Goal: Task Accomplishment & Management: Use online tool/utility

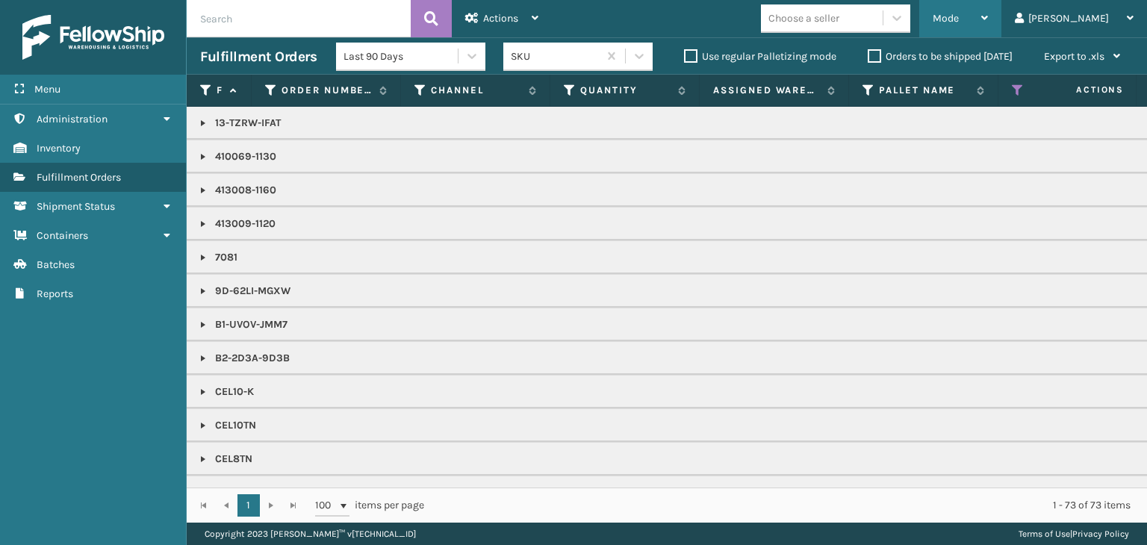
click at [988, 19] on icon at bounding box center [985, 18] width 7 height 10
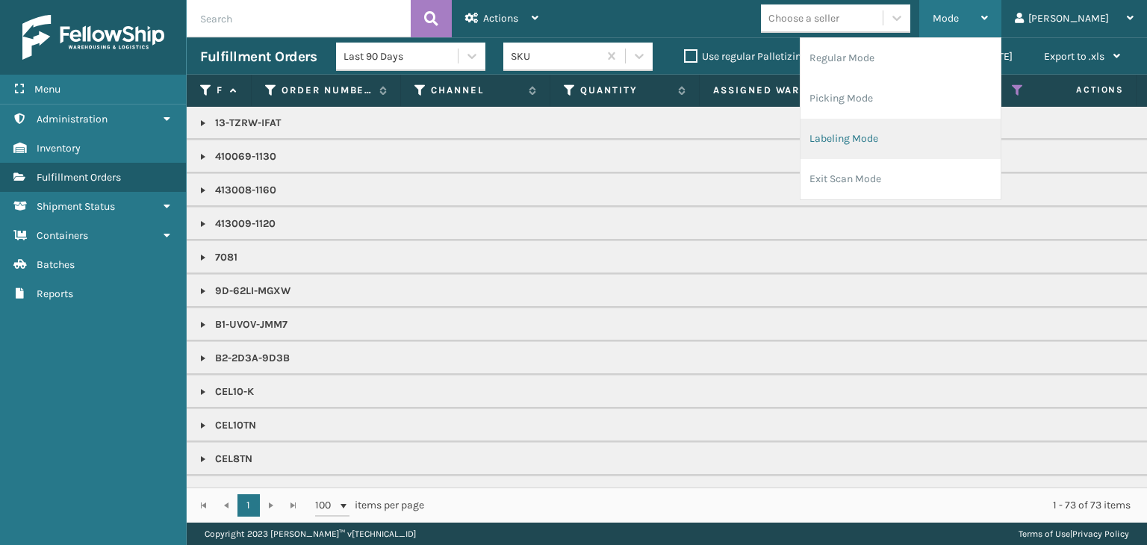
click at [956, 144] on li "Labeling Mode" at bounding box center [901, 139] width 200 height 40
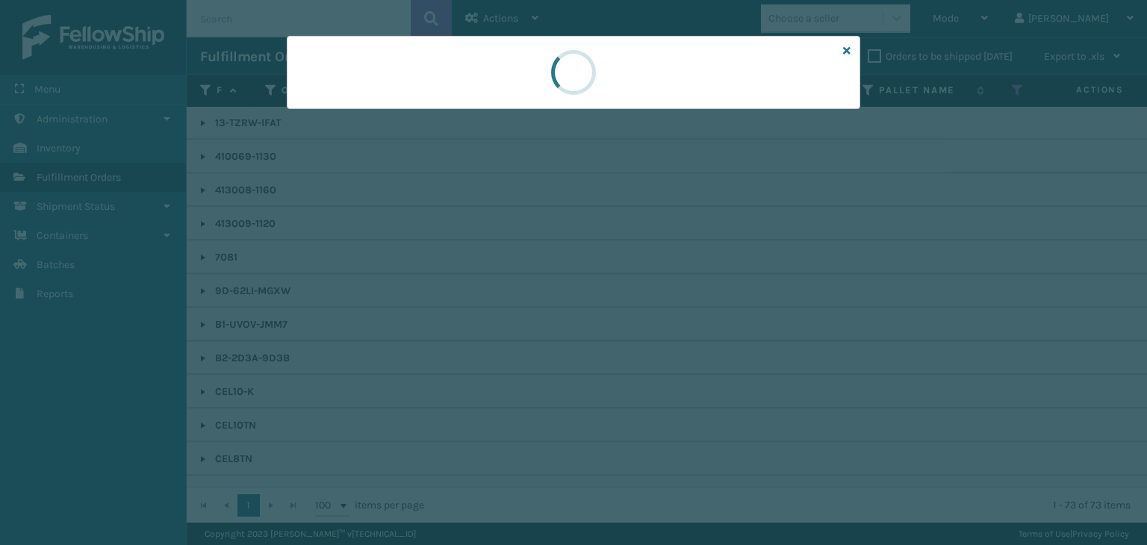
click at [356, 115] on div at bounding box center [573, 272] width 1147 height 545
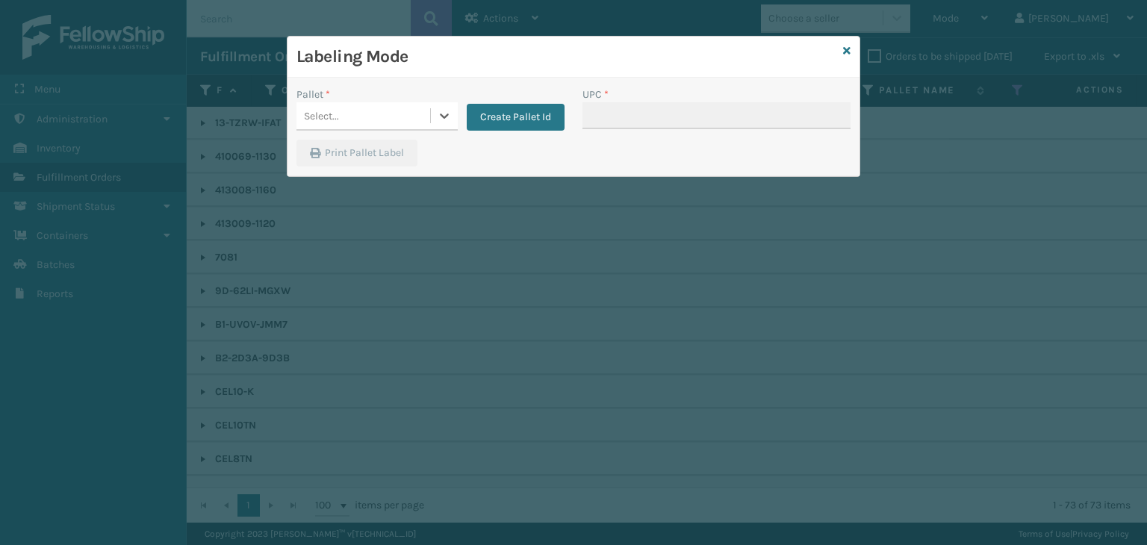
click at [355, 113] on div "Select..." at bounding box center [364, 116] width 134 height 25
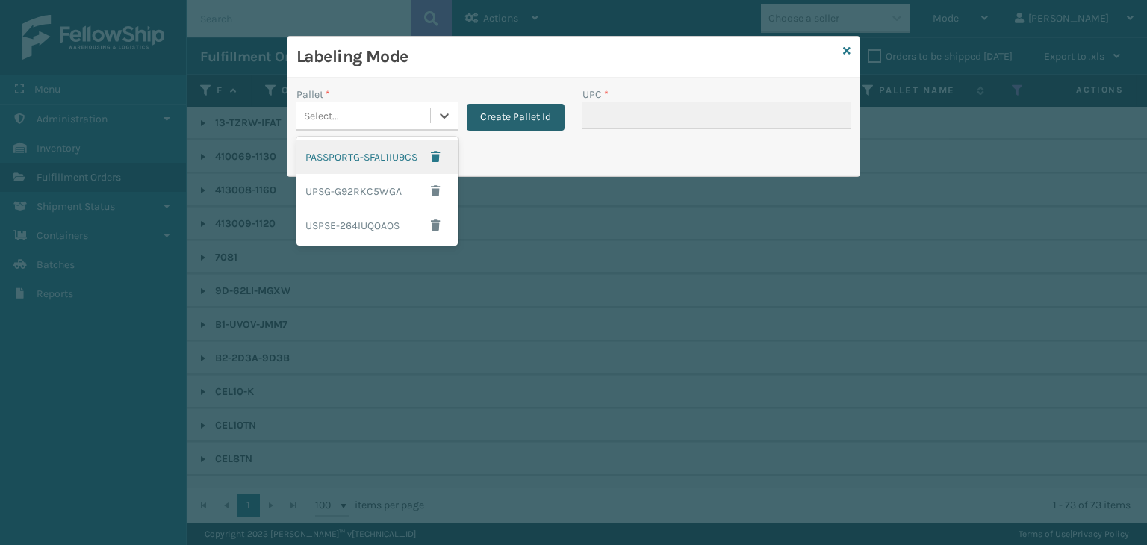
click at [479, 120] on button "Create Pallet Id" at bounding box center [516, 117] width 98 height 27
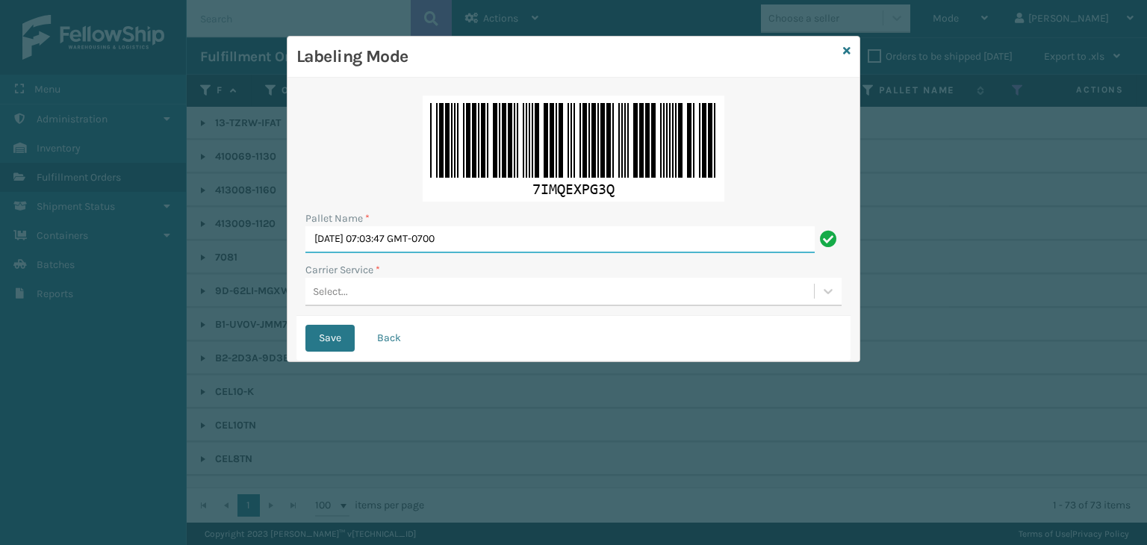
drag, startPoint x: 485, startPoint y: 244, endPoint x: 24, endPoint y: 219, distance: 461.6
click at [0, 211] on div "Labeling Mode Pallet Name * Tue Oct 14 2025 07:03:47 GMT-0700 Carrier Service *…" at bounding box center [573, 272] width 1147 height 545
click at [848, 49] on icon at bounding box center [846, 51] width 7 height 10
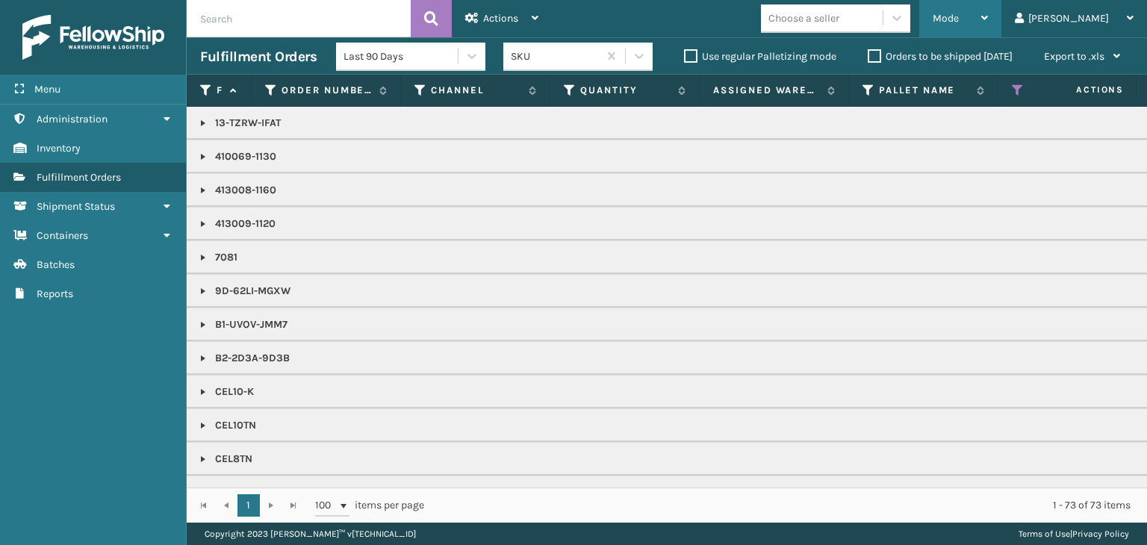
click at [988, 29] on div "Mode" at bounding box center [960, 18] width 55 height 37
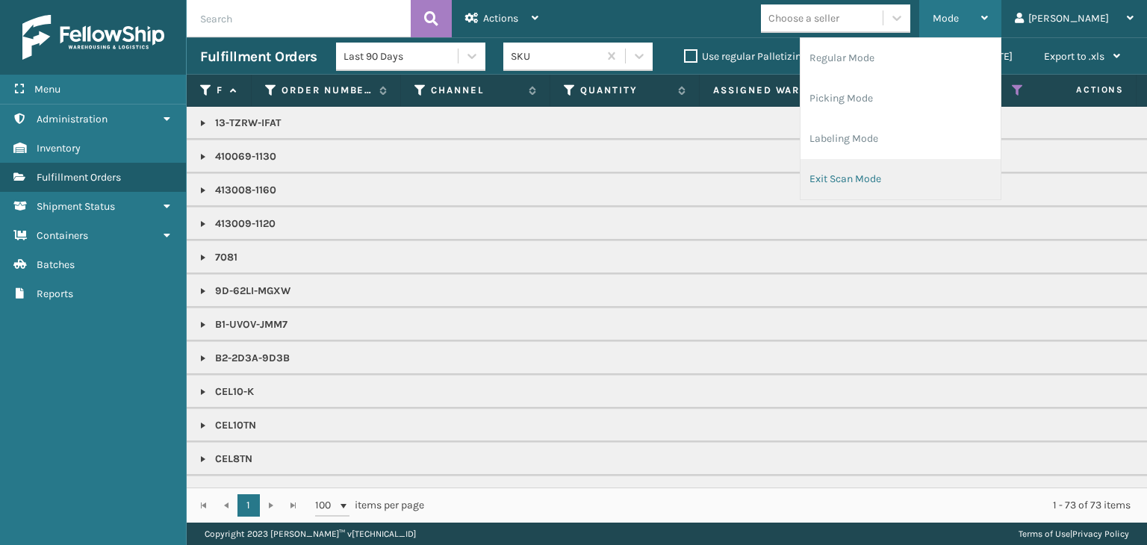
click at [986, 185] on li "Exit Scan Mode" at bounding box center [901, 179] width 200 height 40
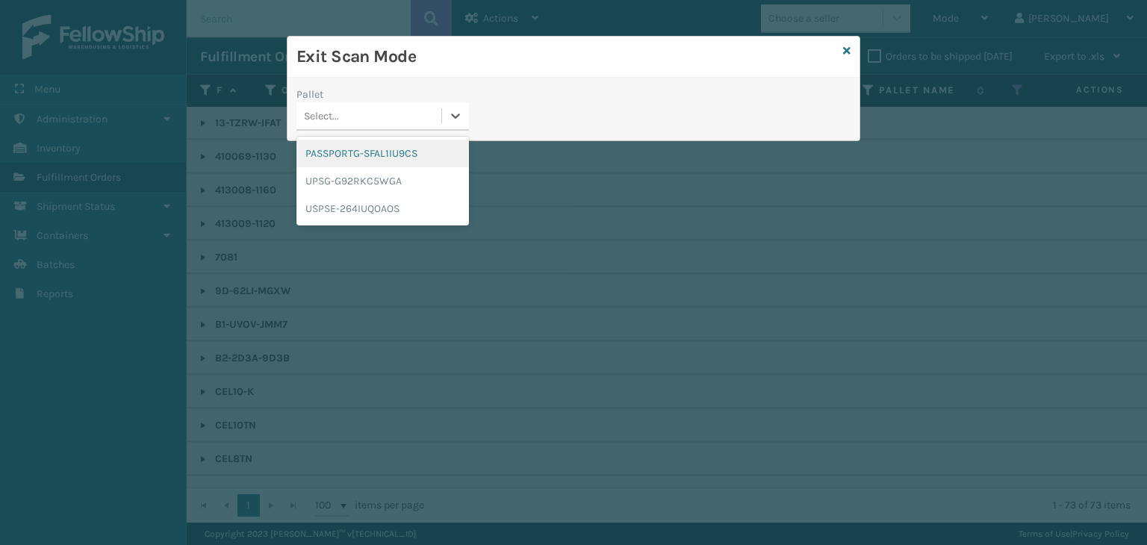
click at [356, 114] on div "Select..." at bounding box center [369, 116] width 145 height 25
click at [371, 182] on div "UPSG-G92RKC5WGA" at bounding box center [383, 181] width 173 height 28
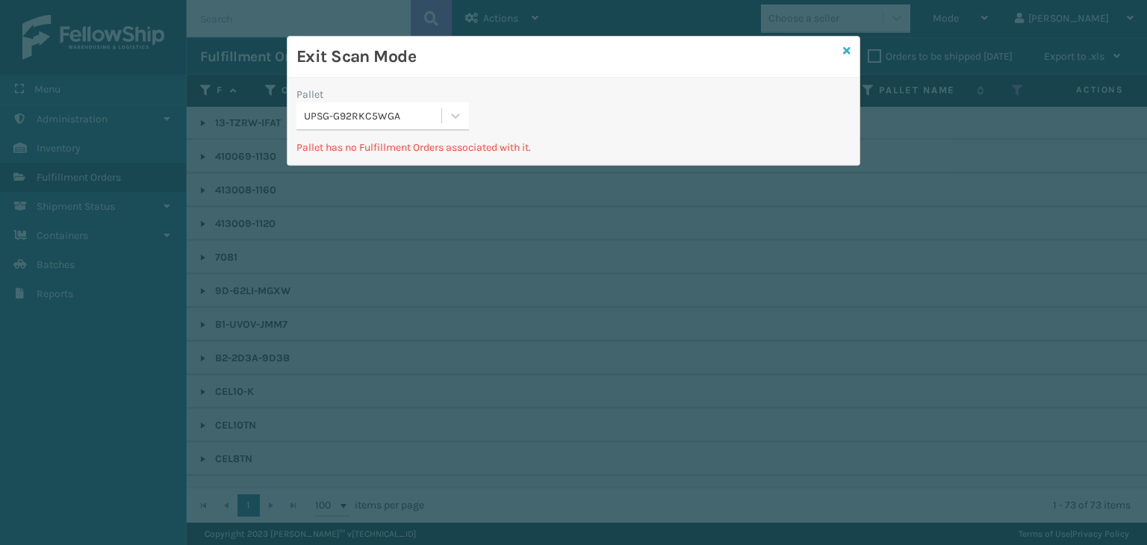
click at [844, 55] on icon at bounding box center [846, 51] width 7 height 10
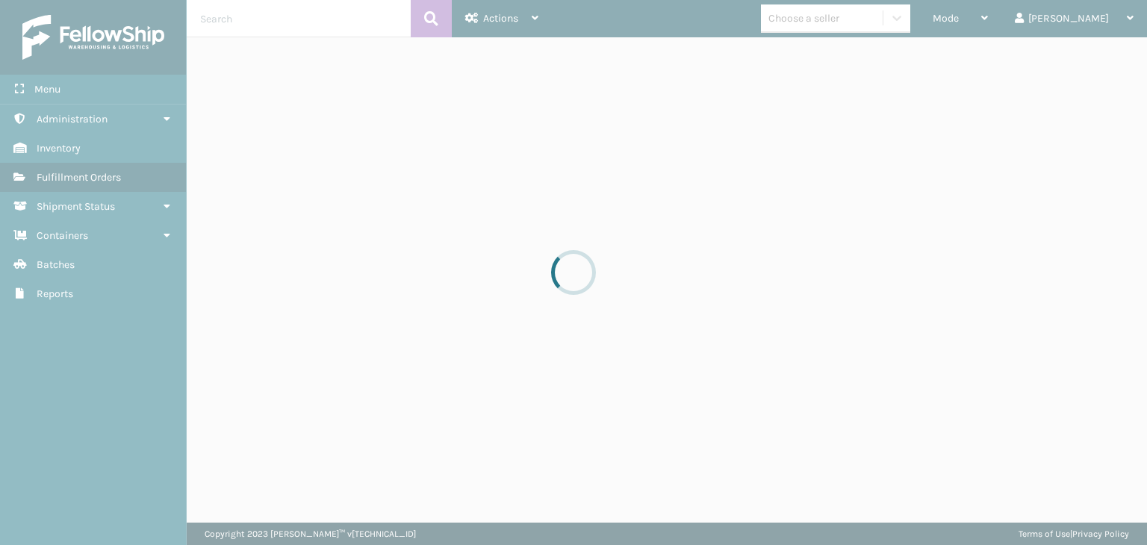
click at [1004, 28] on div at bounding box center [573, 272] width 1147 height 545
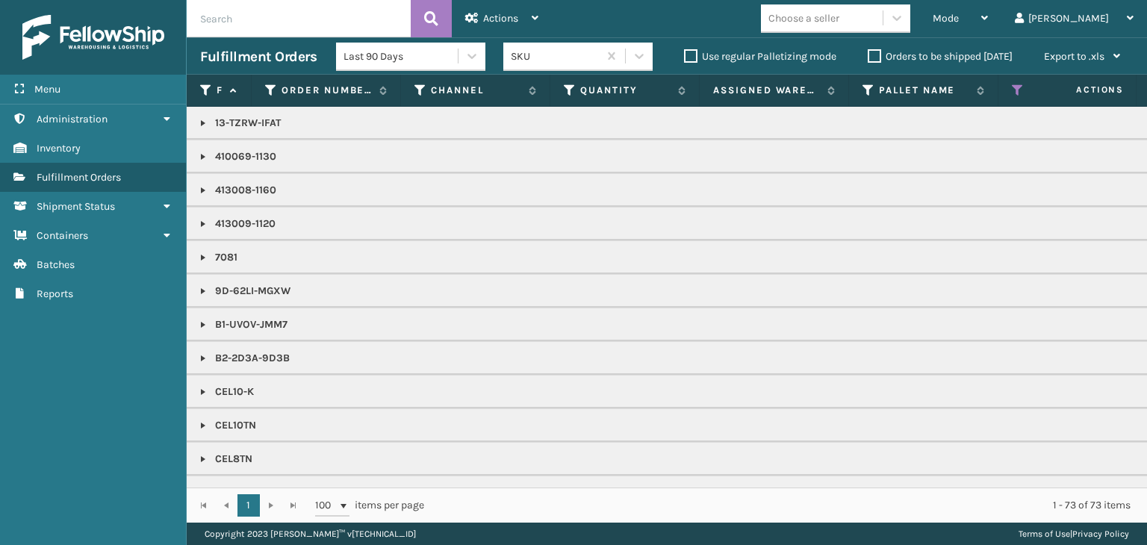
click at [988, 28] on div "Mode" at bounding box center [960, 18] width 55 height 37
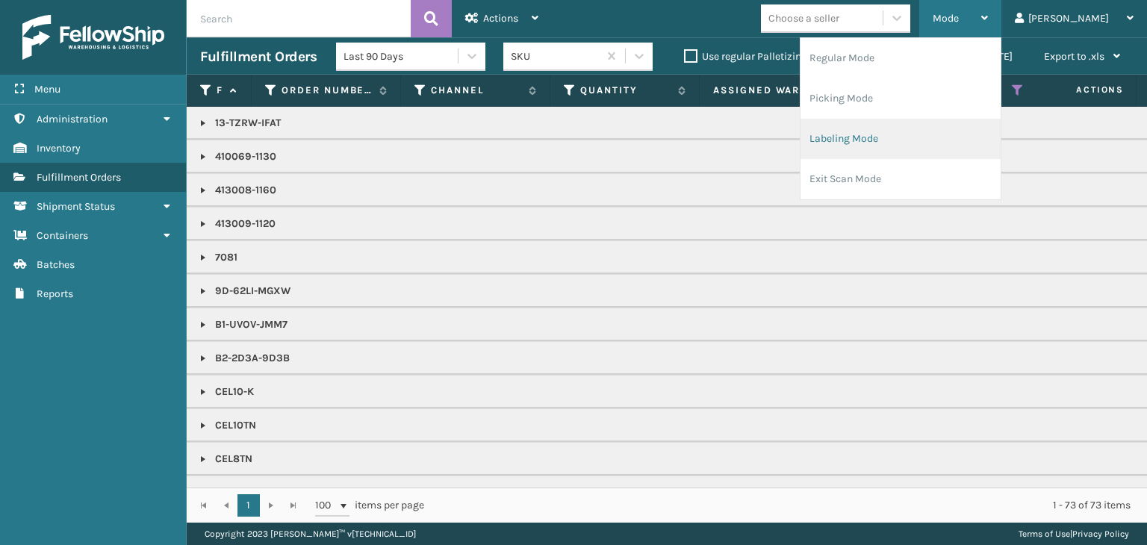
click at [922, 137] on li "Labeling Mode" at bounding box center [901, 139] width 200 height 40
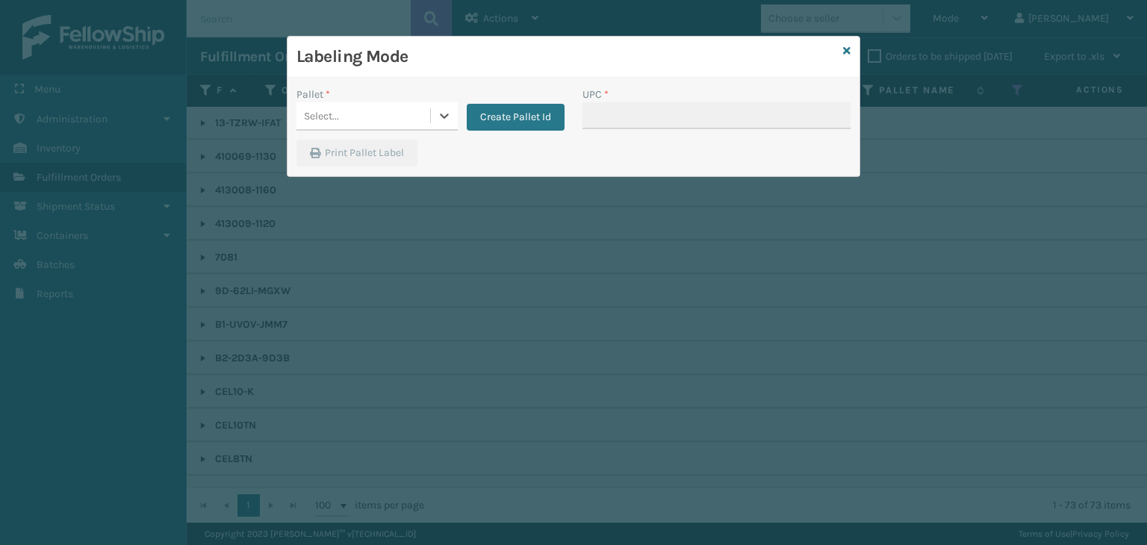
click at [382, 125] on div "Select..." at bounding box center [364, 116] width 134 height 25
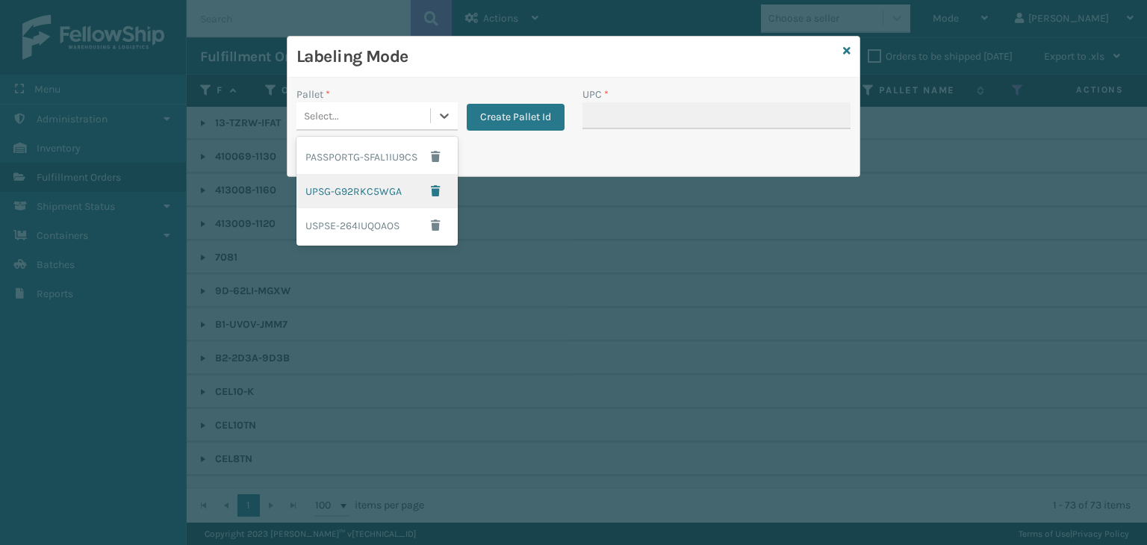
click at [371, 196] on div "UPSG-G92RKC5WGA" at bounding box center [377, 191] width 161 height 34
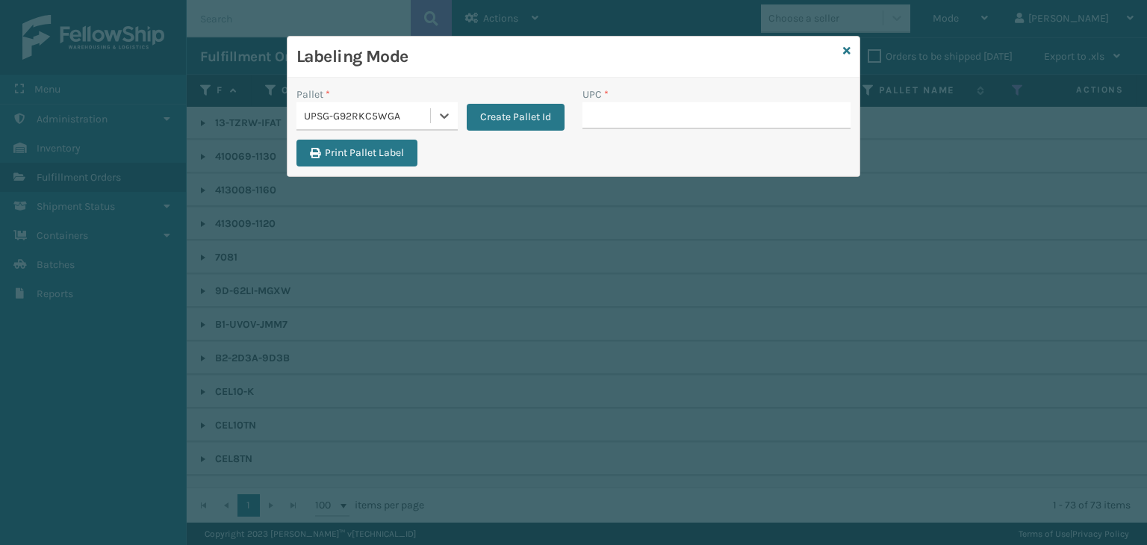
click at [423, 123] on div "UPSG-G92RKC5WGA" at bounding box center [368, 116] width 128 height 16
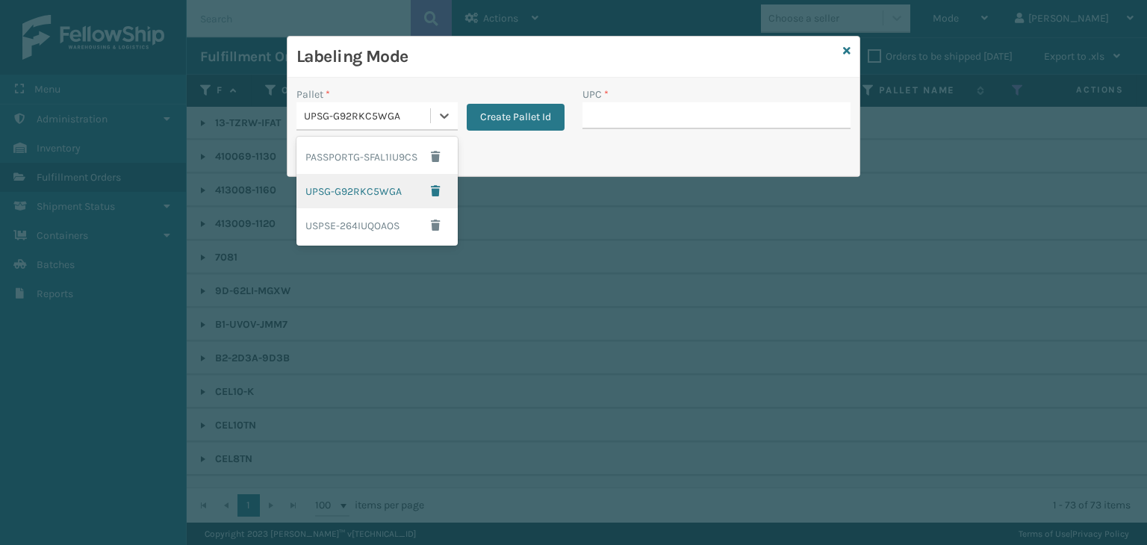
click at [397, 196] on div "UPSG-G92RKC5WGA" at bounding box center [377, 191] width 161 height 34
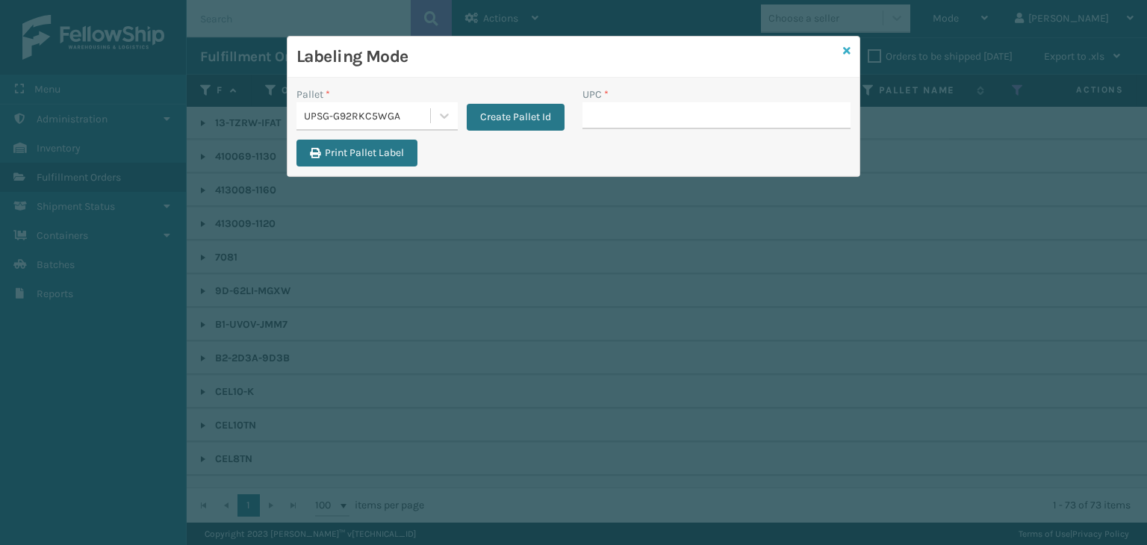
click at [845, 55] on icon at bounding box center [846, 51] width 7 height 10
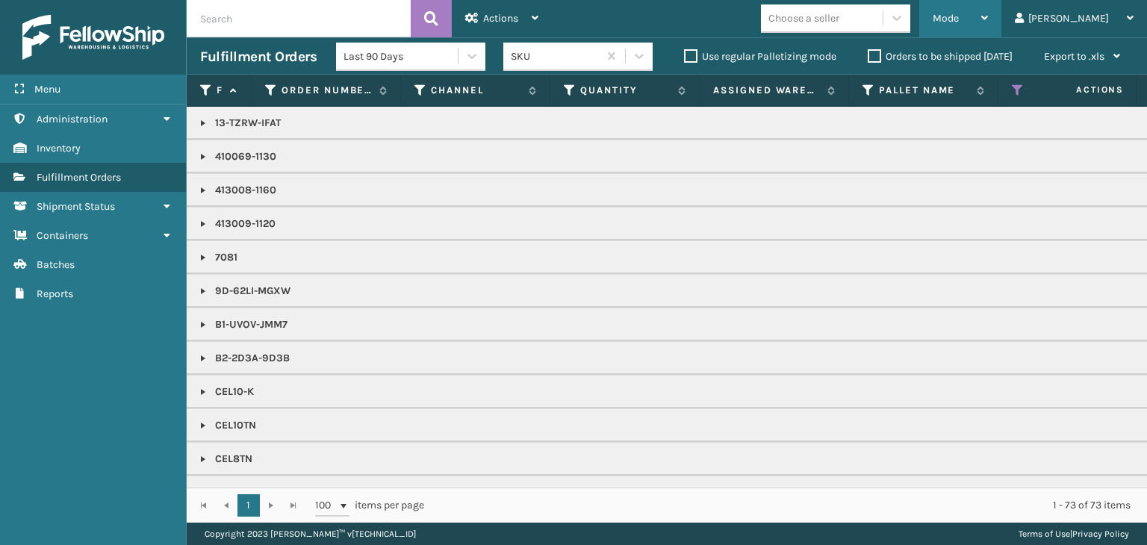
click at [1002, 16] on div "Mode Regular Mode Picking Mode Labeling Mode Exit Scan Mode" at bounding box center [961, 18] width 82 height 37
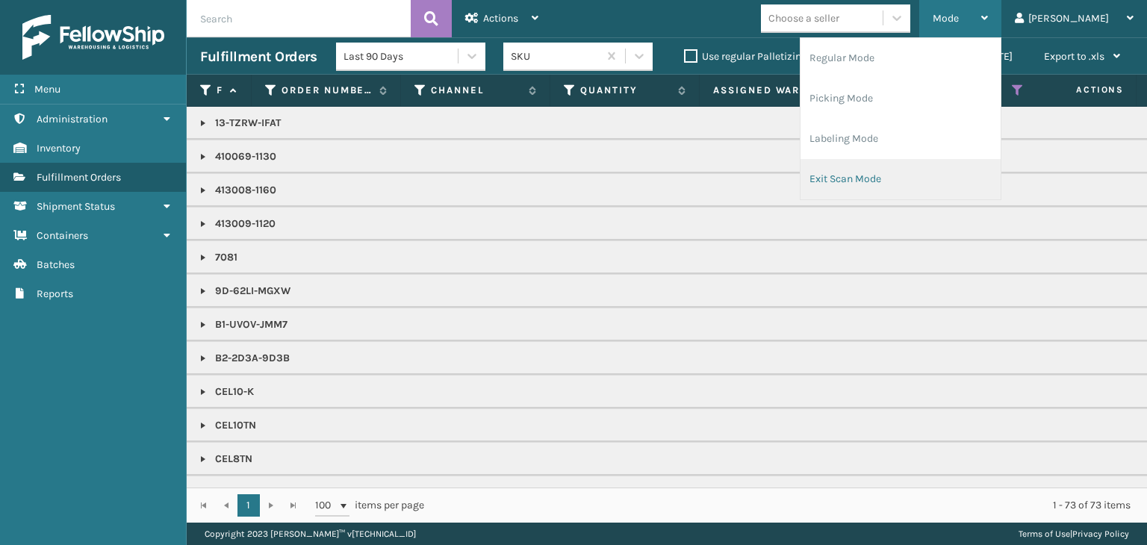
click at [919, 179] on li "Exit Scan Mode" at bounding box center [901, 179] width 200 height 40
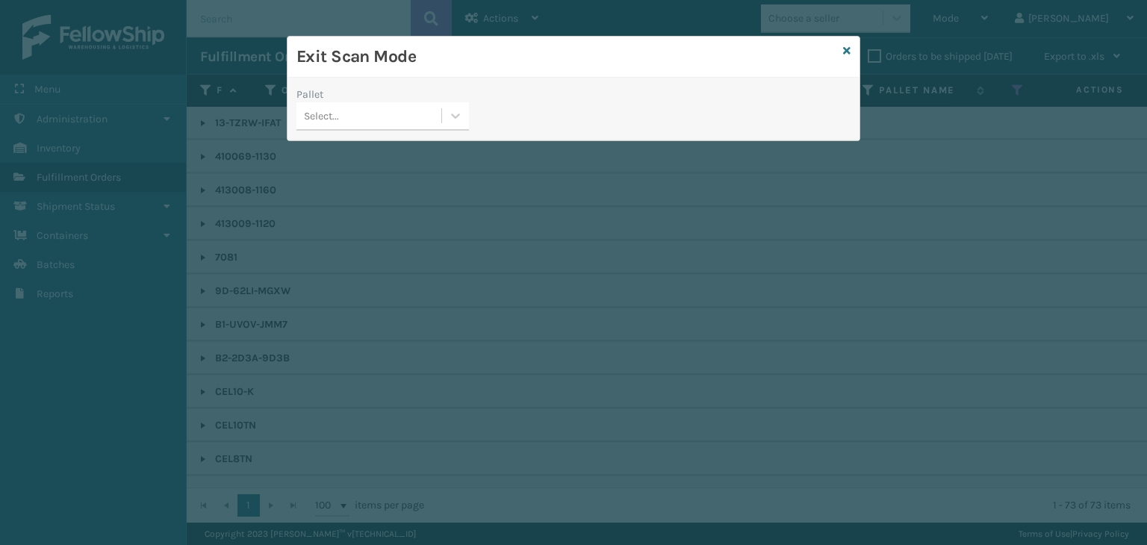
click at [364, 110] on div "Select..." at bounding box center [369, 116] width 145 height 25
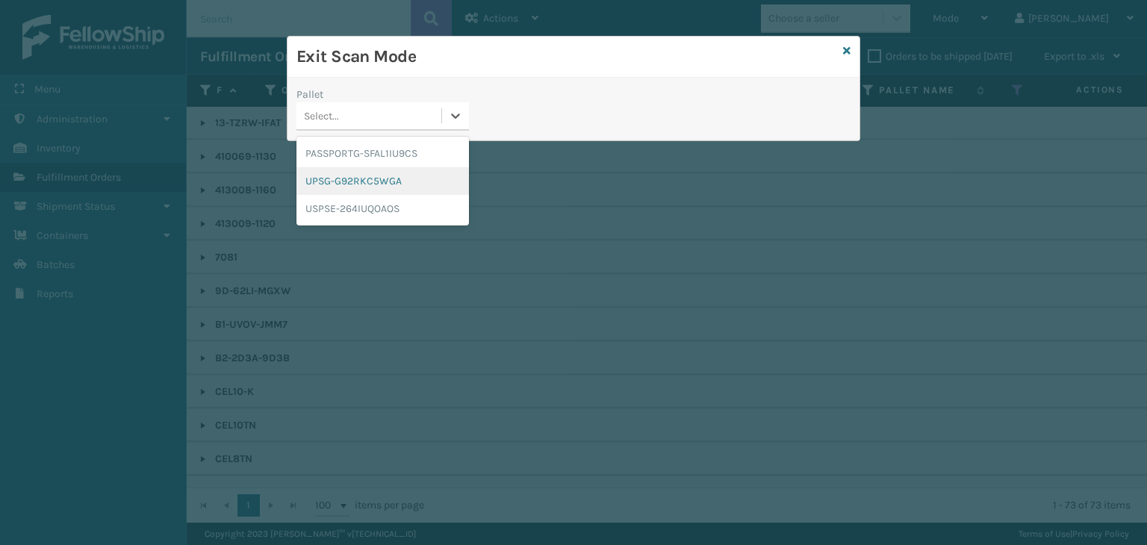
click at [351, 173] on div "UPSG-G92RKC5WGA" at bounding box center [383, 181] width 173 height 28
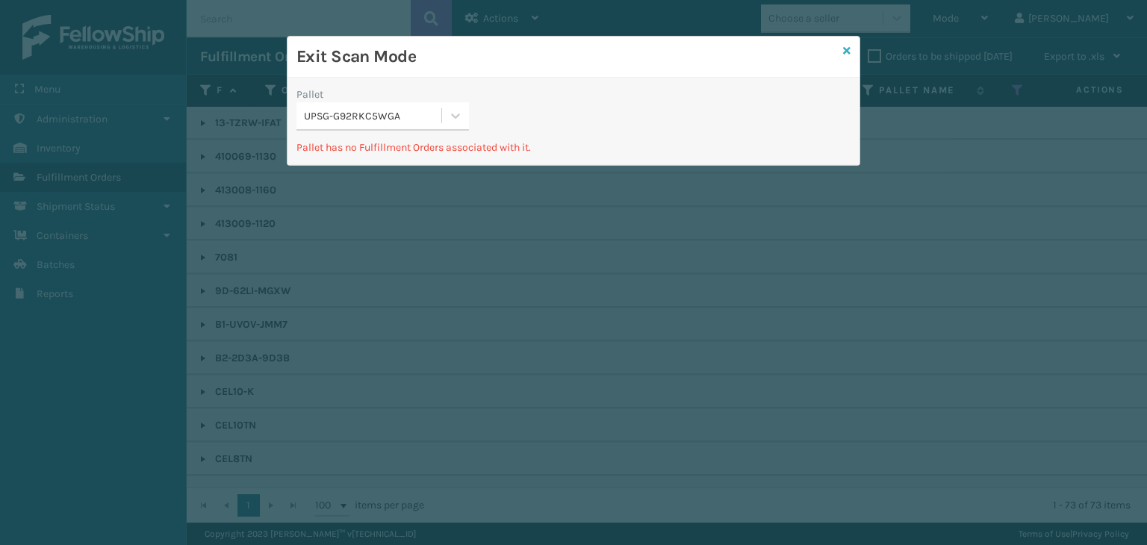
click at [847, 49] on icon at bounding box center [846, 51] width 7 height 10
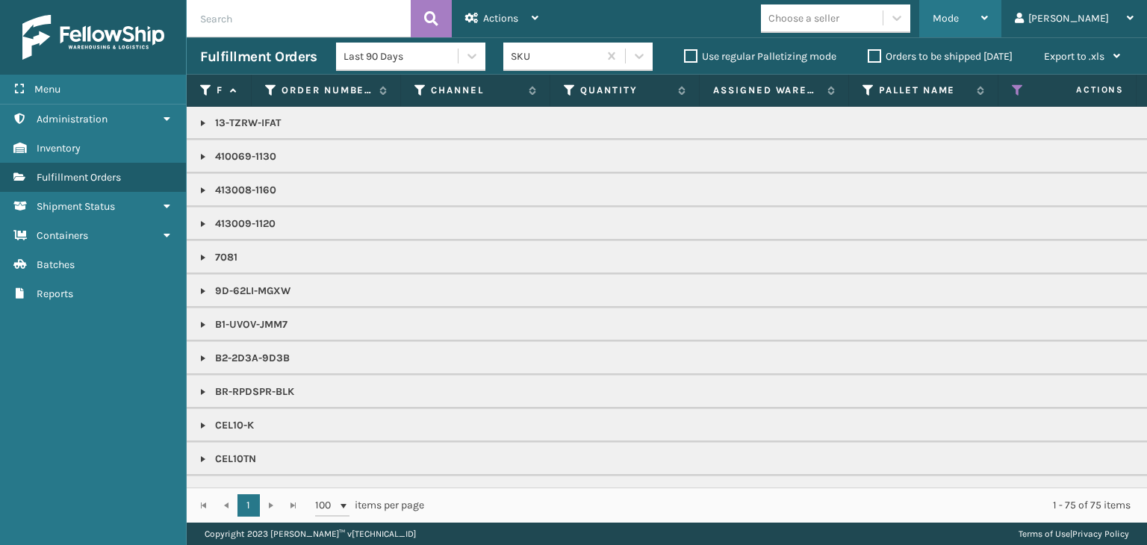
click at [988, 19] on div "Mode" at bounding box center [960, 18] width 55 height 37
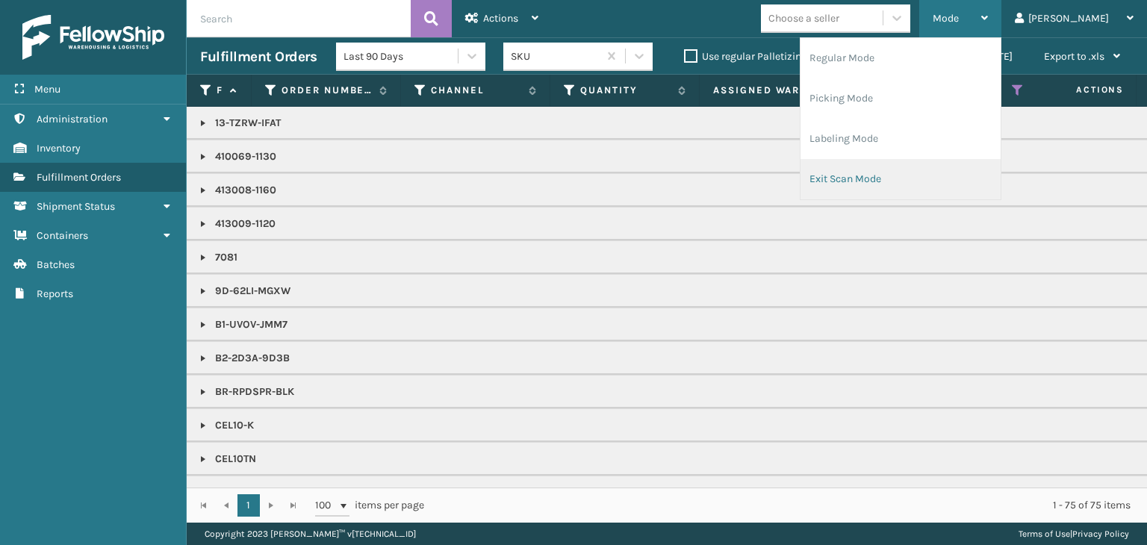
click at [945, 170] on li "Exit Scan Mode" at bounding box center [901, 179] width 200 height 40
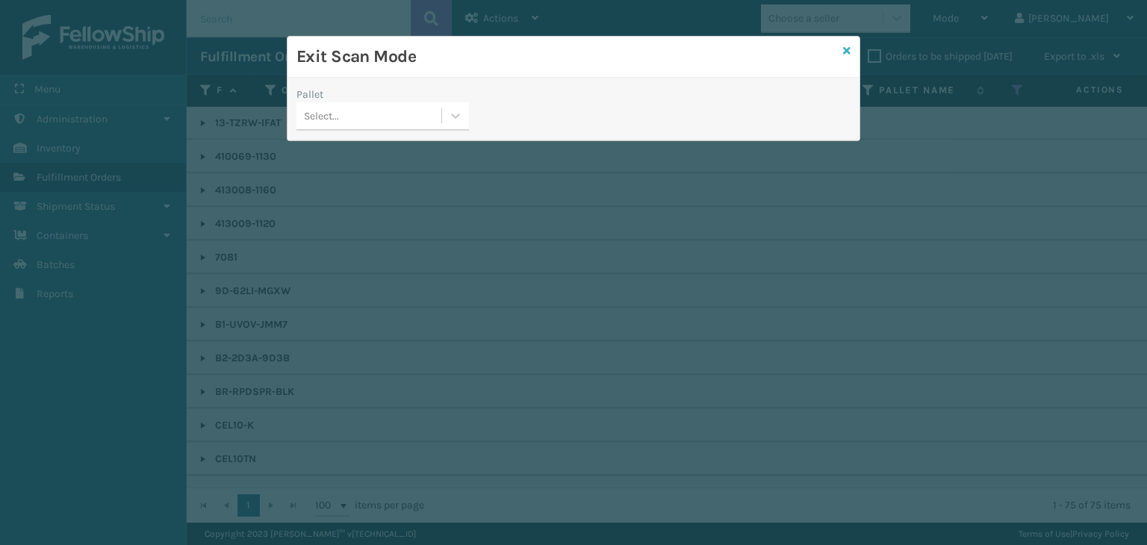
click at [846, 52] on icon at bounding box center [846, 51] width 7 height 10
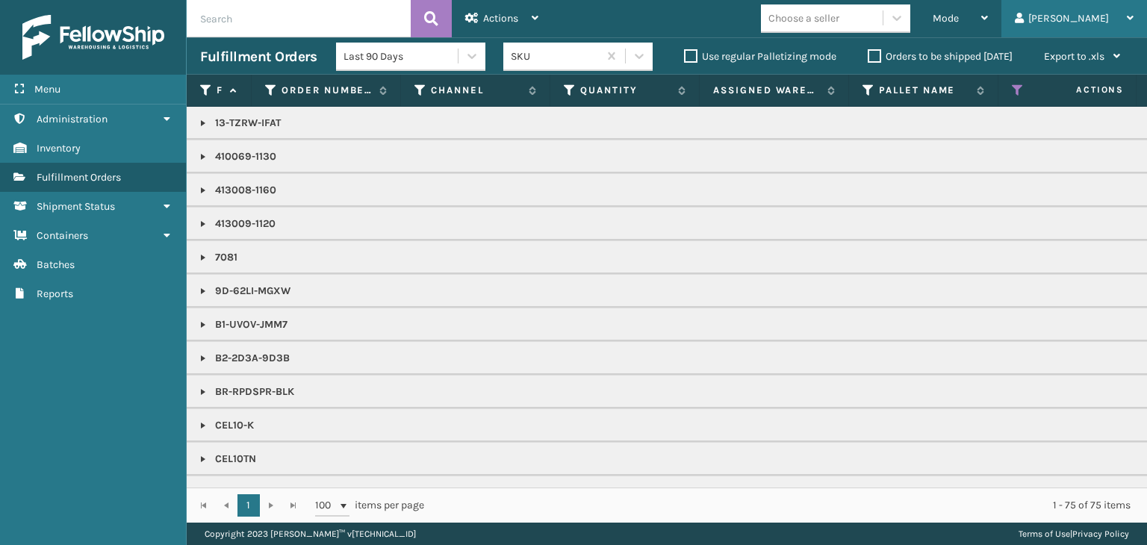
click at [1101, 19] on div "[PERSON_NAME]" at bounding box center [1074, 18] width 119 height 37
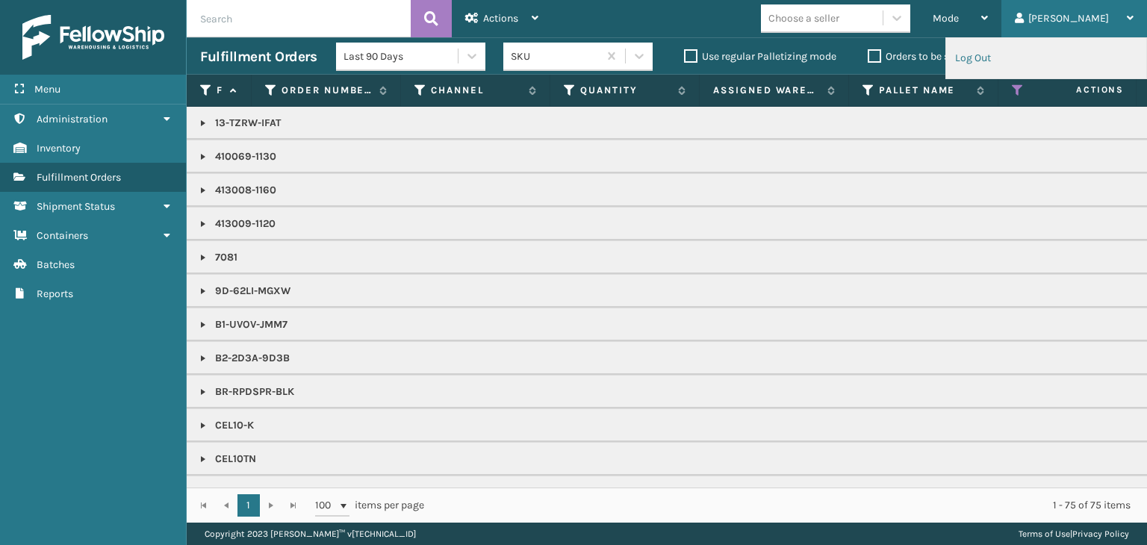
click at [995, 58] on li "Log Out" at bounding box center [1046, 58] width 200 height 40
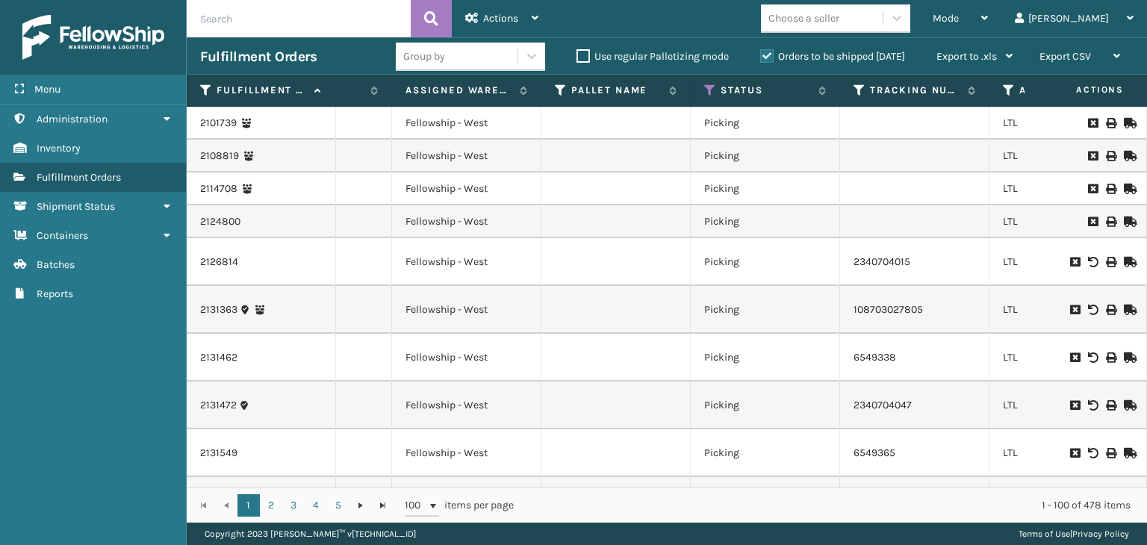
scroll to position [0, 490]
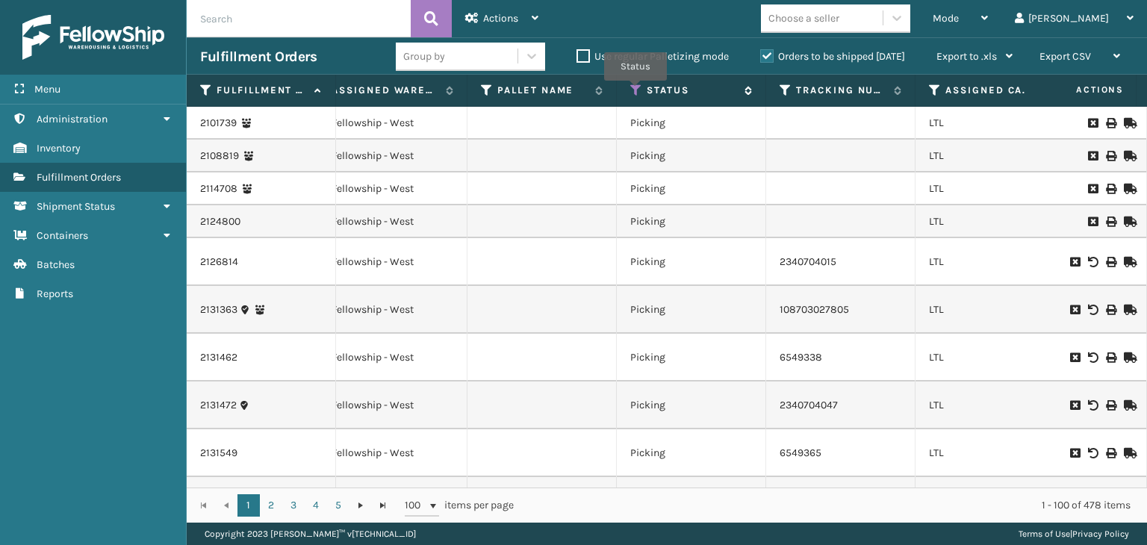
click at [636, 91] on icon at bounding box center [636, 90] width 12 height 13
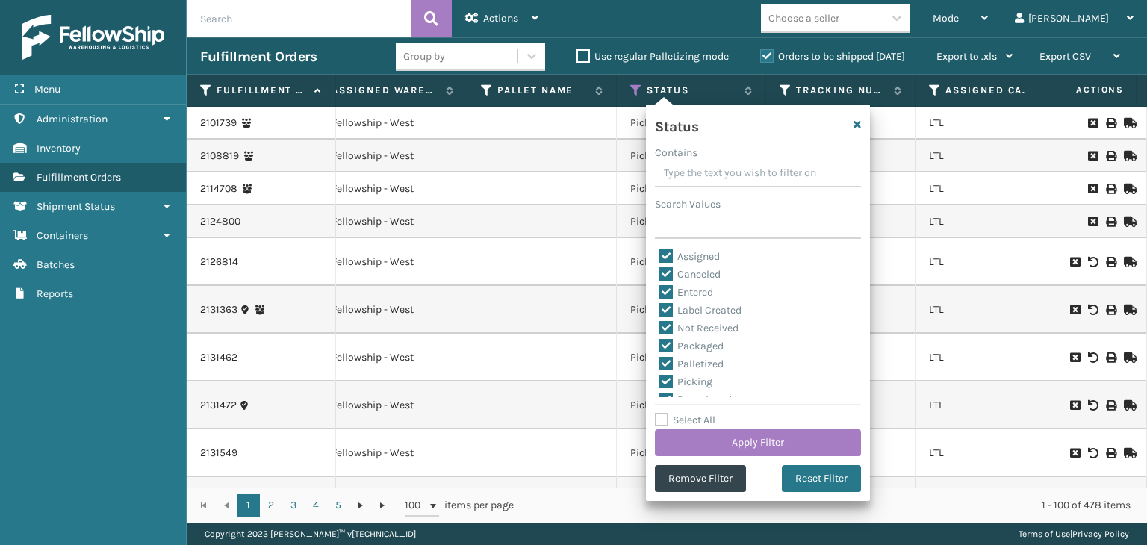
click at [701, 417] on label "Select All" at bounding box center [685, 420] width 61 height 13
click at [701, 413] on input "Select All" at bounding box center [767, 412] width 224 height 1
checkbox input "true"
click at [701, 417] on label "Select All" at bounding box center [685, 420] width 61 height 13
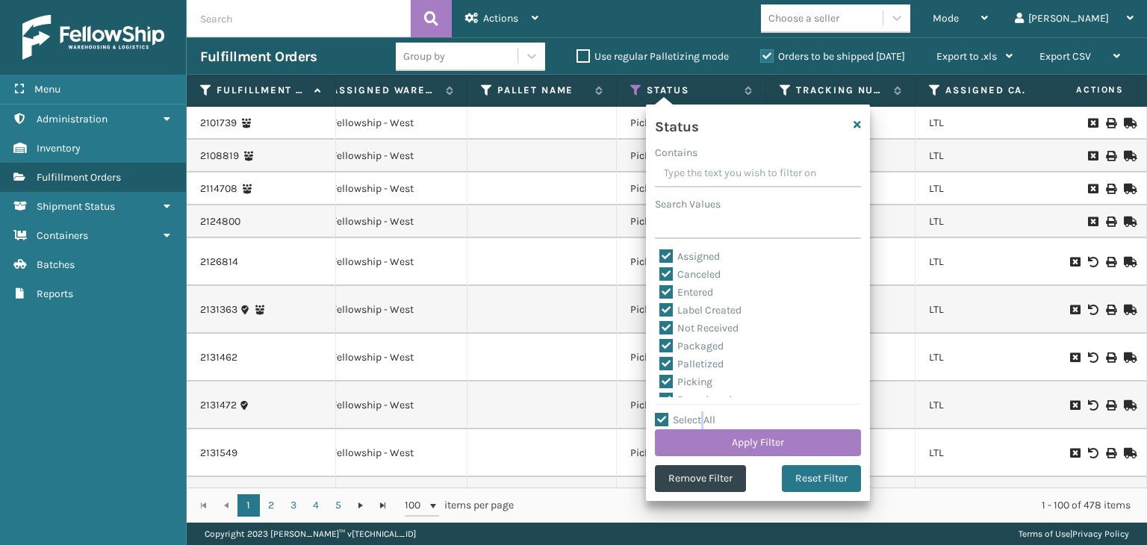
click at [701, 413] on input "Select All" at bounding box center [767, 412] width 224 height 1
checkbox input "false"
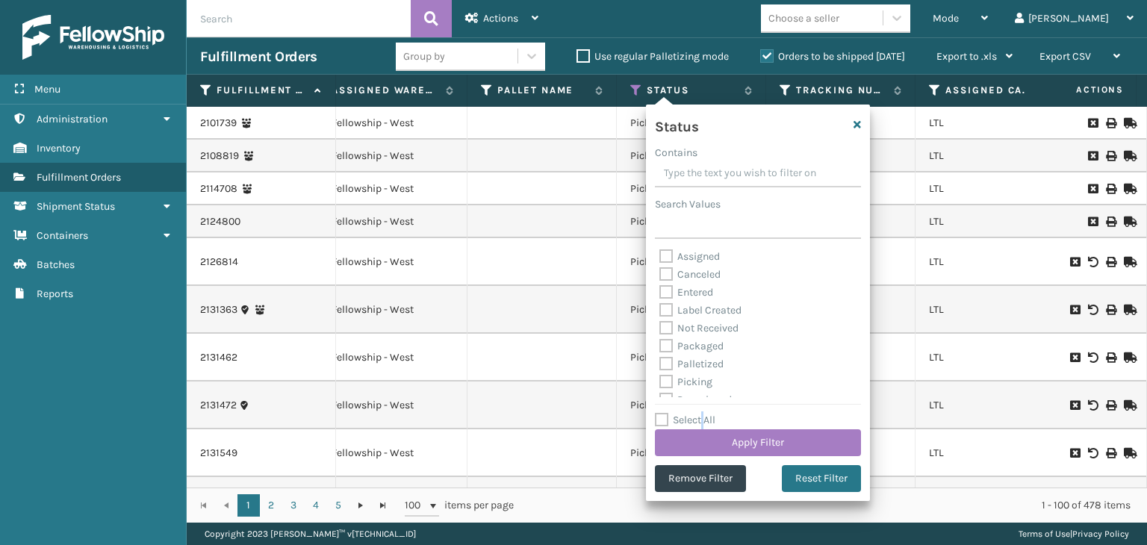
checkbox input "false"
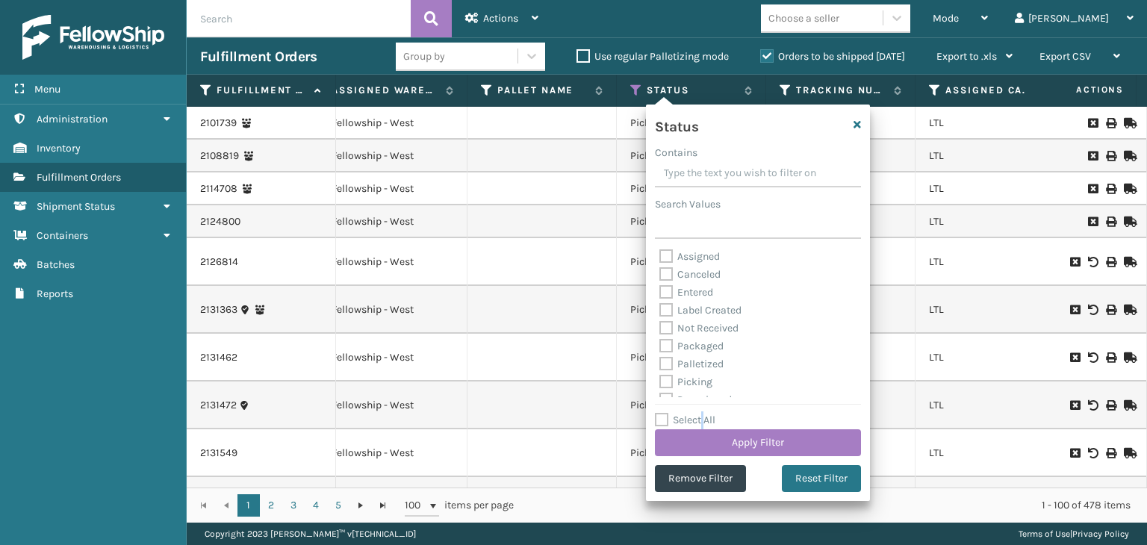
checkbox input "false"
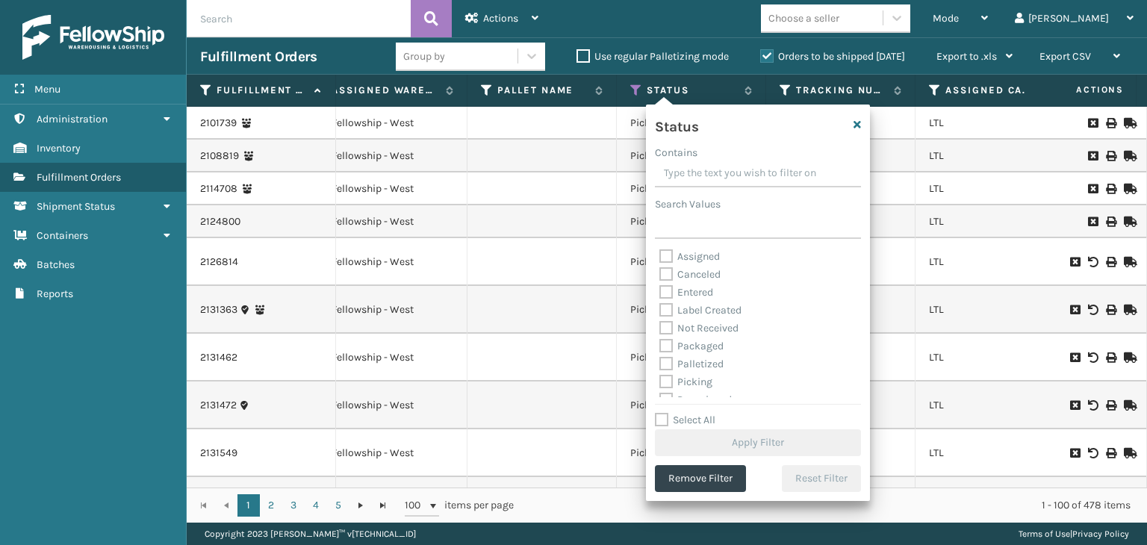
click at [690, 383] on label "Picking" at bounding box center [686, 382] width 53 height 13
click at [660, 383] on input "Picking" at bounding box center [660, 378] width 1 height 10
checkbox input "true"
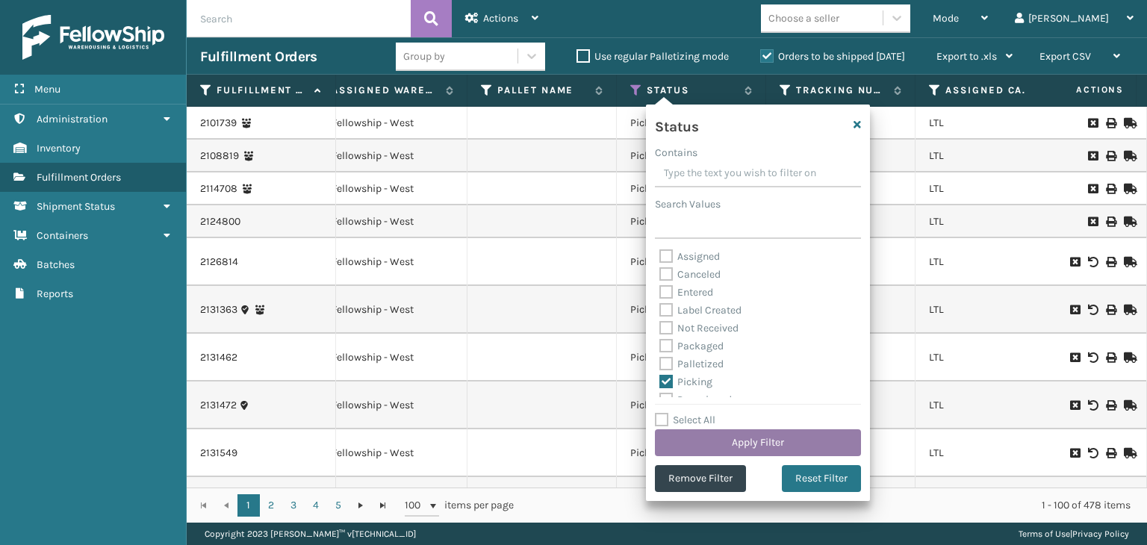
click at [740, 443] on button "Apply Filter" at bounding box center [758, 443] width 206 height 27
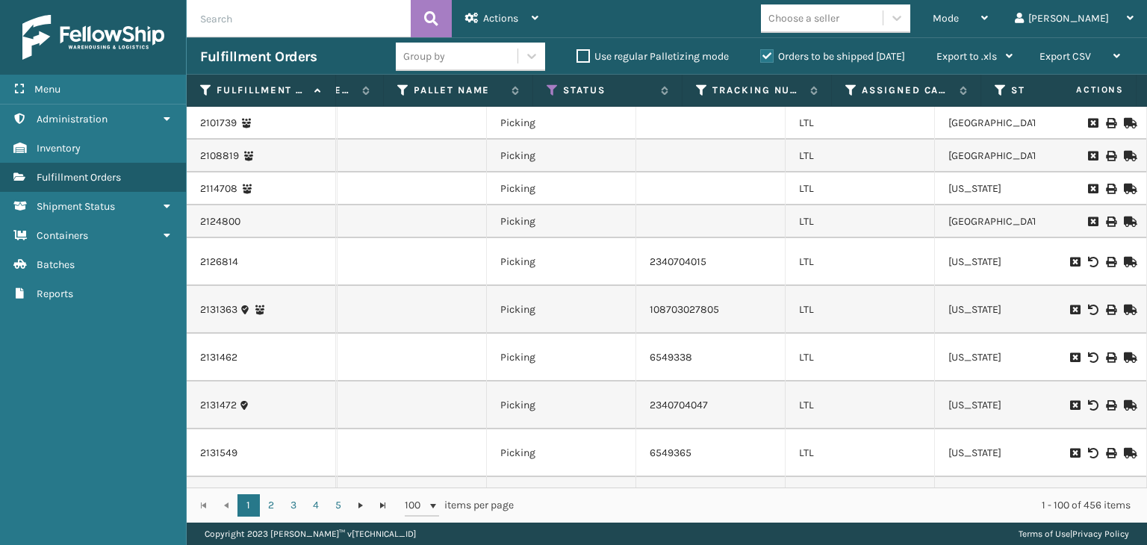
scroll to position [0, 620]
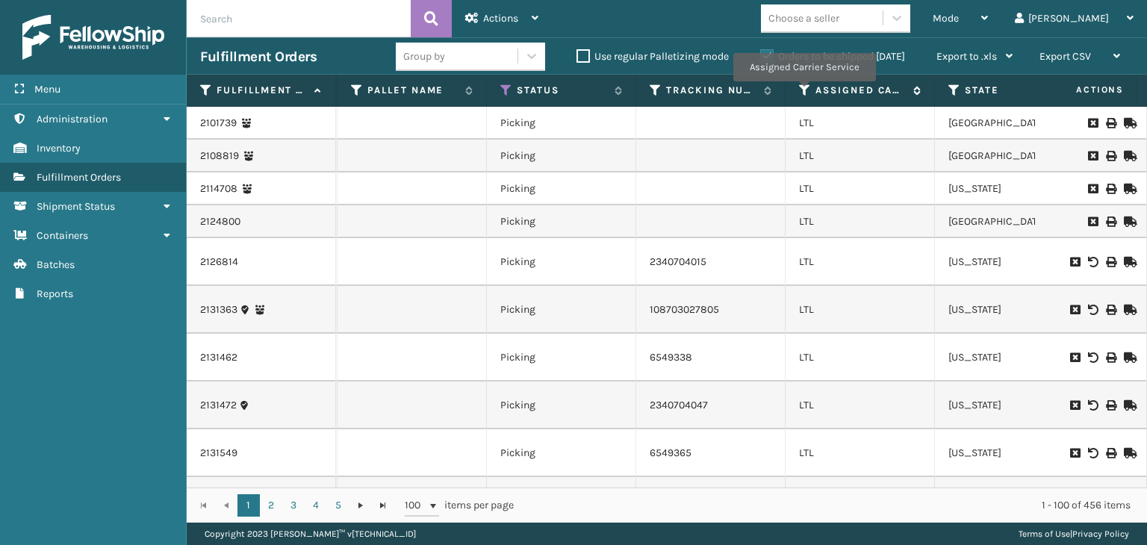
click at [804, 92] on icon at bounding box center [805, 90] width 12 height 13
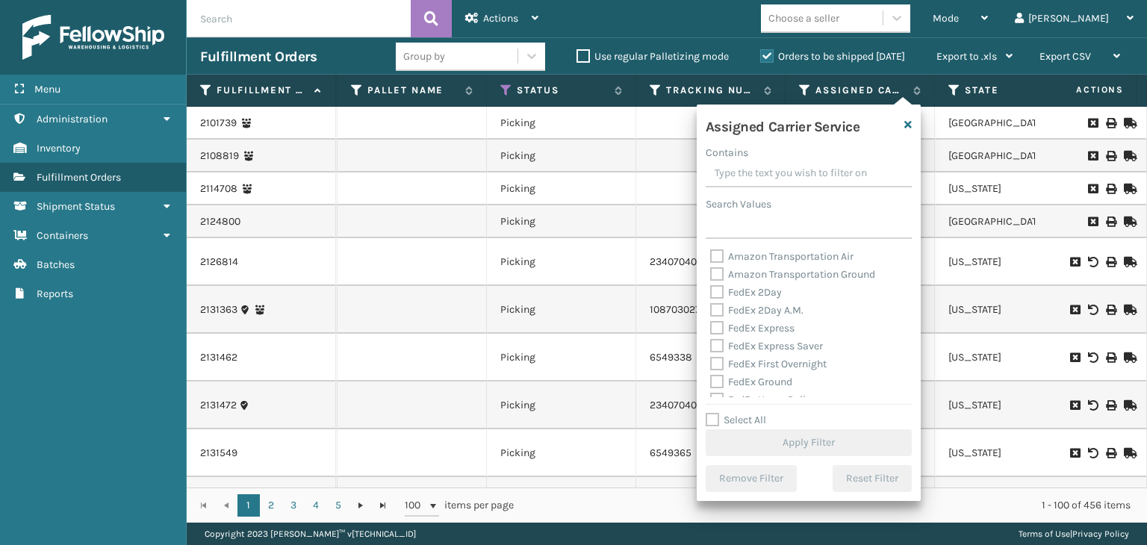
click at [744, 426] on label "Select All" at bounding box center [736, 420] width 61 height 13
click at [744, 413] on input "Select All" at bounding box center [818, 412] width 224 height 1
checkbox input "true"
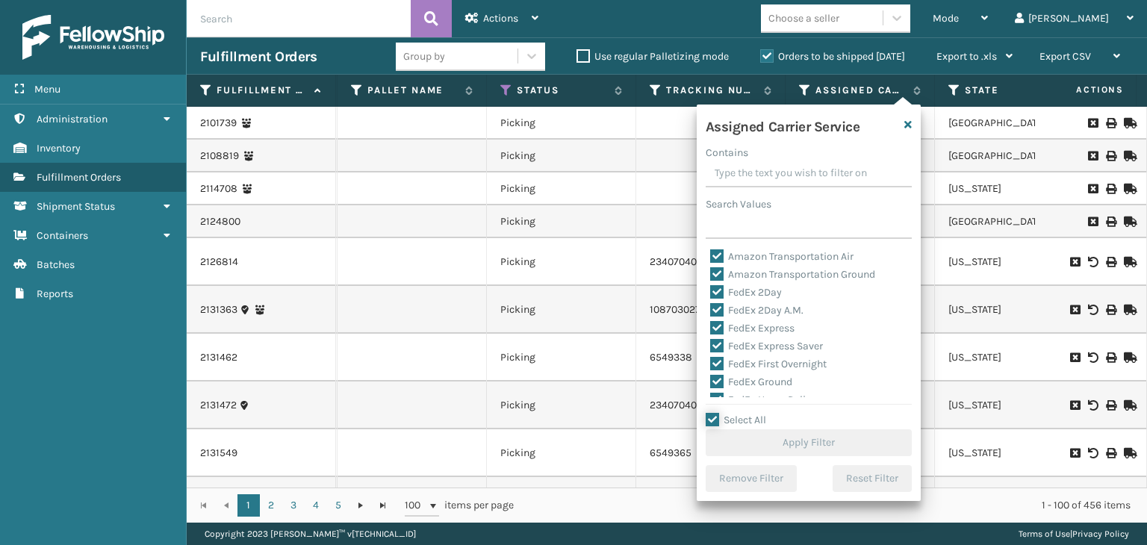
checkbox input "true"
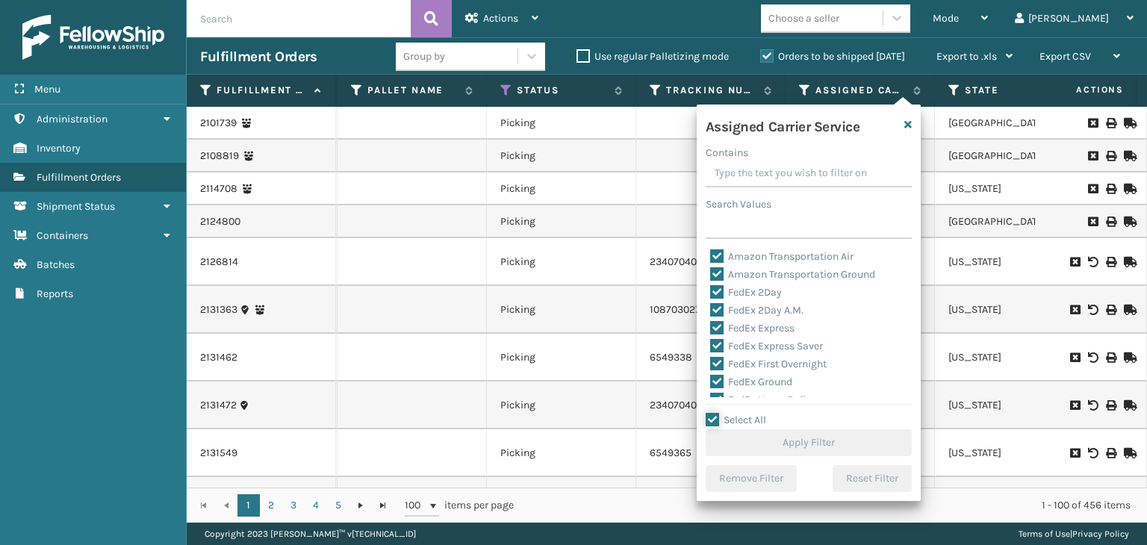
checkbox input "true"
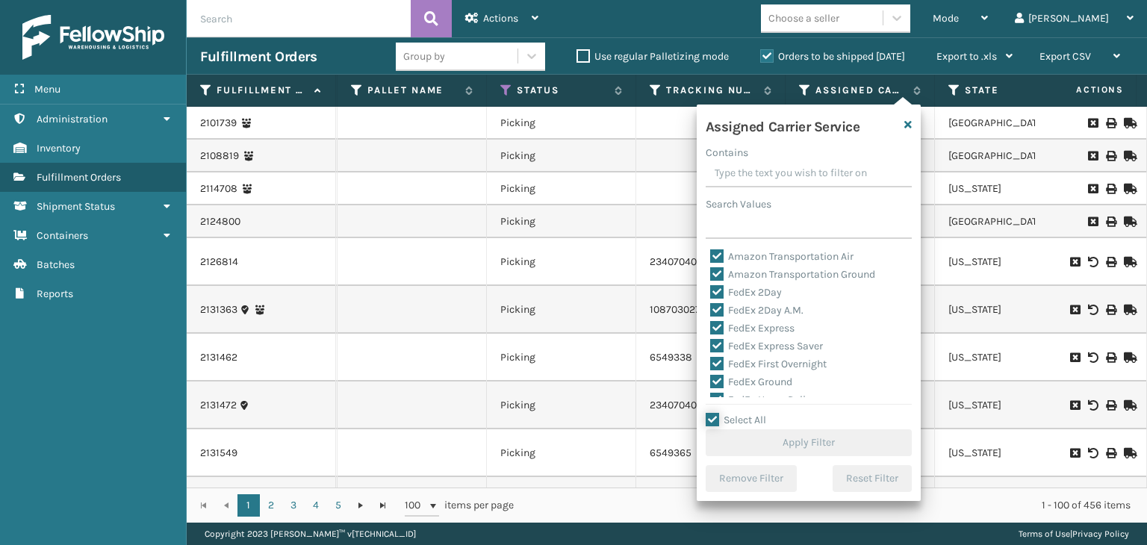
checkbox input "true"
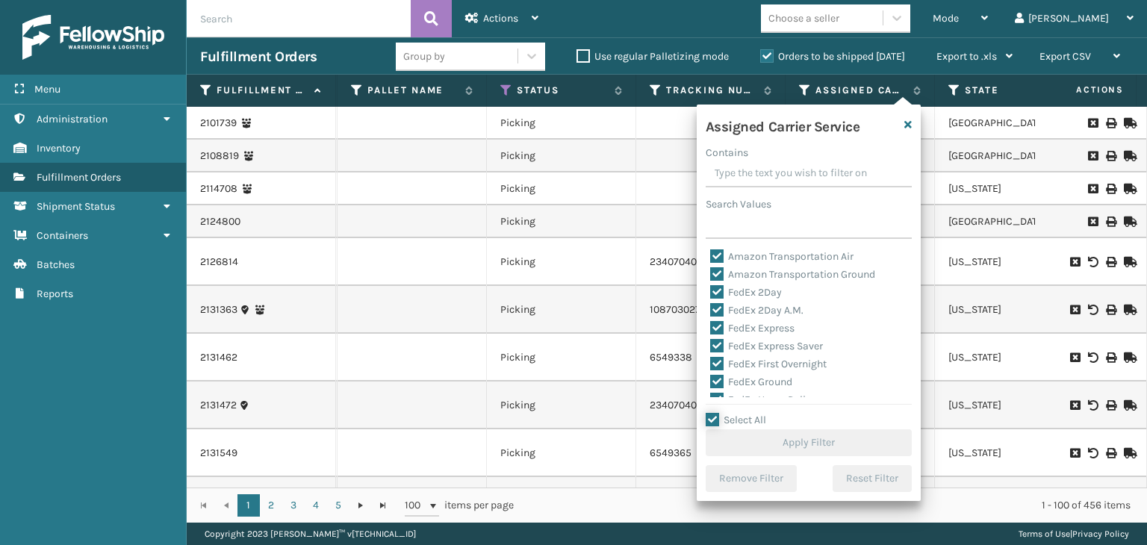
checkbox input "true"
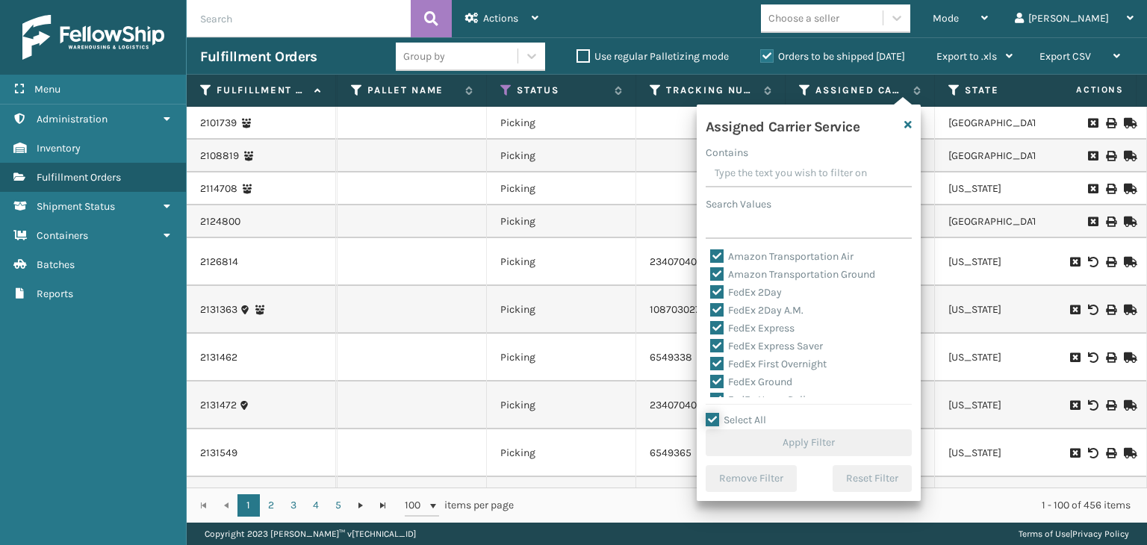
checkbox input "true"
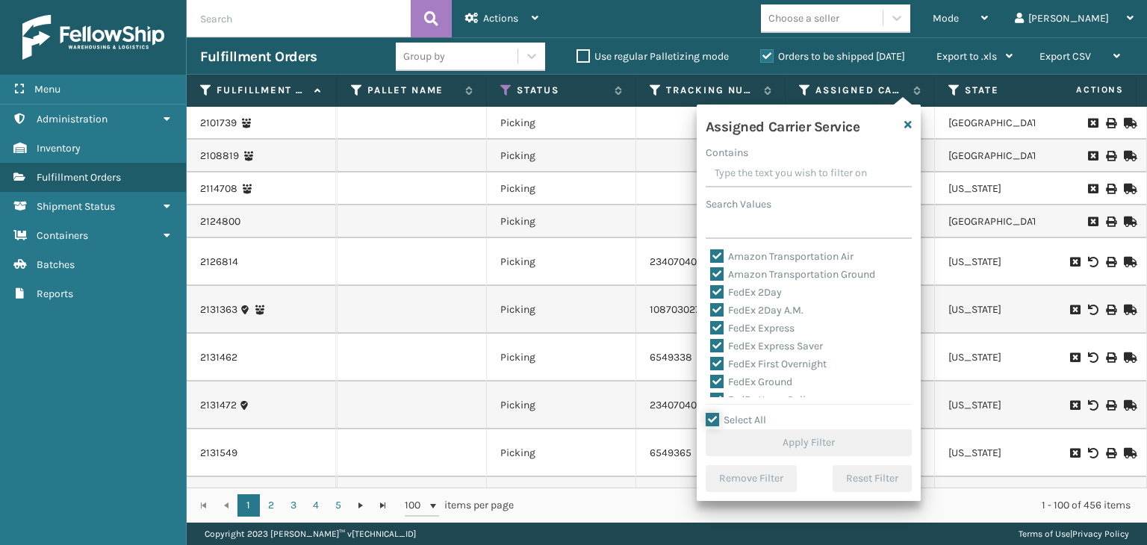
checkbox input "true"
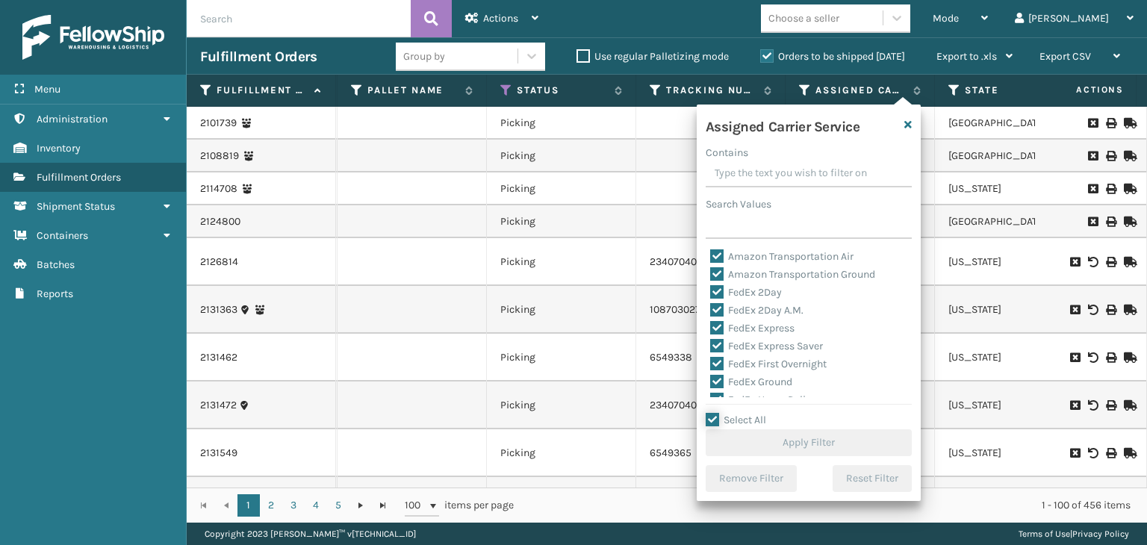
checkbox input "true"
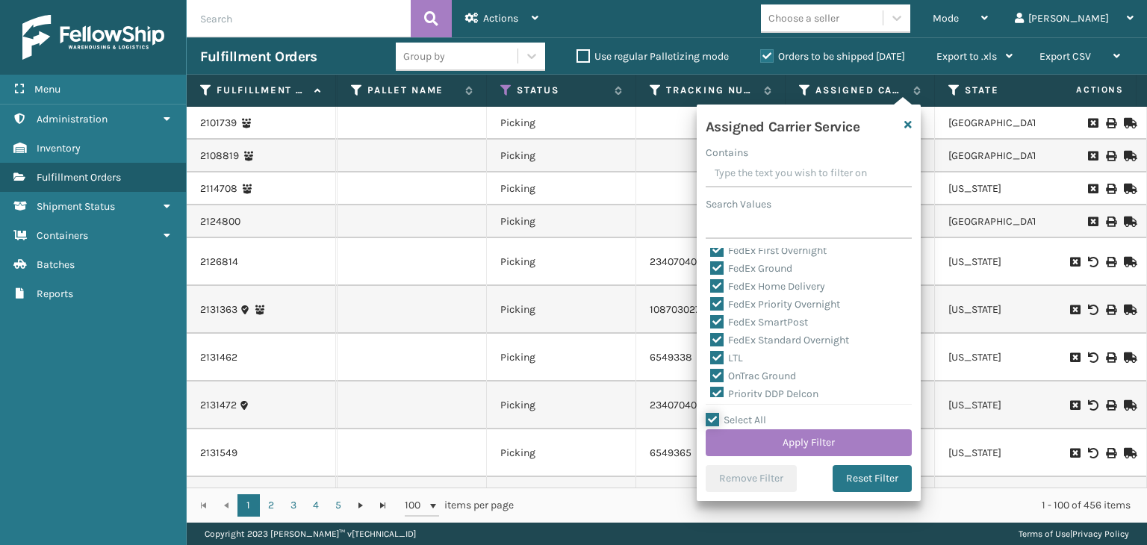
scroll to position [149, 0]
click at [737, 322] on label "LTL" at bounding box center [726, 322] width 33 height 13
click at [711, 322] on input "LTL" at bounding box center [710, 319] width 1 height 10
checkbox input "false"
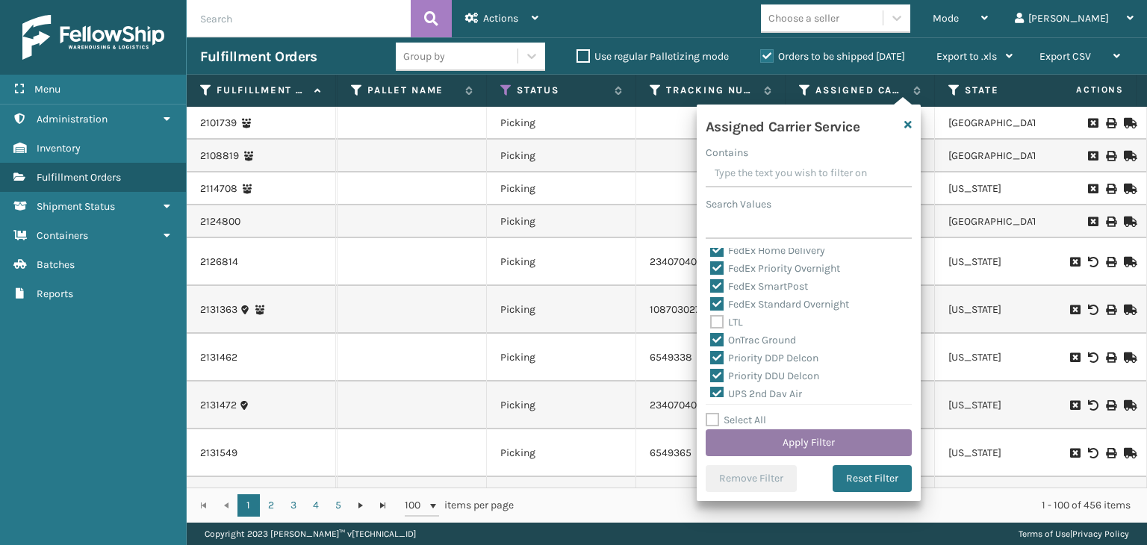
click at [807, 437] on button "Apply Filter" at bounding box center [809, 443] width 206 height 27
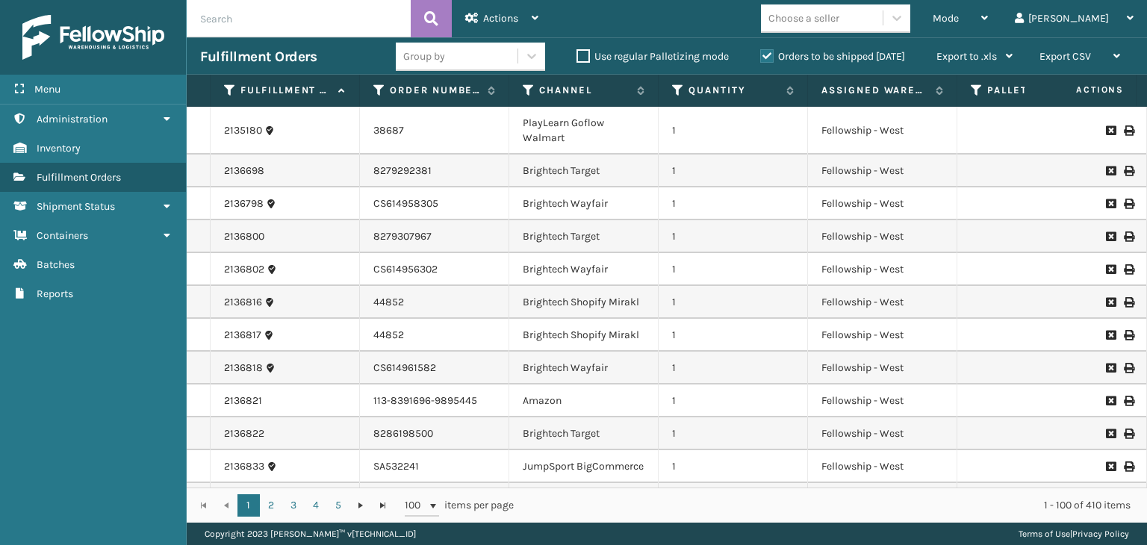
click at [459, 61] on div "Group by" at bounding box center [457, 56] width 122 height 25
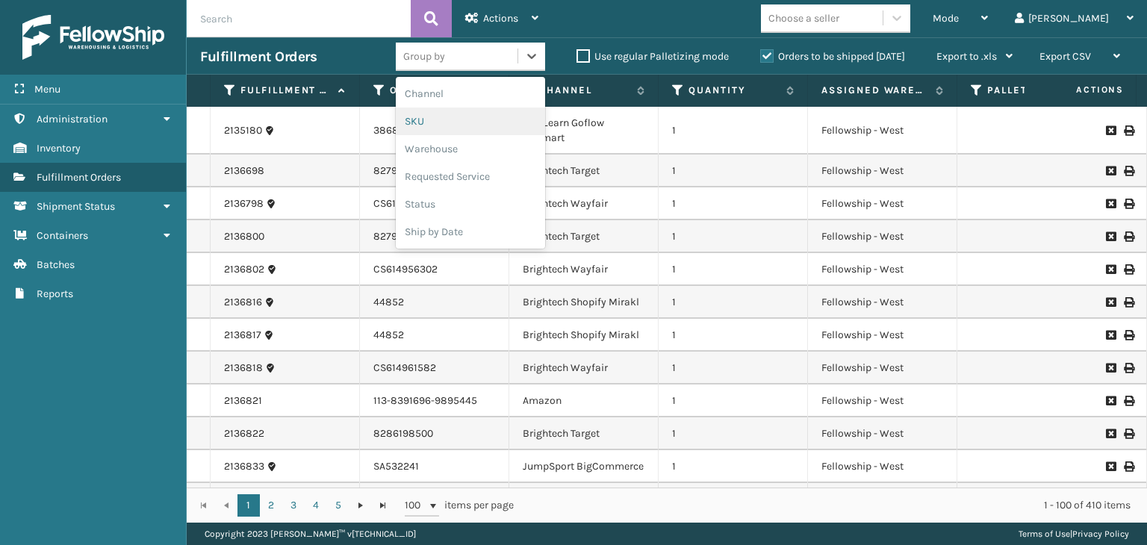
click at [473, 126] on div "SKU" at bounding box center [470, 122] width 149 height 28
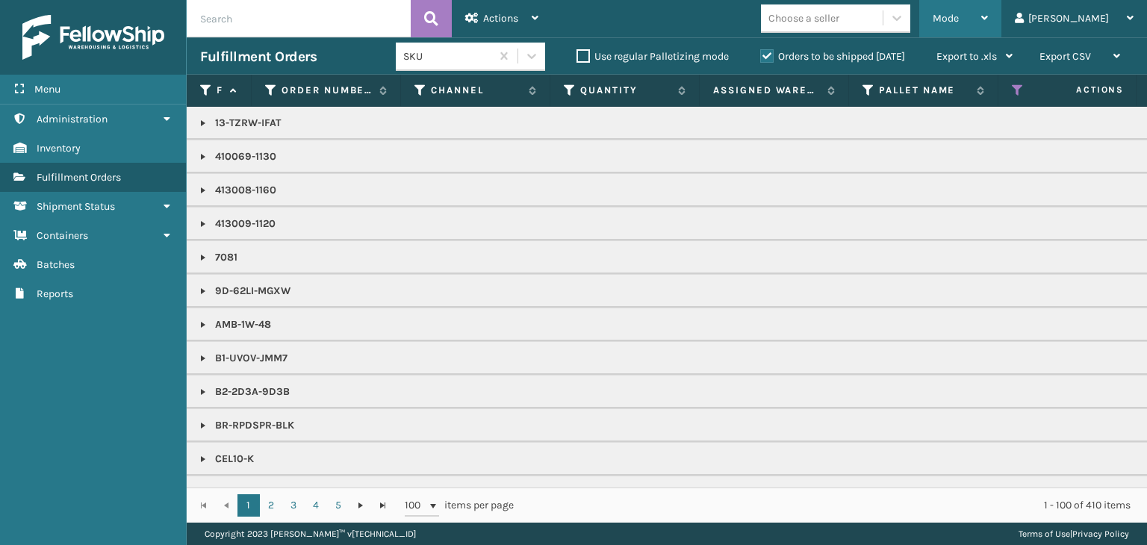
click at [974, 25] on div "Mode Regular Mode Picking Mode Labeling Mode Exit Scan Mode" at bounding box center [961, 18] width 82 height 37
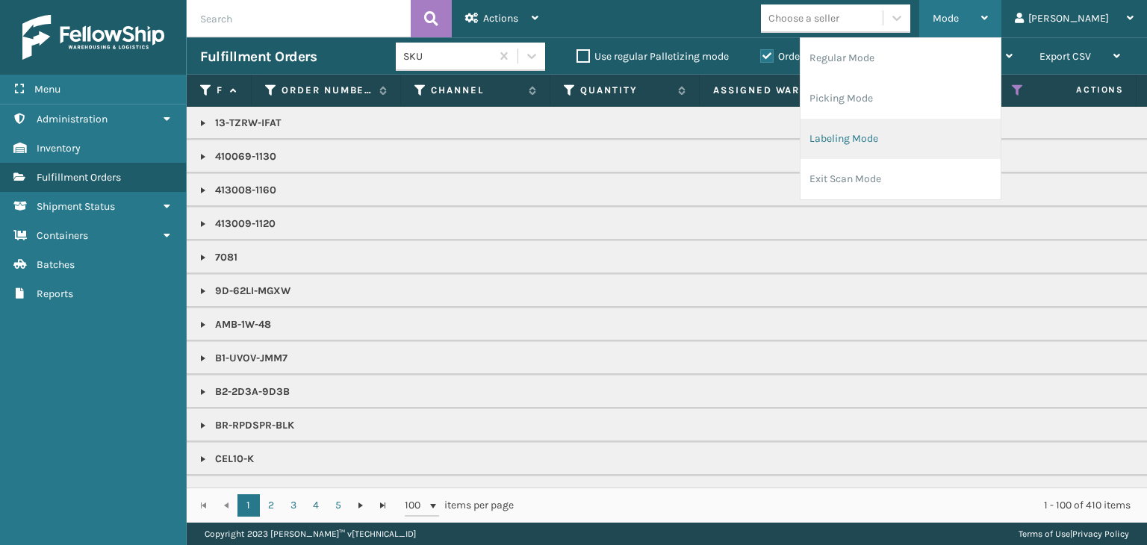
click at [973, 128] on li "Labeling Mode" at bounding box center [901, 139] width 200 height 40
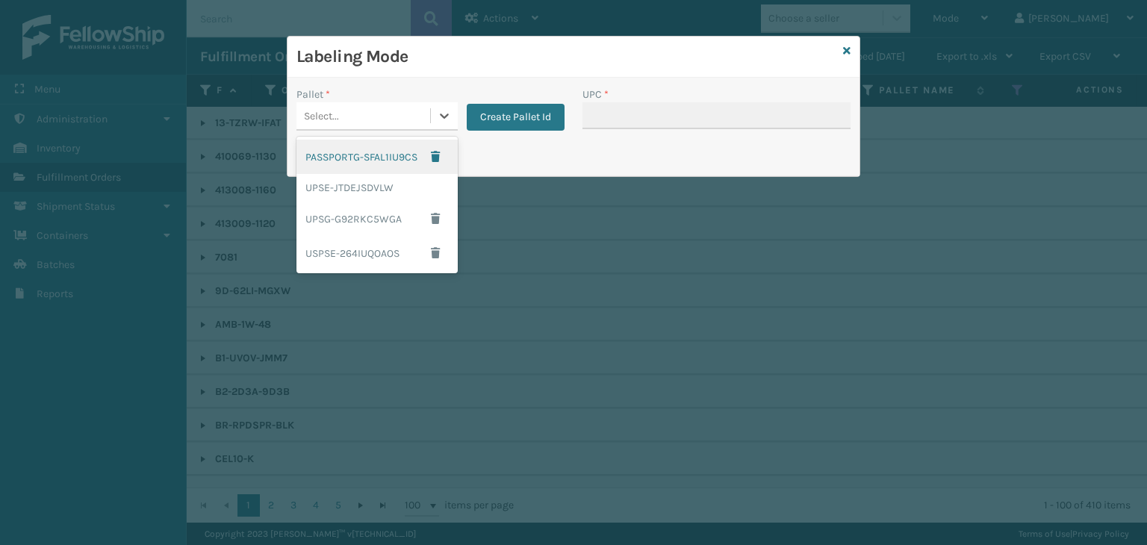
click at [359, 117] on div "Select..." at bounding box center [364, 116] width 134 height 25
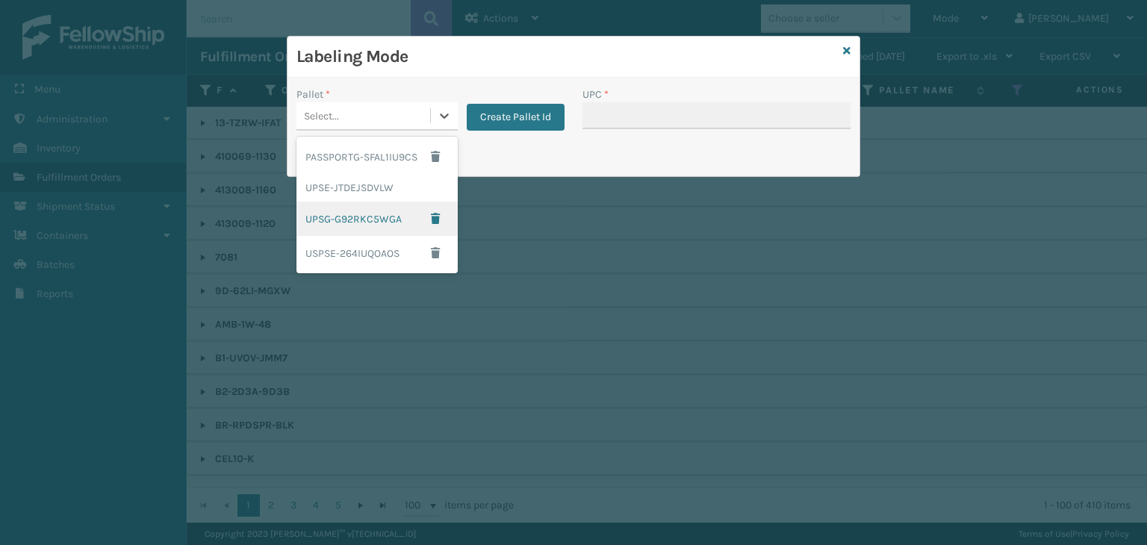
click at [369, 216] on div "UPSG-G92RKC5WGA" at bounding box center [377, 219] width 161 height 34
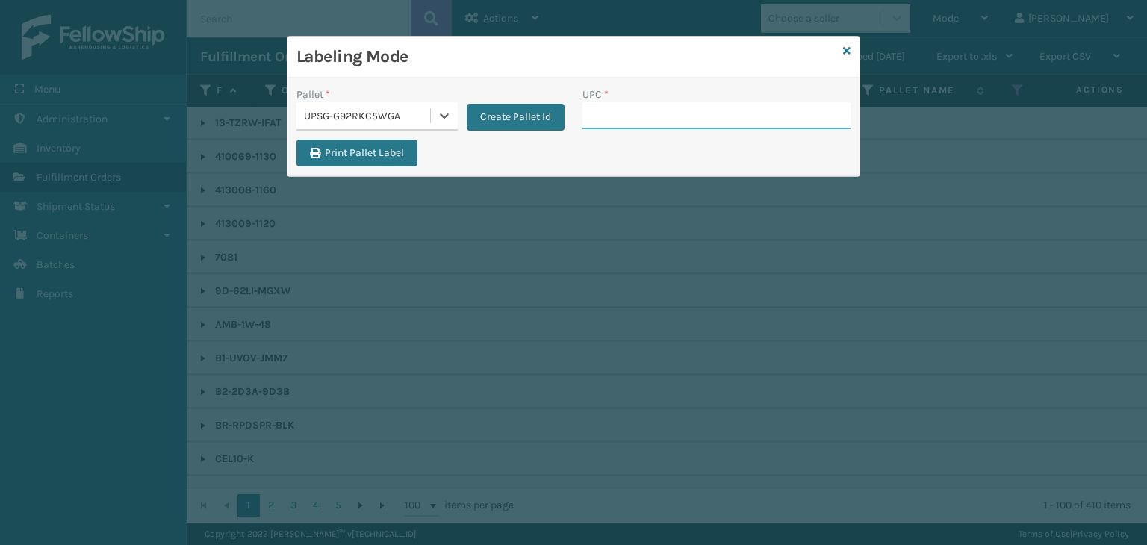
click at [610, 111] on input "UPC *" at bounding box center [717, 115] width 268 height 27
type input "850012486763"
click at [850, 49] on icon at bounding box center [846, 51] width 7 height 10
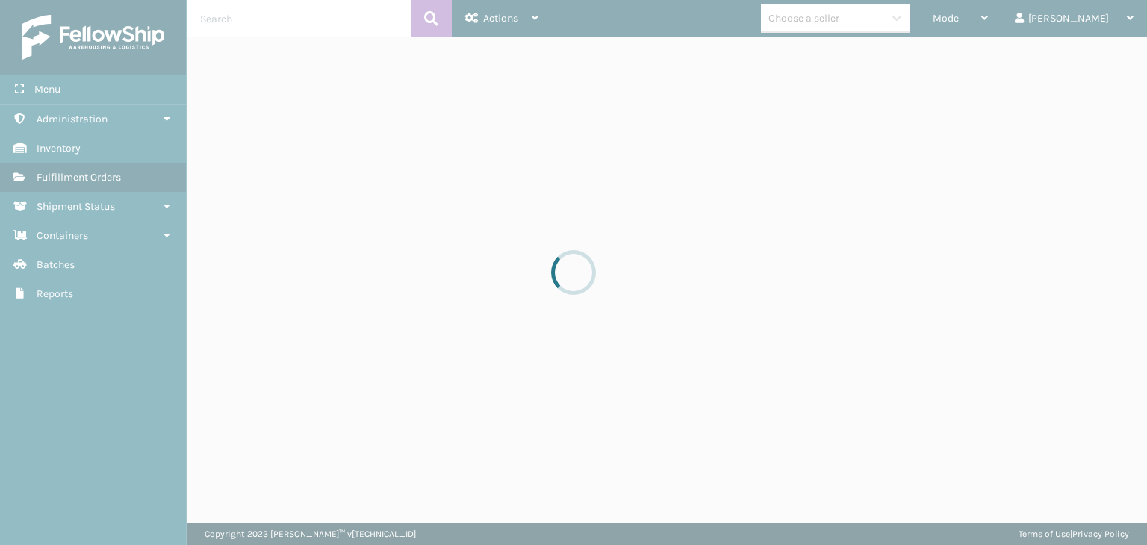
click at [1010, 28] on div at bounding box center [573, 272] width 1147 height 545
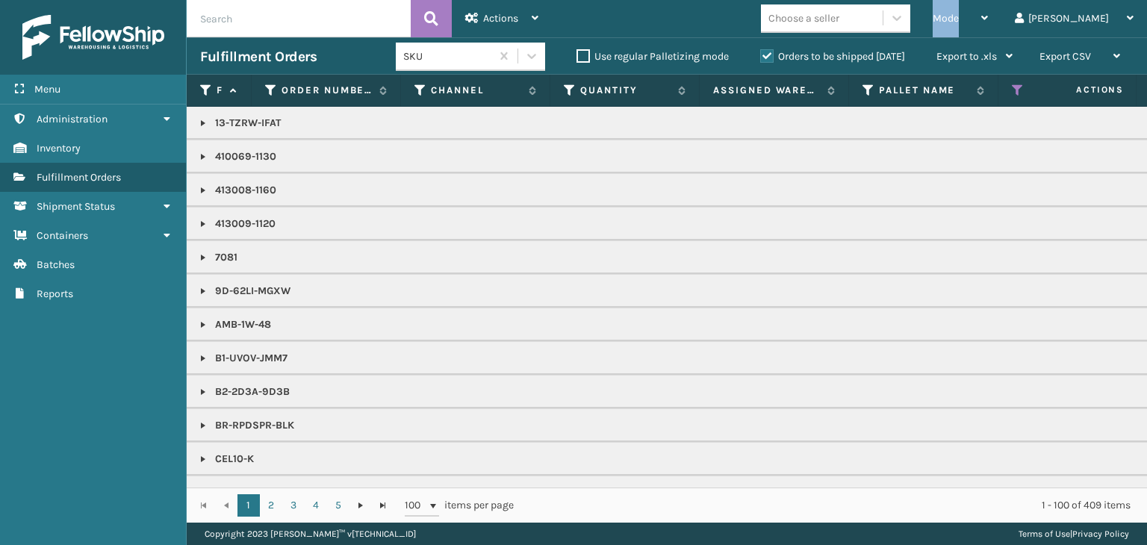
click at [988, 28] on div "Mode" at bounding box center [960, 18] width 55 height 37
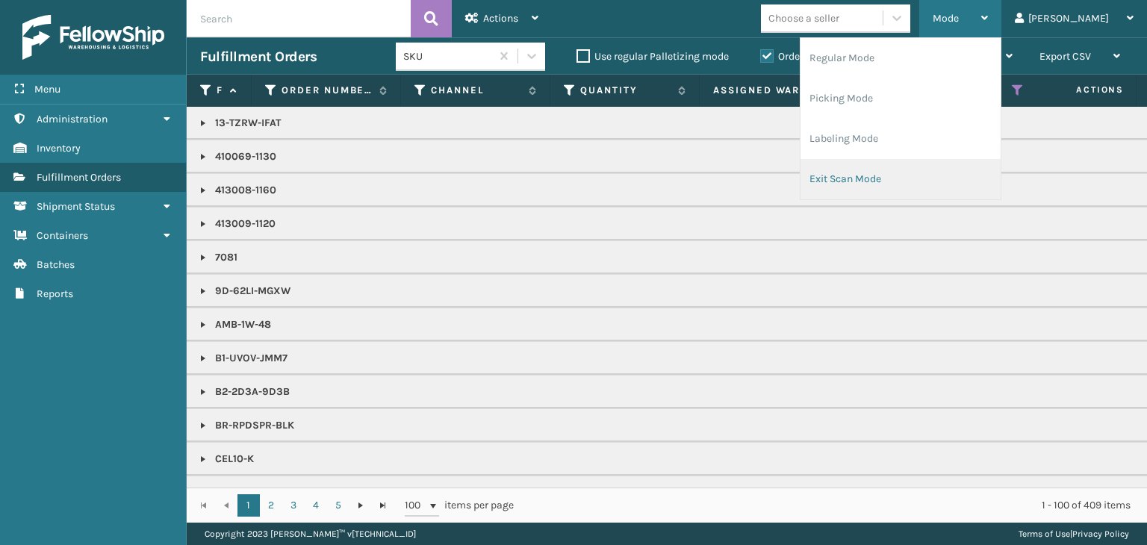
click at [1001, 174] on li "Exit Scan Mode" at bounding box center [901, 179] width 200 height 40
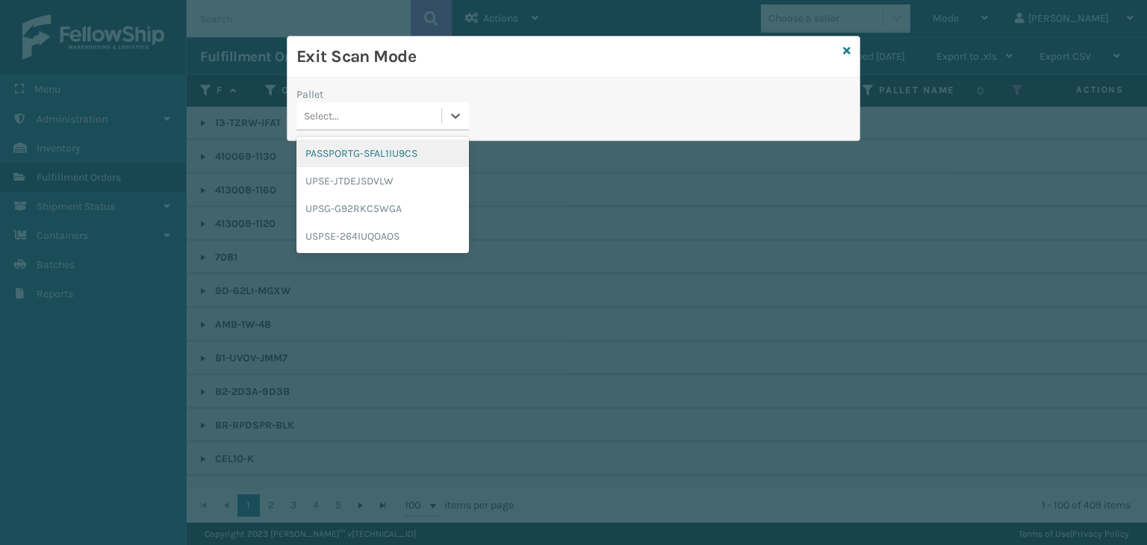
click at [368, 120] on div "Select..." at bounding box center [369, 116] width 145 height 25
click at [379, 202] on div "UPSG-G92RKC5WGA" at bounding box center [383, 209] width 173 height 28
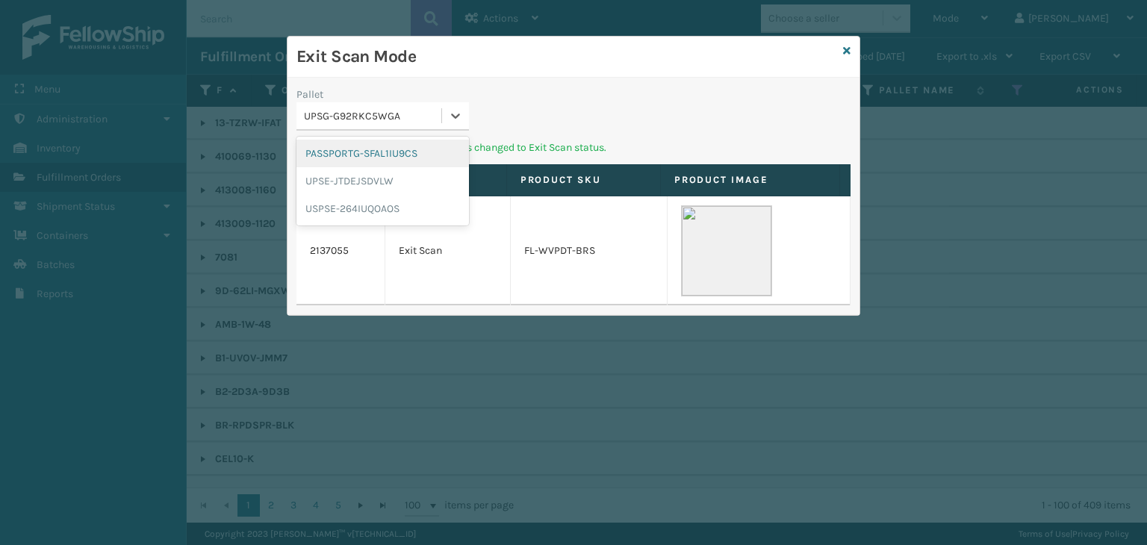
click at [332, 123] on div "UPSG-G92RKC5WGA" at bounding box center [369, 116] width 145 height 25
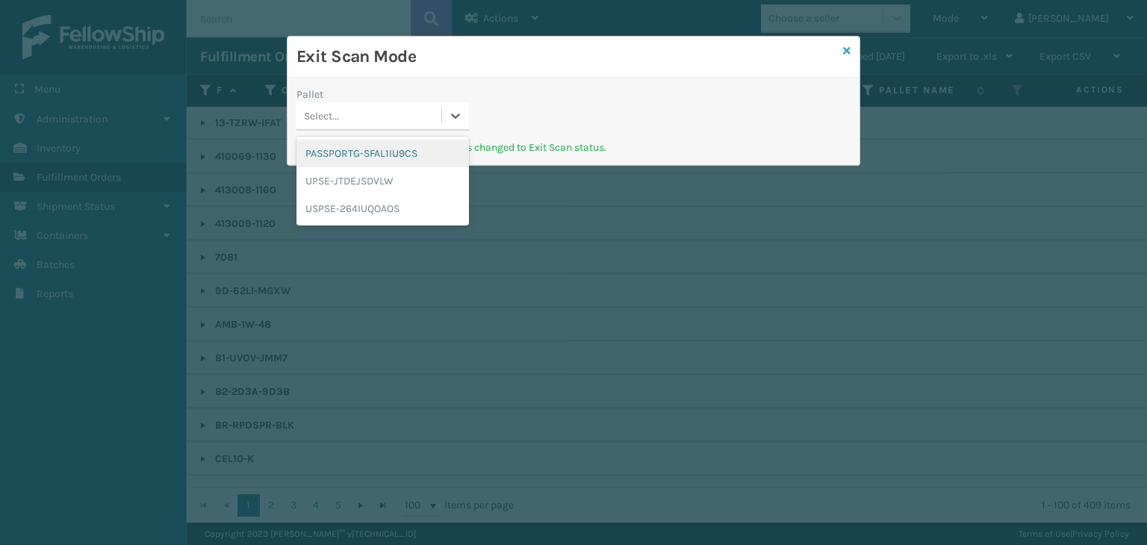
click at [844, 49] on icon at bounding box center [846, 51] width 7 height 10
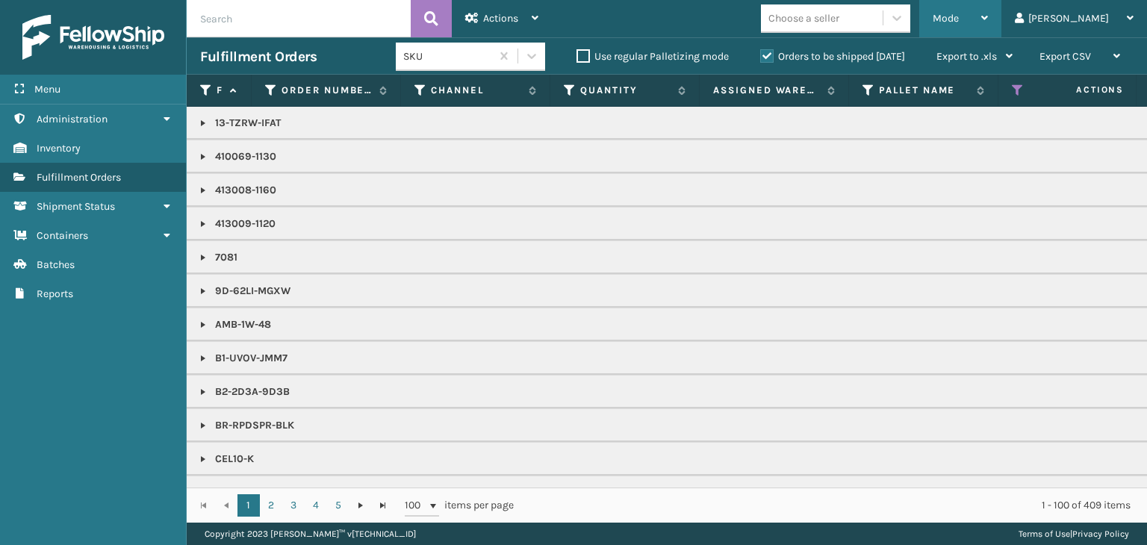
click at [988, 12] on div "Mode" at bounding box center [960, 18] width 55 height 37
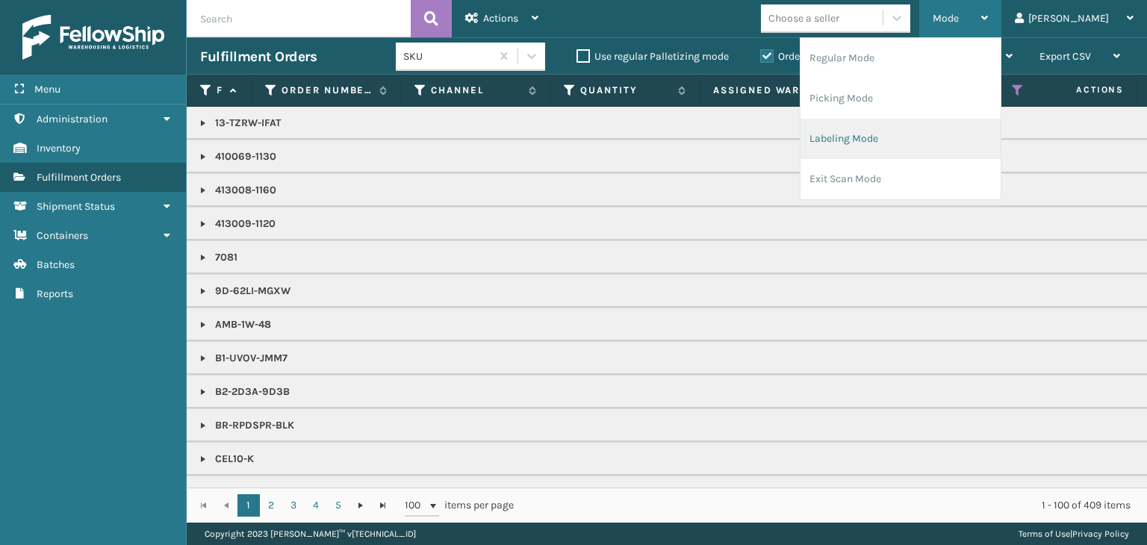
click at [967, 148] on li "Labeling Mode" at bounding box center [901, 139] width 200 height 40
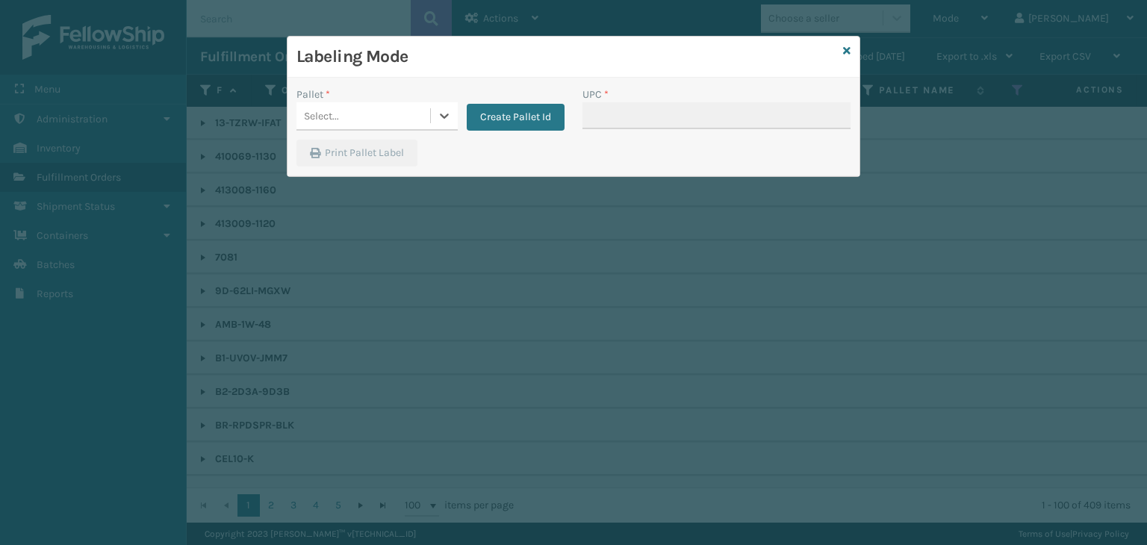
click at [360, 117] on div "Select..." at bounding box center [364, 116] width 134 height 25
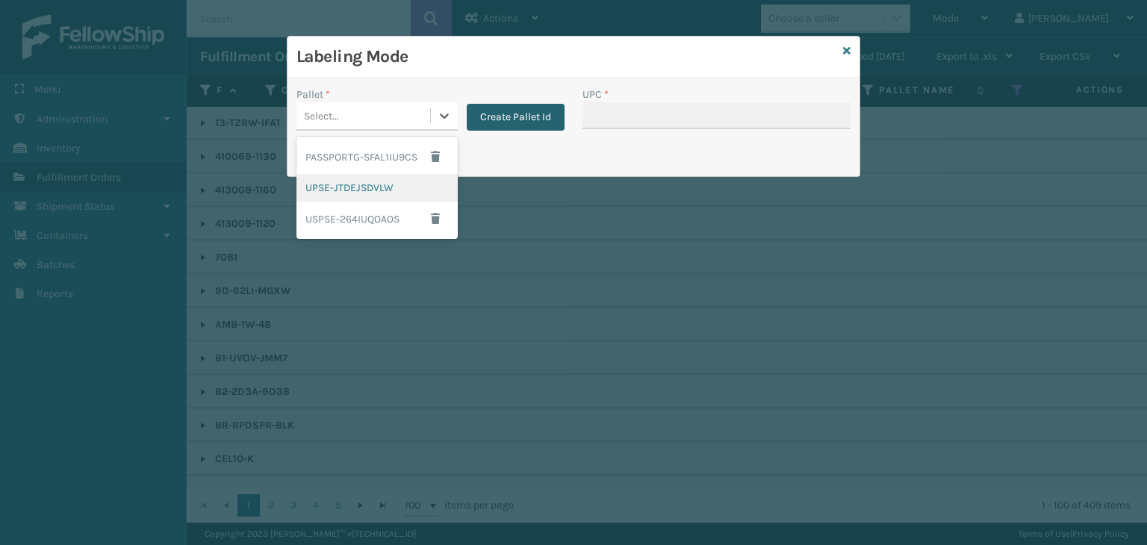
click at [513, 111] on button "Create Pallet Id" at bounding box center [516, 117] width 98 height 27
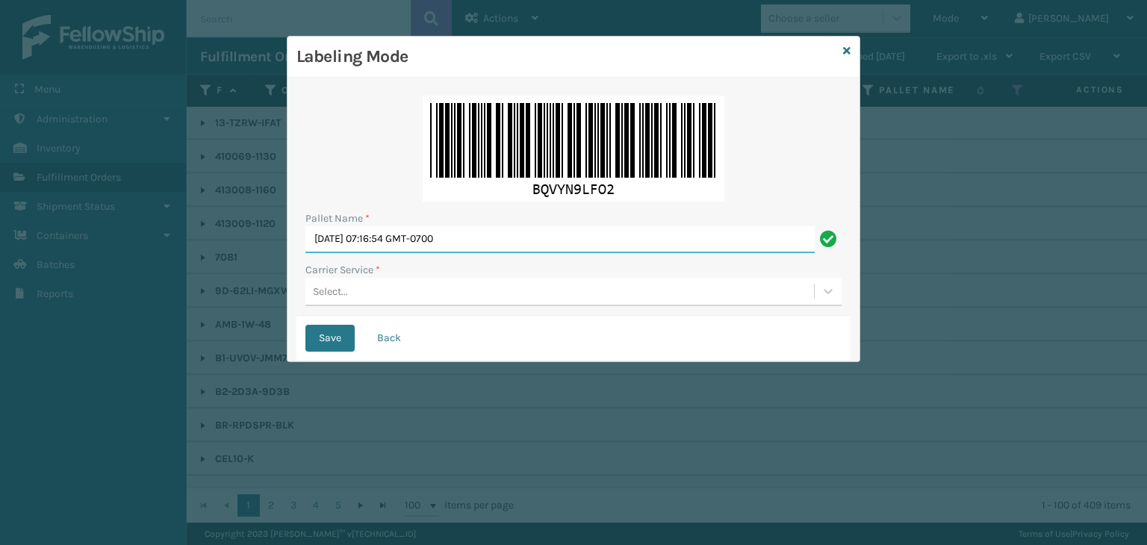
drag, startPoint x: 498, startPoint y: 241, endPoint x: 37, endPoint y: 197, distance: 462.9
click at [26, 191] on div "Labeling Mode Pallet Name * [DATE] 07:16:54 GMT-0700 Carrier Service * Select..…" at bounding box center [573, 272] width 1147 height 545
drag, startPoint x: 37, startPoint y: 197, endPoint x: 194, endPoint y: 255, distance: 167.1
click at [194, 255] on div "Labeling Mode Pallet Name * [DATE] 07:16:54 GMT-0700 Carrier Service * Select..…" at bounding box center [573, 272] width 1147 height 545
paste input "UPST8766309"
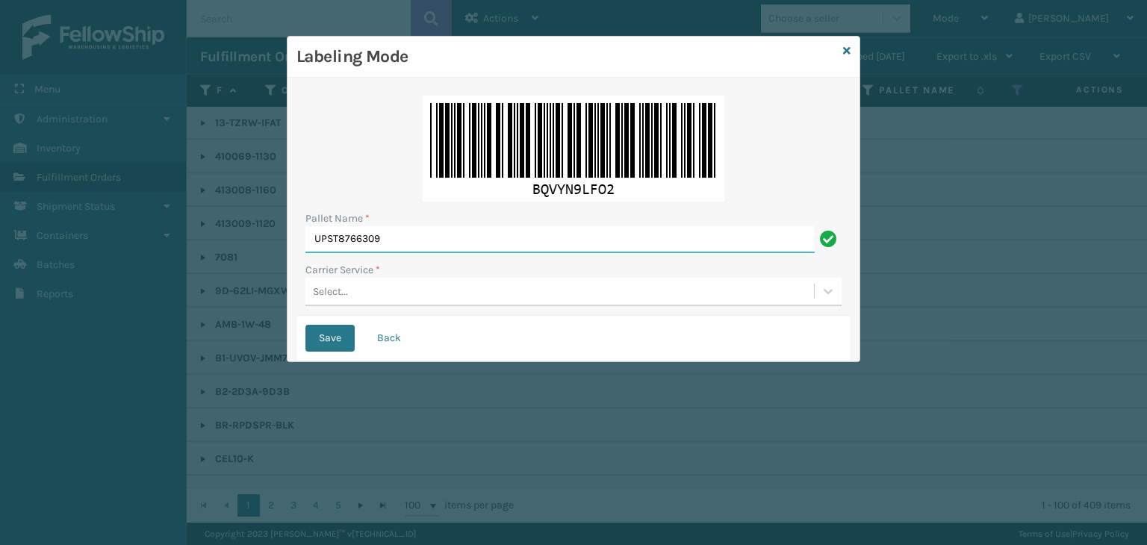
type input "UPST8766309"
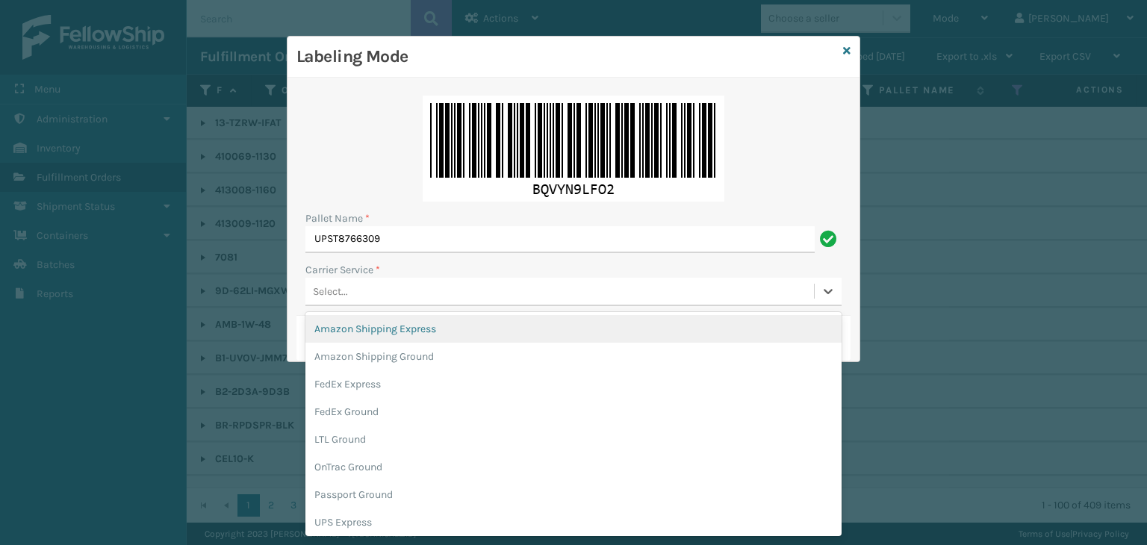
click at [353, 295] on div "Select..." at bounding box center [560, 291] width 509 height 25
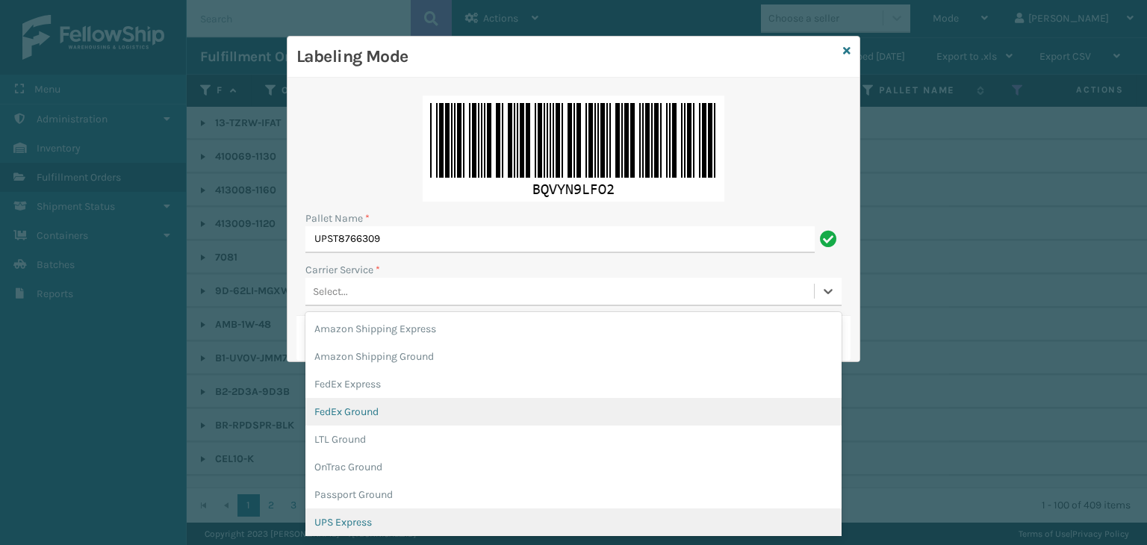
scroll to position [86, 0]
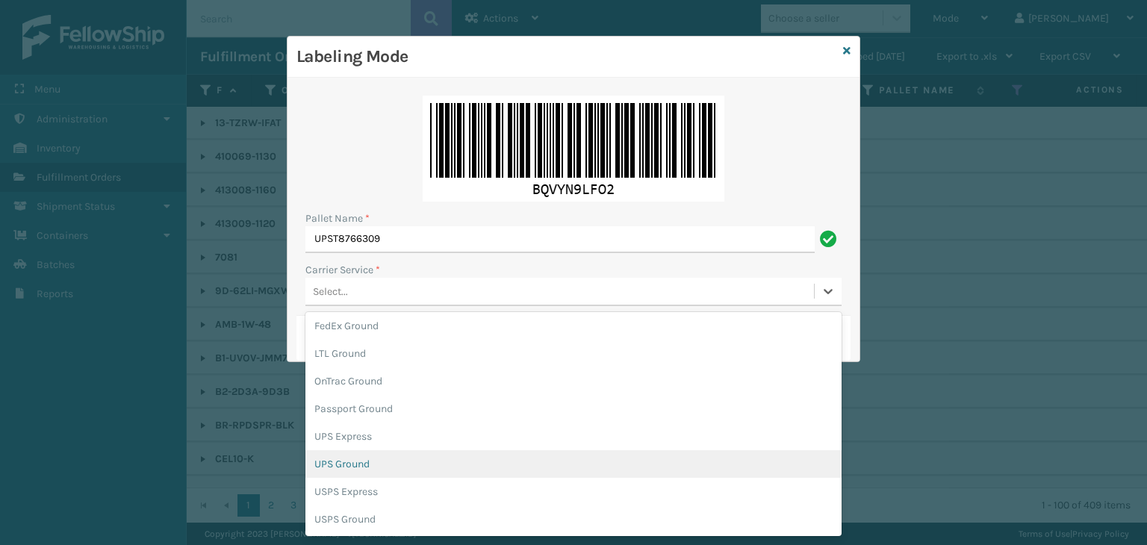
drag, startPoint x: 376, startPoint y: 455, endPoint x: 368, endPoint y: 425, distance: 31.2
click at [377, 455] on div "UPS Ground" at bounding box center [574, 464] width 536 height 28
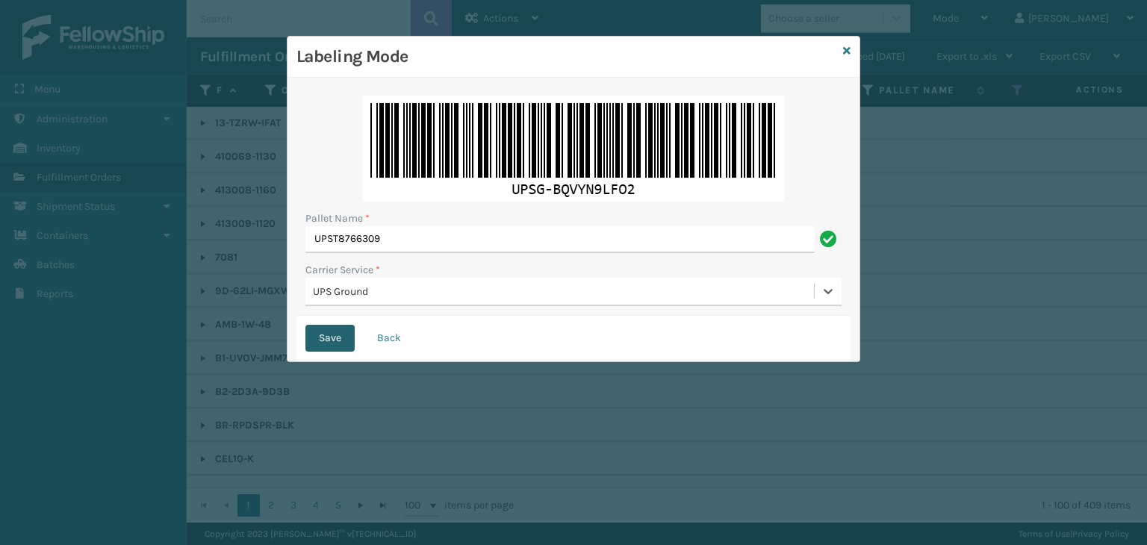
click at [341, 344] on button "Save" at bounding box center [330, 338] width 49 height 27
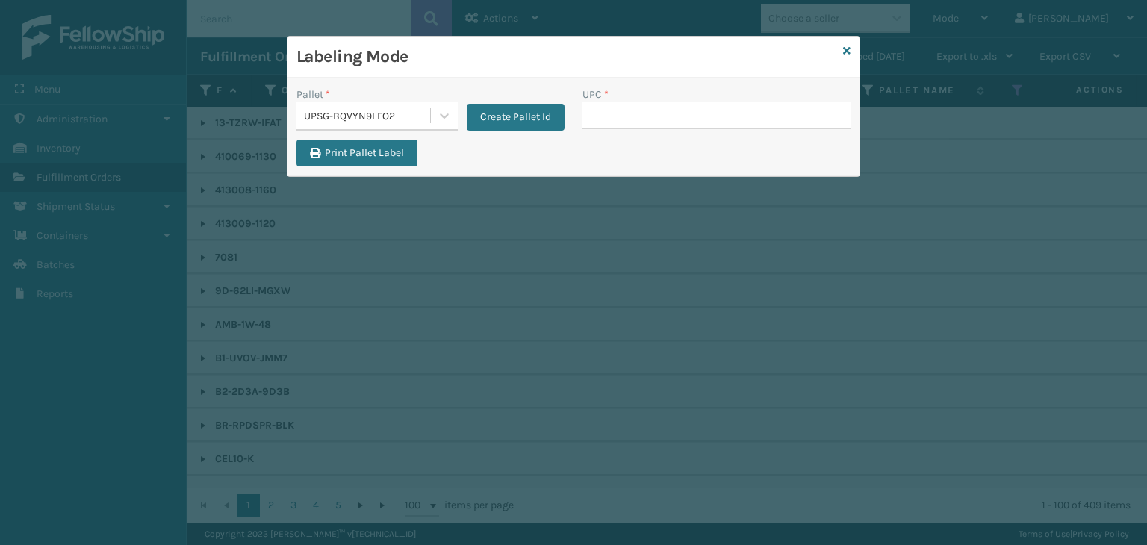
drag, startPoint x: 846, startPoint y: 49, endPoint x: 846, endPoint y: 37, distance: 12.0
click at [846, 48] on icon at bounding box center [846, 51] width 7 height 10
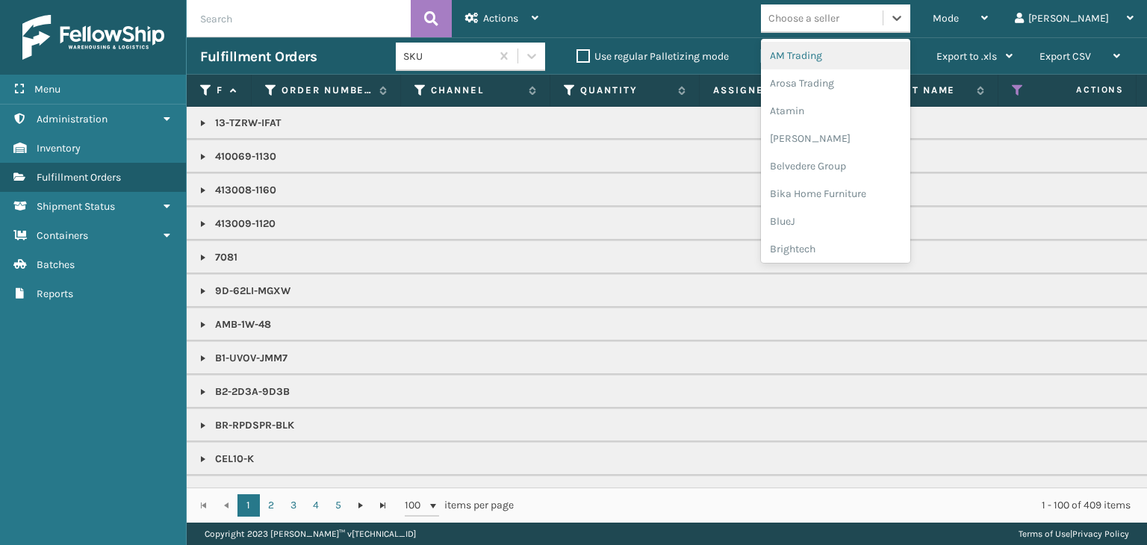
click at [840, 16] on div "Choose a seller" at bounding box center [804, 18] width 71 height 16
type input "BR"
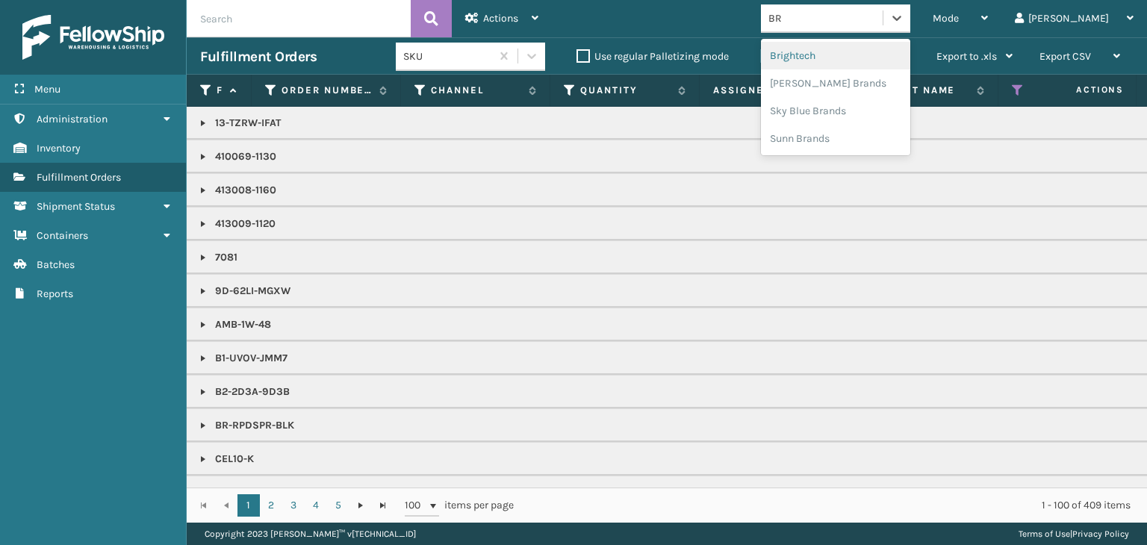
click at [874, 46] on div "Brightech" at bounding box center [835, 56] width 149 height 28
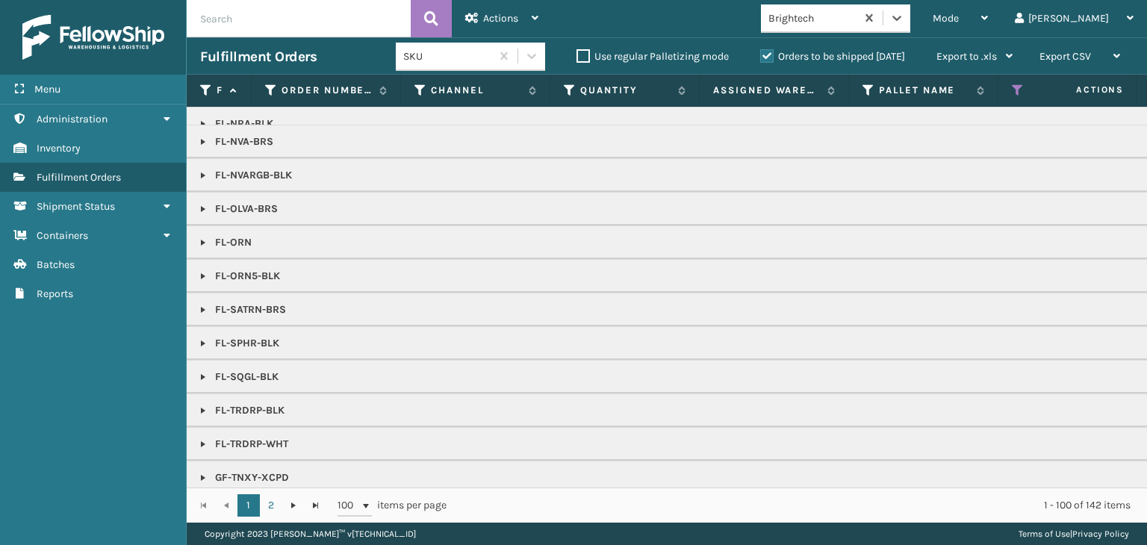
scroll to position [782, 0]
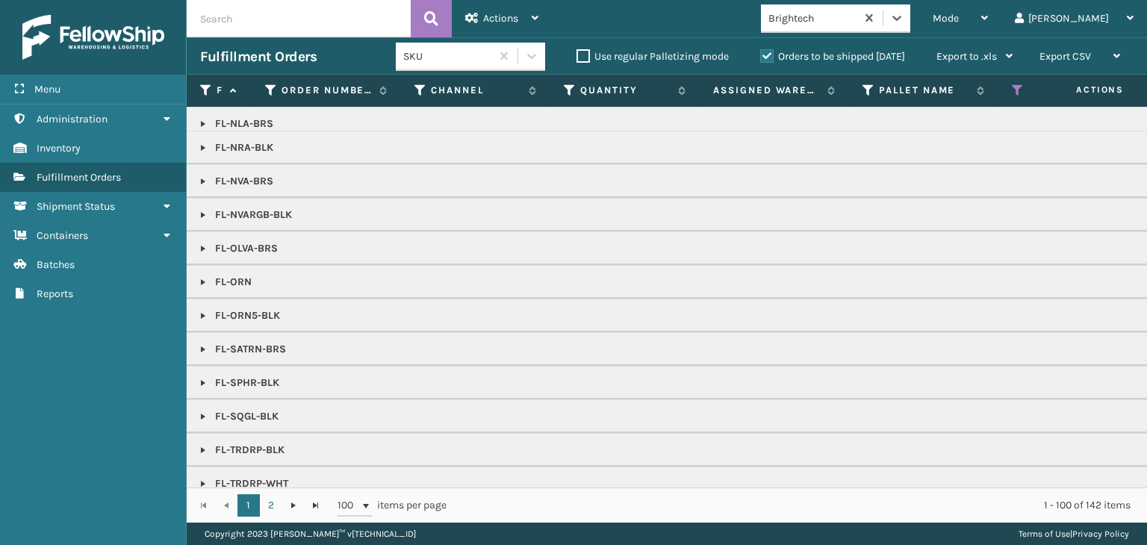
click at [204, 412] on link at bounding box center [203, 417] width 12 height 12
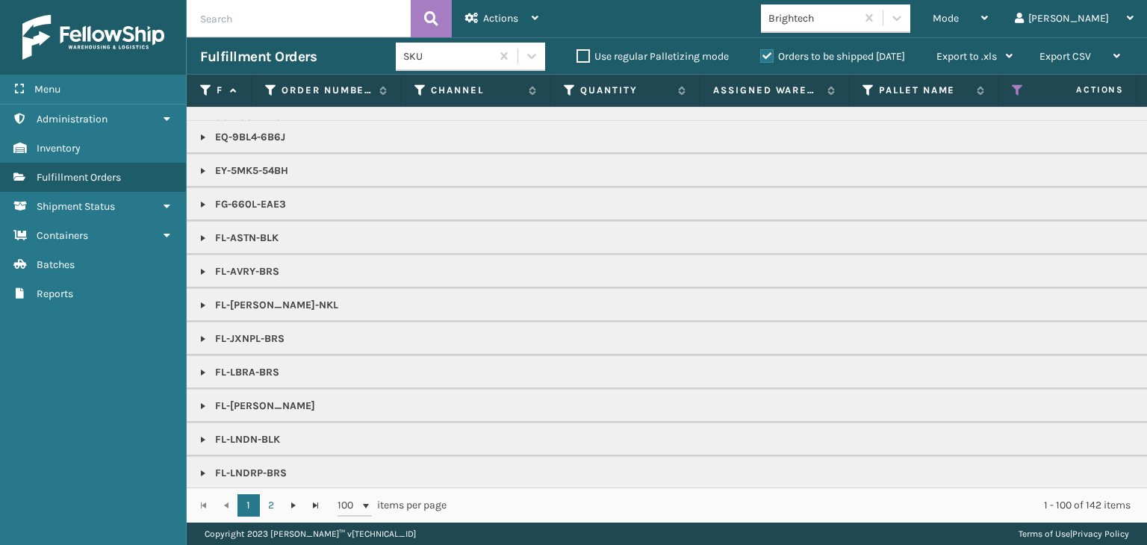
scroll to position [334, 0]
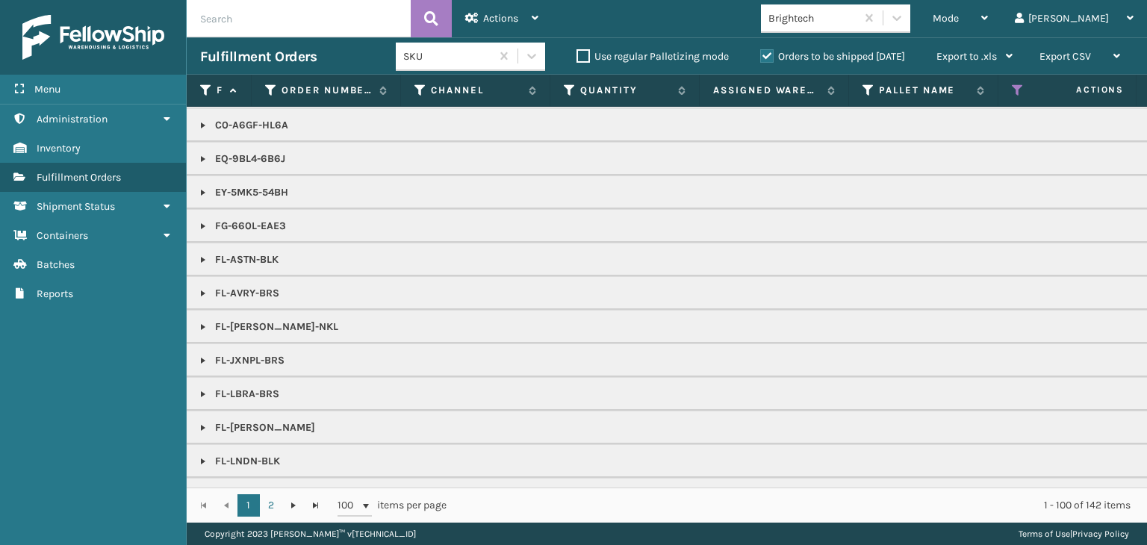
click at [207, 228] on link at bounding box center [203, 226] width 12 height 12
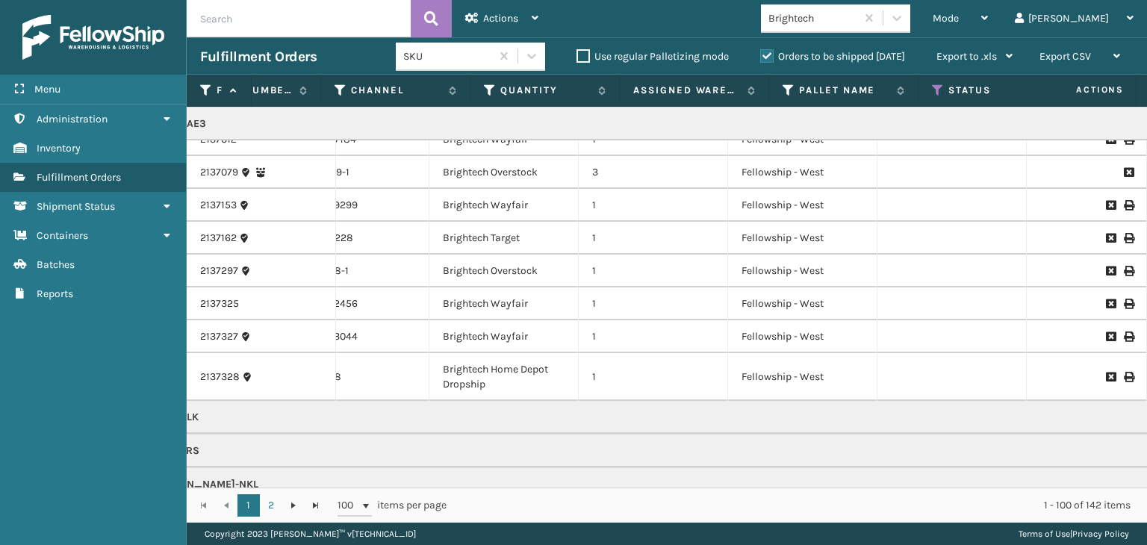
scroll to position [0, 0]
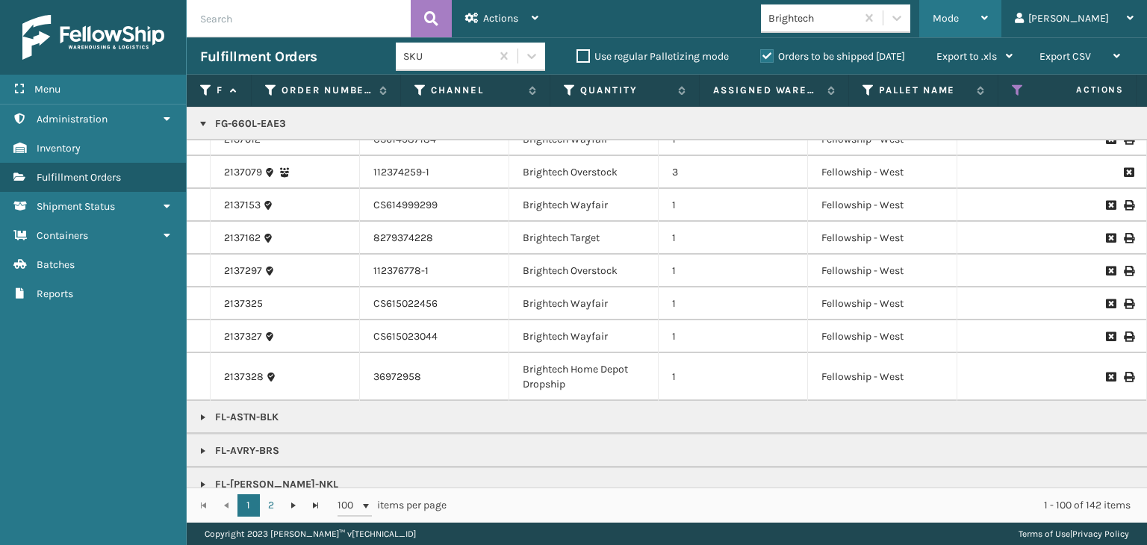
click at [988, 24] on div "Mode" at bounding box center [960, 18] width 55 height 37
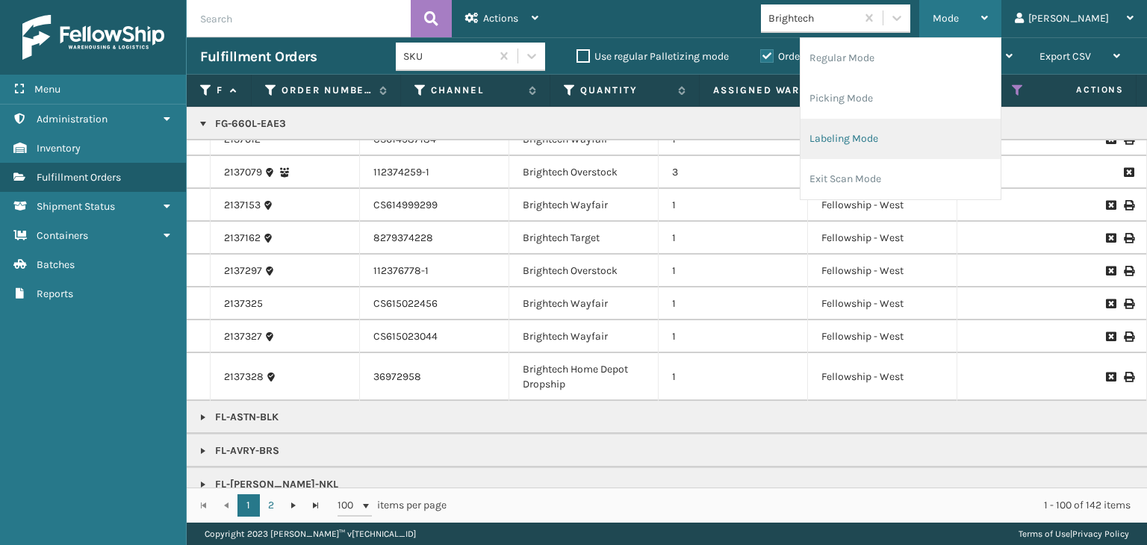
click at [953, 143] on li "Labeling Mode" at bounding box center [901, 139] width 200 height 40
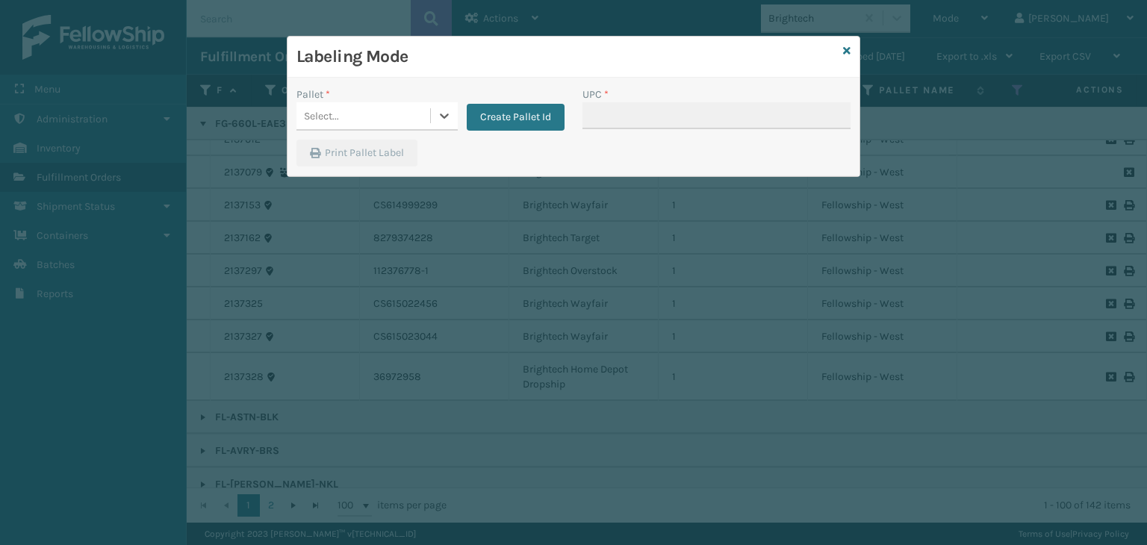
click at [368, 117] on div "Select..." at bounding box center [364, 116] width 134 height 25
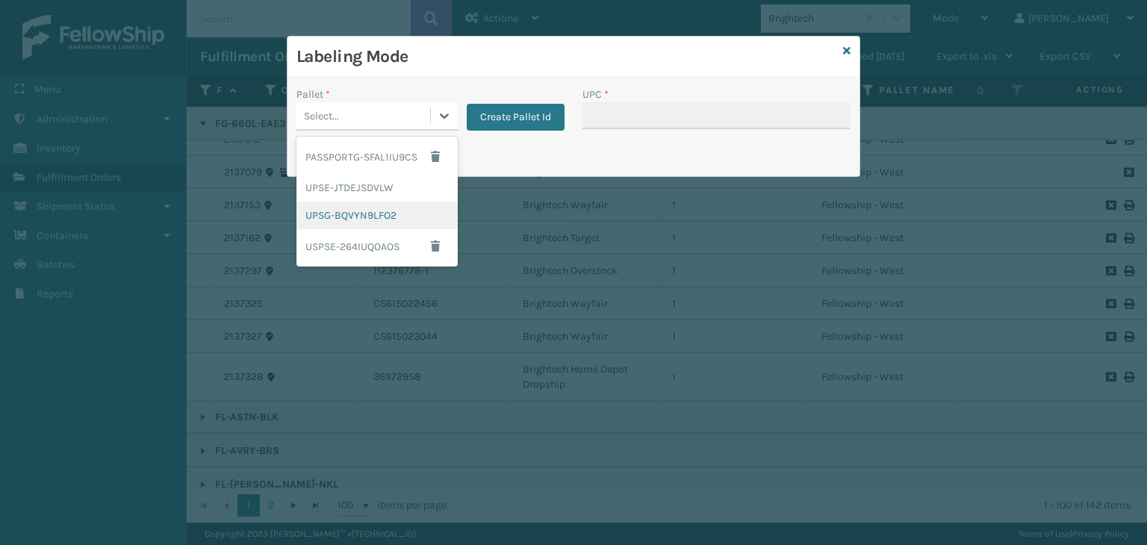
click at [368, 217] on div "UPSG-BQVYN9LFO2" at bounding box center [377, 216] width 161 height 28
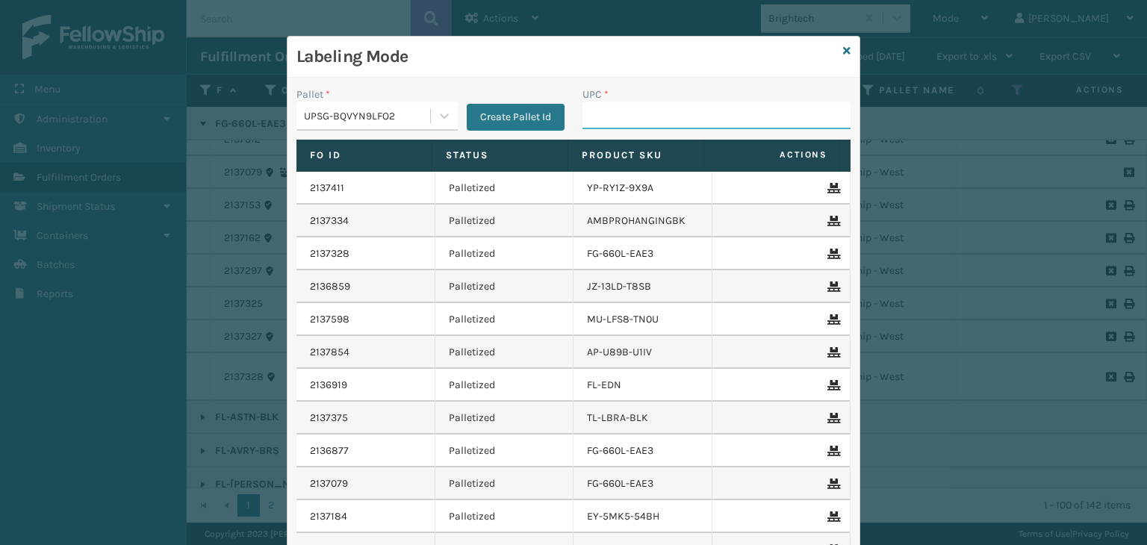
click at [619, 113] on input "UPC *" at bounding box center [717, 115] width 268 height 27
type input "8500124"
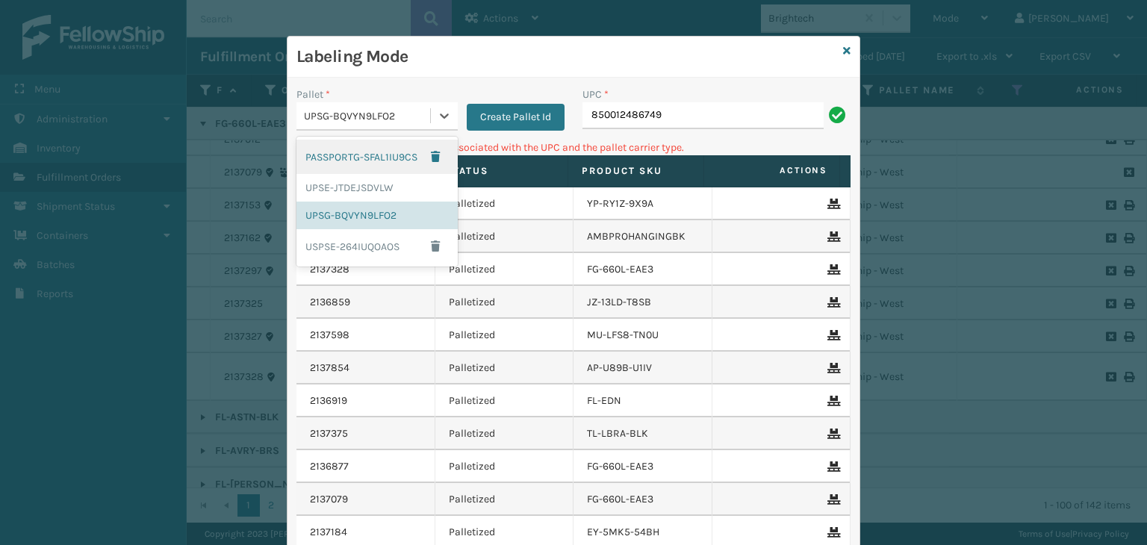
click at [394, 114] on div "UPSG-BQVYN9LFO2" at bounding box center [368, 116] width 128 height 16
drag, startPoint x: 362, startPoint y: 191, endPoint x: 645, endPoint y: 131, distance: 288.8
click at [366, 191] on div "UPSE-JTDEJSDVLW" at bounding box center [377, 188] width 161 height 28
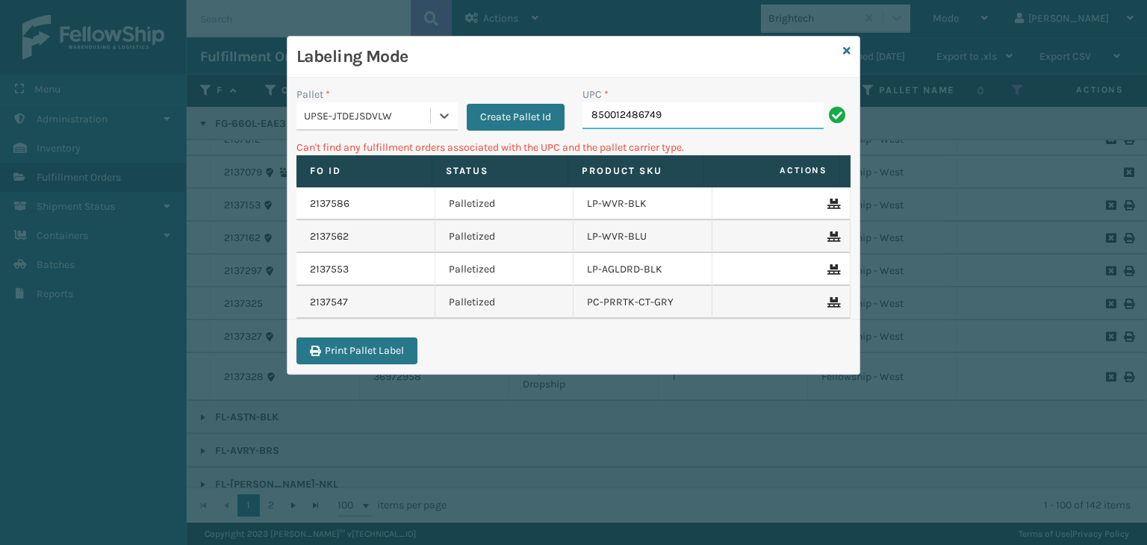
click at [675, 114] on input "850012486749" at bounding box center [703, 115] width 241 height 27
drag, startPoint x: 412, startPoint y: 131, endPoint x: 424, endPoint y: 139, distance: 14.5
click at [408, 131] on div "Pallet * UPSE-JTDEJSDVLW Create Pallet Id" at bounding box center [431, 113] width 286 height 53
click at [398, 120] on div "UPSE-JTDEJSDVLW" at bounding box center [368, 116] width 128 height 16
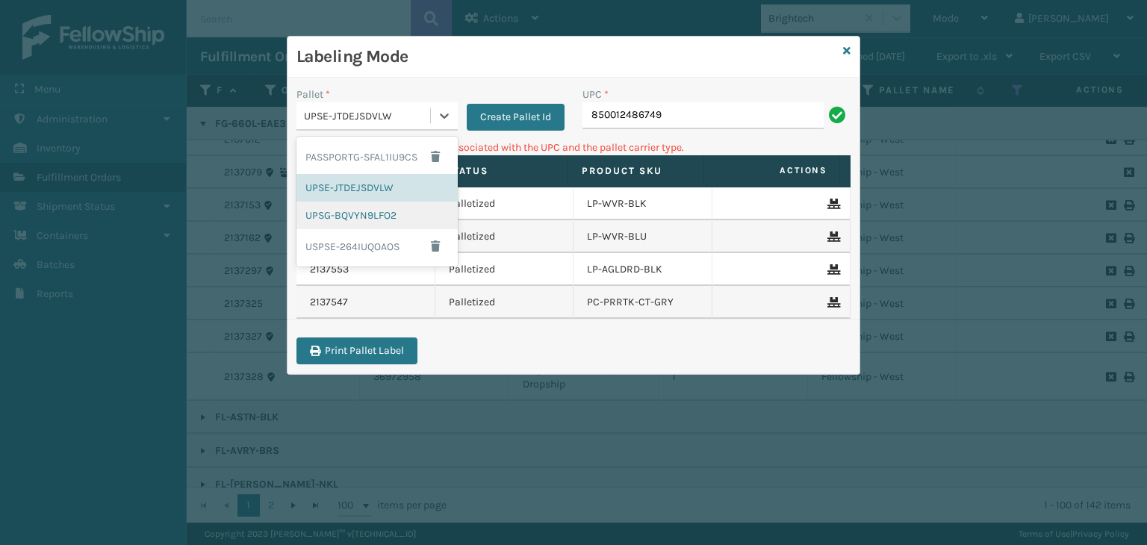
click at [384, 215] on div "UPSG-BQVYN9LFO2" at bounding box center [377, 216] width 161 height 28
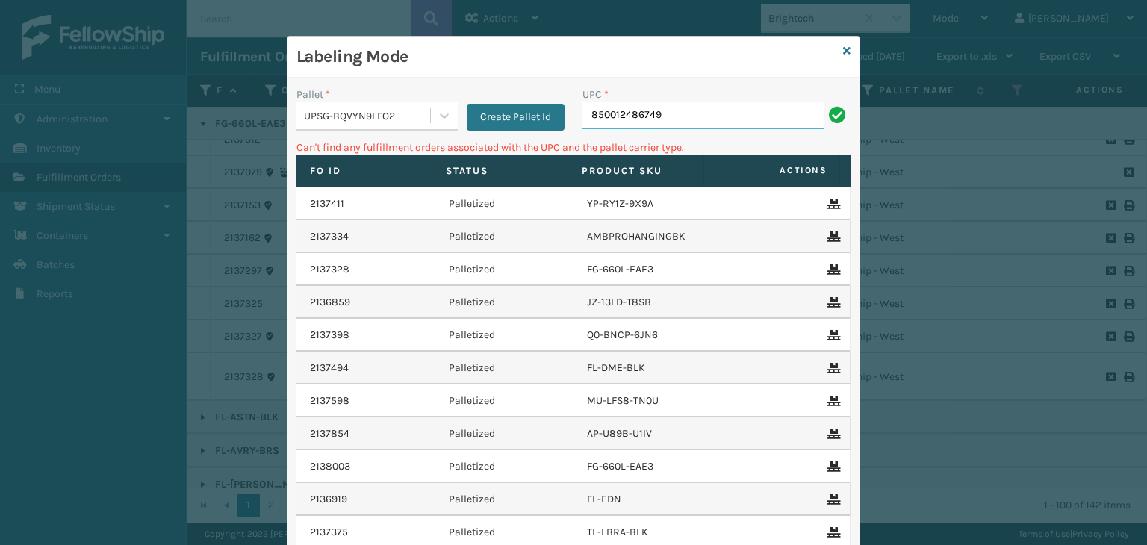
drag, startPoint x: 663, startPoint y: 116, endPoint x: 247, endPoint y: 115, distance: 416.1
click at [247, 115] on div "Labeling Mode Pallet * UPSG-BQVYN9LFO2 Create Pallet Id UPC * 850012486749 Can'…" at bounding box center [573, 272] width 1147 height 545
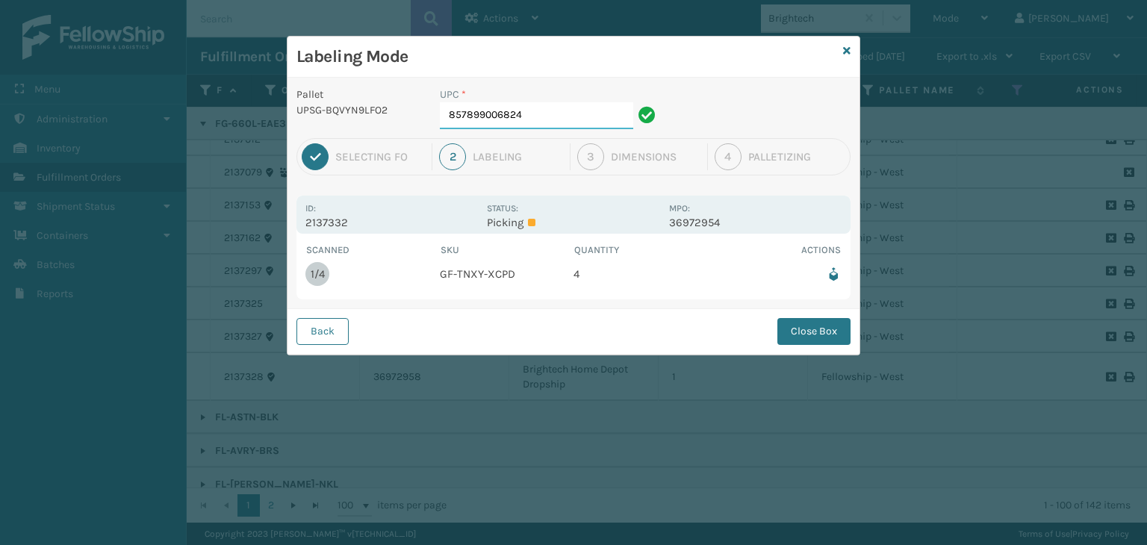
click at [543, 117] on input "857899006824" at bounding box center [536, 115] width 193 height 27
click at [824, 326] on button "Close Box" at bounding box center [814, 331] width 73 height 27
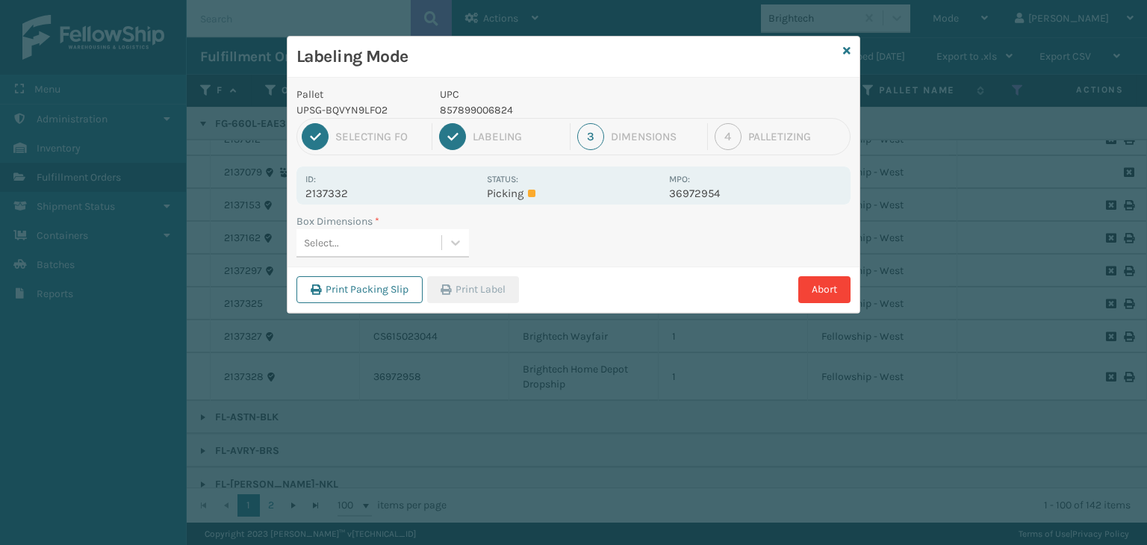
click at [423, 249] on div "Select..." at bounding box center [369, 243] width 145 height 25
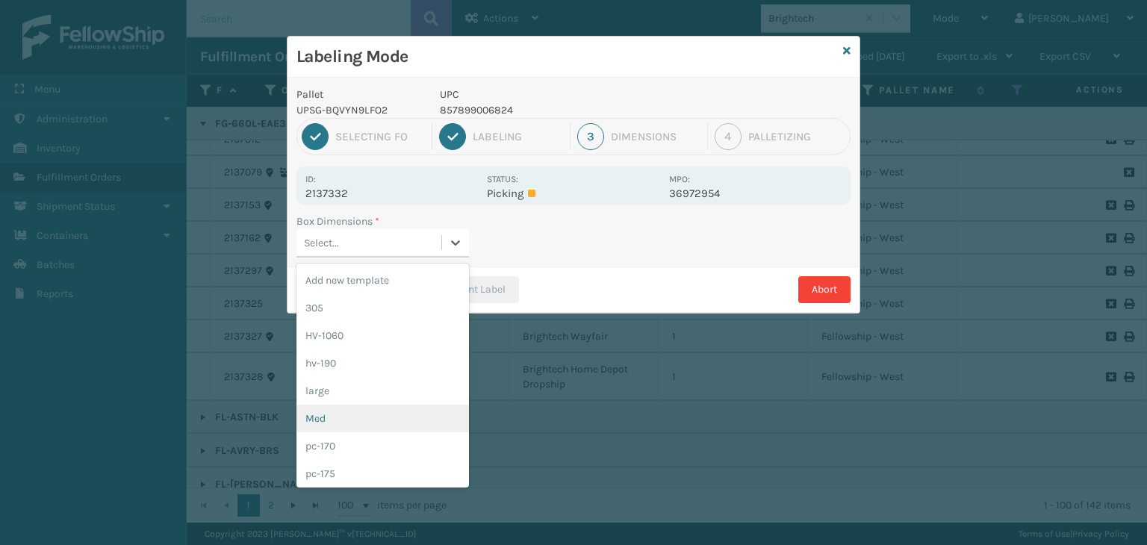
click at [359, 425] on div "Med" at bounding box center [383, 419] width 173 height 28
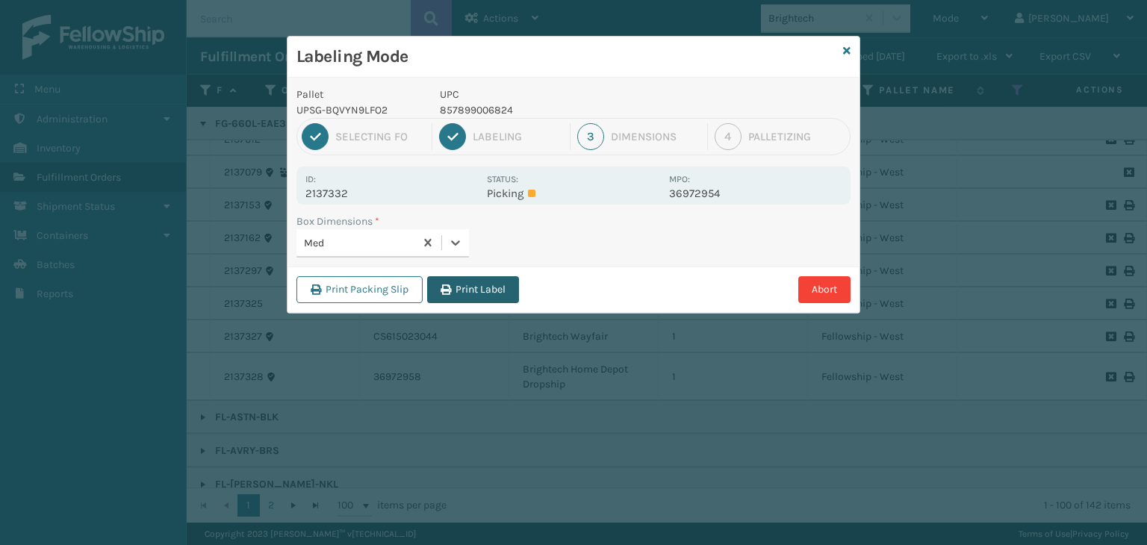
click at [462, 287] on button "Print Label" at bounding box center [473, 289] width 92 height 27
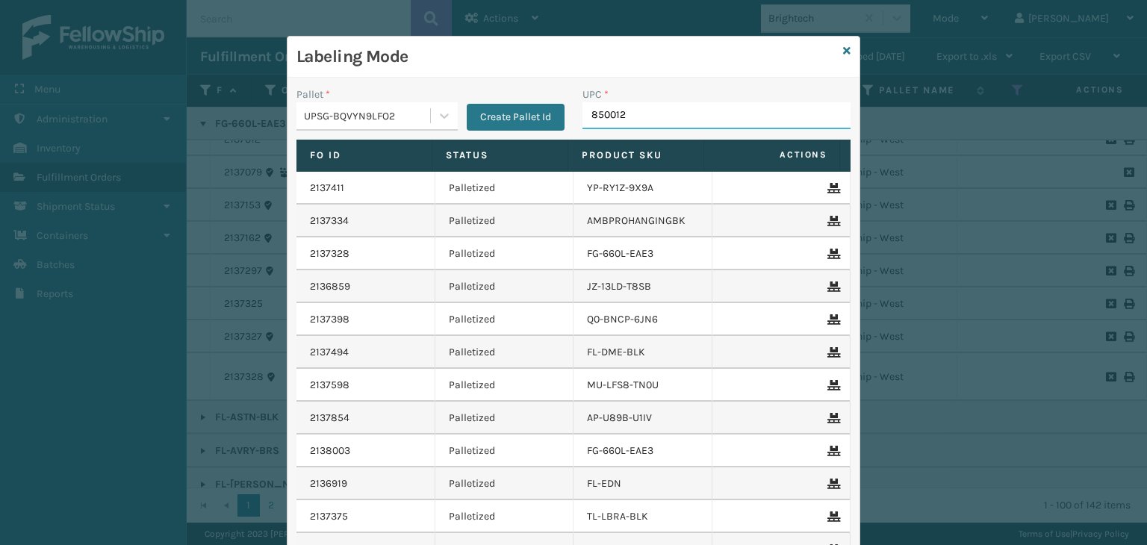
type input "8500124"
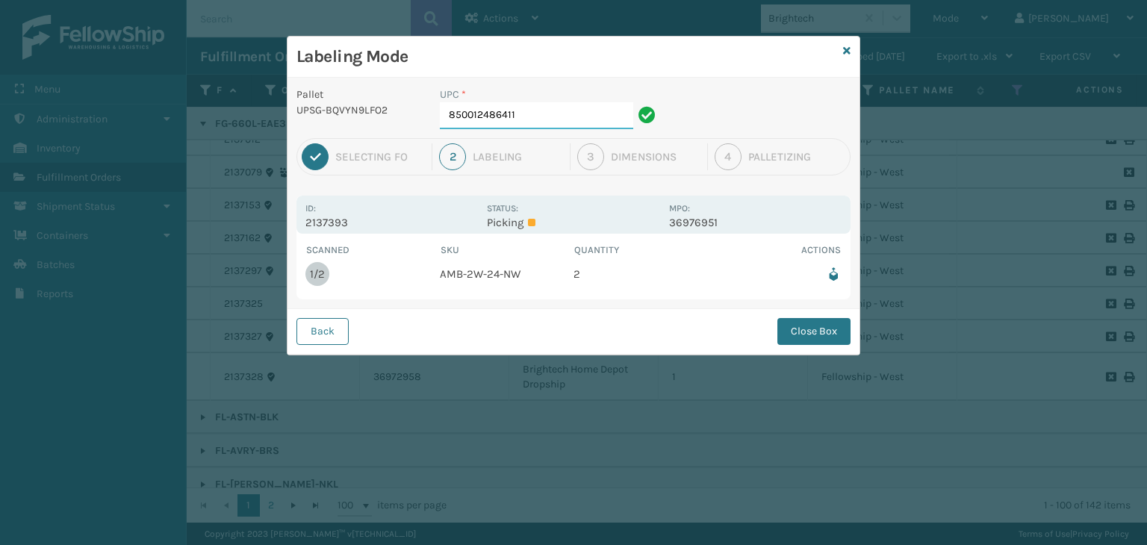
click at [533, 111] on input "850012486411" at bounding box center [536, 115] width 193 height 27
click at [818, 335] on button "Close Box" at bounding box center [814, 331] width 73 height 27
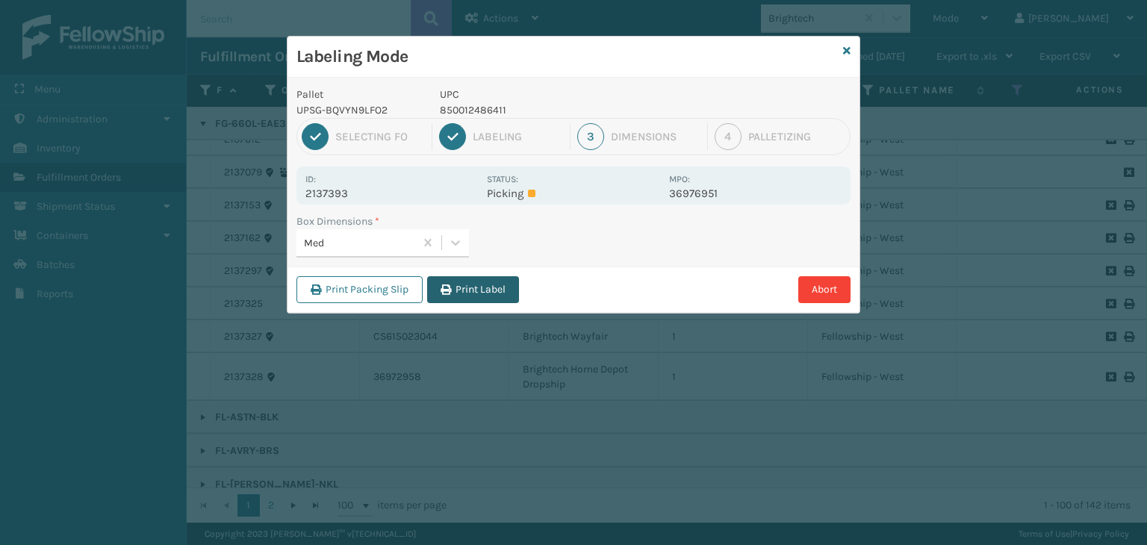
click at [494, 291] on button "Print Label" at bounding box center [473, 289] width 92 height 27
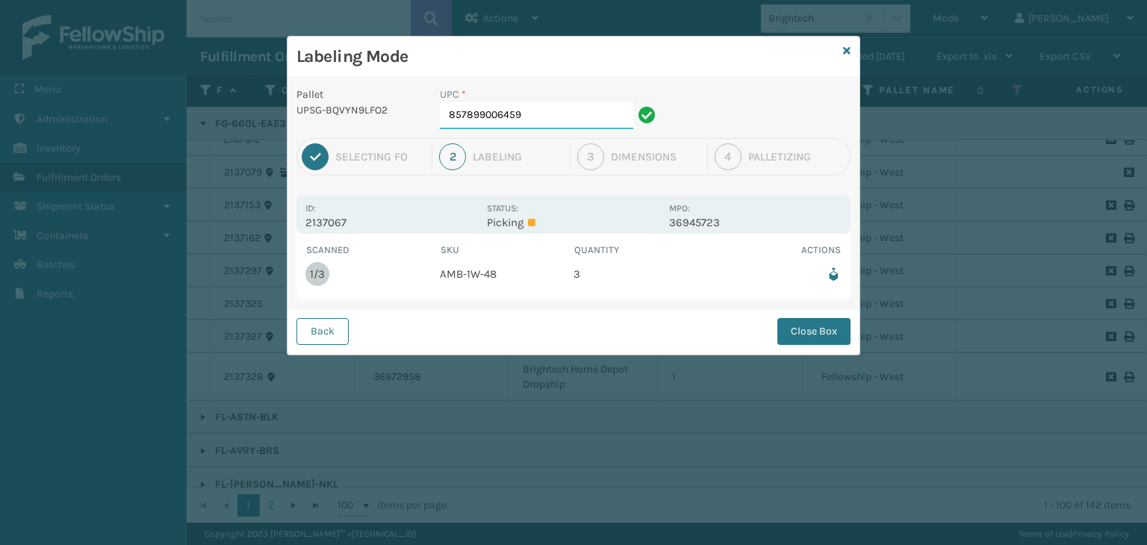
click at [553, 128] on input "857899006459" at bounding box center [536, 115] width 193 height 27
click at [817, 332] on button "Close Box" at bounding box center [814, 331] width 73 height 27
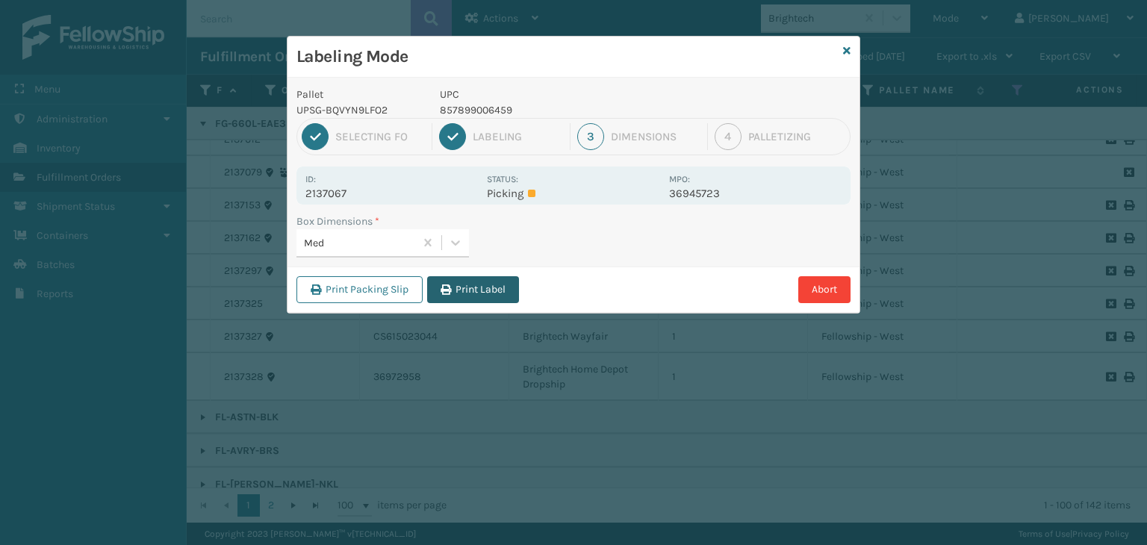
click at [456, 280] on button "Print Label" at bounding box center [473, 289] width 92 height 27
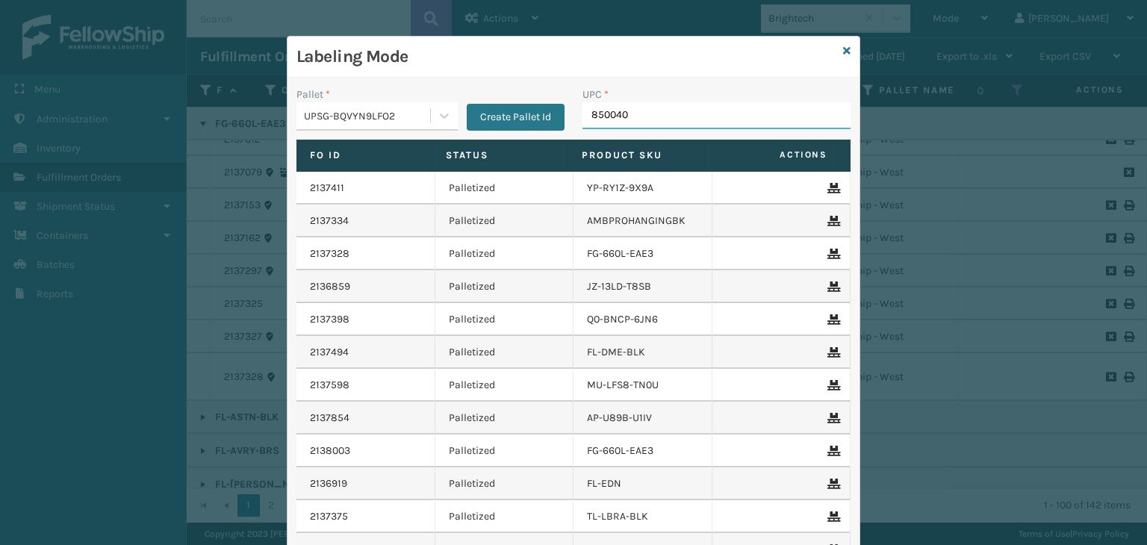
type input "8500406"
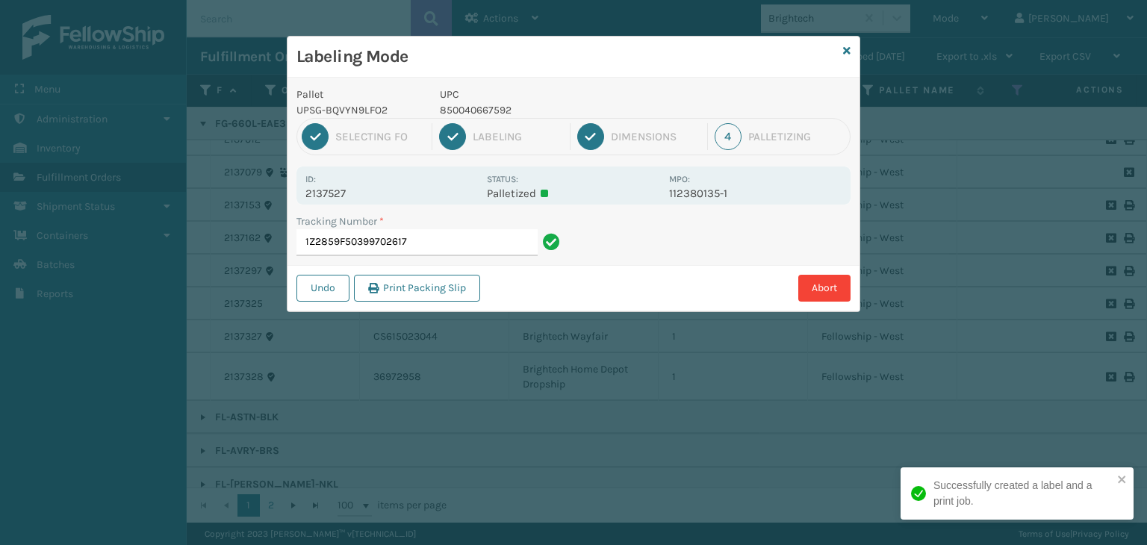
click at [483, 111] on p "850040667592" at bounding box center [550, 110] width 220 height 16
copy p "850040667592"
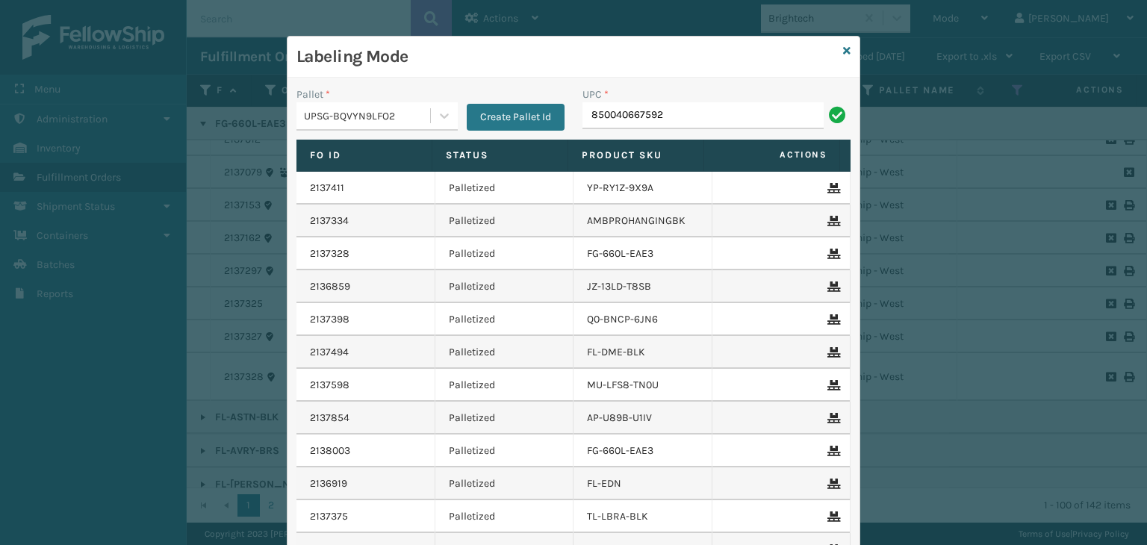
type input "850040667592"
click at [843, 55] on icon at bounding box center [846, 51] width 7 height 10
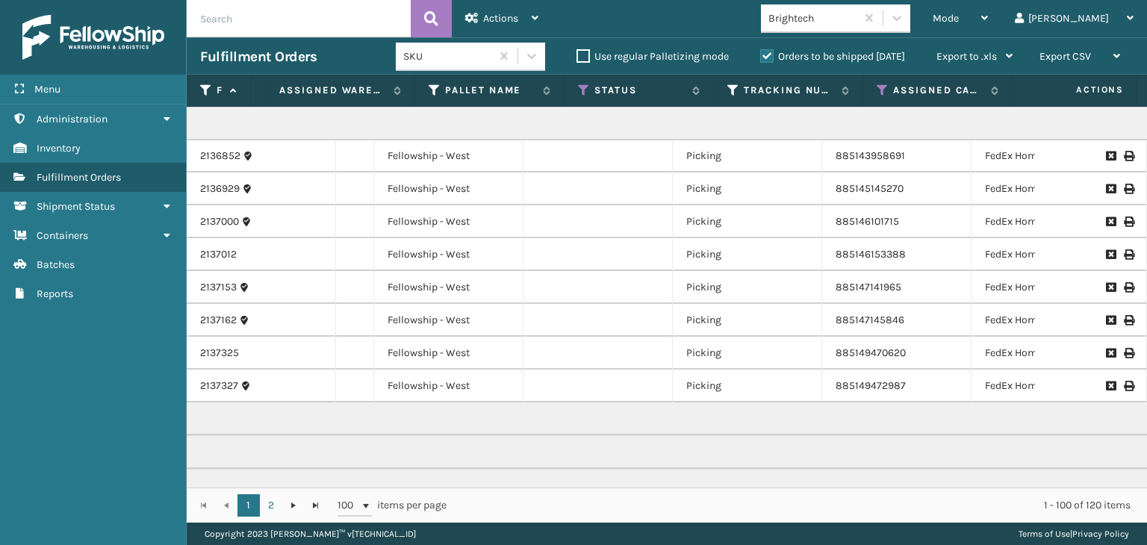
scroll to position [448, 434]
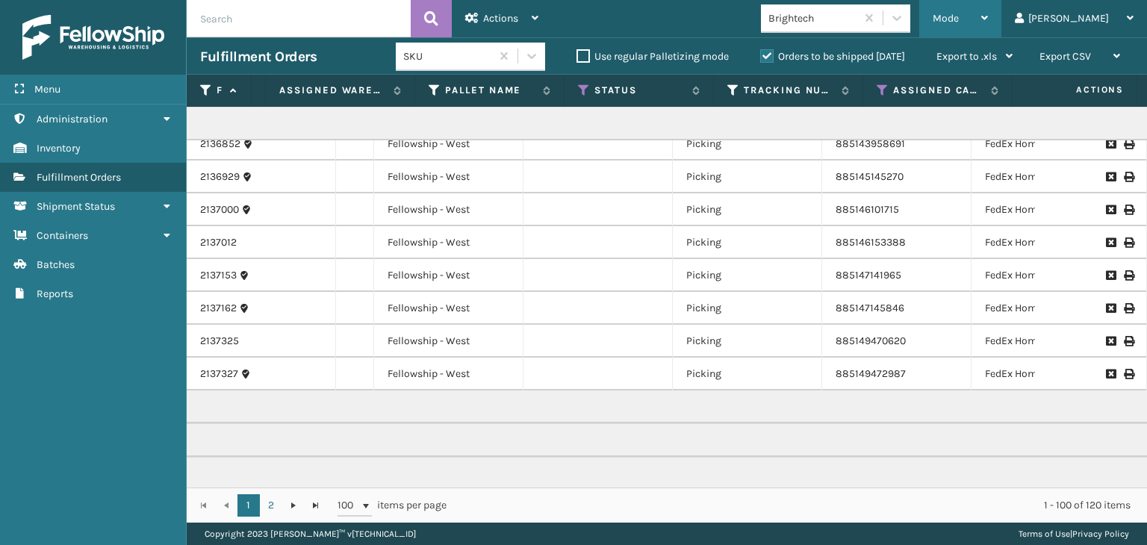
click at [988, 27] on div "Mode" at bounding box center [960, 18] width 55 height 37
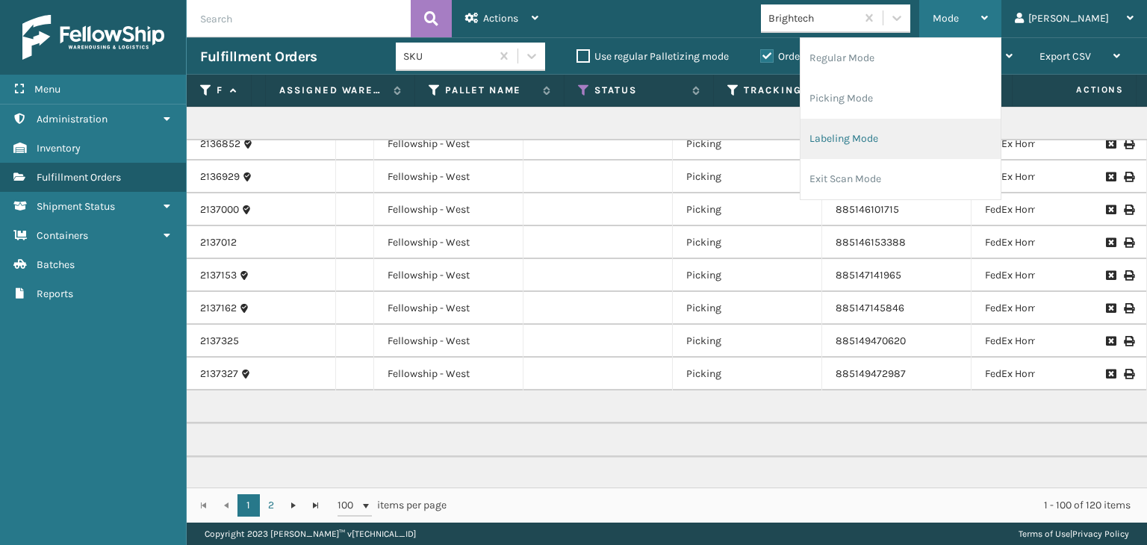
click at [999, 131] on li "Labeling Mode" at bounding box center [901, 139] width 200 height 40
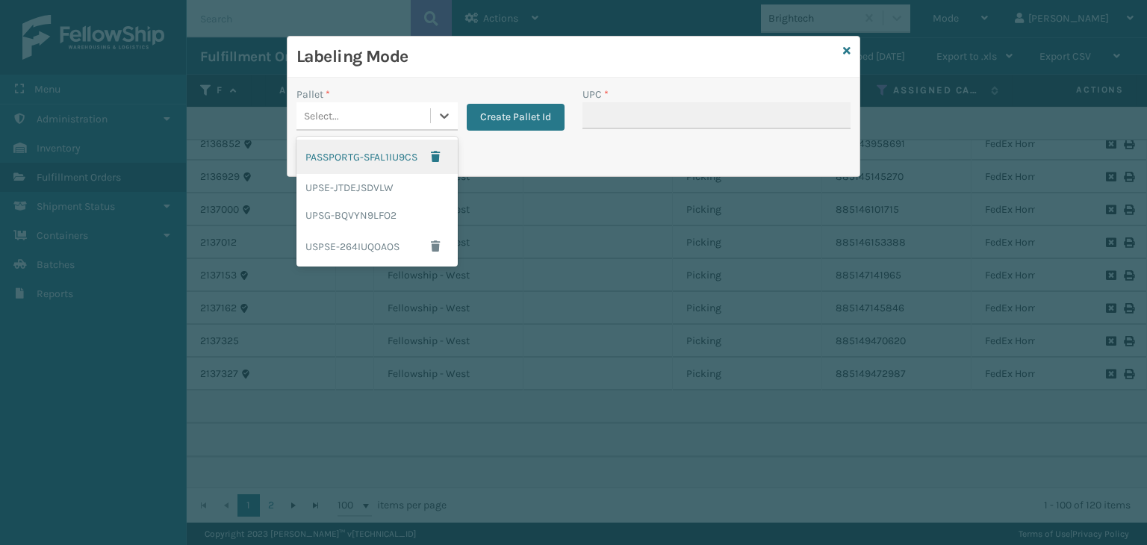
click at [350, 120] on div "Select..." at bounding box center [364, 116] width 134 height 25
click at [357, 220] on div "UPSG-BQVYN9LFO2" at bounding box center [377, 216] width 161 height 28
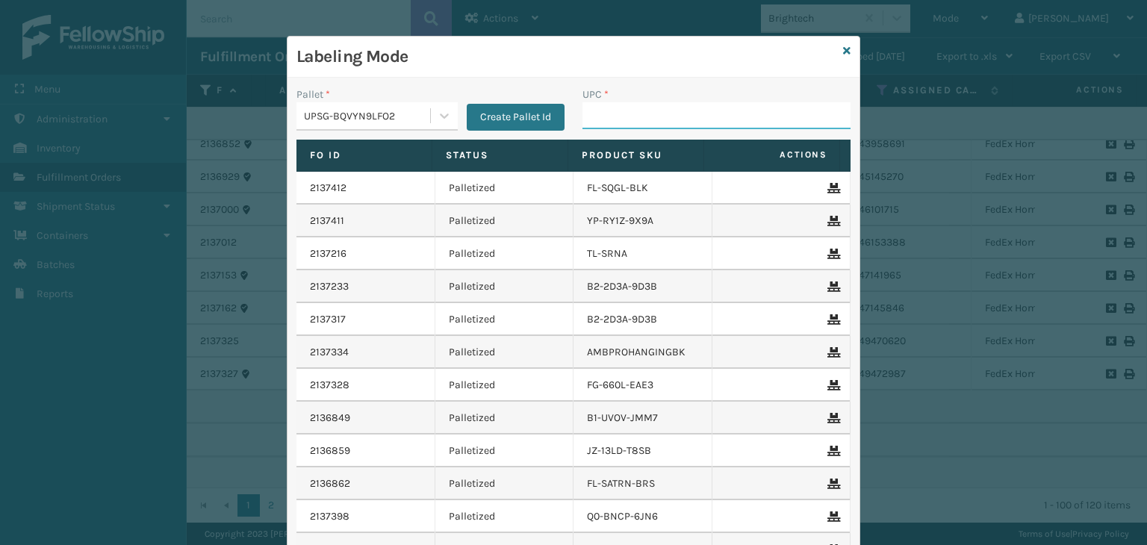
click at [592, 117] on input "UPC *" at bounding box center [717, 115] width 268 height 27
type input "858100007920"
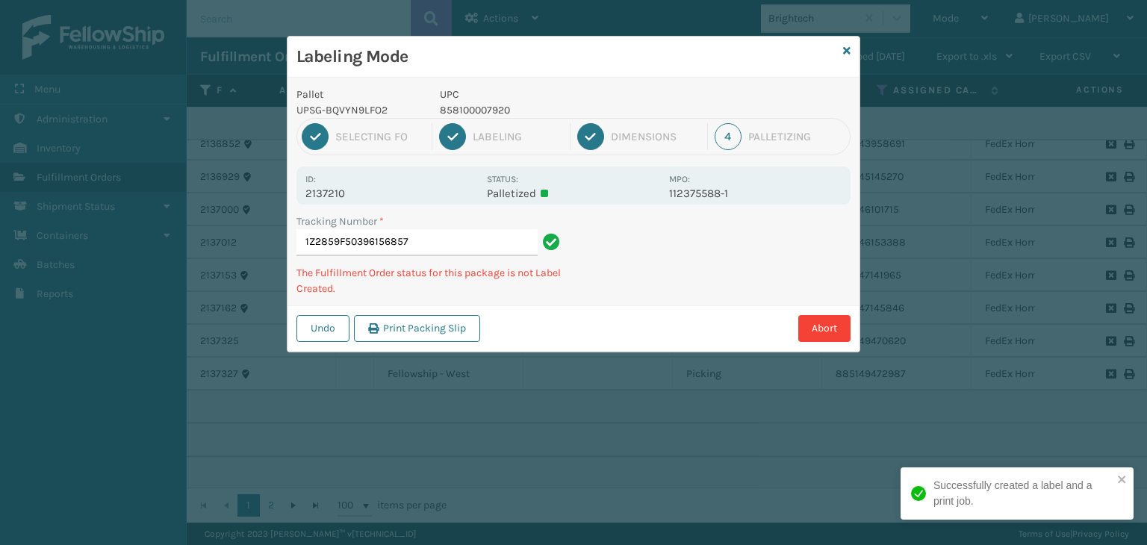
click at [483, 107] on p "858100007920" at bounding box center [550, 110] width 220 height 16
copy p "858100007920"
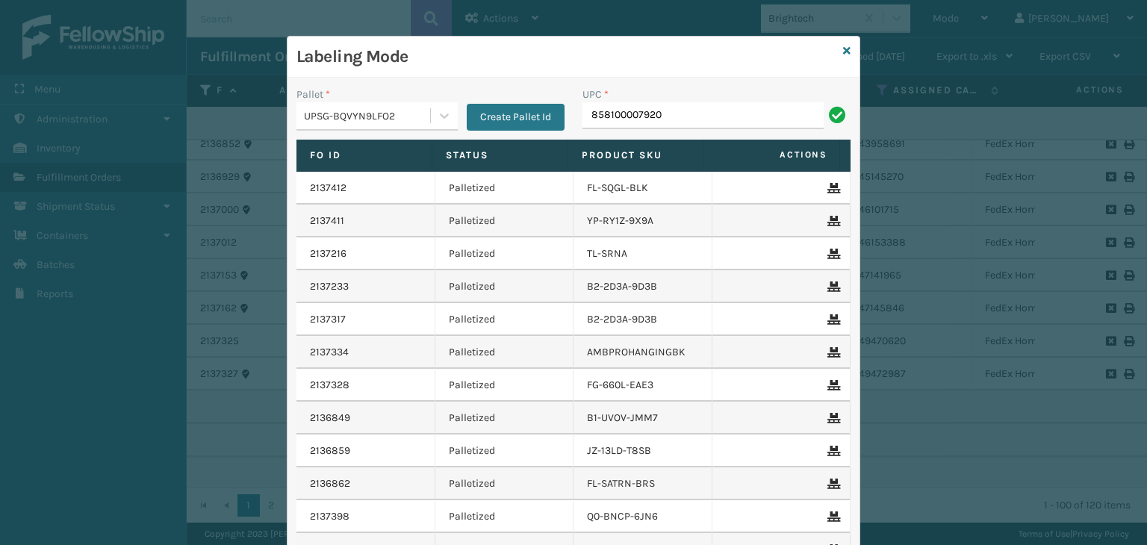
type input "858100007920"
type input "8581000"
click at [843, 52] on icon at bounding box center [846, 51] width 7 height 10
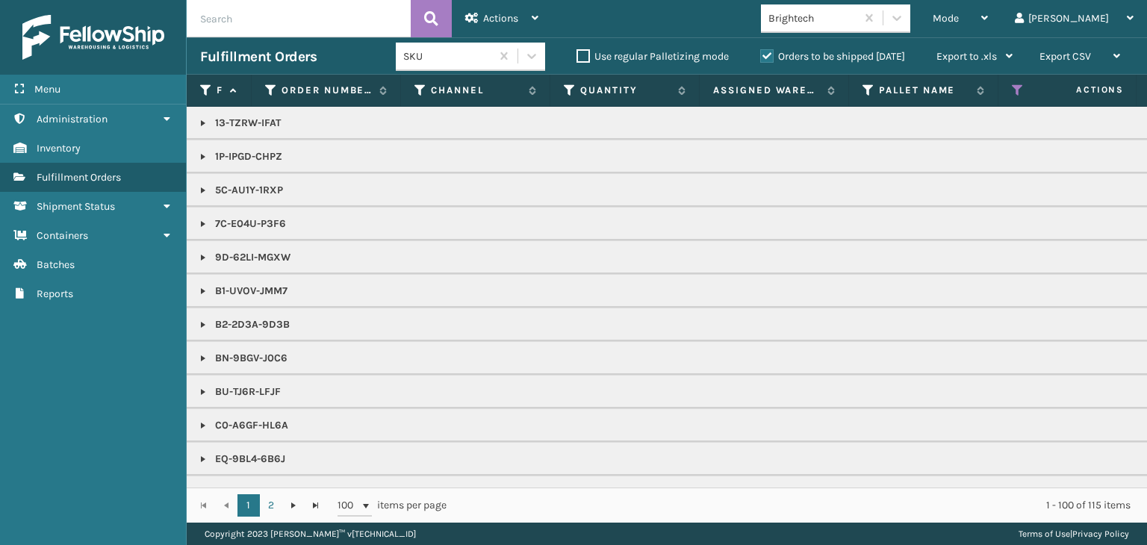
drag, startPoint x: 197, startPoint y: 324, endPoint x: 204, endPoint y: 320, distance: 7.7
click at [197, 324] on link at bounding box center [203, 325] width 12 height 12
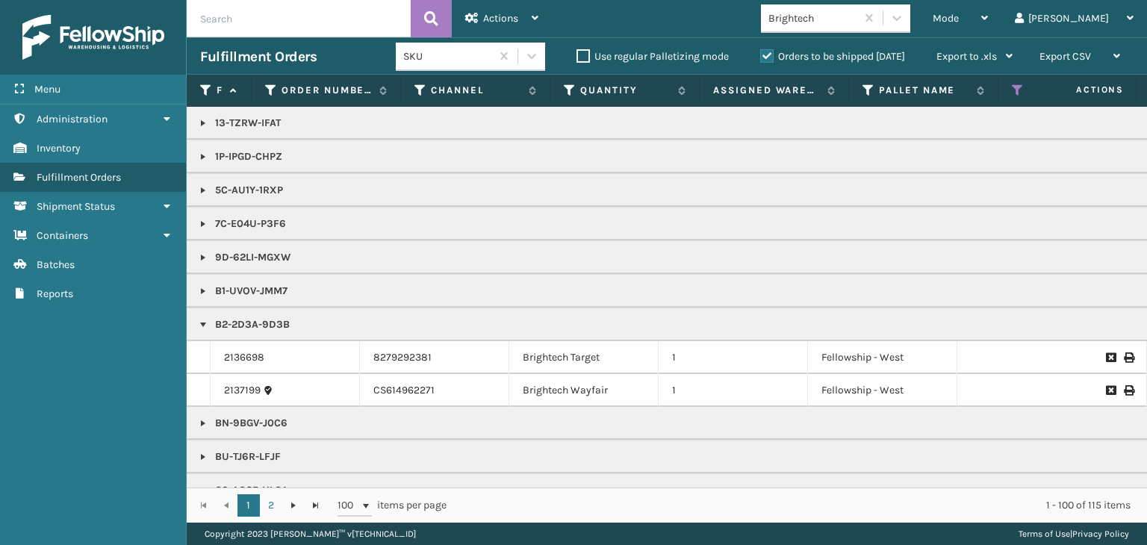
scroll to position [75, 0]
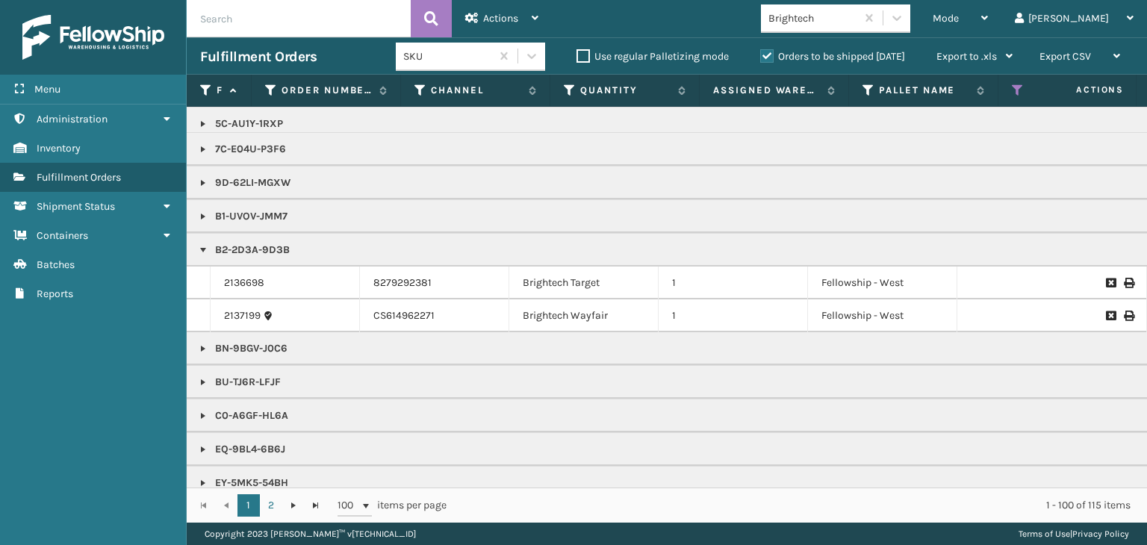
click at [206, 376] on link at bounding box center [203, 382] width 12 height 12
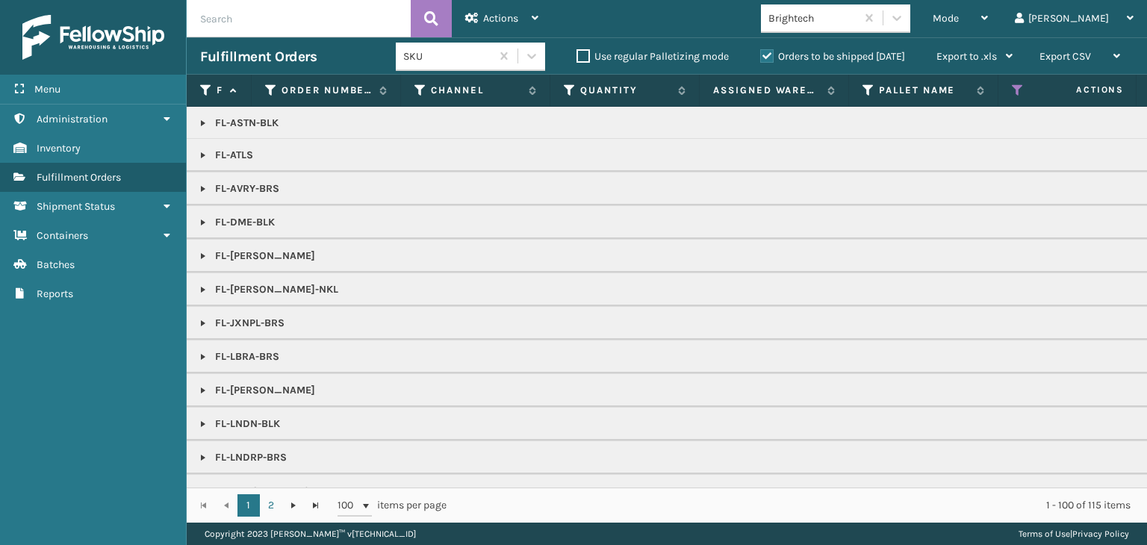
scroll to position [971, 0]
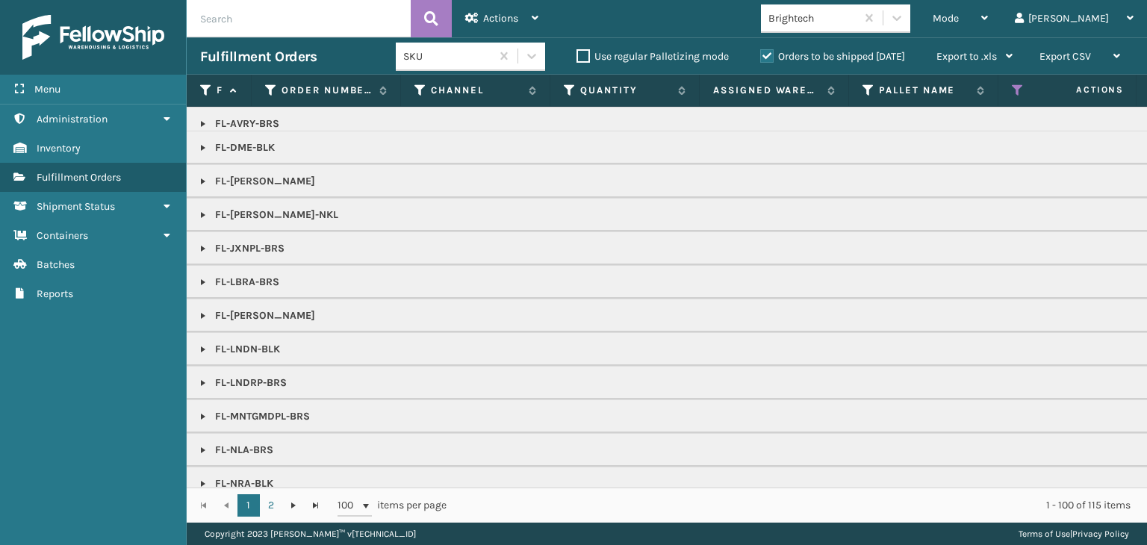
click at [208, 314] on link at bounding box center [203, 316] width 12 height 12
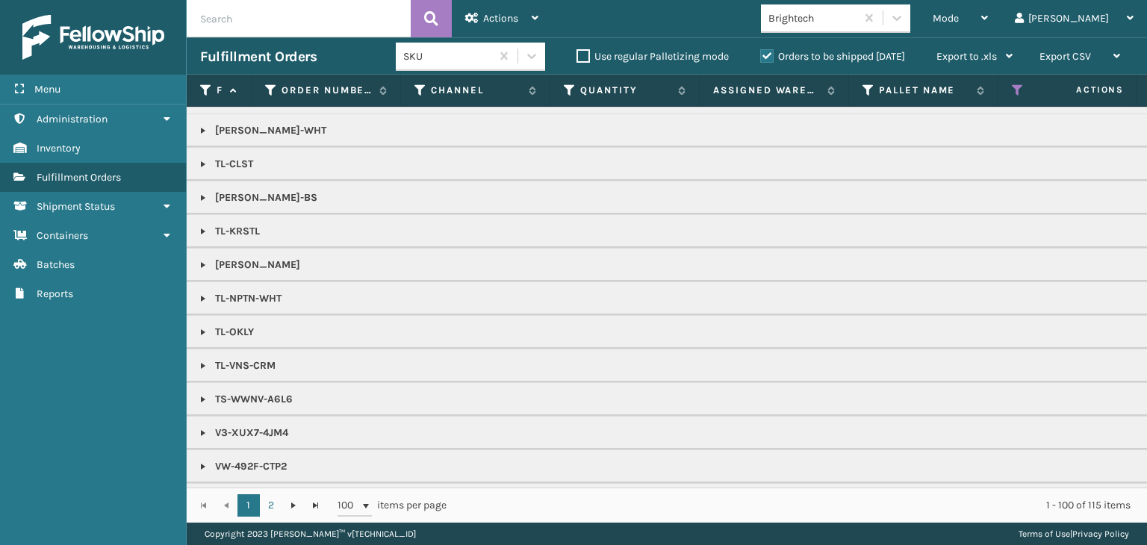
scroll to position [2307, 0]
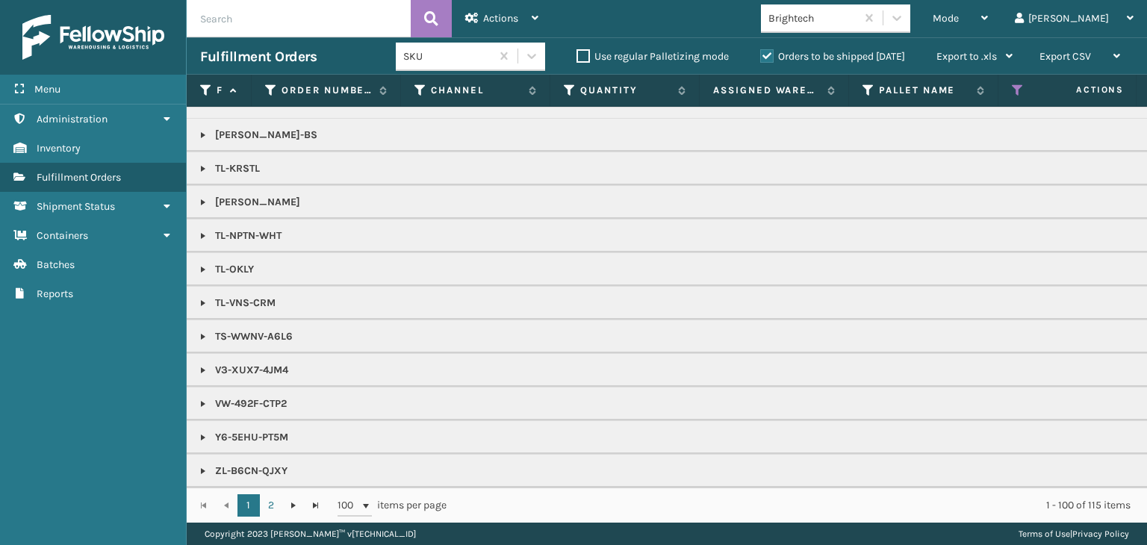
click at [205, 331] on link at bounding box center [203, 337] width 12 height 12
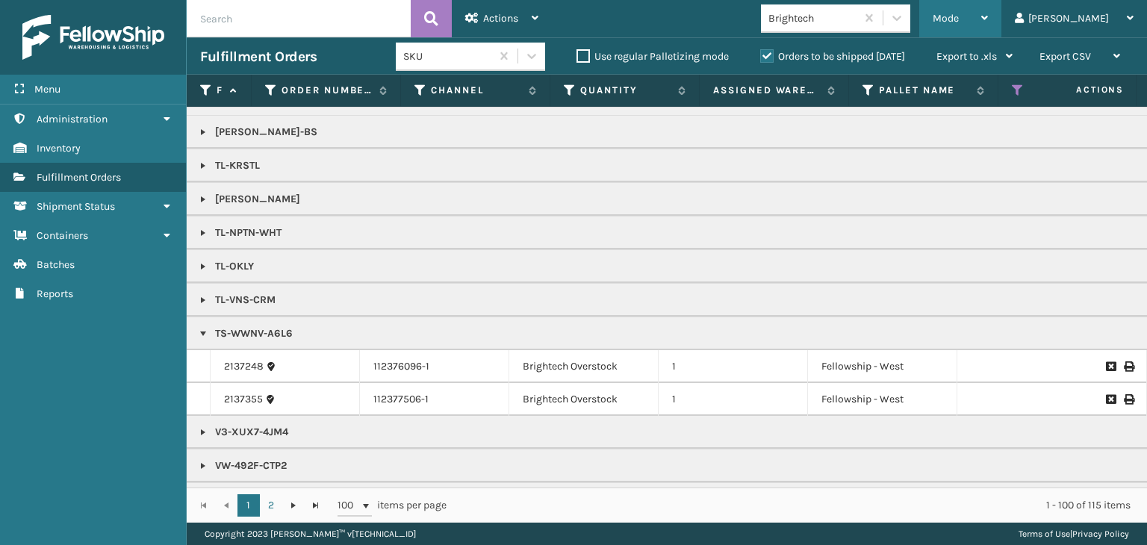
click at [988, 23] on div "Mode" at bounding box center [960, 18] width 55 height 37
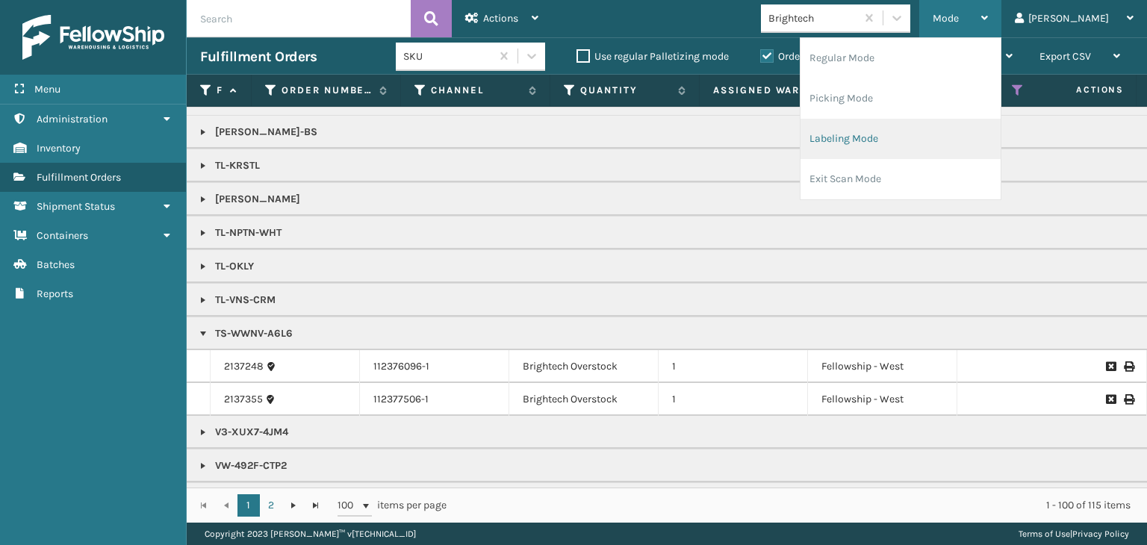
click at [950, 148] on li "Labeling Mode" at bounding box center [901, 139] width 200 height 40
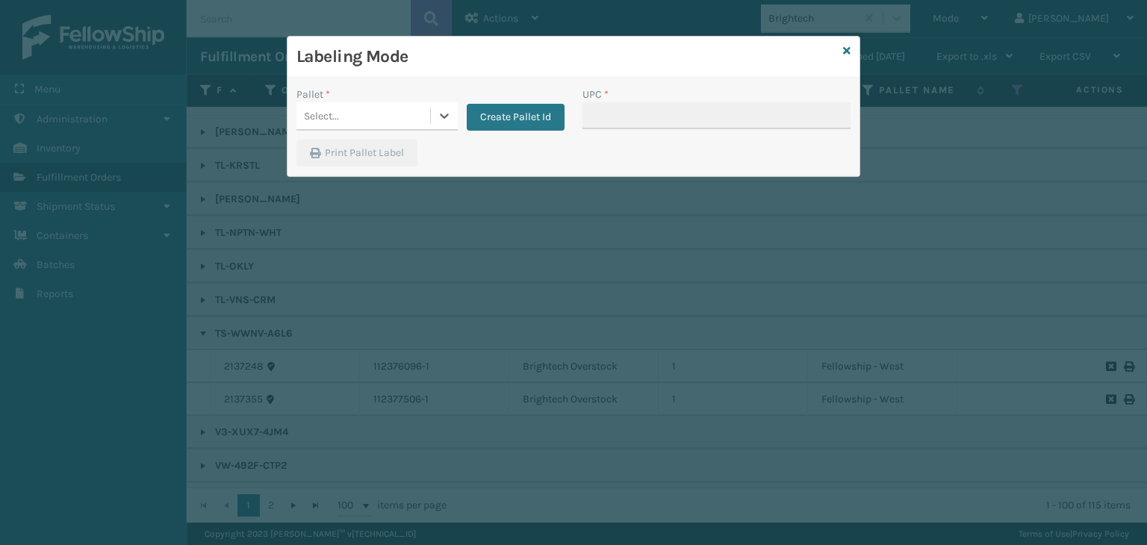
click at [359, 120] on div "Select..." at bounding box center [364, 116] width 134 height 25
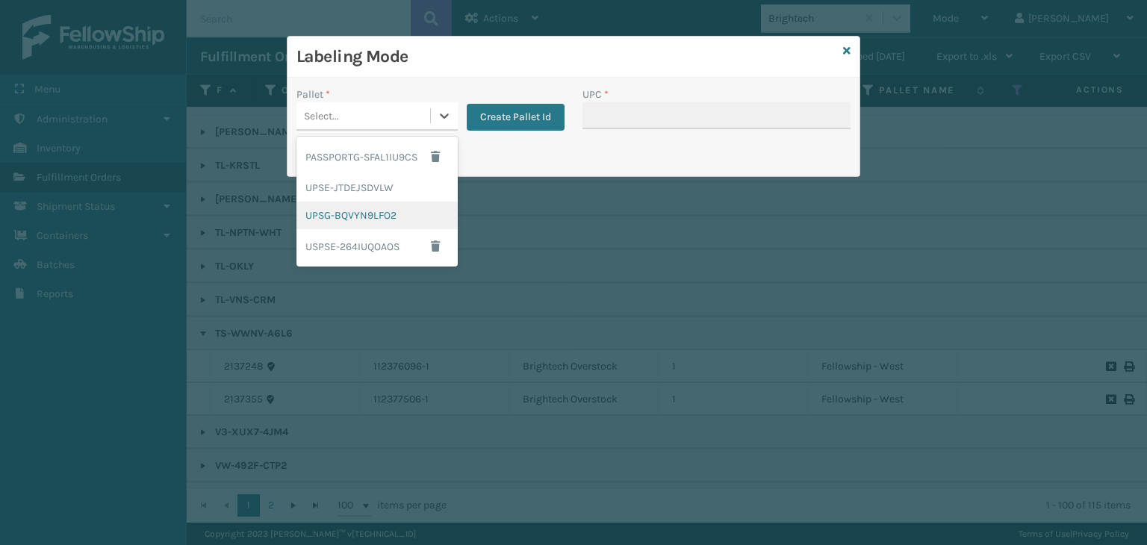
click at [359, 216] on div "UPSG-BQVYN9LFO2" at bounding box center [377, 216] width 161 height 28
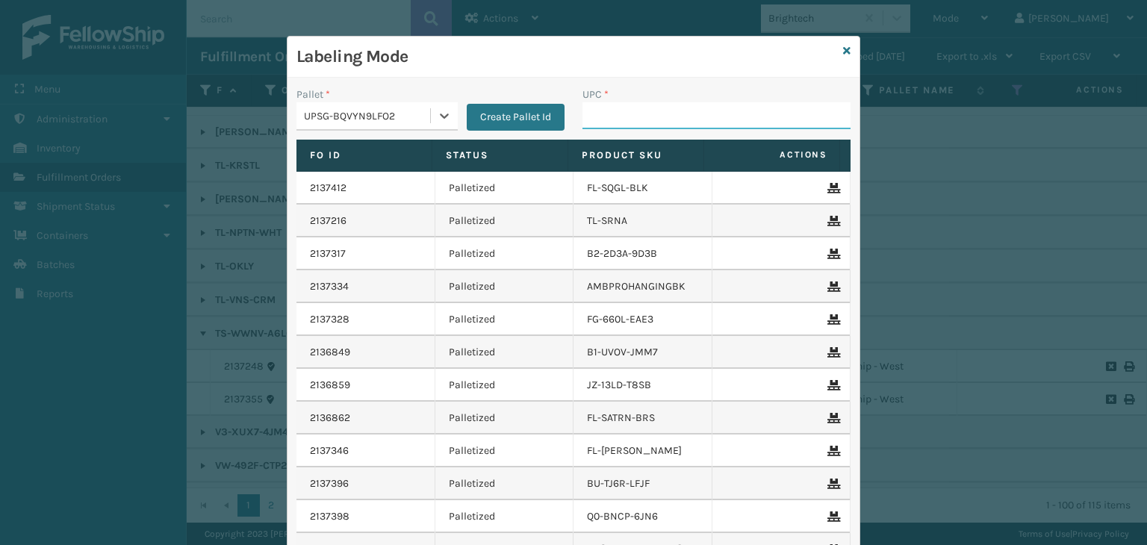
click at [604, 120] on input "UPC *" at bounding box center [717, 115] width 268 height 27
type input "KM-MD-1SS"
type input "8100909"
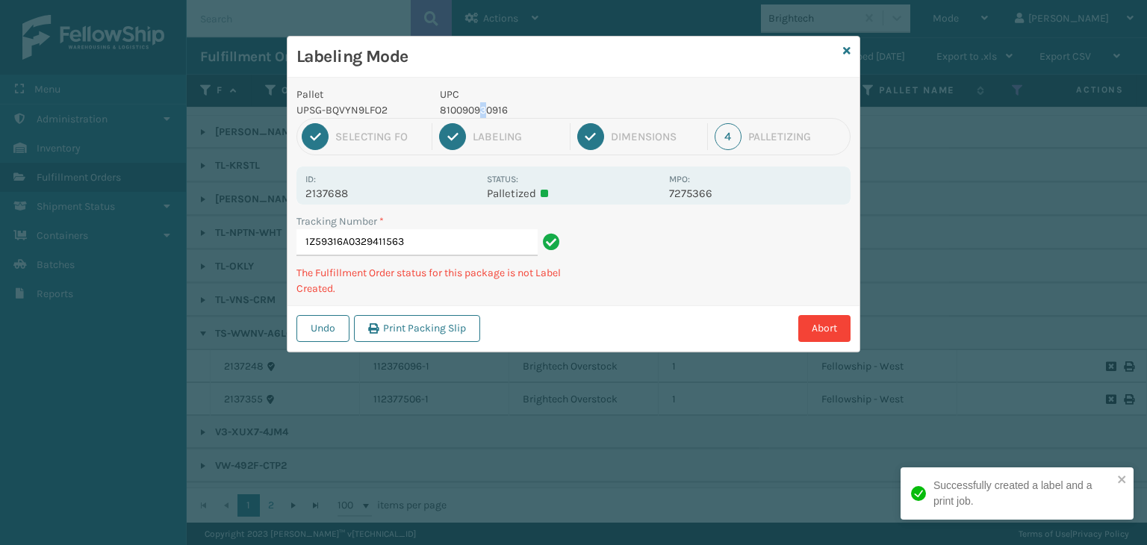
click at [484, 108] on p "810090930916" at bounding box center [550, 110] width 220 height 16
copy p "810090930916"
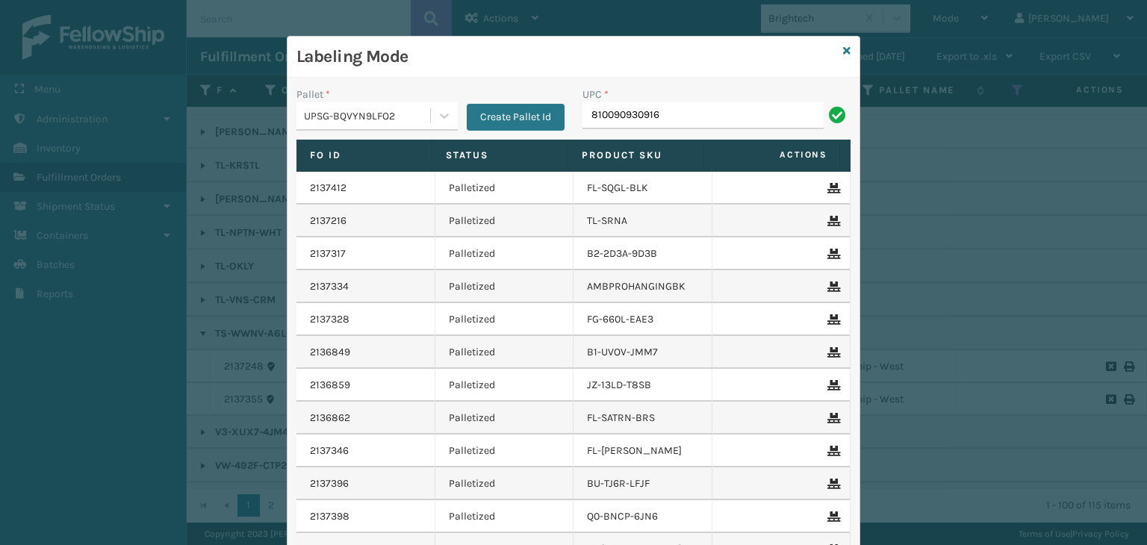
type input "810090930916"
type input "OT-SLPD-BGE-QS"
type input "8500637303"
type input "KM-BIR5C-SS"
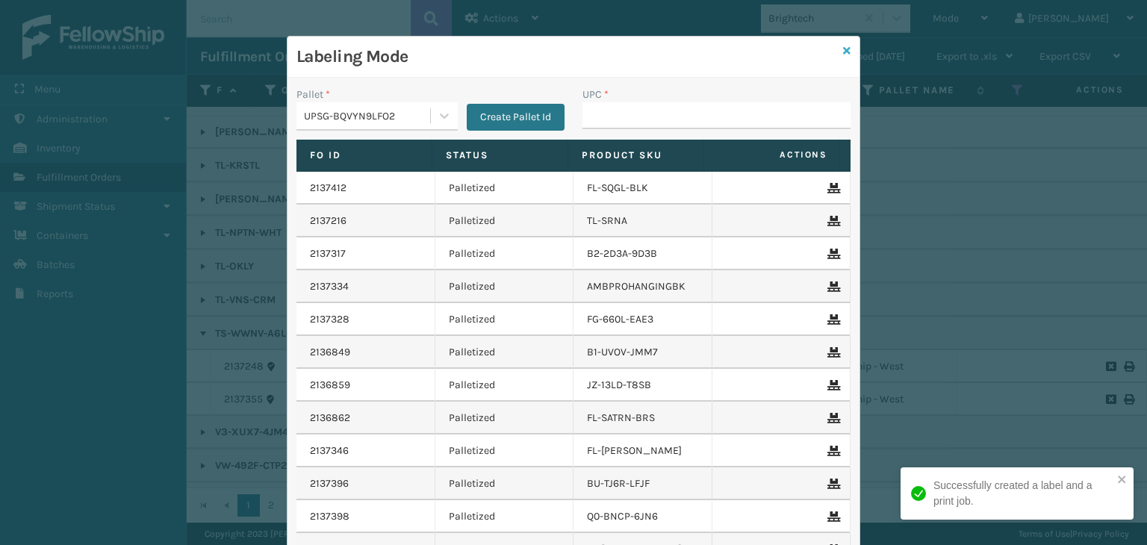
click at [843, 48] on icon at bounding box center [846, 51] width 7 height 10
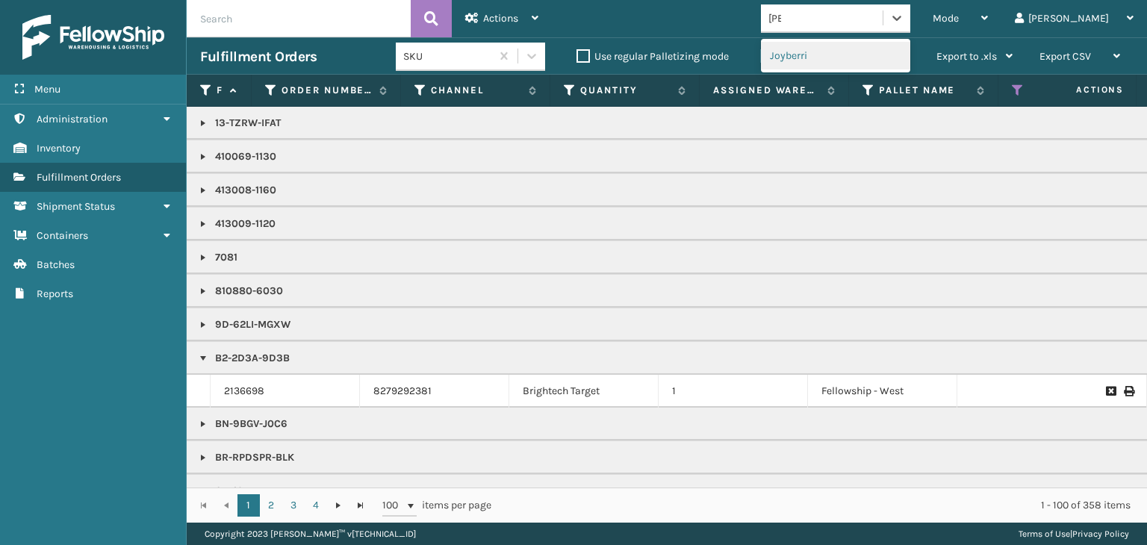
type input "JOY"
click at [849, 50] on div "Joyberri" at bounding box center [835, 56] width 149 height 28
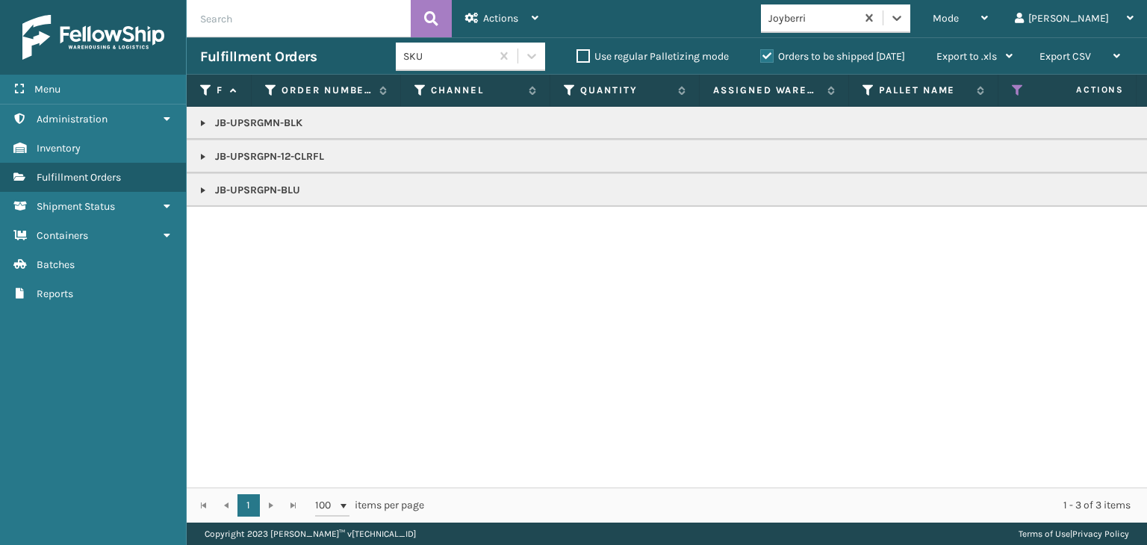
click at [198, 159] on link at bounding box center [203, 157] width 12 height 12
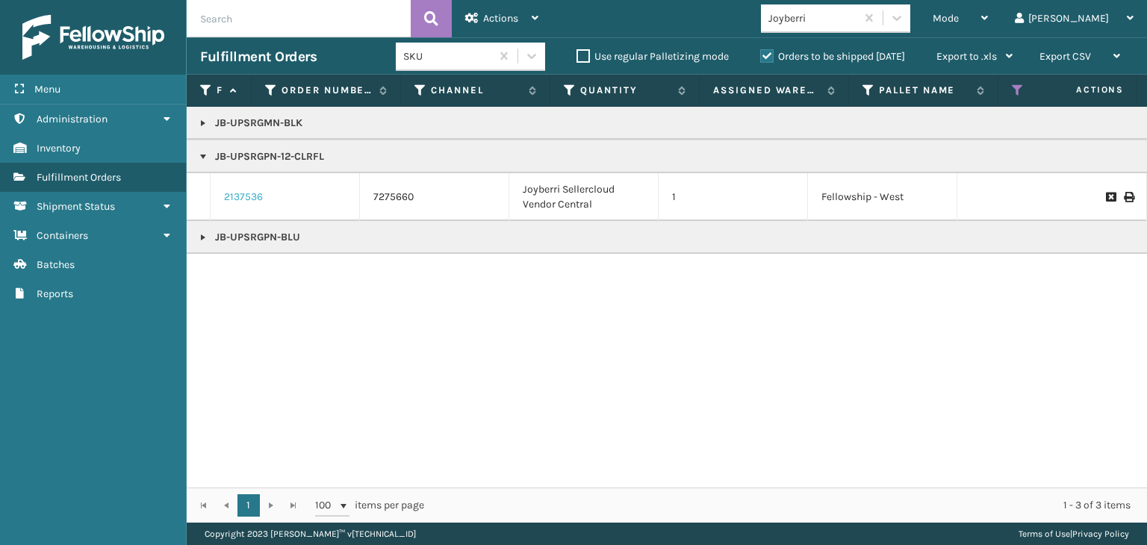
click at [241, 190] on link "2137536" at bounding box center [243, 197] width 39 height 15
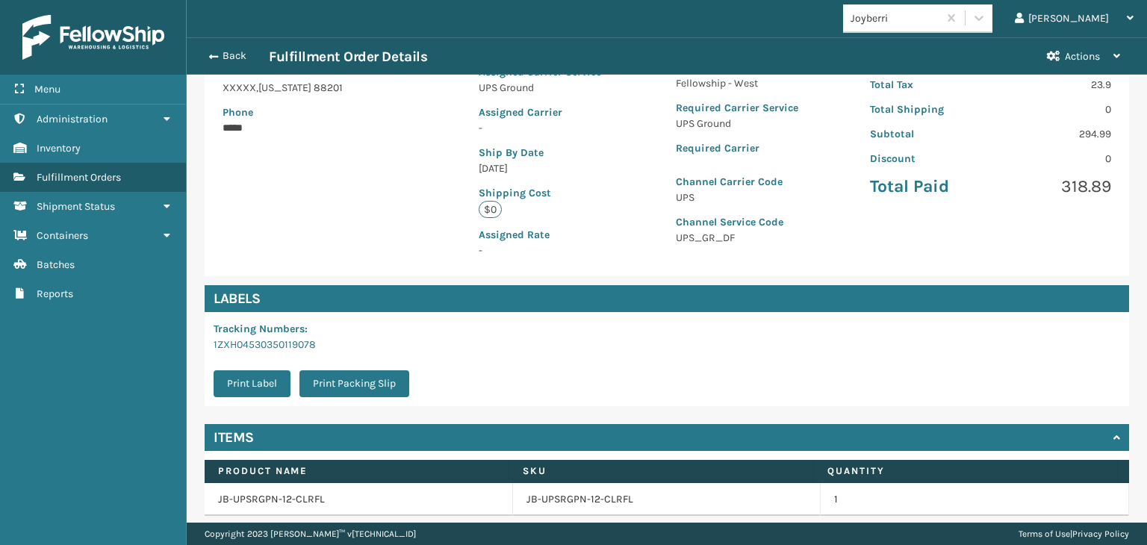
scroll to position [311, 0]
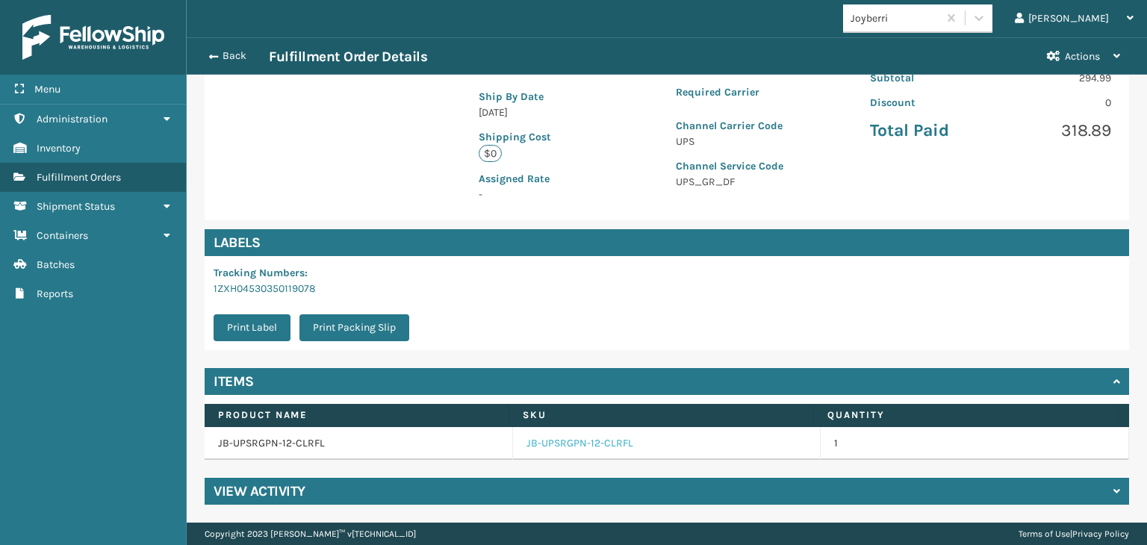
click at [559, 443] on link "JB-UPSRGPN-12-CLRFL" at bounding box center [580, 443] width 107 height 15
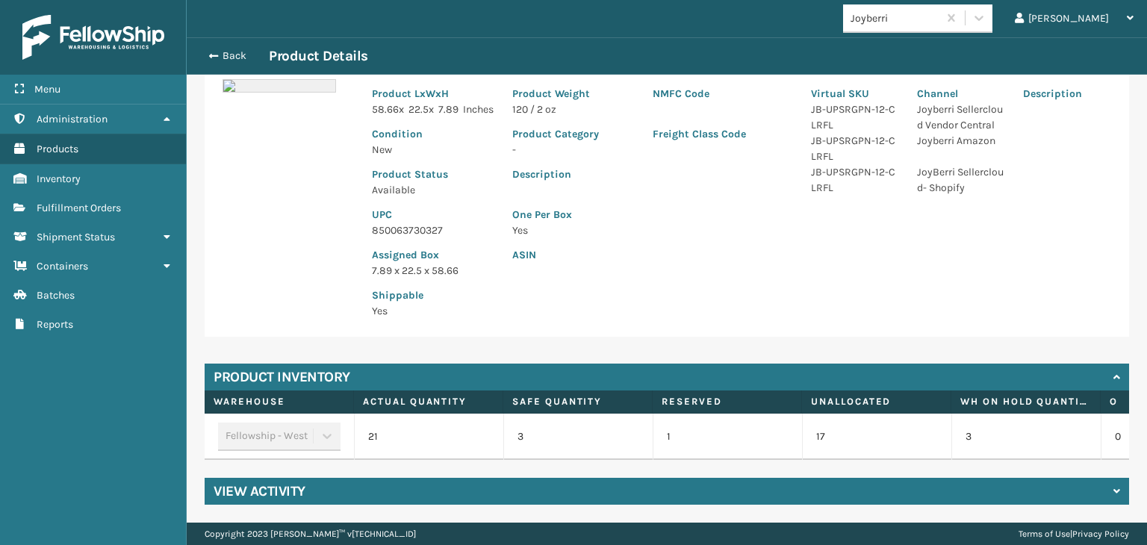
scroll to position [156, 0]
click at [410, 223] on p "850063730327" at bounding box center [433, 231] width 123 height 16
copy p "850063730327"
click at [238, 62] on button "Back" at bounding box center [234, 55] width 69 height 13
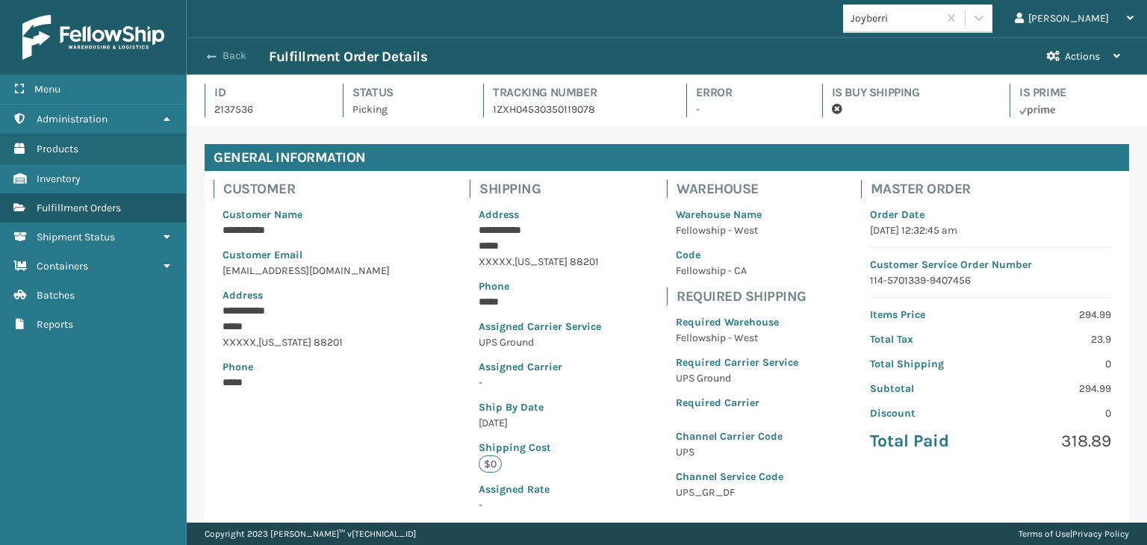
scroll to position [36, 960]
click at [238, 60] on button "Back" at bounding box center [234, 55] width 69 height 13
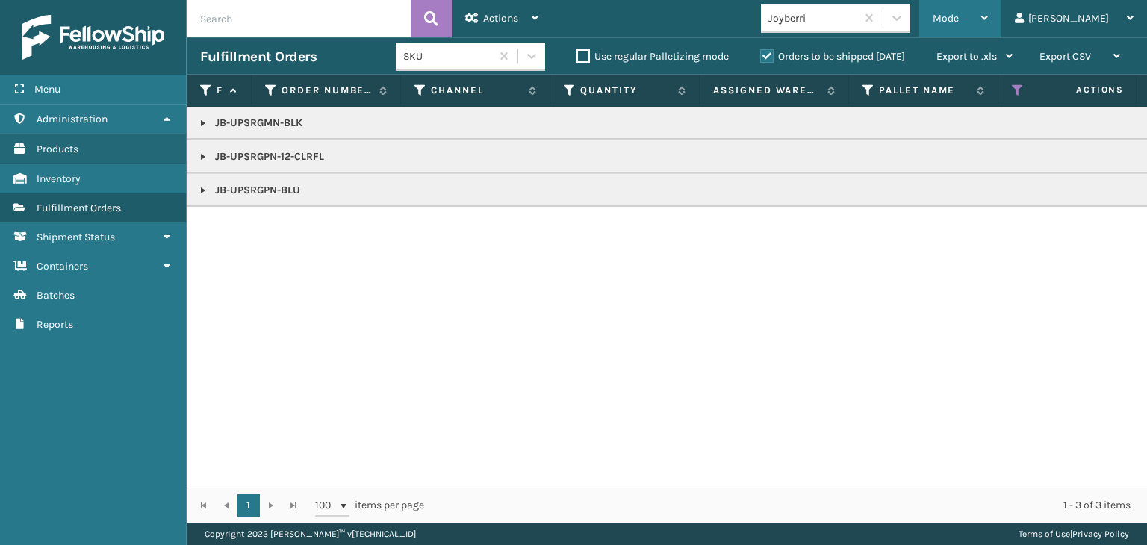
click at [959, 19] on span "Mode" at bounding box center [946, 18] width 26 height 13
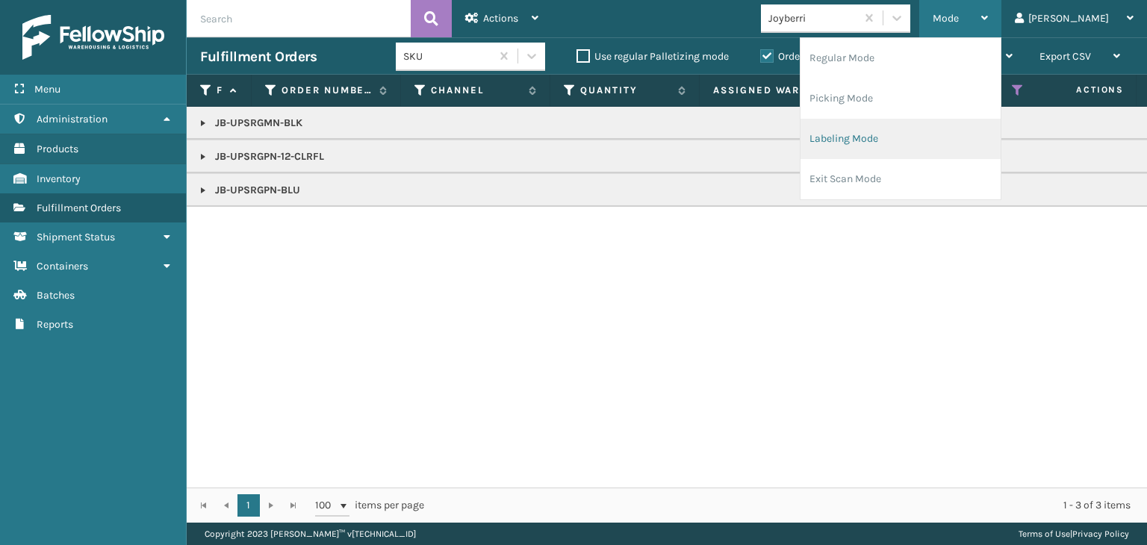
click at [979, 135] on li "Labeling Mode" at bounding box center [901, 139] width 200 height 40
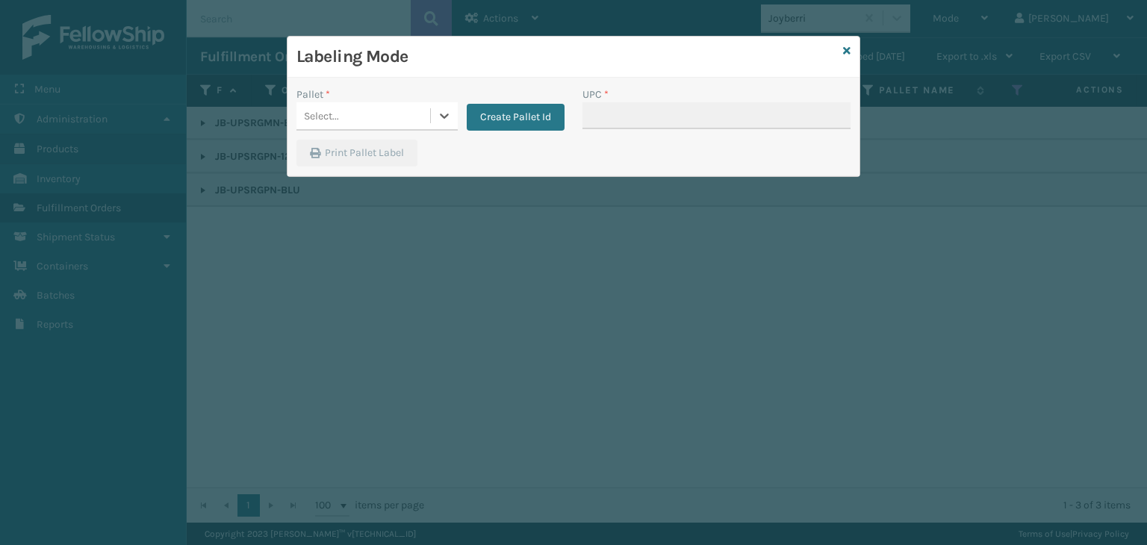
click at [375, 121] on div "Select..." at bounding box center [364, 116] width 134 height 25
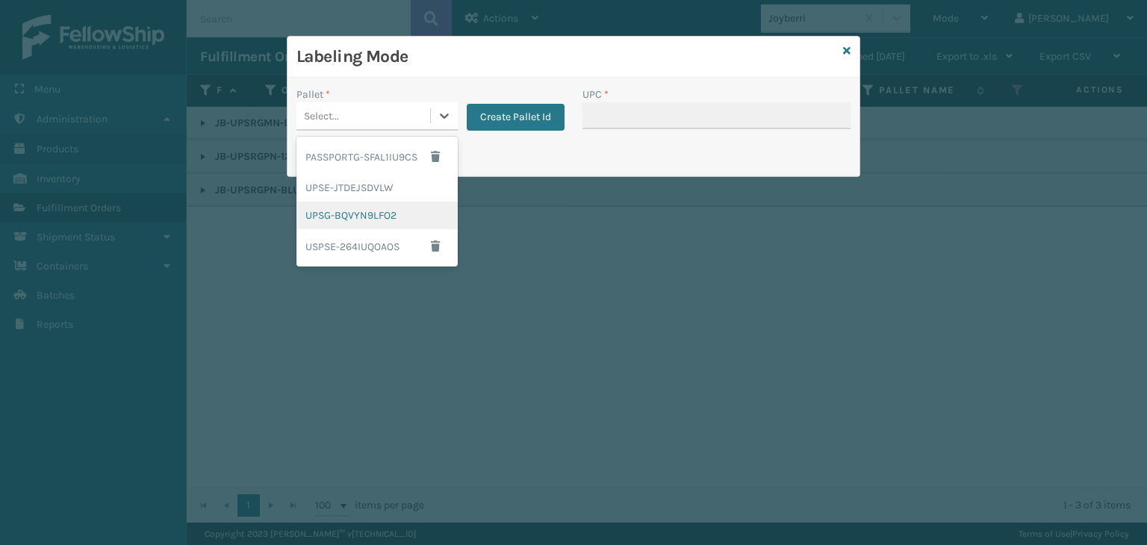
click at [368, 222] on div "UPSG-BQVYN9LFO2" at bounding box center [377, 216] width 161 height 28
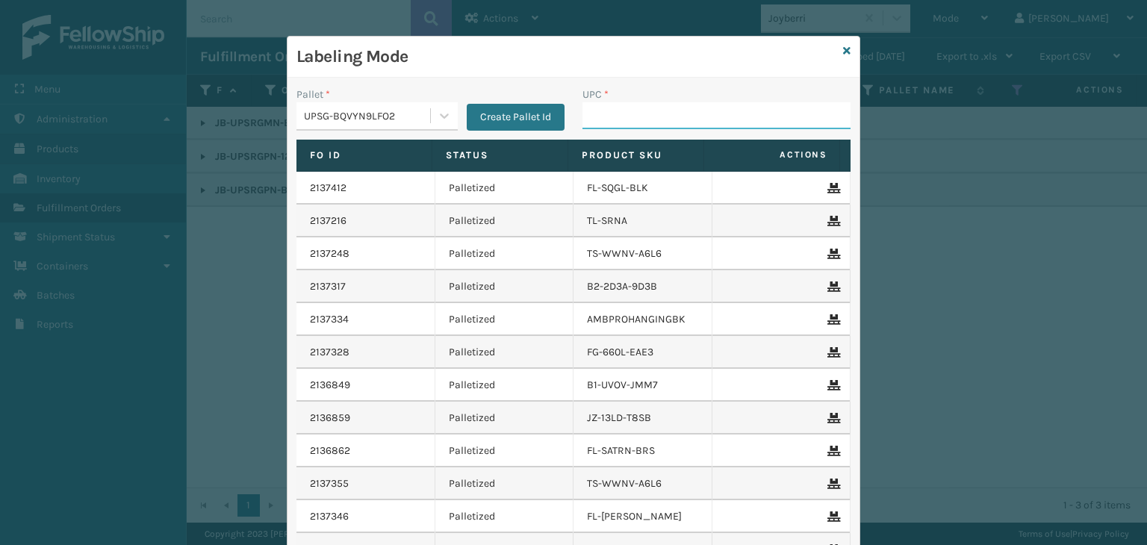
click at [625, 102] on input "UPC *" at bounding box center [717, 115] width 268 height 27
paste input "850063730327"
type input "850063730327"
type input "0688880"
click at [843, 51] on icon at bounding box center [846, 51] width 7 height 10
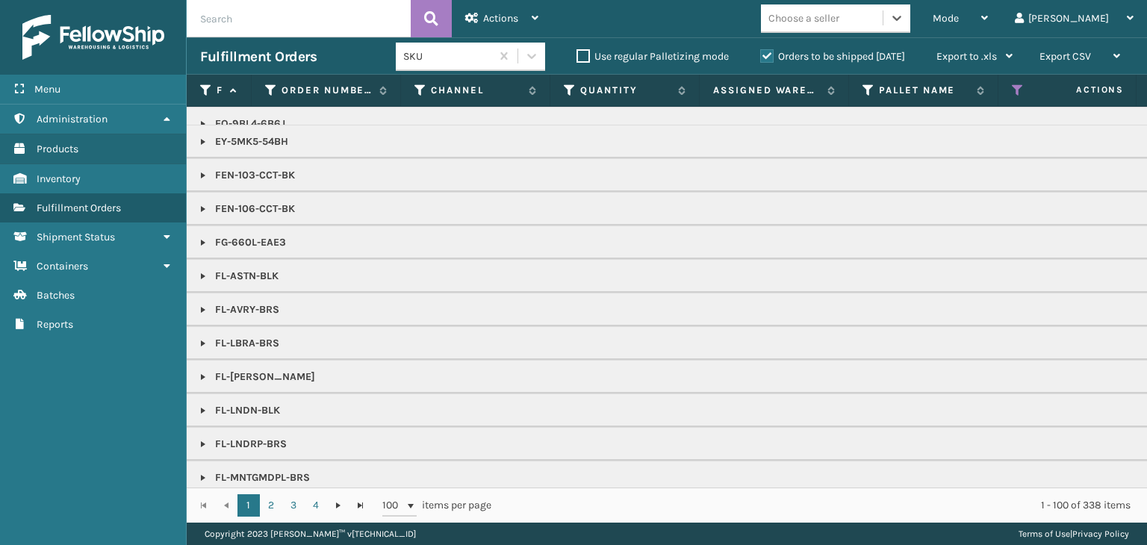
scroll to position [822, 0]
click at [959, 23] on span "Mode" at bounding box center [946, 18] width 26 height 13
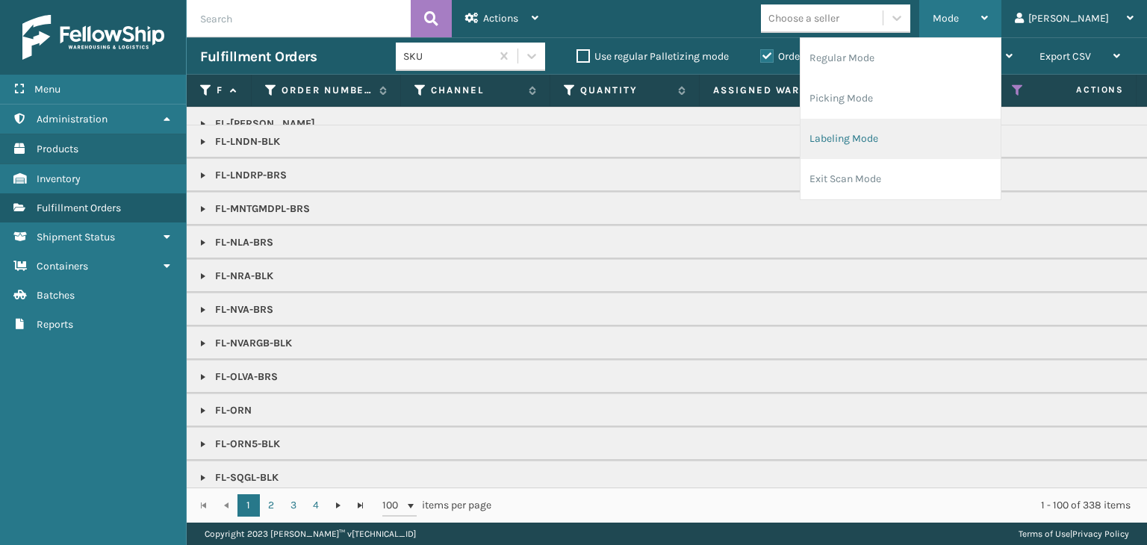
click at [940, 143] on li "Labeling Mode" at bounding box center [901, 139] width 200 height 40
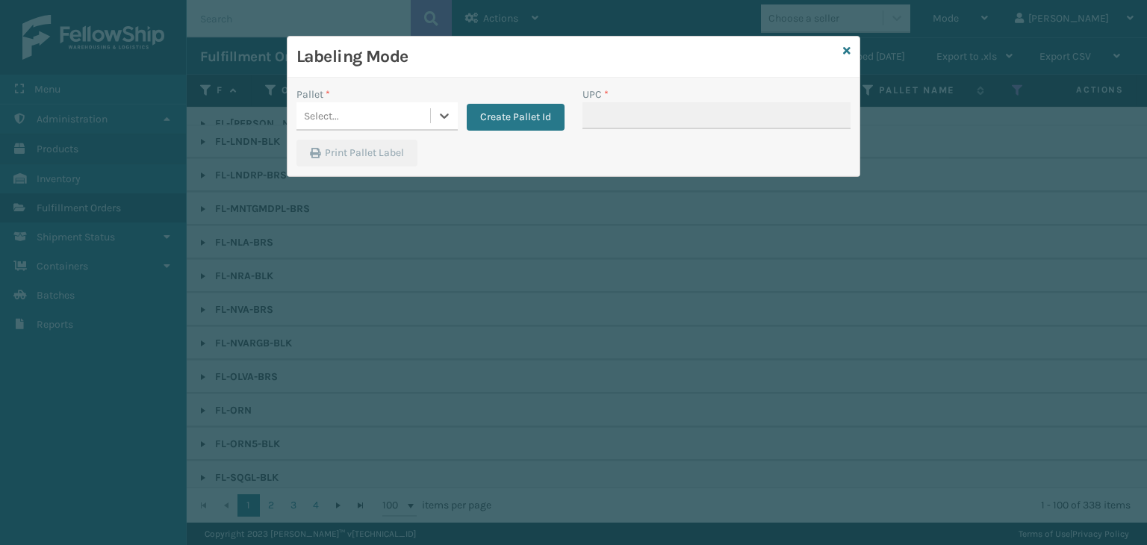
click at [320, 117] on div "Select..." at bounding box center [321, 116] width 35 height 16
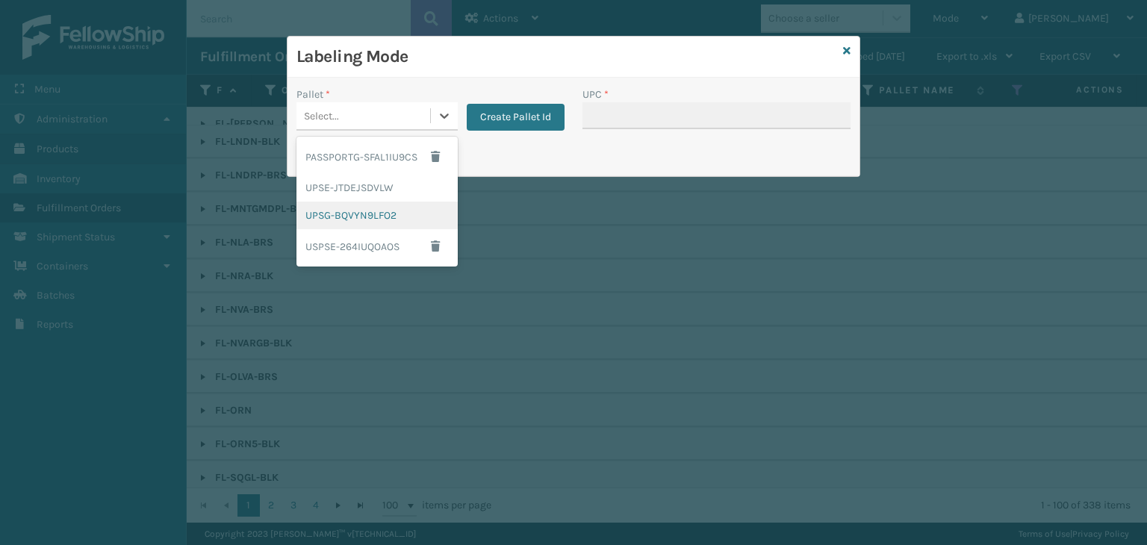
click at [372, 217] on div "UPSG-BQVYN9LFO2" at bounding box center [377, 216] width 161 height 28
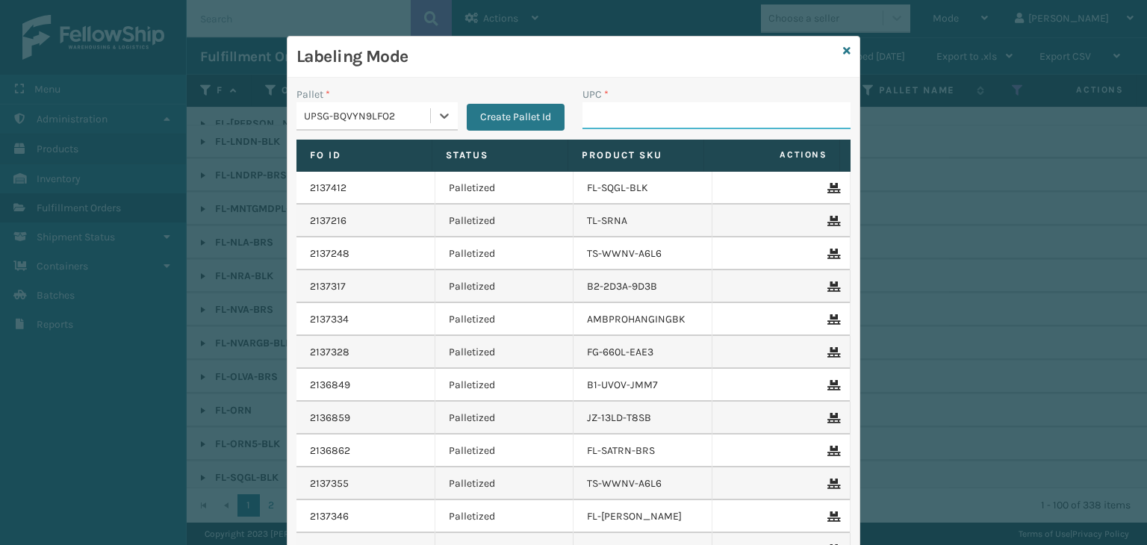
click at [628, 121] on input "UPC *" at bounding box center [717, 115] width 268 height 27
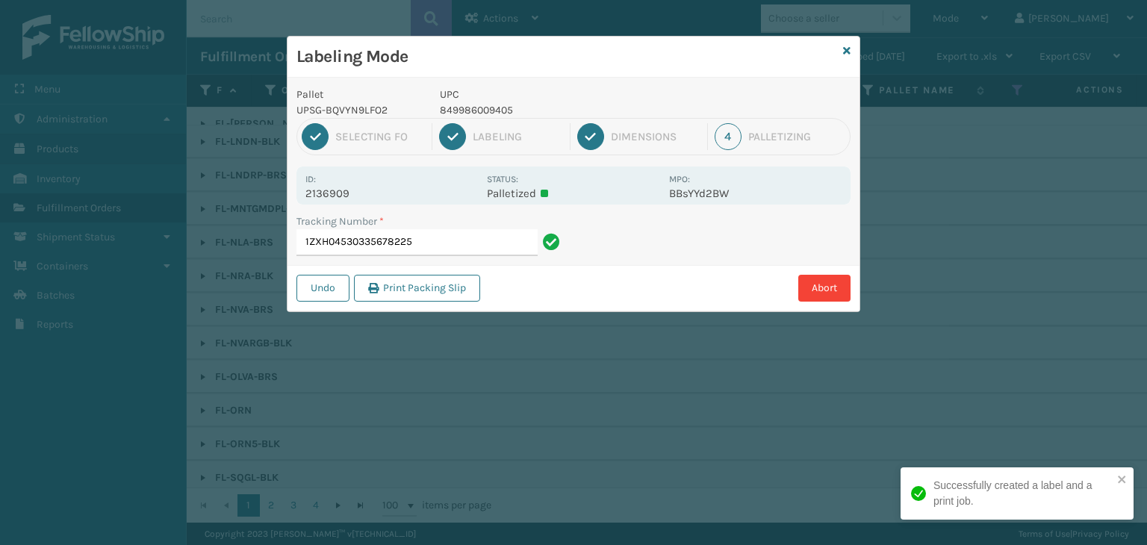
click at [496, 107] on p "849986009405" at bounding box center [550, 110] width 220 height 16
copy p "849986009405"
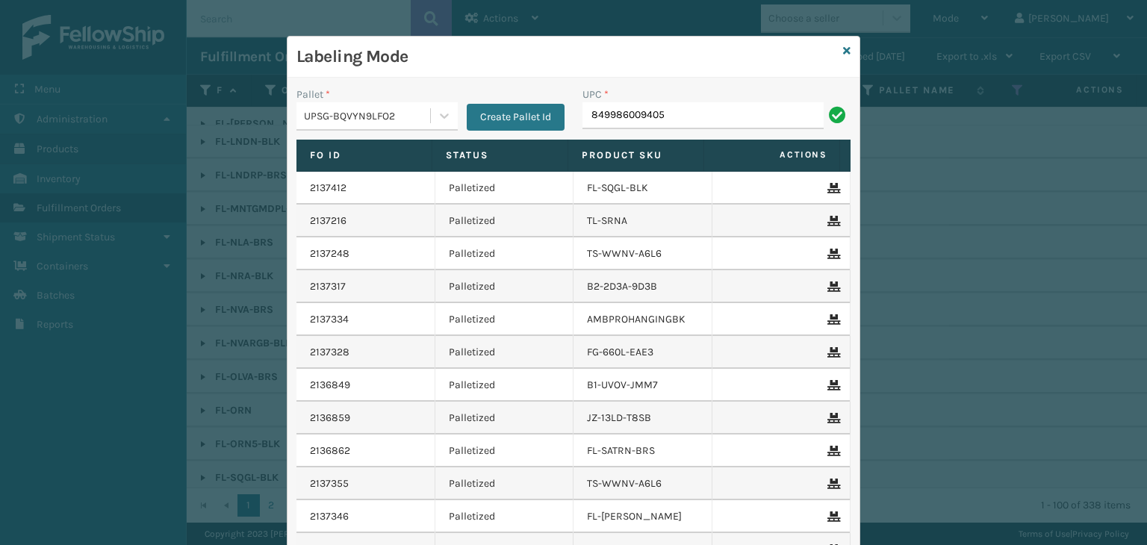
type input "849986009405"
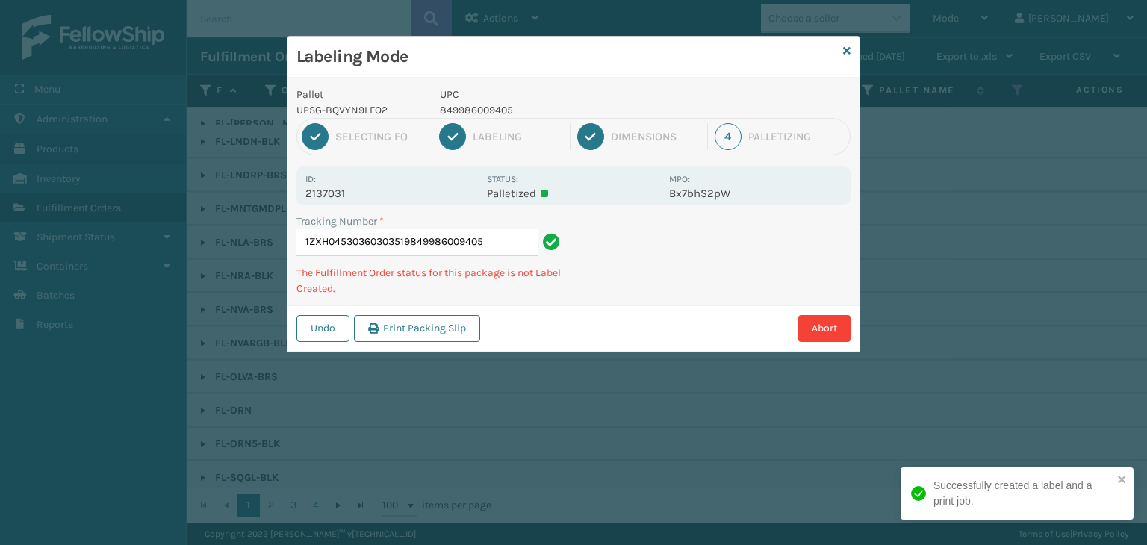
type input "1ZXH04530360303519849986009405849986009405"
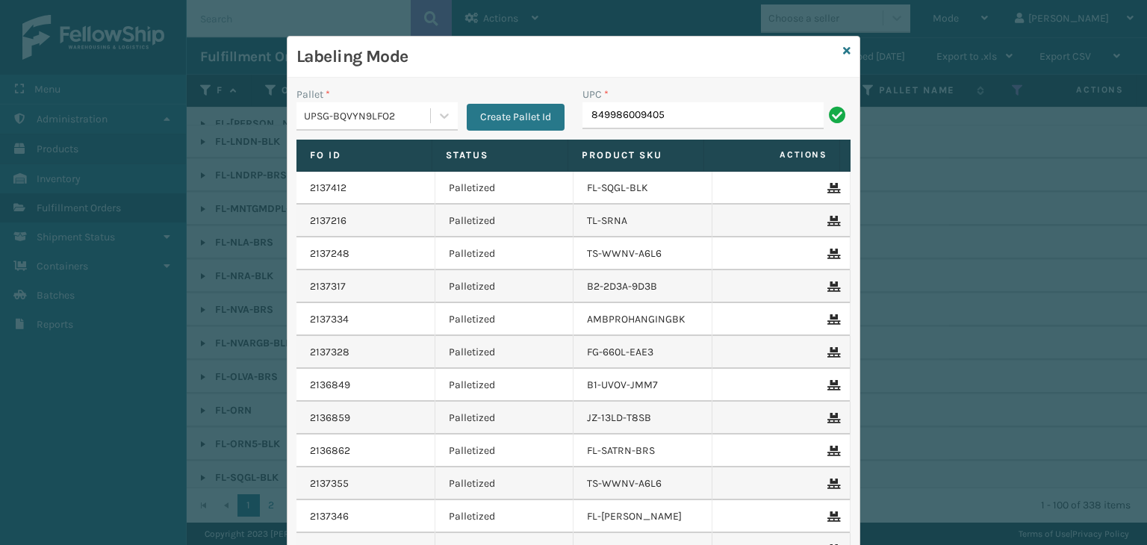
type input "849986009405"
type input "810081962810"
type input "84998600940"
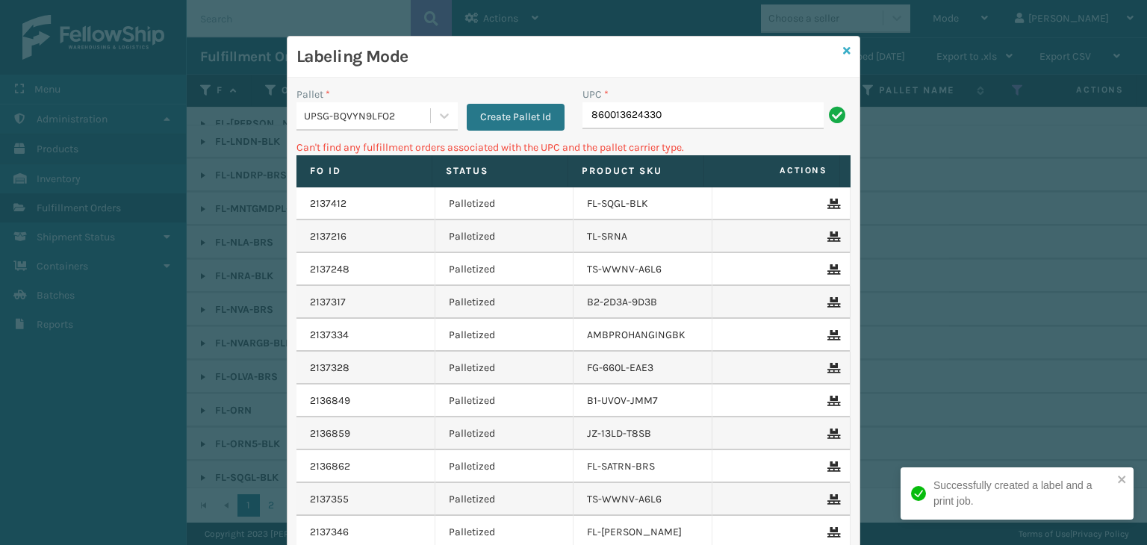
click at [843, 55] on icon at bounding box center [846, 51] width 7 height 10
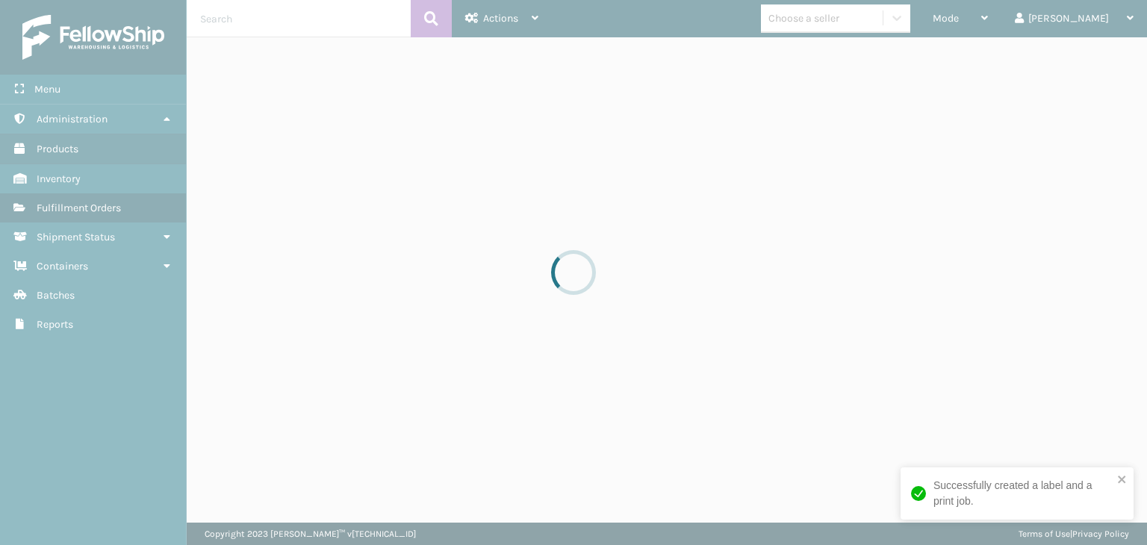
click at [844, 23] on div at bounding box center [573, 272] width 1147 height 545
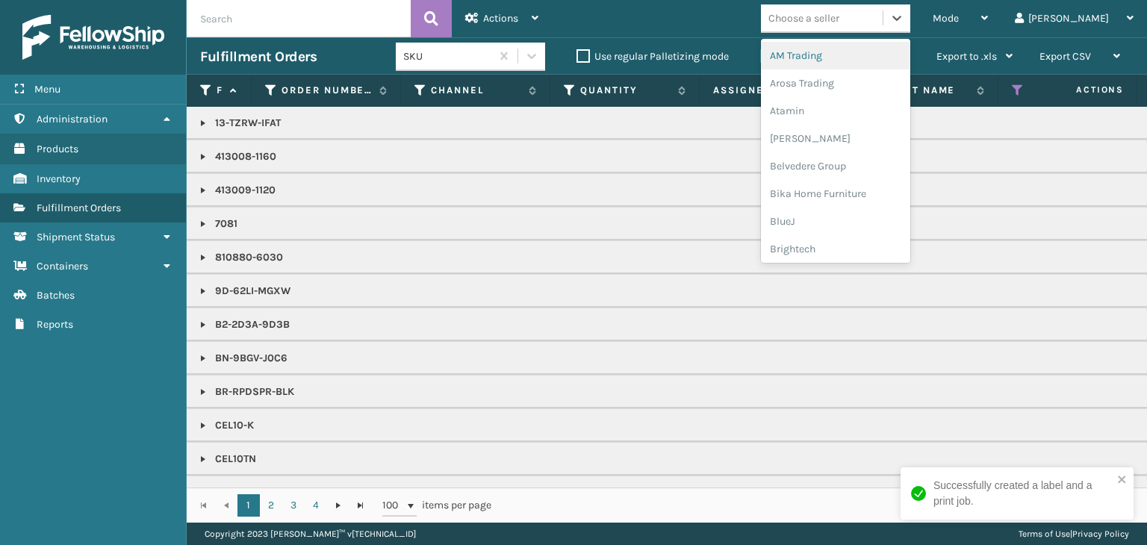
click at [840, 25] on div "Choose a seller" at bounding box center [804, 18] width 71 height 16
type input "CU"
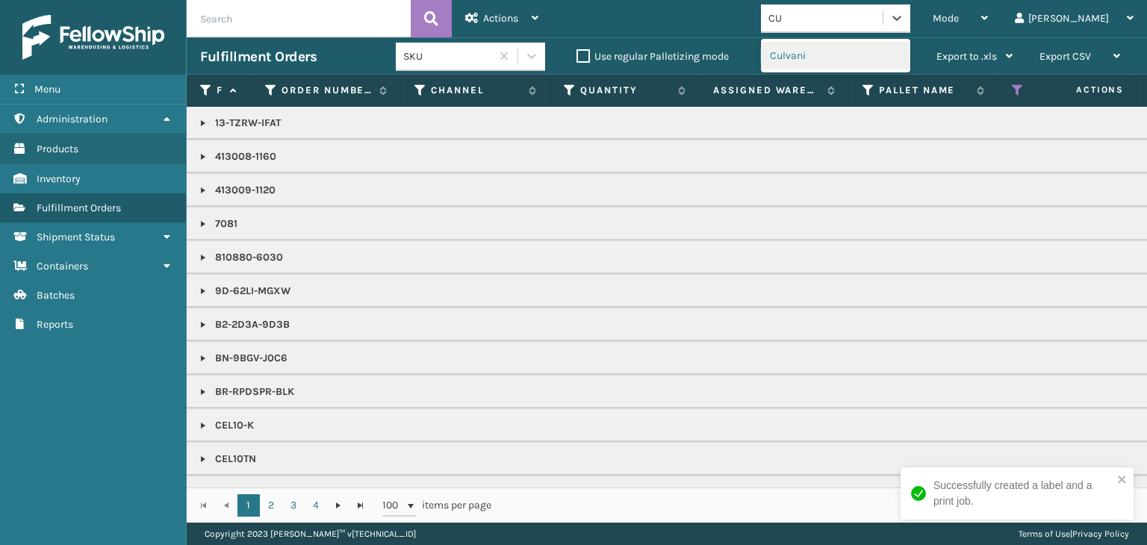
click at [848, 55] on div "Culvani" at bounding box center [835, 56] width 149 height 28
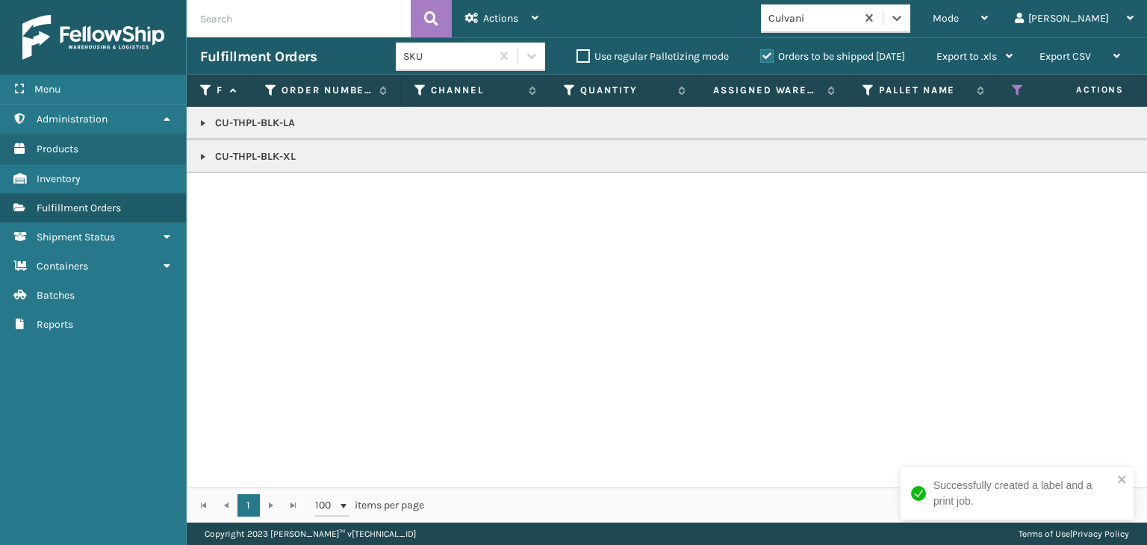
click at [262, 123] on p "CU-THPL-BLK-LA" at bounding box center [1151, 123] width 1902 height 15
copy p "CU-THPL-BLK-LA"
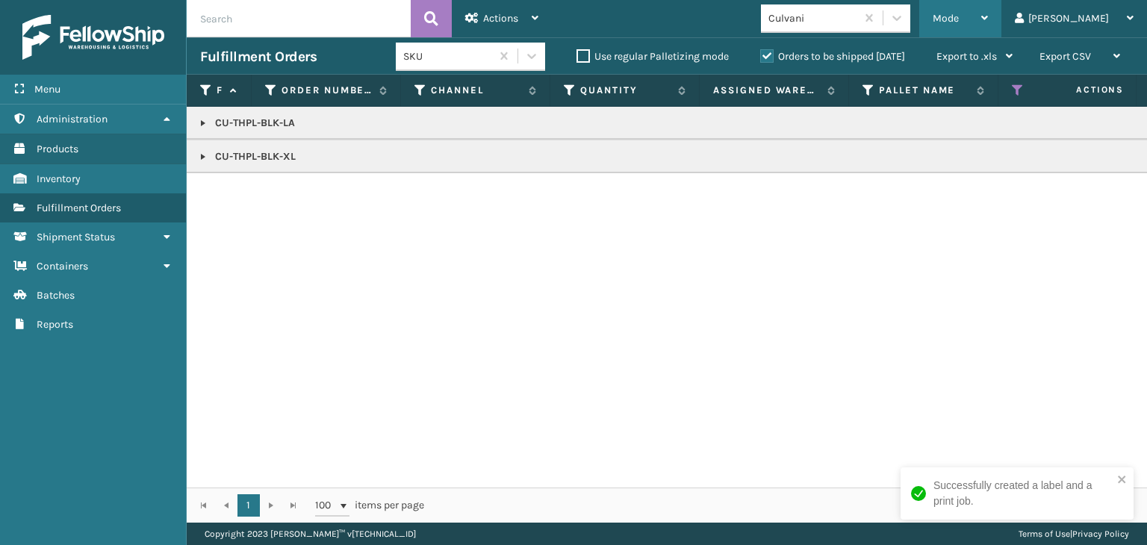
click at [988, 10] on div "Mode" at bounding box center [960, 18] width 55 height 37
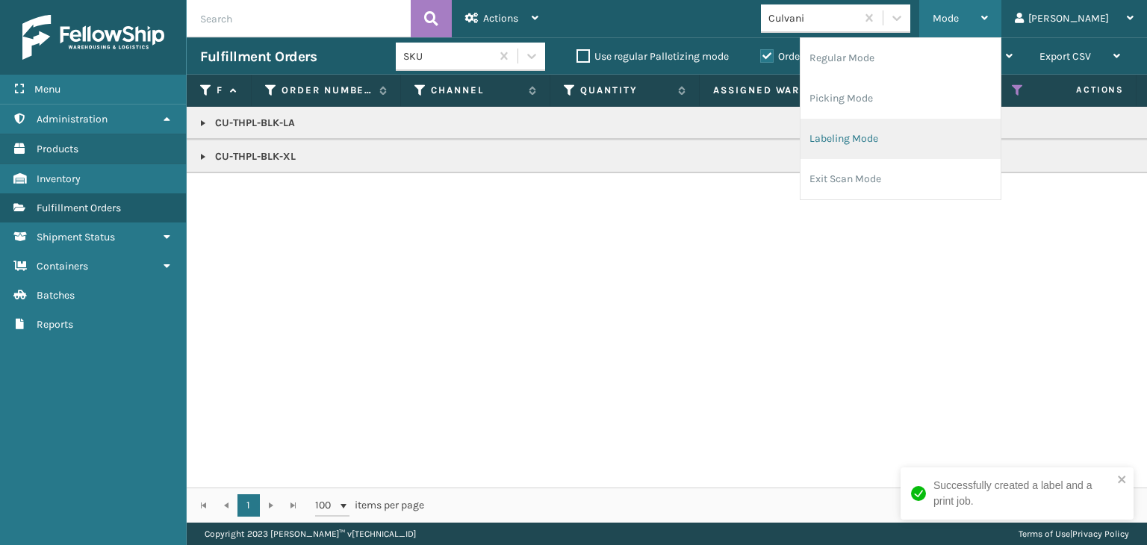
click at [952, 128] on li "Labeling Mode" at bounding box center [901, 139] width 200 height 40
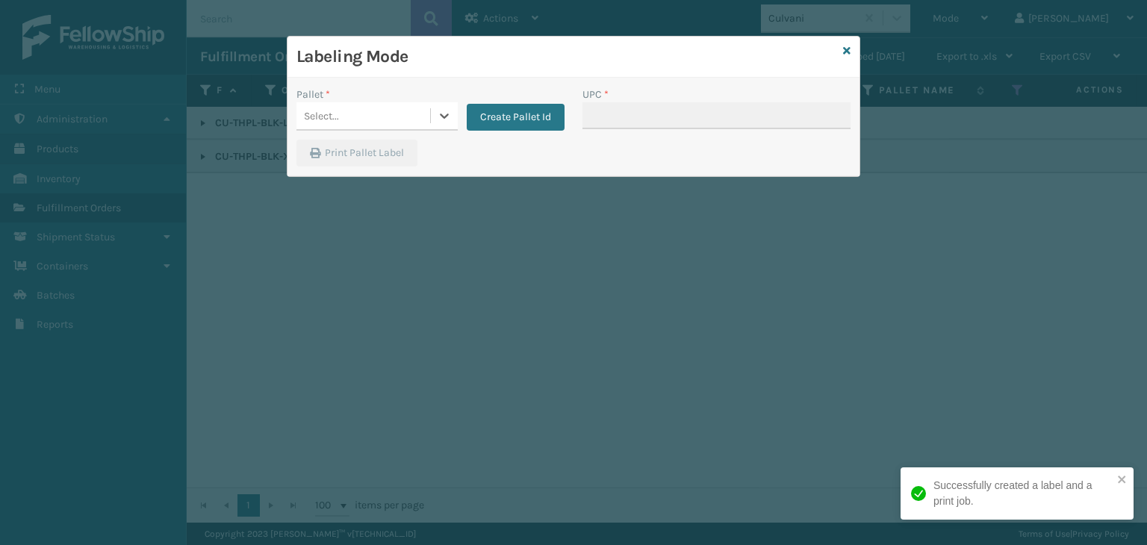
click at [345, 120] on div "Select..." at bounding box center [364, 116] width 134 height 25
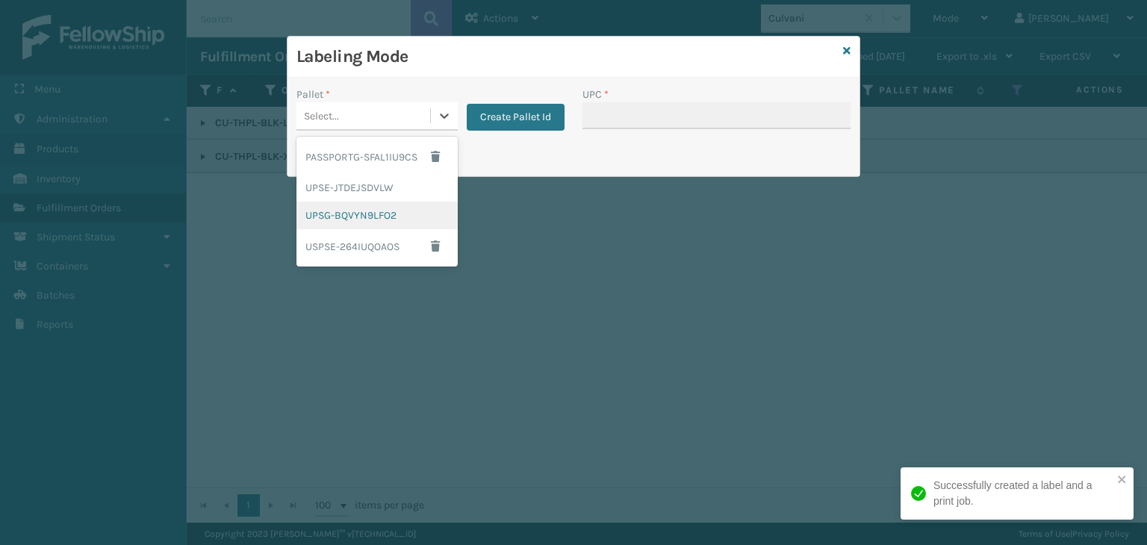
click at [353, 208] on div "UPSG-BQVYN9LFO2" at bounding box center [377, 216] width 161 height 28
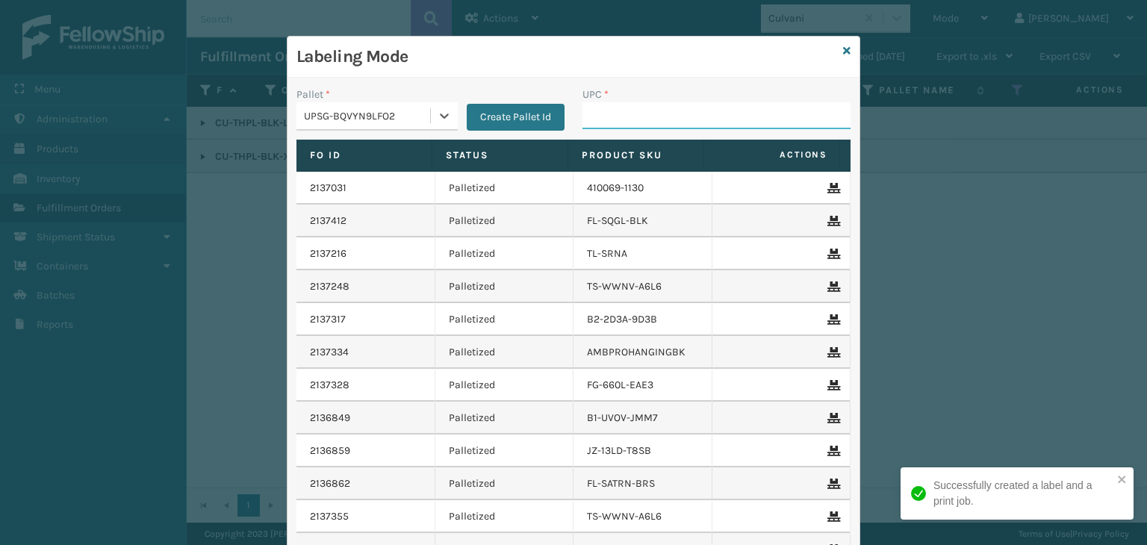
click at [610, 109] on input "UPC *" at bounding box center [717, 115] width 268 height 27
paste input "CU-THPL-BLK-LA"
type input "CU-THPL-BLK-LA"
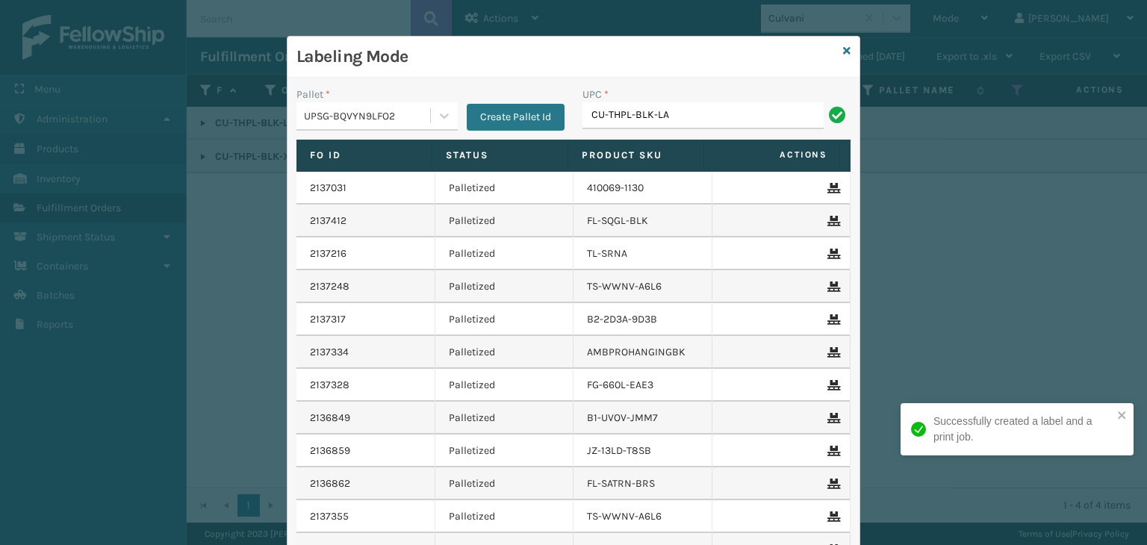
type input "CU-THPL-BLK-LA"
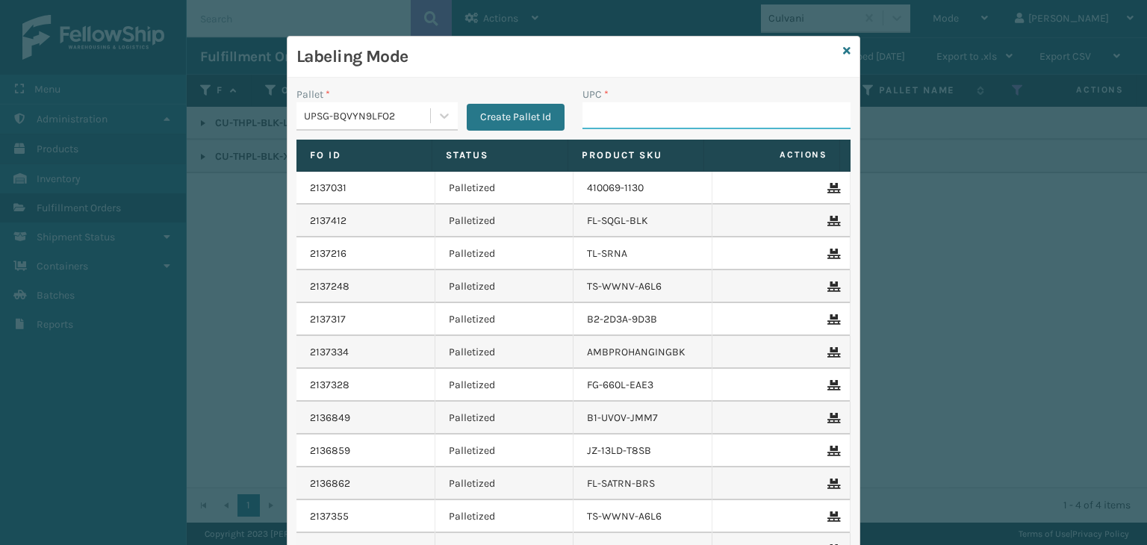
paste input "CU-THPL-BLK-LA"
click at [512, 43] on div "Labeling Mode" at bounding box center [574, 57] width 572 height 41
click at [705, 125] on input "CU-THPL-BLK-" at bounding box center [703, 115] width 241 height 27
type input "CU-THPL-BLK-XL"
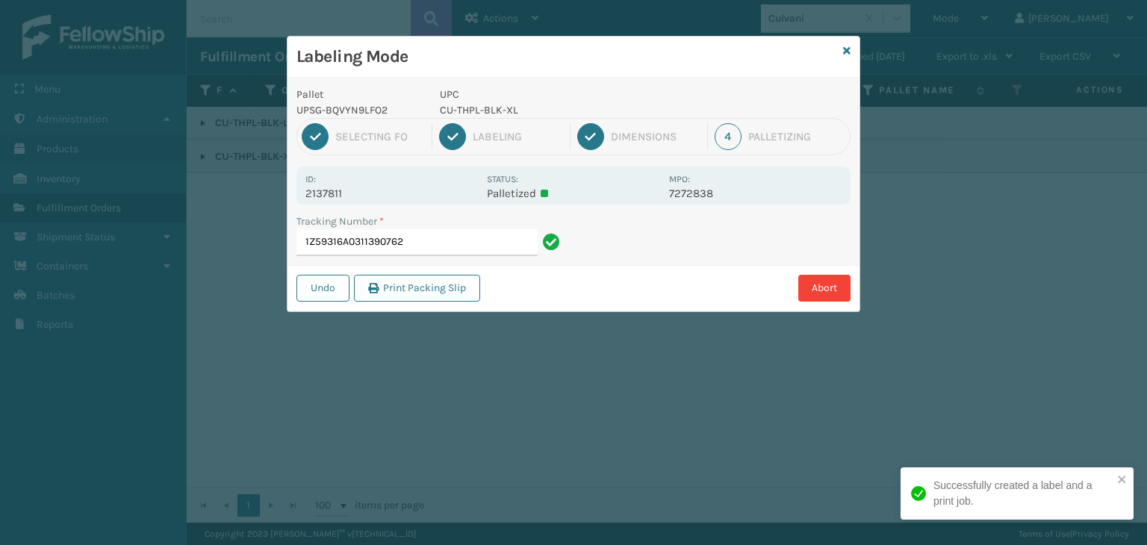
click at [475, 114] on p "CU-THPL-BLK-XL" at bounding box center [550, 110] width 220 height 16
copy p "CU-THPL-BLK-XL"
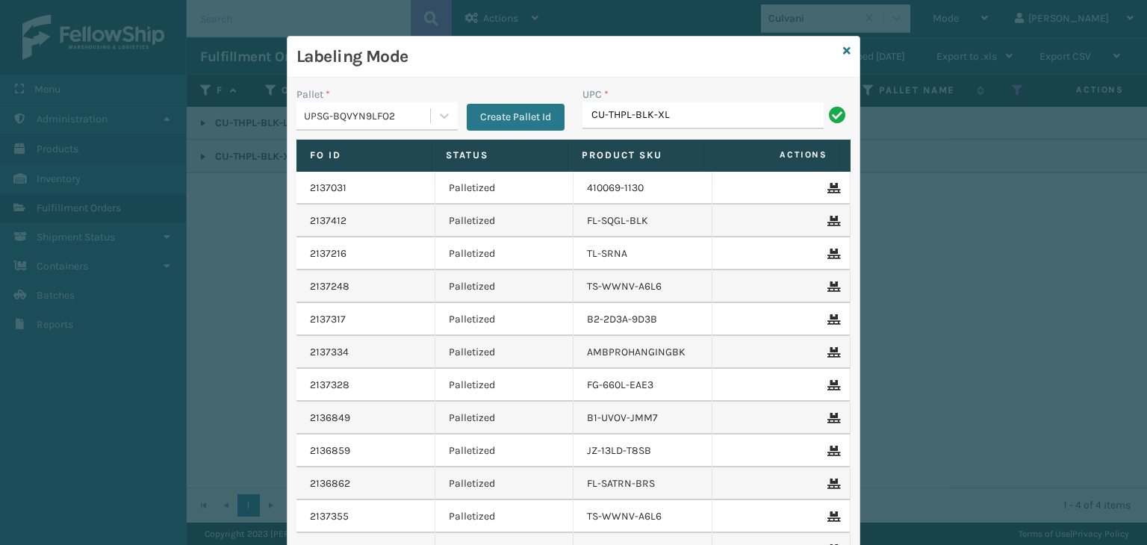
type input "CU-THPL-BLK-XL"
click at [843, 52] on icon at bounding box center [846, 51] width 7 height 10
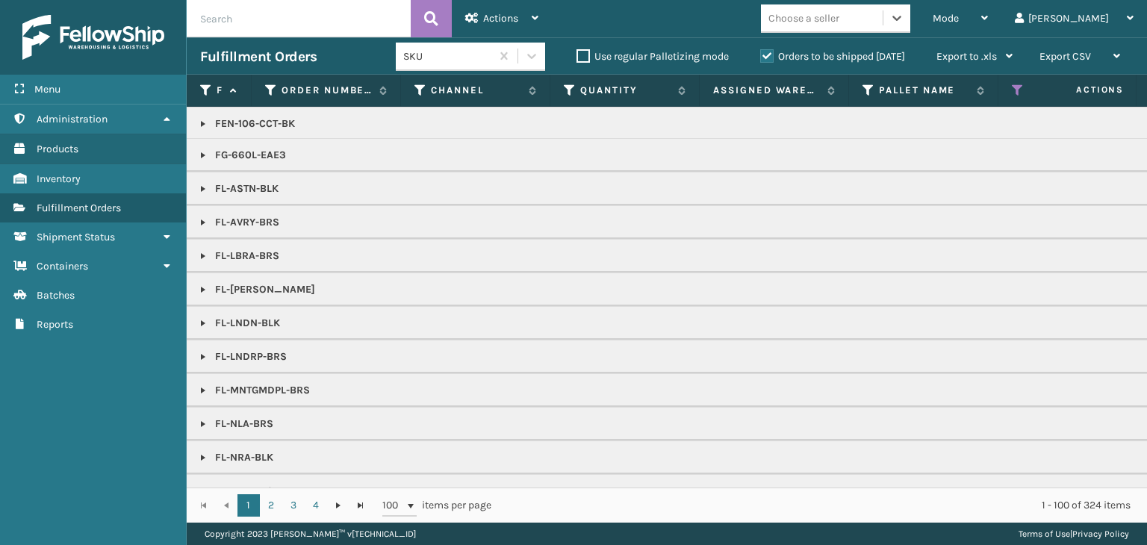
scroll to position [373, 0]
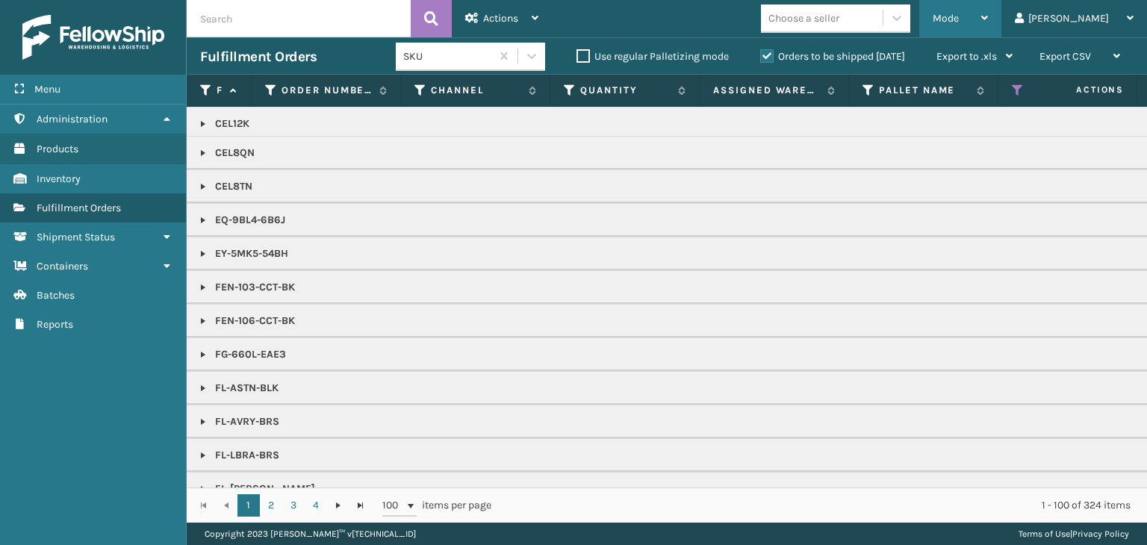
click at [988, 19] on icon at bounding box center [985, 18] width 7 height 10
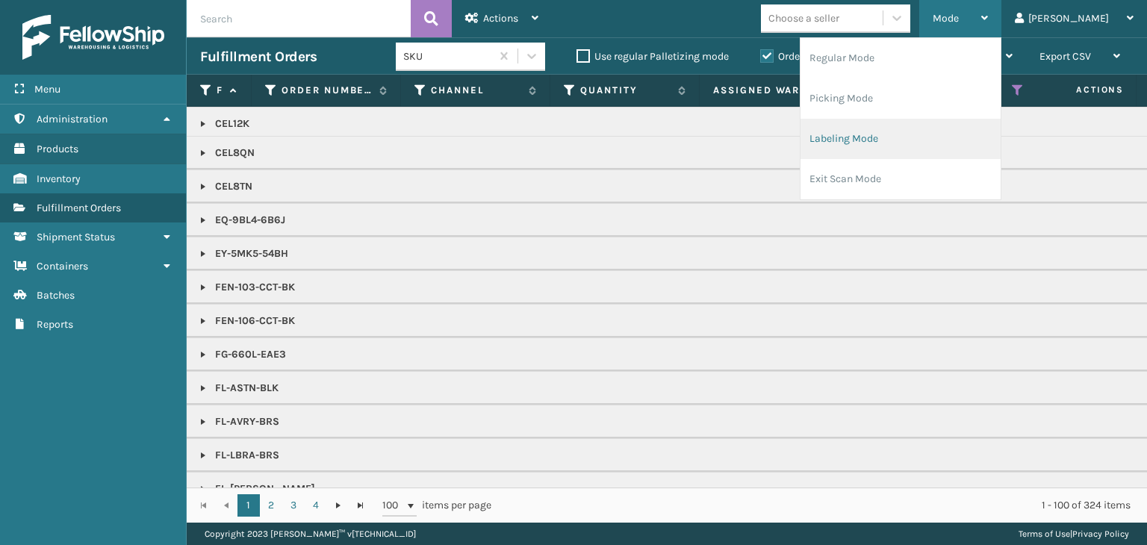
click at [977, 147] on li "Labeling Mode" at bounding box center [901, 139] width 200 height 40
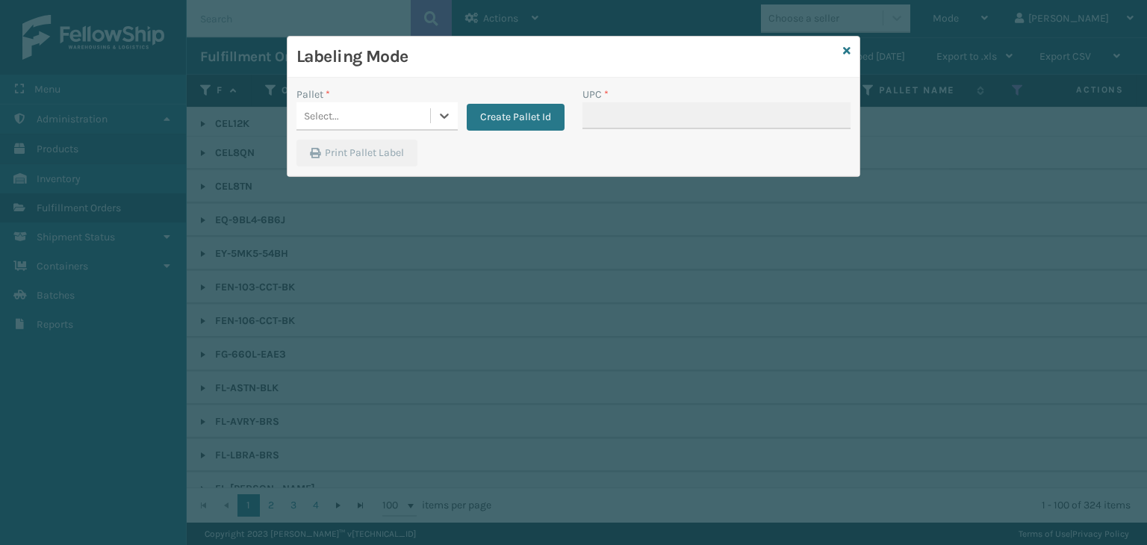
click at [355, 111] on div "Select..." at bounding box center [364, 116] width 134 height 25
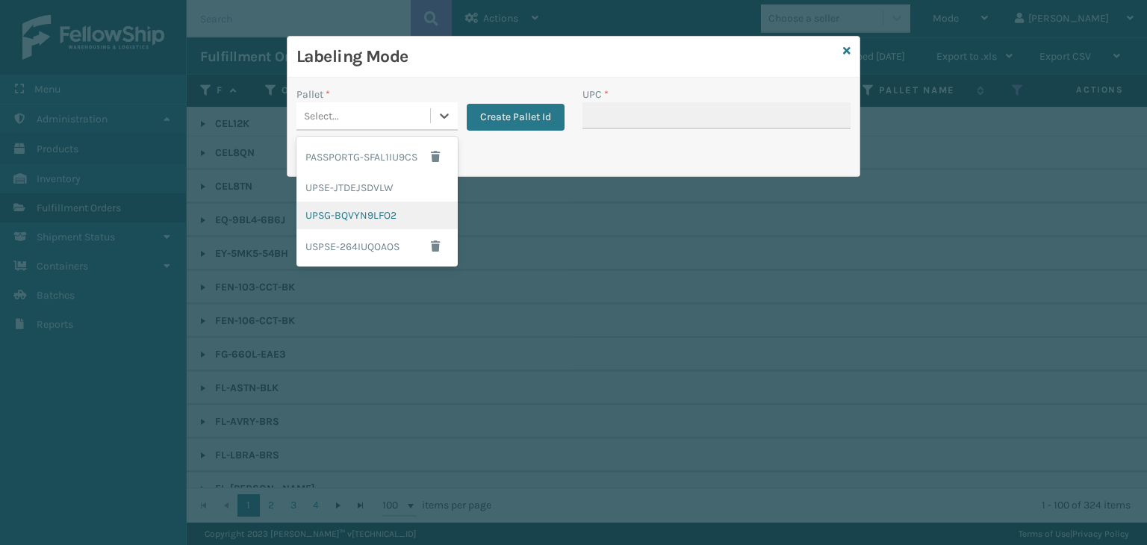
click at [352, 211] on div "UPSG-BQVYN9LFO2" at bounding box center [377, 216] width 161 height 28
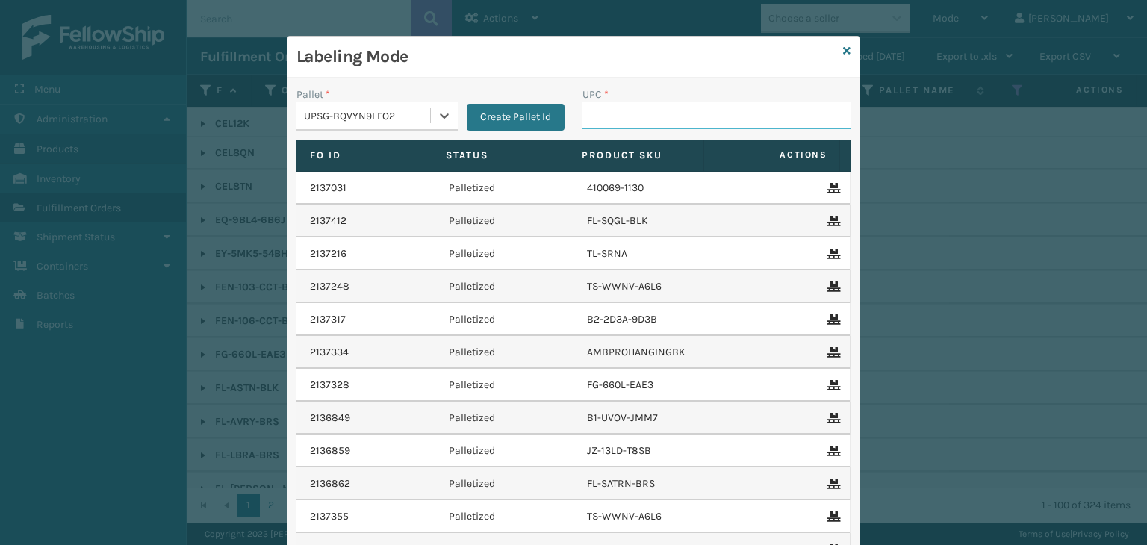
click at [651, 106] on input "UPC *" at bounding box center [717, 115] width 268 height 27
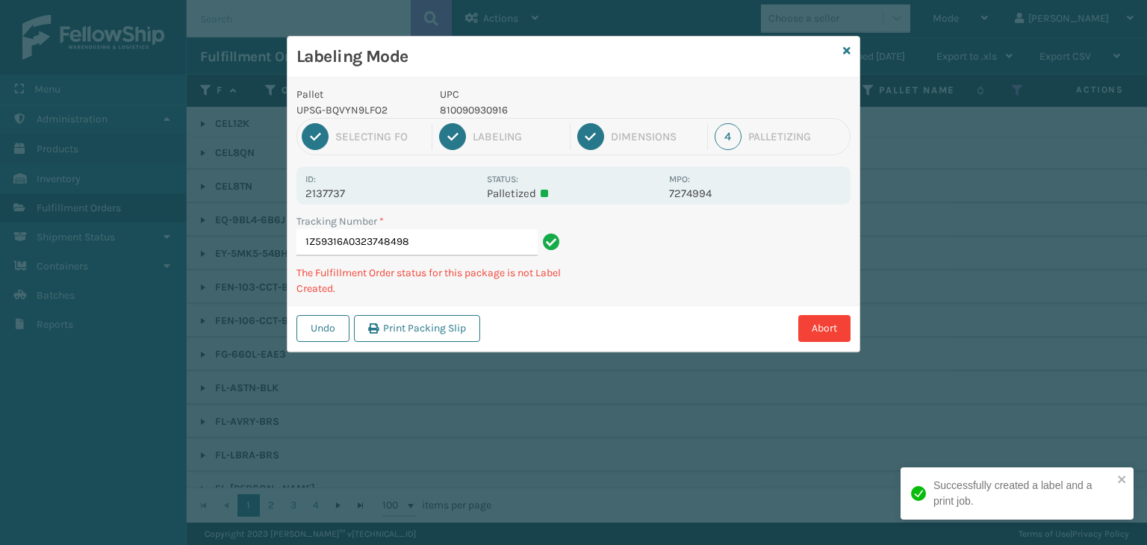
click at [468, 118] on div "1 Selecting FO 2 Labeling 3 Dimensions 4 Palletizing" at bounding box center [574, 136] width 554 height 37
click at [480, 105] on p "810090930916" at bounding box center [550, 110] width 220 height 16
copy p "810090930916"
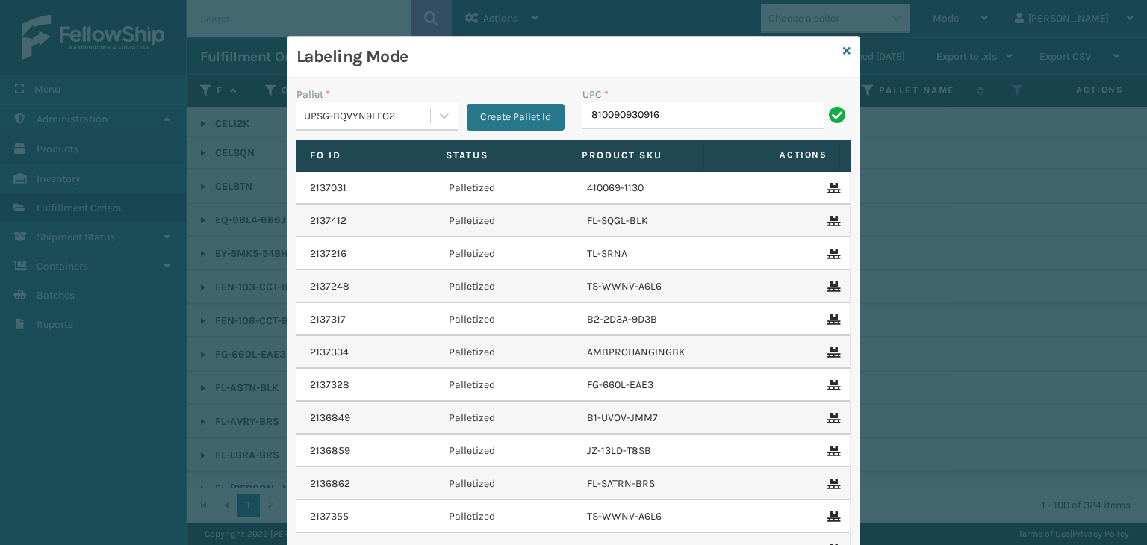
type input "810090930916"
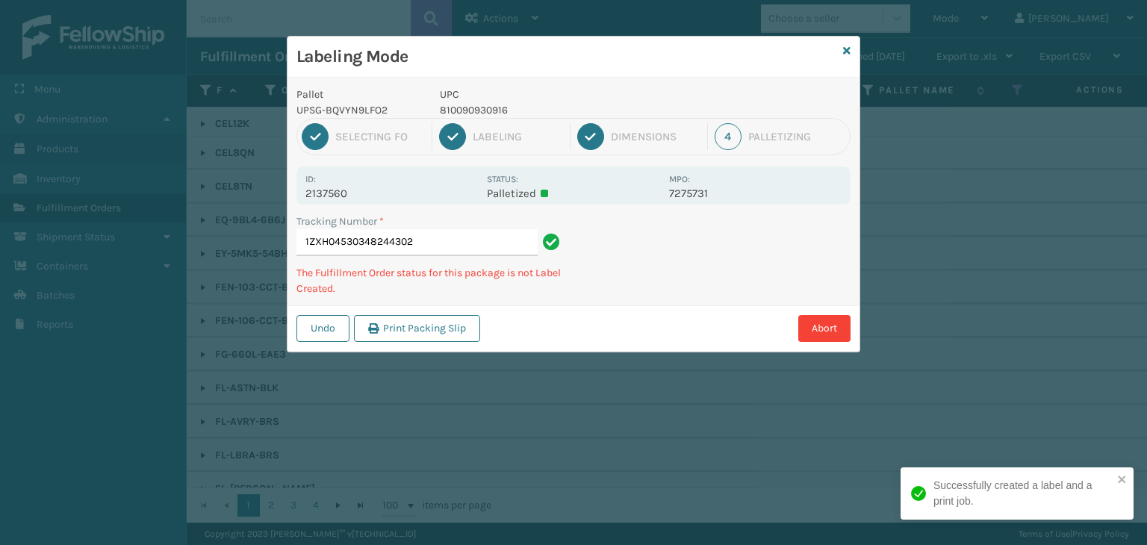
type input "1ZXH04530348244302810090930916"
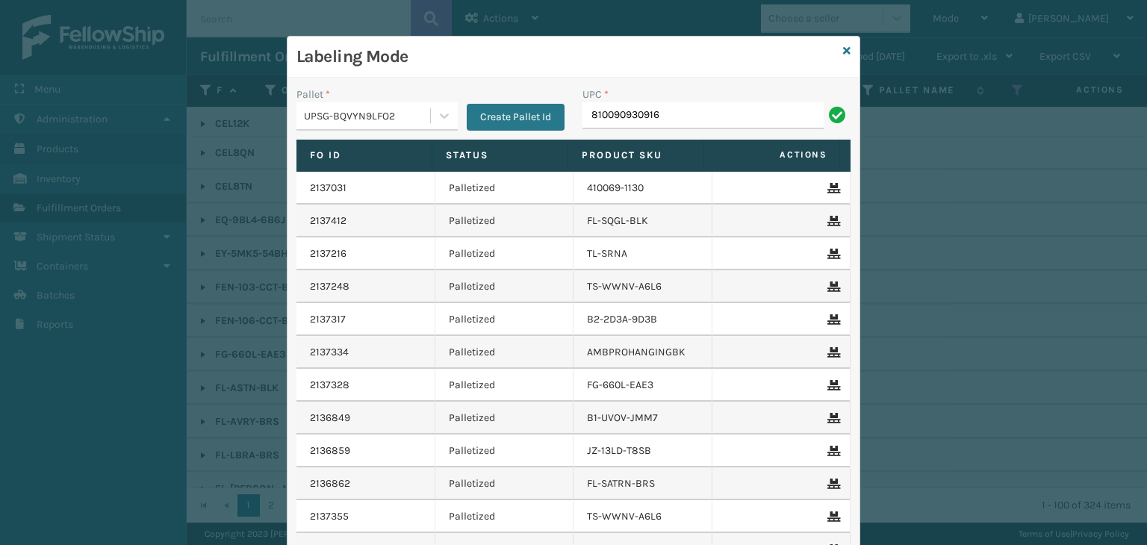
type input "810090930916"
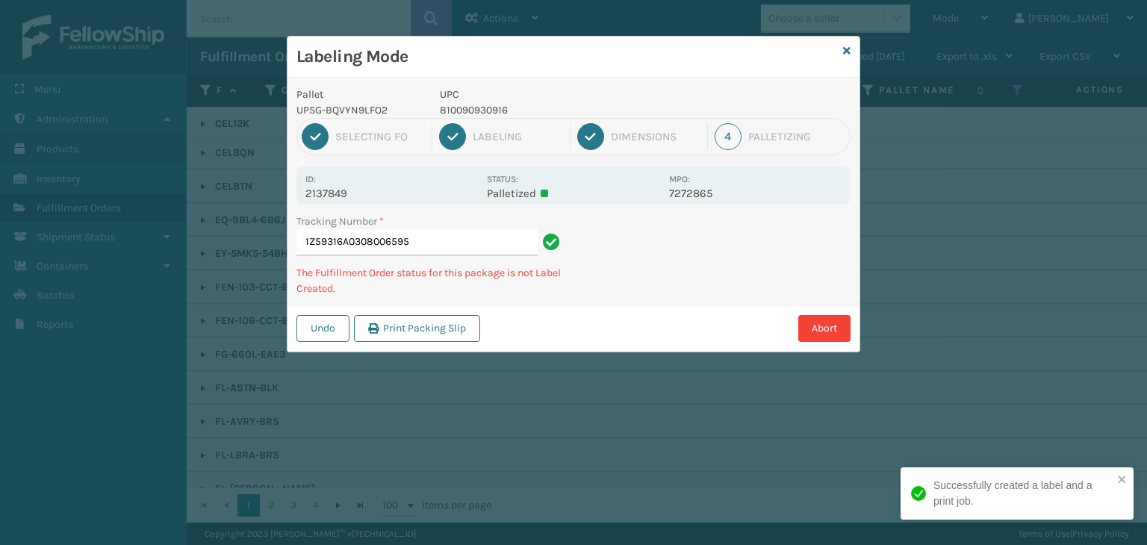
type input "1Z59316A0308006595810090930916"
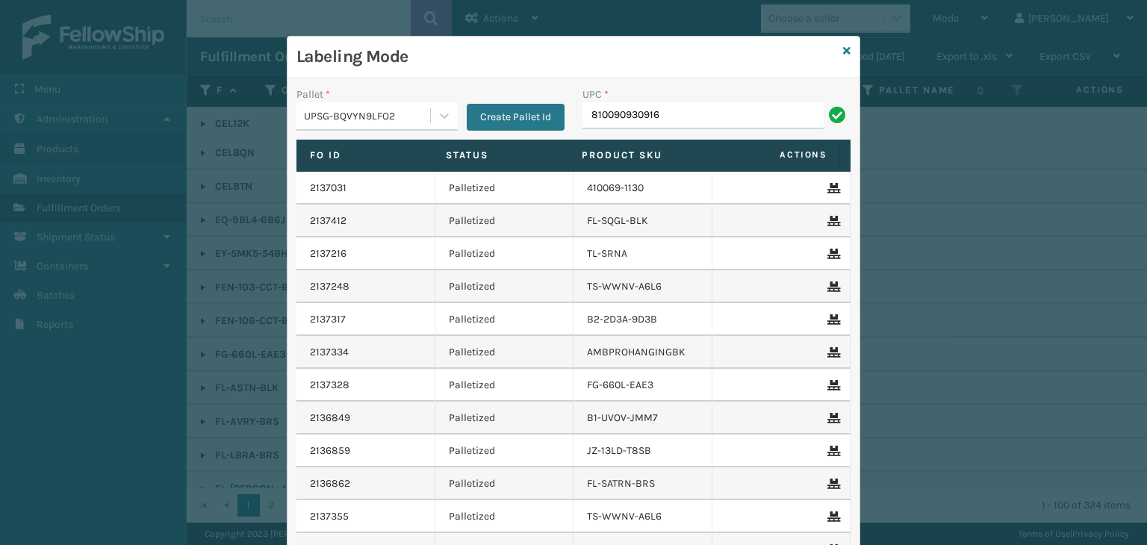
type input "810090930916"
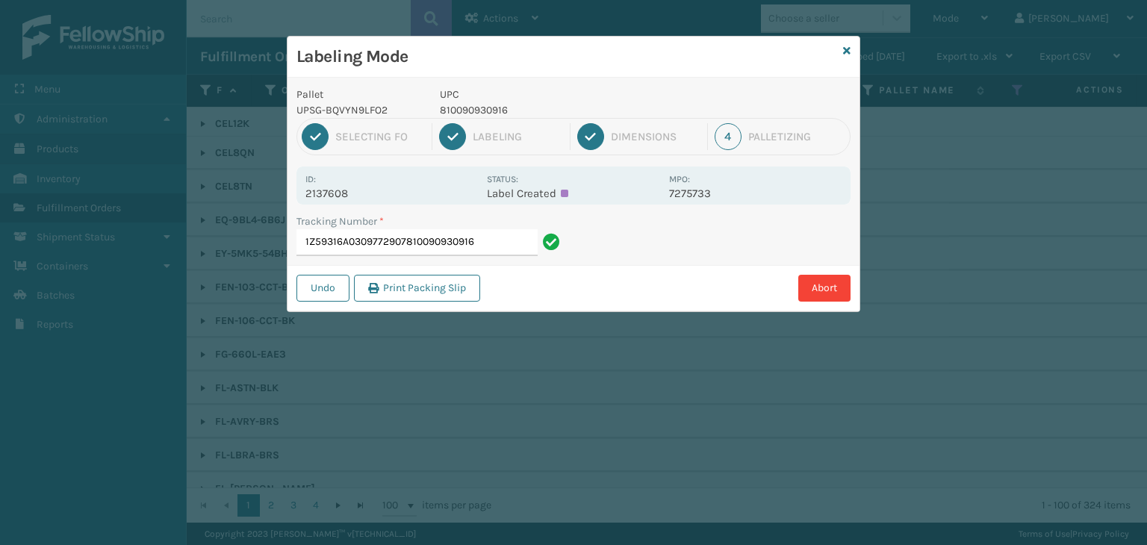
drag, startPoint x: 397, startPoint y: 217, endPoint x: 107, endPoint y: 164, distance: 295.4
click at [107, 164] on div "Labeling Mode Pallet UPSG-BQVYN9LFO2 UPC 810090930916 1 Selecting FO 2 Labeling…" at bounding box center [573, 272] width 1147 height 545
type input "1Z59316A0309772907"
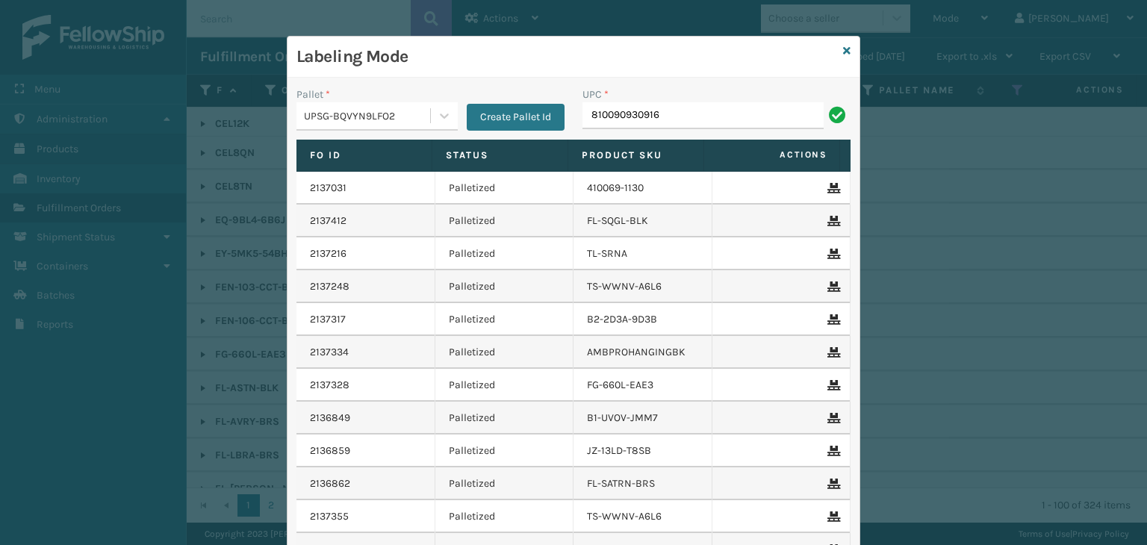
type input "810090930916"
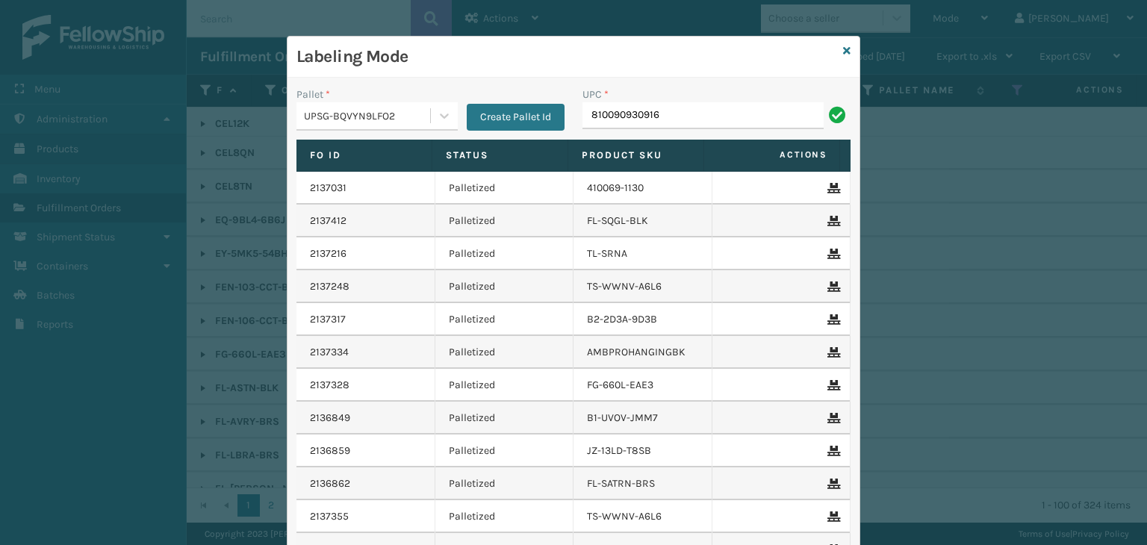
type input "810090930916"
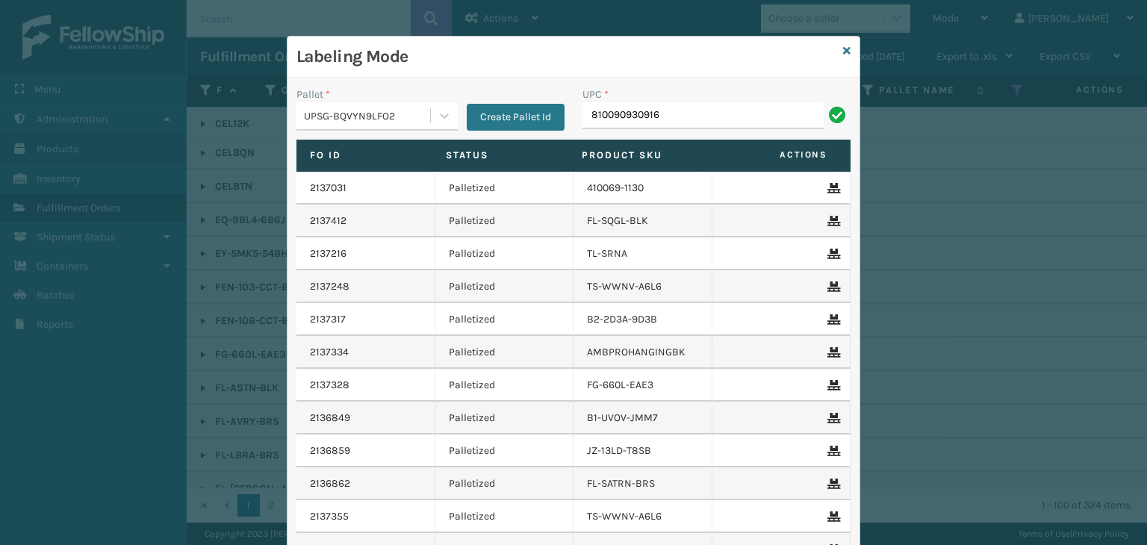
type input "810090930916"
click at [843, 53] on icon at bounding box center [846, 51] width 7 height 10
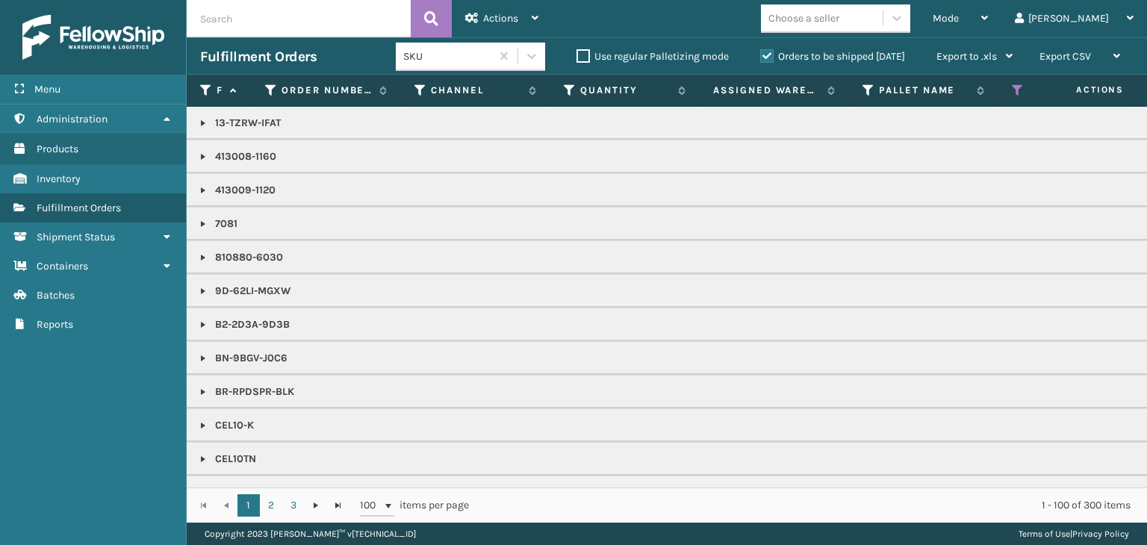
click at [834, 14] on div "Choose a seller" at bounding box center [804, 18] width 71 height 16
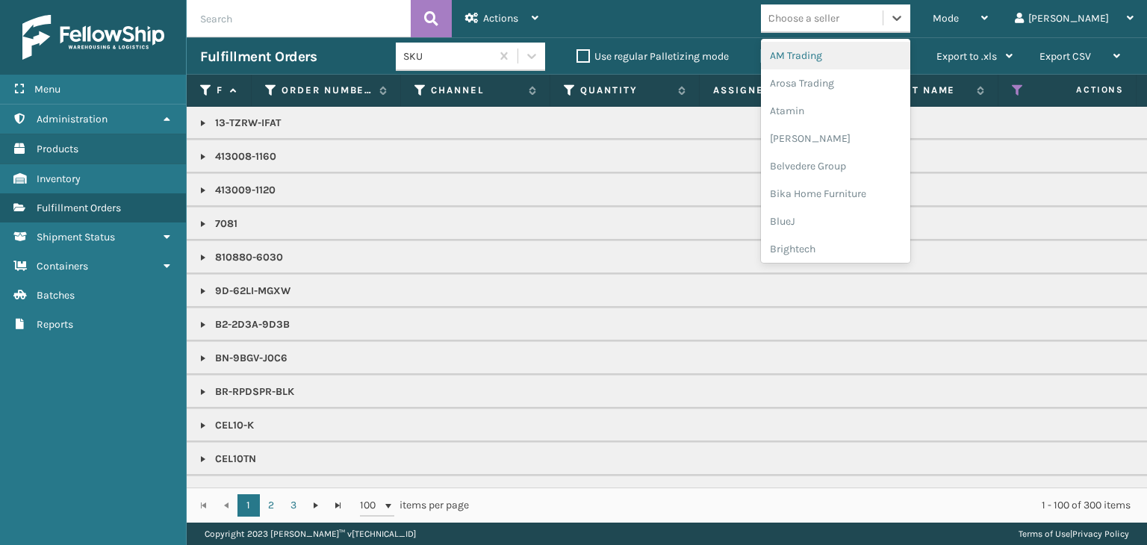
type input "LI"
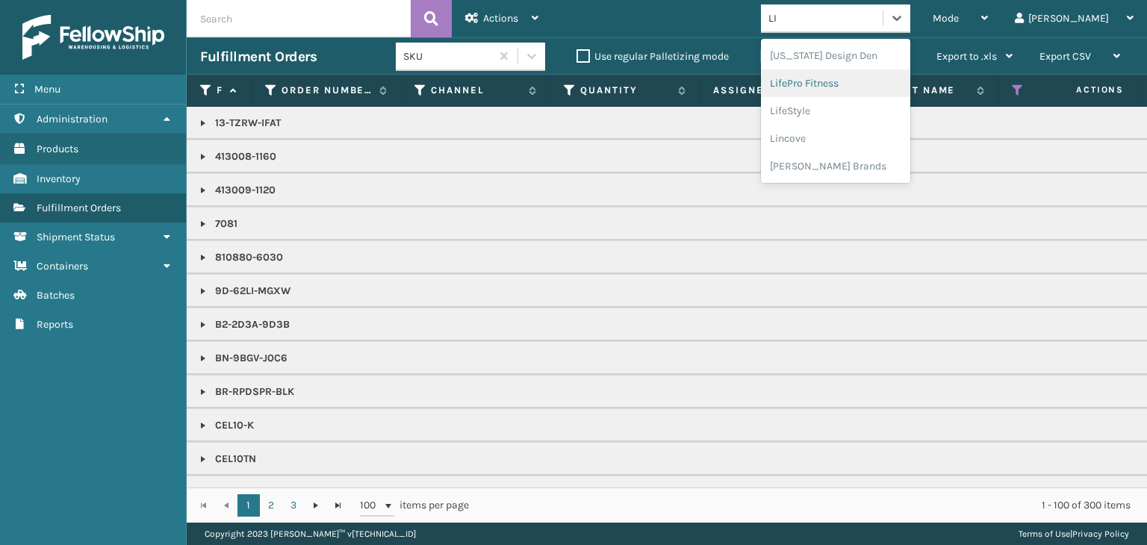
click at [850, 81] on div "LifePro Fitness" at bounding box center [835, 83] width 149 height 28
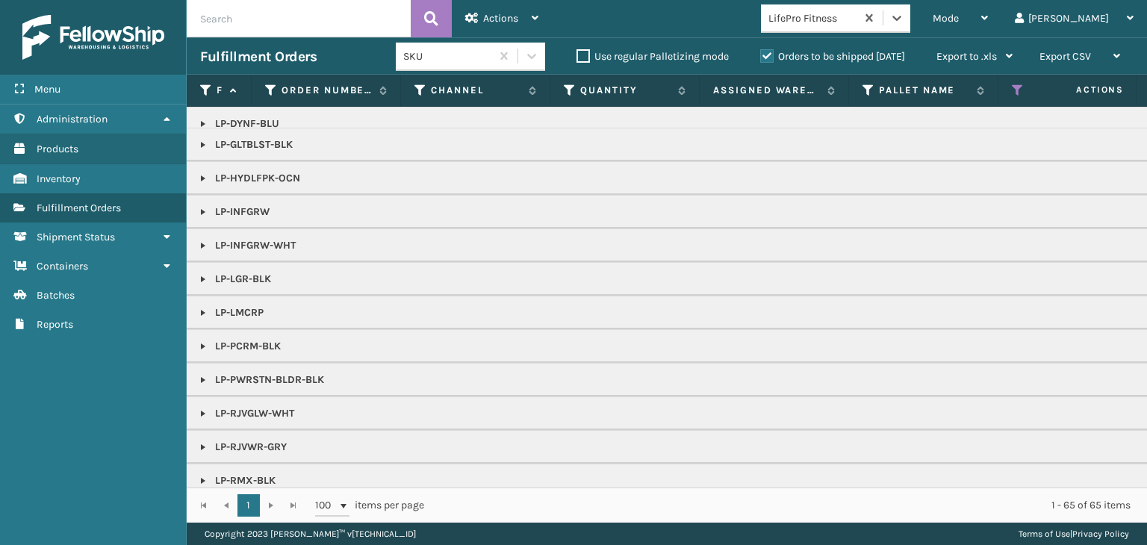
scroll to position [149, 0]
click at [206, 338] on link at bounding box center [203, 344] width 12 height 12
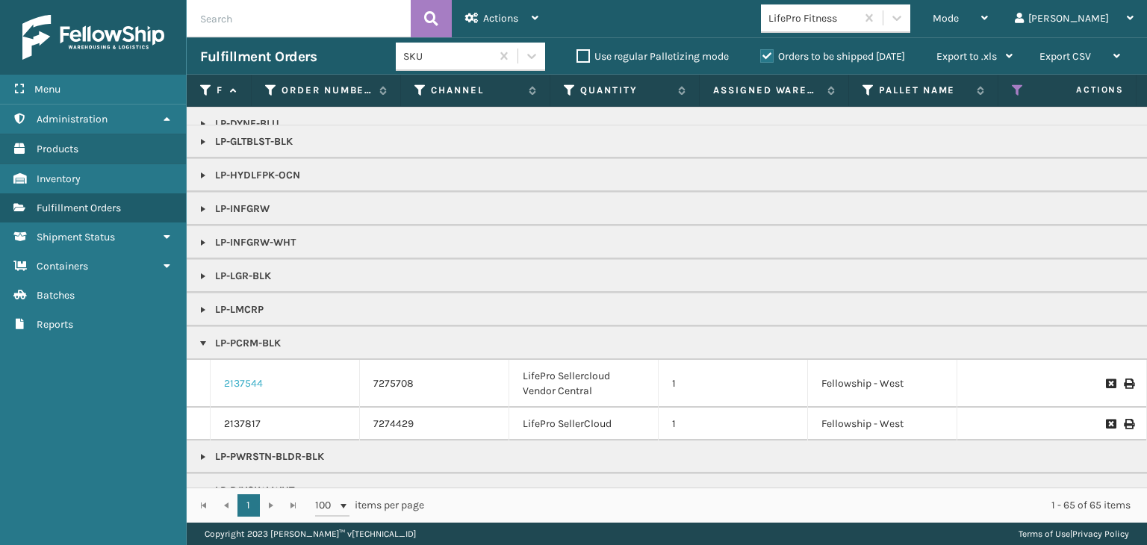
click at [255, 377] on link "2137544" at bounding box center [243, 383] width 39 height 15
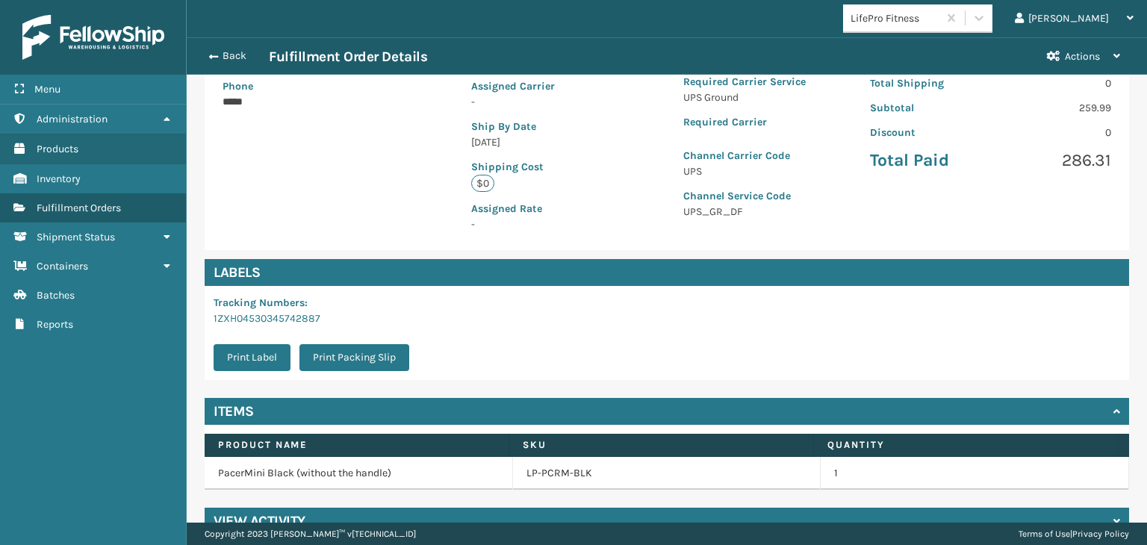
scroll to position [311, 0]
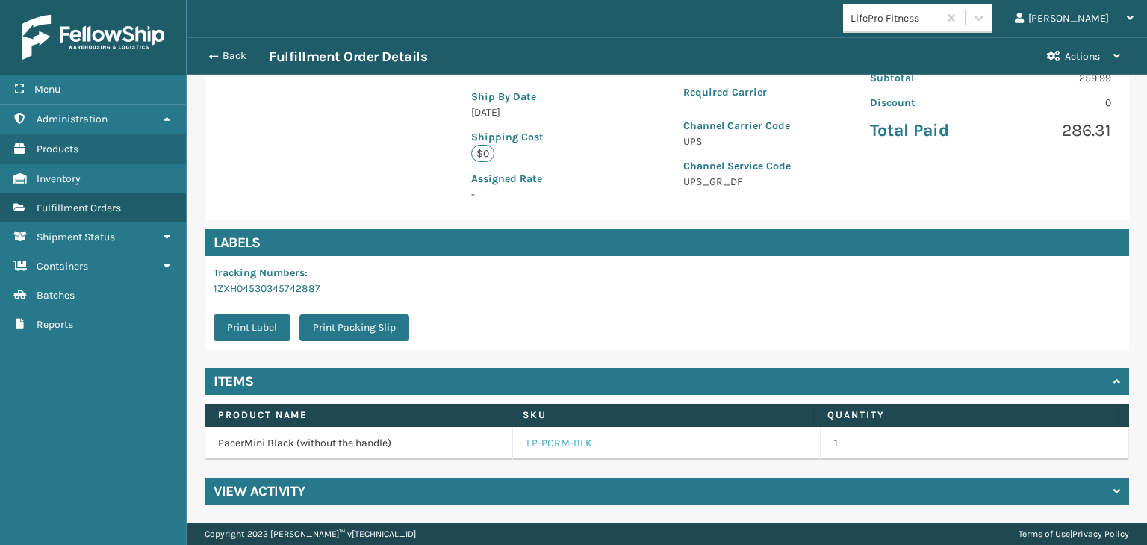
click at [551, 440] on link "LP-PCRM-BLK" at bounding box center [560, 443] width 66 height 15
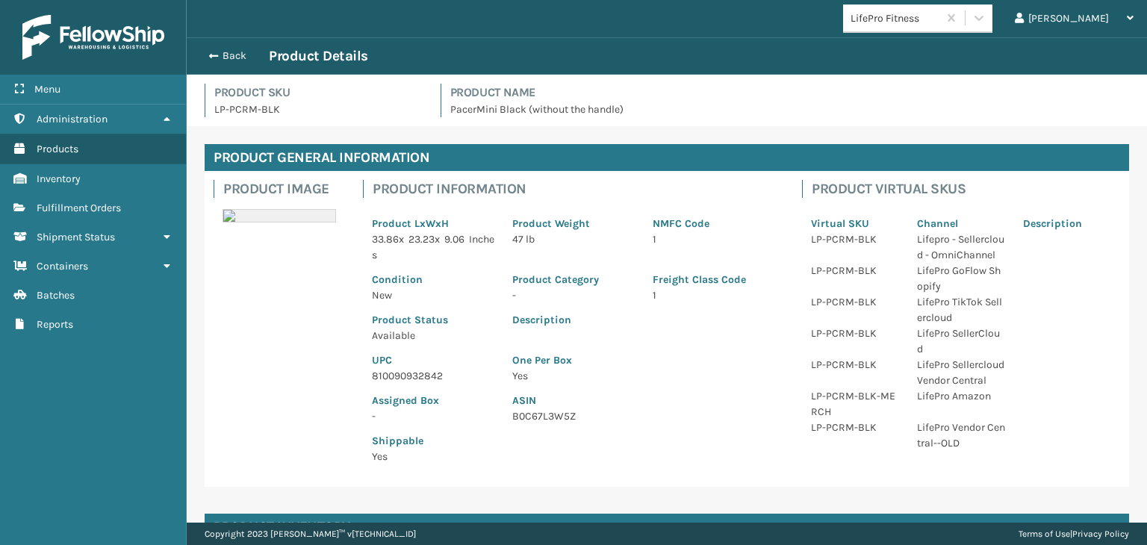
click at [425, 372] on p "810090932842" at bounding box center [433, 376] width 123 height 16
click at [425, 373] on p "810090932842" at bounding box center [433, 376] width 123 height 16
copy p "810090932842"
click at [222, 56] on button "Back" at bounding box center [234, 55] width 69 height 13
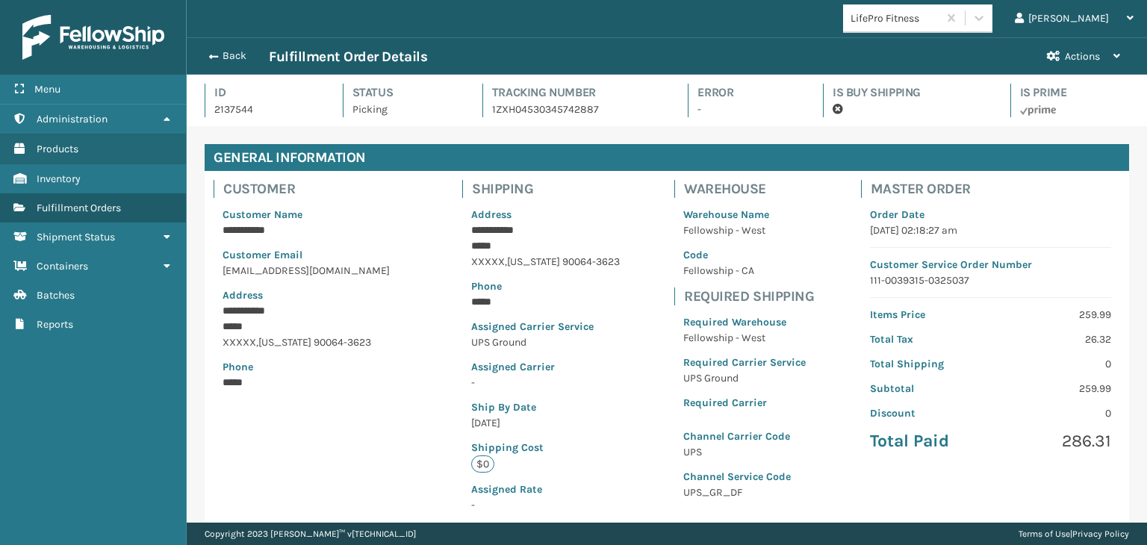
scroll to position [36, 960]
click at [222, 56] on button "Back" at bounding box center [234, 55] width 69 height 13
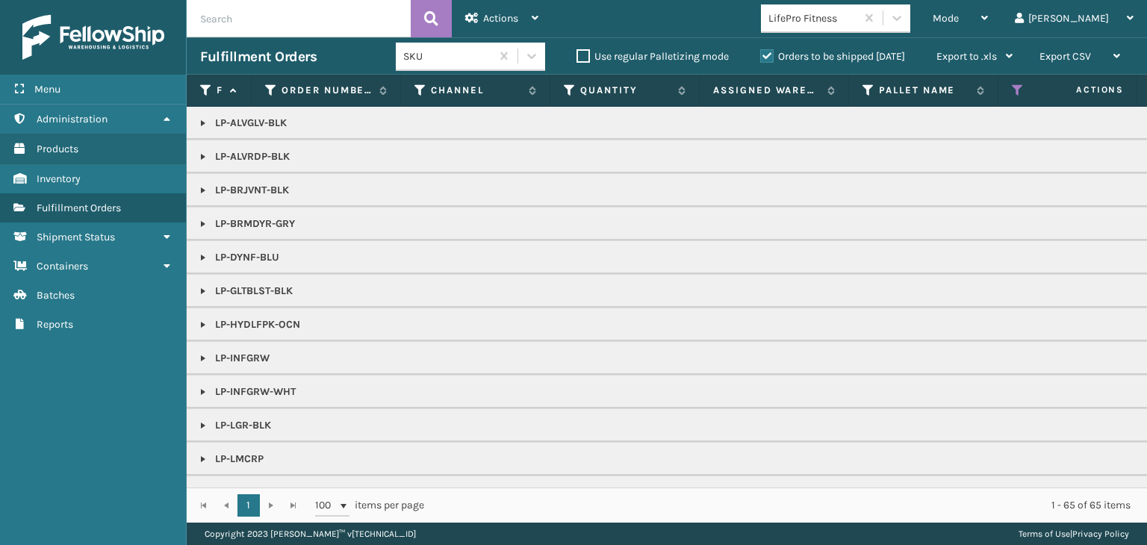
click at [959, 19] on span "Mode" at bounding box center [946, 18] width 26 height 13
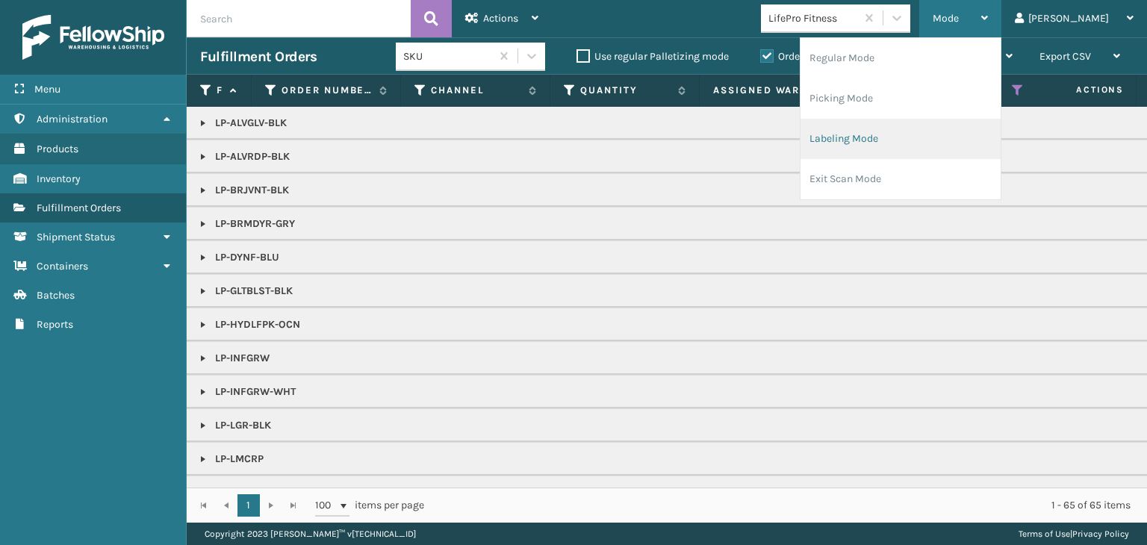
click at [960, 143] on li "Labeling Mode" at bounding box center [901, 139] width 200 height 40
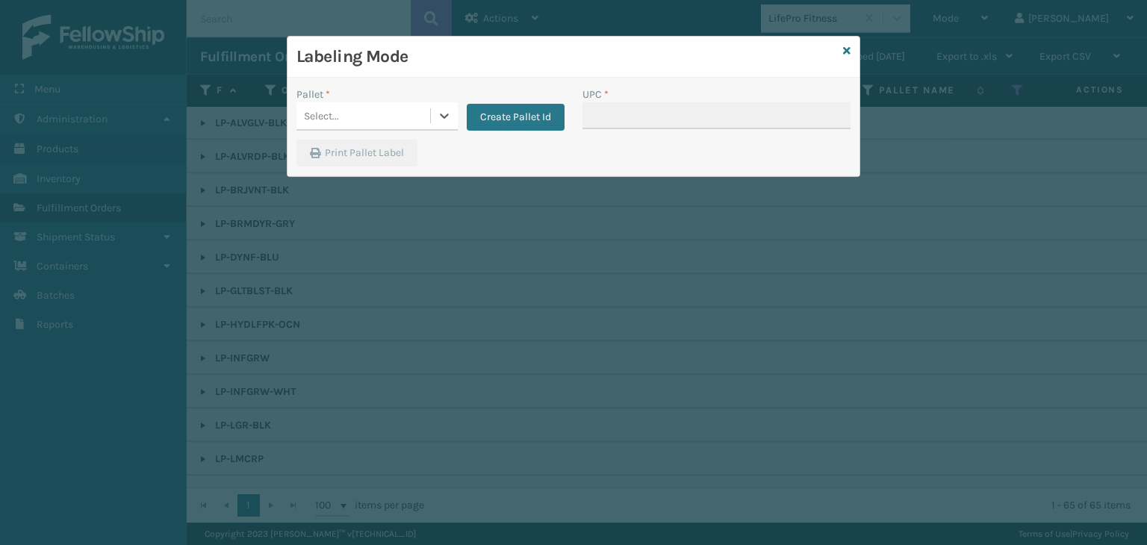
click at [348, 136] on div "Pallet * 0 results available. Select is focused ,type to refine list, press Dow…" at bounding box center [431, 113] width 286 height 53
click at [354, 107] on div "Select..." at bounding box center [364, 116] width 134 height 25
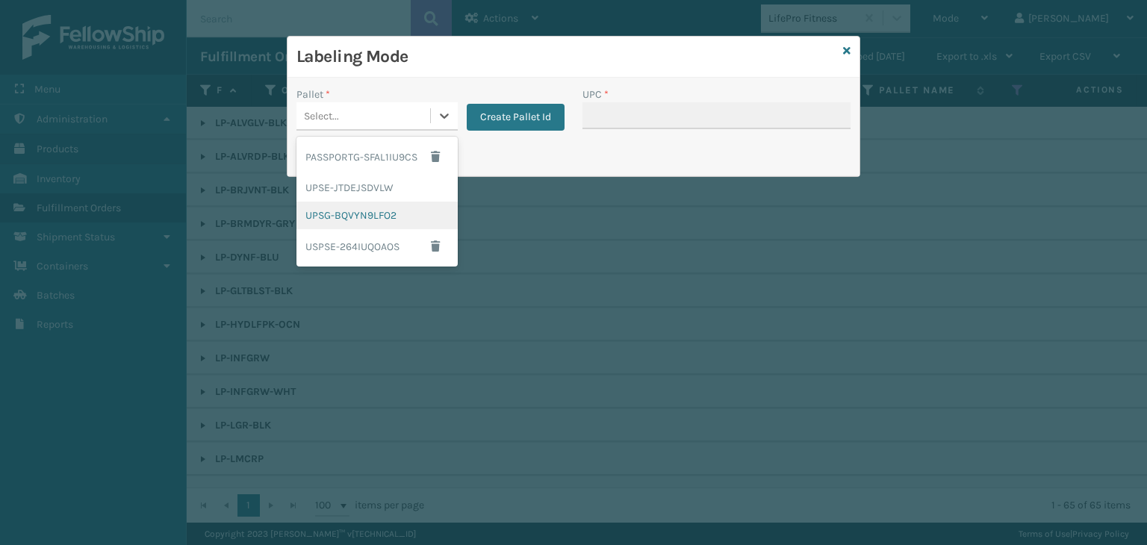
click at [344, 213] on div "UPSG-BQVYN9LFO2" at bounding box center [377, 216] width 161 height 28
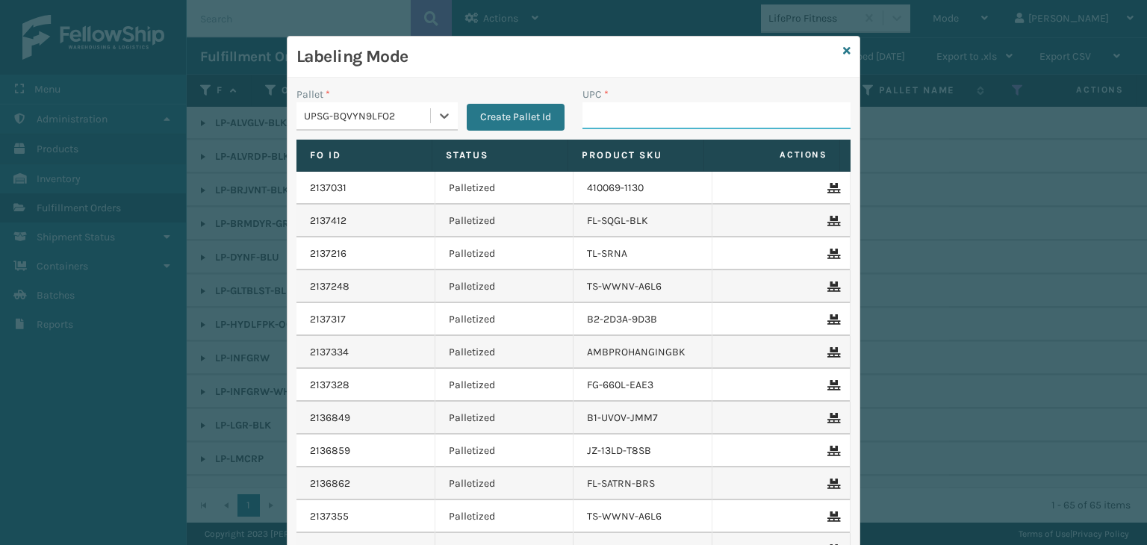
drag, startPoint x: 605, startPoint y: 114, endPoint x: 594, endPoint y: 114, distance: 11.2
click at [605, 114] on input "UPC *" at bounding box center [717, 115] width 268 height 27
paste input "810090932842"
type input "810090932842"
type input "LP-VBRN-BLK"
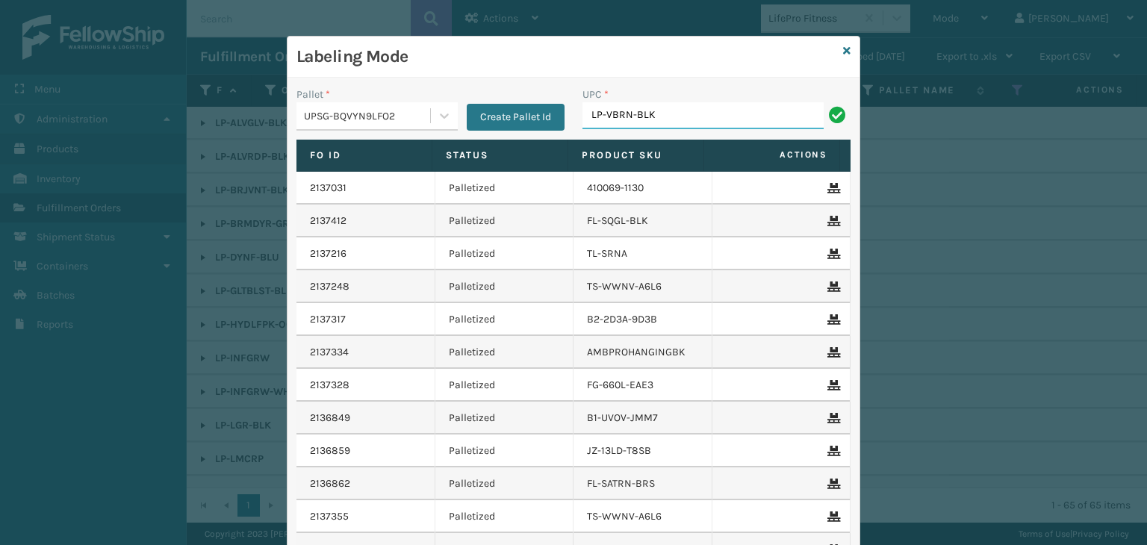
drag, startPoint x: 467, startPoint y: 96, endPoint x: 373, endPoint y: 90, distance: 94.3
click at [373, 90] on div "Pallet * UPSG-BQVYN9LFO2 Create Pallet Id UPC * LP-VBRN-BLK" at bounding box center [574, 113] width 572 height 53
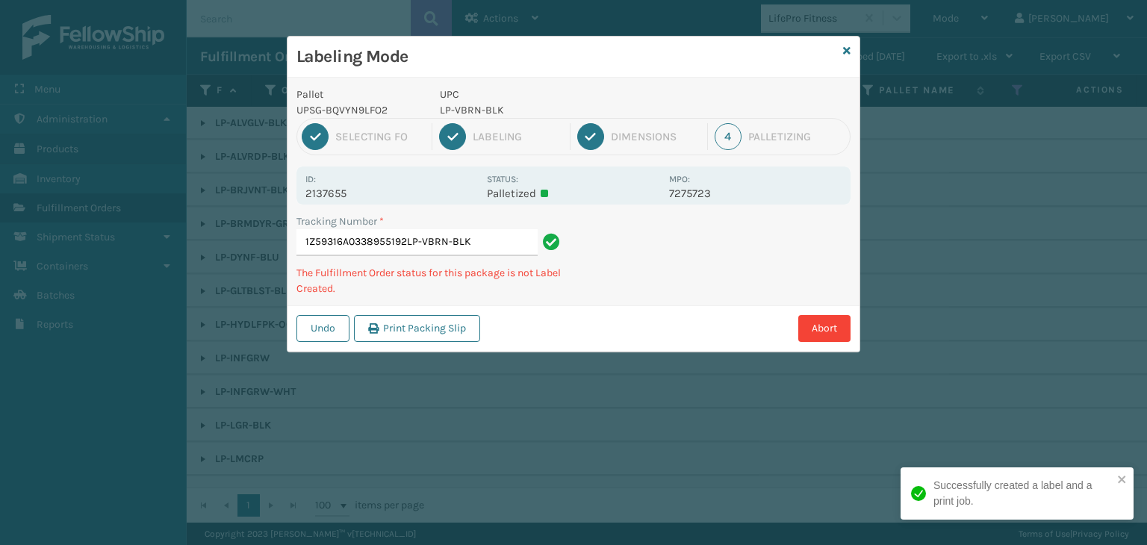
type input "1Z59316A0338955192LP-VBRN-BLKLP-VBRN-BLK"
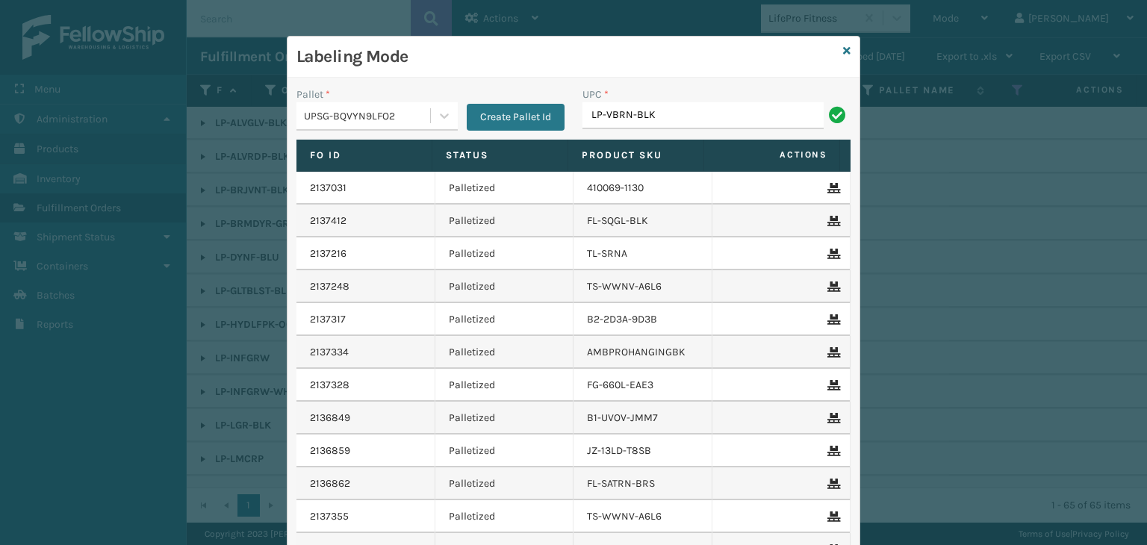
type input "LP-VBRN-BLK"
type input "810090934341"
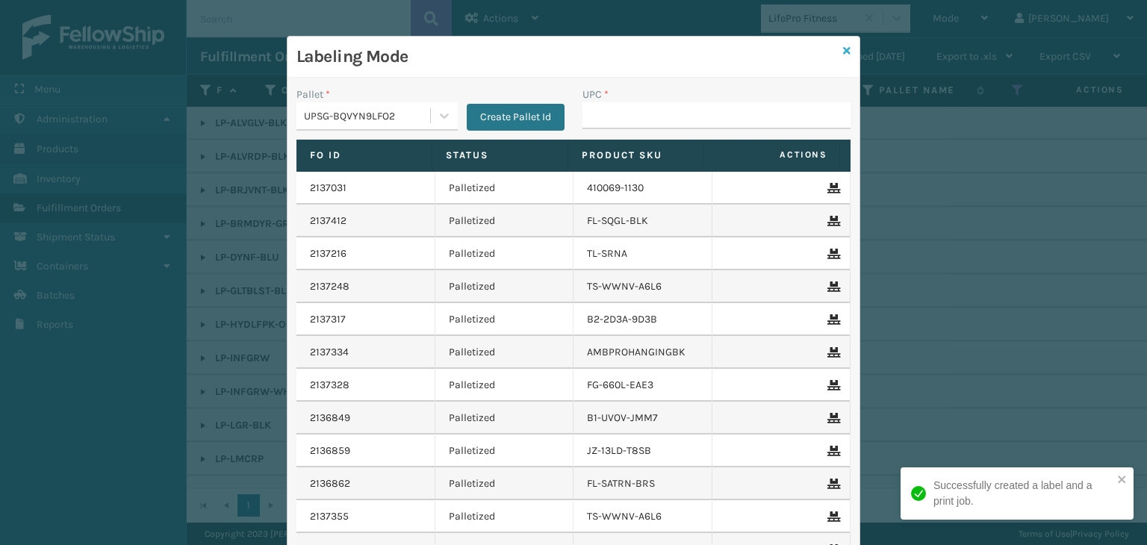
click at [843, 46] on icon at bounding box center [846, 51] width 7 height 10
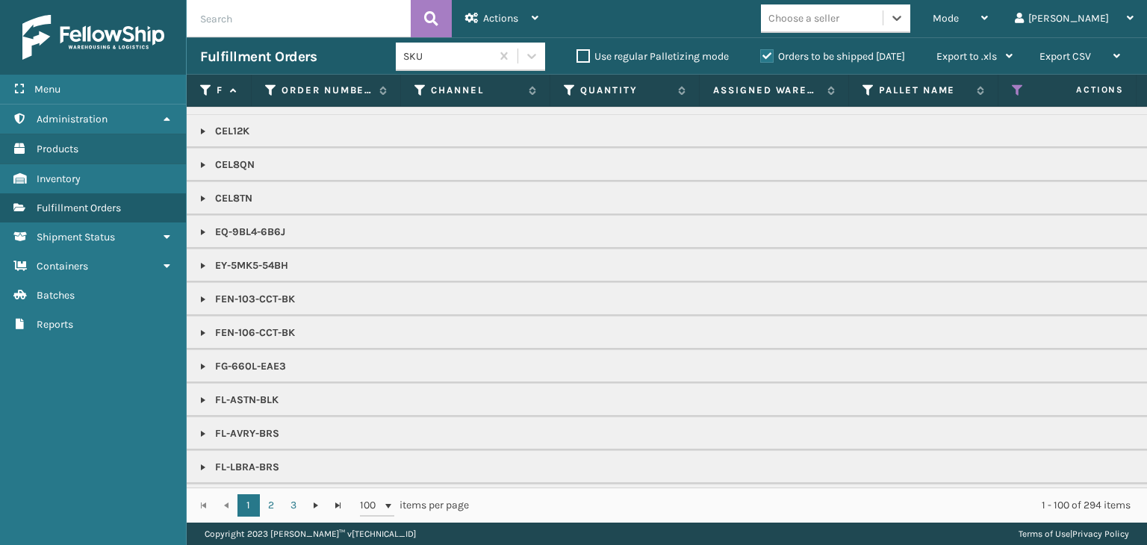
scroll to position [299, 0]
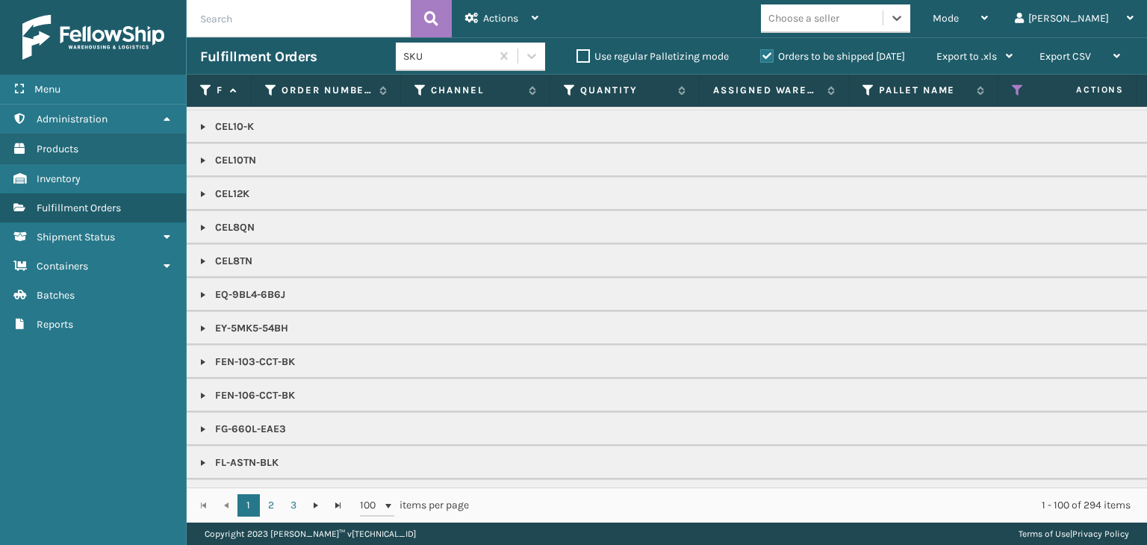
drag, startPoint x: 853, startPoint y: 19, endPoint x: 867, endPoint y: 22, distance: 14.0
click at [840, 19] on div "Choose a seller" at bounding box center [804, 18] width 71 height 16
click at [867, 26] on div "Choose a seller" at bounding box center [822, 18] width 122 height 25
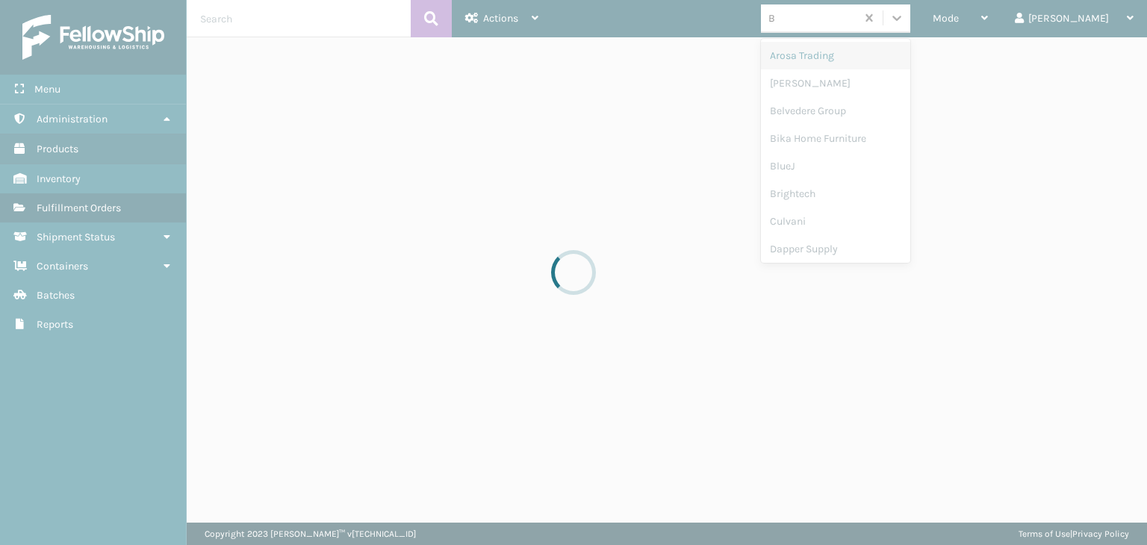
type input "BR"
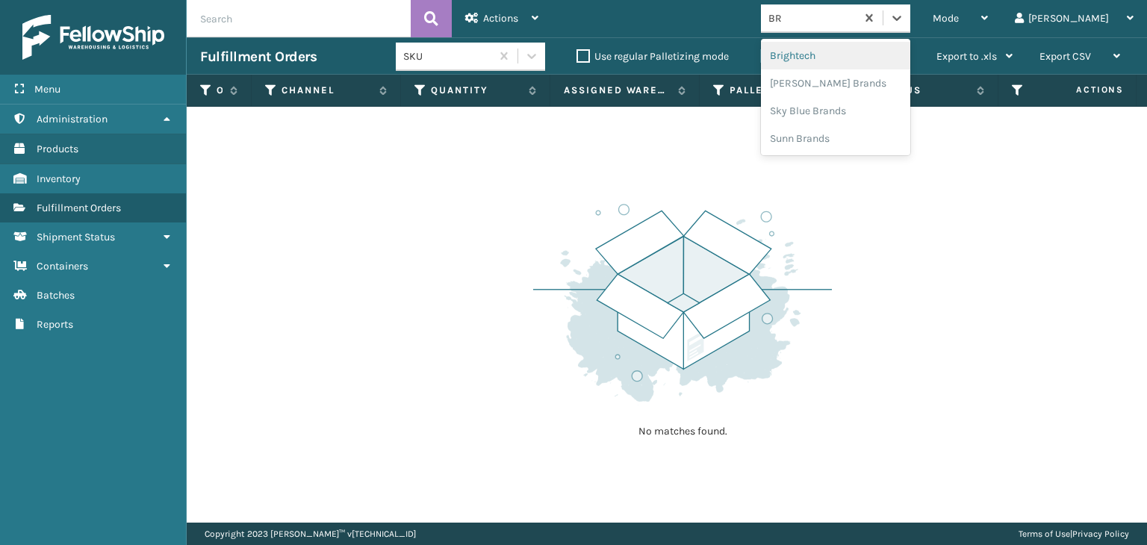
click at [881, 57] on div "Brightech" at bounding box center [835, 56] width 149 height 28
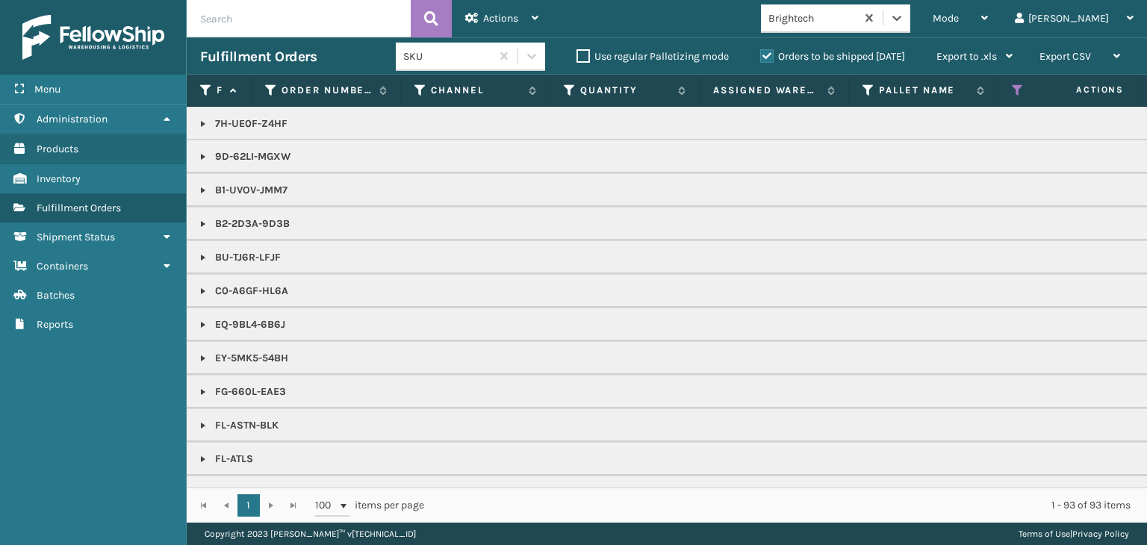
scroll to position [75, 0]
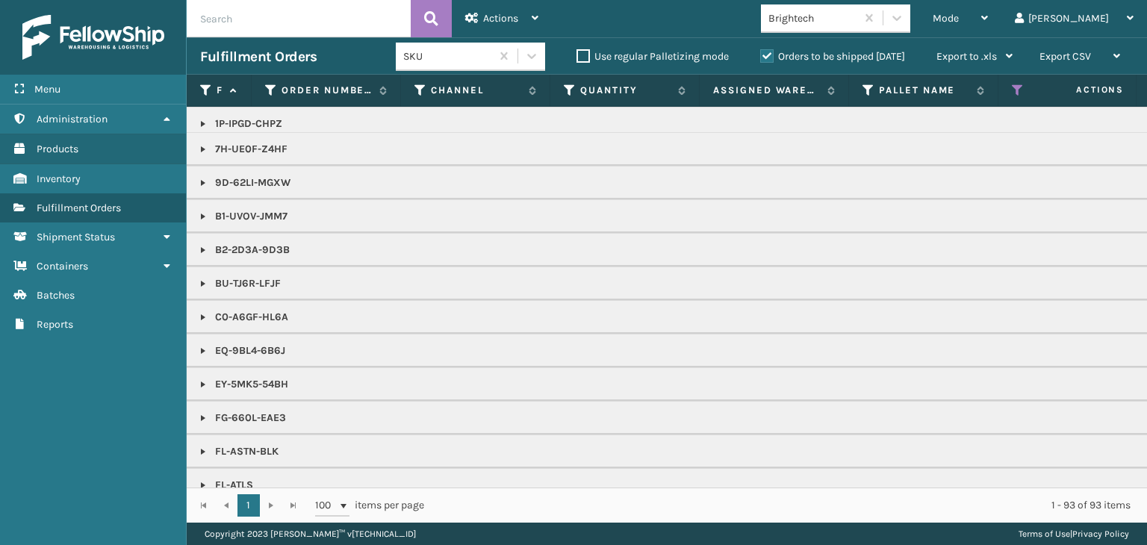
click at [199, 152] on link at bounding box center [203, 149] width 12 height 12
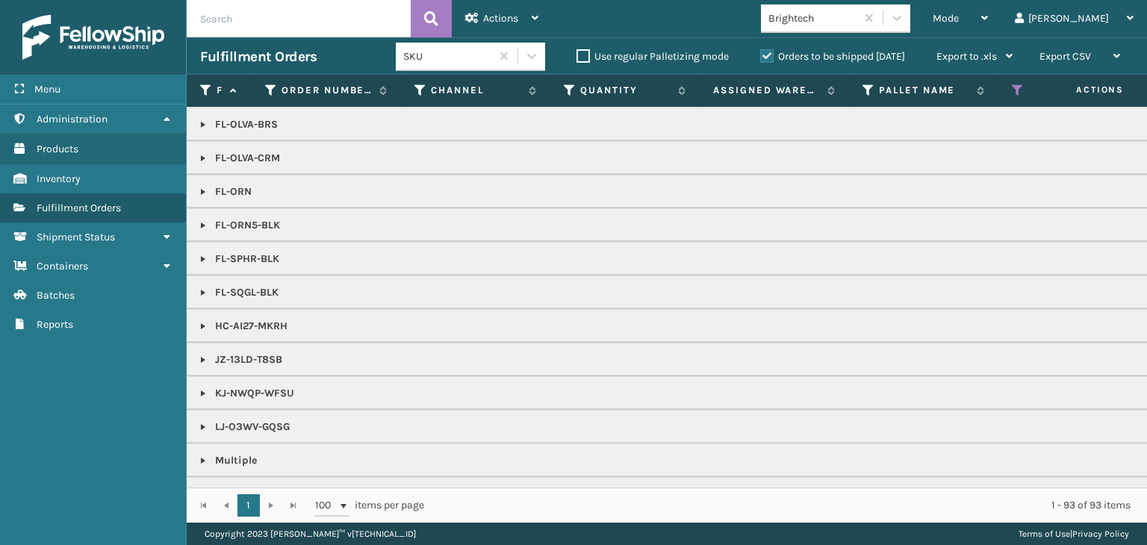
click at [201, 320] on link at bounding box center [203, 326] width 12 height 12
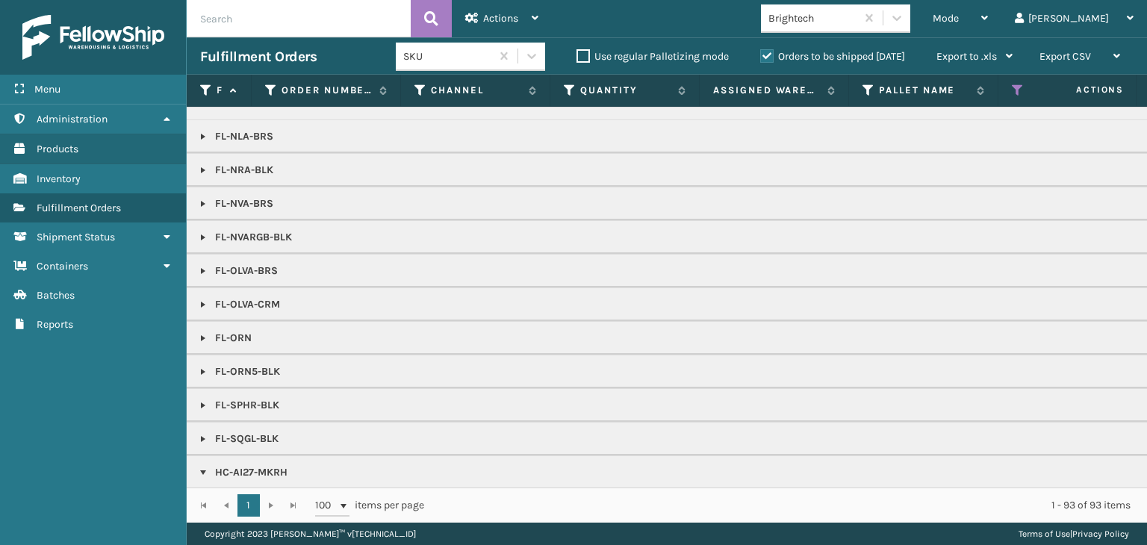
scroll to position [822, 0]
click at [202, 169] on link at bounding box center [203, 173] width 12 height 12
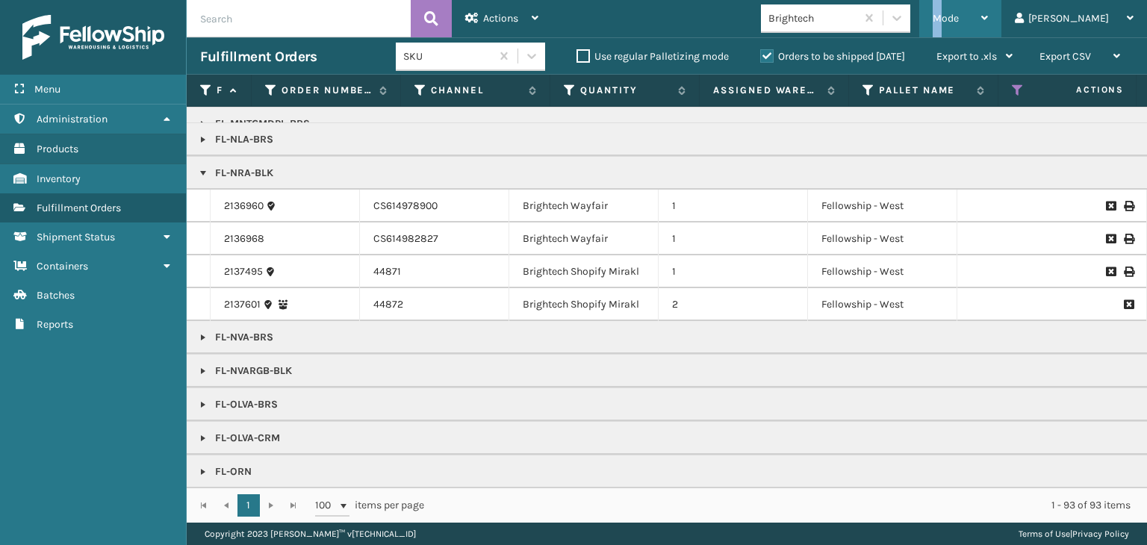
click at [988, 28] on div "Mode" at bounding box center [960, 18] width 55 height 37
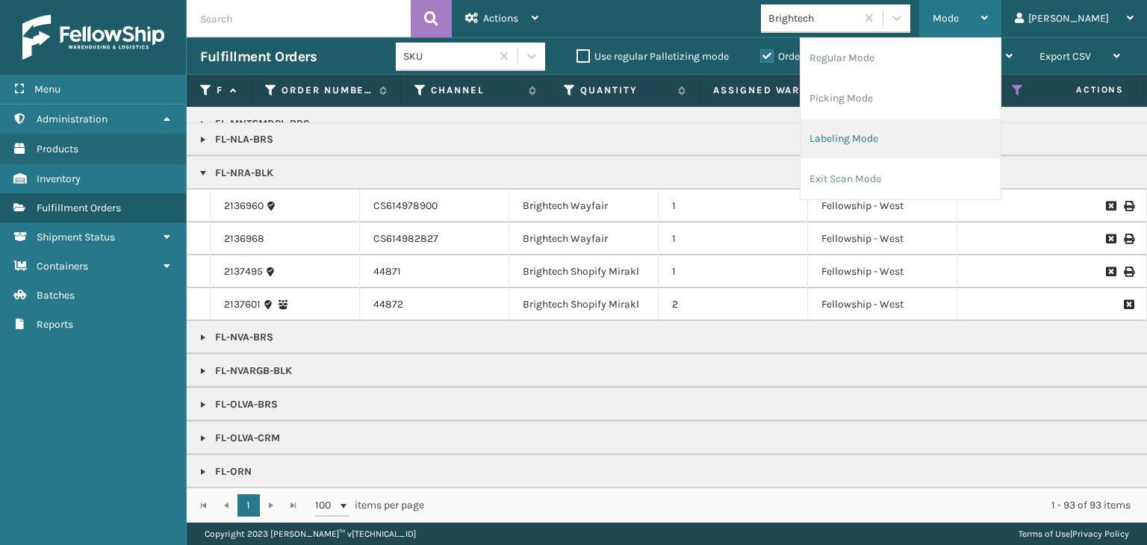
click at [956, 151] on li "Labeling Mode" at bounding box center [901, 139] width 200 height 40
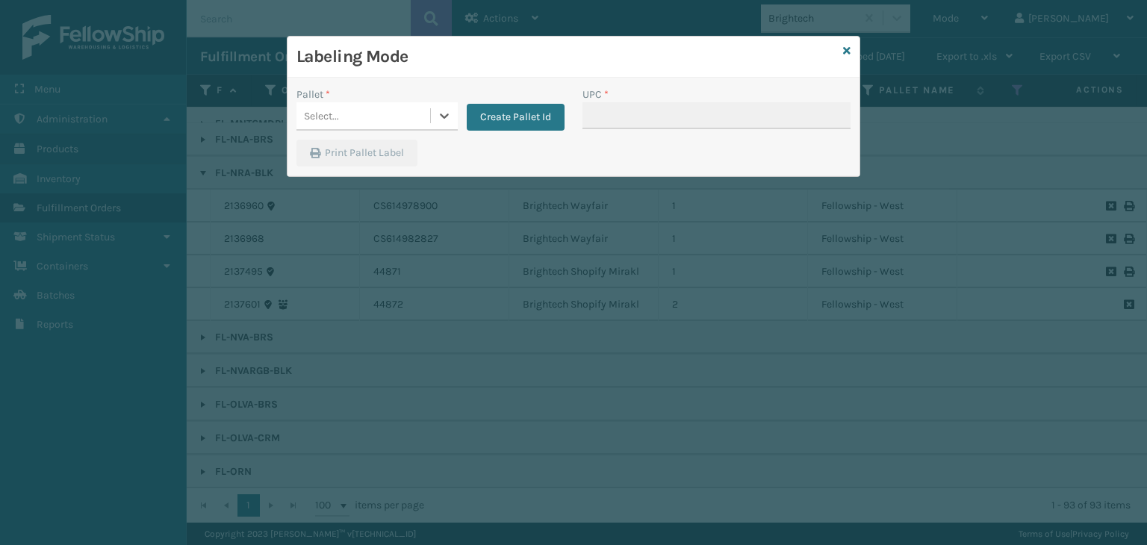
click at [396, 118] on div "Select..." at bounding box center [364, 116] width 134 height 25
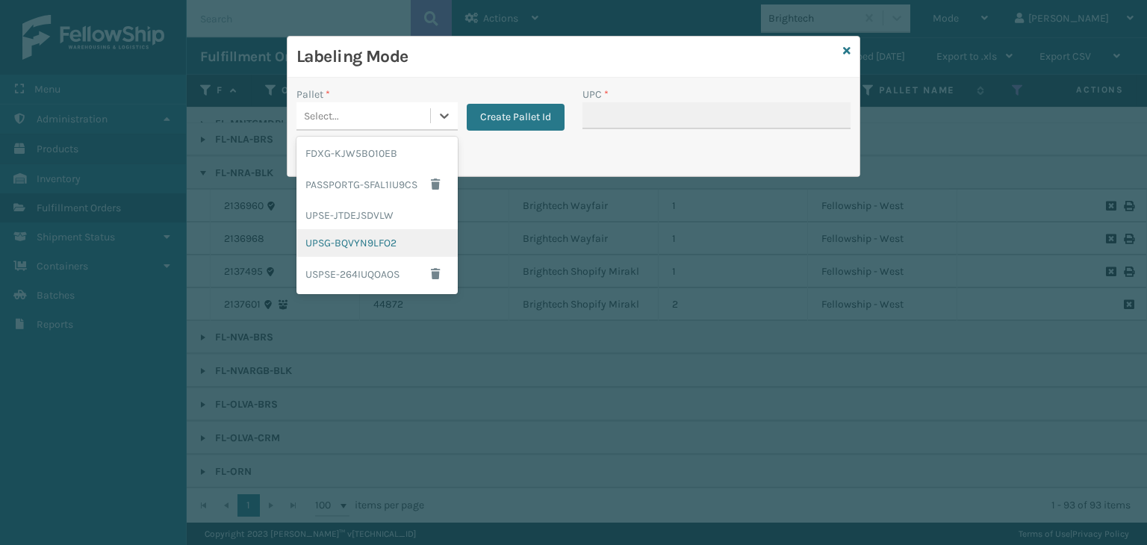
drag, startPoint x: 365, startPoint y: 240, endPoint x: 568, endPoint y: 137, distance: 227.8
click at [371, 237] on div "UPSG-BQVYN9LFO2" at bounding box center [377, 243] width 161 height 28
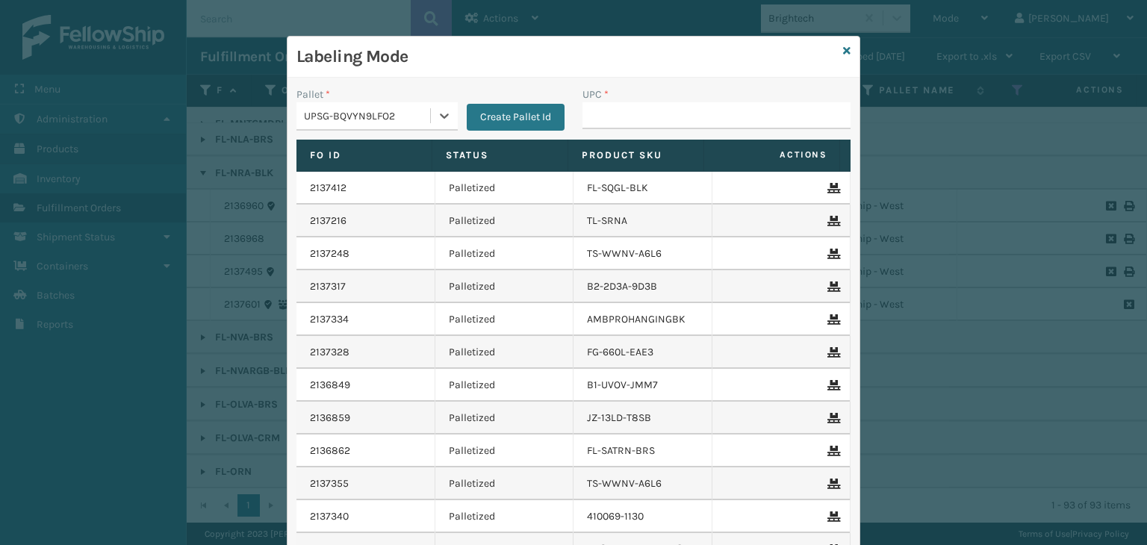
click at [645, 103] on div "UPC *" at bounding box center [717, 108] width 268 height 43
click at [645, 114] on input "UPC *" at bounding box center [717, 115] width 268 height 27
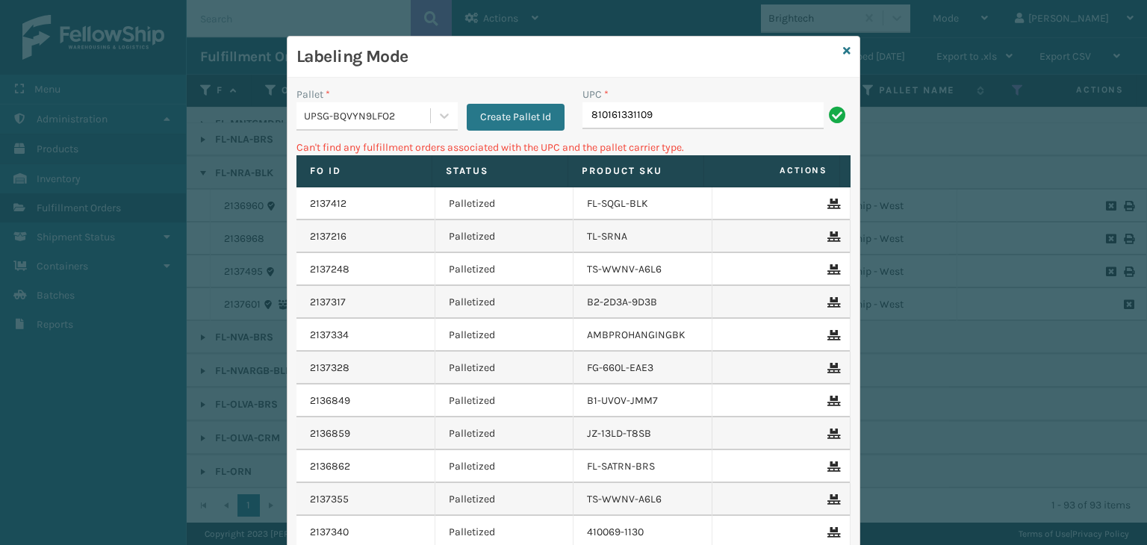
drag, startPoint x: 747, startPoint y: 123, endPoint x: 0, endPoint y: 105, distance: 747.2
click at [0, 105] on div "Labeling Mode Pallet * UPSG-BQVYN9LFO2 Create Pallet Id UPC * 810161331109 Can'…" at bounding box center [573, 272] width 1147 height 545
type input "LP-RJVGLW-WHT"
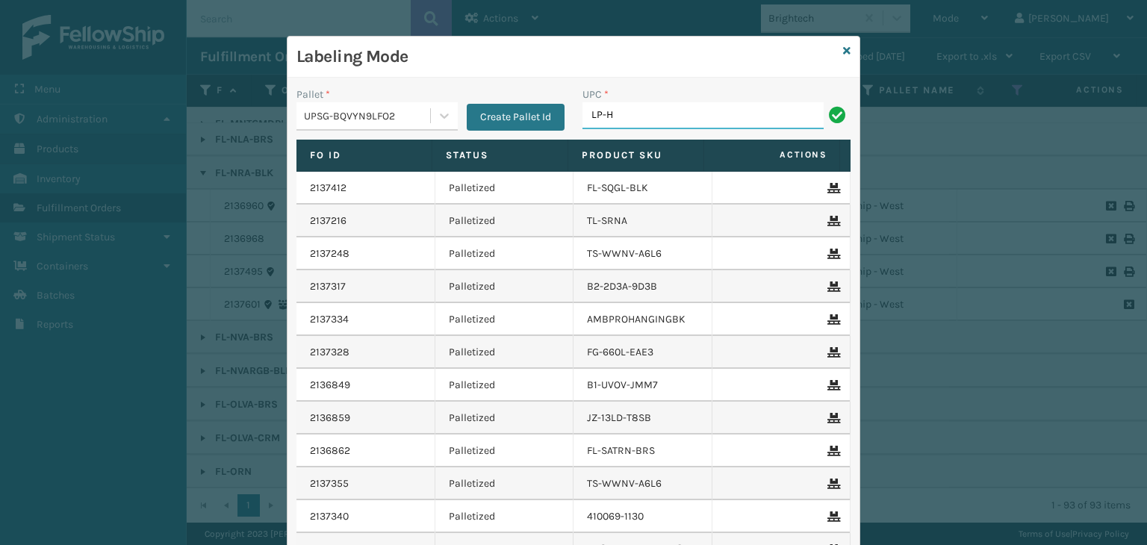
type input "LP-HYDLFPK-OCN"
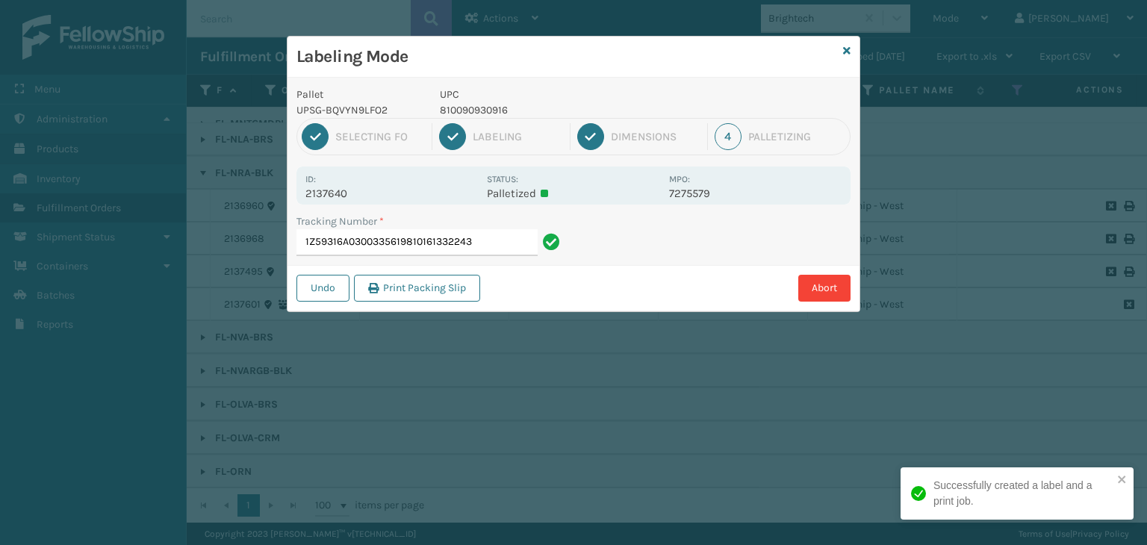
type input "1Z59316A0300335619810161332243"
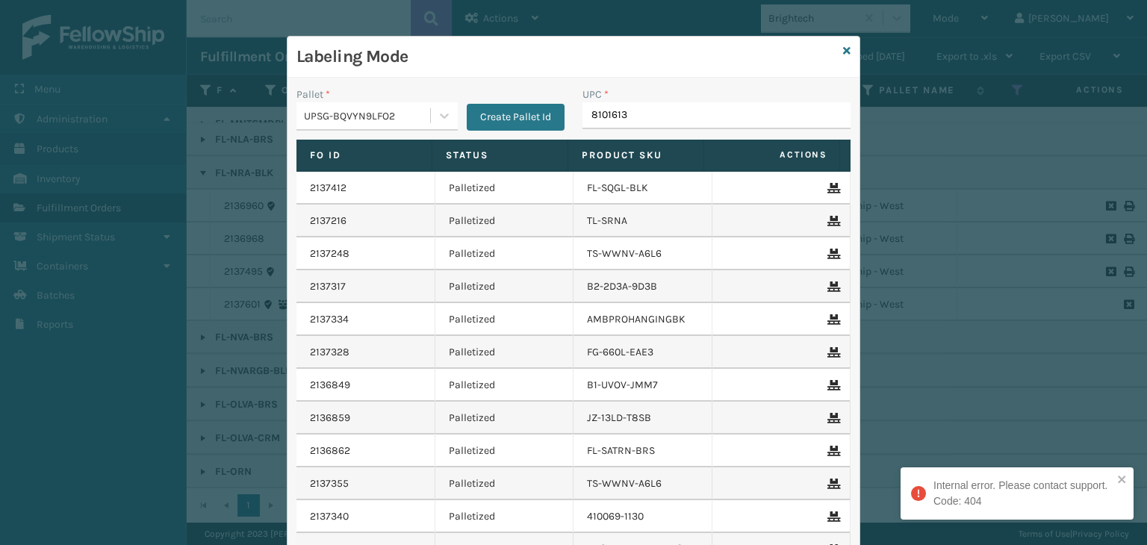
type input "81016133"
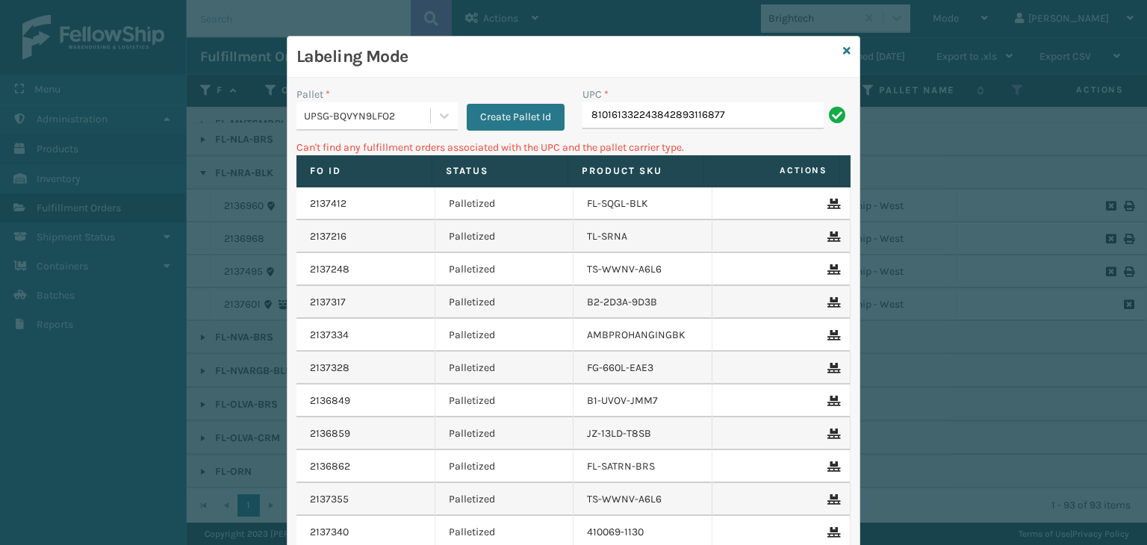
drag, startPoint x: 650, startPoint y: 115, endPoint x: 390, endPoint y: 135, distance: 260.7
click at [390, 135] on div "Pallet * UPSG-BQVYN9LFO2 Create Pallet Id UPC * 810161332243842893116877" at bounding box center [574, 113] width 572 height 53
type input "842893116877"
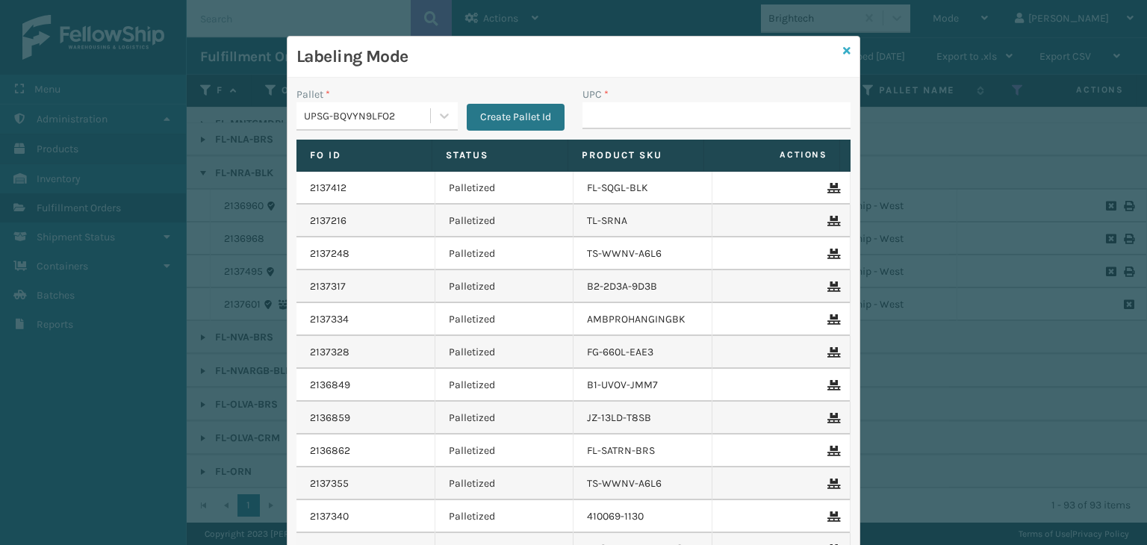
click at [843, 48] on icon at bounding box center [846, 51] width 7 height 10
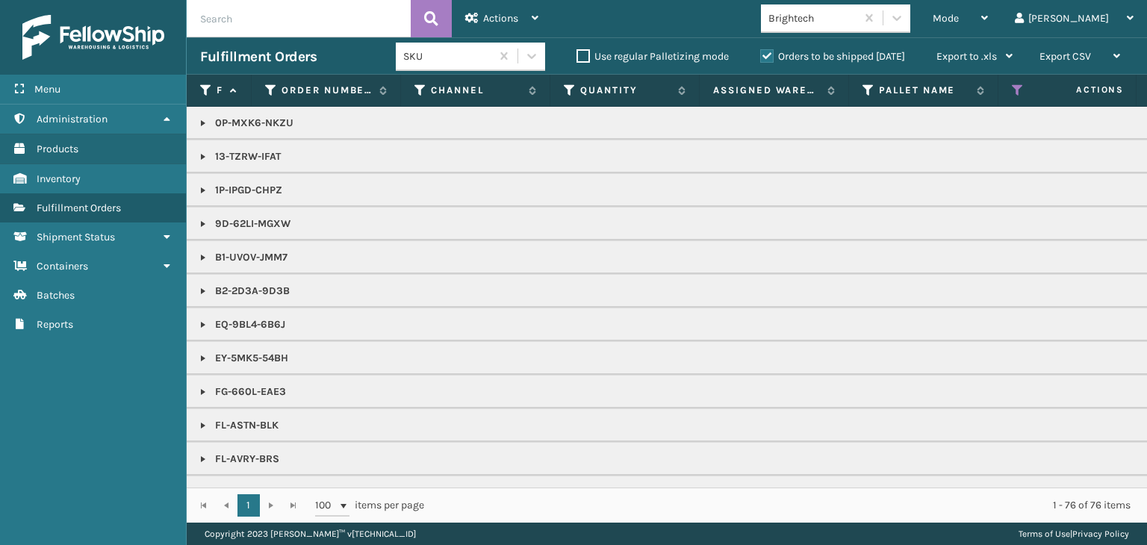
click at [858, 19] on div "Brightech" at bounding box center [813, 18] width 89 height 16
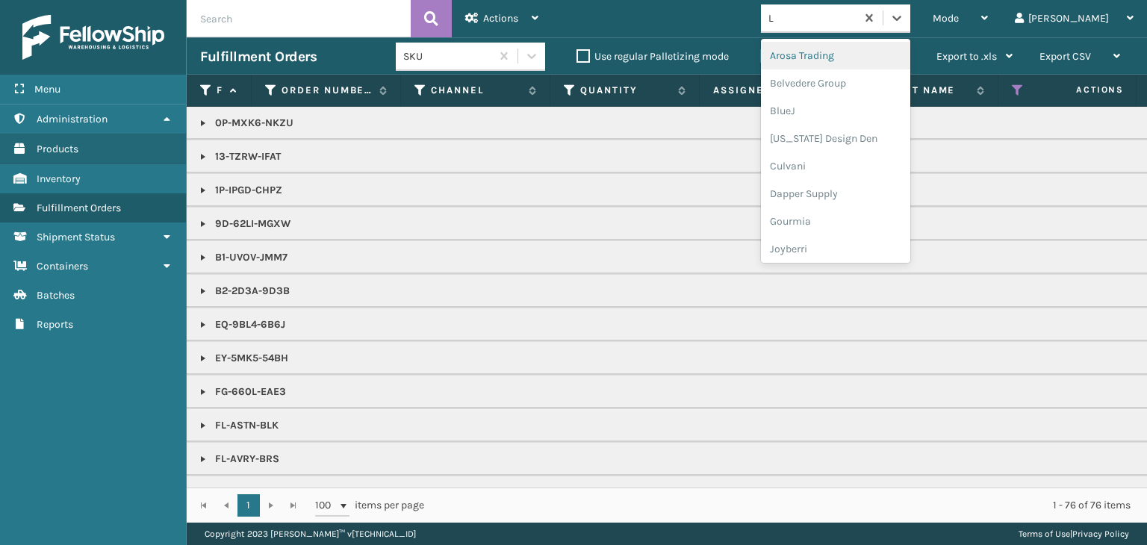
type input "LI"
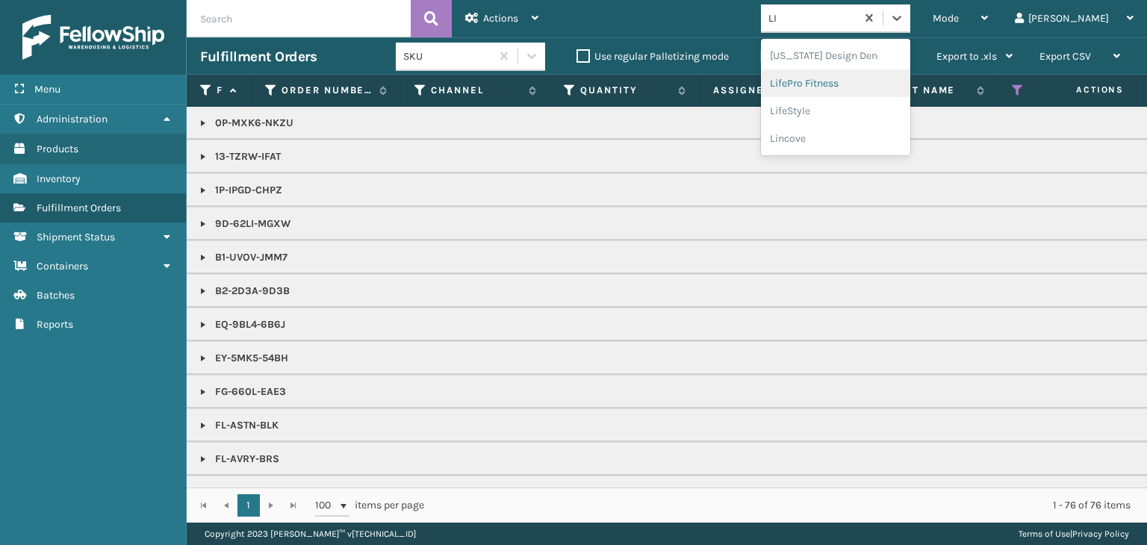
click at [879, 83] on div "LifePro Fitness" at bounding box center [835, 83] width 149 height 28
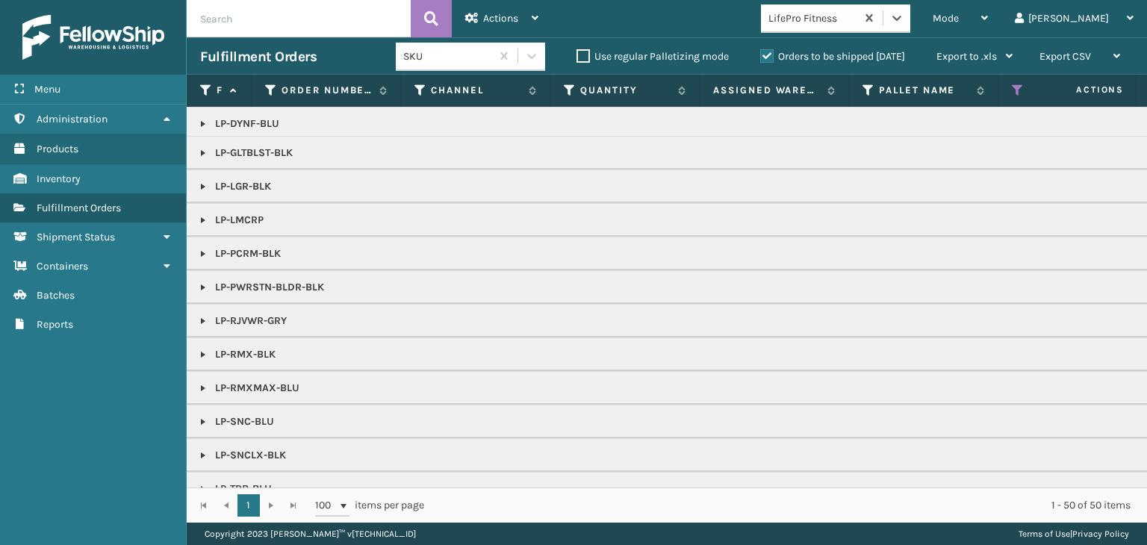
scroll to position [75, 0]
click at [200, 249] on link at bounding box center [203, 250] width 12 height 12
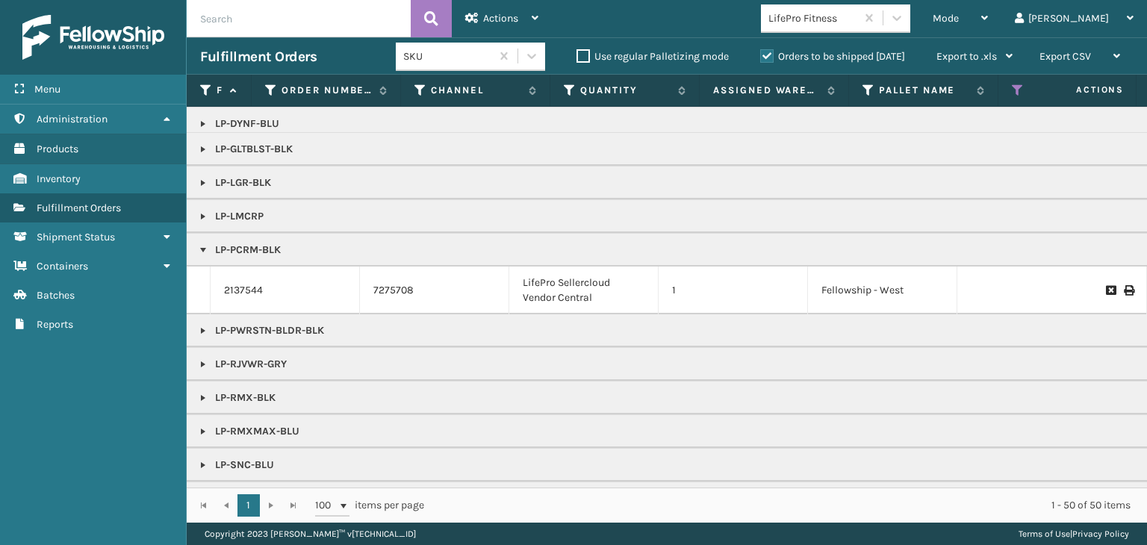
click at [245, 285] on link "2137544" at bounding box center [243, 290] width 39 height 15
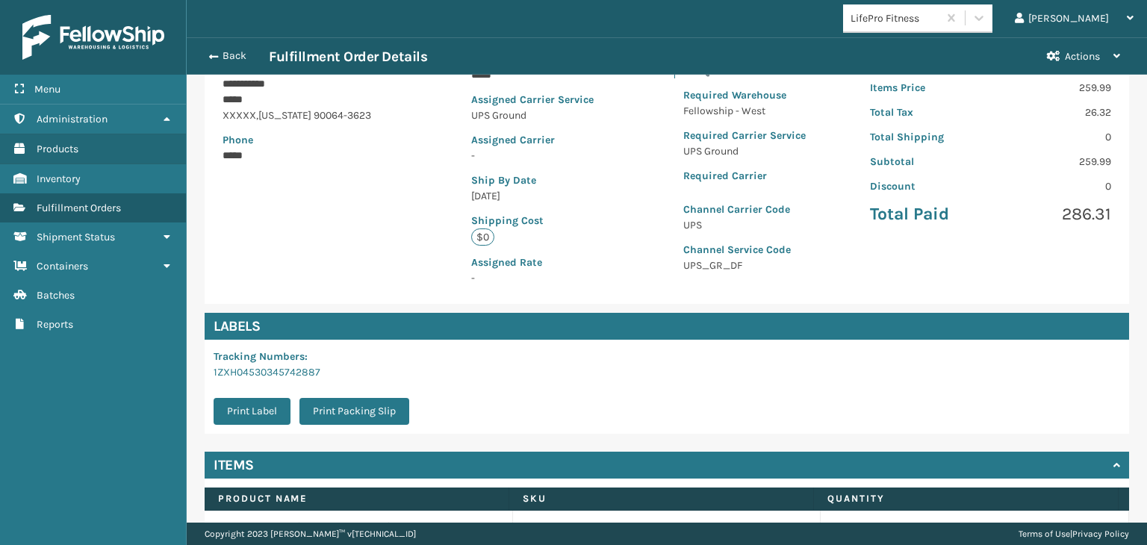
scroll to position [311, 0]
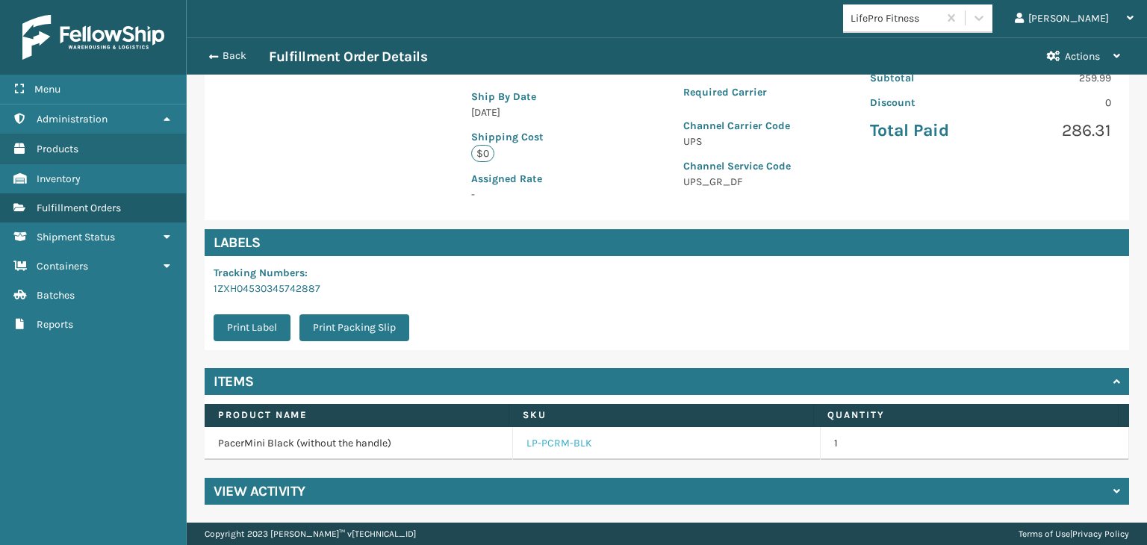
click at [533, 441] on link "LP-PCRM-BLK" at bounding box center [560, 443] width 66 height 15
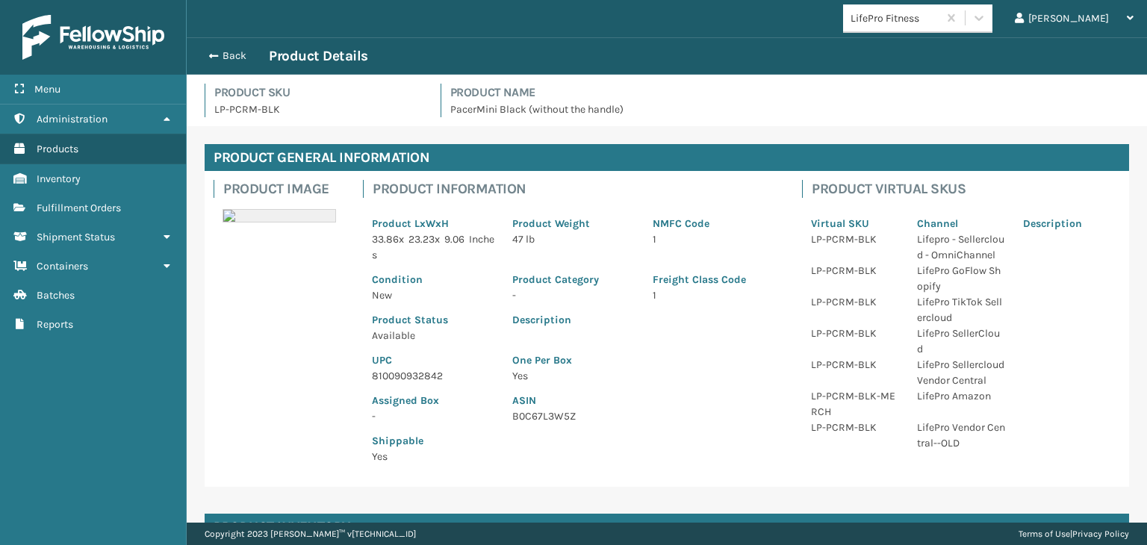
click at [397, 370] on p "810090932842" at bounding box center [433, 376] width 123 height 16
click at [220, 51] on button "Back" at bounding box center [234, 55] width 69 height 13
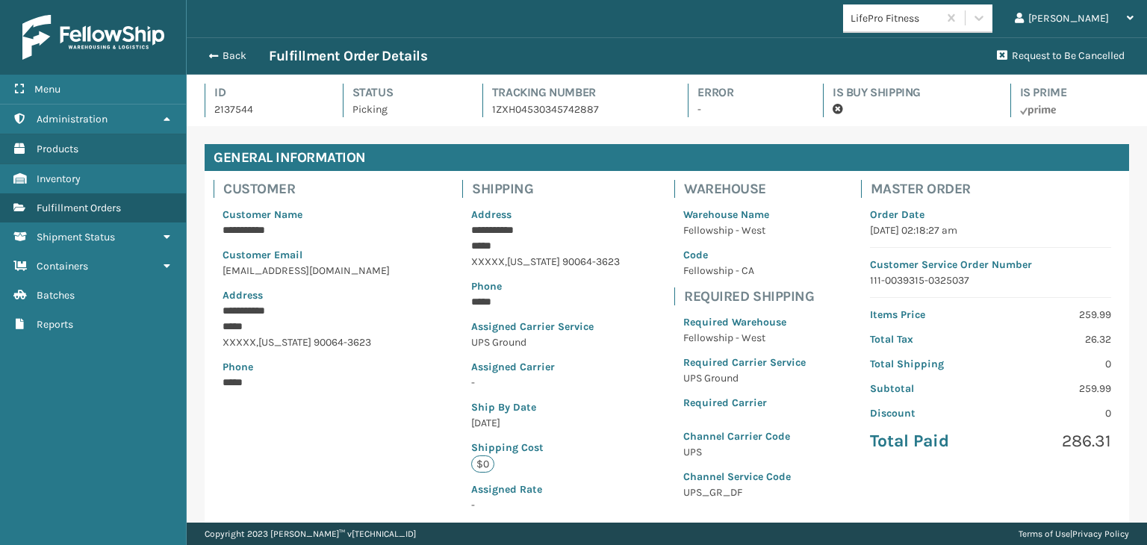
scroll to position [36, 960]
click at [220, 51] on button "Back" at bounding box center [234, 55] width 69 height 13
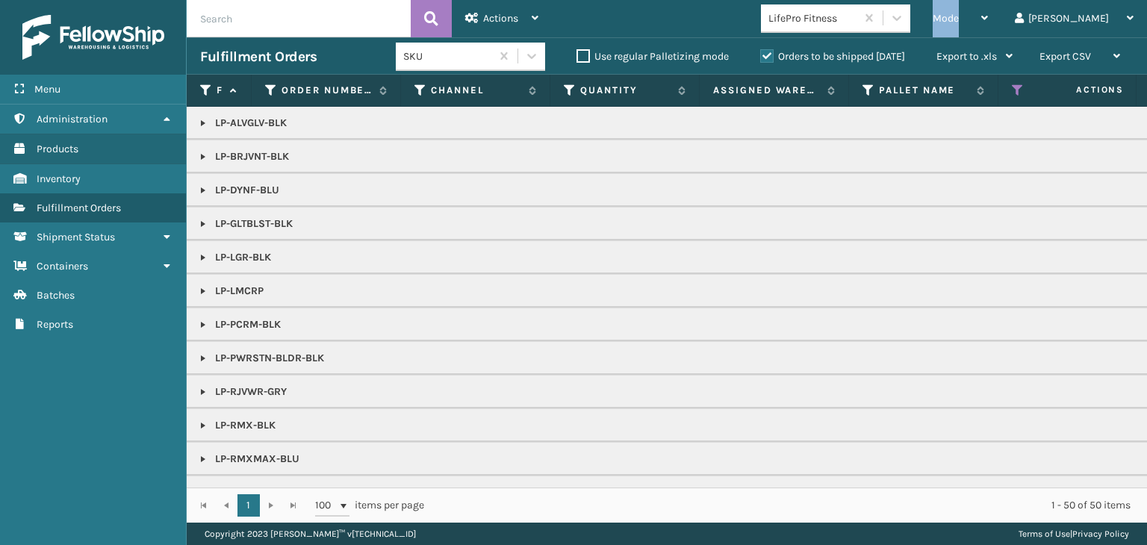
click at [988, 28] on div "Mode" at bounding box center [960, 18] width 55 height 37
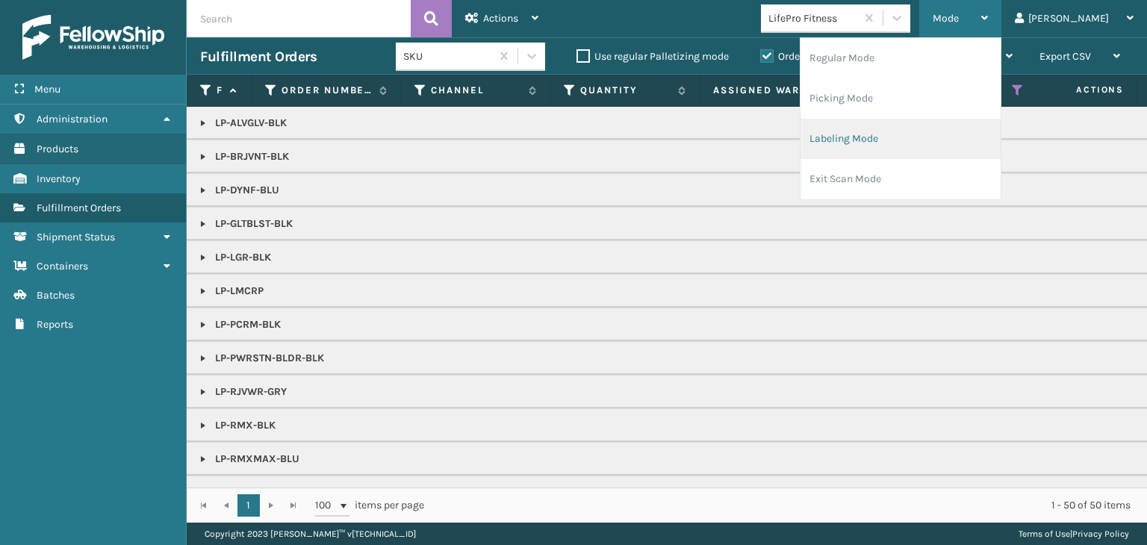
click at [899, 147] on li "Labeling Mode" at bounding box center [901, 139] width 200 height 40
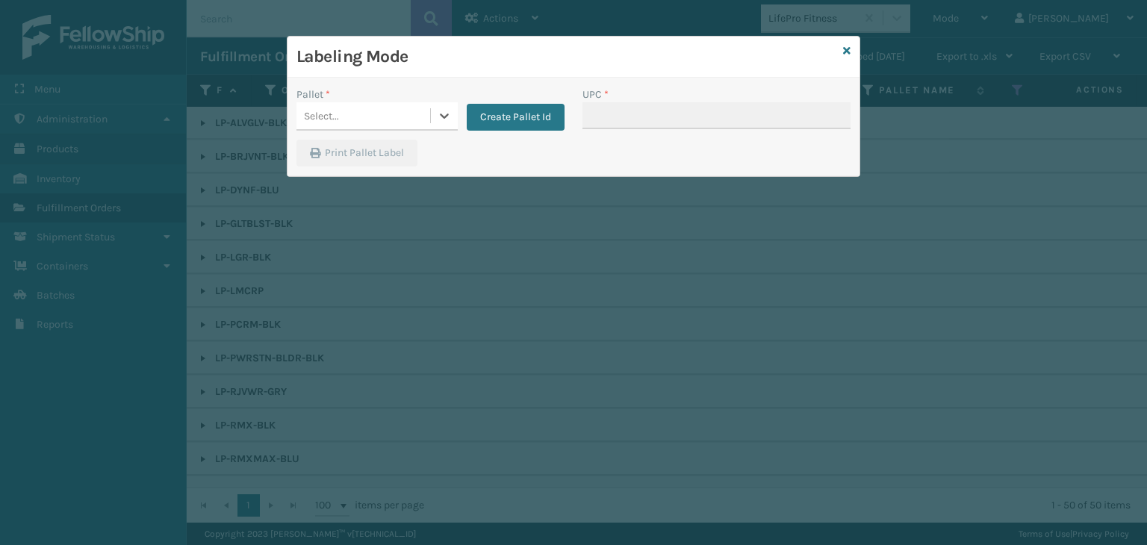
click at [319, 125] on div "Select..." at bounding box center [364, 116] width 134 height 25
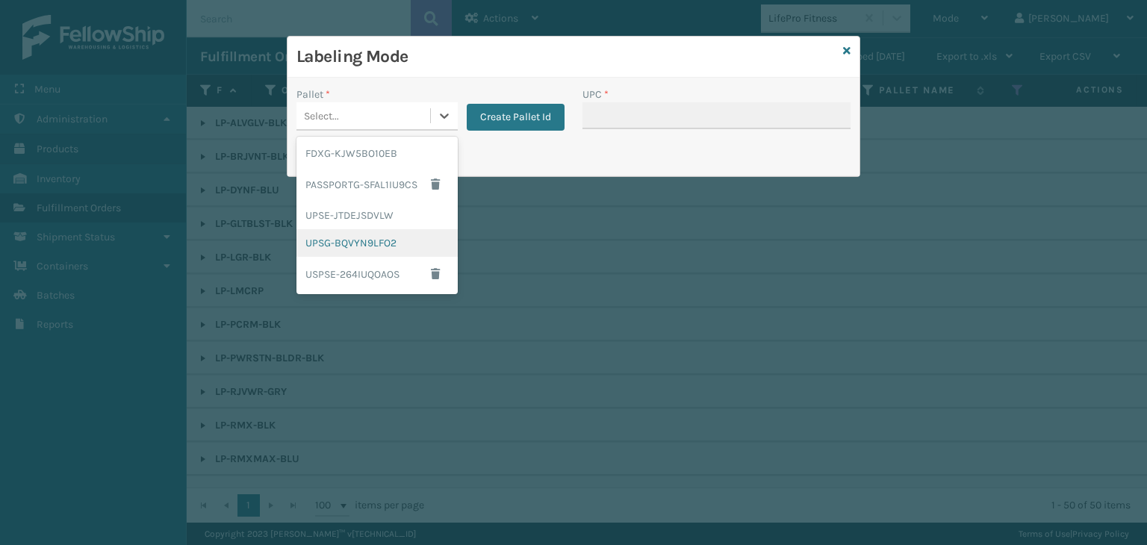
click at [400, 243] on div "UPSG-BQVYN9LFO2" at bounding box center [377, 243] width 161 height 28
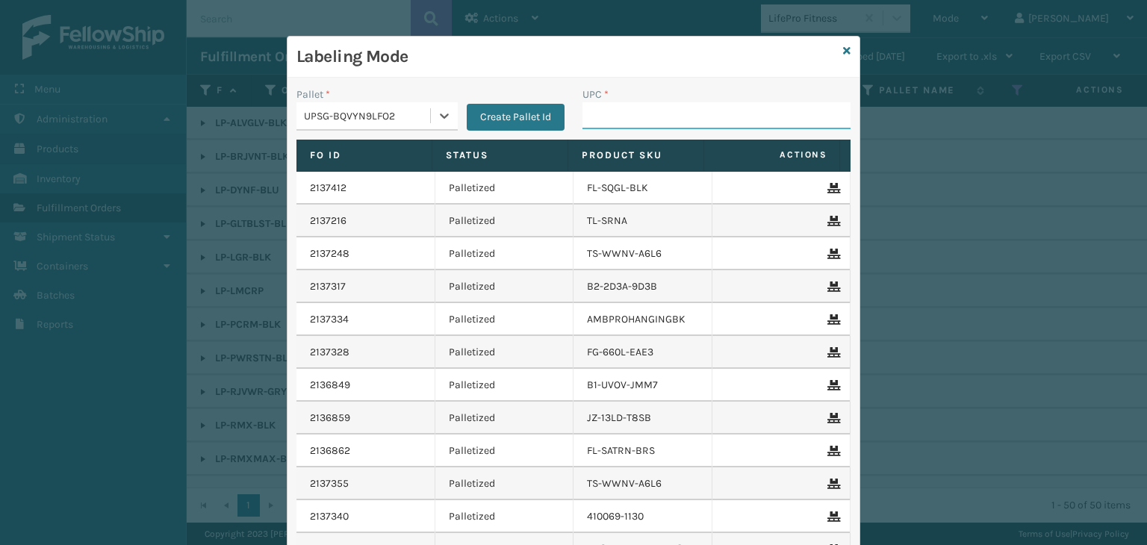
click at [624, 117] on input "UPC *" at bounding box center [717, 115] width 268 height 27
paste input "810090932842"
type input "810090932842"
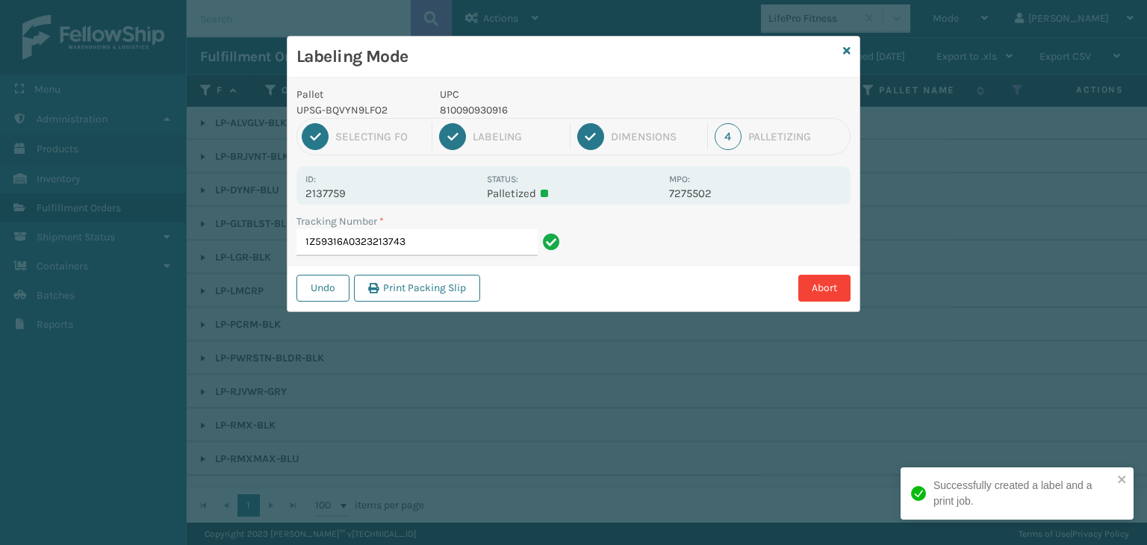
click at [469, 102] on p "810090930916" at bounding box center [550, 110] width 220 height 16
click at [486, 110] on p "810090930916" at bounding box center [550, 110] width 220 height 16
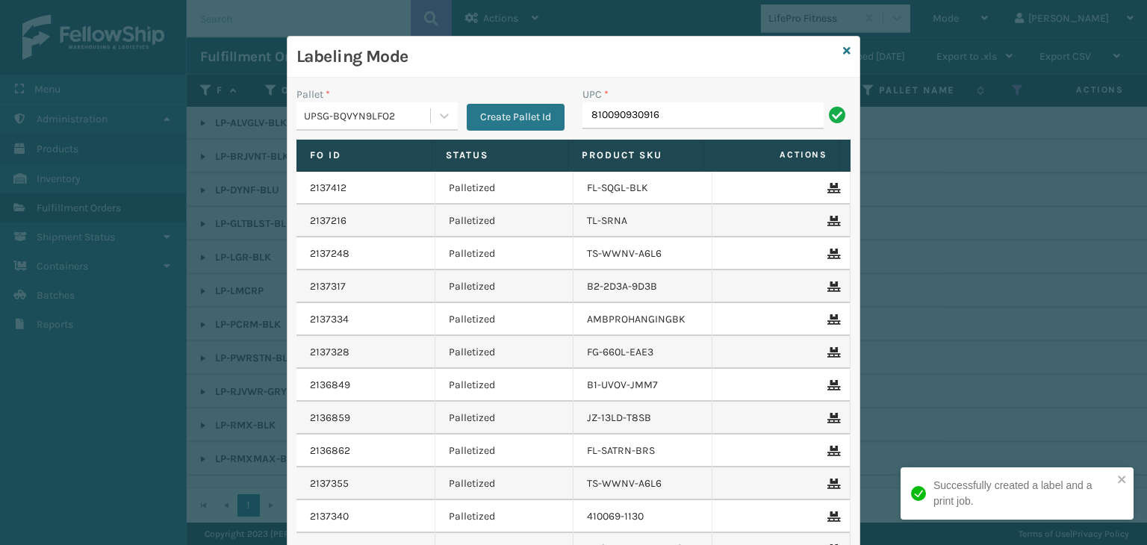
type input "810090930916"
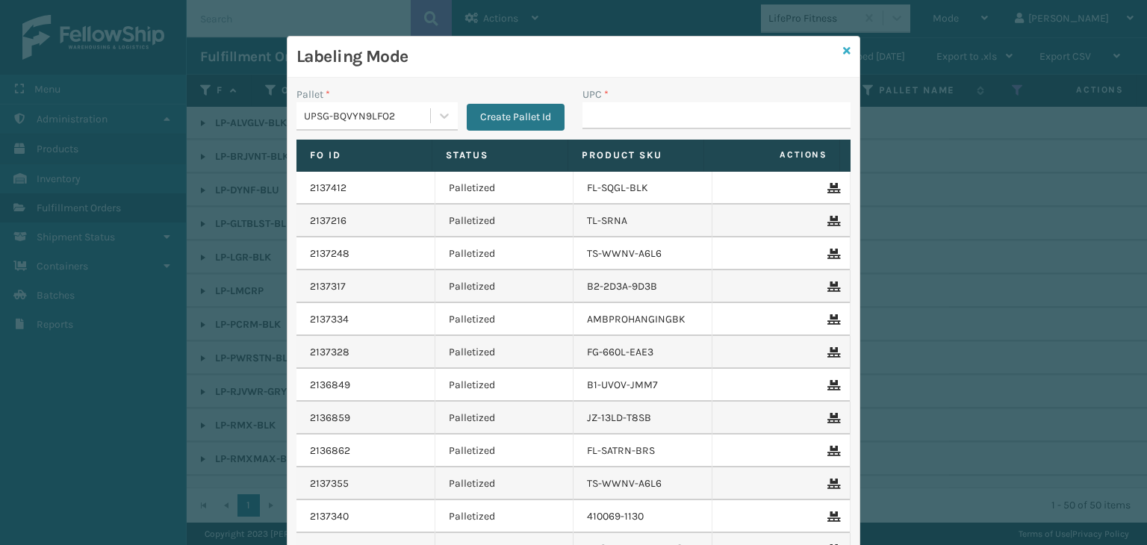
click at [843, 52] on icon at bounding box center [846, 51] width 7 height 10
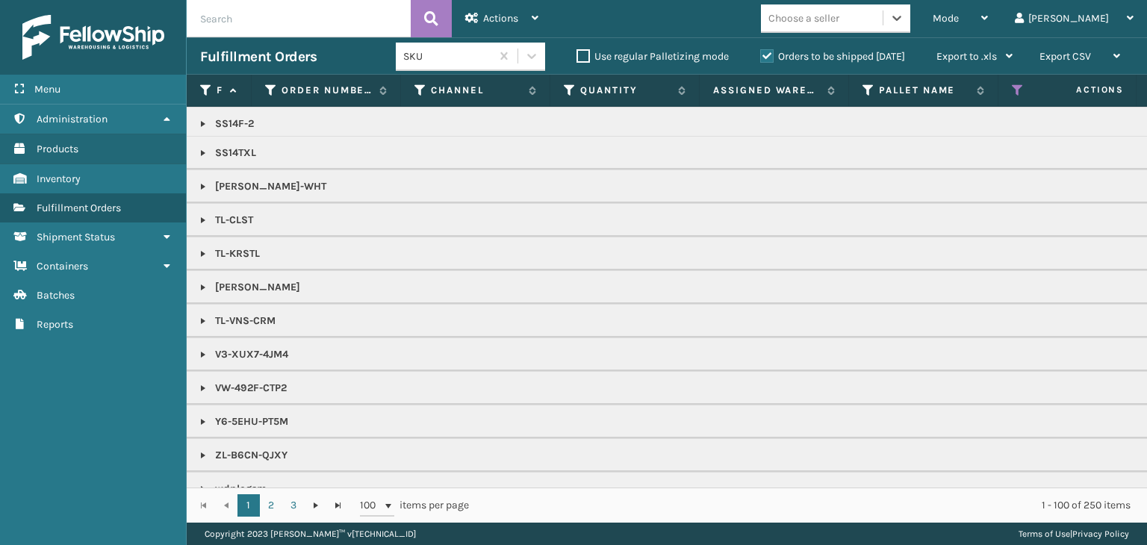
scroll to position [1737, 0]
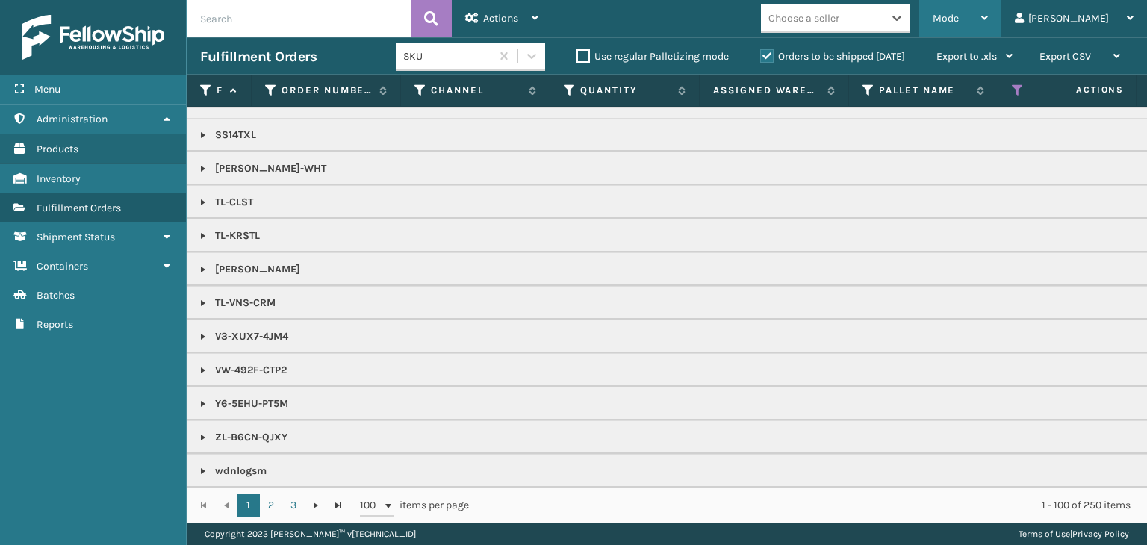
click at [988, 20] on div "Mode" at bounding box center [960, 18] width 55 height 37
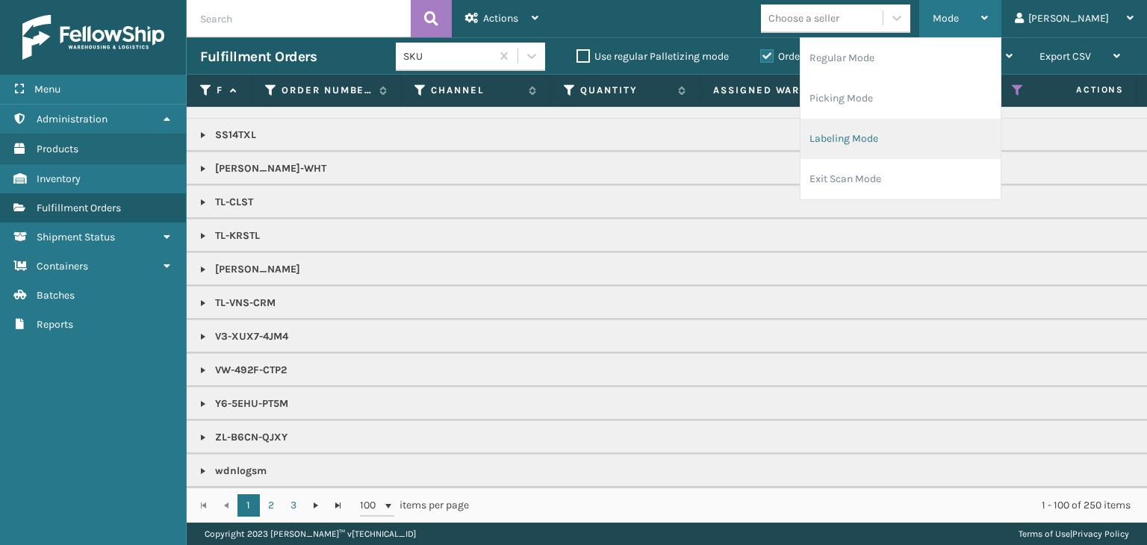
click at [953, 127] on li "Labeling Mode" at bounding box center [901, 139] width 200 height 40
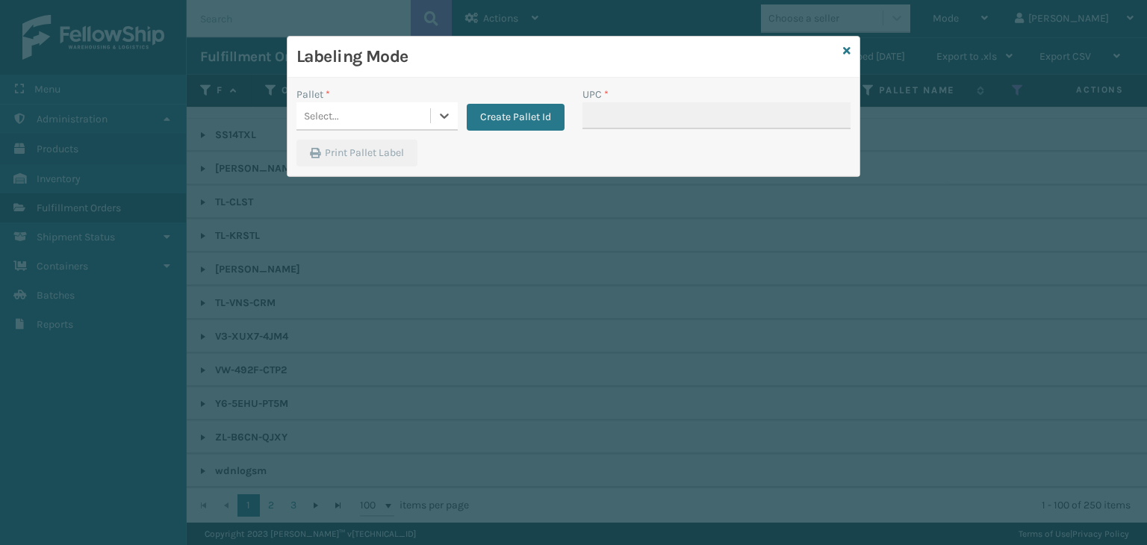
click at [395, 114] on div "Select..." at bounding box center [364, 116] width 134 height 25
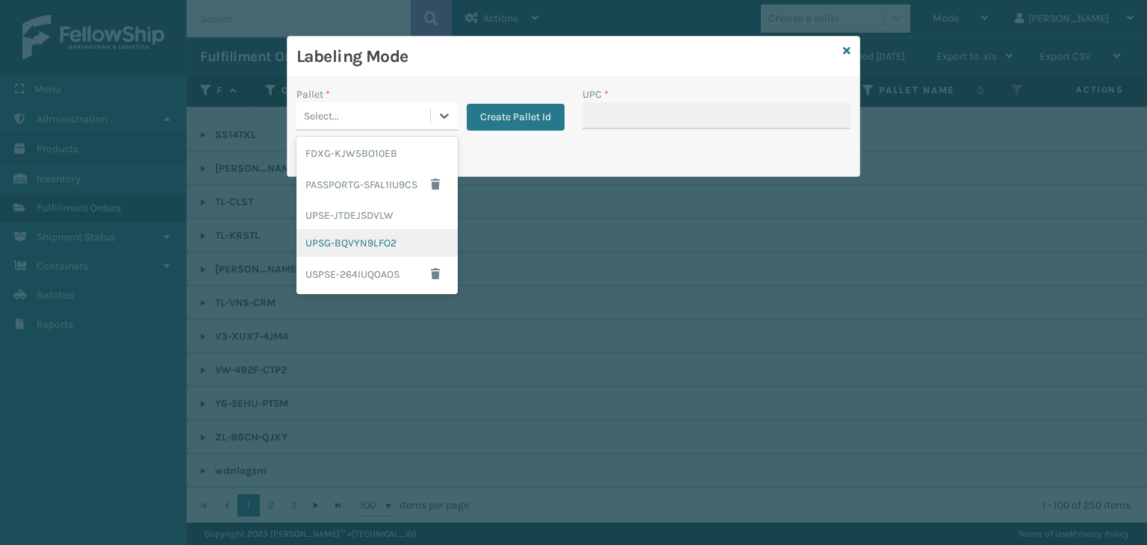
click at [394, 235] on div "UPSG-BQVYN9LFO2" at bounding box center [377, 243] width 161 height 28
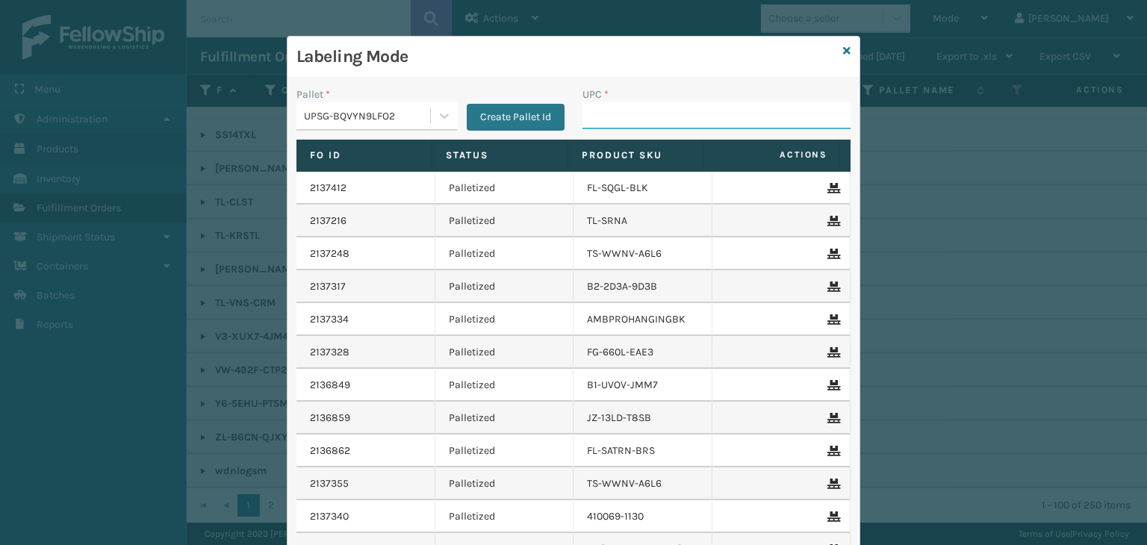
drag, startPoint x: 651, startPoint y: 106, endPoint x: 652, endPoint y: 99, distance: 7.5
click at [651, 106] on input "UPC *" at bounding box center [717, 115] width 268 height 27
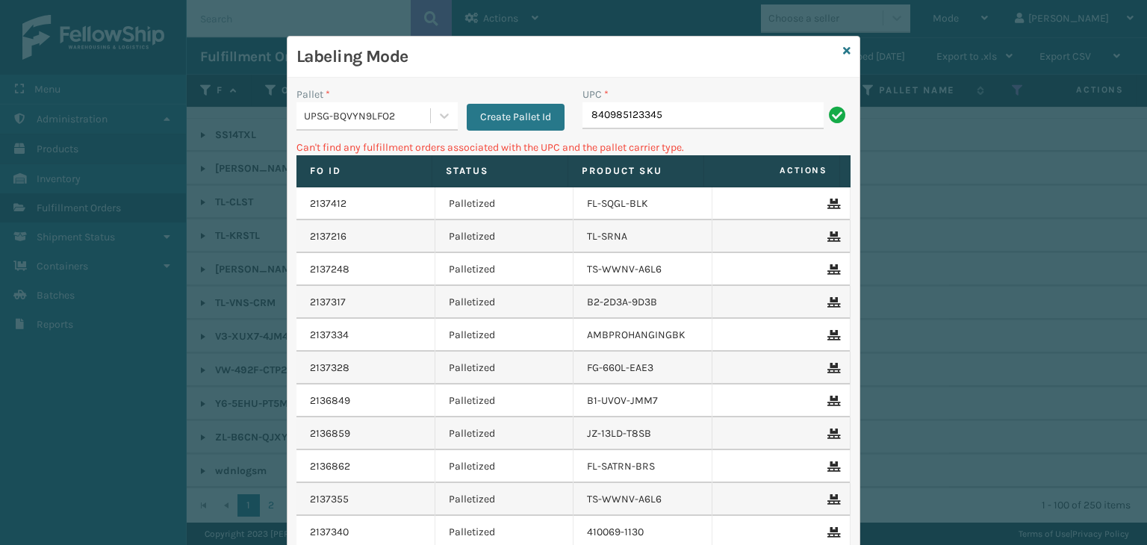
click at [583, 117] on input "840985123345" at bounding box center [703, 115] width 241 height 27
type input "00840985123345"
click at [589, 106] on input "840985123314" at bounding box center [703, 115] width 241 height 27
type input "00840985123314"
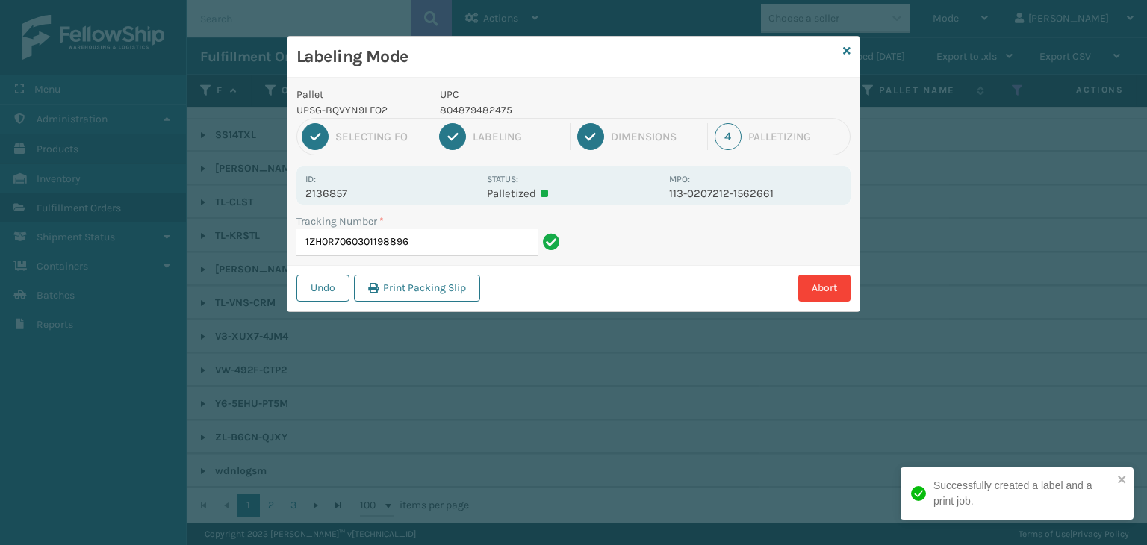
click at [492, 104] on p "804879482475" at bounding box center [550, 110] width 220 height 16
click at [490, 104] on p "804879482475" at bounding box center [550, 110] width 220 height 16
click at [489, 104] on p "804879482475" at bounding box center [550, 110] width 220 height 16
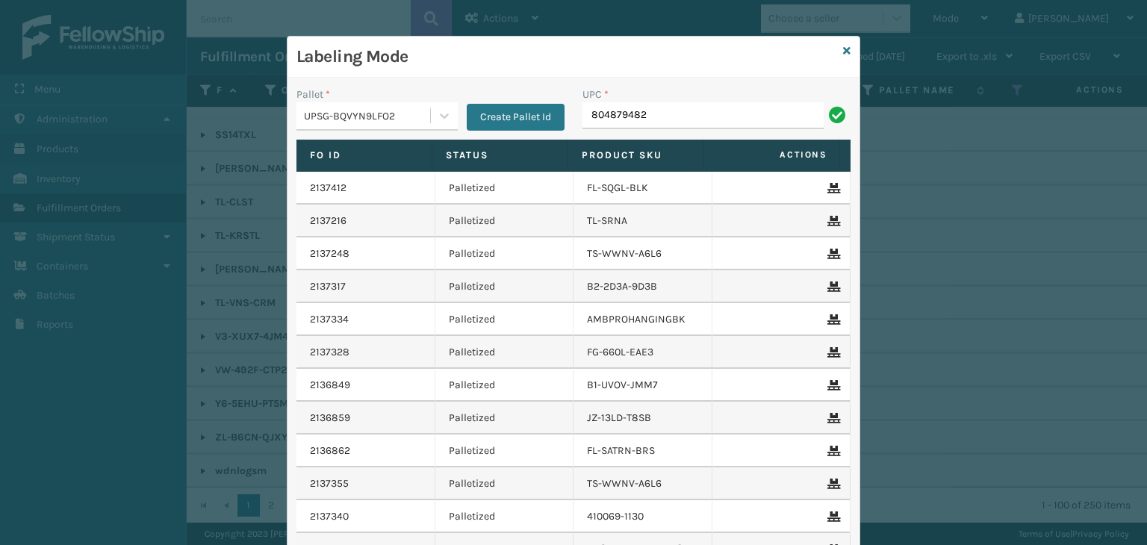
type input "8048794824"
type input "8409851"
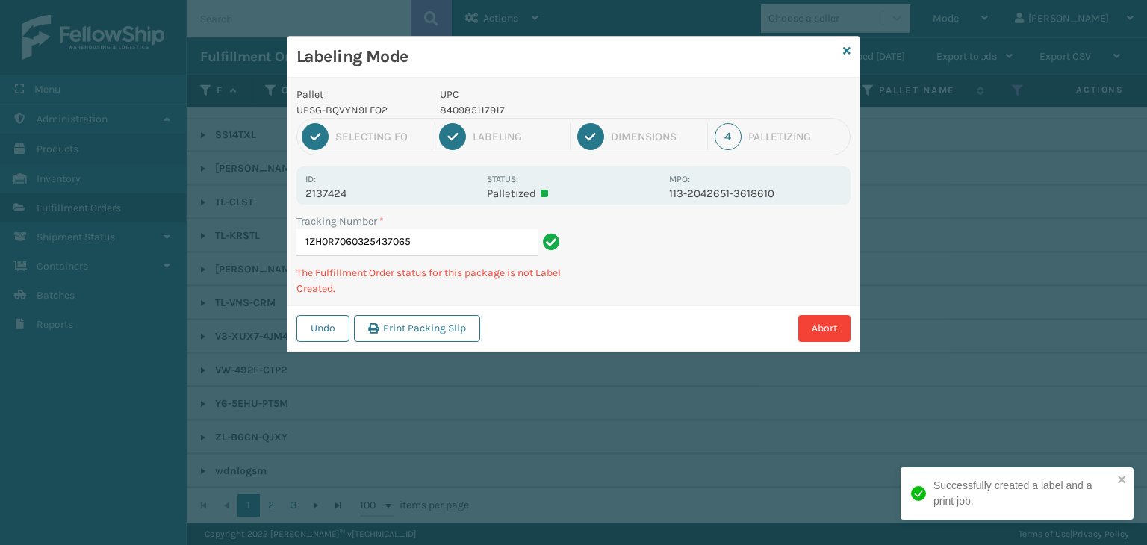
click at [478, 105] on p "840985117917" at bounding box center [550, 110] width 220 height 16
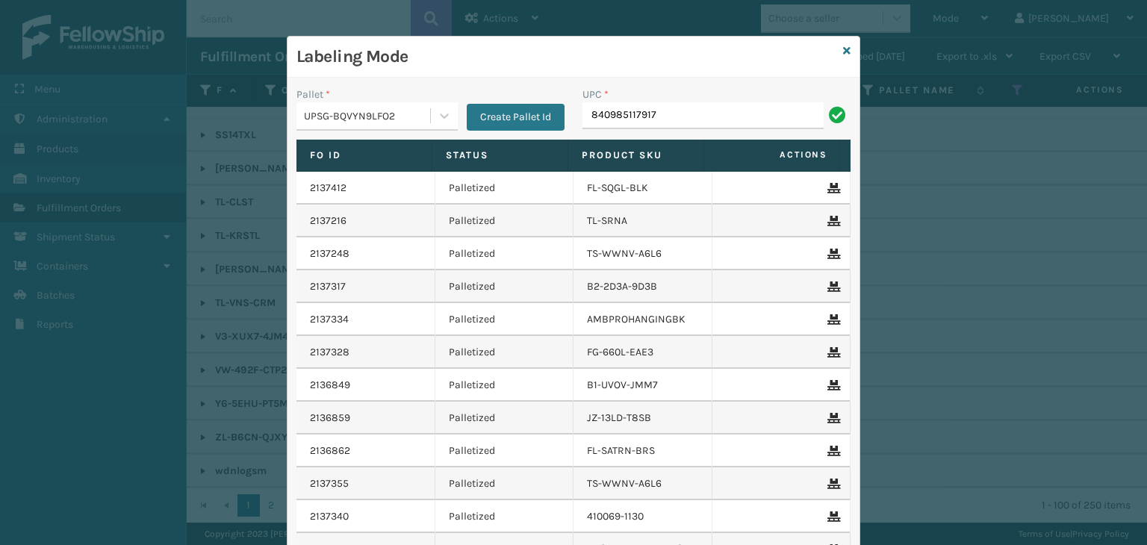
type input "840985117917"
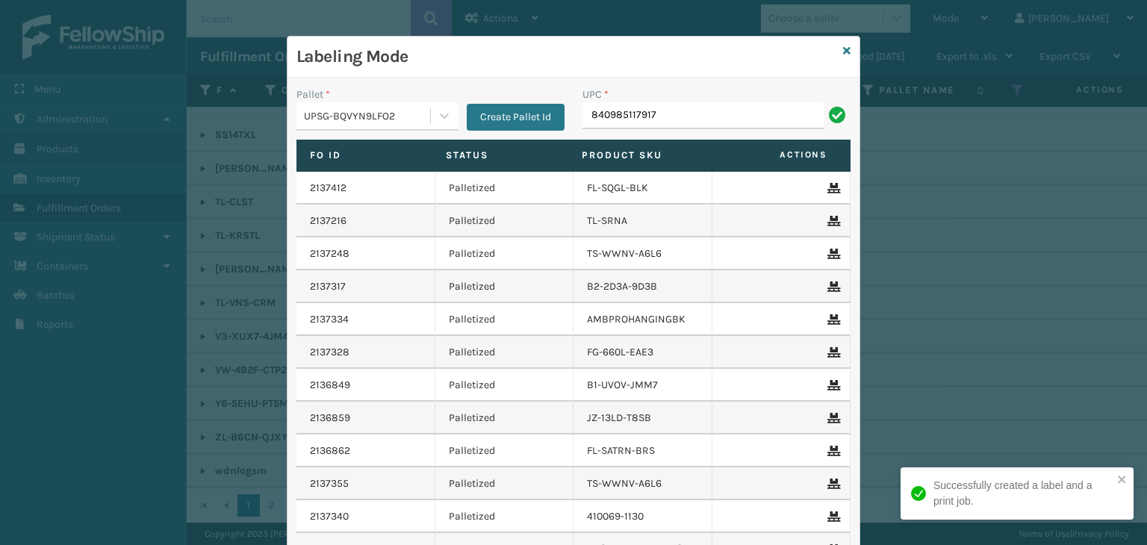
type input "840985117917"
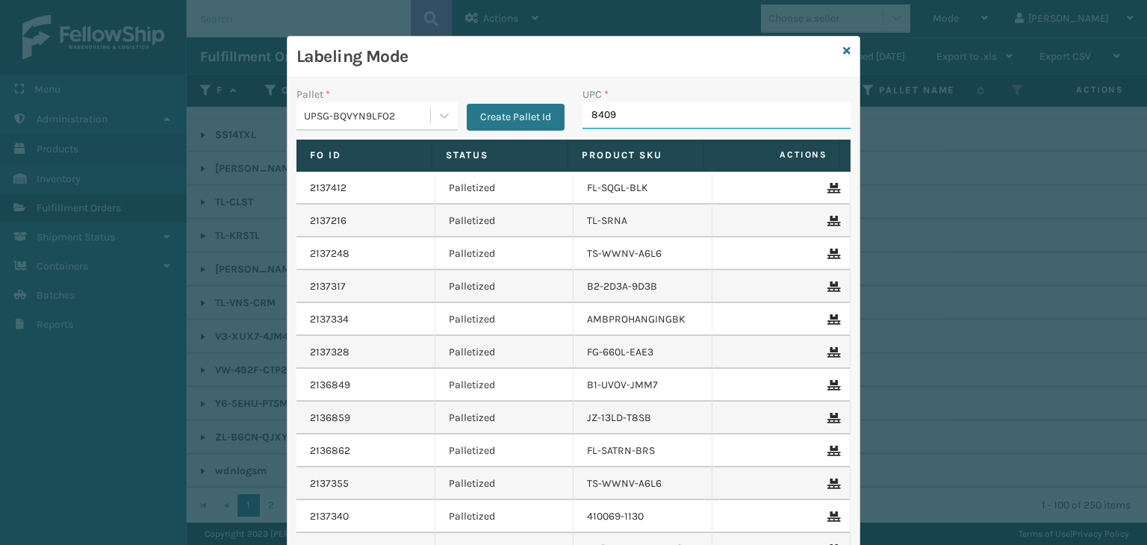
type input "84098"
type input "8409851"
type input "840985"
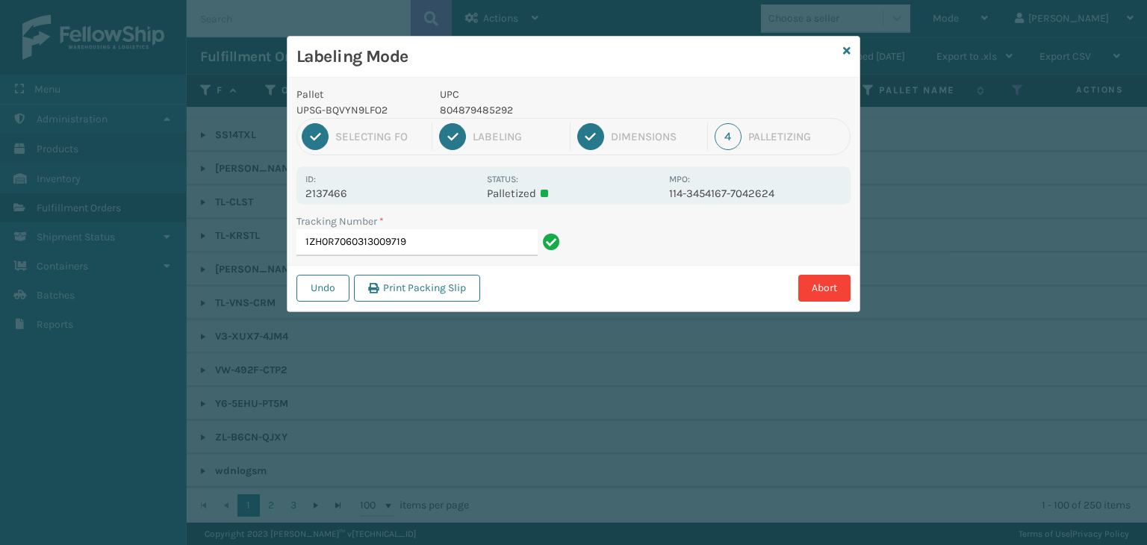
click at [471, 118] on div "1 Selecting FO 2 Labeling 3 Dimensions 4 Palletizing" at bounding box center [574, 136] width 554 height 37
click at [469, 117] on p "804879485292" at bounding box center [550, 110] width 220 height 16
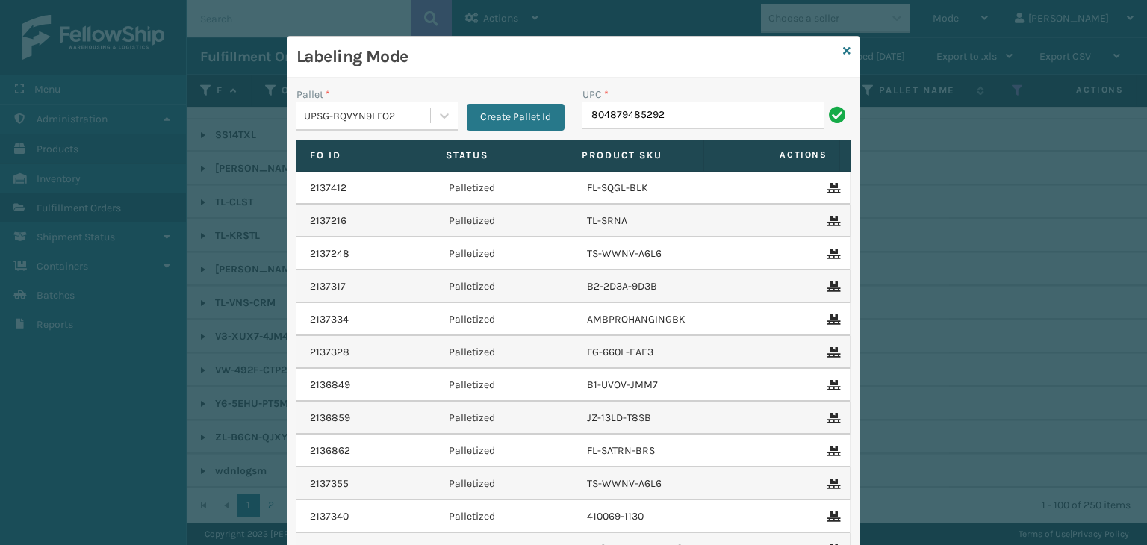
type input "804879485292"
type input "840985124144"
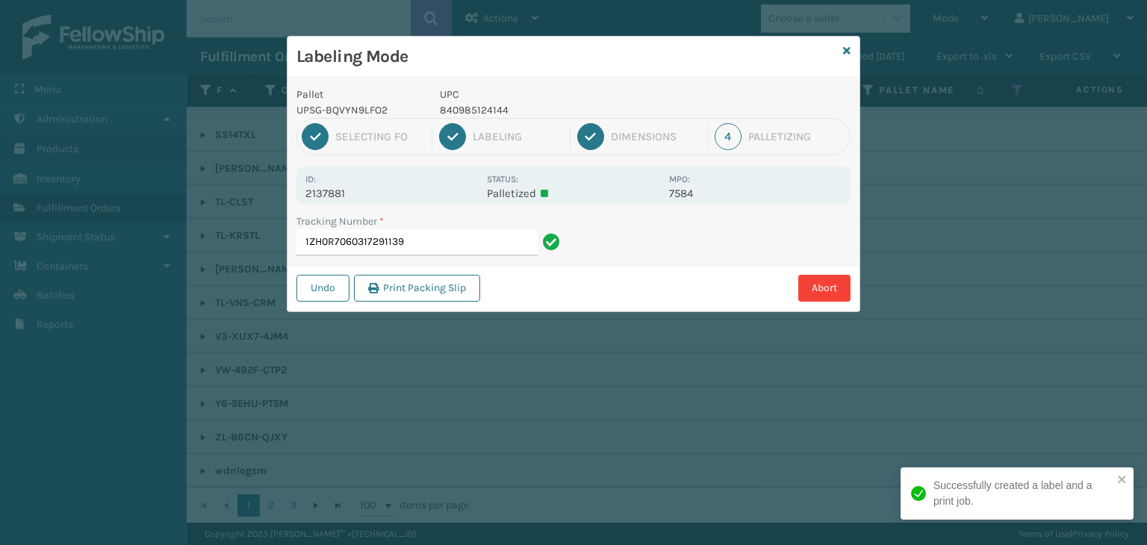
click at [460, 108] on p "840985124144" at bounding box center [550, 110] width 220 height 16
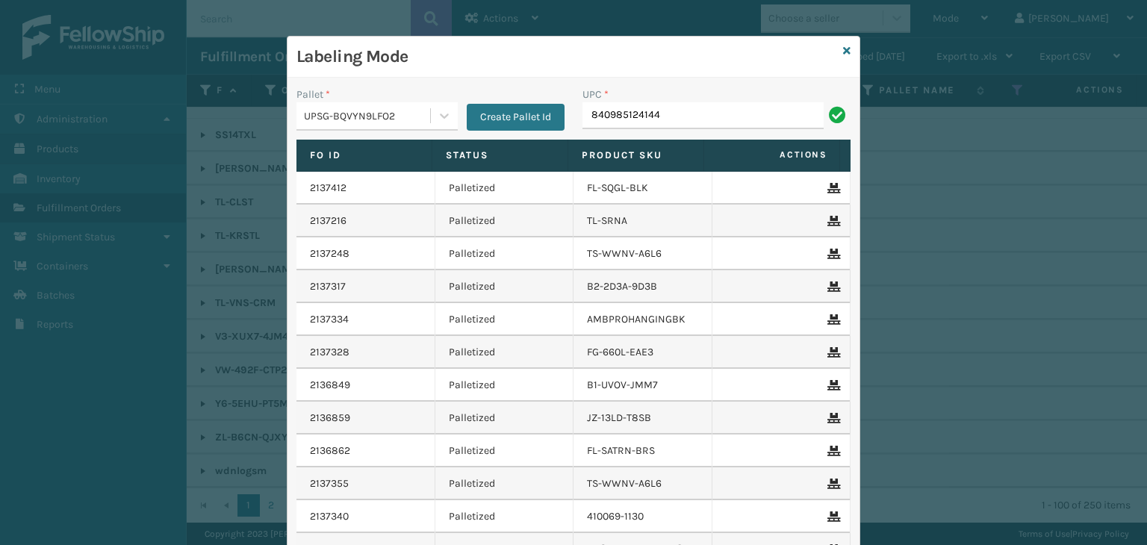
type input "840985124144"
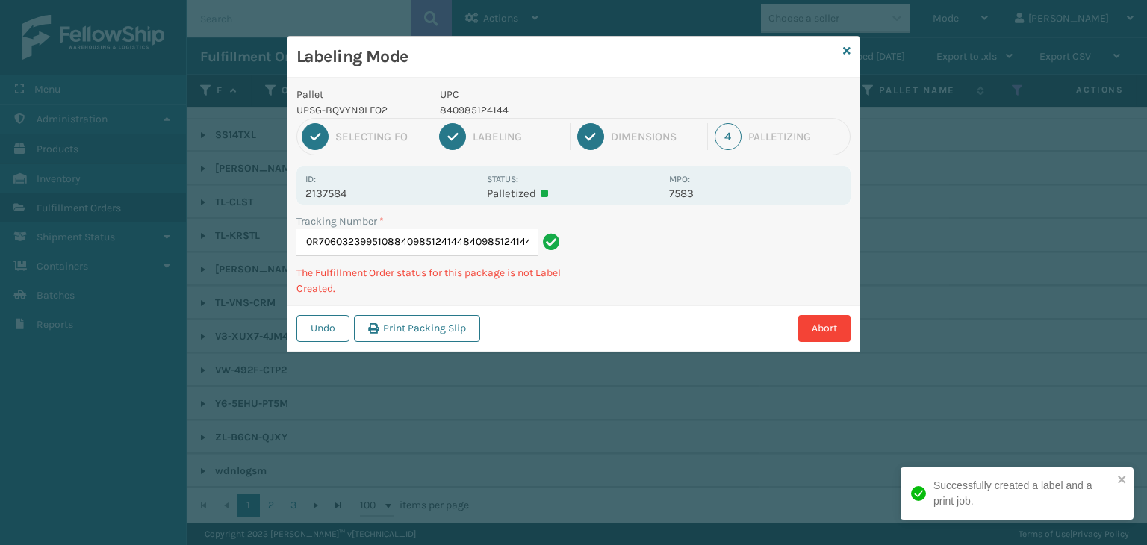
type input "1ZH0R7060323995108840985124144840985124144840985124144"
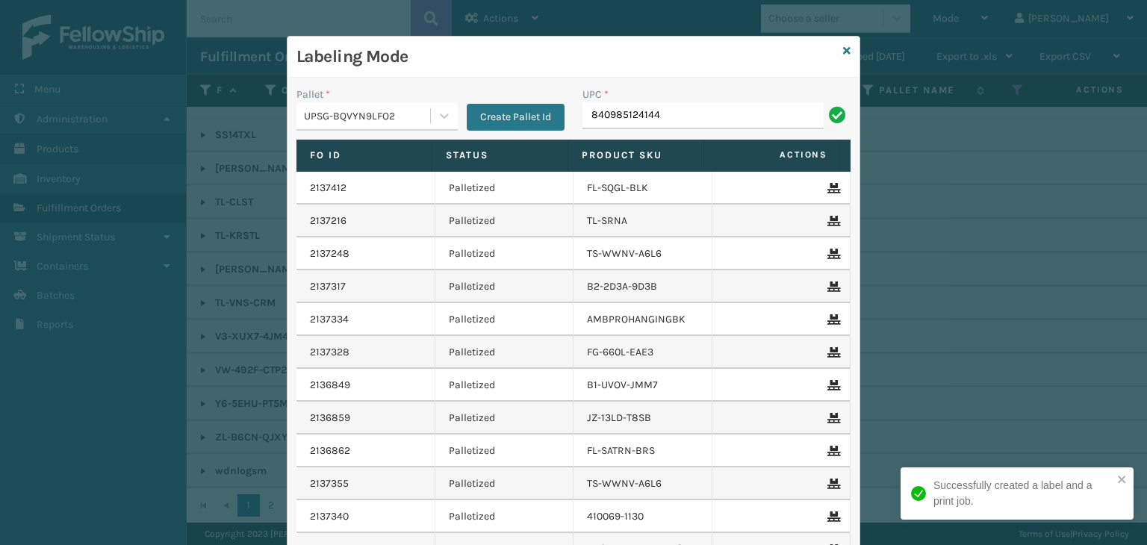
type input "840985124144"
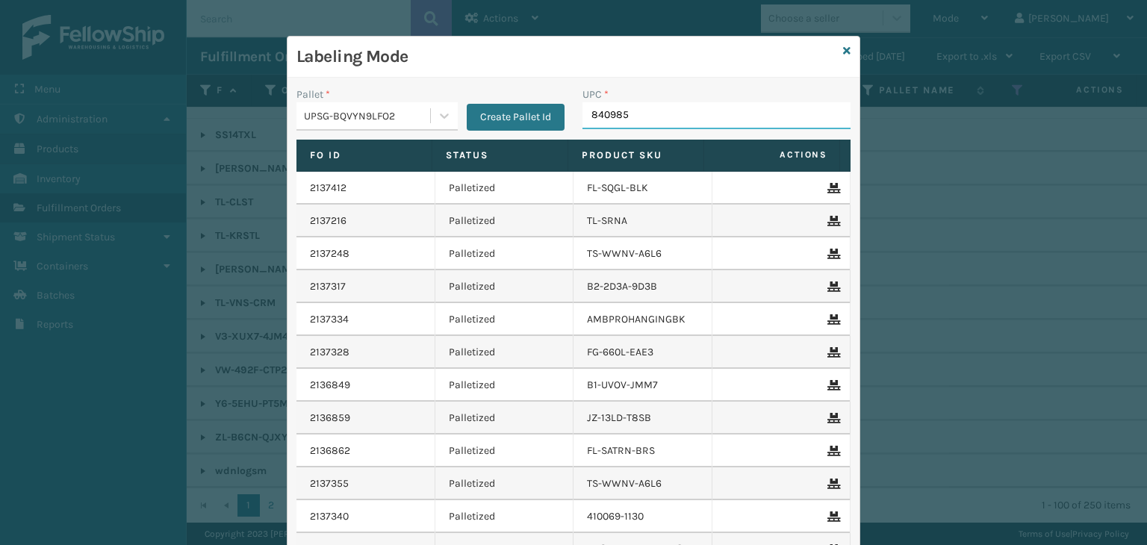
type input "8409851"
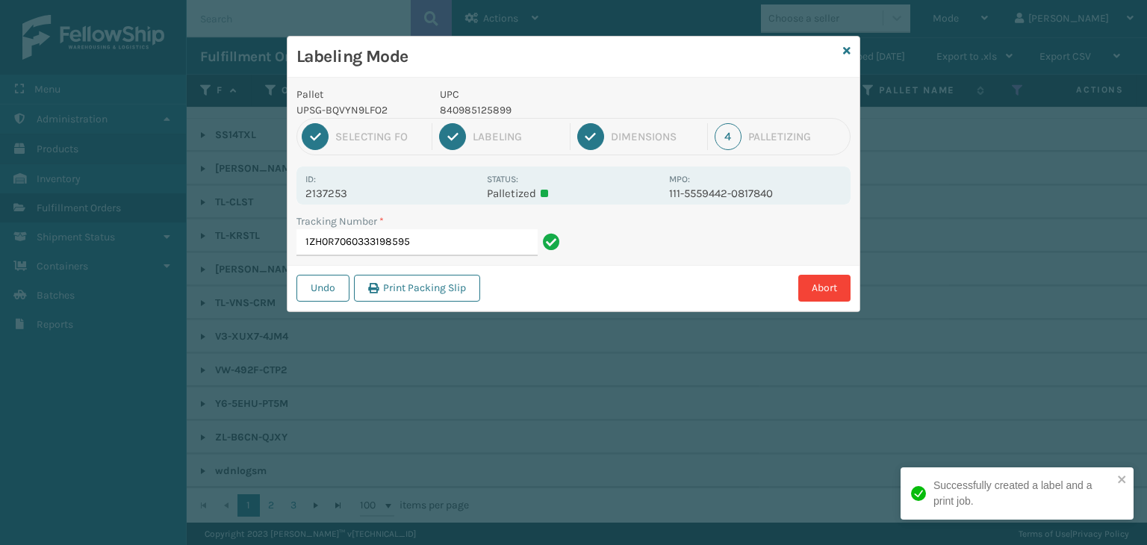
click at [464, 111] on p "840985125899" at bounding box center [550, 110] width 220 height 16
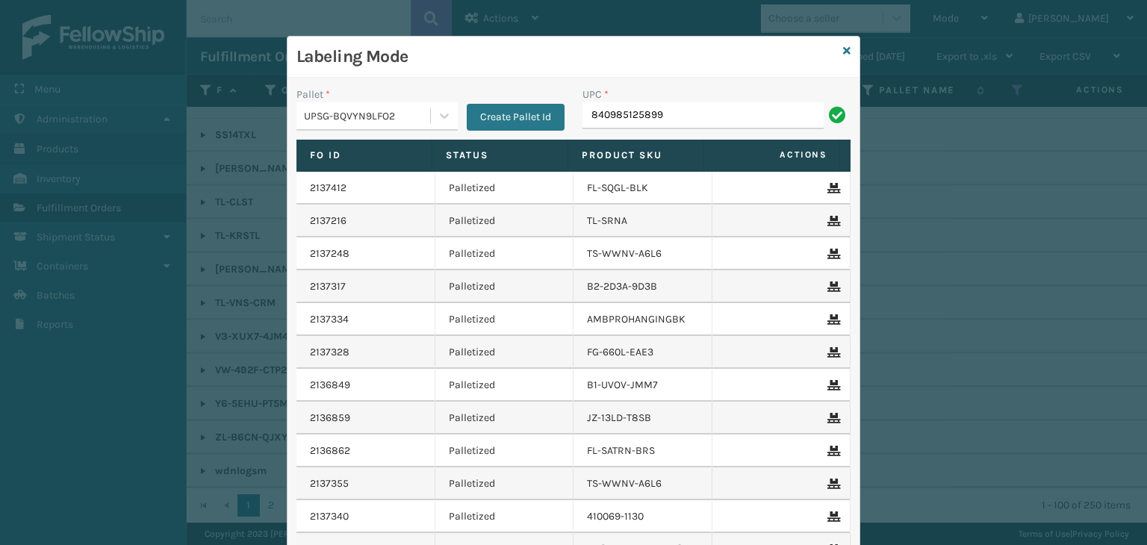
type input "840985125899"
type input "8409851"
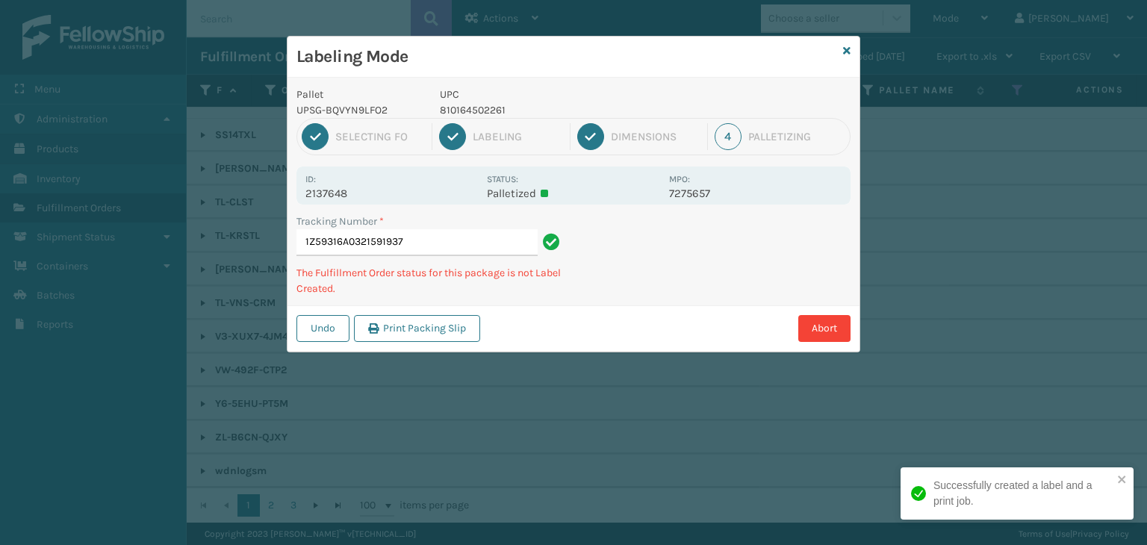
click at [490, 109] on p "810164502261" at bounding box center [550, 110] width 220 height 16
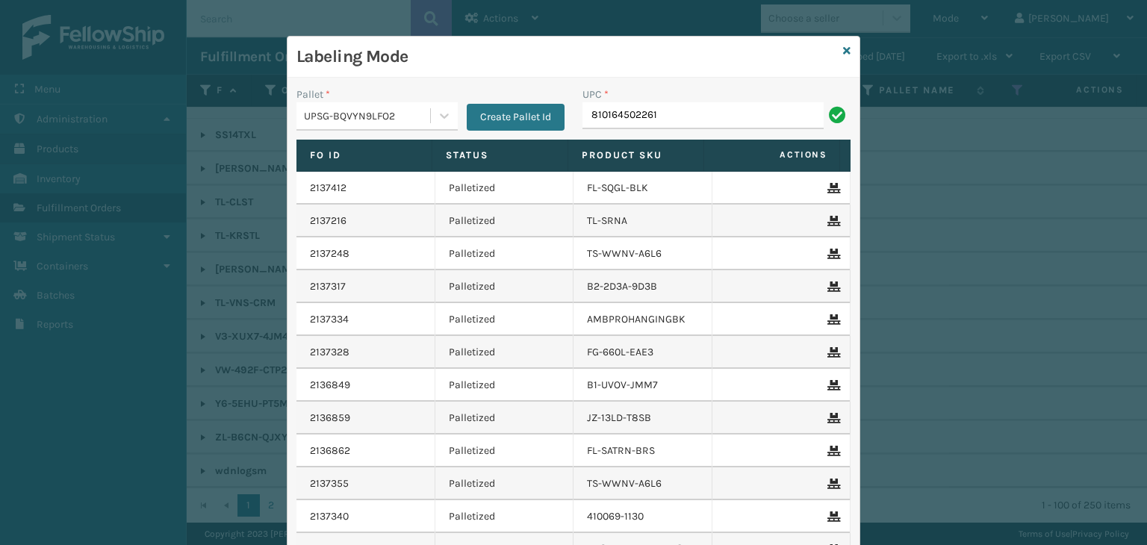
type input "810164502261"
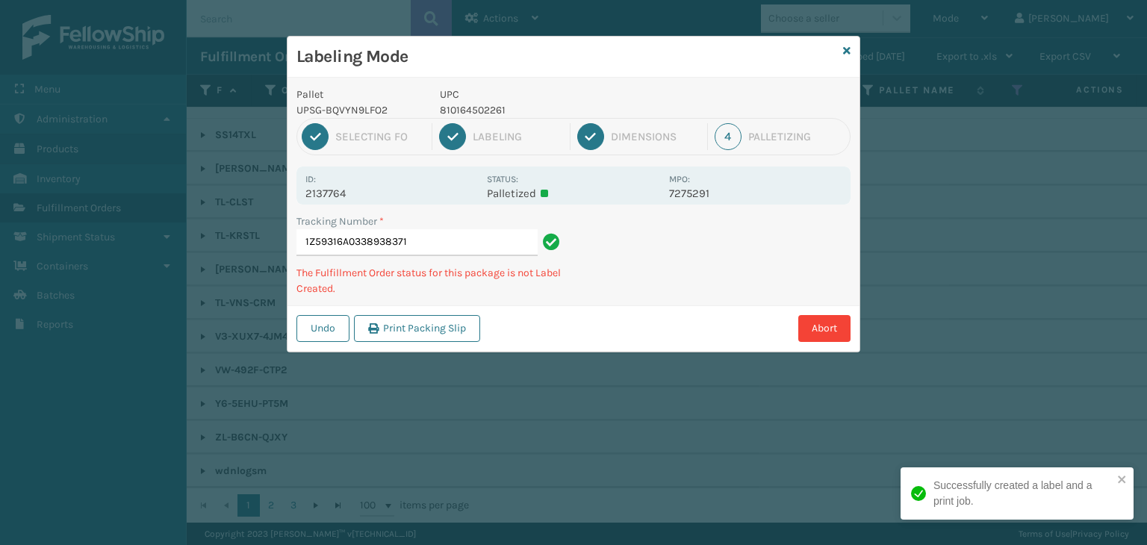
type input "1Z59316A0338938371810164502261"
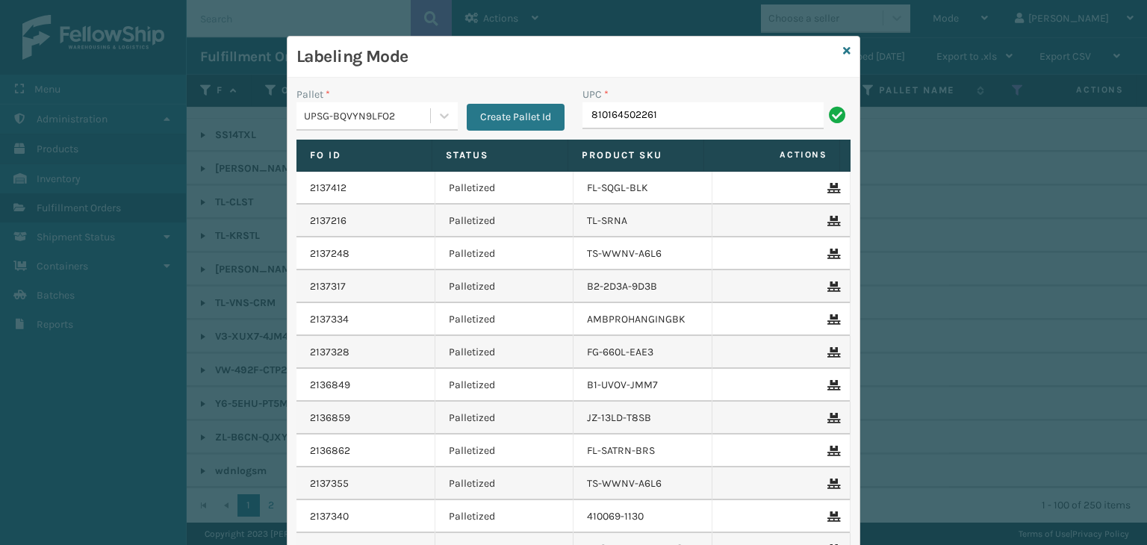
type input "810164502261"
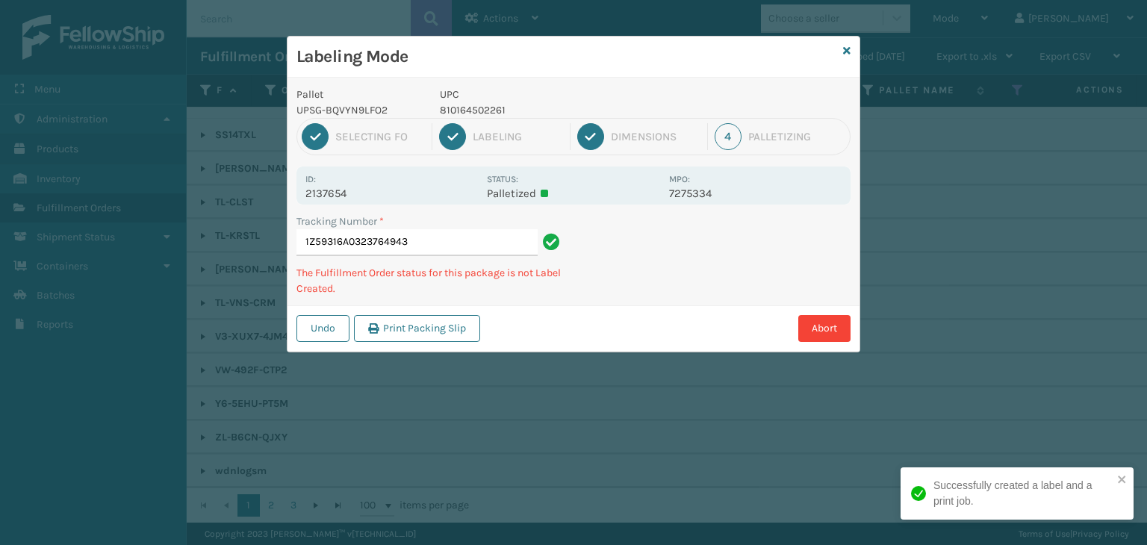
type input "1Z59316A0323764943810164502261"
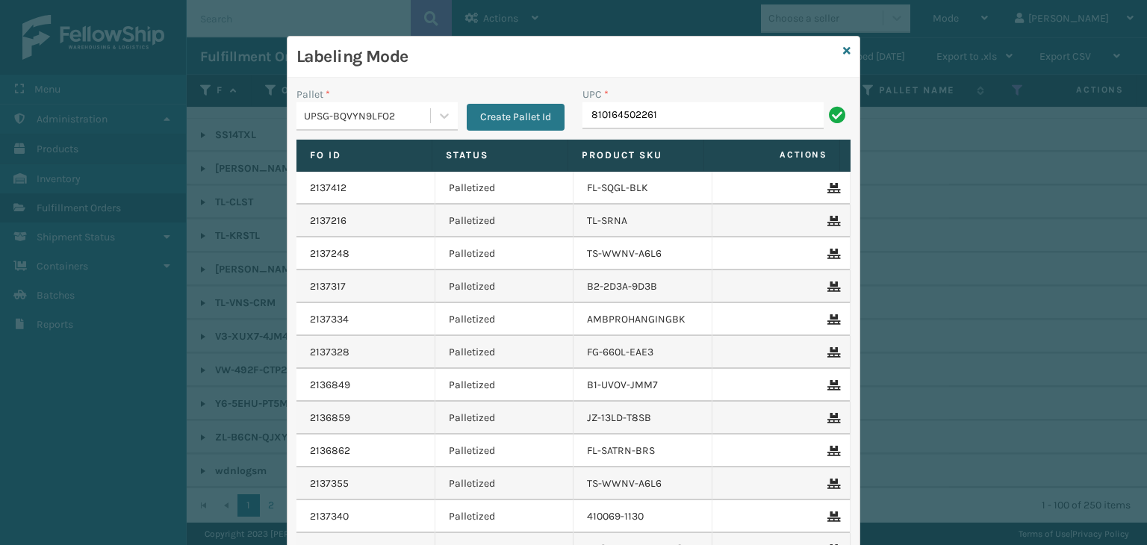
type input "810164502261"
type input "810164501165"
type input "810164501158"
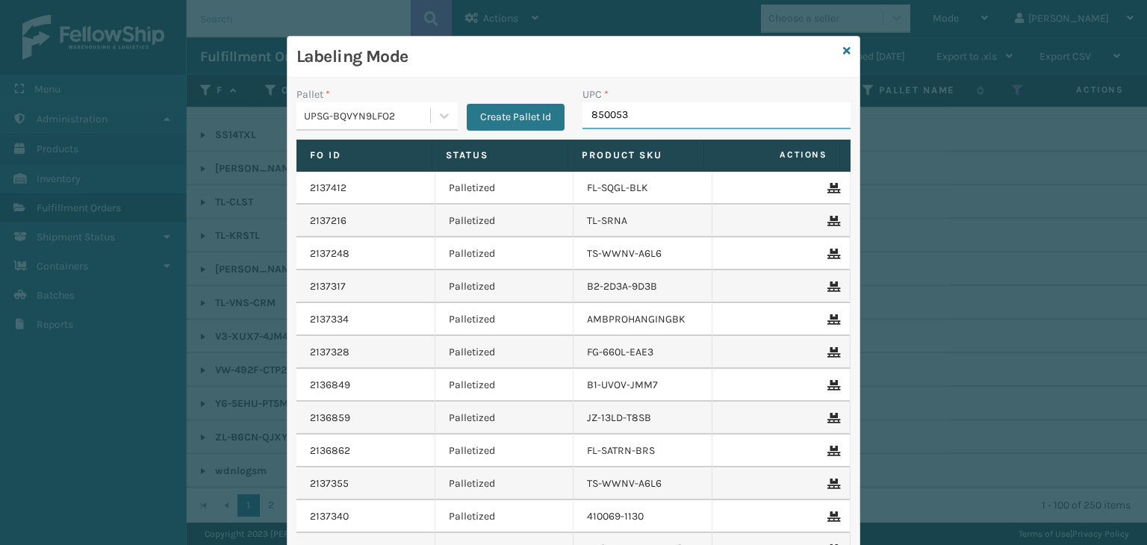
type input "8500530"
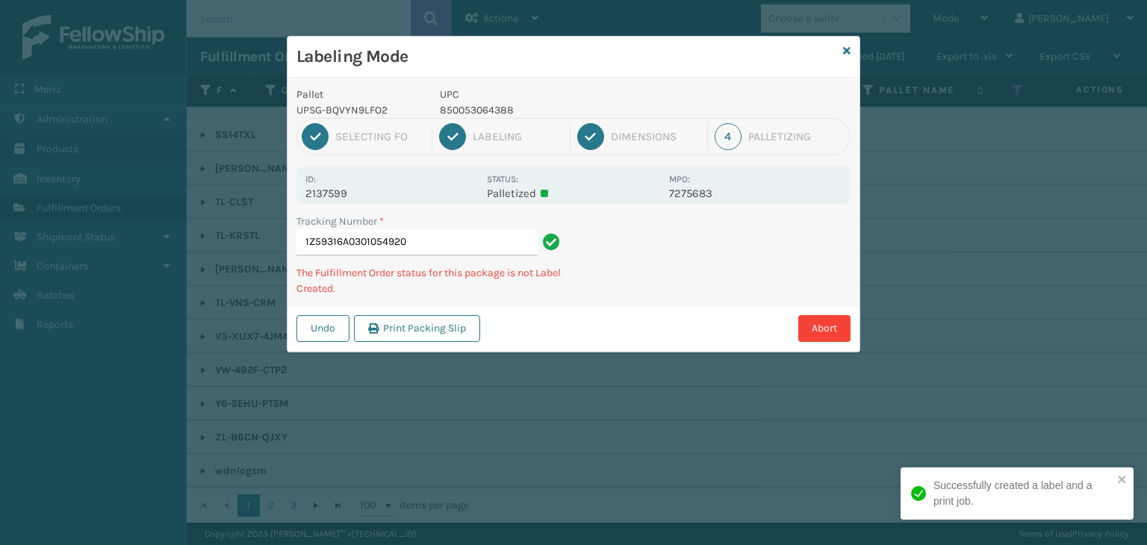
click at [495, 108] on p "850053064388" at bounding box center [550, 110] width 220 height 16
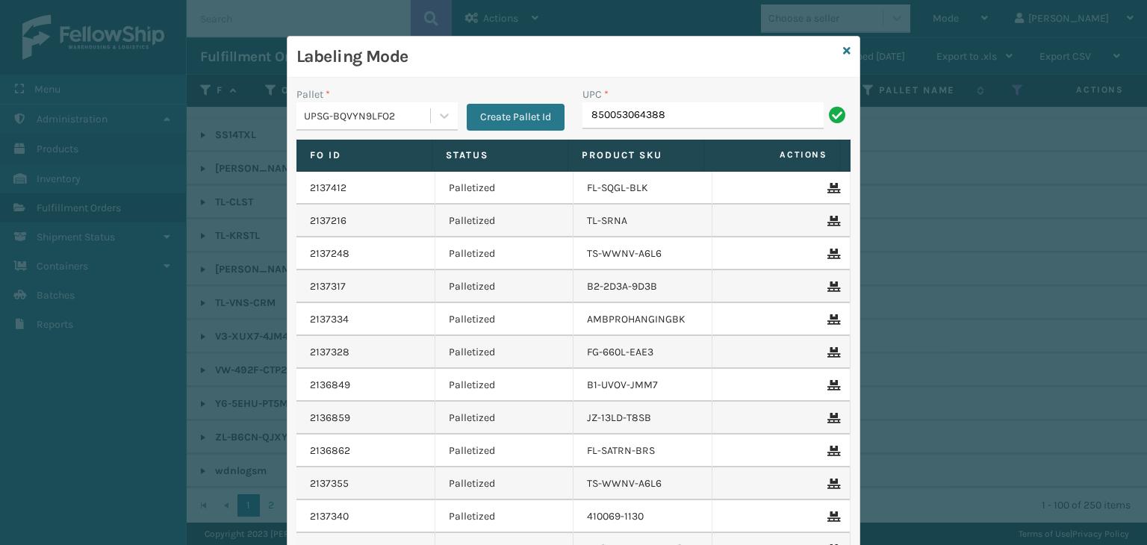
type input "850053064388"
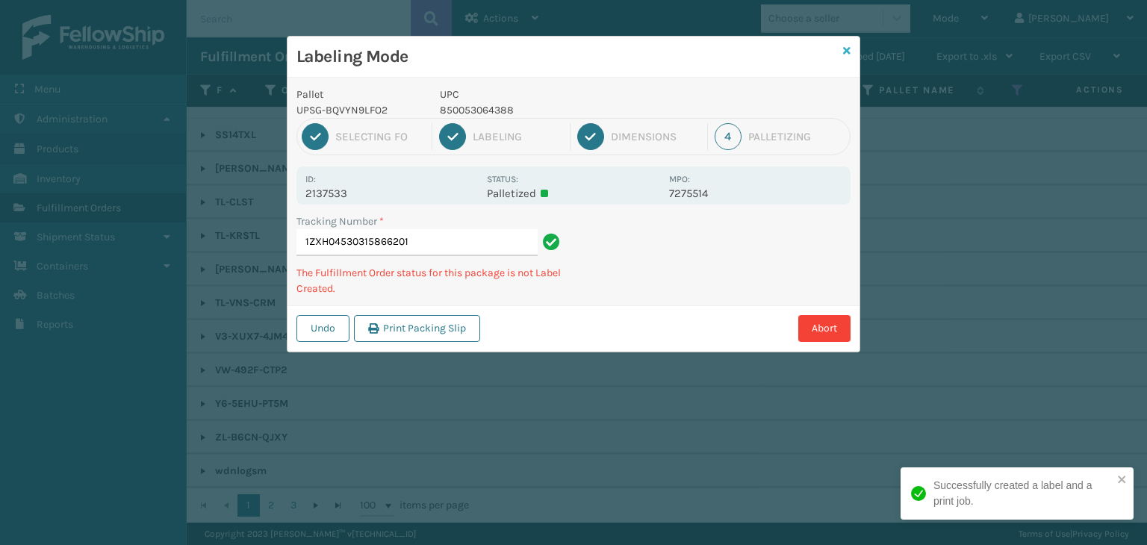
click at [848, 50] on icon at bounding box center [846, 51] width 7 height 10
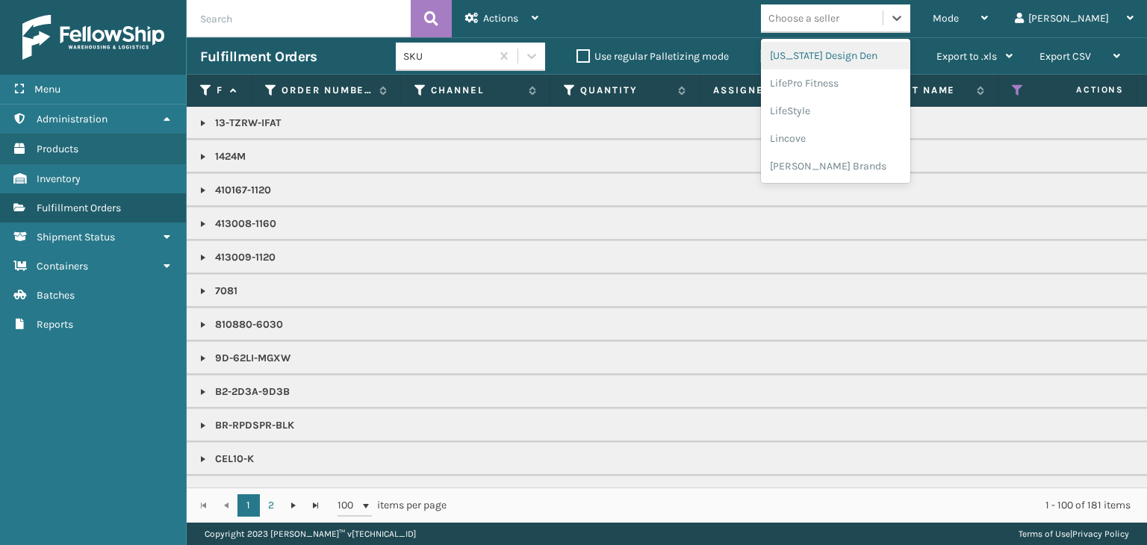
click at [840, 19] on div "Choose a seller" at bounding box center [804, 18] width 71 height 16
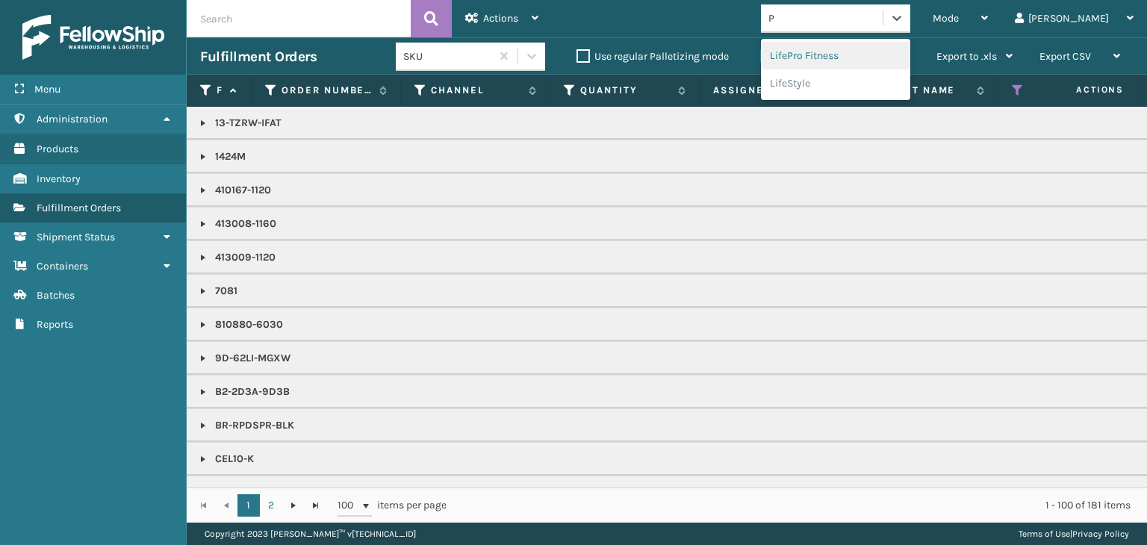
type input "PE"
click at [854, 86] on div "Petcove" at bounding box center [835, 83] width 149 height 28
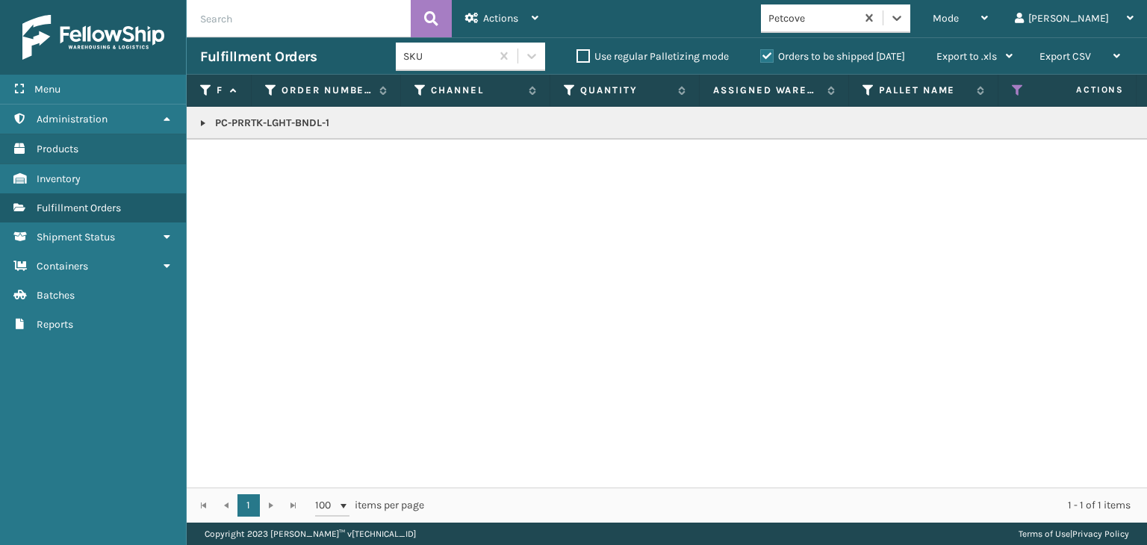
click at [202, 122] on link at bounding box center [203, 123] width 12 height 12
click at [271, 129] on p "PC-PRRTK-LGHT-BNDL-1" at bounding box center [1151, 123] width 1902 height 15
click at [270, 129] on p "PC-PRRTK-LGHT-BNDL-1" at bounding box center [1151, 123] width 1902 height 15
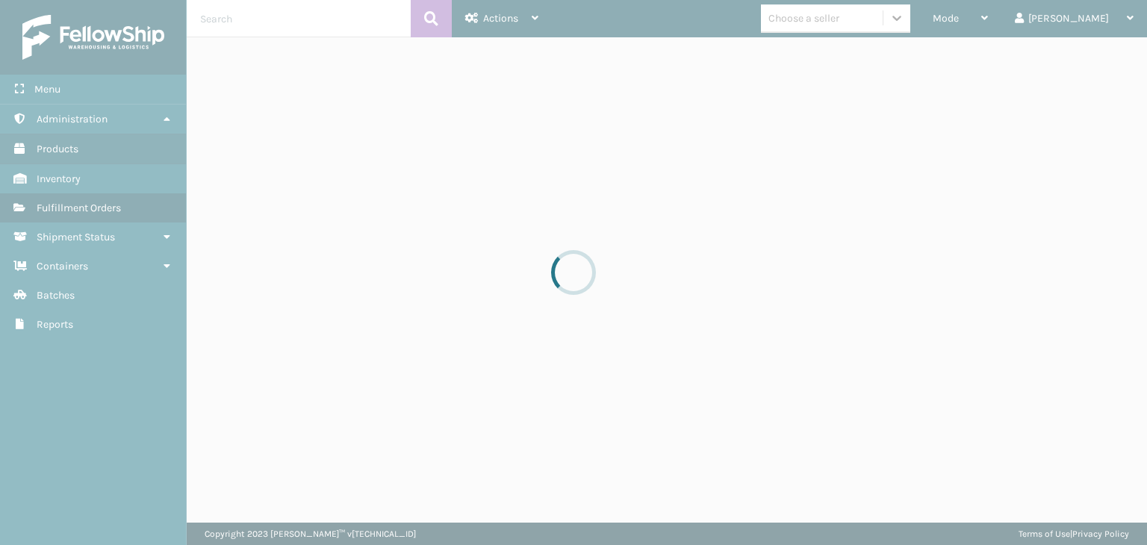
click at [917, 25] on div at bounding box center [573, 272] width 1147 height 545
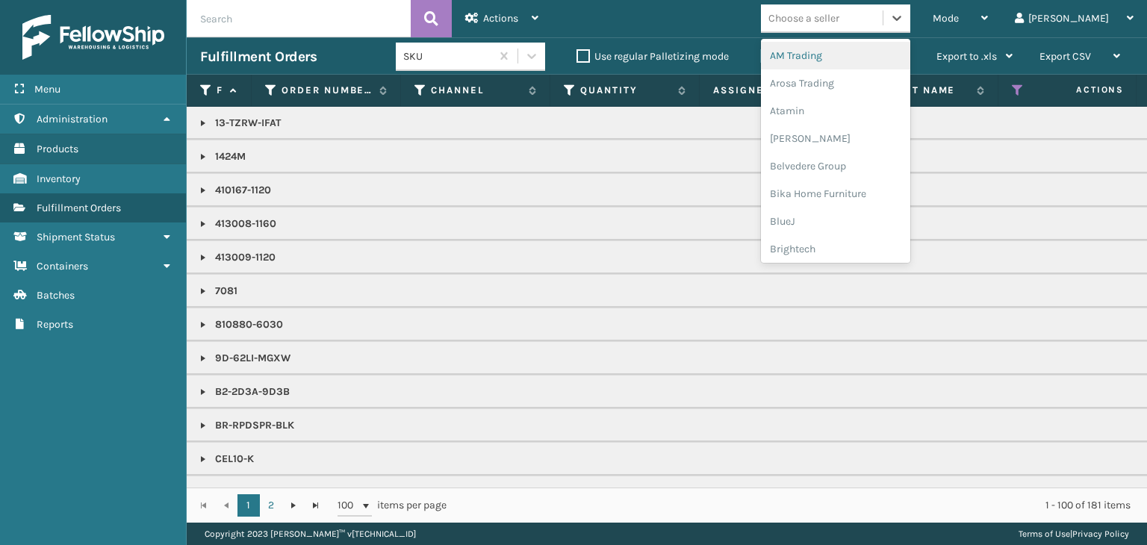
click at [840, 16] on div "Choose a seller" at bounding box center [804, 18] width 71 height 16
click at [988, 22] on div "Mode" at bounding box center [960, 18] width 55 height 37
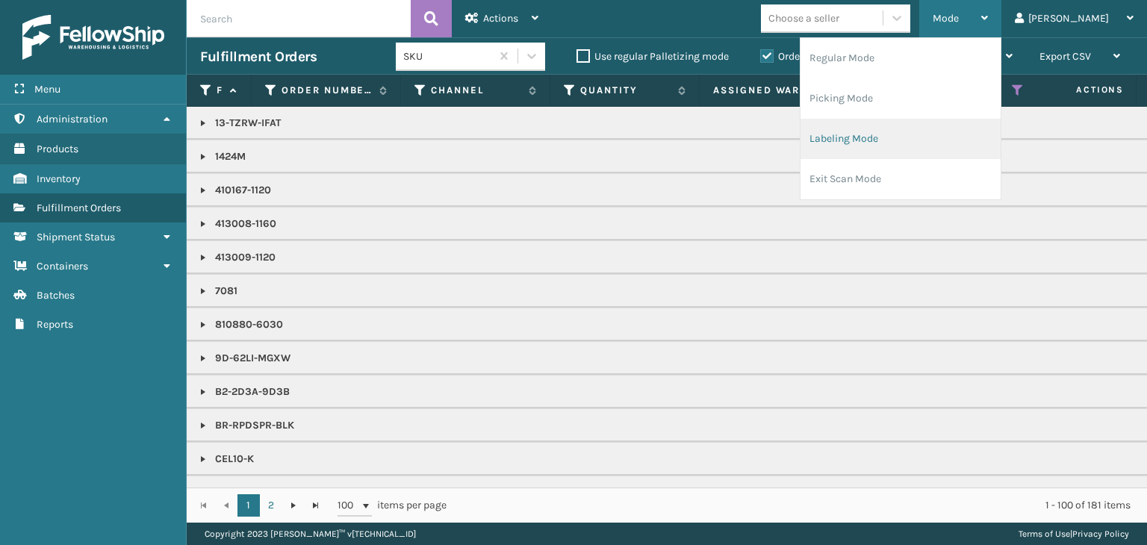
click at [973, 150] on li "Labeling Mode" at bounding box center [901, 139] width 200 height 40
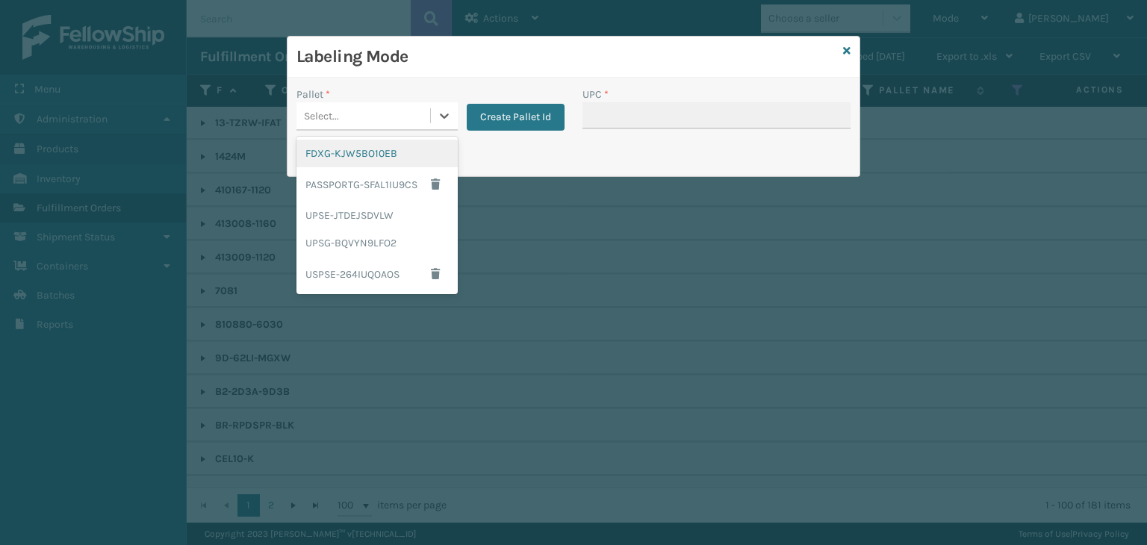
click at [384, 109] on div "Select..." at bounding box center [364, 116] width 134 height 25
click at [341, 163] on div "FDXG-KJW5BO10EB" at bounding box center [377, 154] width 161 height 28
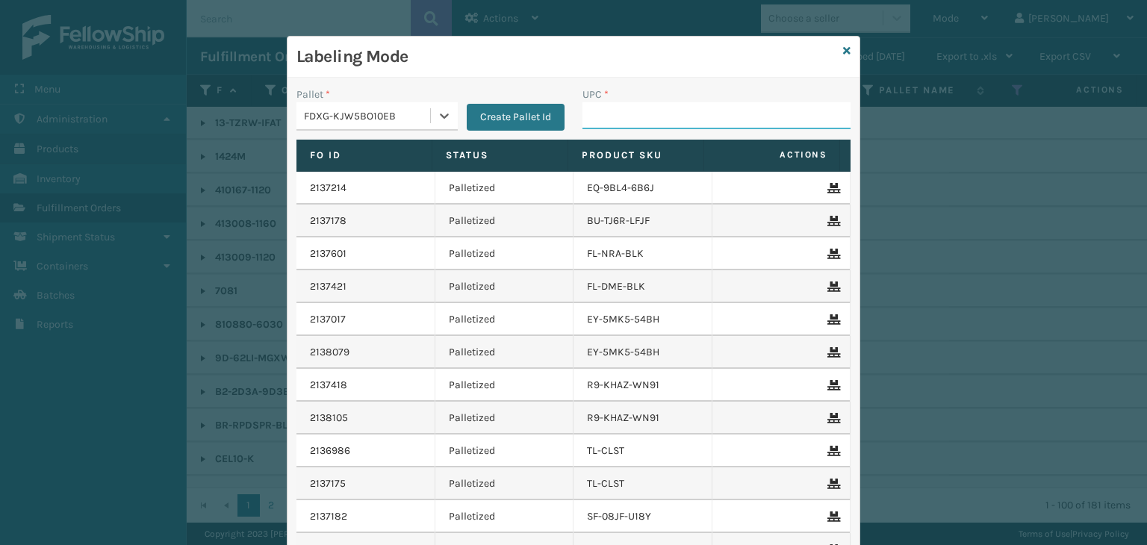
click at [608, 116] on input "UPC *" at bounding box center [717, 115] width 268 height 27
type input "RBJ-S-20158-04"
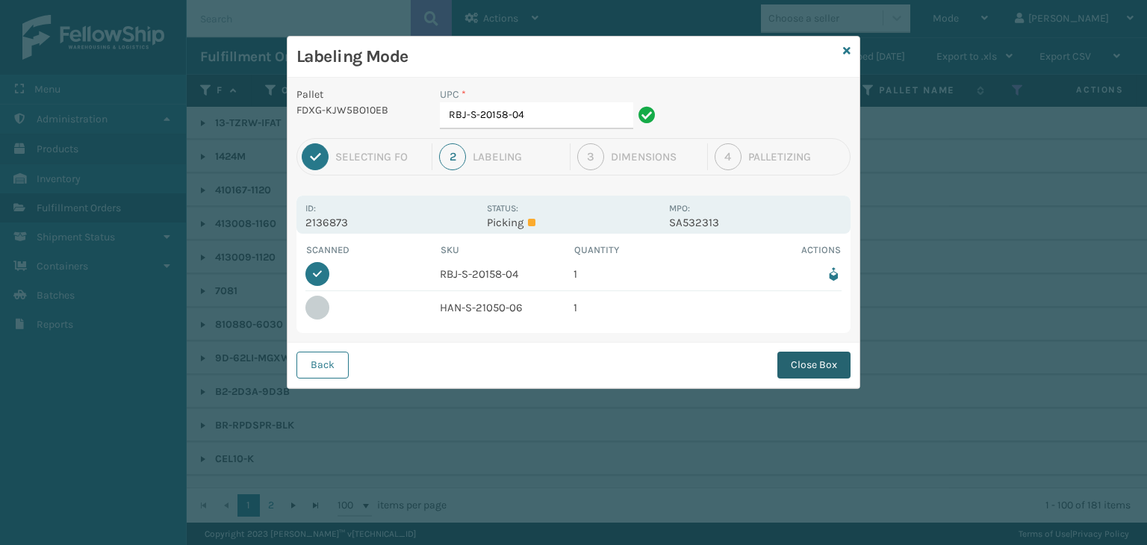
click at [815, 352] on button "Close Box" at bounding box center [814, 365] width 73 height 27
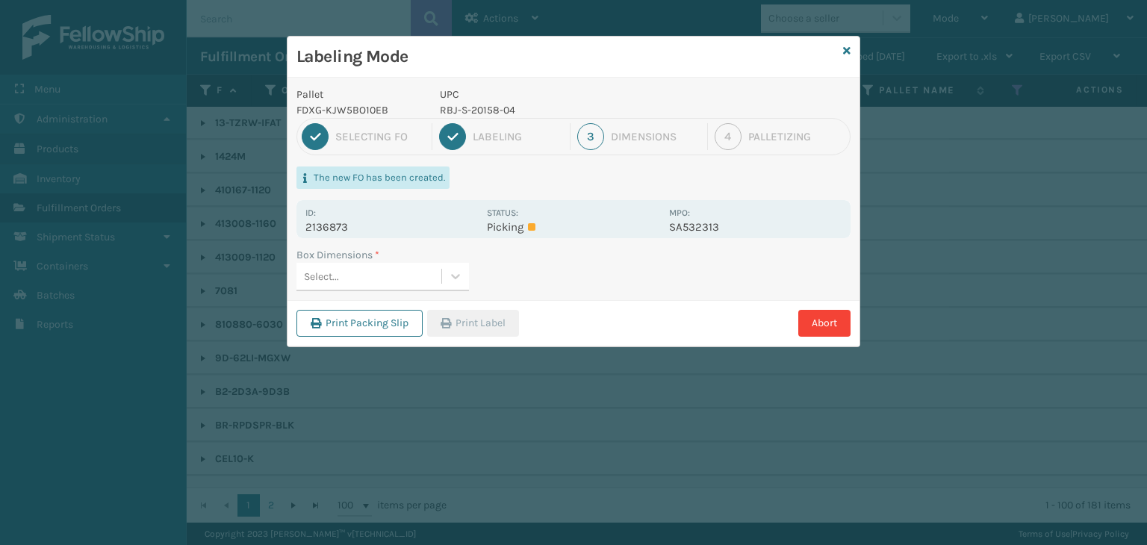
click at [375, 275] on div "Select..." at bounding box center [369, 276] width 145 height 25
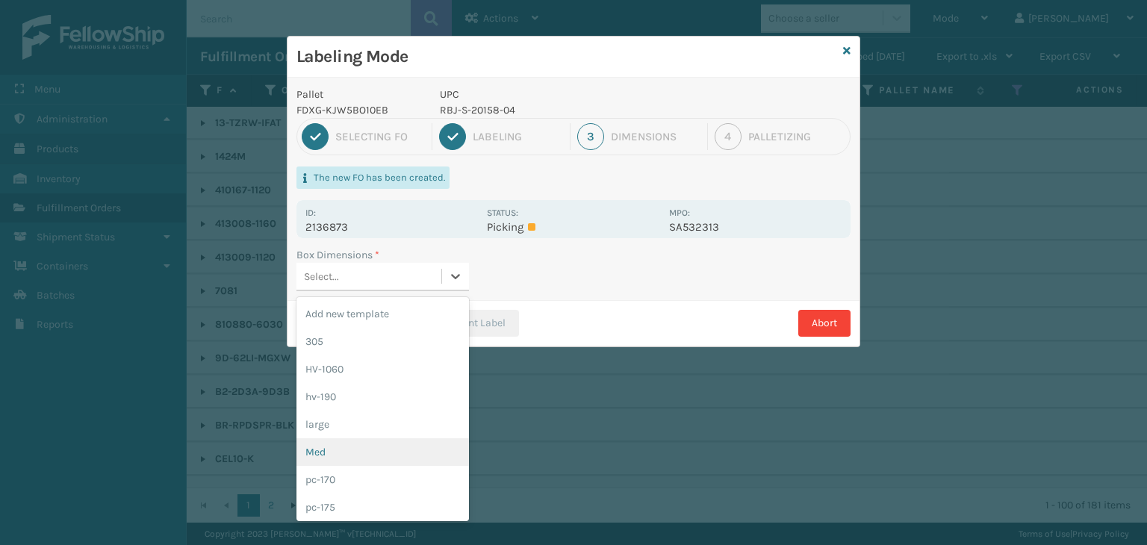
drag, startPoint x: 344, startPoint y: 445, endPoint x: 423, endPoint y: 344, distance: 128.2
click at [344, 440] on div "Med" at bounding box center [383, 452] width 173 height 28
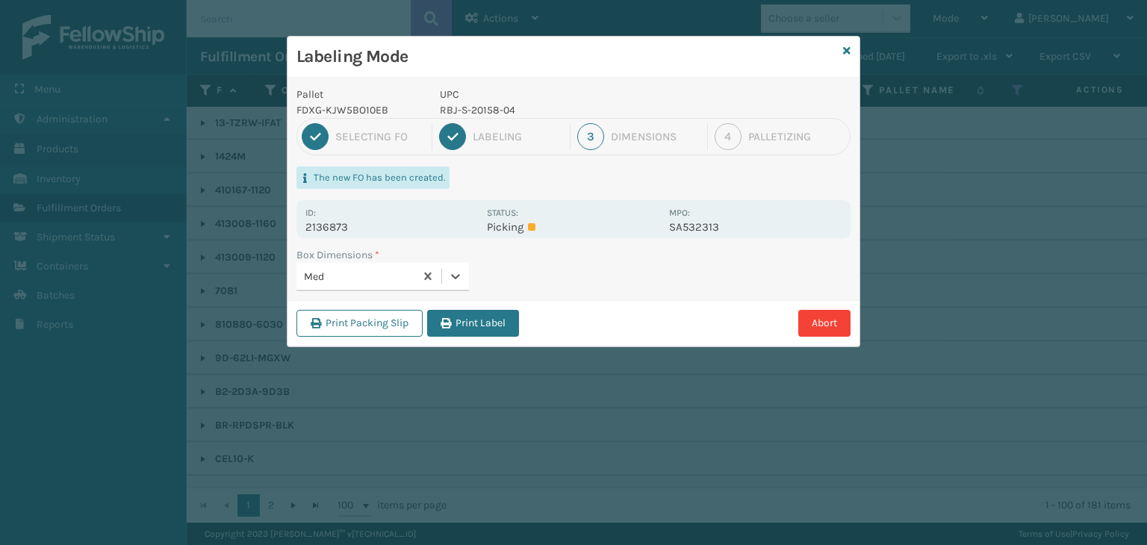
click at [448, 335] on button "Print Label" at bounding box center [473, 323] width 92 height 27
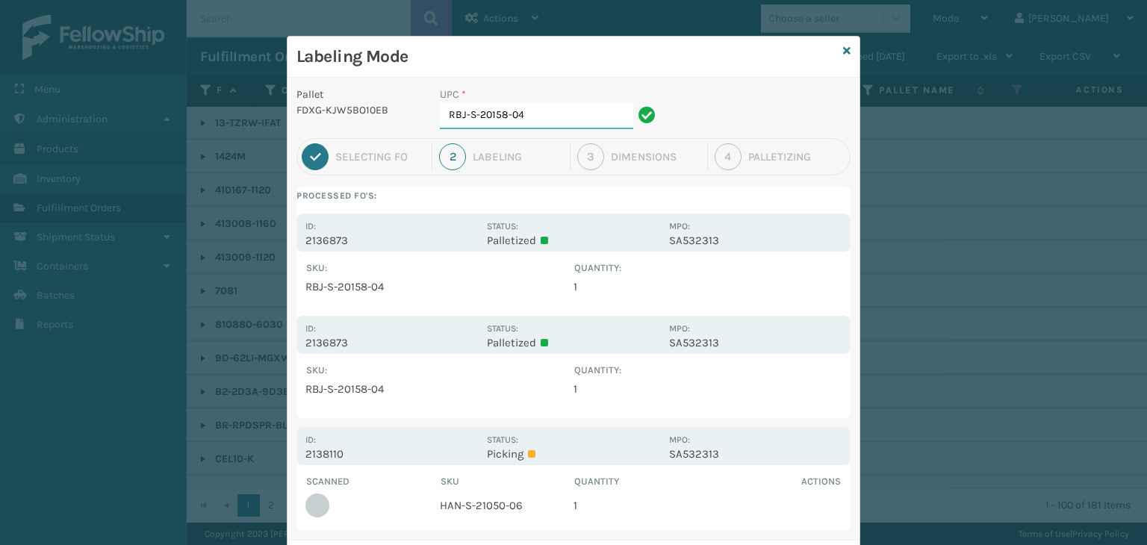
drag, startPoint x: 495, startPoint y: 110, endPoint x: 134, endPoint y: 111, distance: 360.8
click at [152, 106] on div "Labeling Mode Pallet FDXG-KJW5BO10EB UPC * RBJ-S-20158-04 1 Selecting FO 2 Labe…" at bounding box center [573, 272] width 1147 height 545
type input "HAN-S-21050-06"
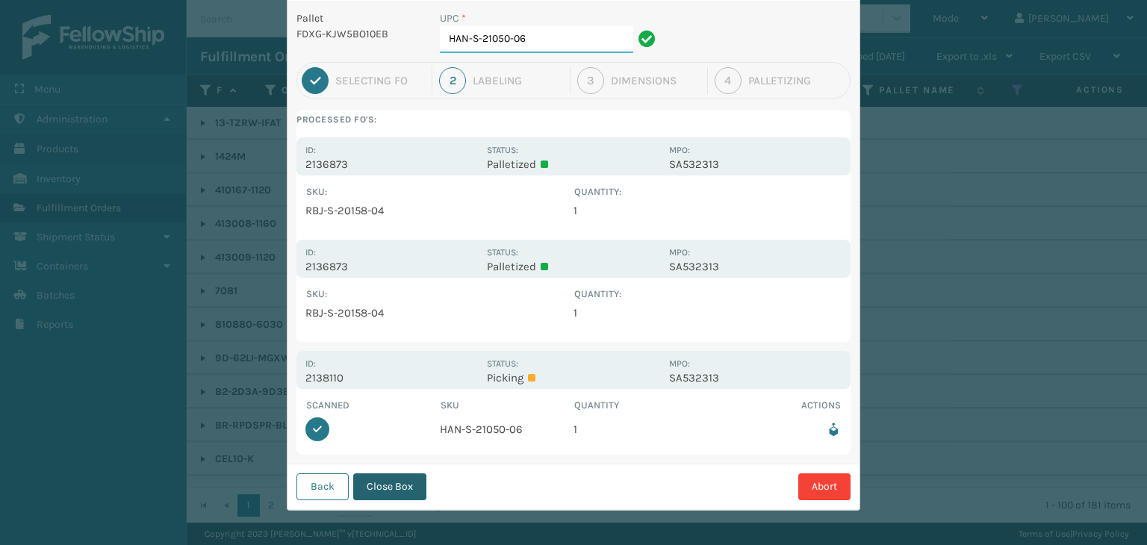
scroll to position [77, 0]
click at [404, 485] on button "Close Box" at bounding box center [389, 486] width 73 height 27
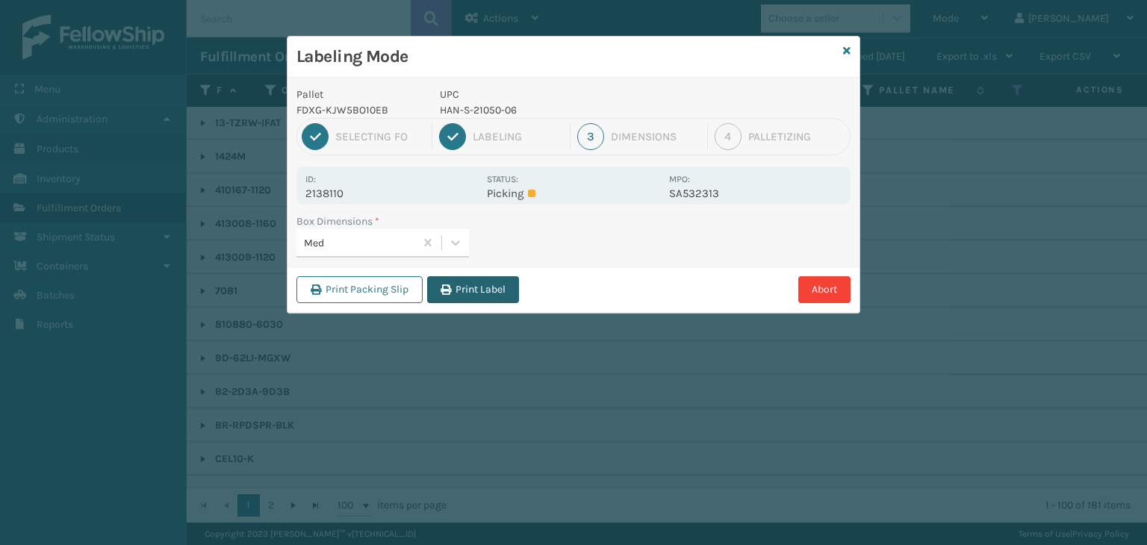
click at [496, 290] on button "Print Label" at bounding box center [473, 289] width 92 height 27
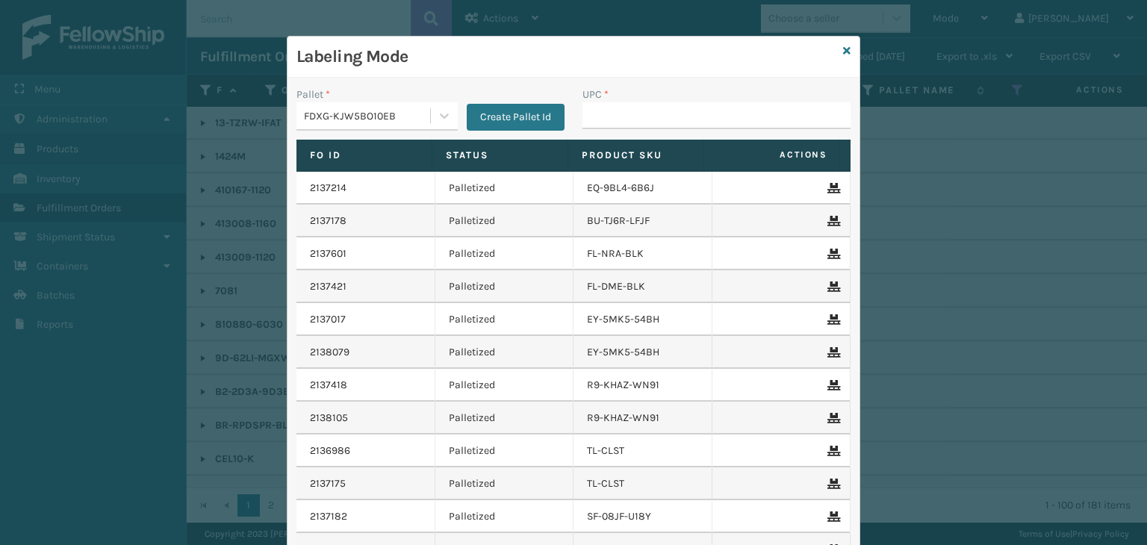
click at [837, 54] on div "Labeling Mode" at bounding box center [574, 57] width 572 height 41
click at [843, 48] on icon at bounding box center [846, 51] width 7 height 10
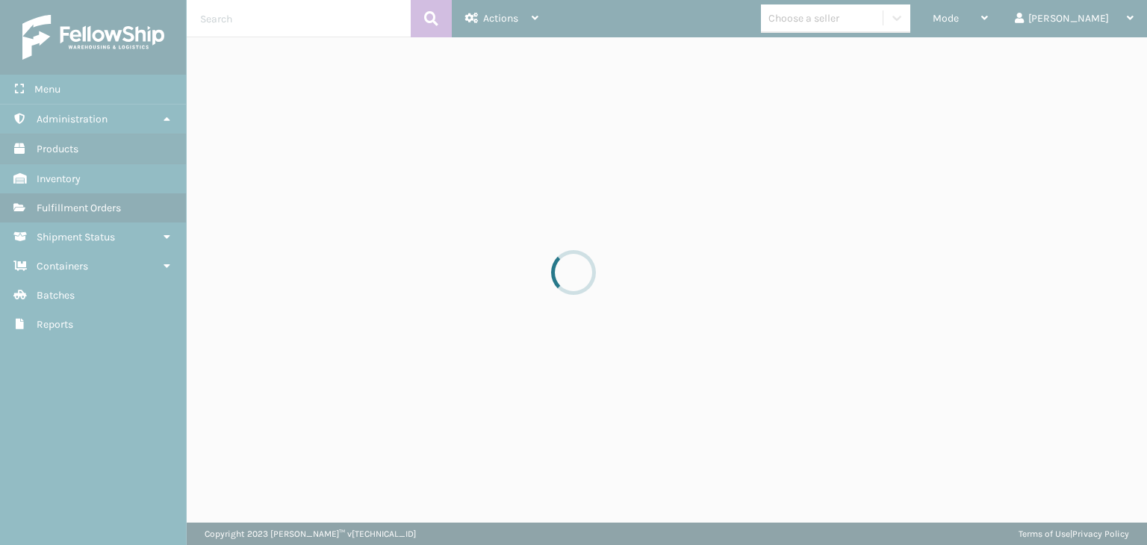
click at [875, 7] on div at bounding box center [573, 272] width 1147 height 545
click at [875, 22] on div at bounding box center [573, 272] width 1147 height 545
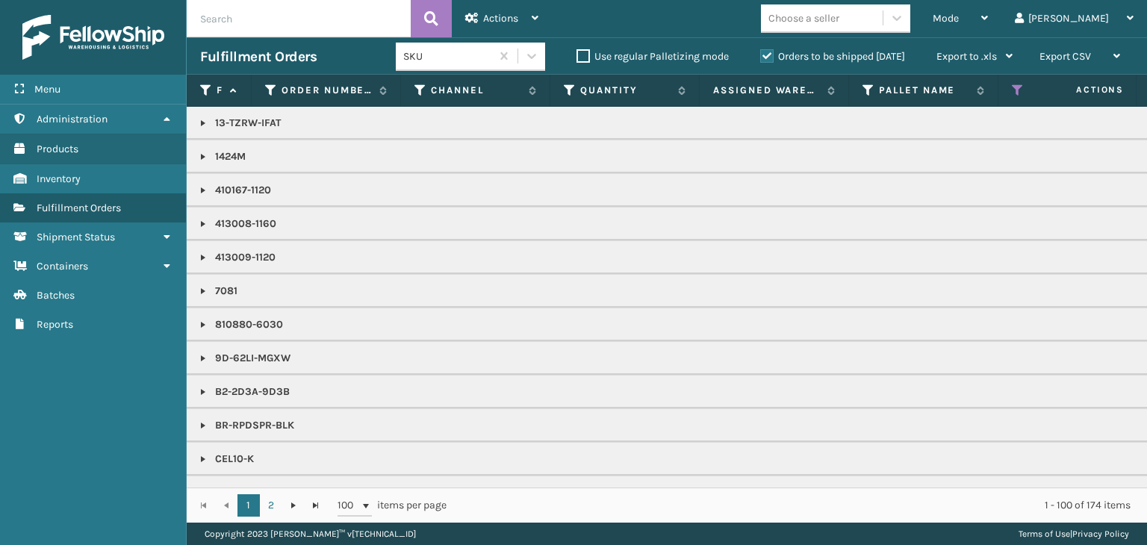
click at [840, 22] on div "Choose a seller" at bounding box center [804, 18] width 71 height 16
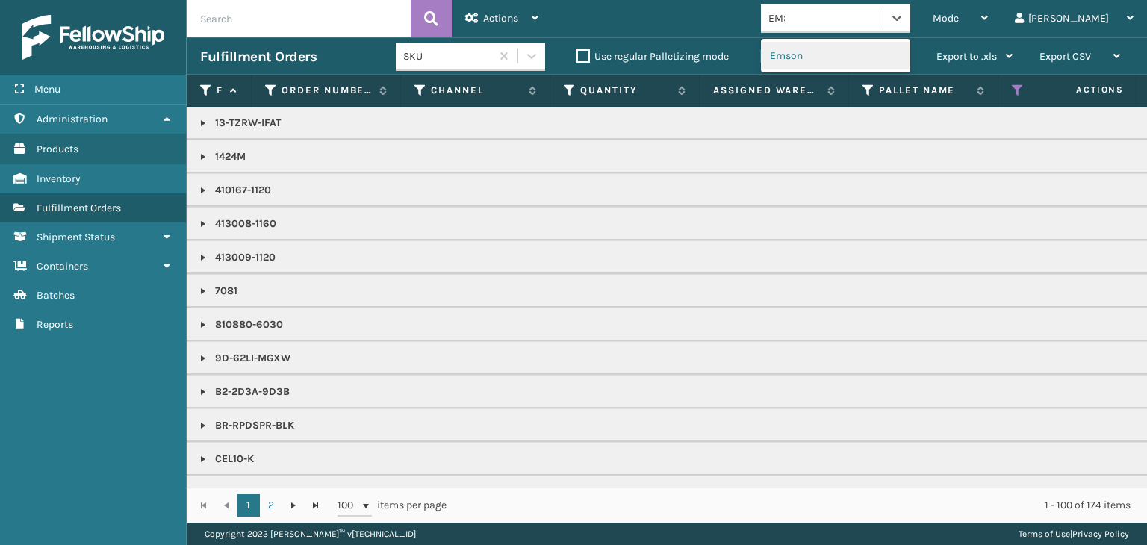
type input "EMSO"
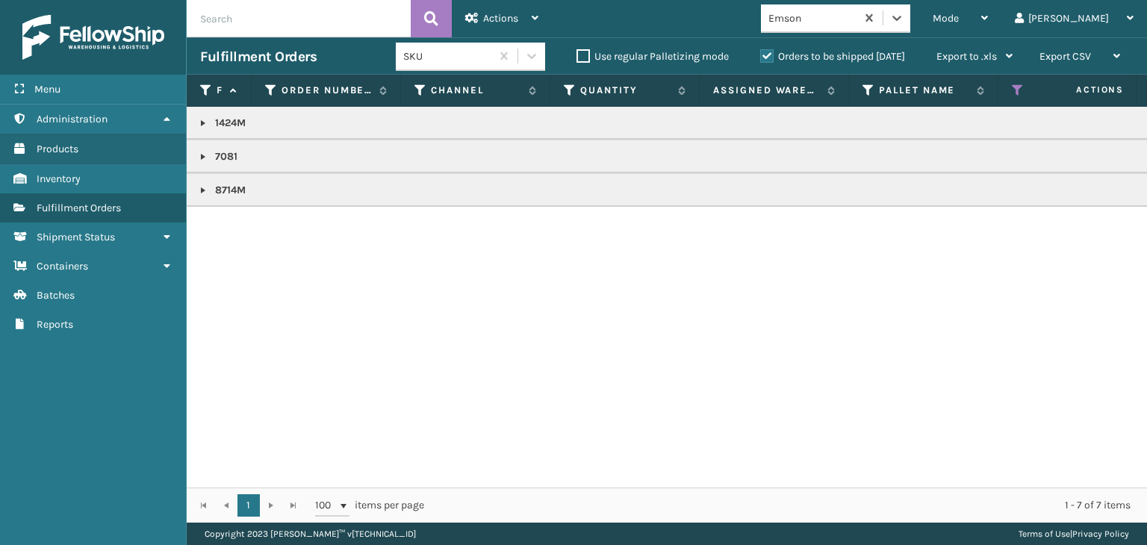
click at [201, 188] on link at bounding box center [203, 191] width 12 height 12
click at [236, 222] on link "2137487" at bounding box center [243, 223] width 39 height 15
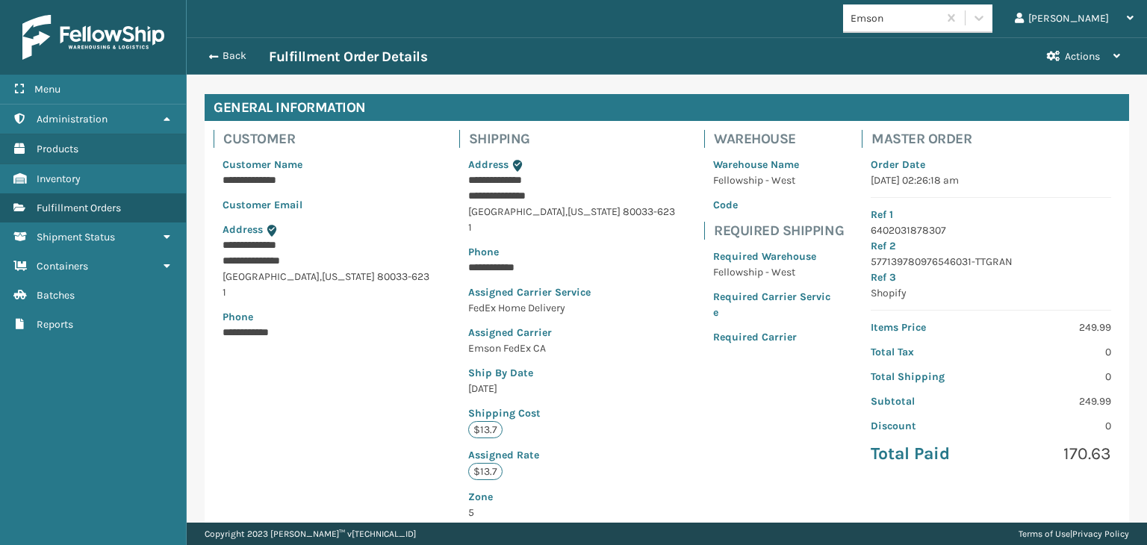
scroll to position [353, 0]
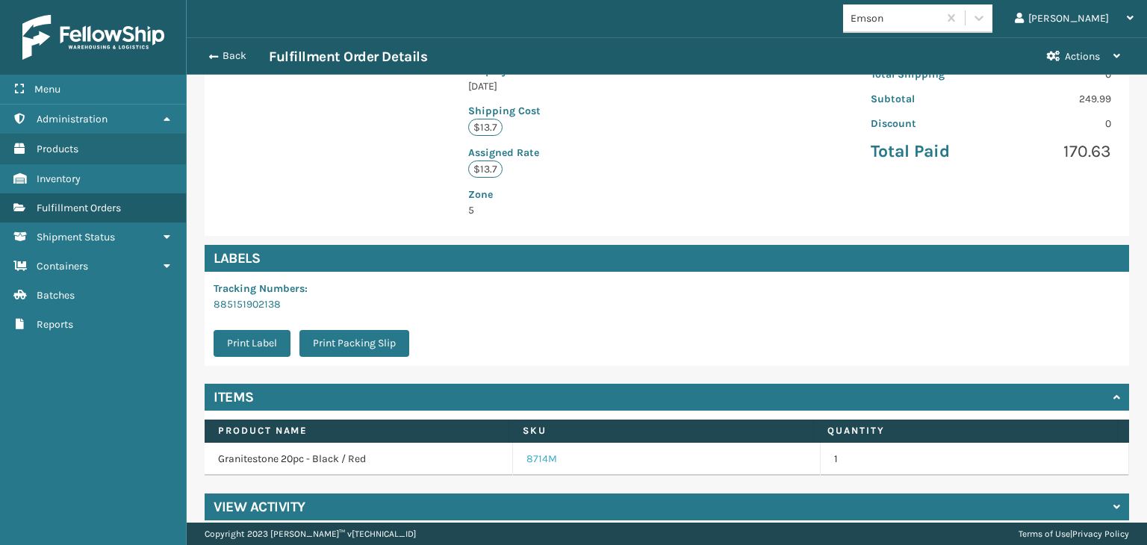
click at [540, 452] on link "8714M" at bounding box center [542, 459] width 31 height 15
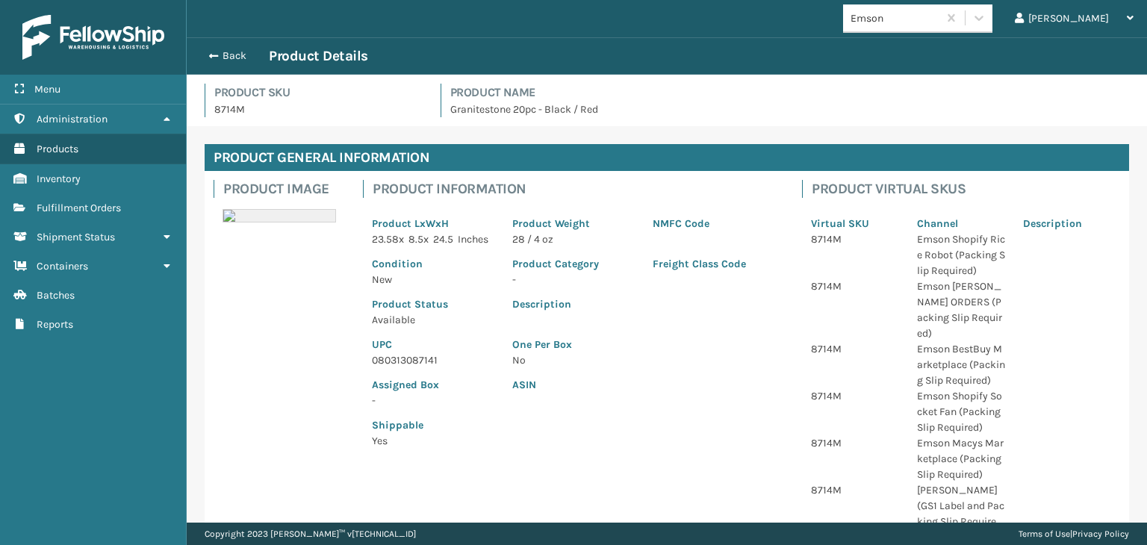
click at [383, 368] on p "080313087141" at bounding box center [433, 361] width 123 height 16
click at [221, 54] on button "Back" at bounding box center [234, 55] width 69 height 13
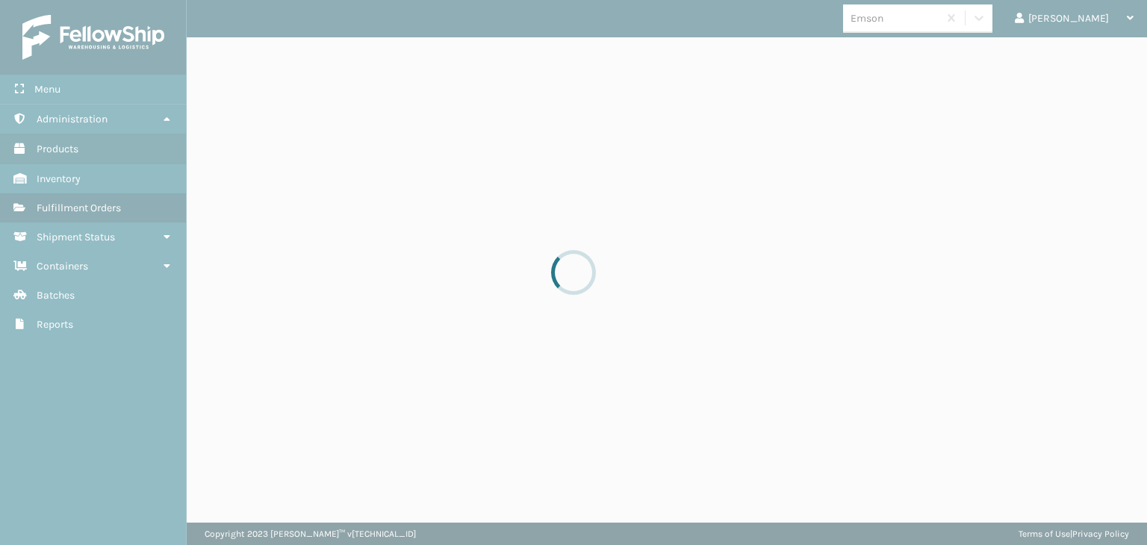
click at [221, 54] on div at bounding box center [573, 272] width 1147 height 545
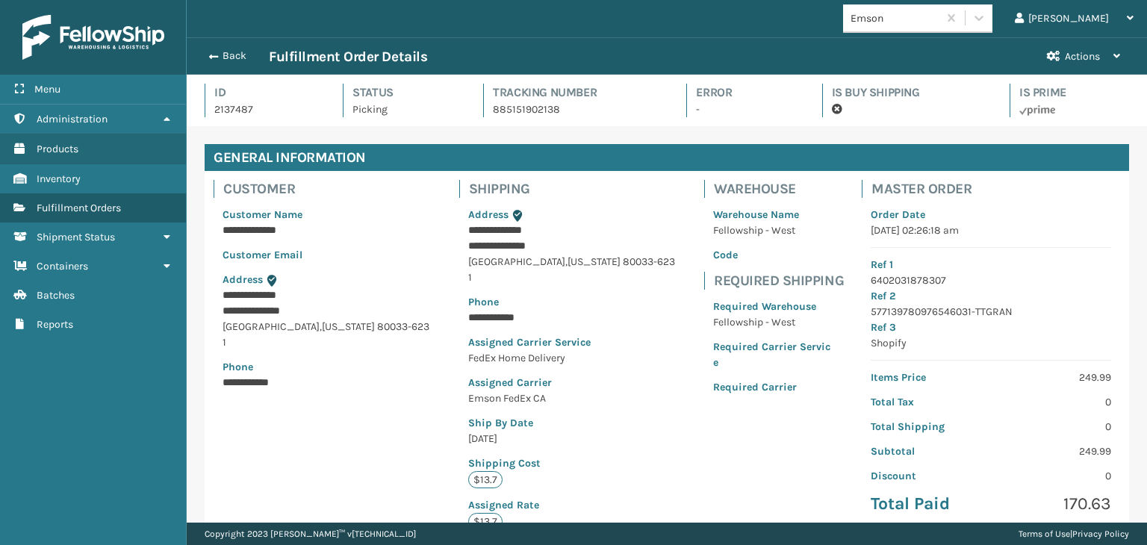
scroll to position [36, 960]
click at [221, 54] on button "Back" at bounding box center [234, 55] width 69 height 13
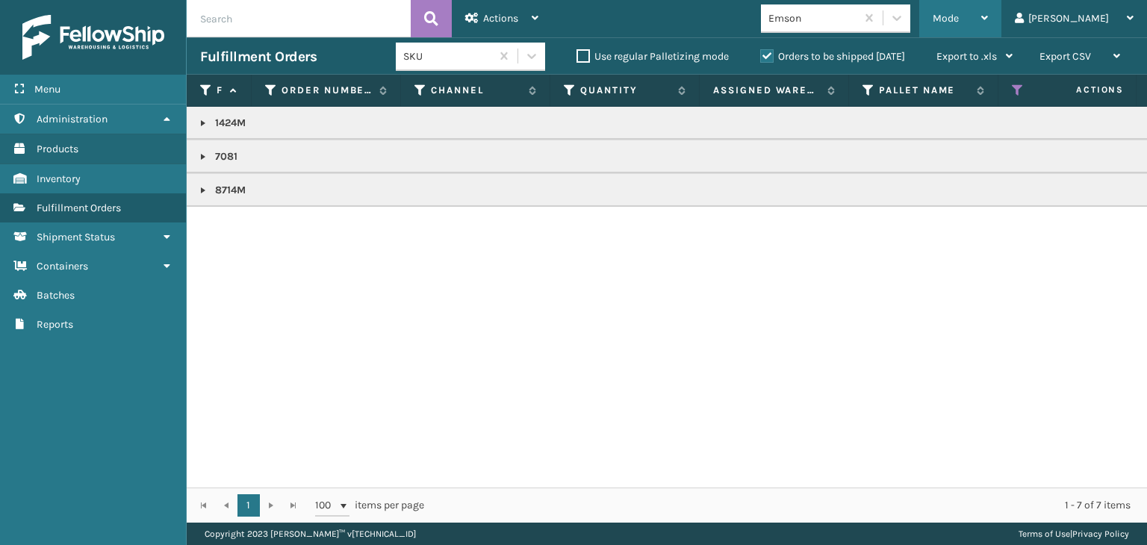
click at [988, 22] on div "Mode" at bounding box center [960, 18] width 55 height 37
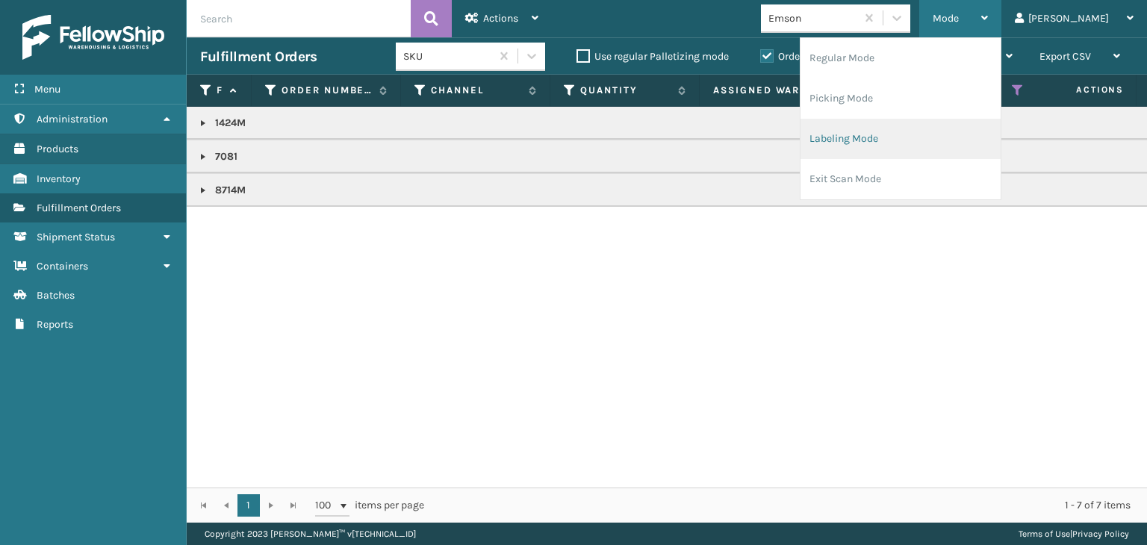
click at [924, 143] on li "Labeling Mode" at bounding box center [901, 139] width 200 height 40
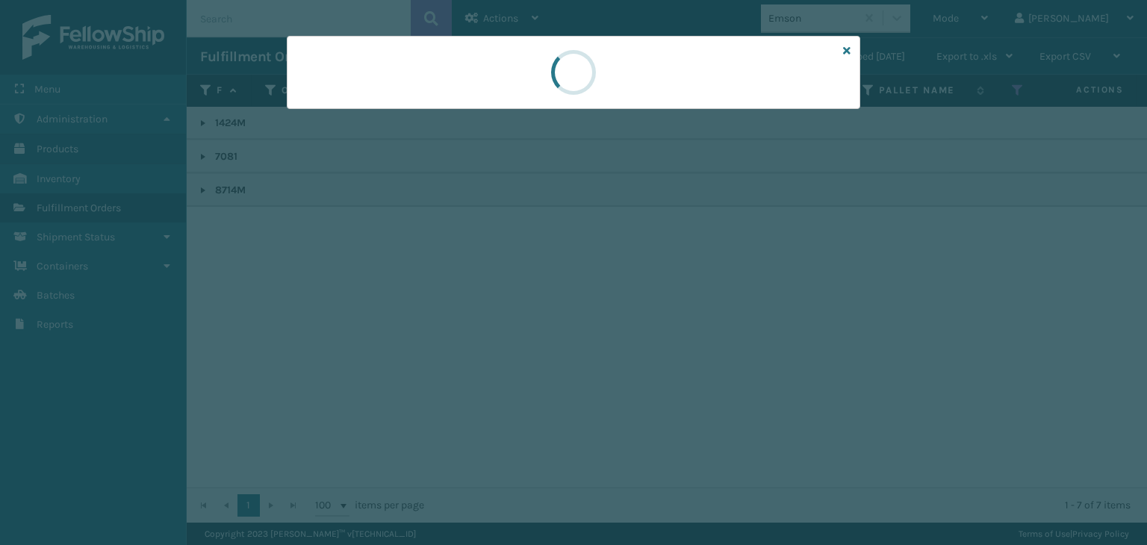
click at [393, 123] on div at bounding box center [573, 272] width 1147 height 545
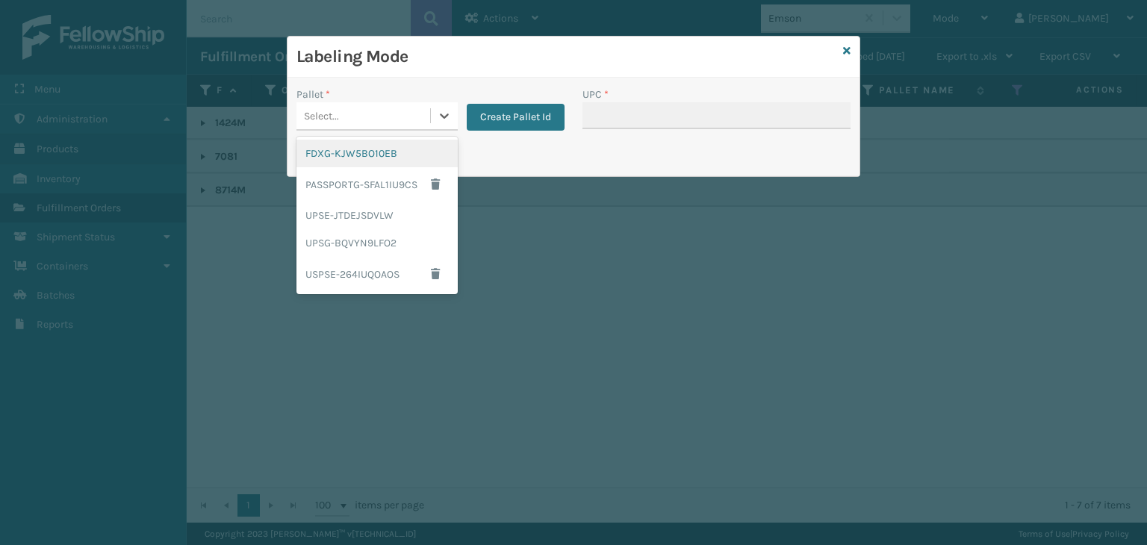
click at [393, 123] on div "Select..." at bounding box center [364, 116] width 134 height 25
click at [389, 156] on div "FDXG-KJW5BO10EB" at bounding box center [377, 154] width 161 height 28
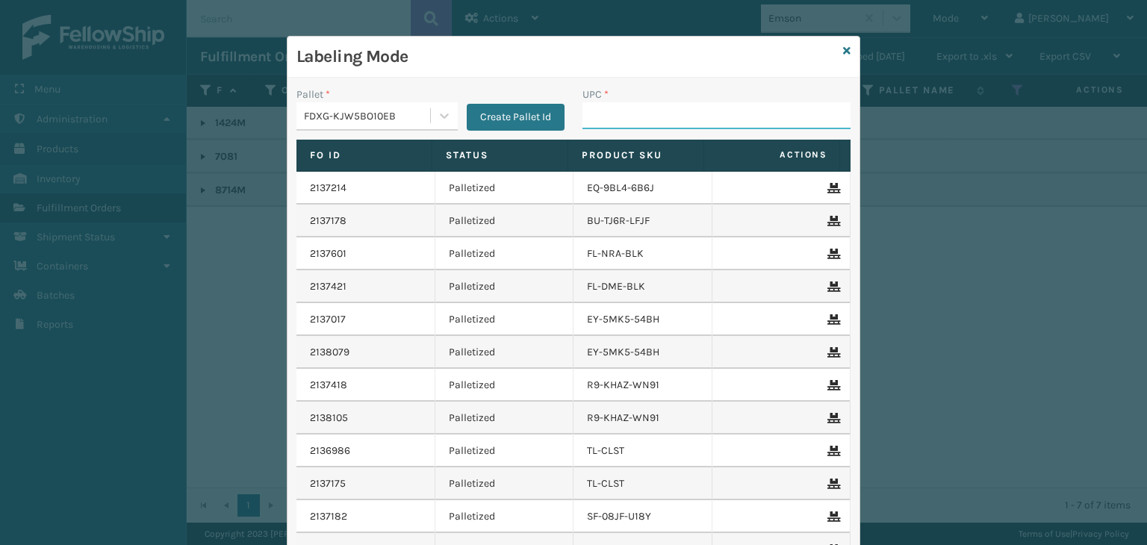
click at [607, 123] on input "UPC *" at bounding box center [717, 115] width 268 height 27
paste input "080313087141"
type input "080313087141"
type input "10080313070812"
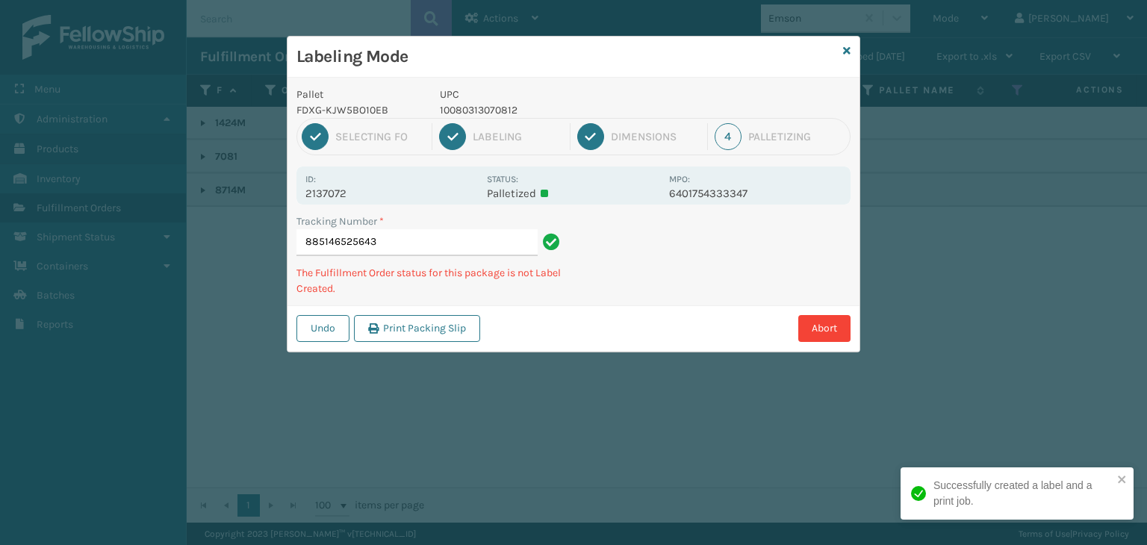
click at [487, 117] on p "10080313070812" at bounding box center [550, 110] width 220 height 16
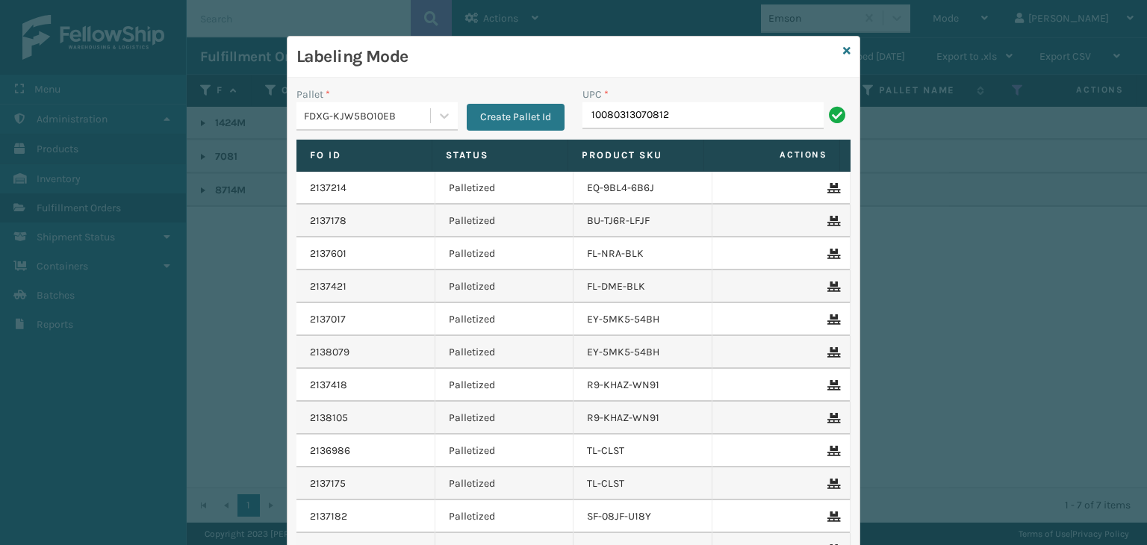
type input "10080313070812"
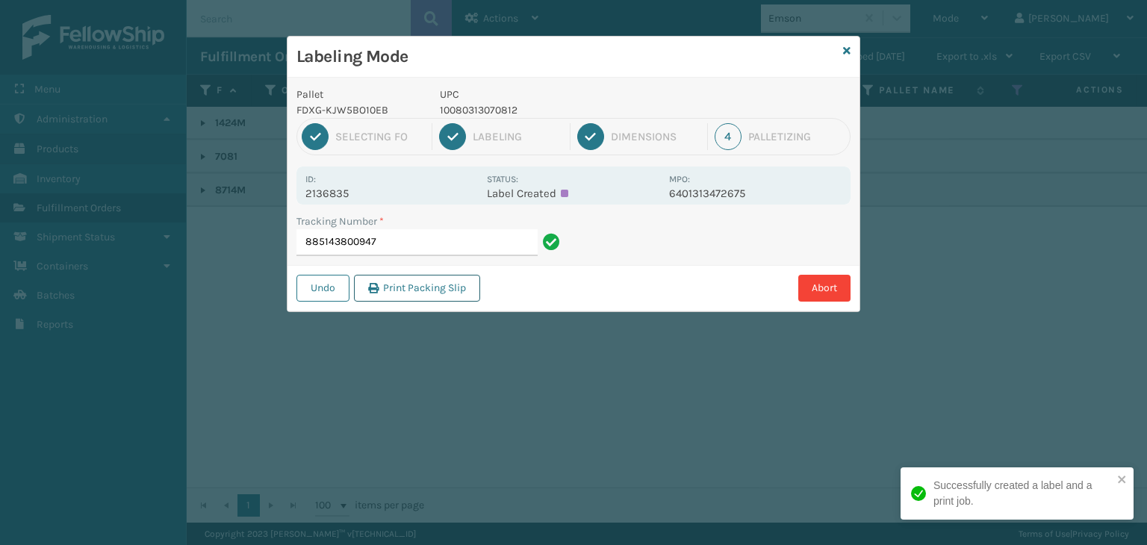
click at [450, 283] on button "Print Packing Slip" at bounding box center [417, 288] width 126 height 27
click at [845, 52] on icon at bounding box center [846, 51] width 7 height 10
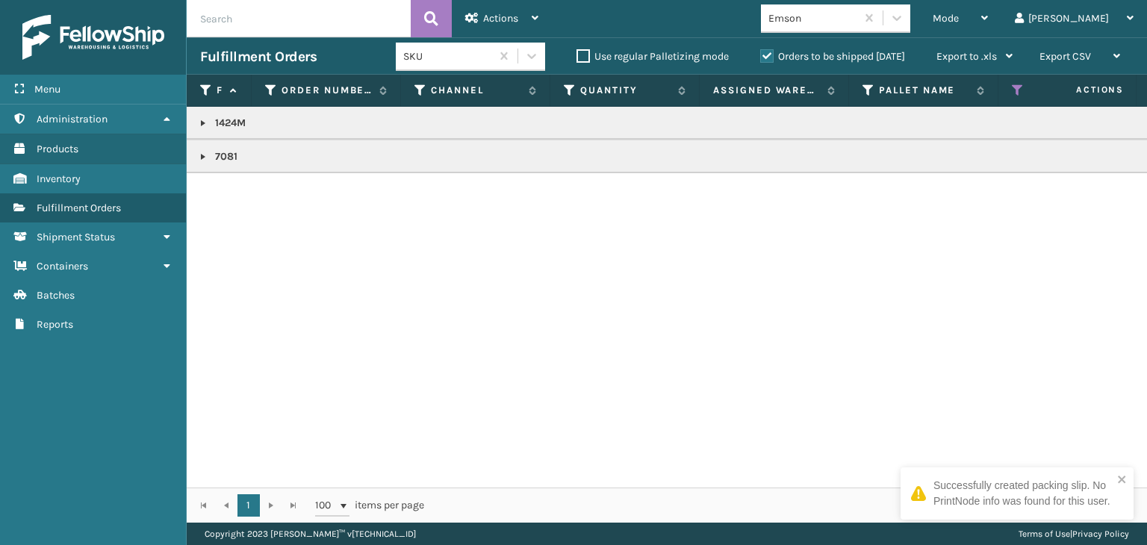
click at [203, 151] on link at bounding box center [203, 157] width 12 height 12
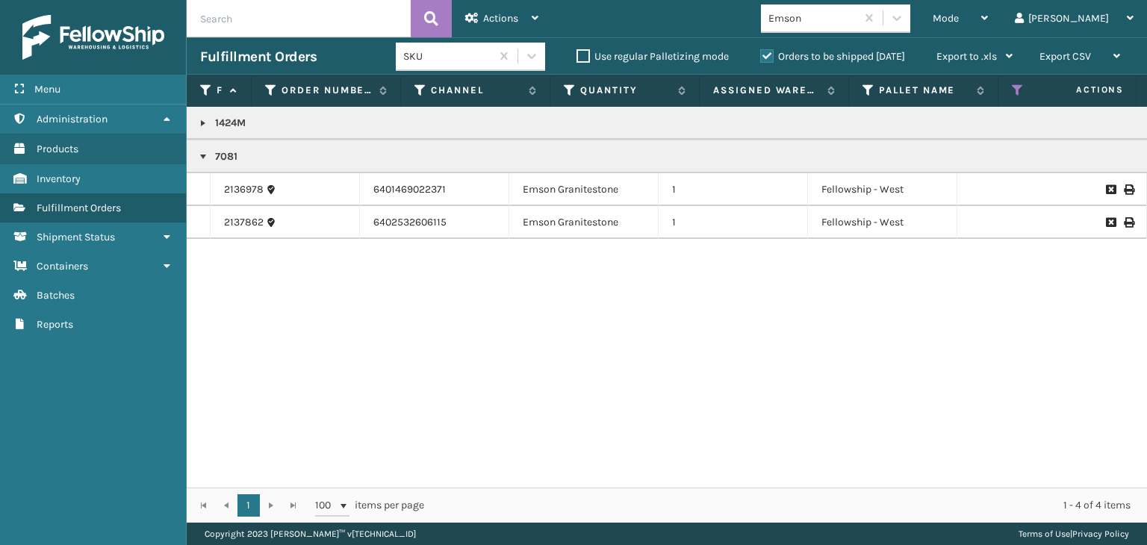
click at [207, 117] on link at bounding box center [203, 123] width 12 height 12
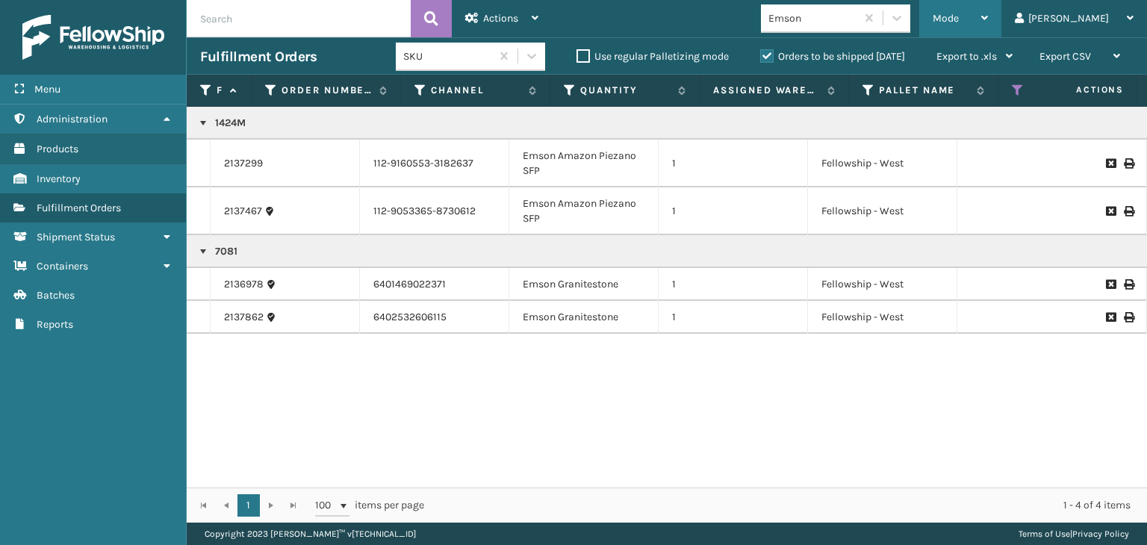
click at [988, 11] on div "Mode" at bounding box center [960, 18] width 55 height 37
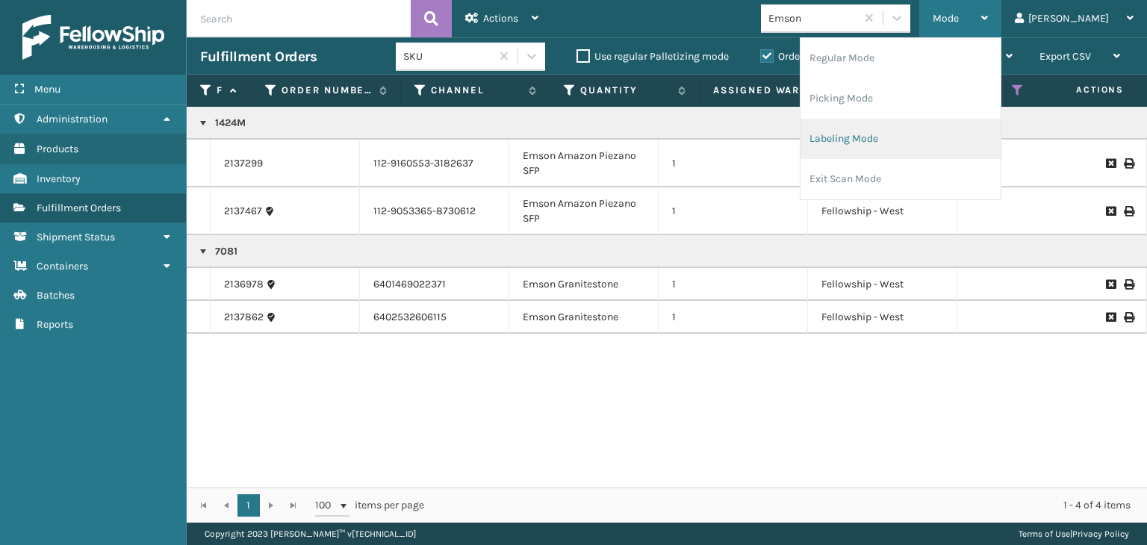
click at [956, 136] on li "Labeling Mode" at bounding box center [901, 139] width 200 height 40
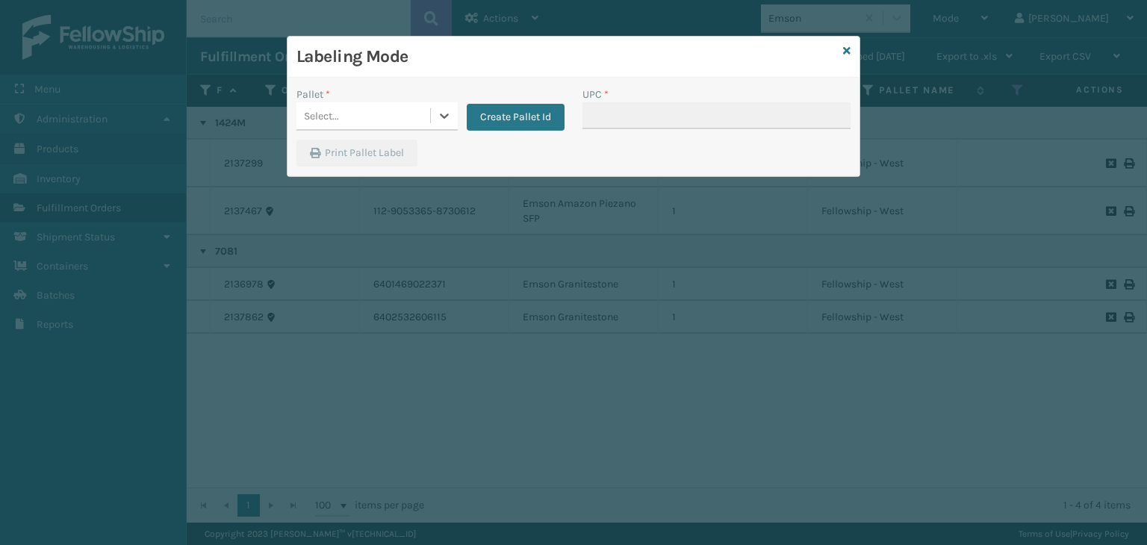
click at [385, 117] on div "Select..." at bounding box center [364, 116] width 134 height 25
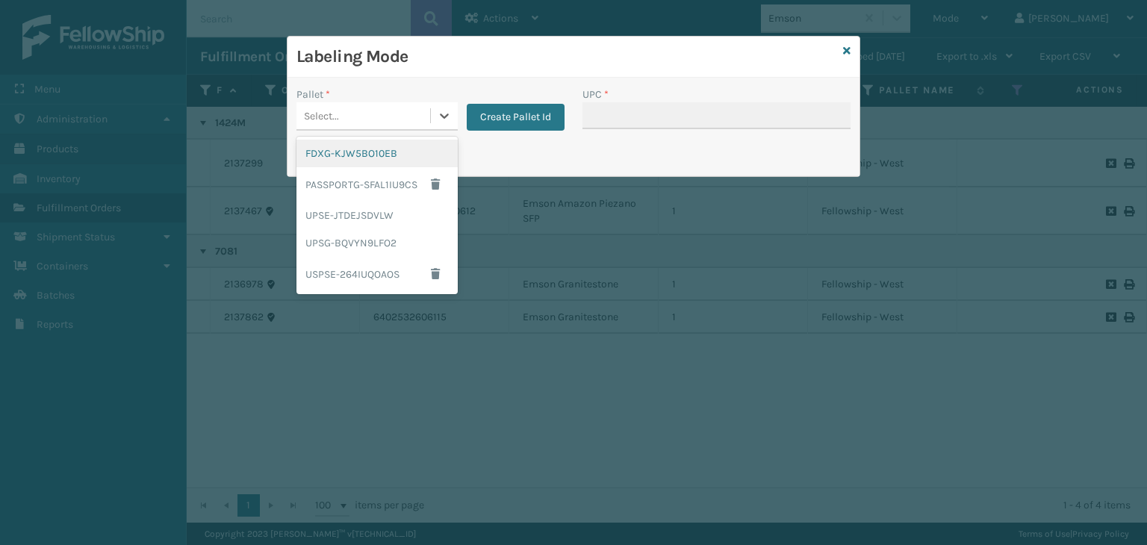
click at [366, 164] on div "FDXG-KJW5BO10EB" at bounding box center [377, 154] width 161 height 28
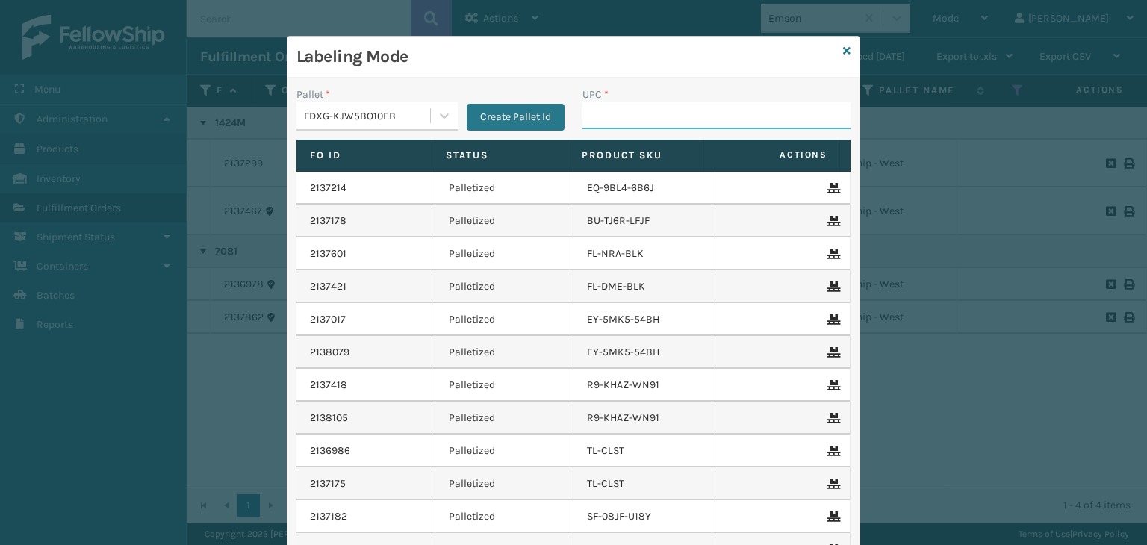
drag, startPoint x: 598, startPoint y: 108, endPoint x: 616, endPoint y: 120, distance: 21.1
click at [598, 108] on input "UPC *" at bounding box center [717, 115] width 268 height 27
paste input "10080313070812"
type input "10080313070812"
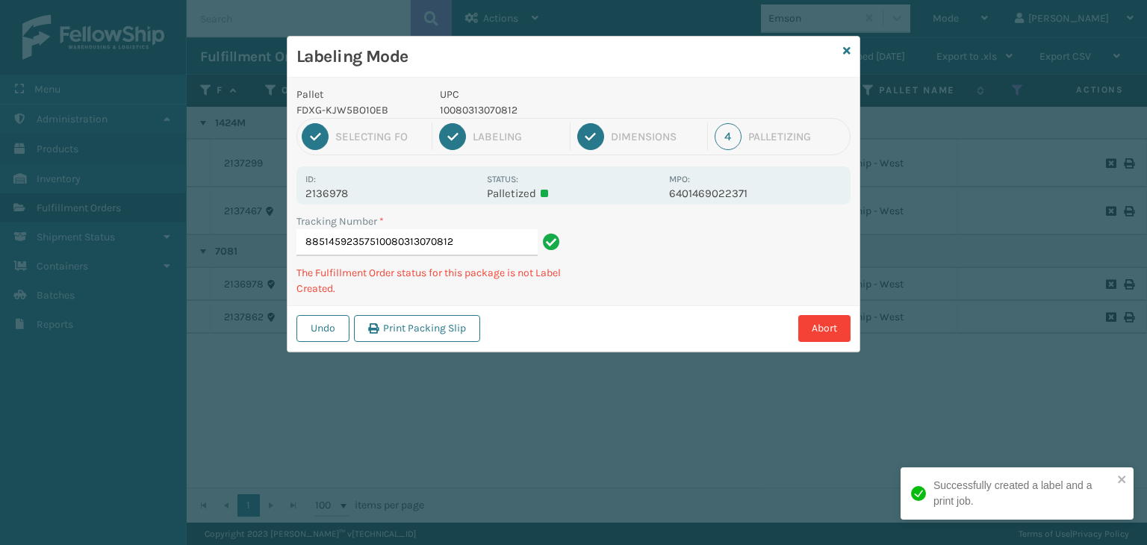
type input "8851459235751008031307081210080313070812"
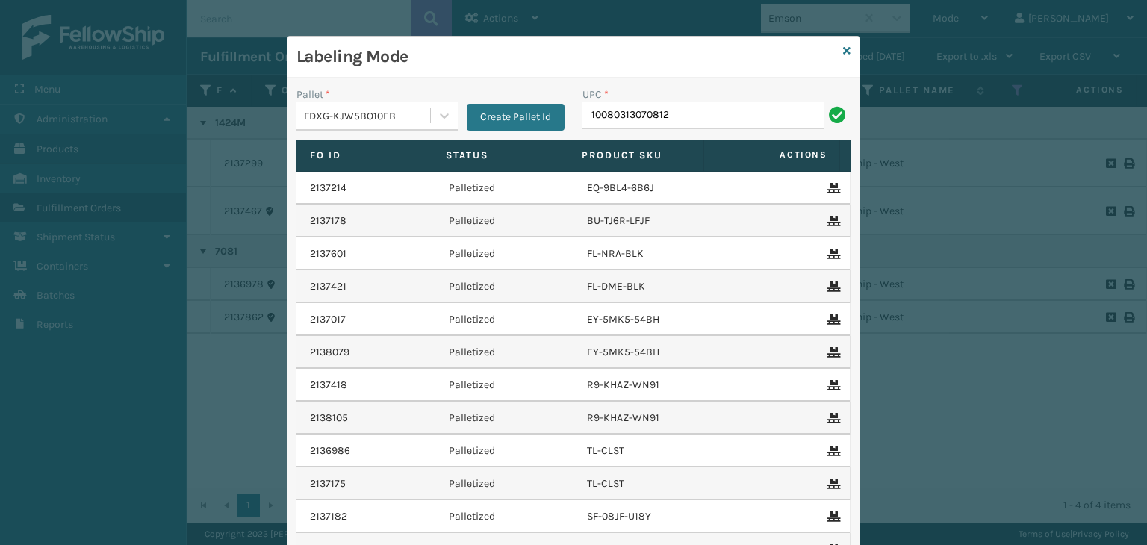
type input "10080313070812"
click at [843, 53] on icon at bounding box center [846, 51] width 7 height 10
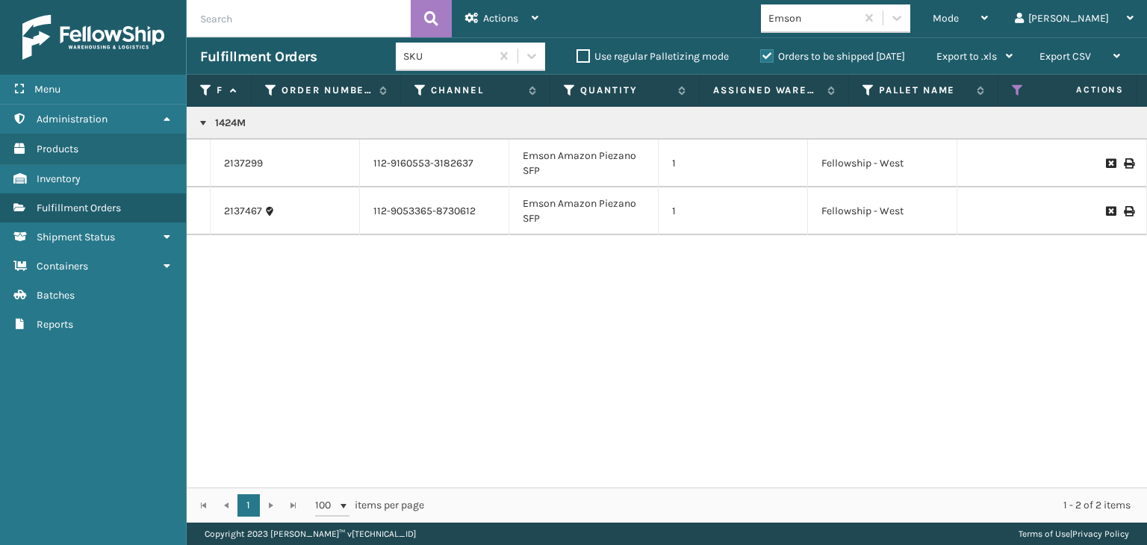
click at [858, 25] on div "Emson" at bounding box center [813, 18] width 89 height 16
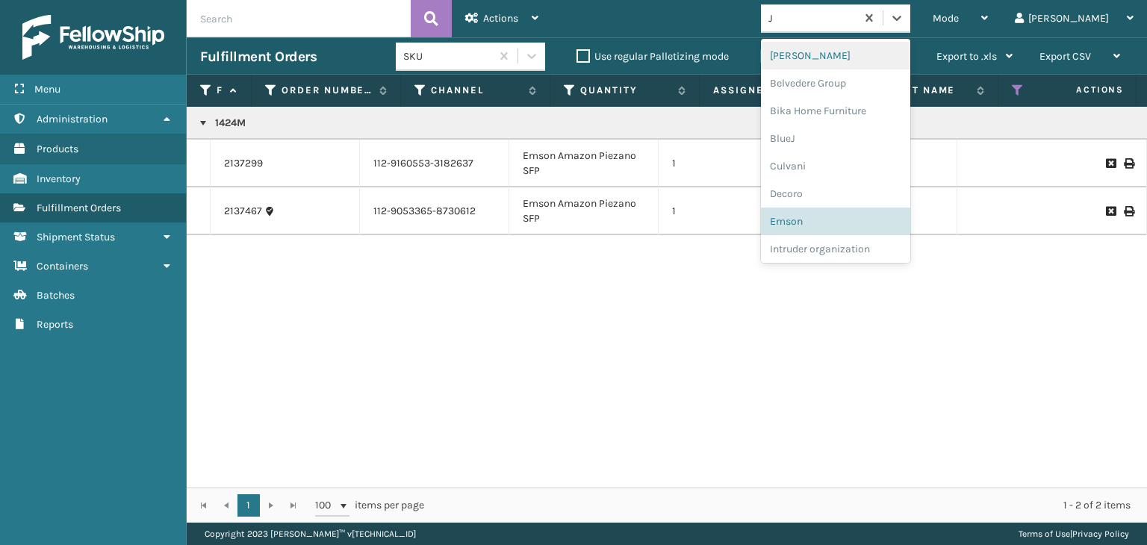
type input "JU"
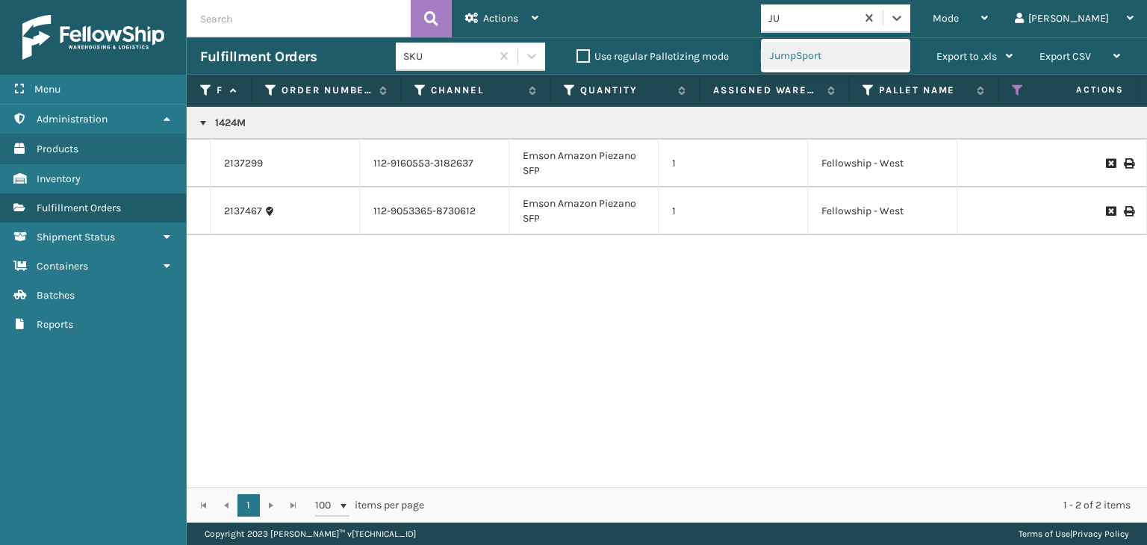
click at [888, 44] on div "JumpSport" at bounding box center [835, 56] width 149 height 28
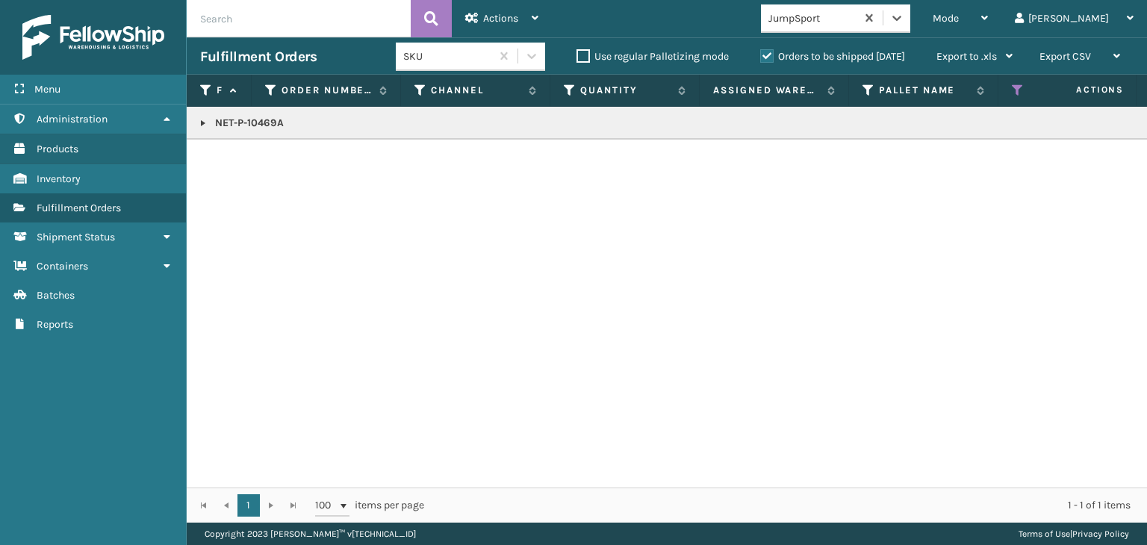
click at [233, 123] on p "NET-P-10469A" at bounding box center [1151, 123] width 1902 height 15
click at [959, 22] on span "Mode" at bounding box center [946, 18] width 26 height 13
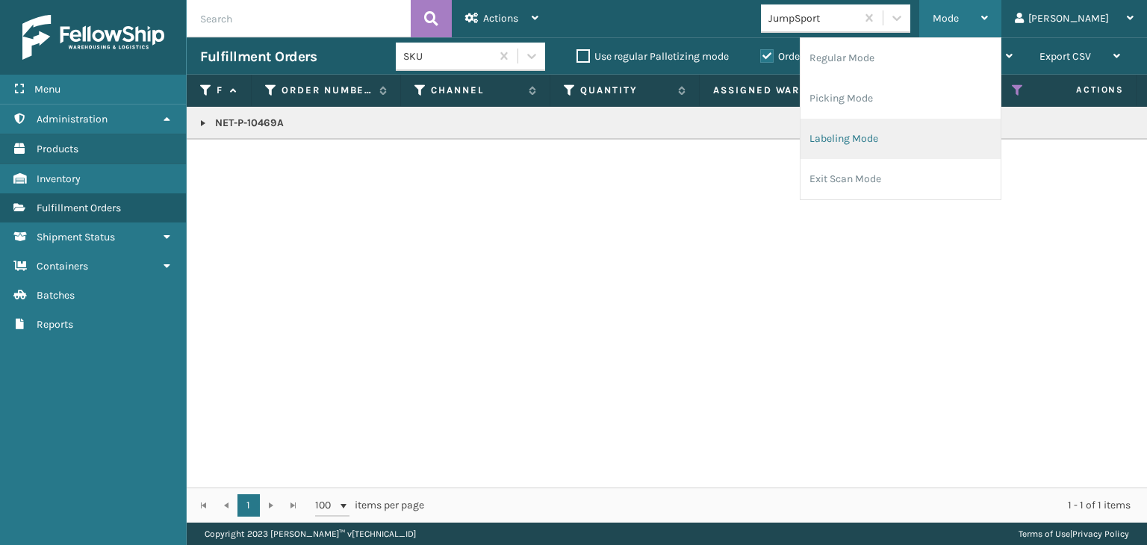
click at [973, 146] on li "Labeling Mode" at bounding box center [901, 139] width 200 height 40
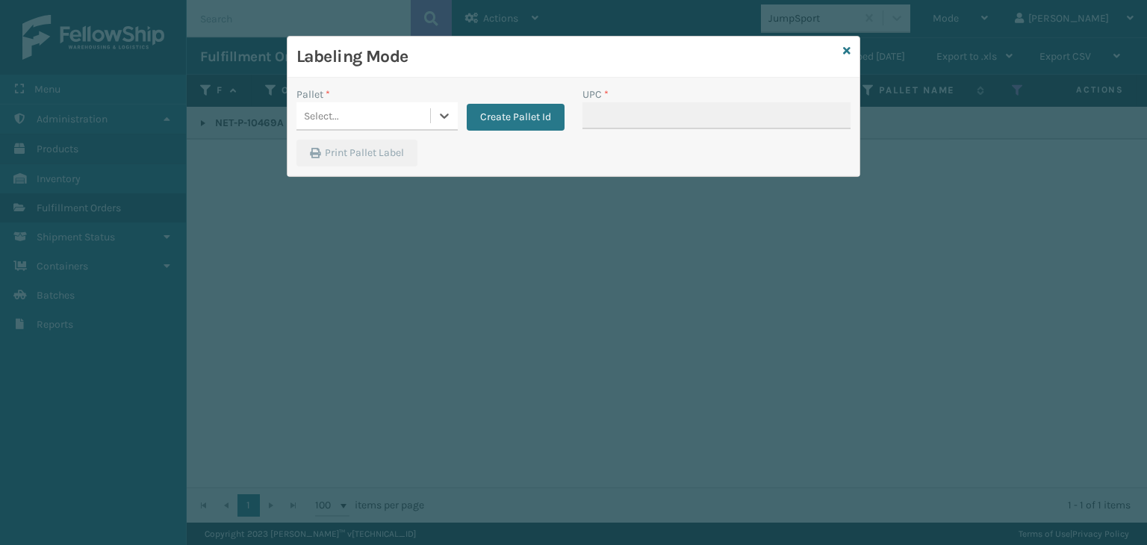
click at [402, 111] on div "Select..." at bounding box center [364, 116] width 134 height 25
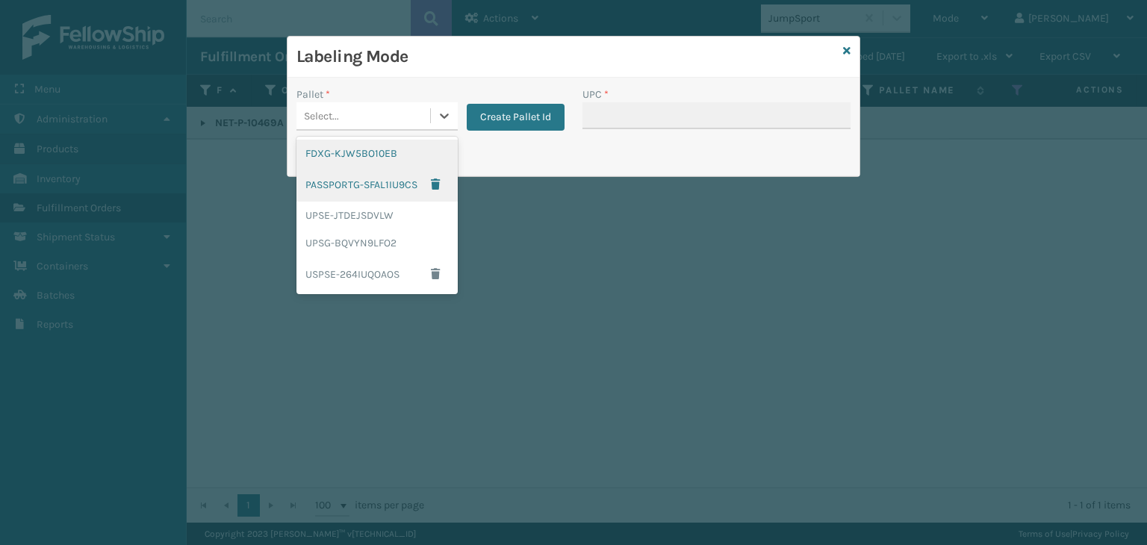
click at [371, 158] on div "FDXG-KJW5BO10EB" at bounding box center [377, 154] width 161 height 28
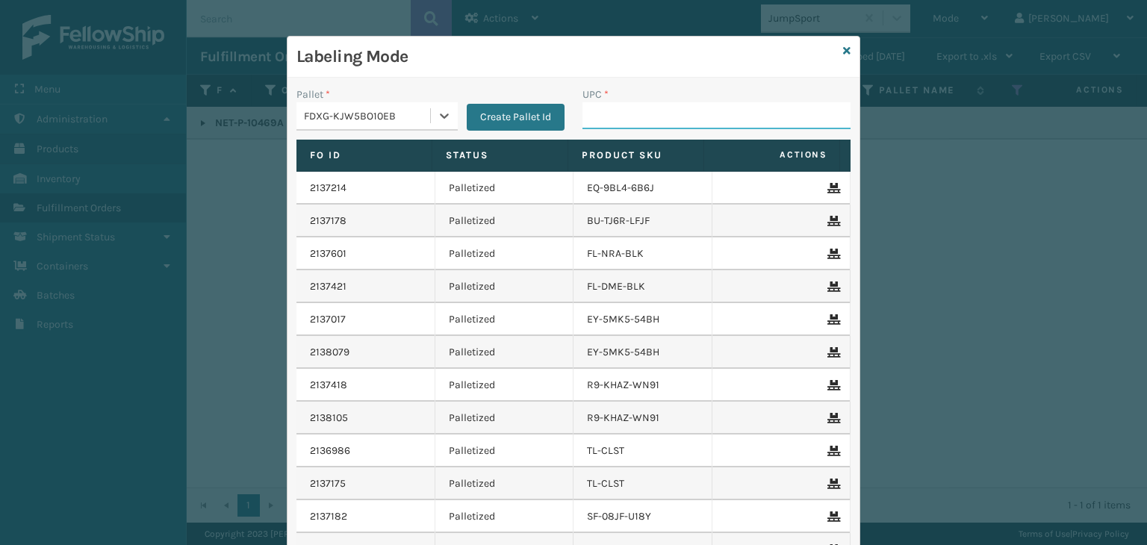
drag, startPoint x: 610, startPoint y: 118, endPoint x: 644, endPoint y: 130, distance: 35.7
click at [610, 118] on input "UPC *" at bounding box center [717, 115] width 268 height 27
paste input "NET-P-10469A"
type input "NET-P-10469A"
type input "854403"
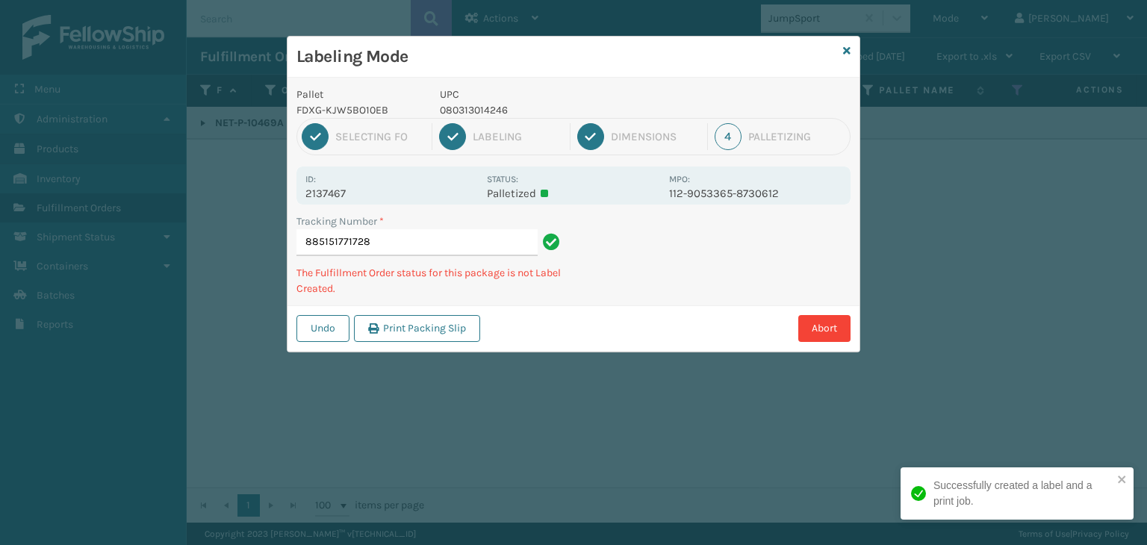
click at [493, 108] on p "080313014246" at bounding box center [550, 110] width 220 height 16
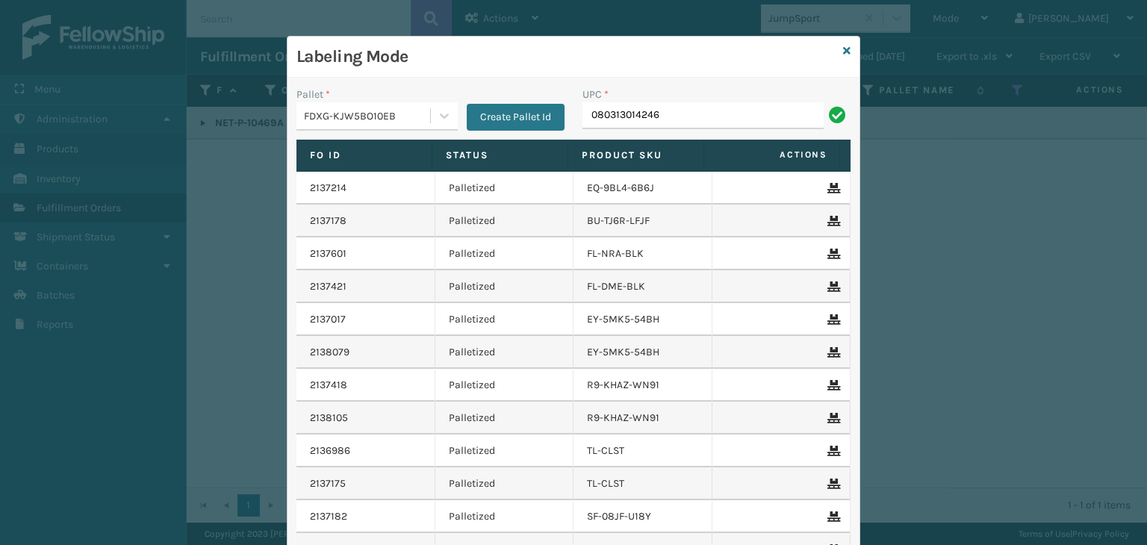
type input "080313014246"
click at [843, 47] on icon at bounding box center [846, 51] width 7 height 10
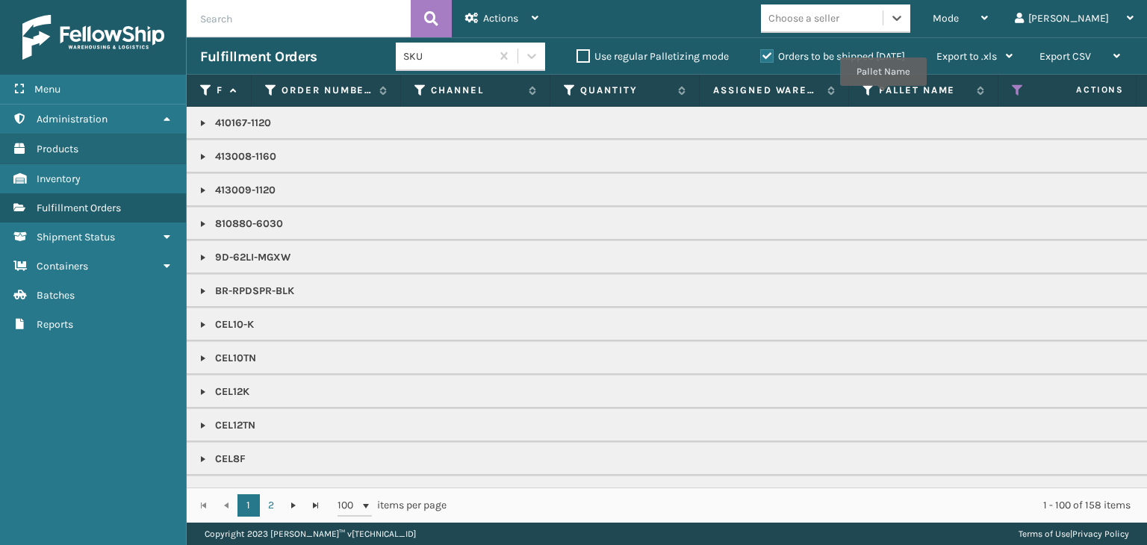
click at [814, 27] on div "Mode Regular Mode Picking Mode Labeling Mode Exit Scan Mode option JumpSport, s…" at bounding box center [849, 18] width 595 height 37
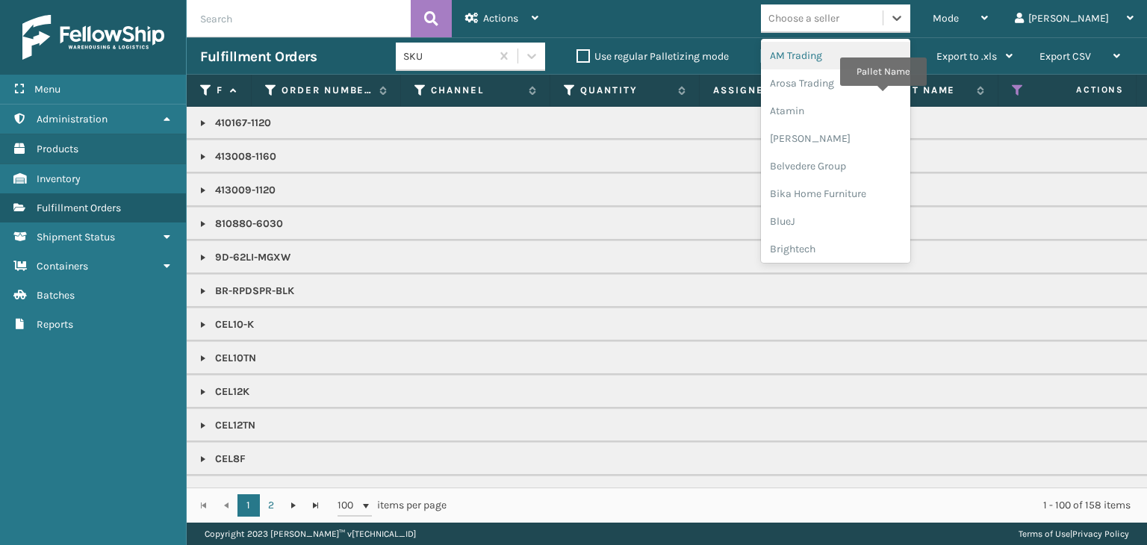
click at [831, 17] on div "Choose a seller" at bounding box center [804, 18] width 71 height 16
type input "BR"
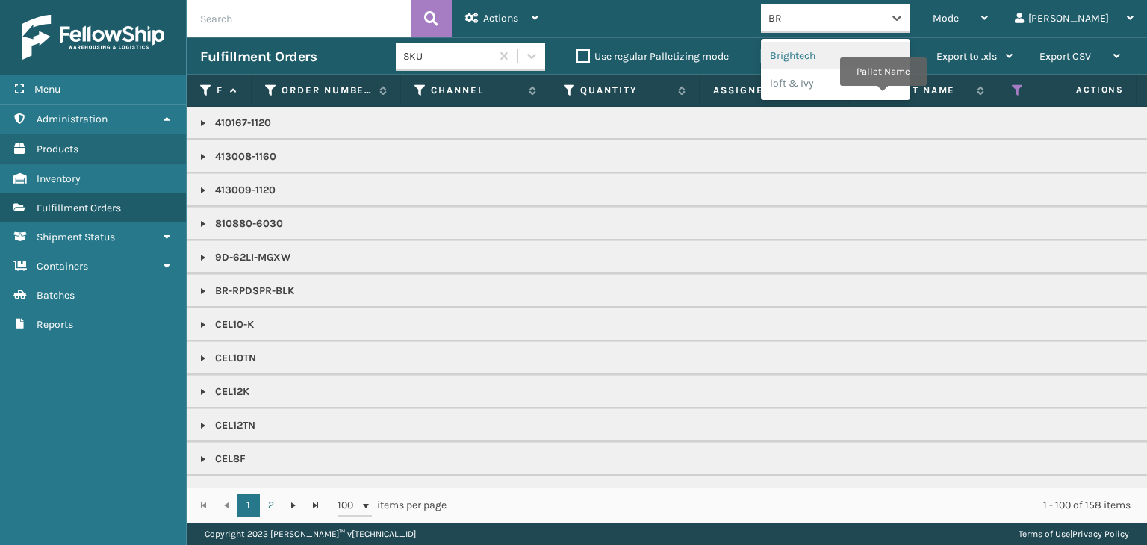
click at [819, 51] on div "Brightech" at bounding box center [835, 56] width 149 height 28
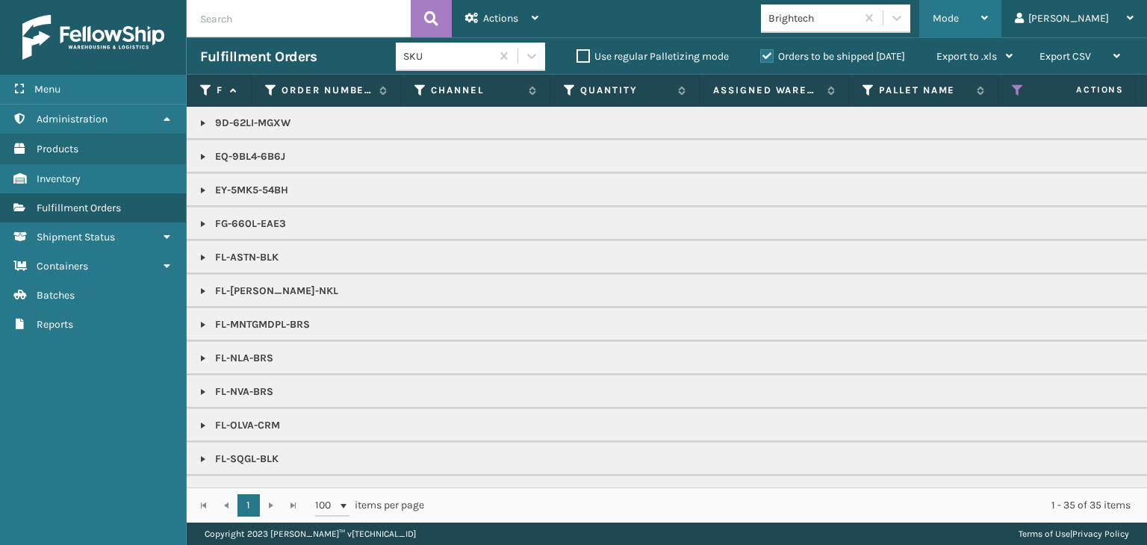
click at [959, 13] on span "Mode" at bounding box center [946, 18] width 26 height 13
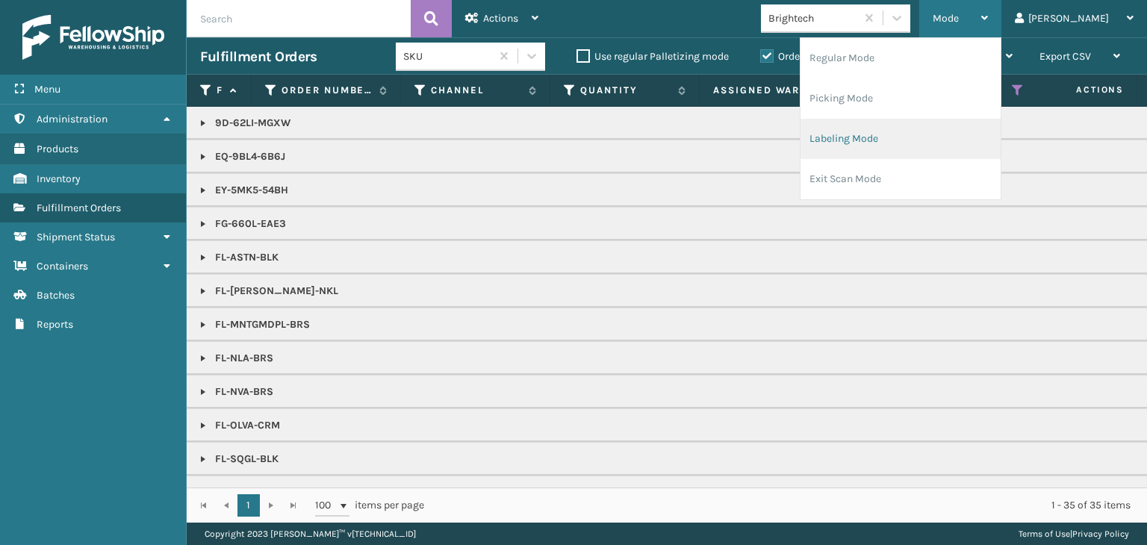
click at [998, 123] on li "Labeling Mode" at bounding box center [901, 139] width 200 height 40
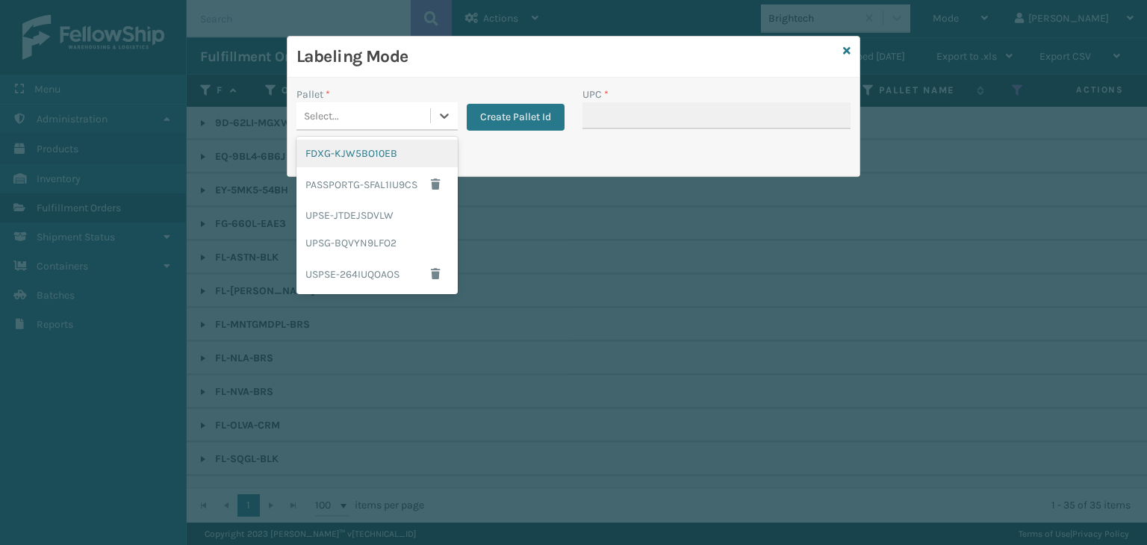
click at [330, 109] on div "Select..." at bounding box center [321, 116] width 35 height 16
click at [365, 155] on div "FDXG-KJW5BO10EB" at bounding box center [377, 154] width 161 height 28
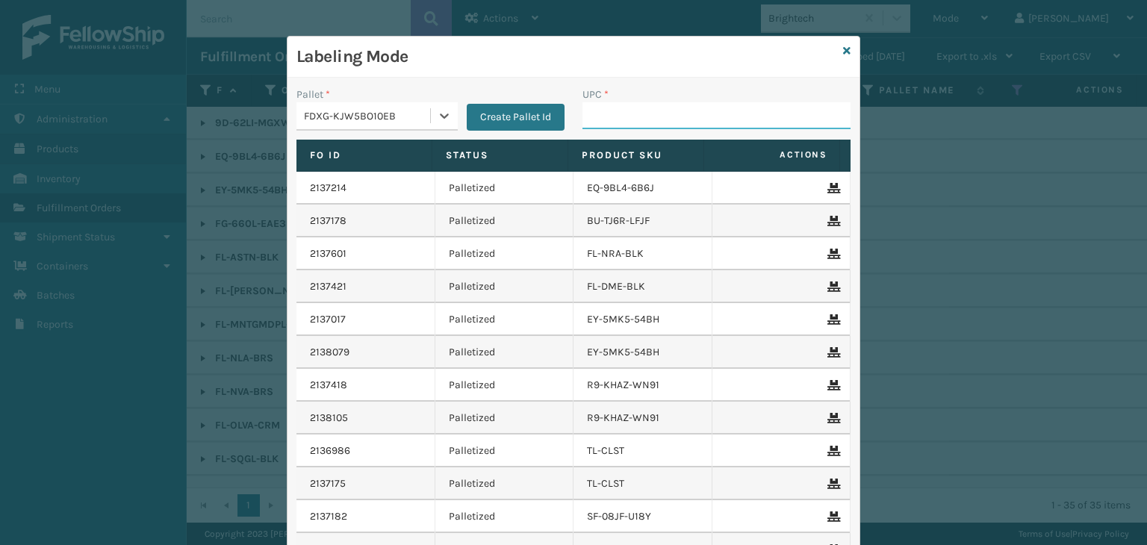
click at [642, 111] on input "UPC *" at bounding box center [717, 115] width 268 height 27
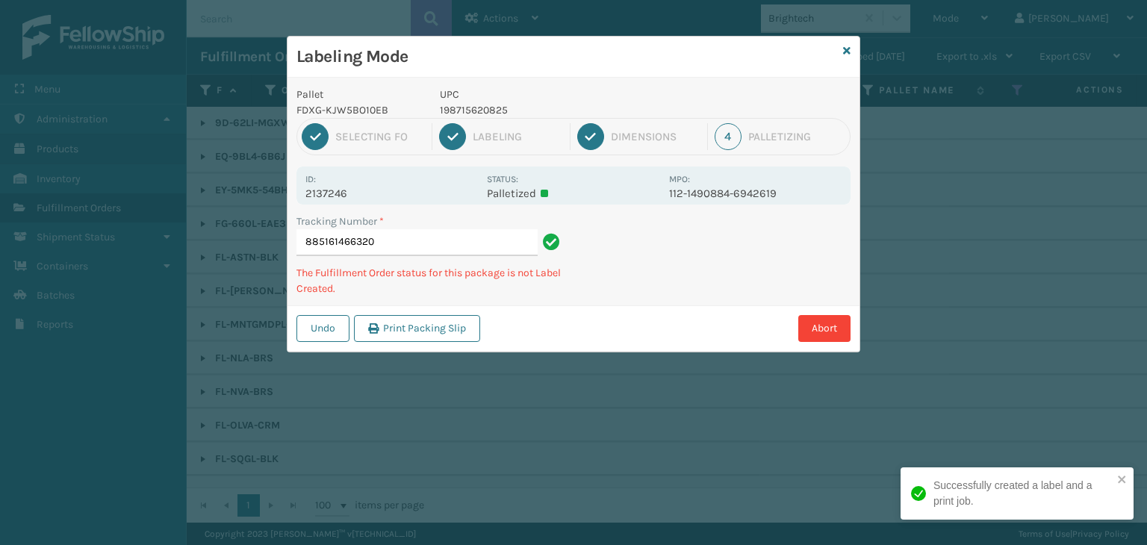
click at [454, 111] on p "198715620825" at bounding box center [550, 110] width 220 height 16
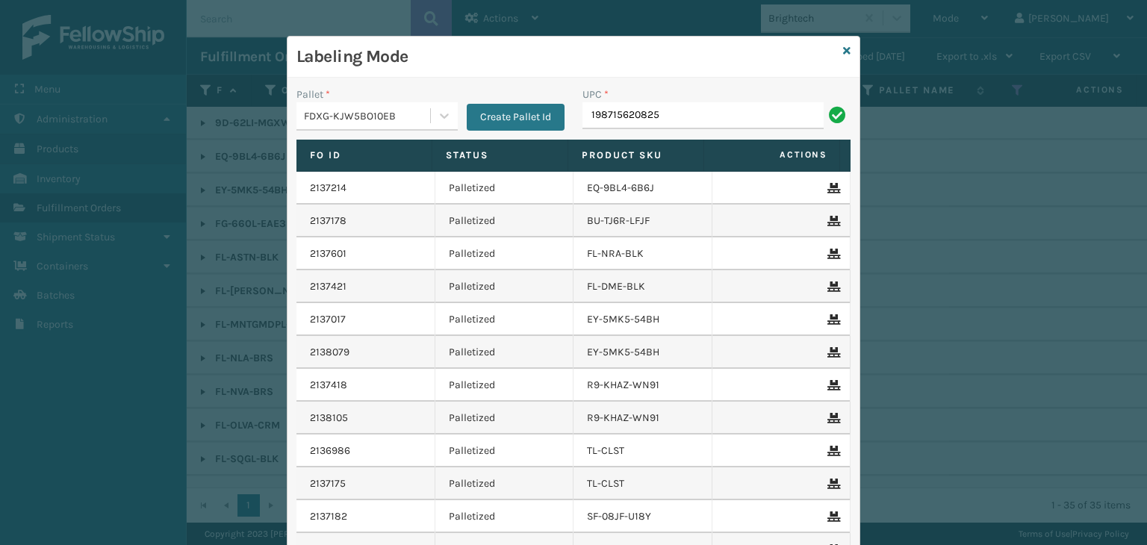
type input "198715620825"
click at [843, 52] on icon at bounding box center [846, 51] width 7 height 10
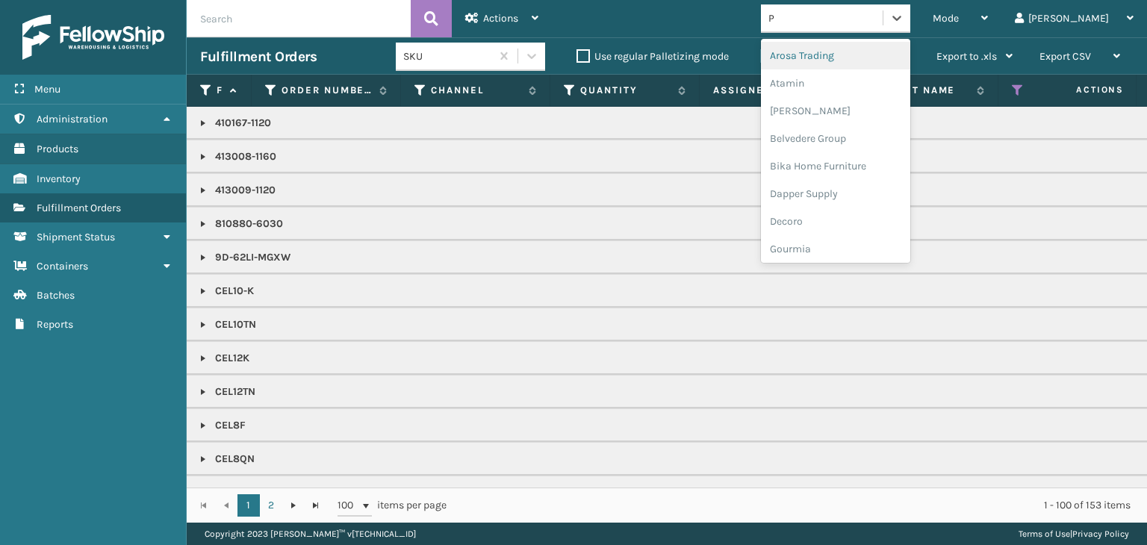
type input "PL"
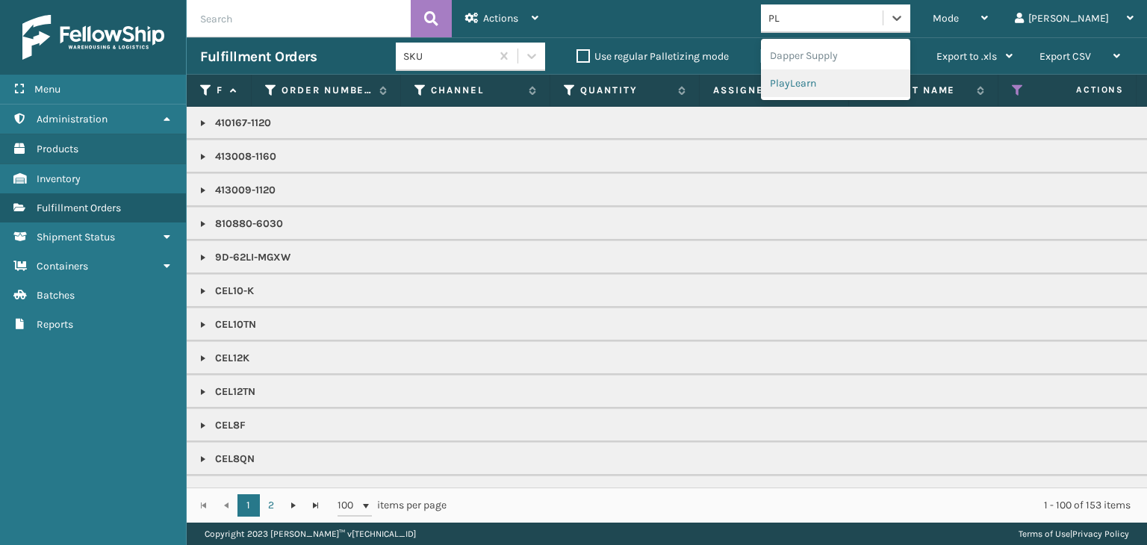
click at [875, 93] on div "PlayLearn" at bounding box center [835, 83] width 149 height 28
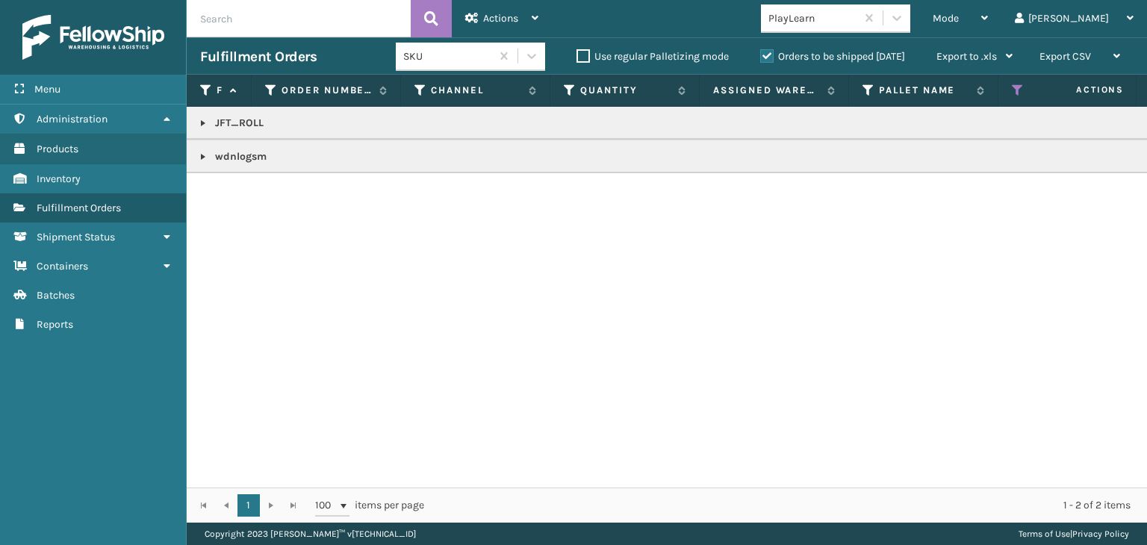
click at [208, 158] on link at bounding box center [203, 157] width 12 height 12
click at [229, 161] on p "wdnlogsm" at bounding box center [1151, 156] width 1902 height 15
click at [988, 4] on div "Mode" at bounding box center [960, 18] width 55 height 37
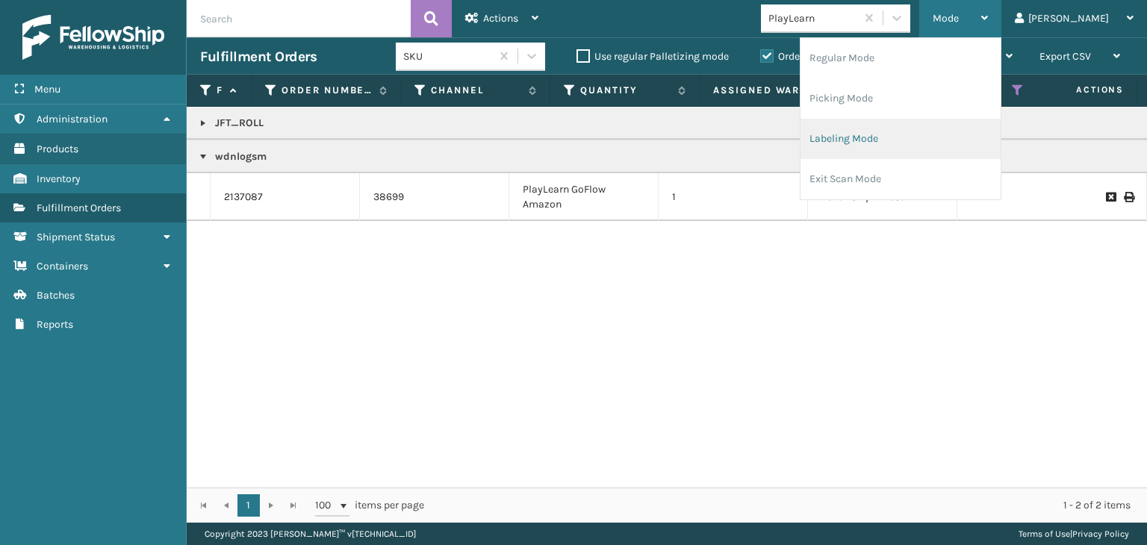
click at [932, 145] on li "Labeling Mode" at bounding box center [901, 139] width 200 height 40
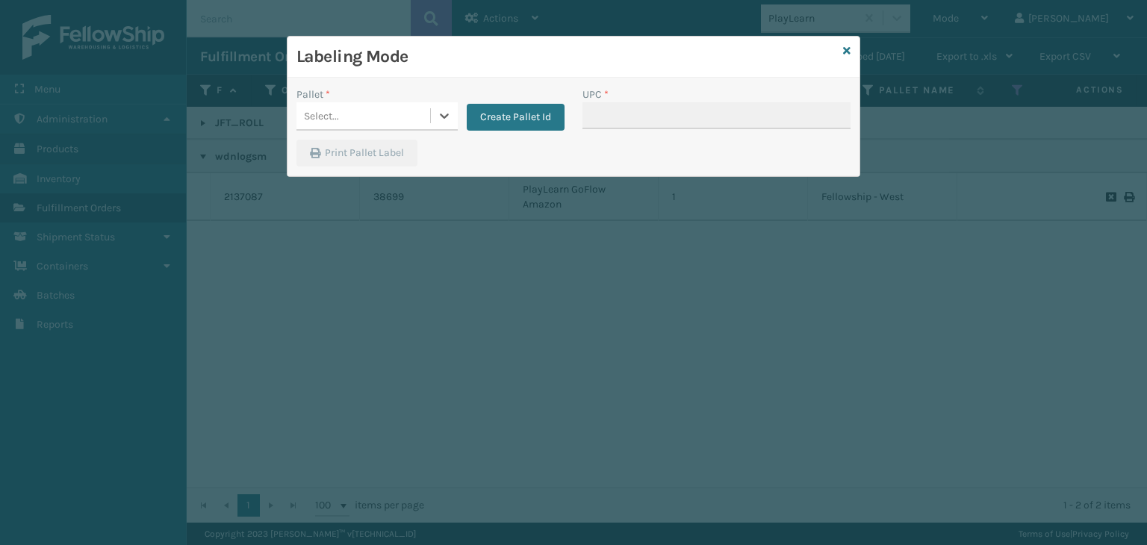
click at [356, 104] on div "Select..." at bounding box center [364, 116] width 134 height 25
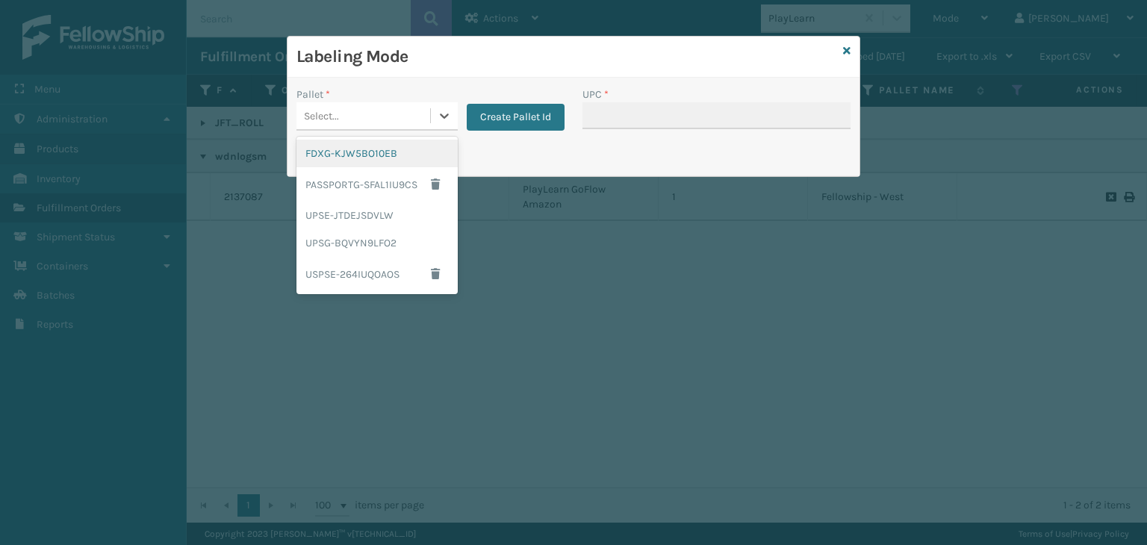
click at [362, 158] on div "FDXG-KJW5BO10EB" at bounding box center [377, 154] width 161 height 28
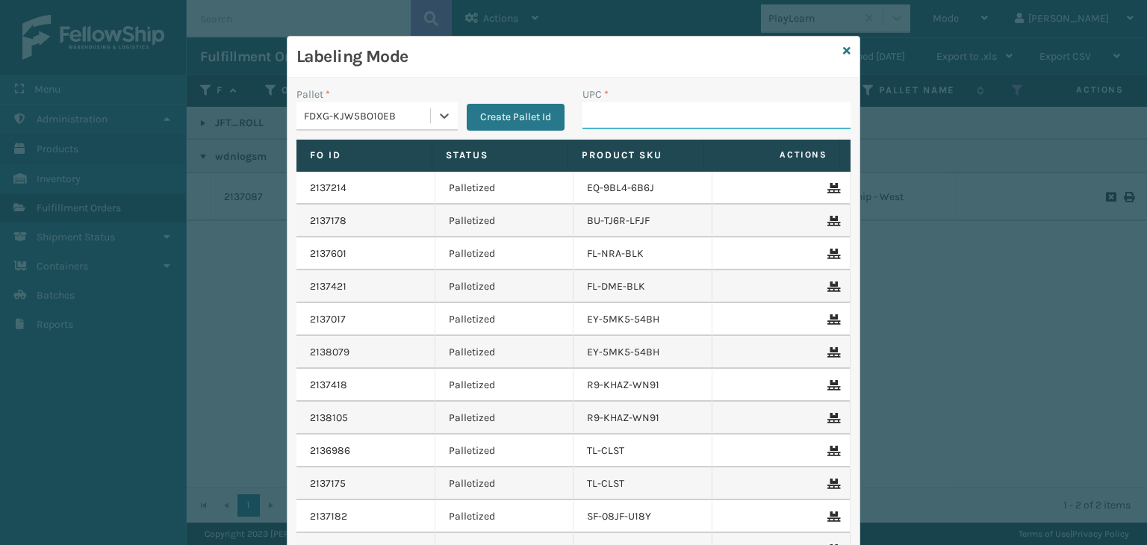
click at [627, 126] on input "UPC *" at bounding box center [717, 115] width 268 height 27
paste input "wdnlogsm"
type input "wdnlogsm"
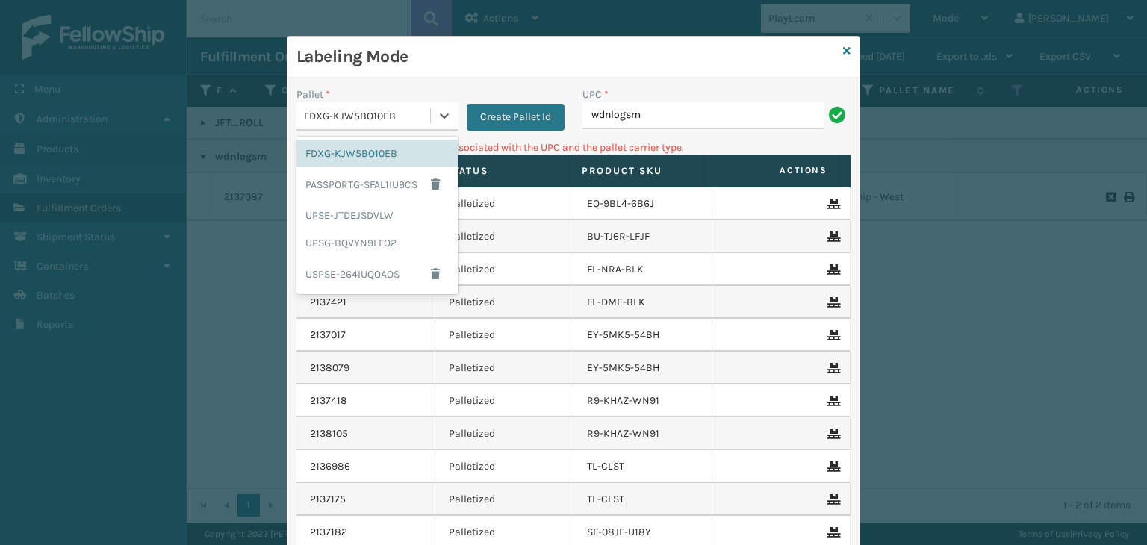
click at [402, 123] on div "FDXG-KJW5BO10EB" at bounding box center [364, 116] width 134 height 25
click at [843, 49] on icon at bounding box center [846, 51] width 7 height 10
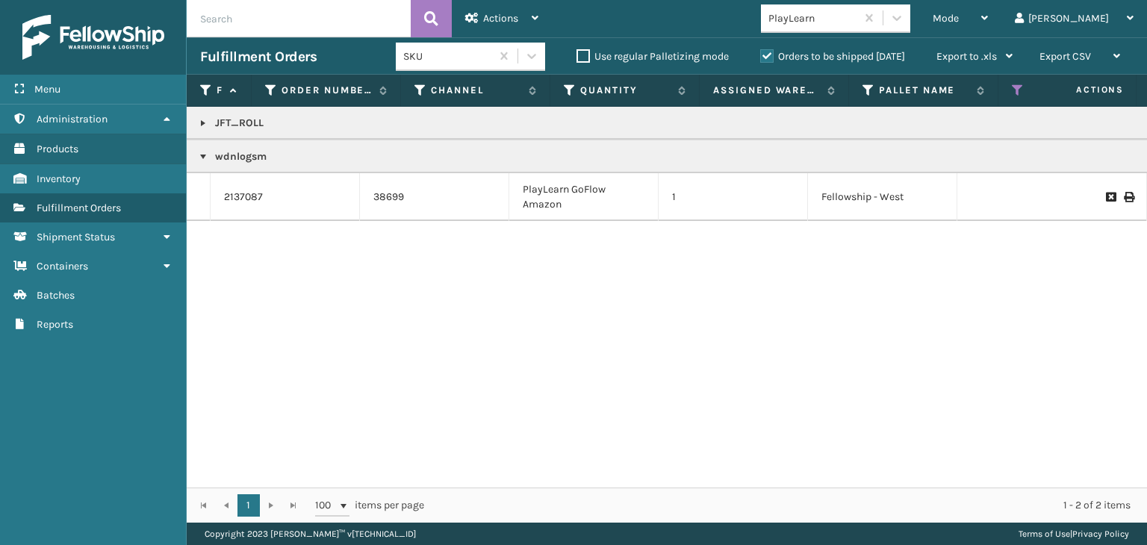
click at [205, 120] on link at bounding box center [203, 123] width 12 height 12
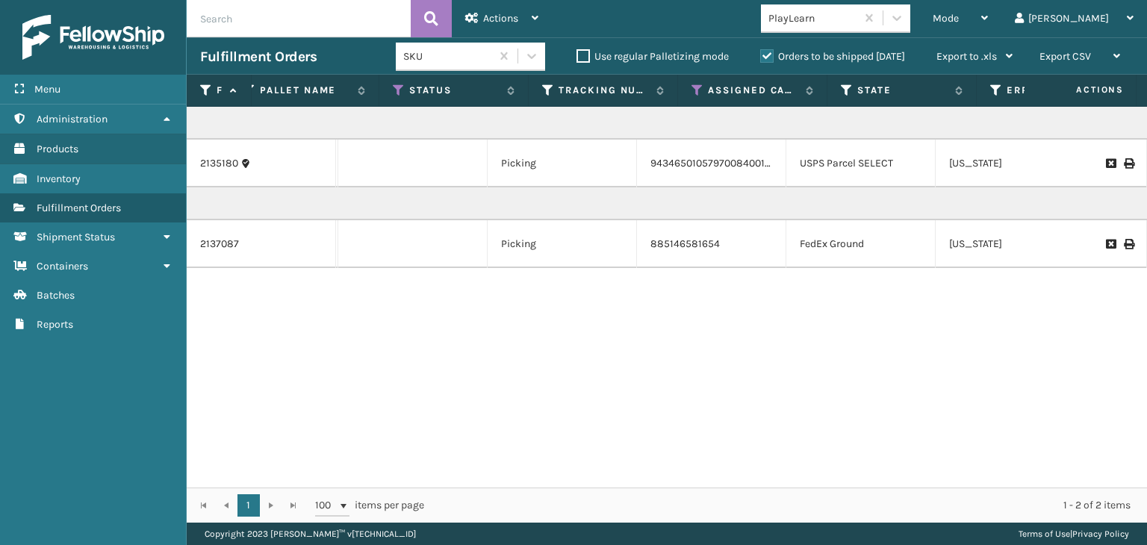
scroll to position [0, 633]
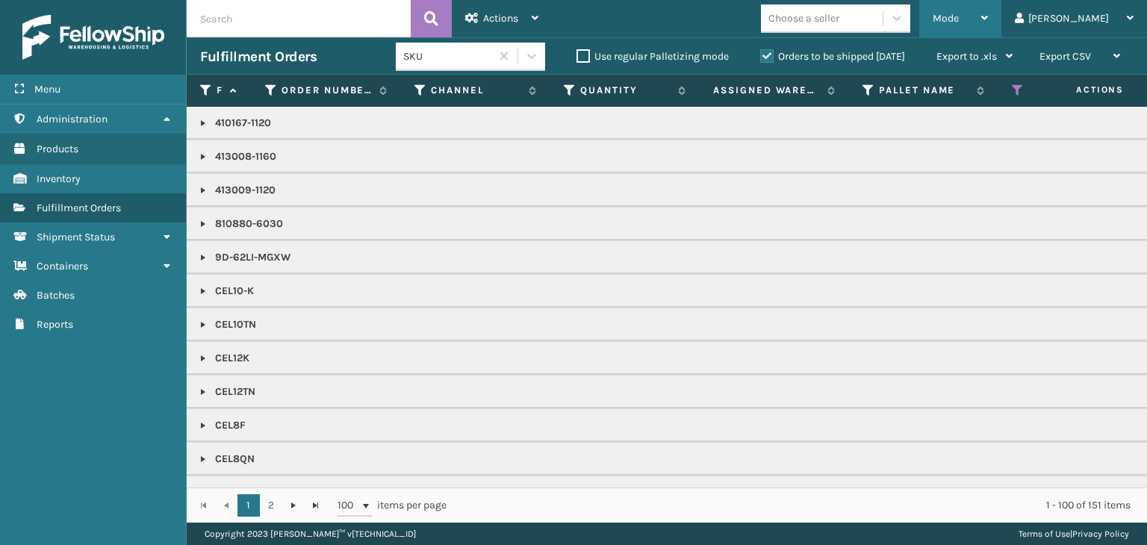
click at [959, 22] on span "Mode" at bounding box center [946, 18] width 26 height 13
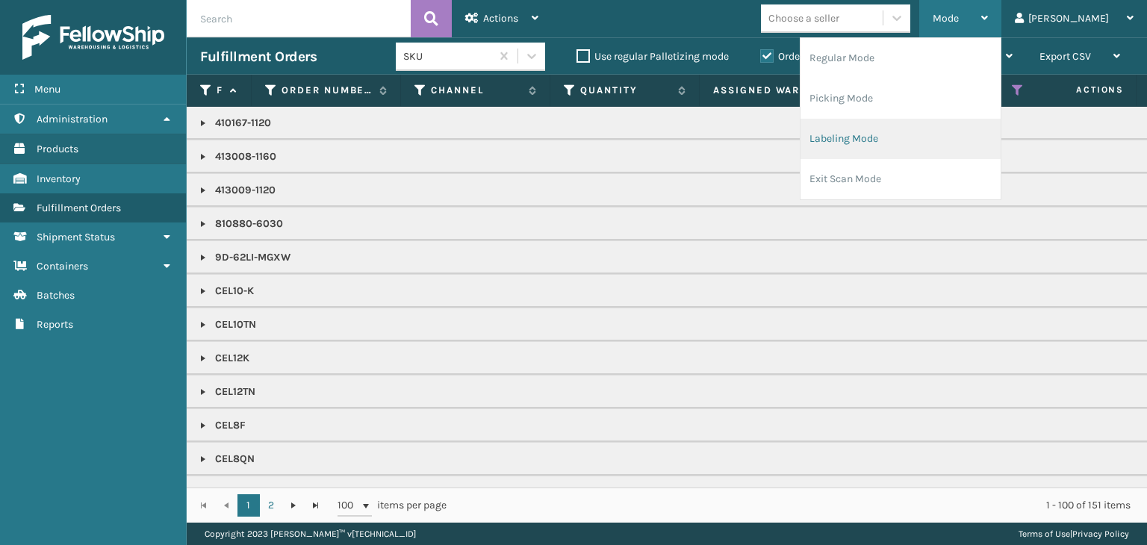
click at [955, 137] on li "Labeling Mode" at bounding box center [901, 139] width 200 height 40
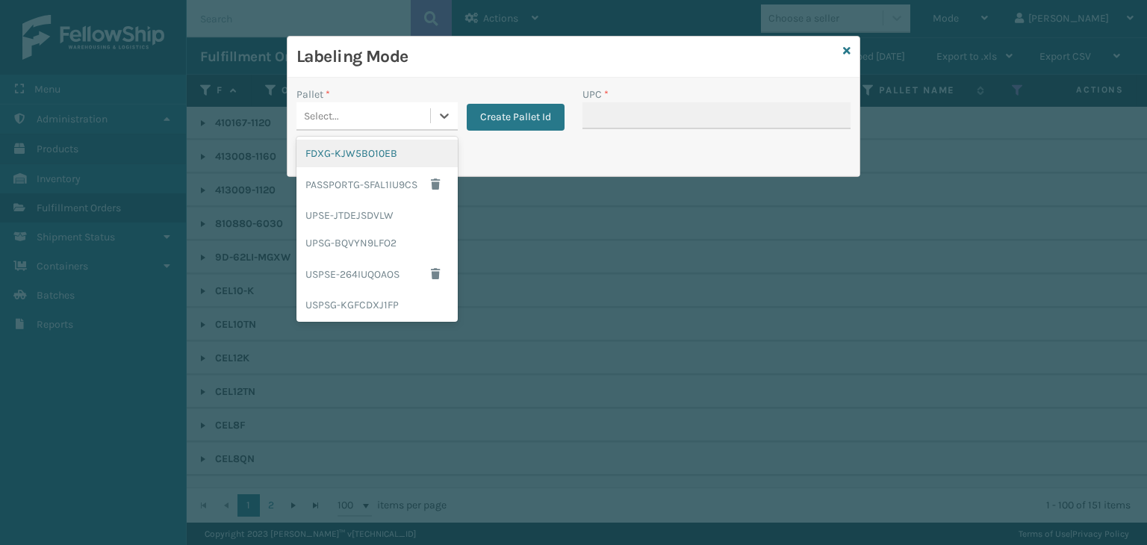
click at [426, 120] on div "Select..." at bounding box center [364, 116] width 134 height 25
click at [368, 234] on div "UPSG-BQVYN9LFO2" at bounding box center [377, 243] width 161 height 28
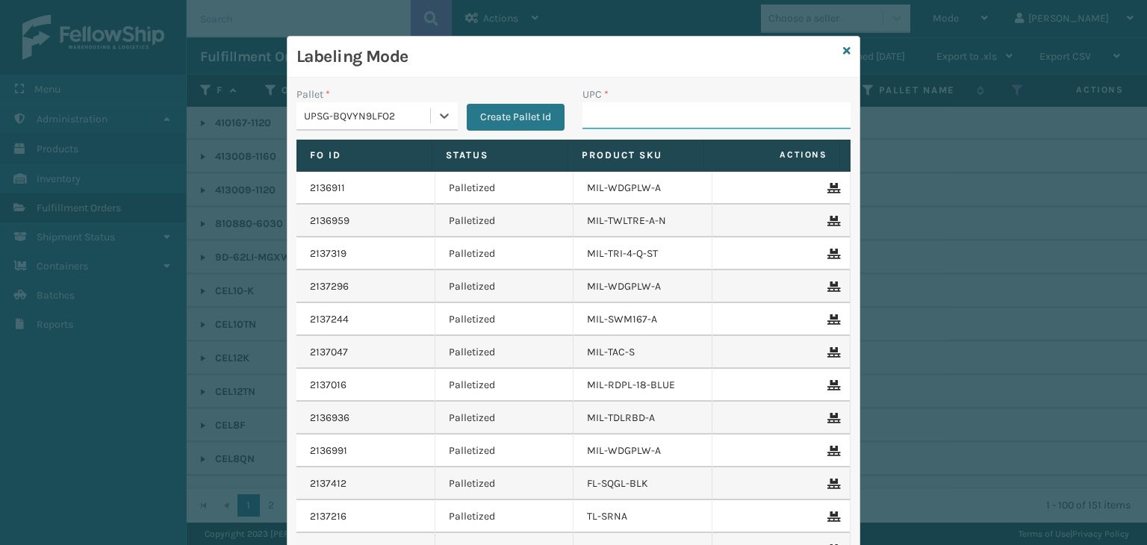
click at [611, 105] on input "UPC *" at bounding box center [717, 115] width 268 height 27
click at [843, 52] on icon at bounding box center [846, 51] width 7 height 10
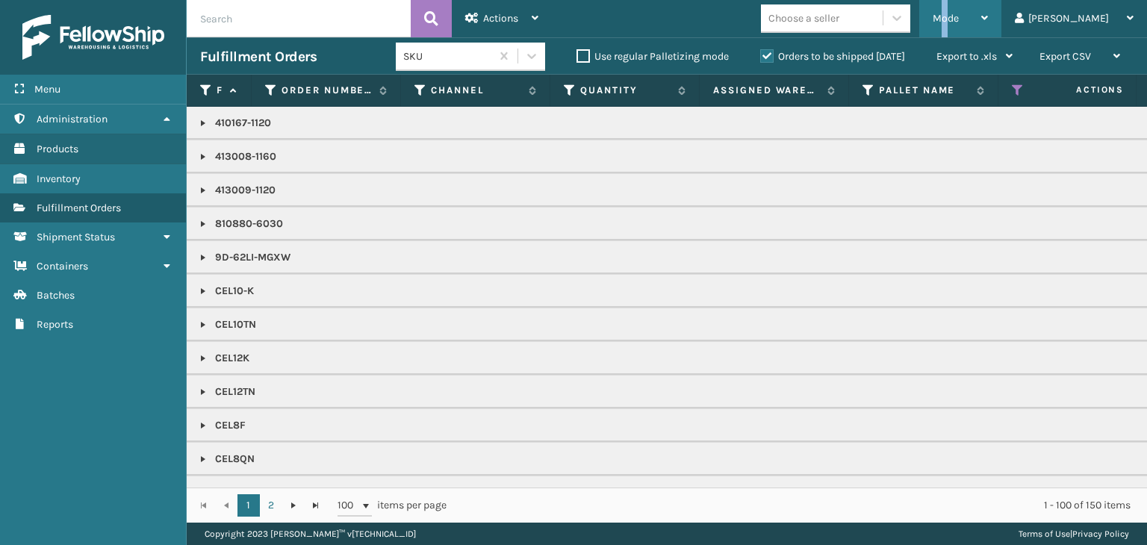
click at [988, 10] on div "Mode" at bounding box center [960, 18] width 55 height 37
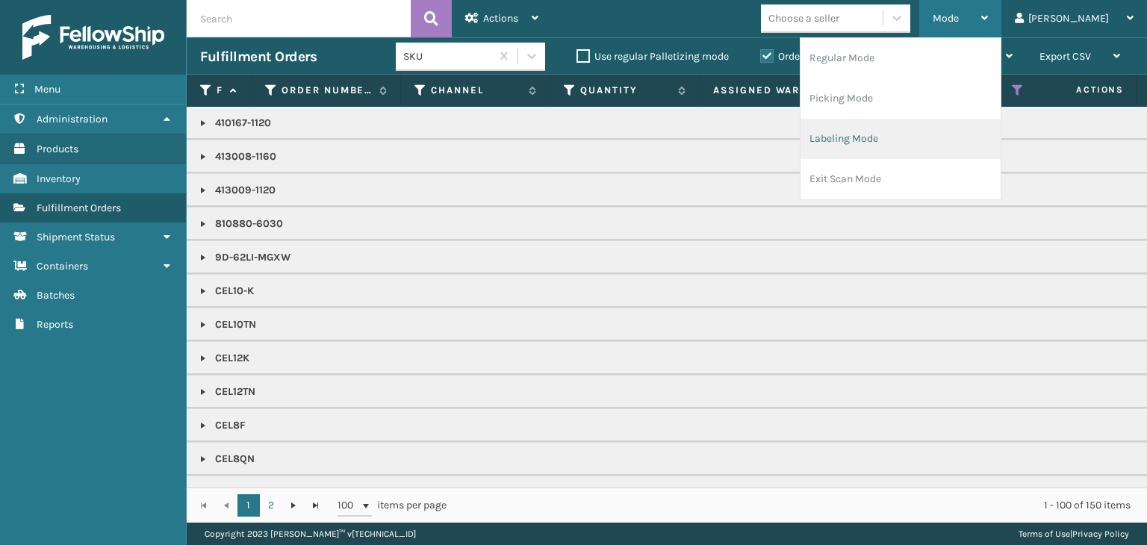
click at [971, 157] on li "Labeling Mode" at bounding box center [901, 139] width 200 height 40
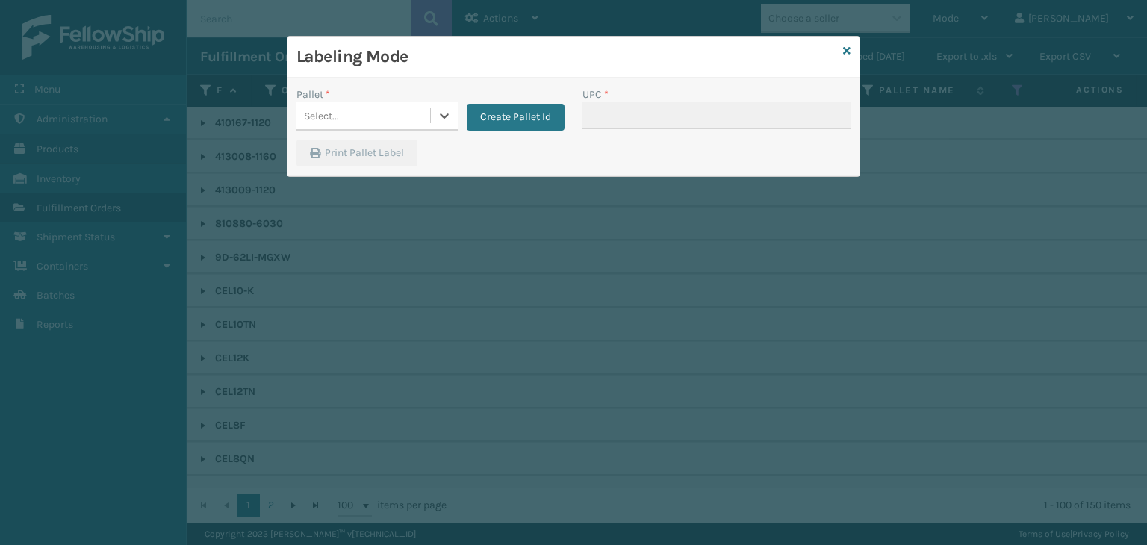
click at [320, 114] on div "Select..." at bounding box center [321, 116] width 35 height 16
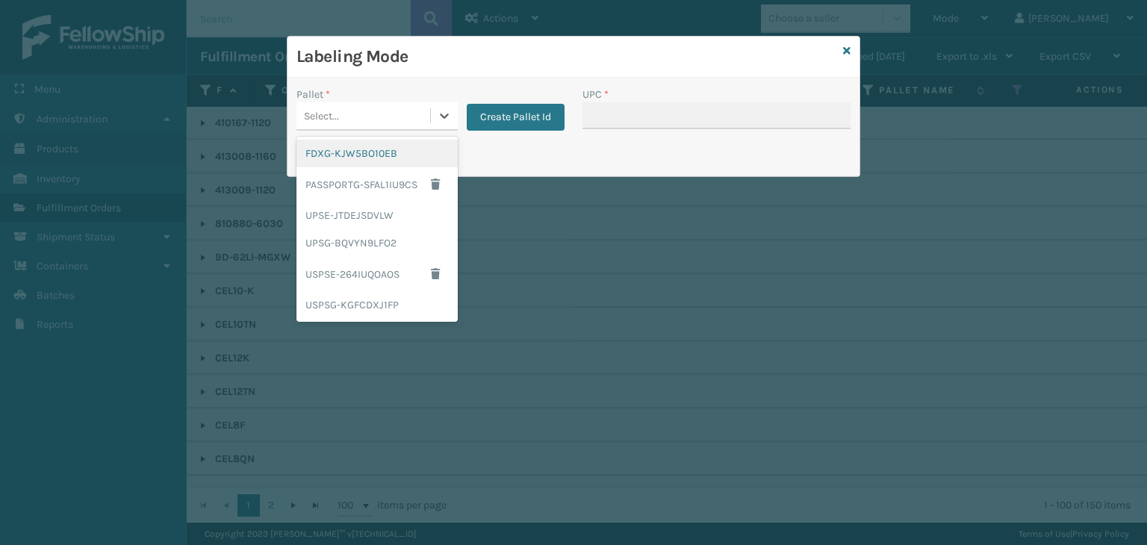
click at [368, 159] on div "FDXG-KJW5BO10EB" at bounding box center [377, 154] width 161 height 28
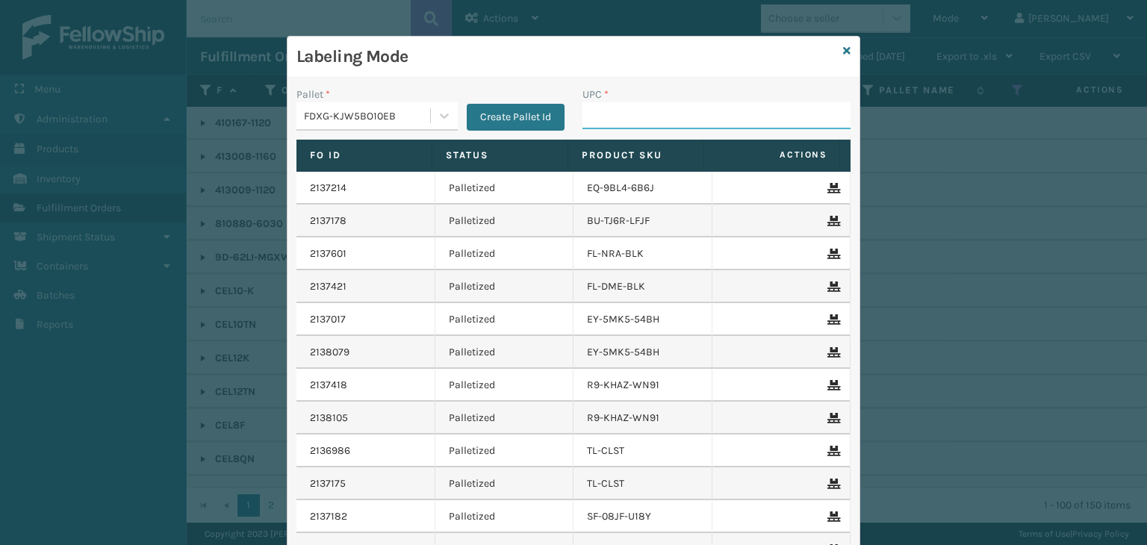
click at [612, 120] on input "UPC *" at bounding box center [717, 115] width 268 height 27
click at [843, 49] on icon at bounding box center [846, 51] width 7 height 10
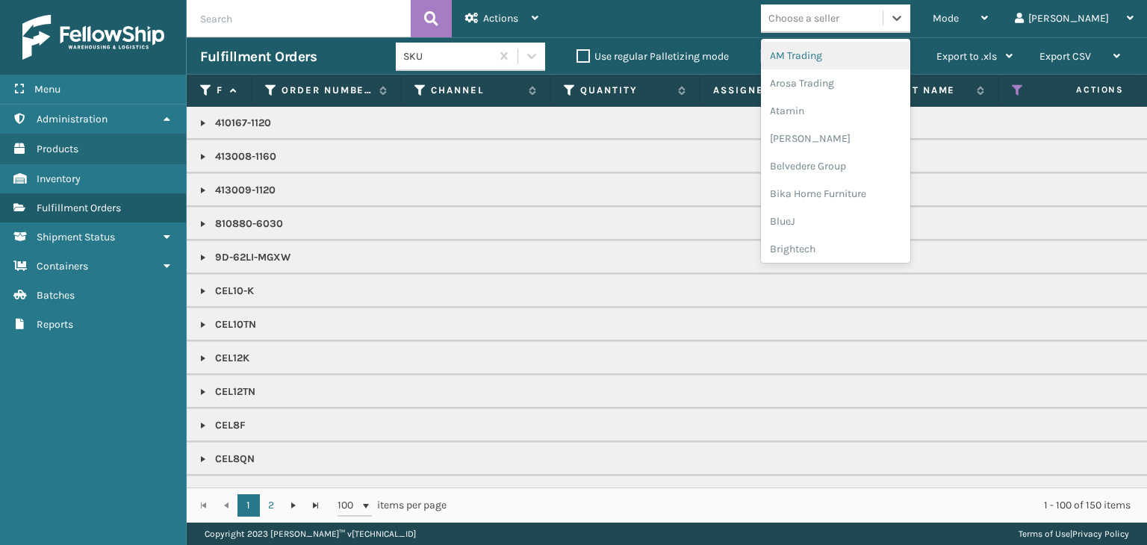
click at [863, 28] on div "Choose a seller" at bounding box center [822, 18] width 122 height 25
type input "BR"
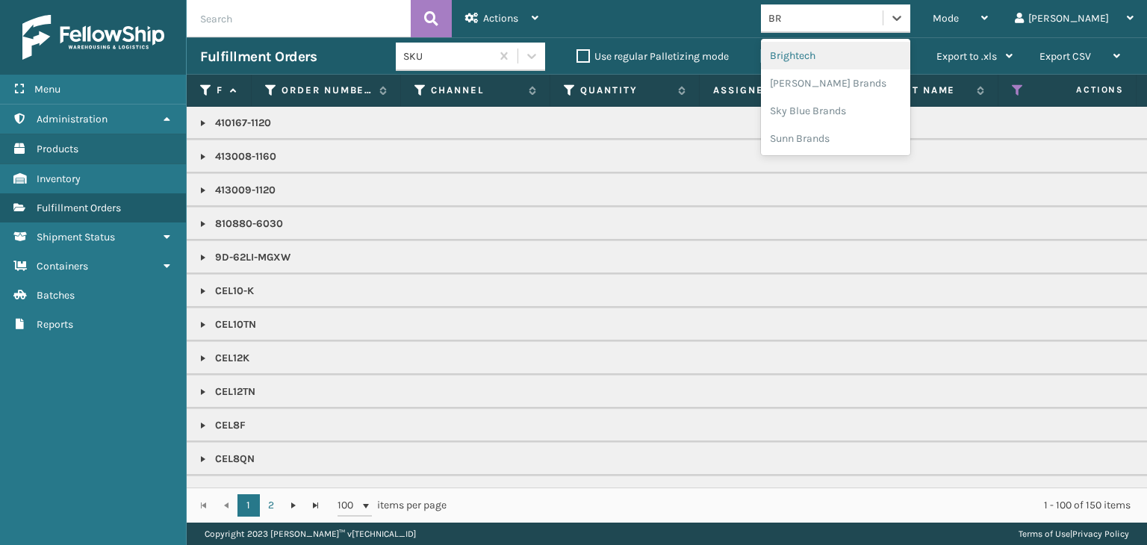
click at [872, 46] on div "Brightech" at bounding box center [835, 56] width 149 height 28
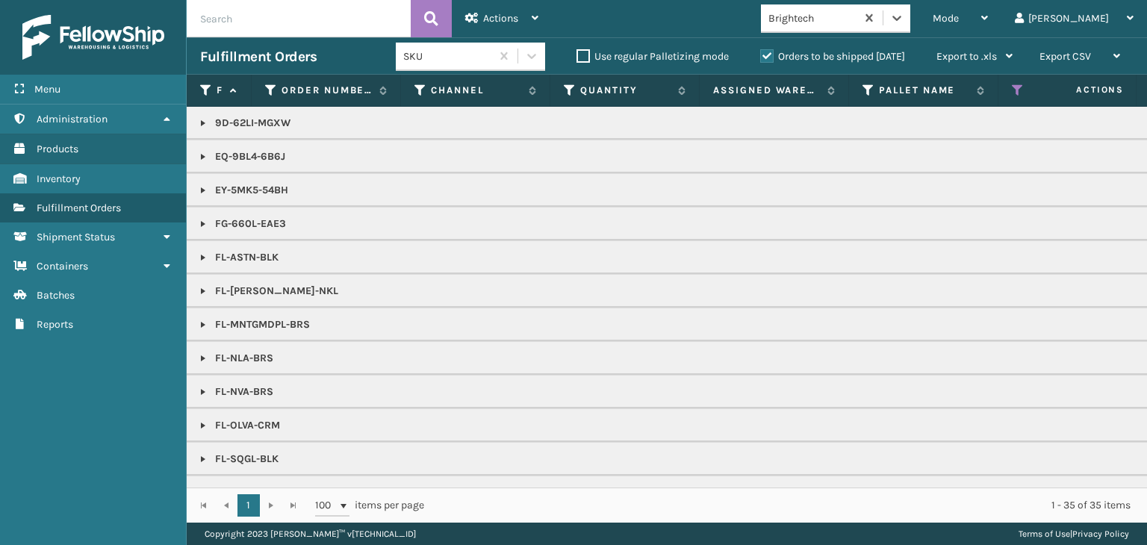
click at [200, 192] on link at bounding box center [203, 191] width 12 height 12
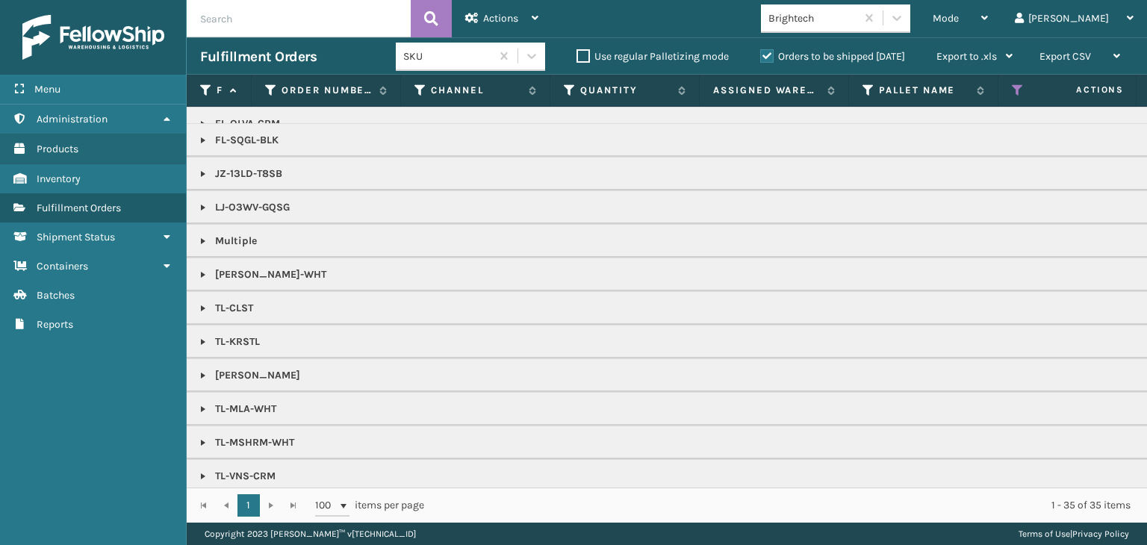
scroll to position [512, 0]
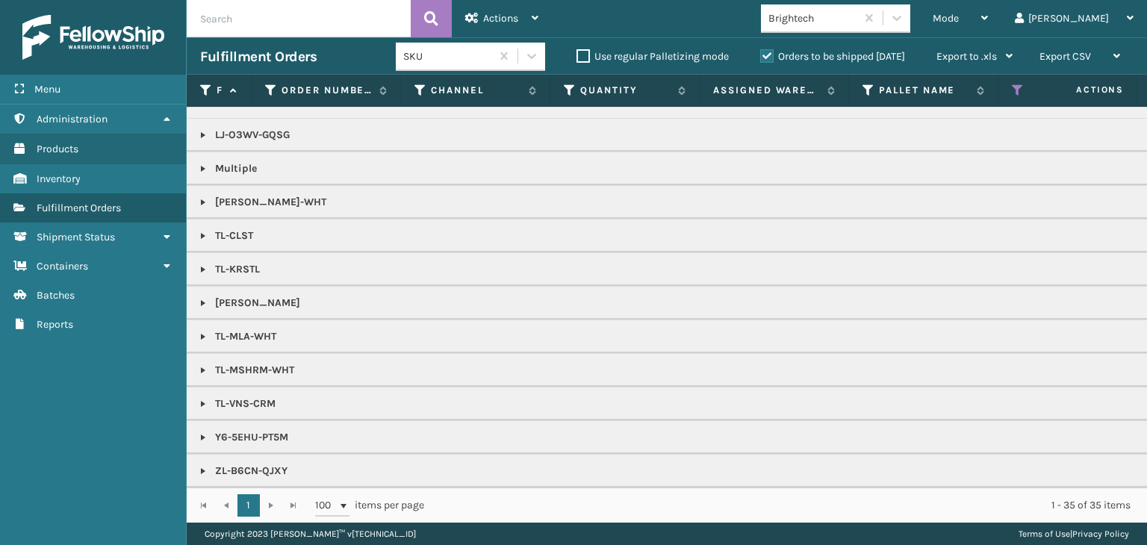
click at [200, 297] on link at bounding box center [203, 303] width 12 height 12
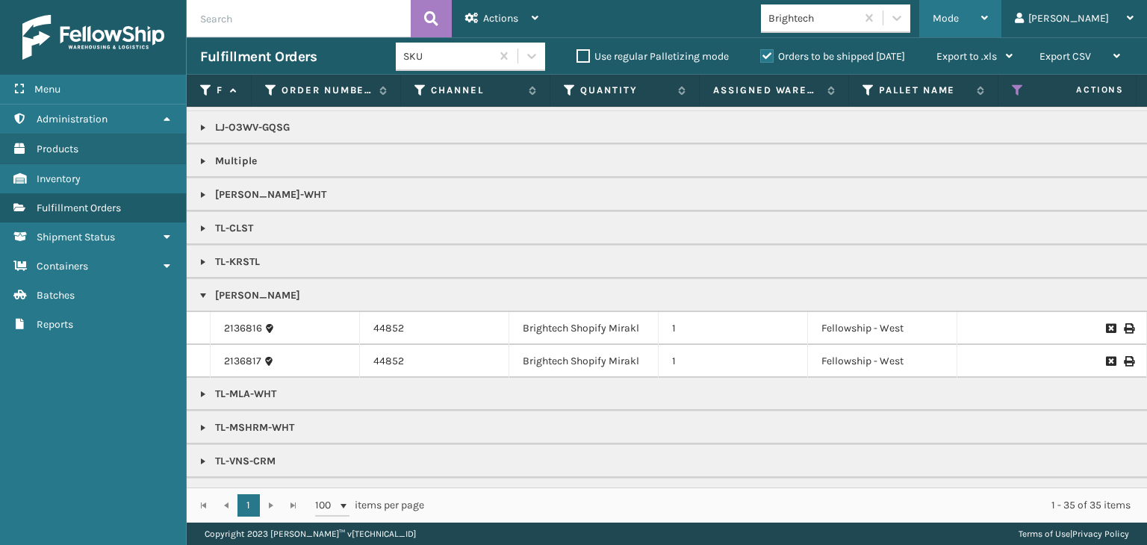
click at [988, 32] on div "Mode" at bounding box center [960, 18] width 55 height 37
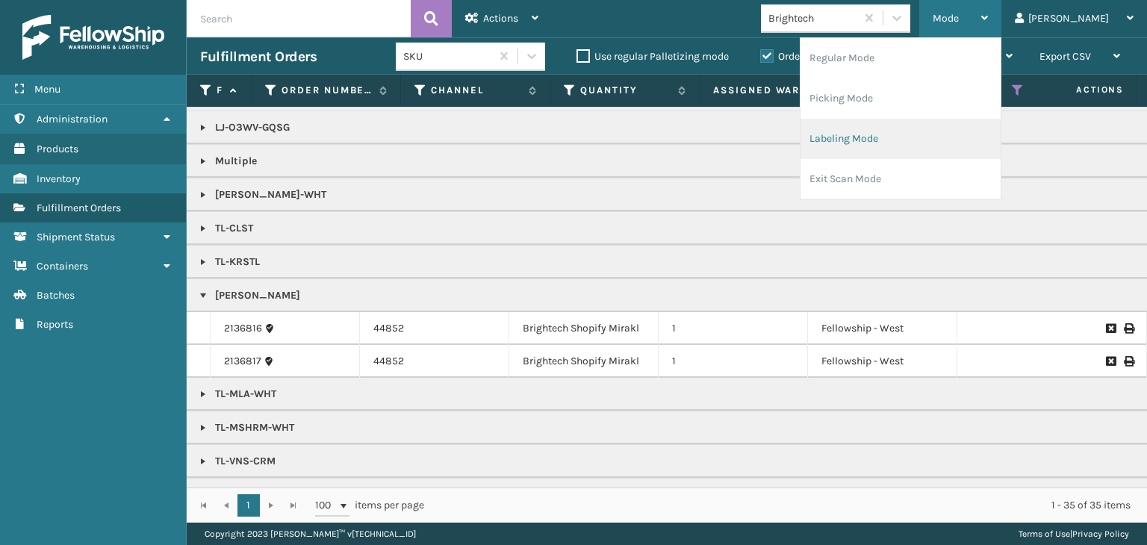
click at [959, 143] on li "Labeling Mode" at bounding box center [901, 139] width 200 height 40
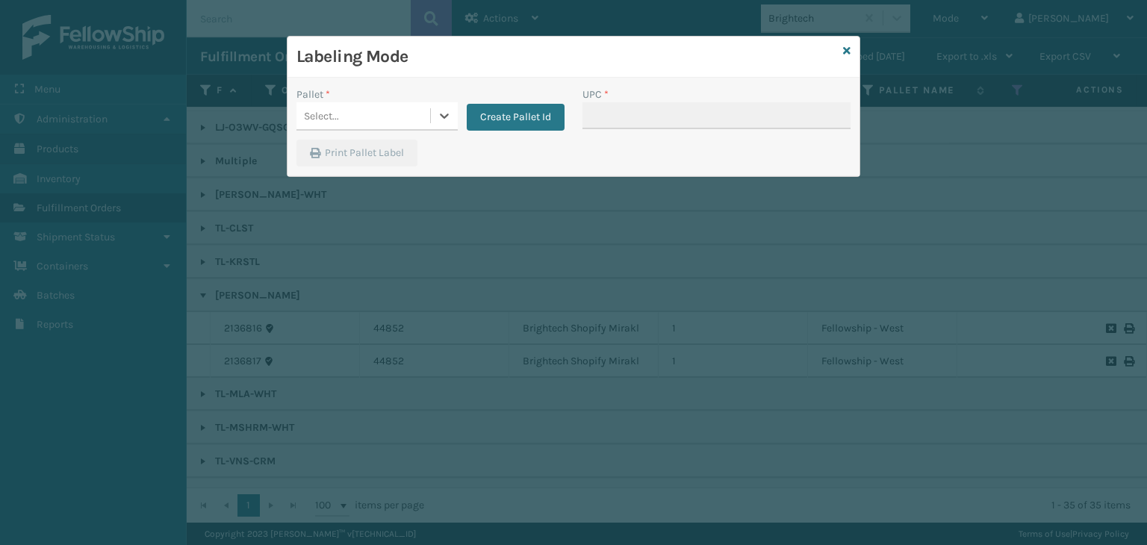
click at [326, 105] on div "Select..." at bounding box center [364, 116] width 134 height 25
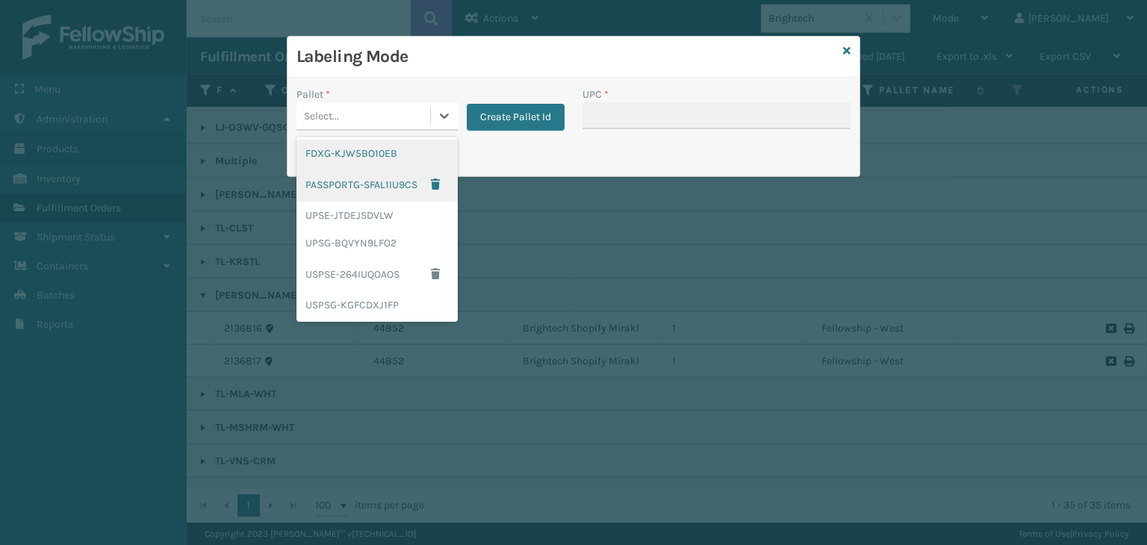
click at [359, 155] on div "FDXG-KJW5BO10EB" at bounding box center [377, 154] width 161 height 28
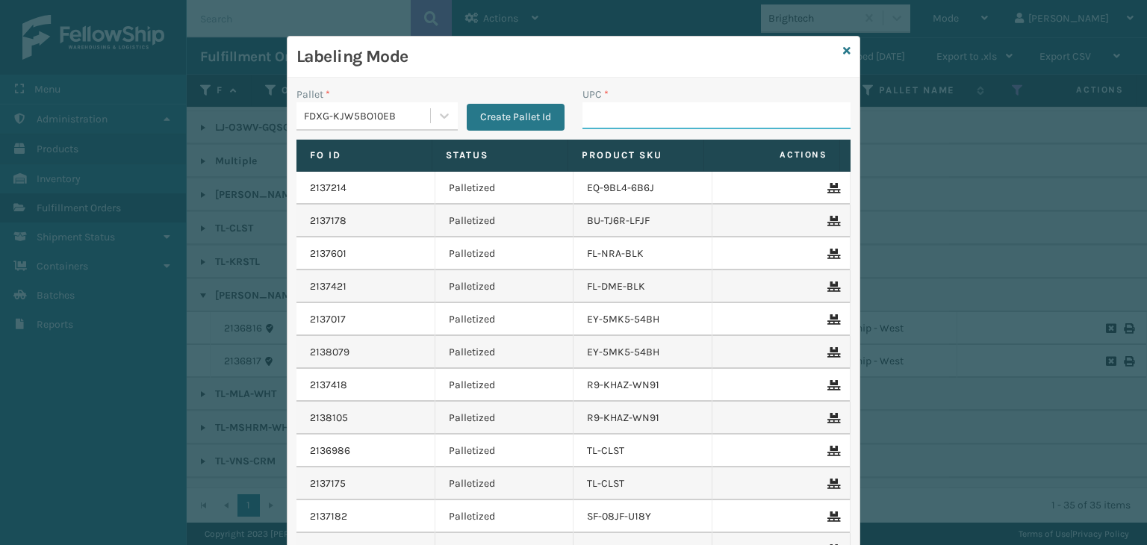
click at [667, 114] on input "UPC *" at bounding box center [717, 115] width 268 height 27
type input "850012486"
type input "850040667738"
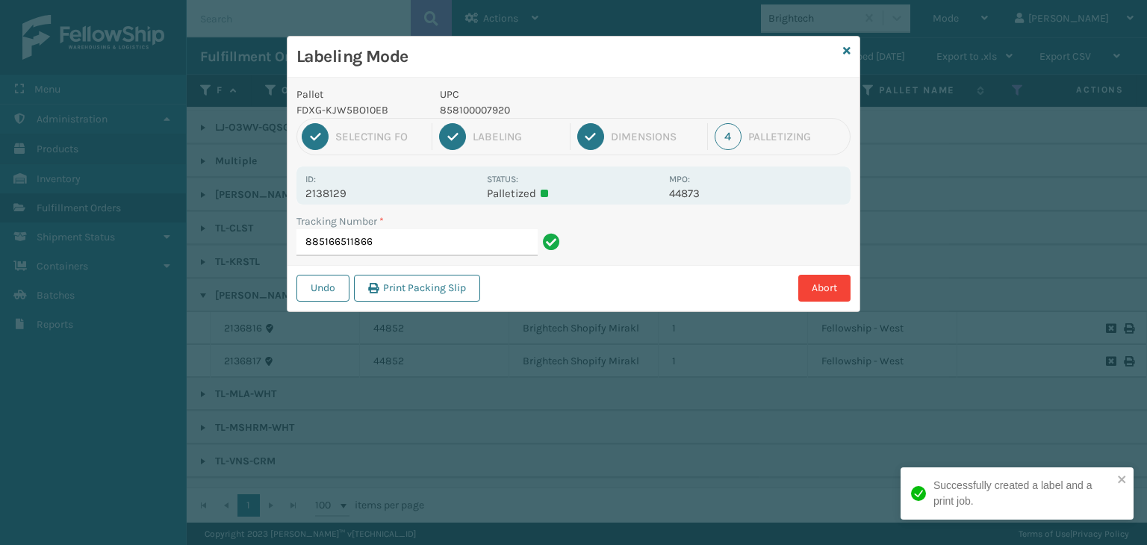
click at [486, 101] on p "UPC" at bounding box center [550, 95] width 220 height 16
click at [492, 111] on p "858100007920" at bounding box center [550, 110] width 220 height 16
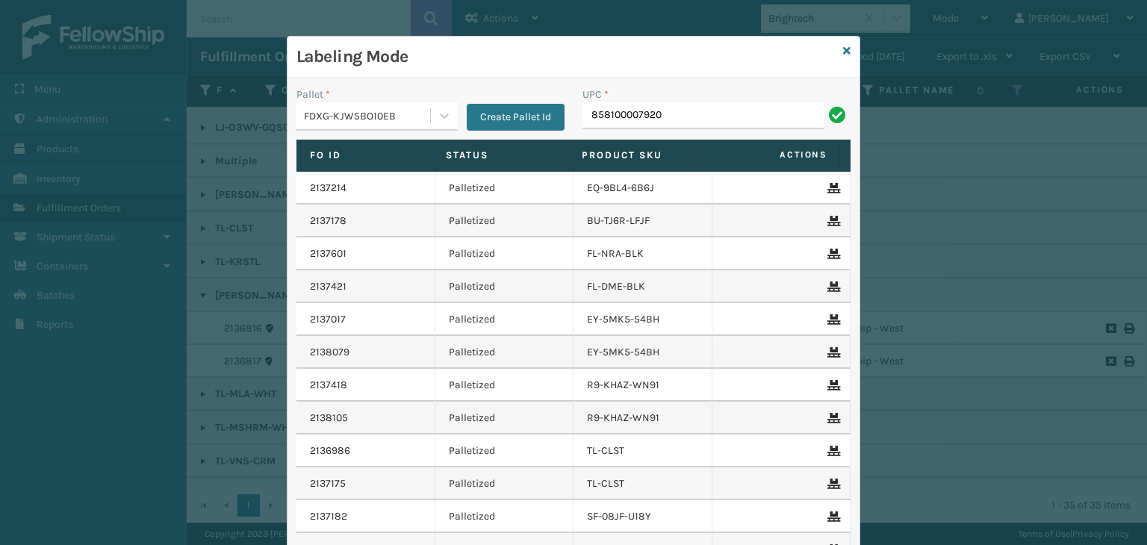
type input "858100007920"
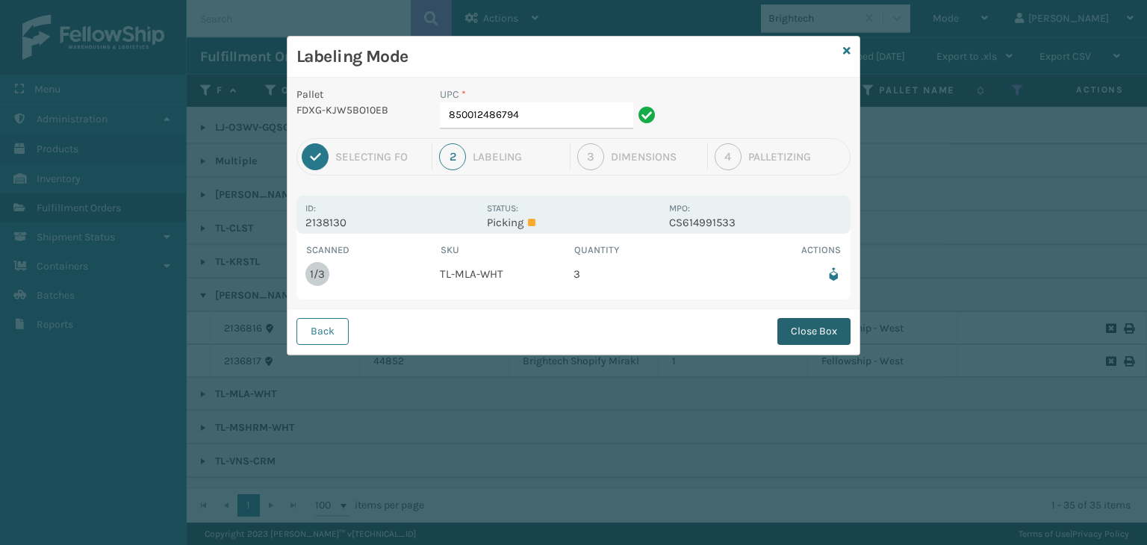
click at [820, 323] on button "Close Box" at bounding box center [814, 331] width 73 height 27
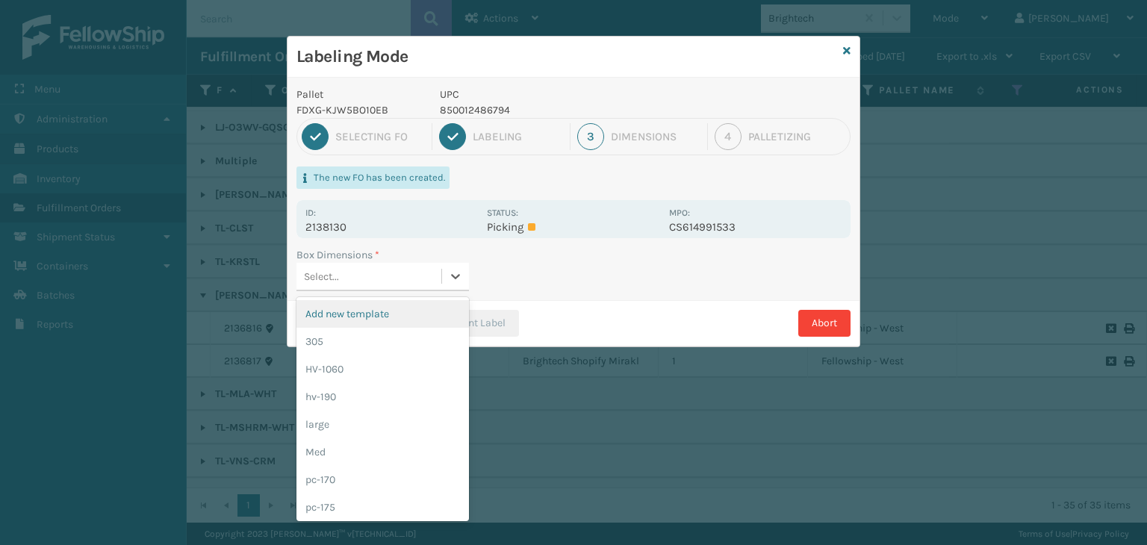
drag, startPoint x: 394, startPoint y: 270, endPoint x: 391, endPoint y: 289, distance: 19.7
click at [394, 272] on div "Select..." at bounding box center [369, 276] width 145 height 25
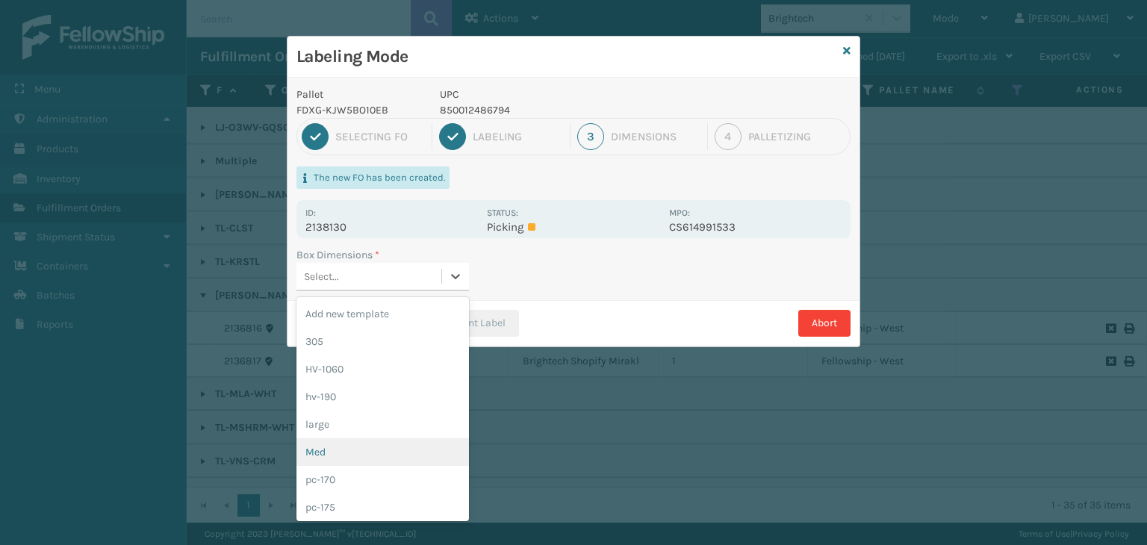
click at [376, 453] on div "Med" at bounding box center [383, 452] width 173 height 28
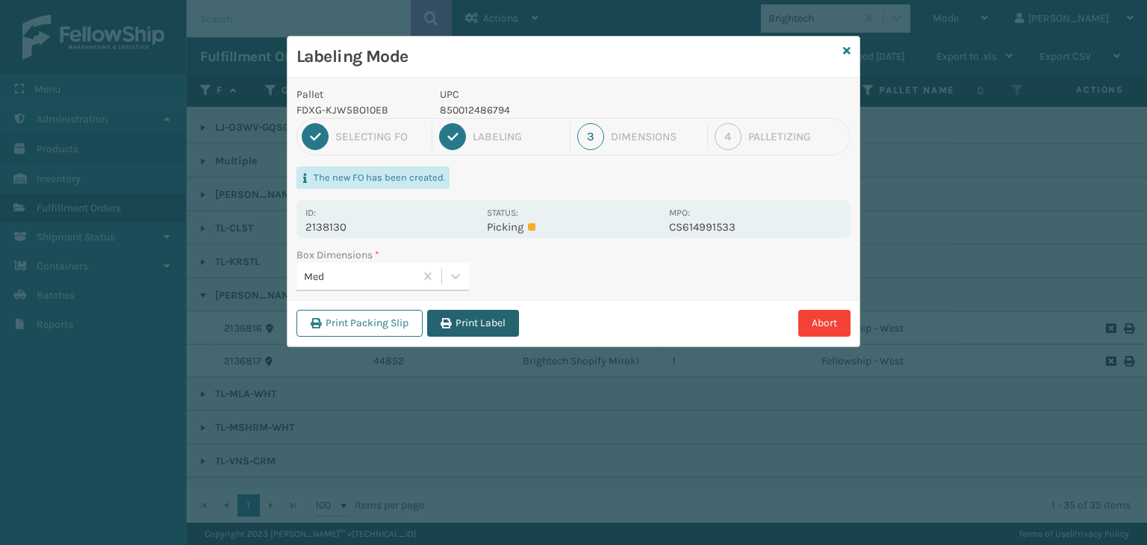
click at [472, 326] on button "Print Label" at bounding box center [473, 323] width 92 height 27
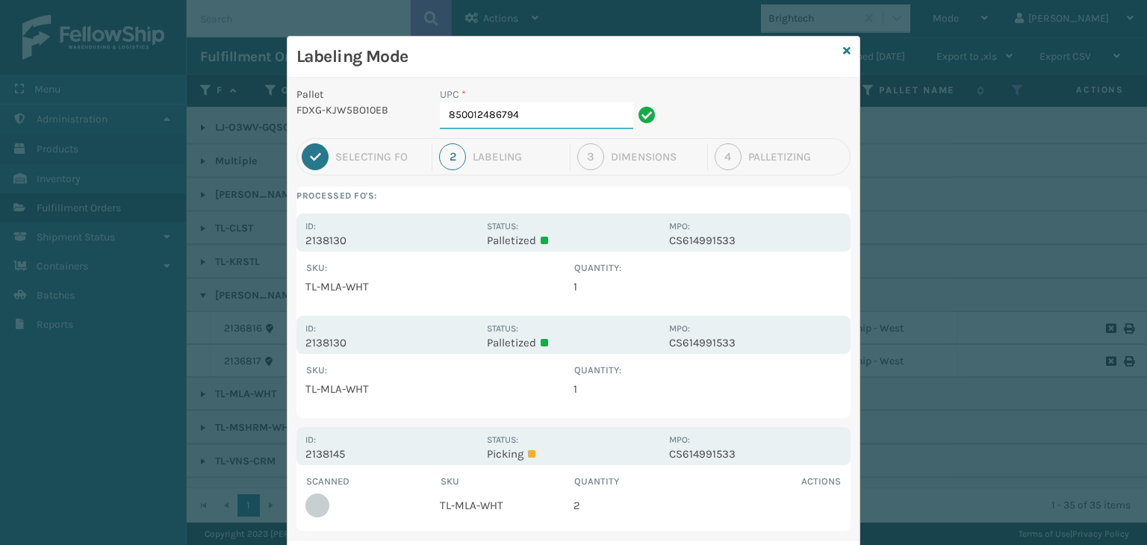
click at [545, 117] on input "850012486794" at bounding box center [536, 115] width 193 height 27
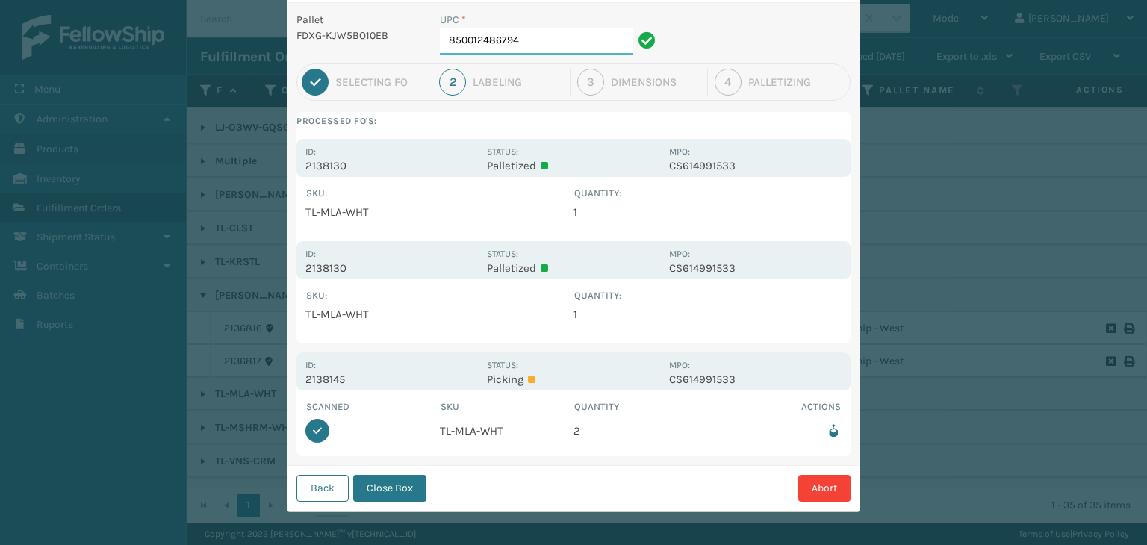
scroll to position [77, 0]
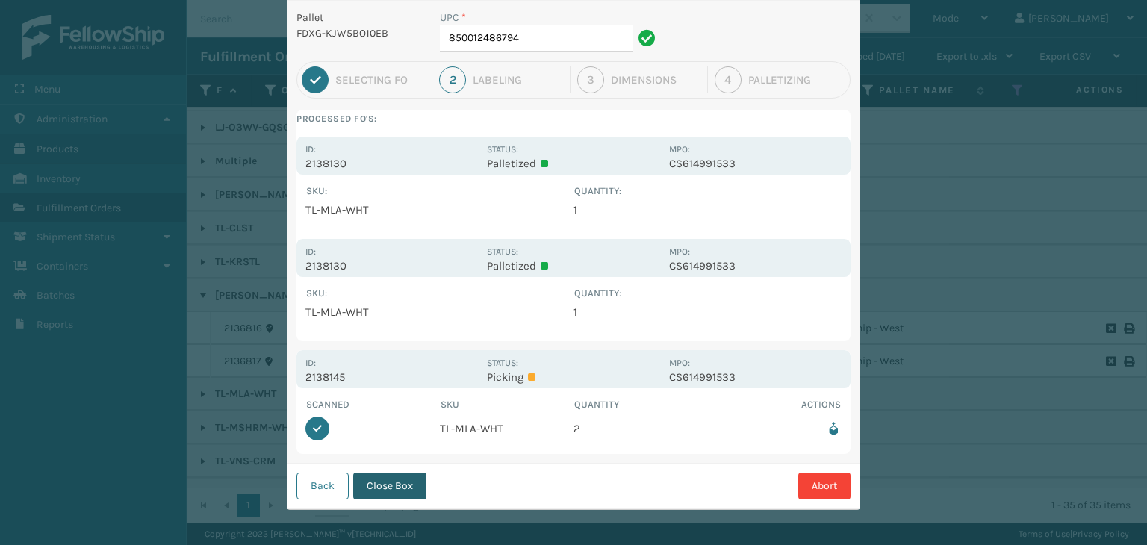
click at [389, 485] on button "Close Box" at bounding box center [389, 486] width 73 height 27
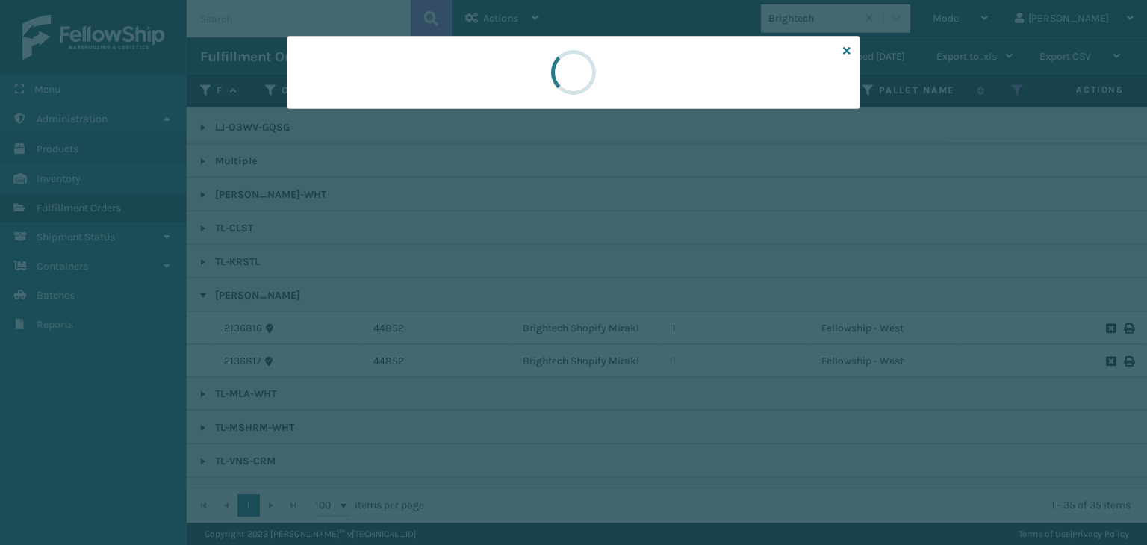
scroll to position [0, 0]
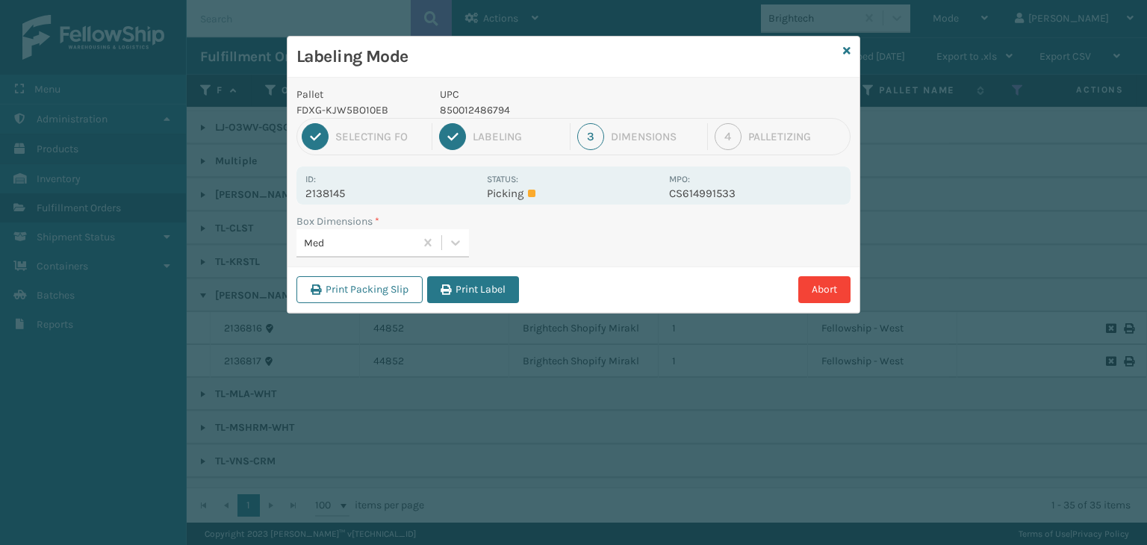
click at [477, 271] on div "Print Packing Slip Print Label Abort" at bounding box center [574, 290] width 572 height 46
click at [480, 279] on button "Print Label" at bounding box center [473, 289] width 92 height 27
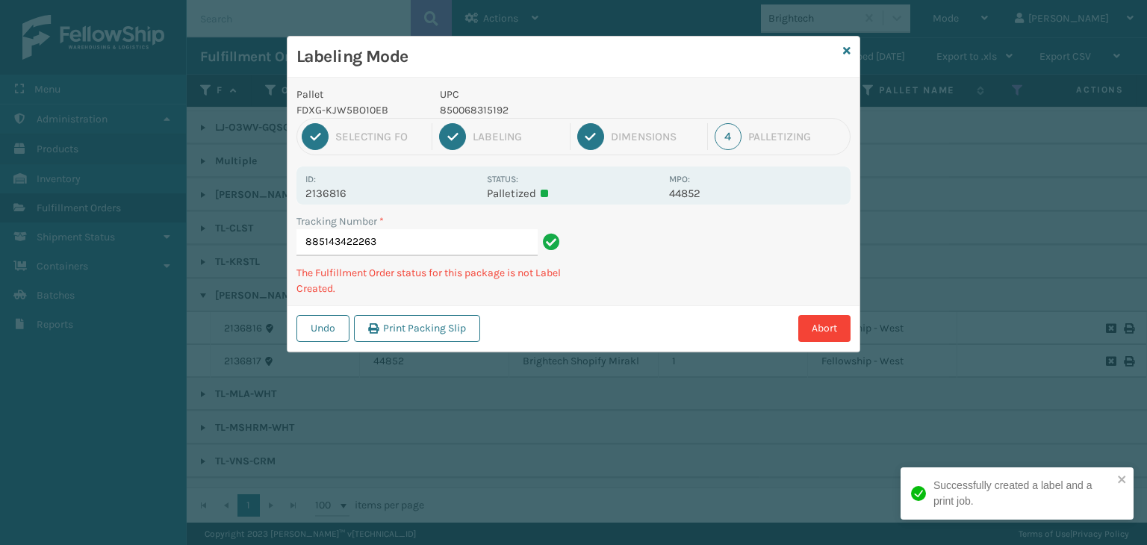
click at [485, 104] on p "850068315192" at bounding box center [550, 110] width 220 height 16
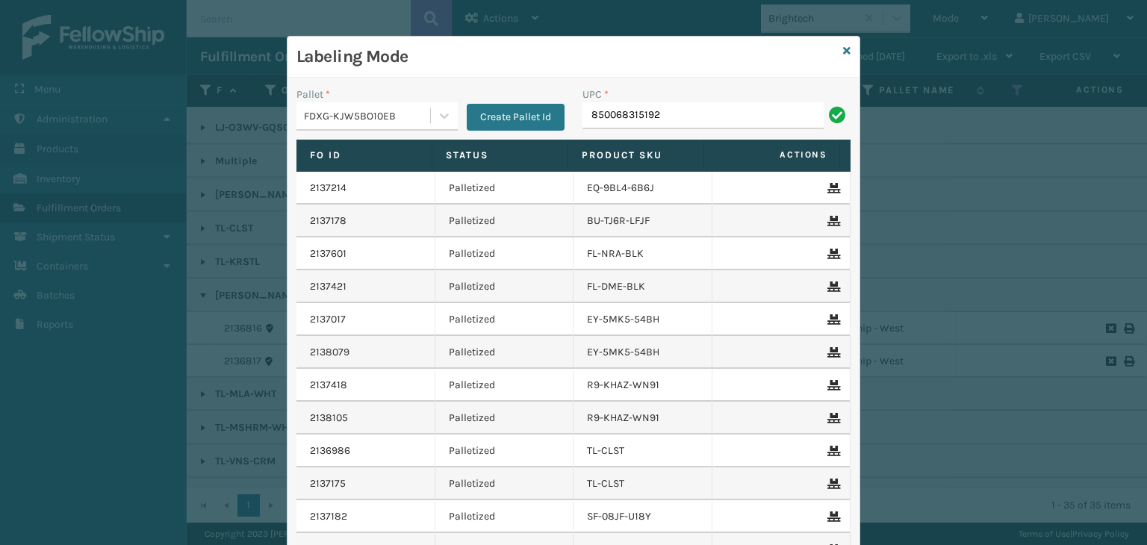
type input "850068315192"
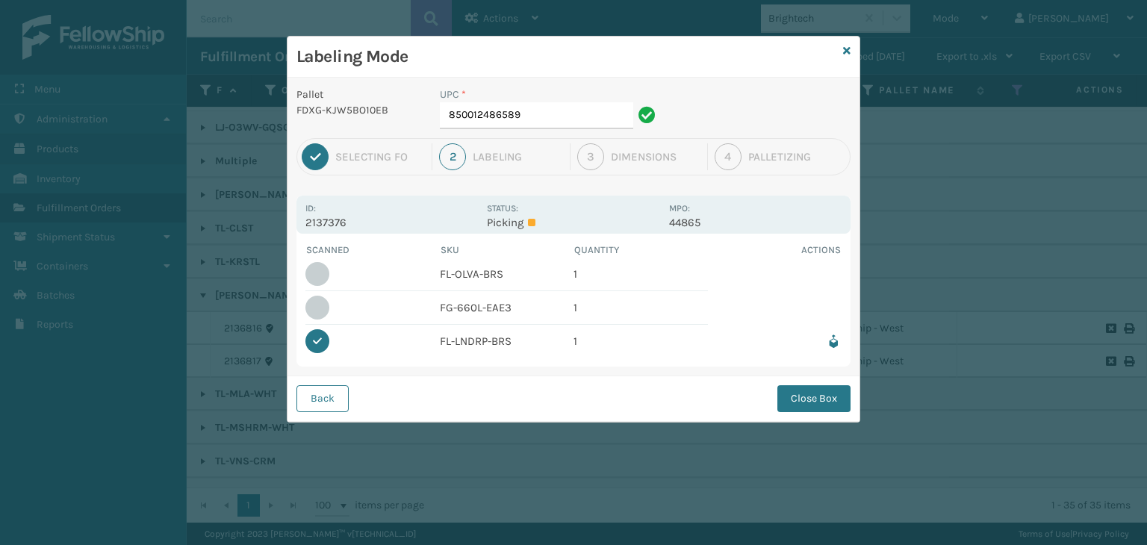
click at [819, 398] on button "Close Box" at bounding box center [814, 398] width 73 height 27
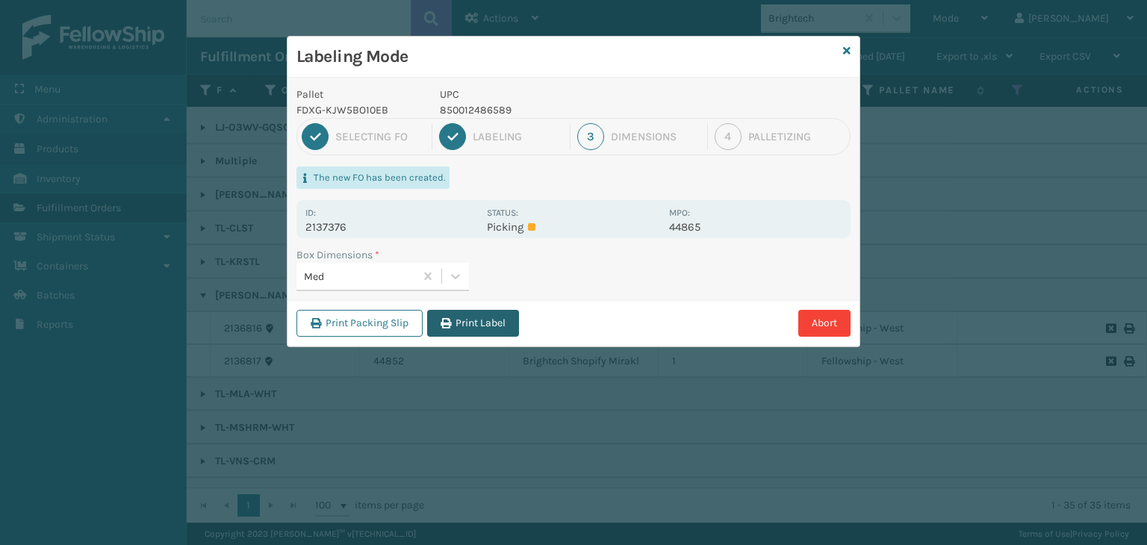
click at [467, 317] on button "Print Label" at bounding box center [473, 323] width 92 height 27
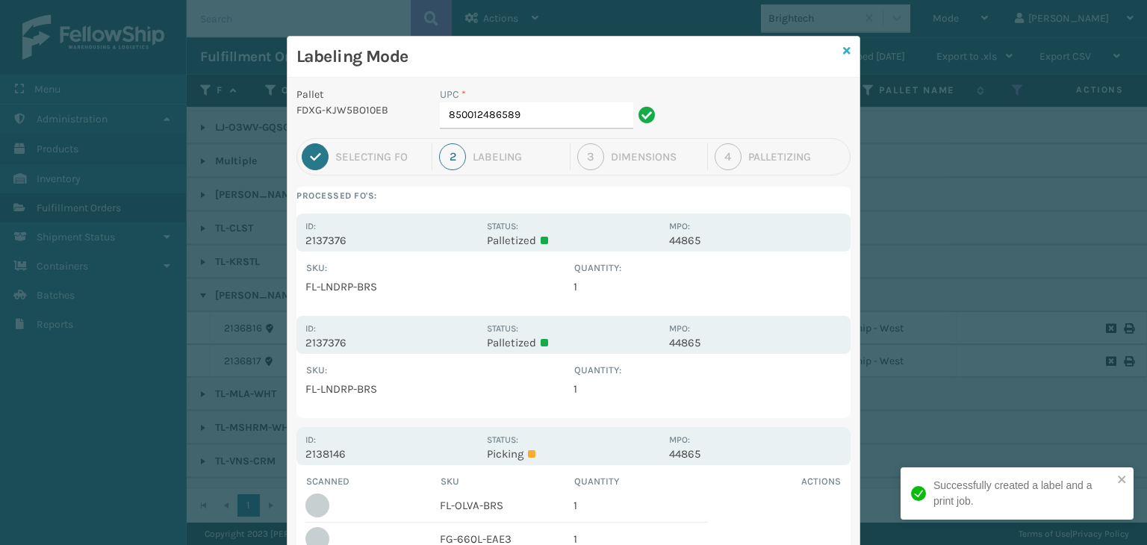
click at [843, 56] on link at bounding box center [846, 51] width 7 height 16
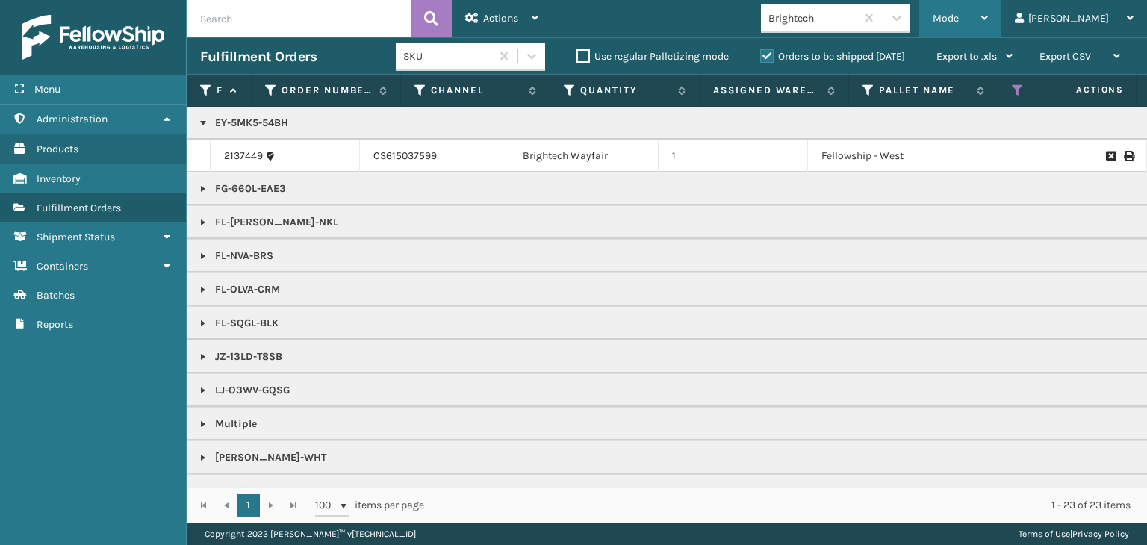
click at [988, 25] on div "Mode" at bounding box center [960, 18] width 55 height 37
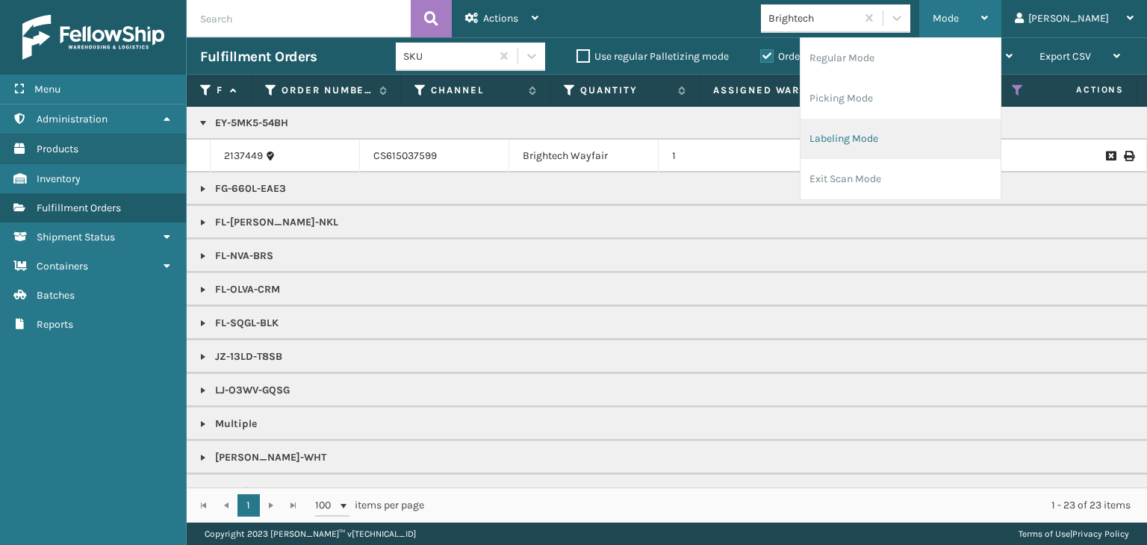
click at [953, 132] on li "Labeling Mode" at bounding box center [901, 139] width 200 height 40
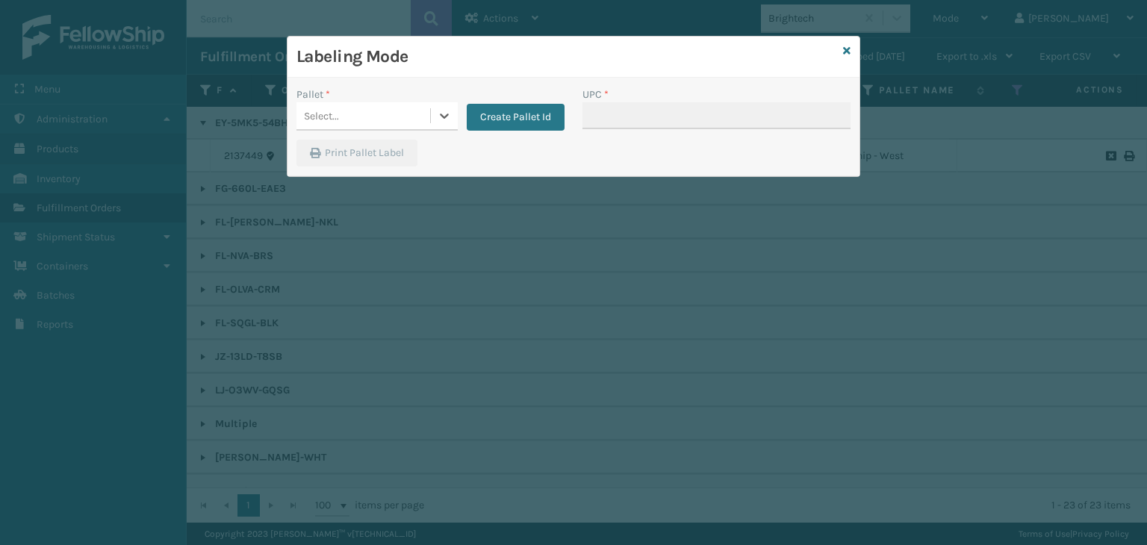
click at [353, 114] on div "Select..." at bounding box center [364, 116] width 134 height 25
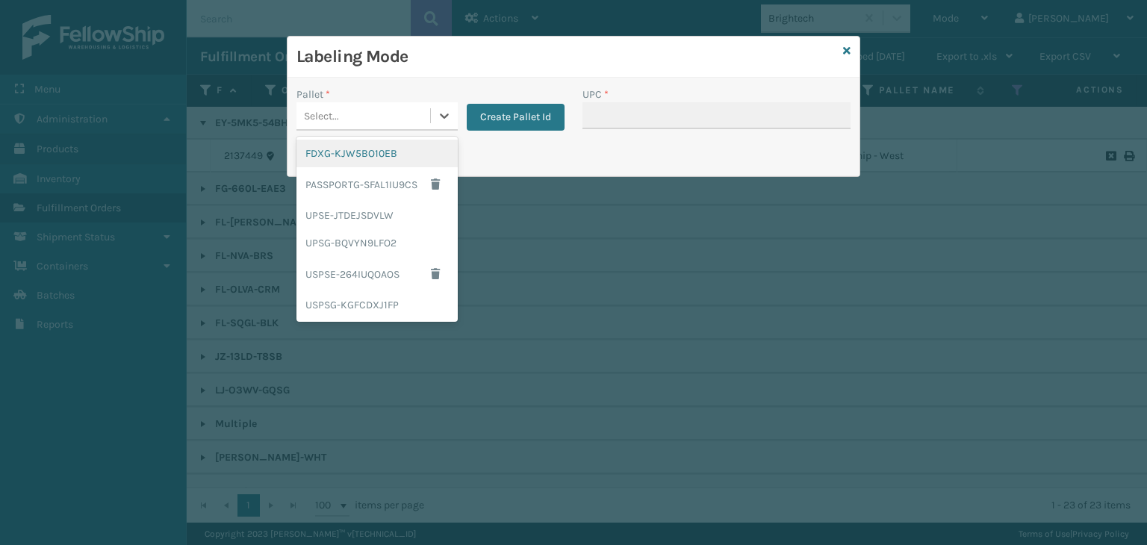
click at [358, 152] on div "FDXG-KJW5BO10EB" at bounding box center [377, 154] width 161 height 28
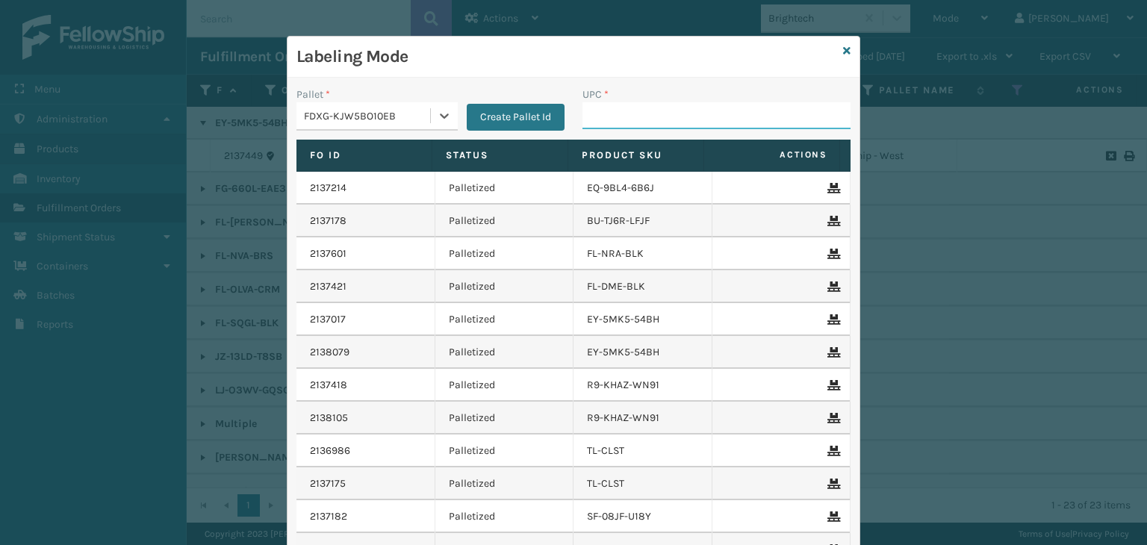
click at [614, 118] on input "UPC *" at bounding box center [717, 115] width 268 height 27
click at [843, 49] on icon at bounding box center [846, 51] width 7 height 10
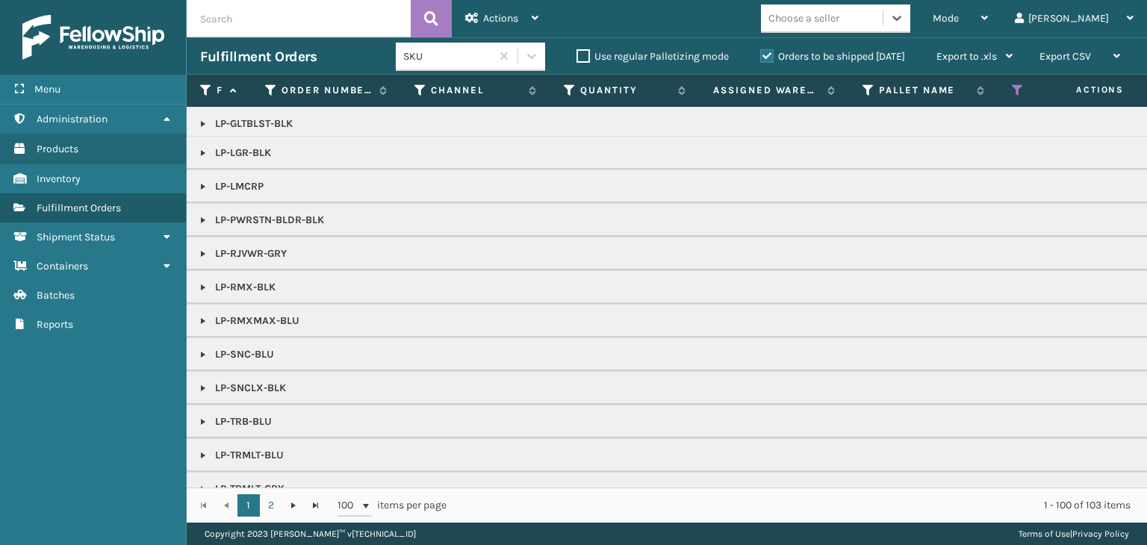
scroll to position [853, 0]
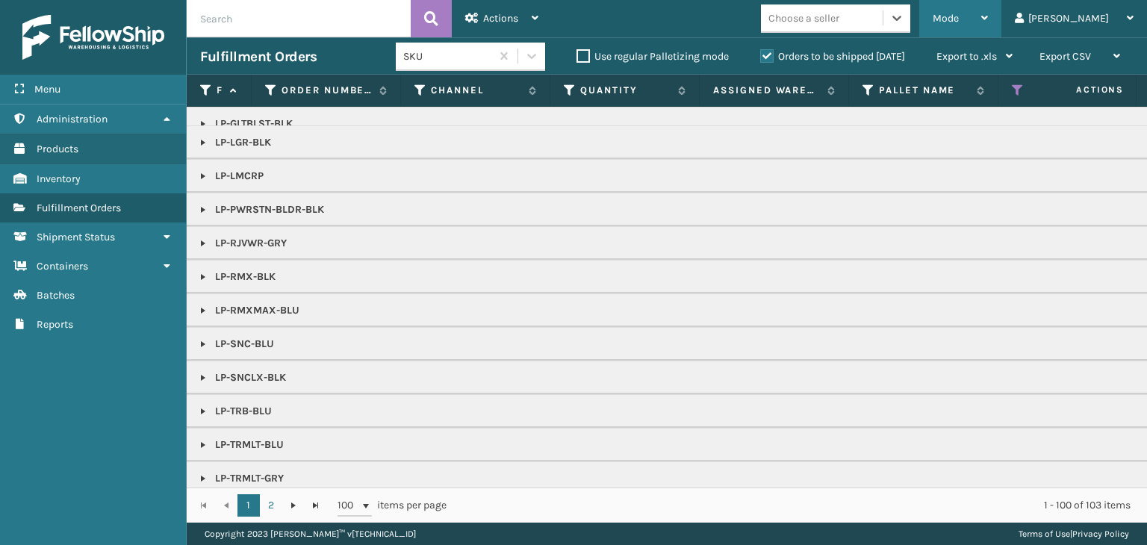
click at [983, 21] on div "Mode Regular Mode Picking Mode Labeling Mode Exit Scan Mode" at bounding box center [961, 18] width 82 height 37
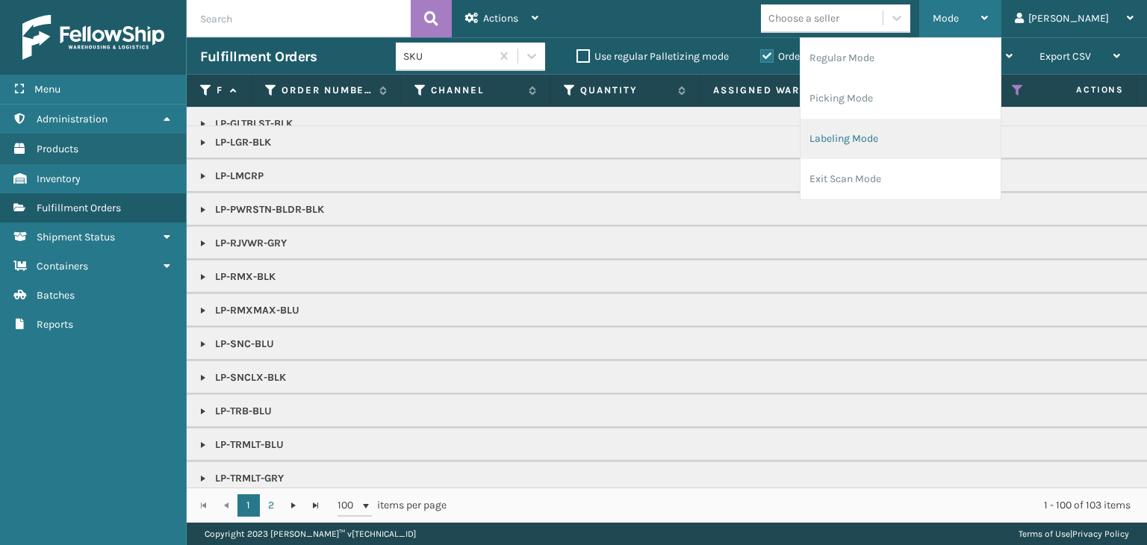
click at [920, 143] on li "Labeling Mode" at bounding box center [901, 139] width 200 height 40
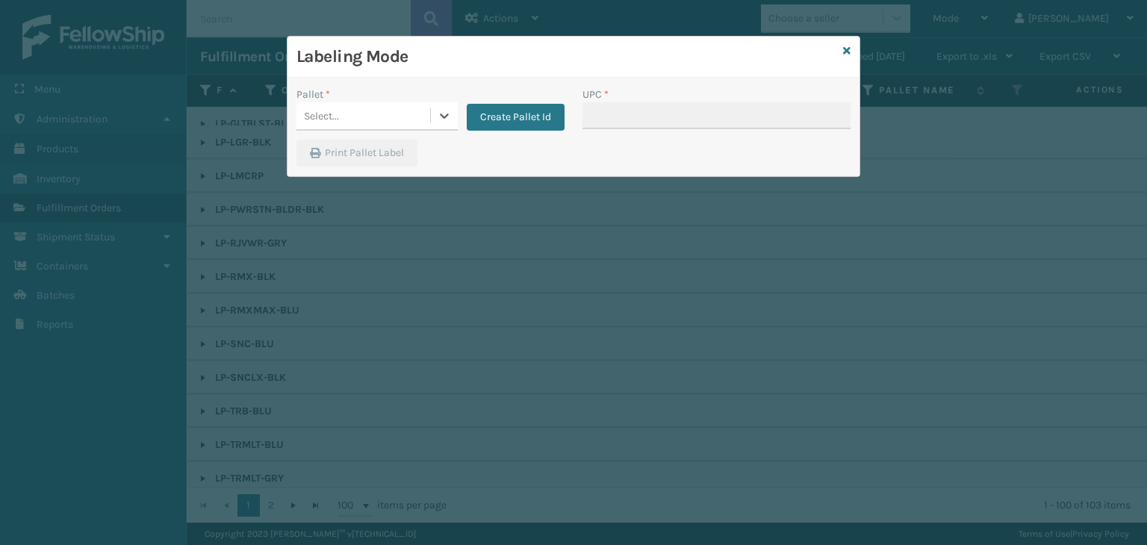
click at [362, 119] on div "Select..." at bounding box center [364, 116] width 134 height 25
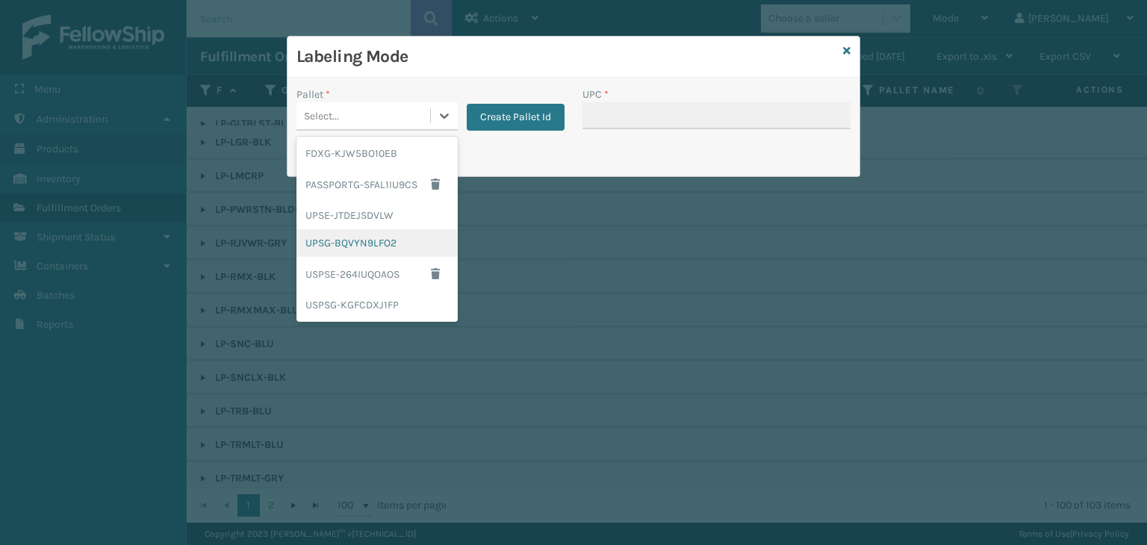
click at [340, 244] on div "UPSG-BQVYN9LFO2" at bounding box center [377, 243] width 161 height 28
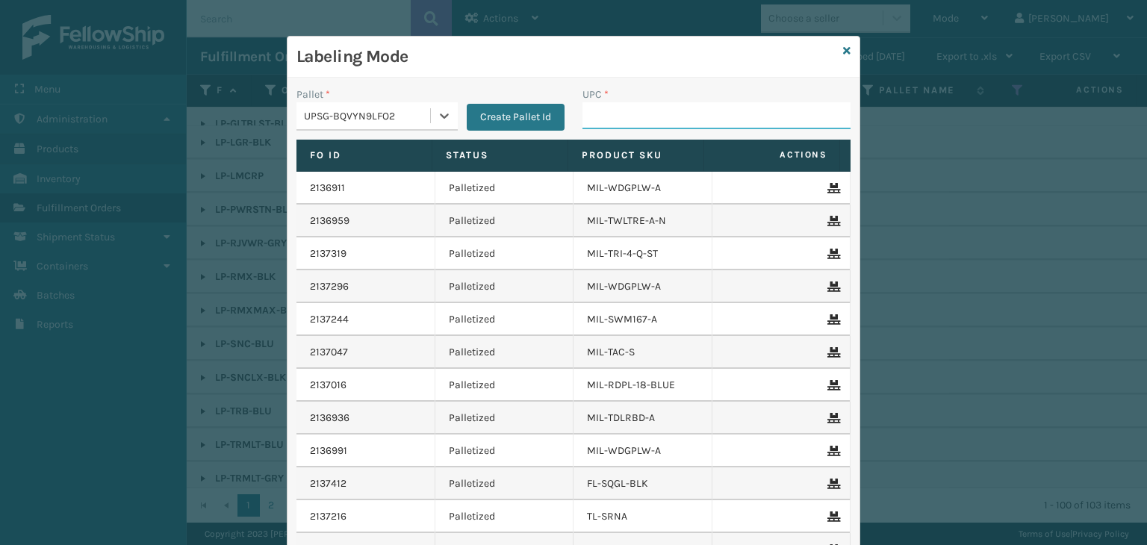
click at [591, 115] on input "UPC *" at bounding box center [717, 115] width 268 height 27
type input "850012486312"
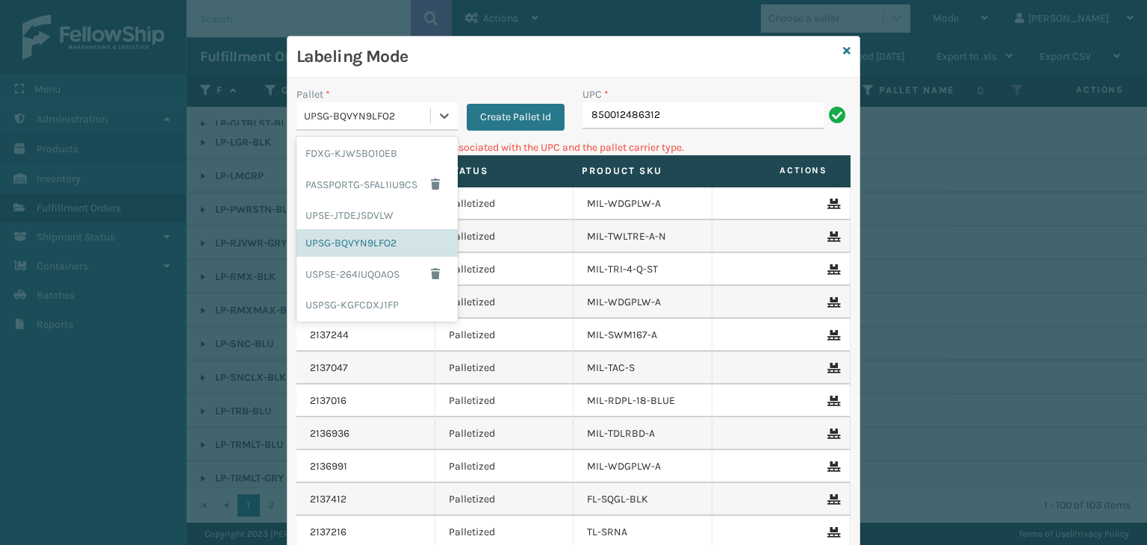
click at [388, 122] on div "UPSG-BQVYN9LFO2" at bounding box center [368, 116] width 128 height 16
click at [359, 156] on div "FDXG-KJW5BO10EB" at bounding box center [377, 154] width 161 height 28
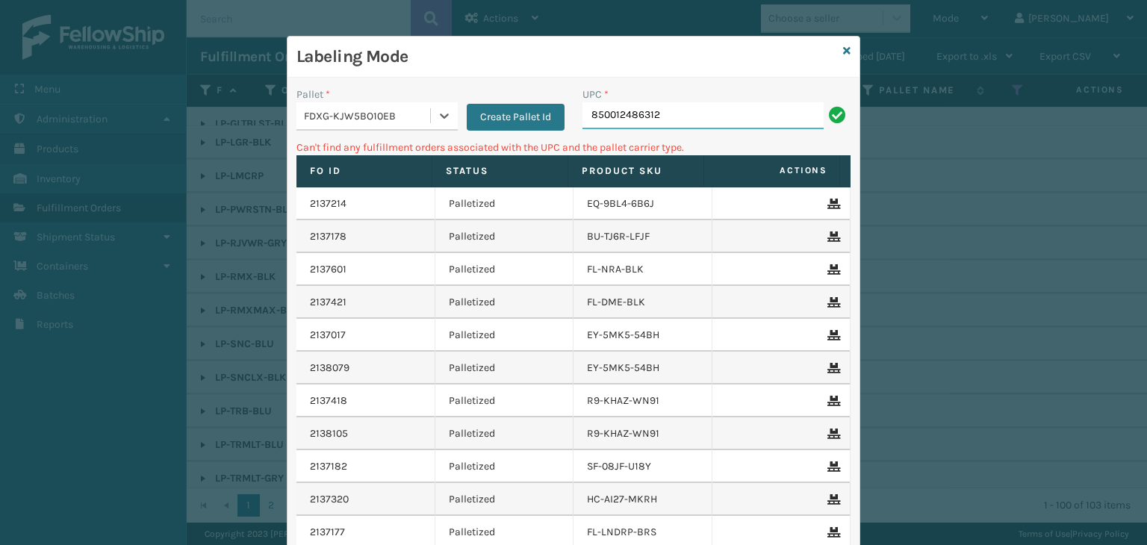
click at [696, 114] on input "850012486312" at bounding box center [703, 115] width 241 height 27
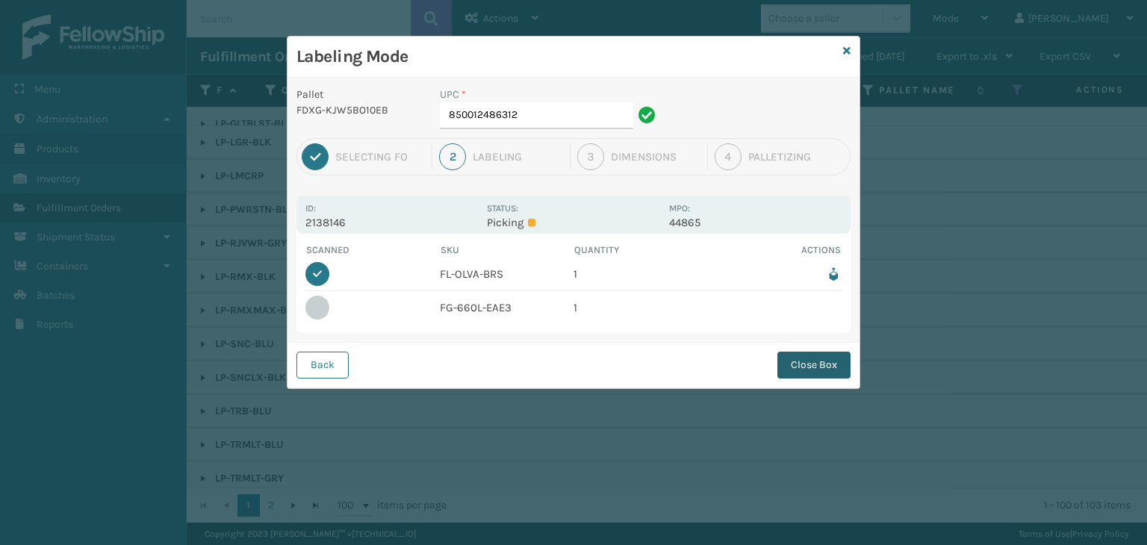
click at [838, 361] on button "Close Box" at bounding box center [814, 365] width 73 height 27
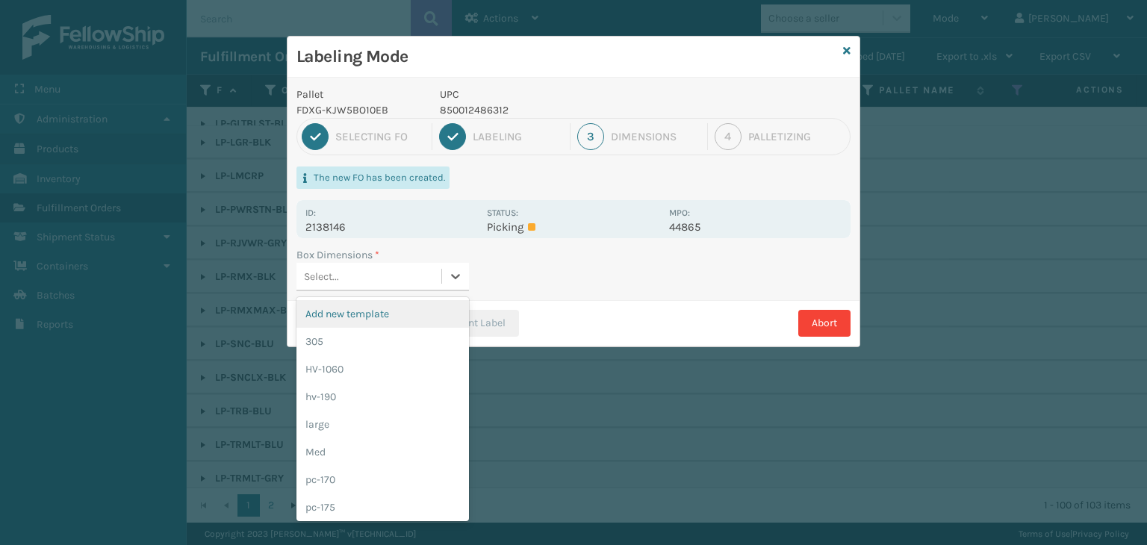
click at [385, 273] on div "Select..." at bounding box center [369, 276] width 145 height 25
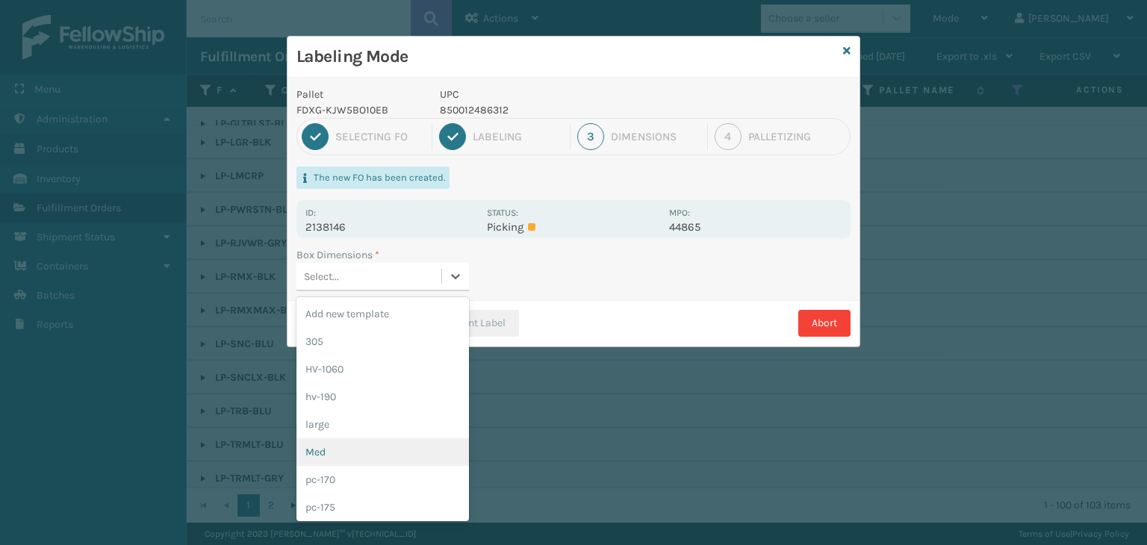
click at [359, 447] on div "Med" at bounding box center [383, 452] width 173 height 28
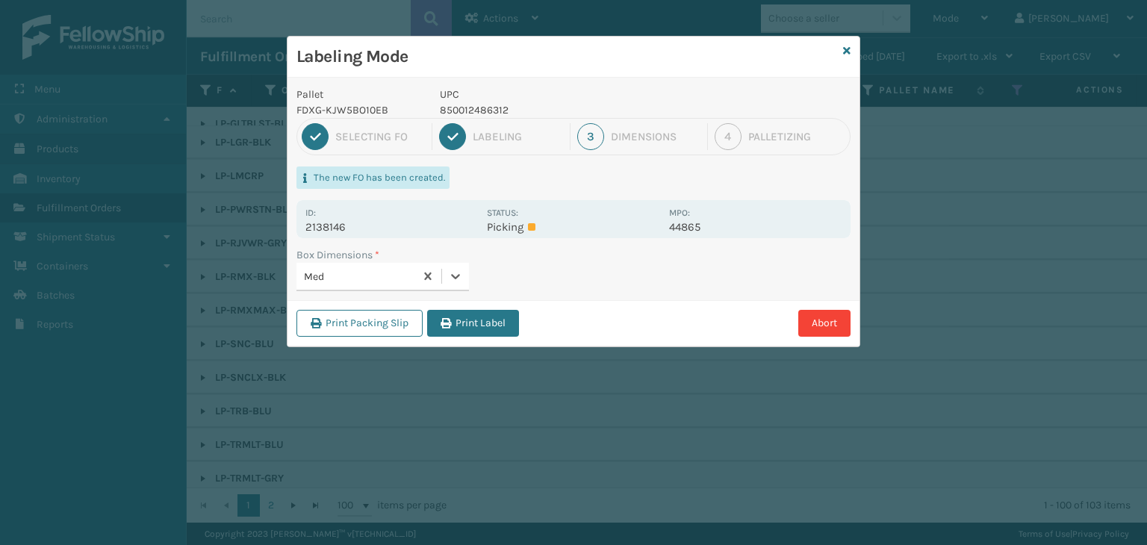
click at [478, 327] on button "Print Label" at bounding box center [473, 323] width 92 height 27
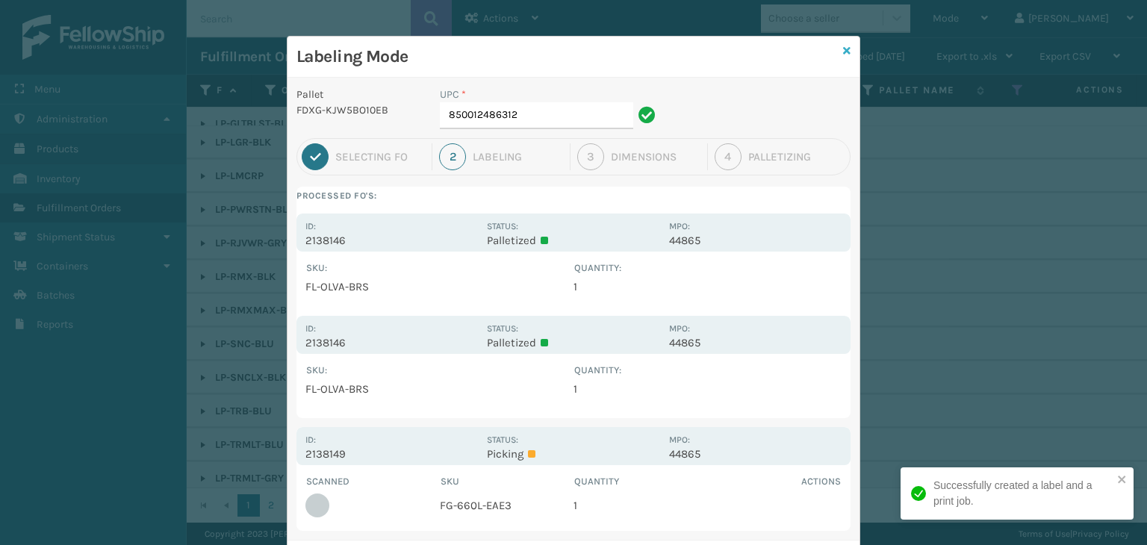
click at [843, 54] on icon at bounding box center [846, 51] width 7 height 10
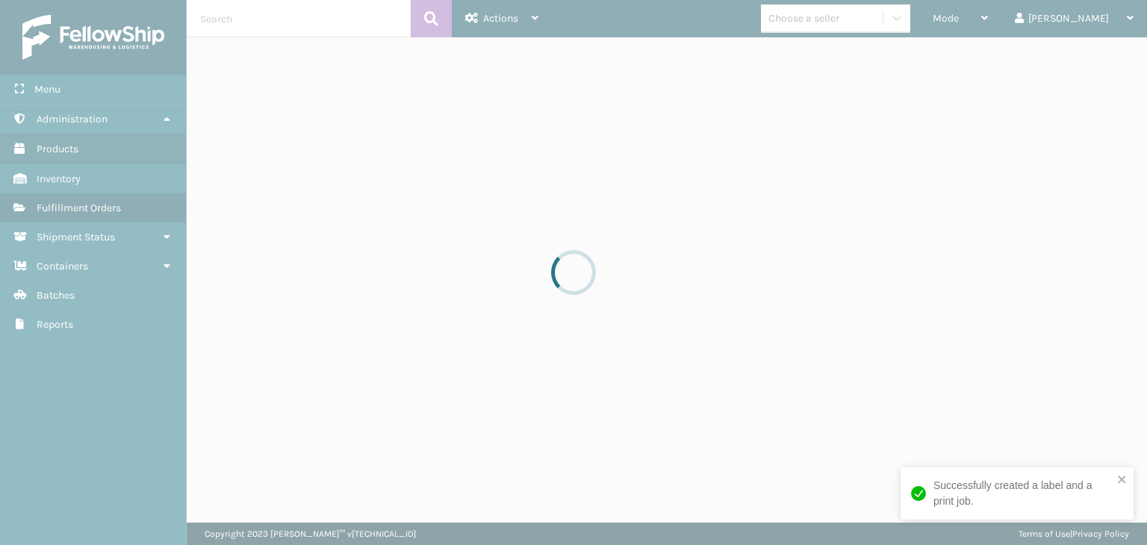
click at [1011, 18] on div at bounding box center [573, 272] width 1147 height 545
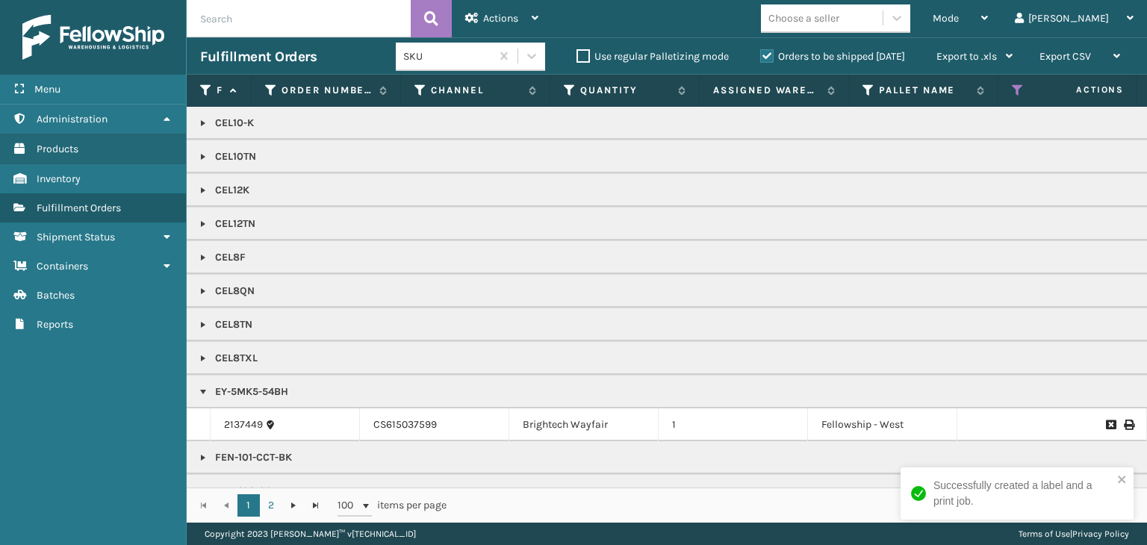
click at [959, 18] on span "Mode" at bounding box center [946, 18] width 26 height 13
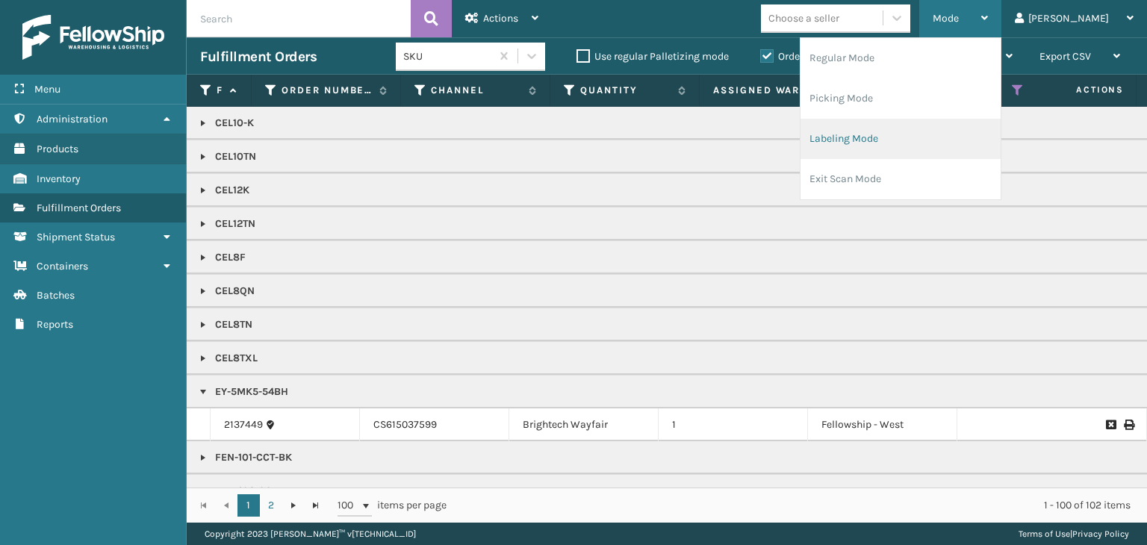
click at [951, 120] on li "Labeling Mode" at bounding box center [901, 139] width 200 height 40
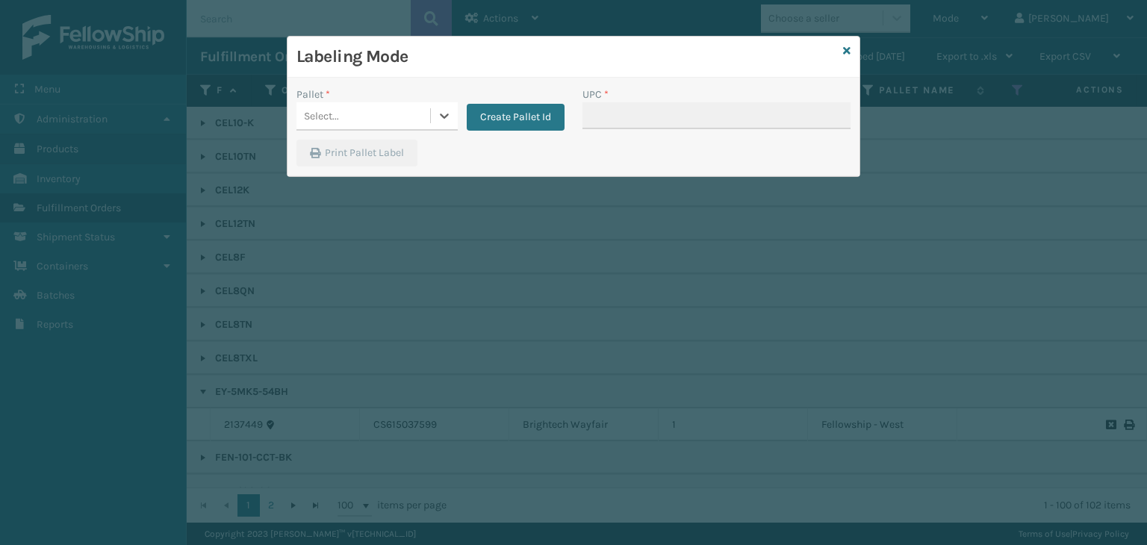
click at [347, 109] on div "Select..." at bounding box center [364, 116] width 134 height 25
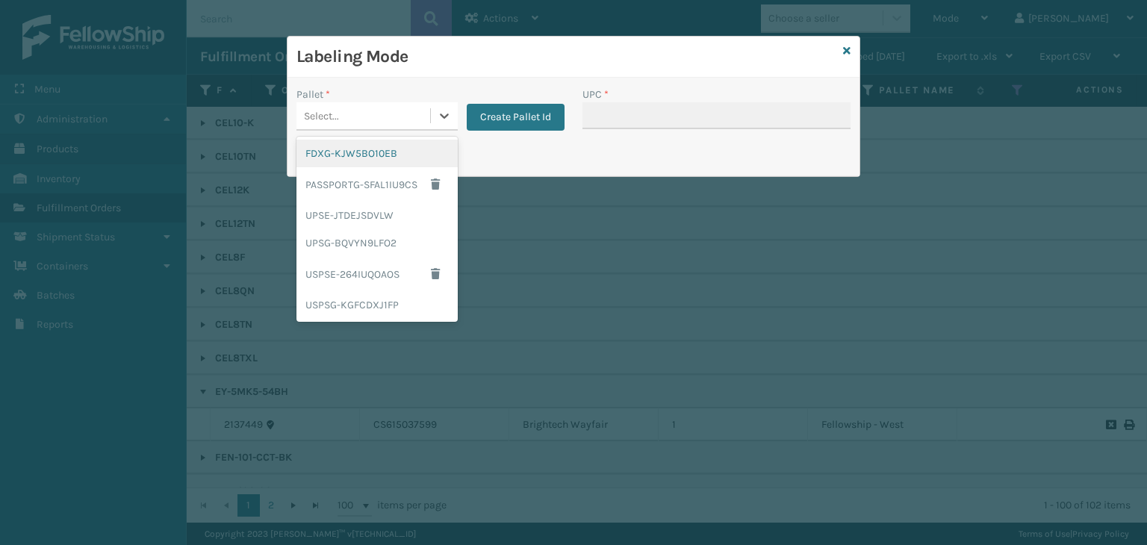
click at [338, 159] on div "FDXG-KJW5BO10EB" at bounding box center [377, 154] width 161 height 28
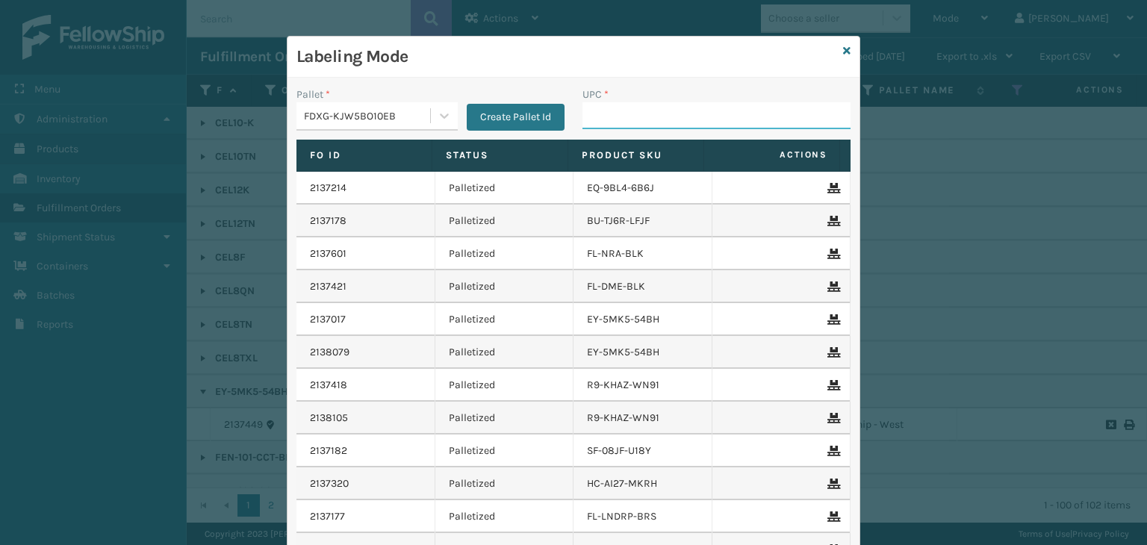
click at [624, 111] on input "UPC *" at bounding box center [717, 115] width 268 height 27
type input "FL-OLVA-CRM"
click at [843, 50] on icon at bounding box center [846, 51] width 7 height 10
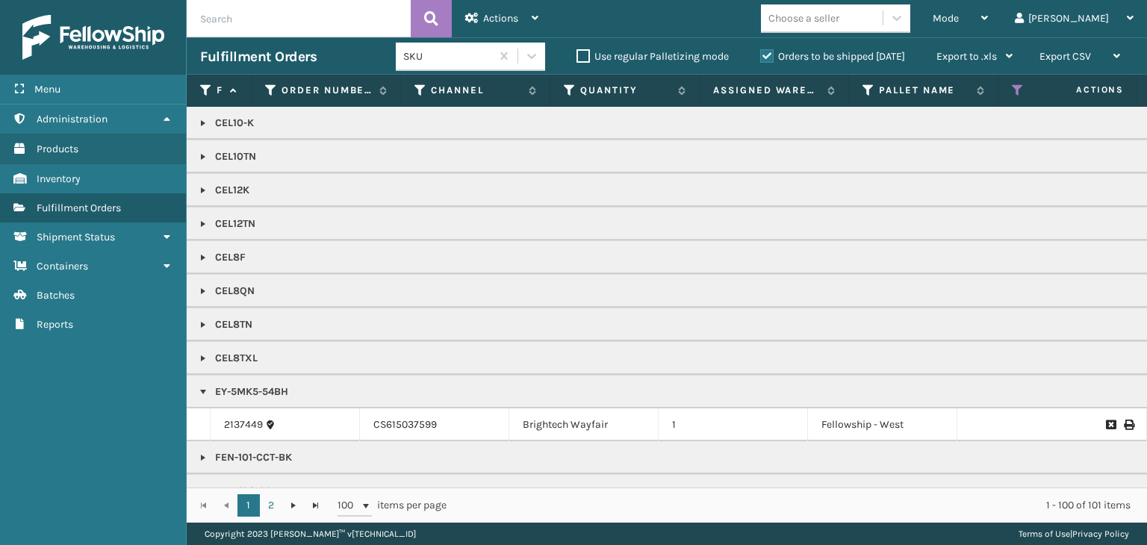
click at [832, 22] on div "Choose a seller" at bounding box center [804, 18] width 71 height 16
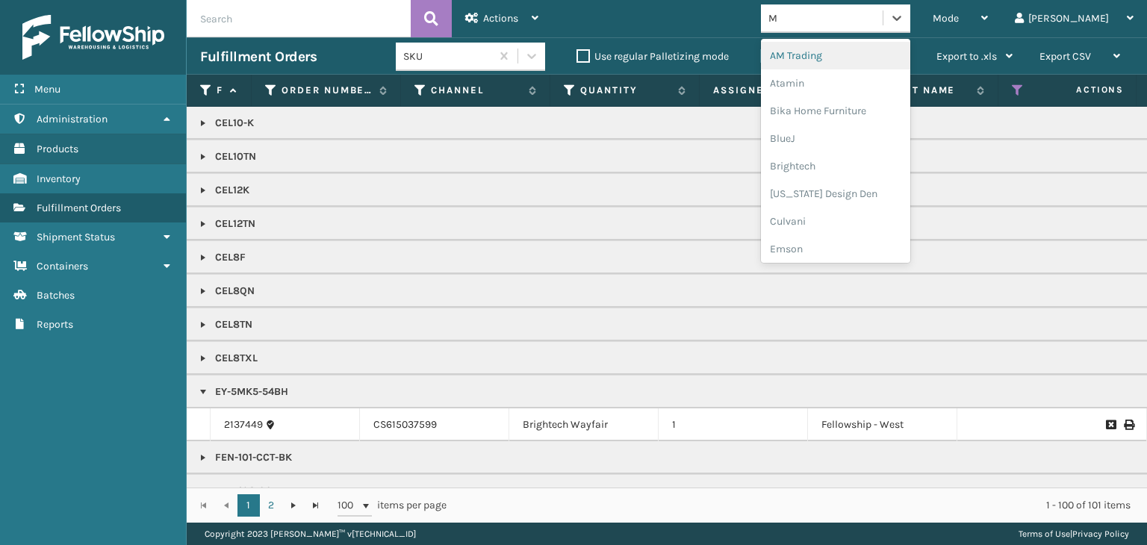
type input "MI"
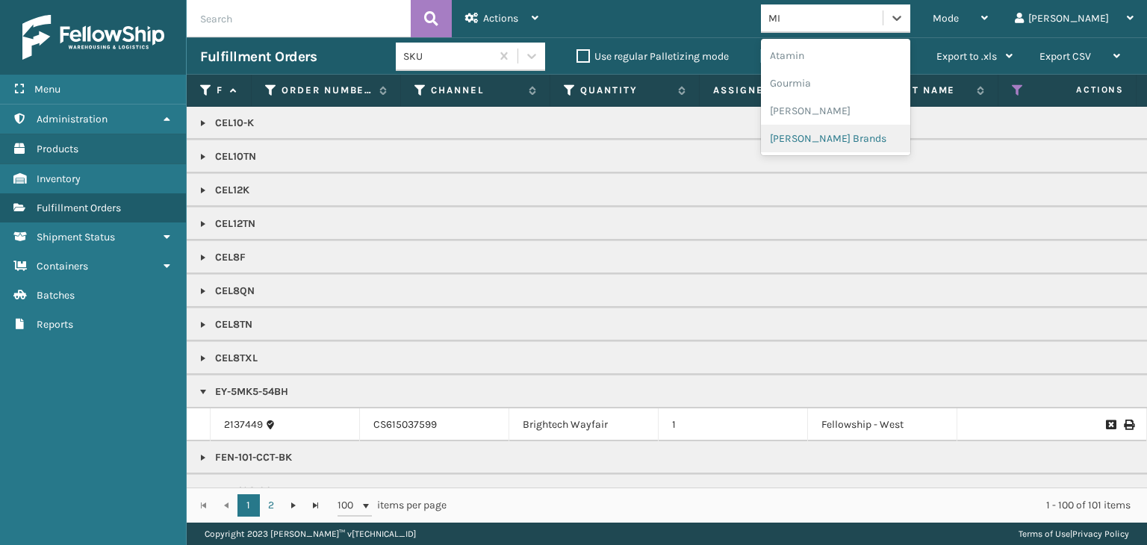
click at [893, 140] on div "[PERSON_NAME] Brands" at bounding box center [835, 139] width 149 height 28
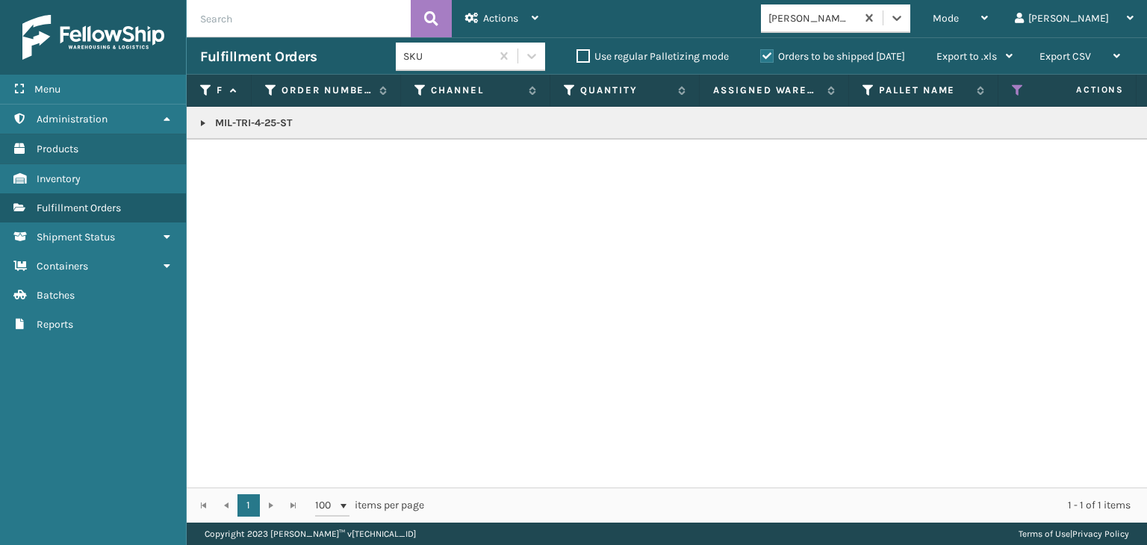
click at [272, 120] on p "MIL-TRI-4-25-ST" at bounding box center [1151, 123] width 1902 height 15
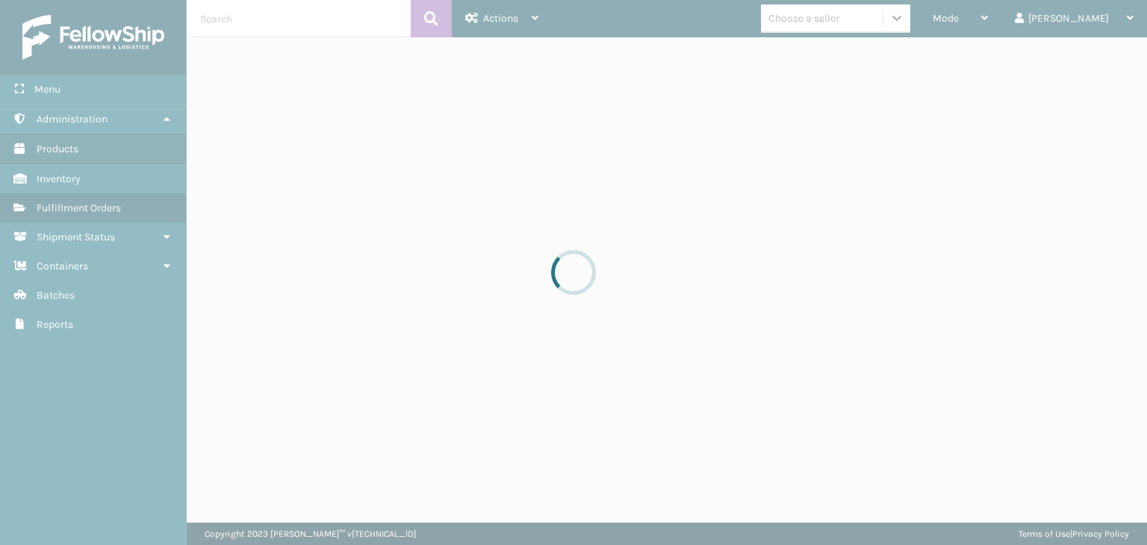
click at [1030, 19] on div at bounding box center [573, 272] width 1147 height 545
click at [988, 19] on div "Mode" at bounding box center [960, 18] width 55 height 37
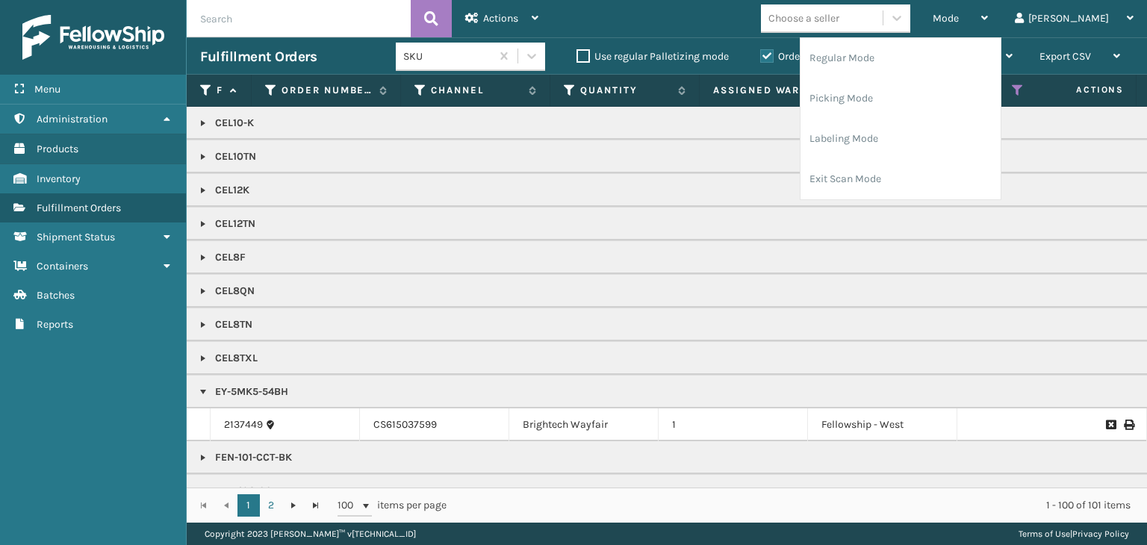
click at [988, 19] on div "Mode" at bounding box center [960, 18] width 55 height 37
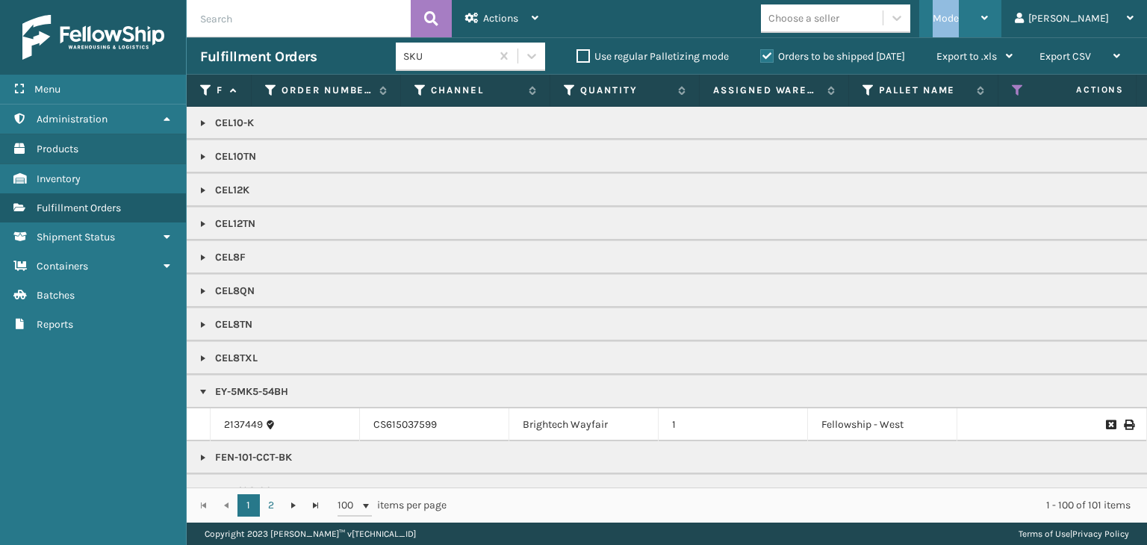
click at [988, 19] on div "Mode" at bounding box center [960, 18] width 55 height 37
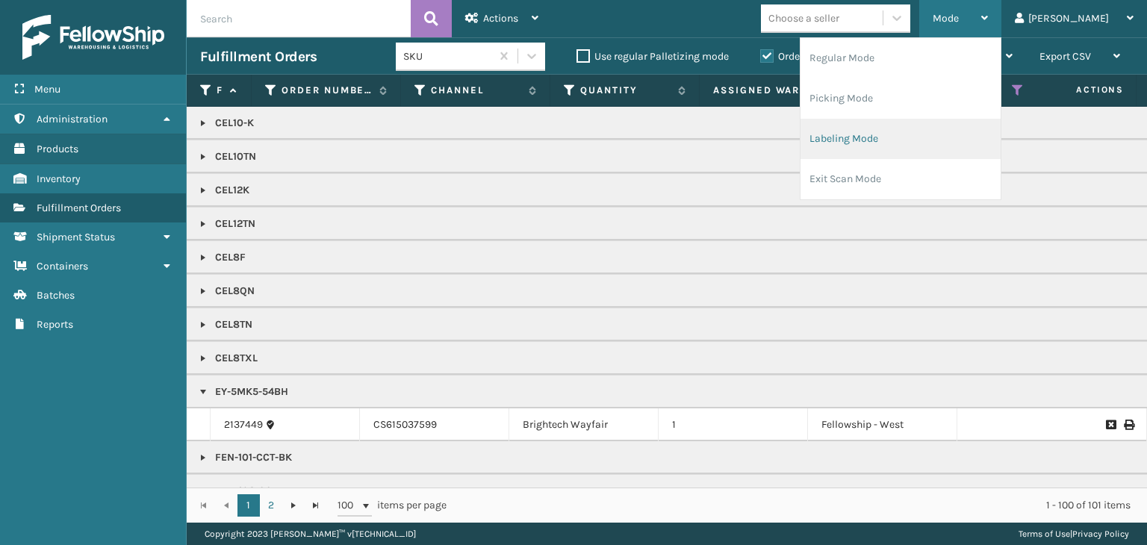
click at [961, 136] on li "Labeling Mode" at bounding box center [901, 139] width 200 height 40
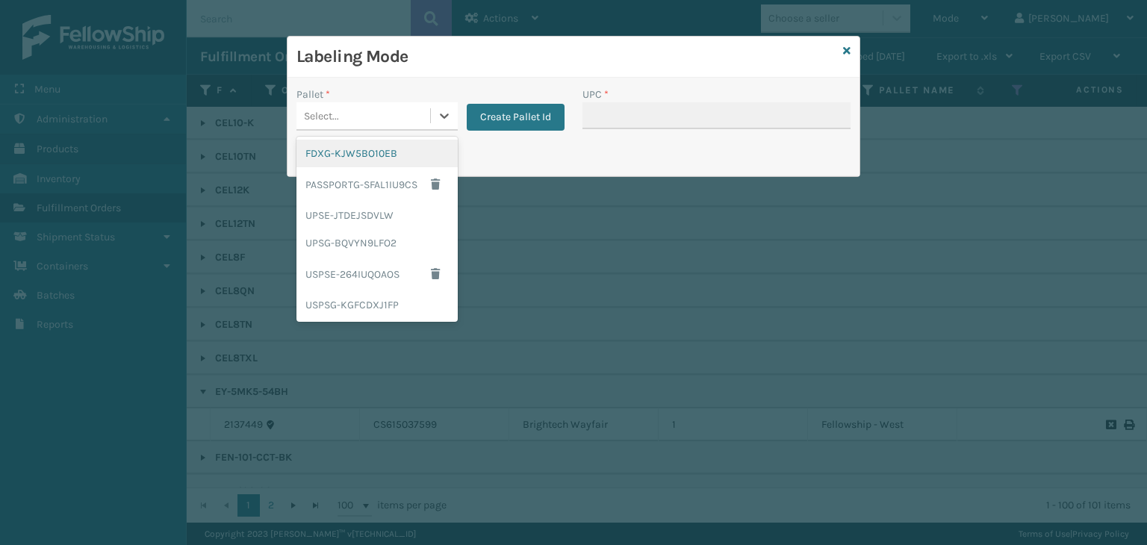
click at [364, 111] on div "Select..." at bounding box center [364, 116] width 134 height 25
click at [353, 145] on div "FDXG-KJW5BO10EB" at bounding box center [377, 154] width 161 height 28
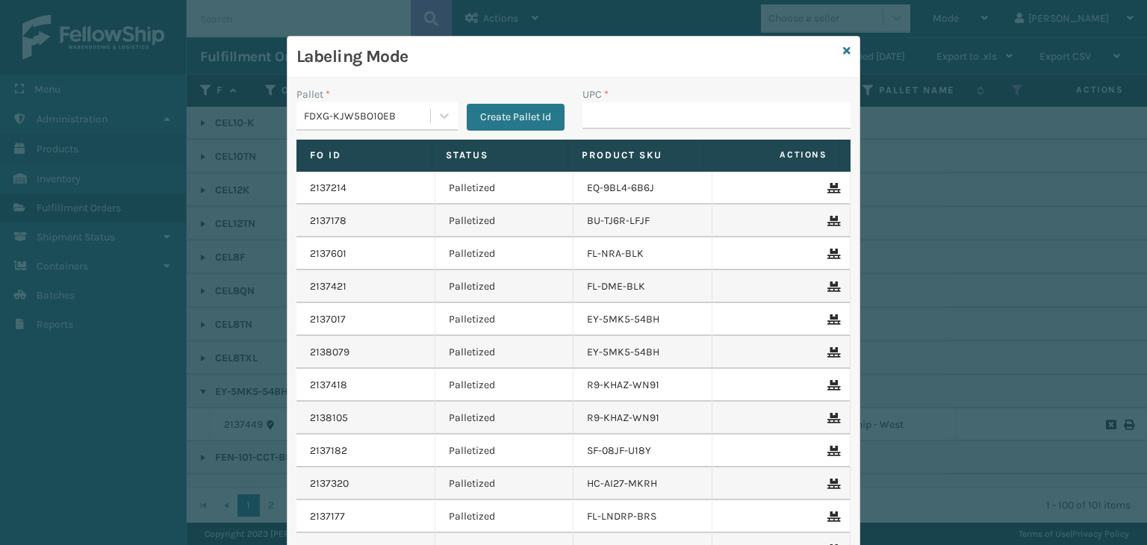
click at [701, 98] on div "UPC *" at bounding box center [717, 95] width 268 height 16
drag, startPoint x: 708, startPoint y: 107, endPoint x: 675, endPoint y: 114, distance: 33.5
click at [708, 107] on input "UPC *" at bounding box center [717, 115] width 268 height 27
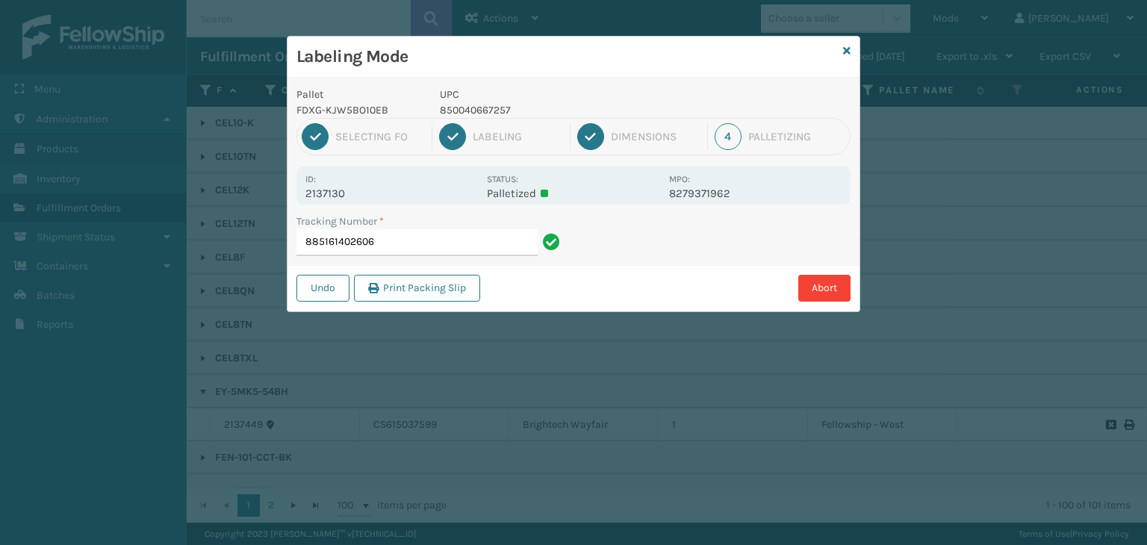
click at [325, 192] on p "2137130" at bounding box center [392, 193] width 173 height 13
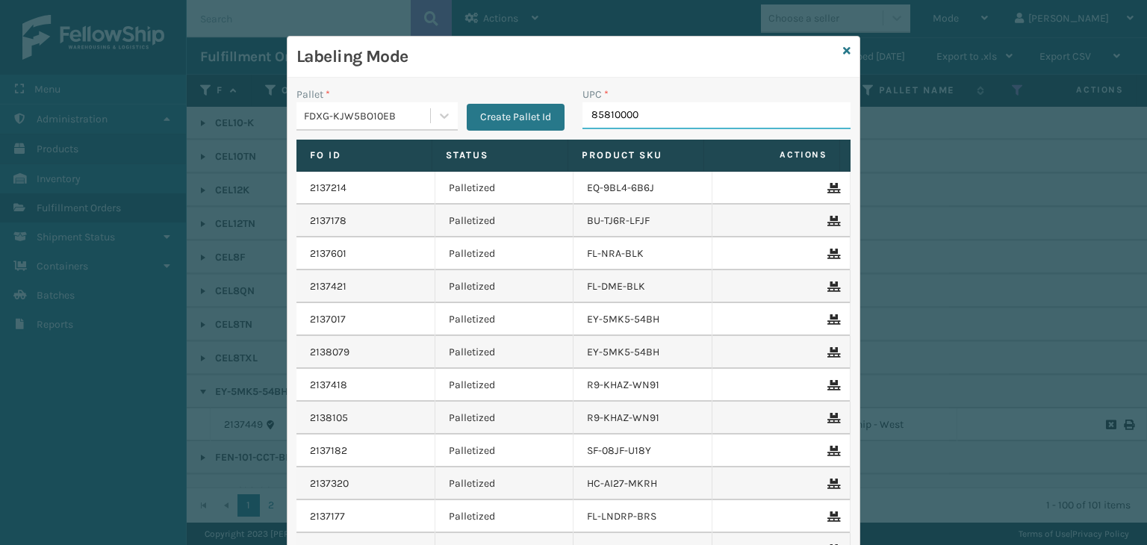
type input "858100007"
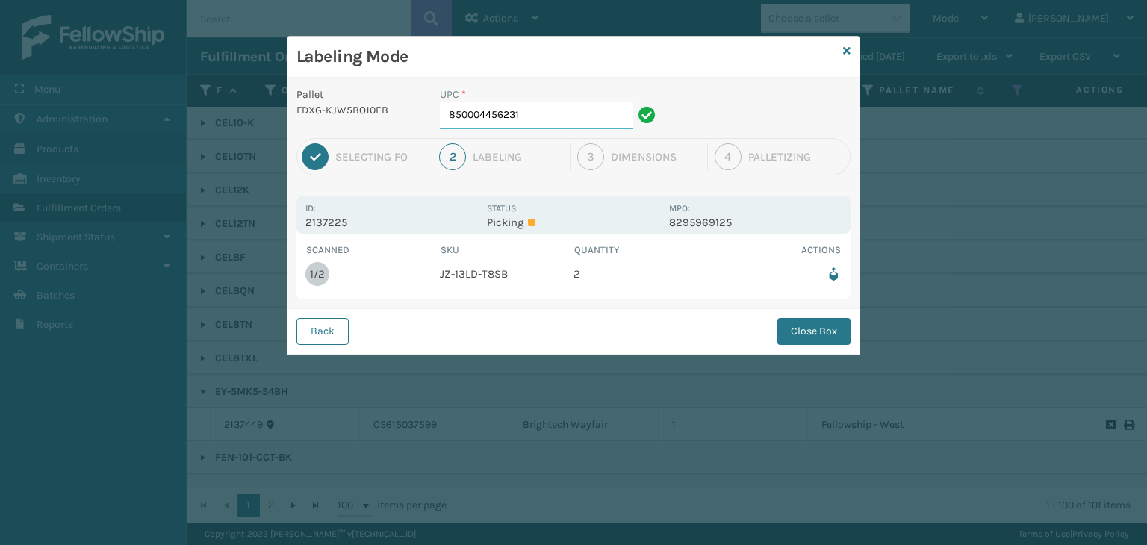
click at [589, 125] on input "850004456231" at bounding box center [536, 115] width 193 height 27
click at [802, 332] on button "Close Box" at bounding box center [814, 331] width 73 height 27
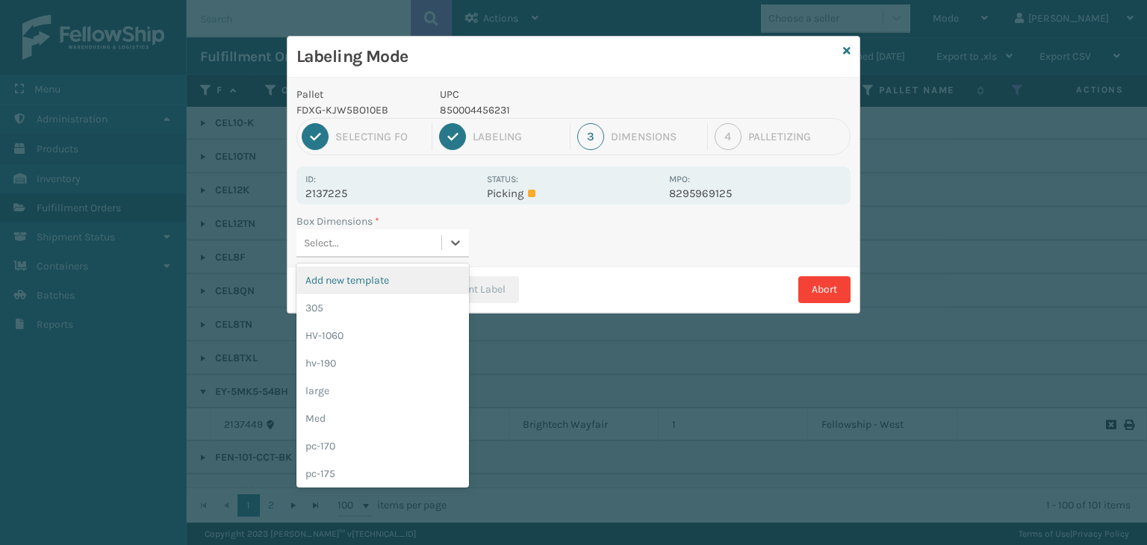
click at [404, 247] on div "Select..." at bounding box center [369, 243] width 145 height 25
click at [332, 429] on div "Med" at bounding box center [383, 419] width 173 height 28
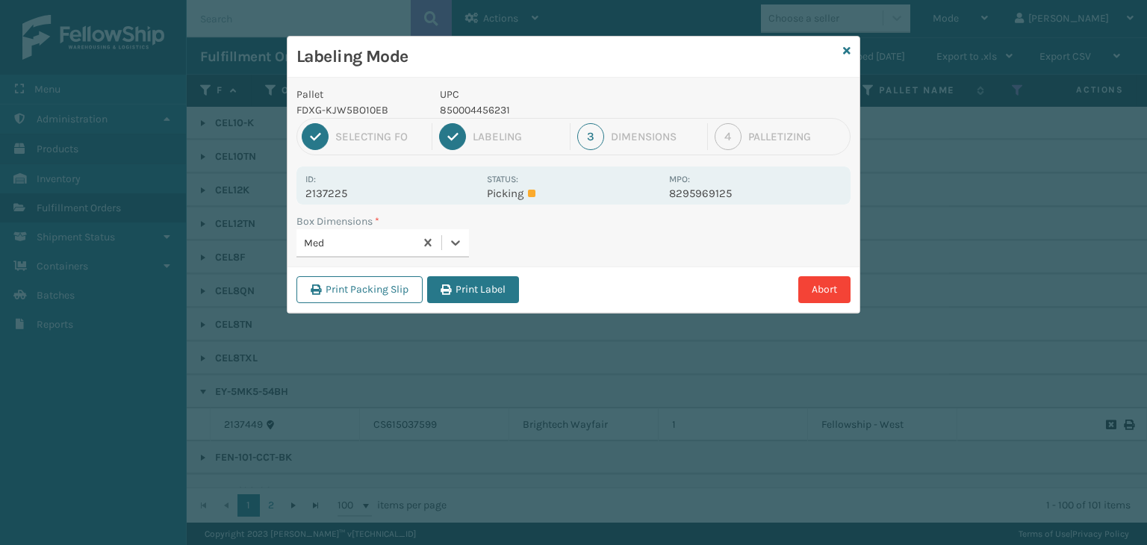
click at [458, 295] on button "Print Label" at bounding box center [473, 289] width 92 height 27
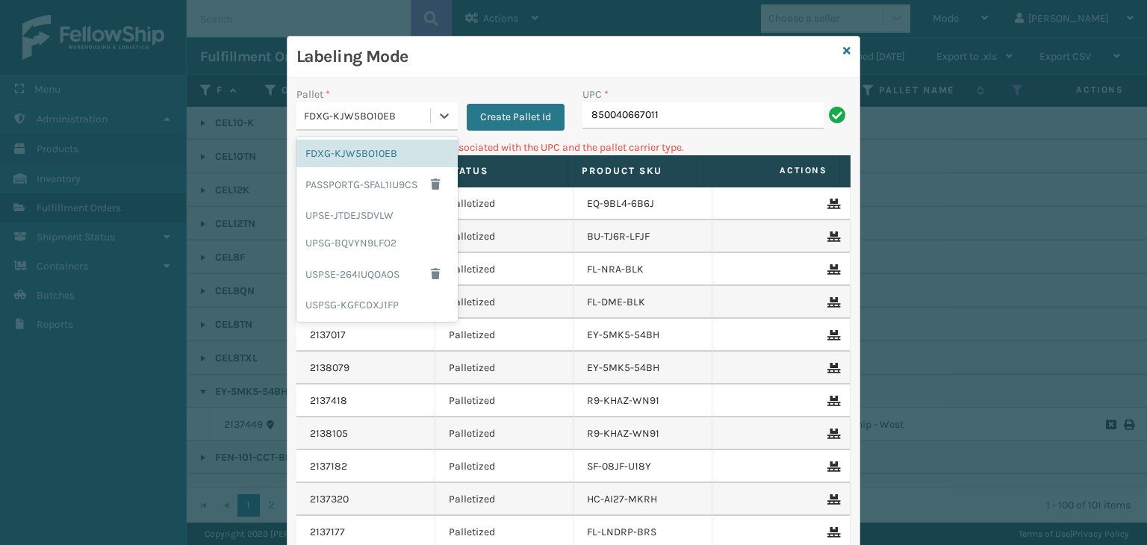
click at [341, 113] on div "FDXG-KJW5BO10EB" at bounding box center [368, 116] width 128 height 16
click at [352, 240] on div "UPSG-BQVYN9LFO2" at bounding box center [377, 243] width 161 height 28
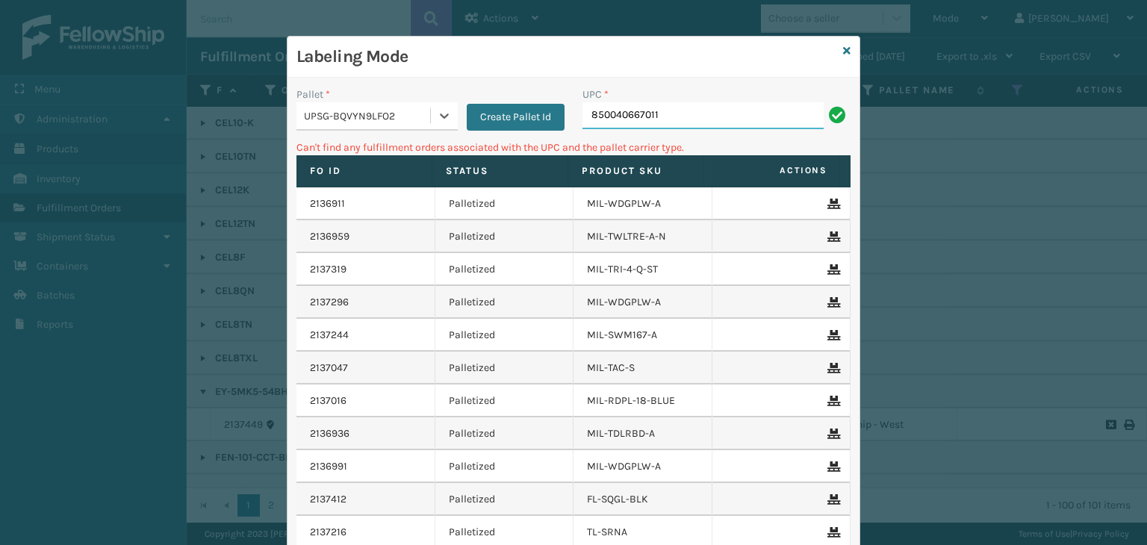
click at [715, 117] on input "850040667011" at bounding box center [703, 115] width 241 height 27
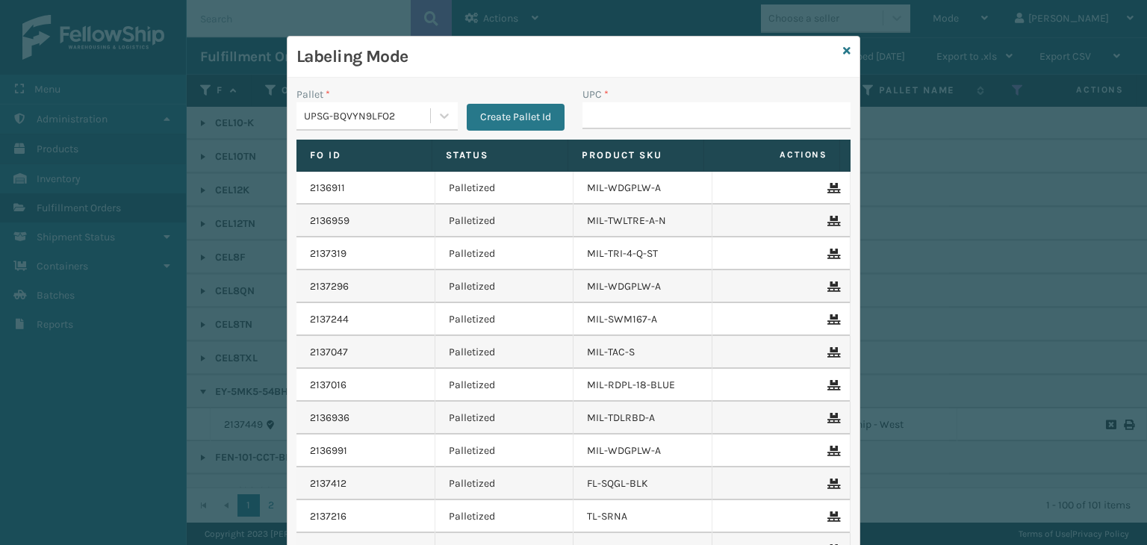
click at [383, 113] on div "UPSG-BQVYN9LFO2" at bounding box center [368, 116] width 128 height 16
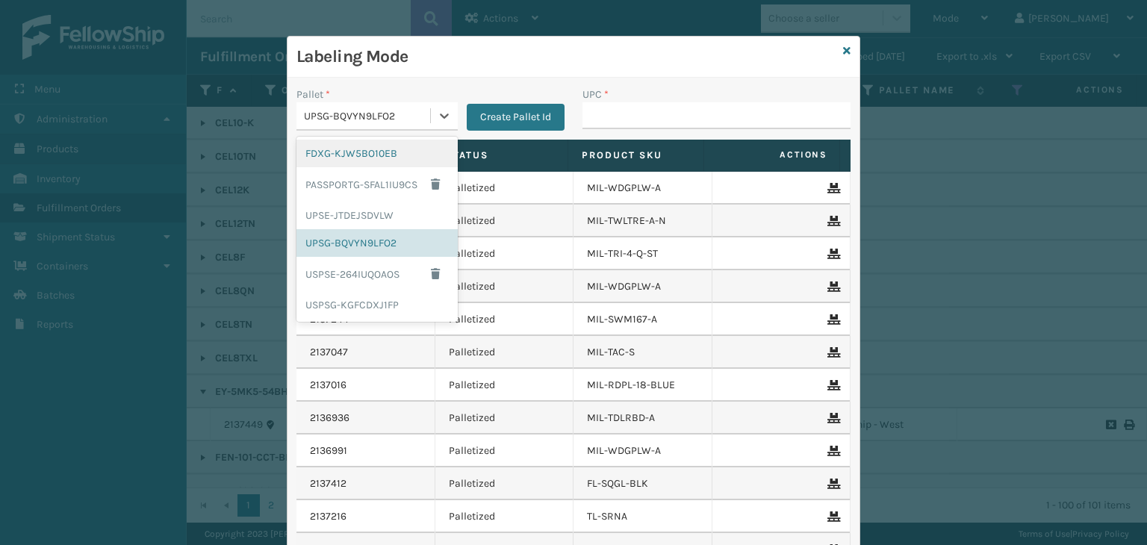
click at [366, 155] on div "FDXG-KJW5BO10EB" at bounding box center [377, 154] width 161 height 28
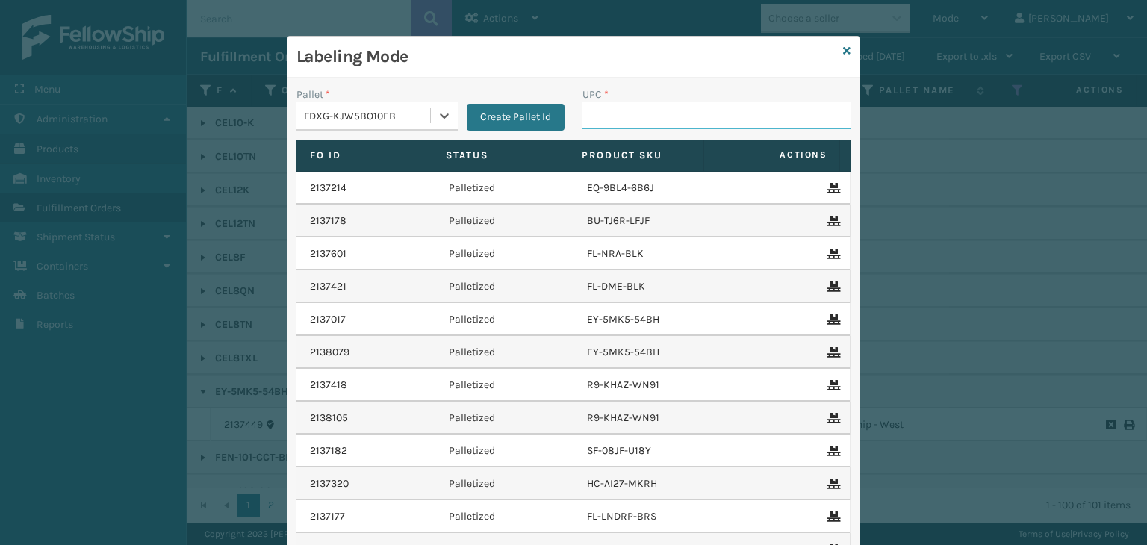
click at [614, 120] on input "UPC *" at bounding box center [717, 115] width 268 height 27
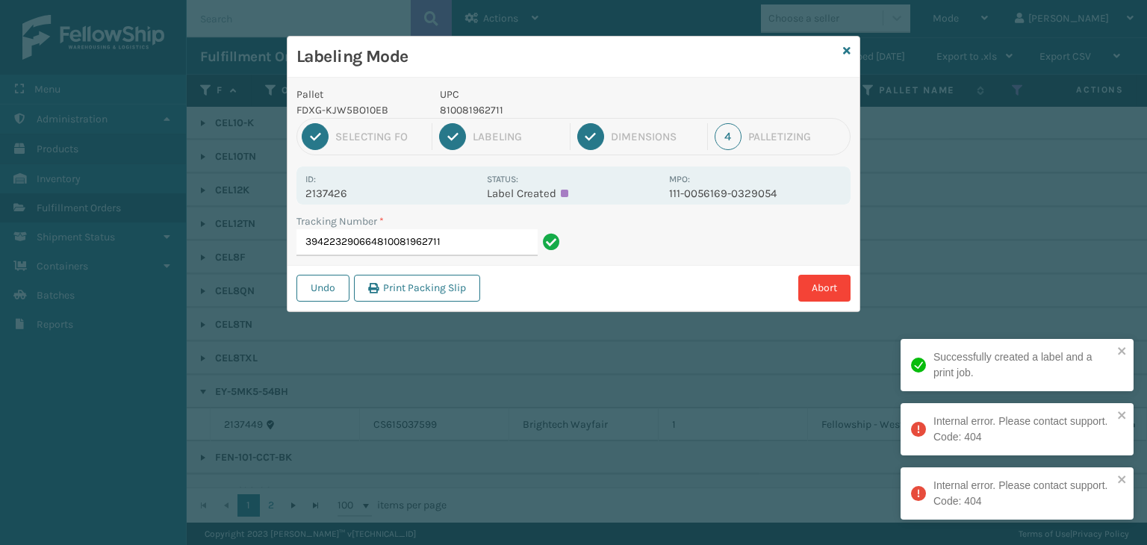
drag, startPoint x: 448, startPoint y: 242, endPoint x: 16, endPoint y: 219, distance: 432.4
click at [16, 219] on div "Labeling Mode Pallet FDXG-KJW5BO10EB UPC 810081962711 1 Selecting FO 2 Labeling…" at bounding box center [573, 272] width 1147 height 545
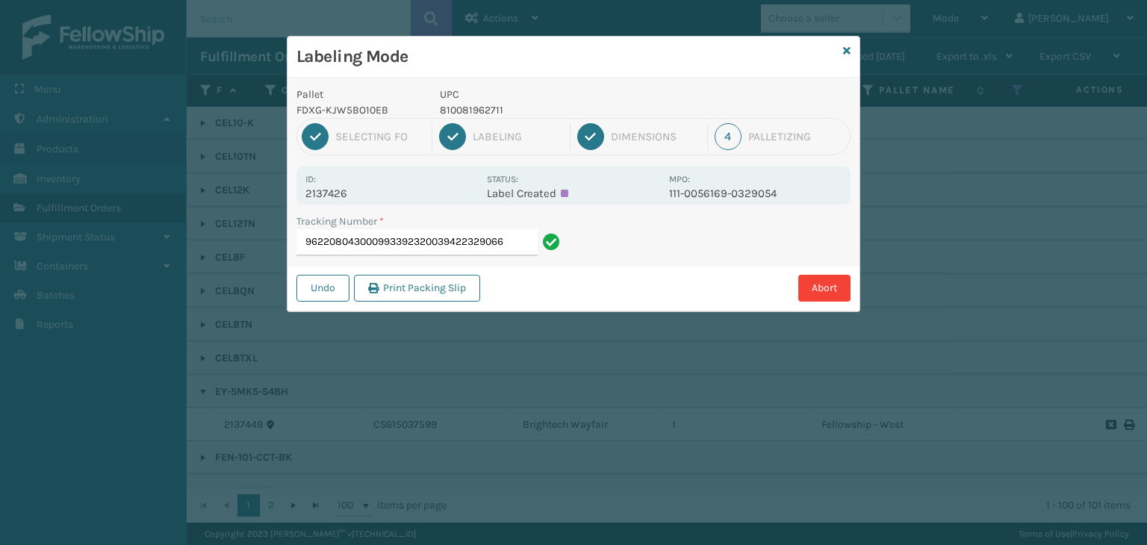
type input "9622080430009933923200394223290664"
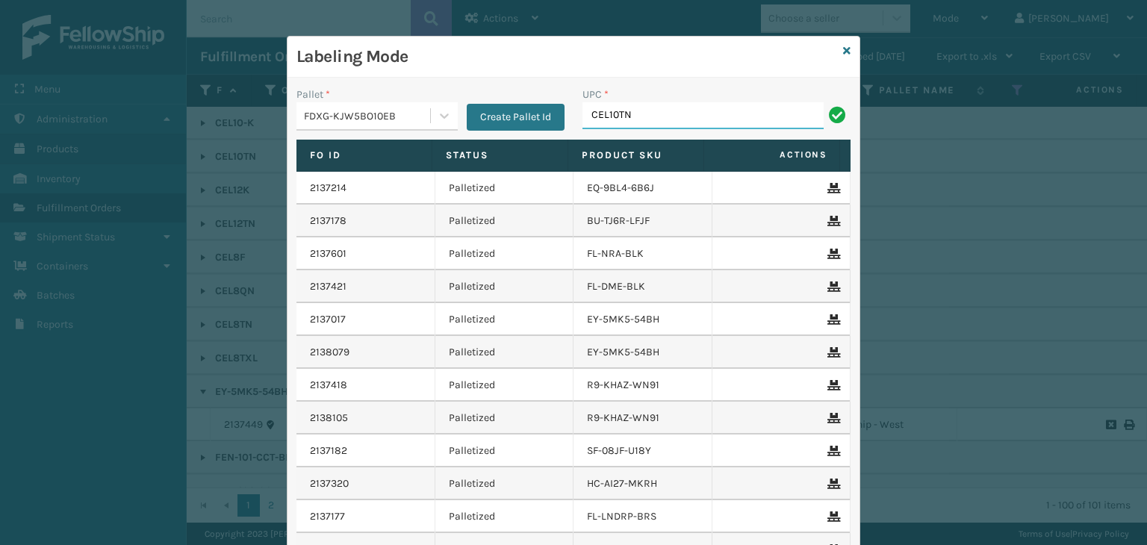
type input "CEL10TN"
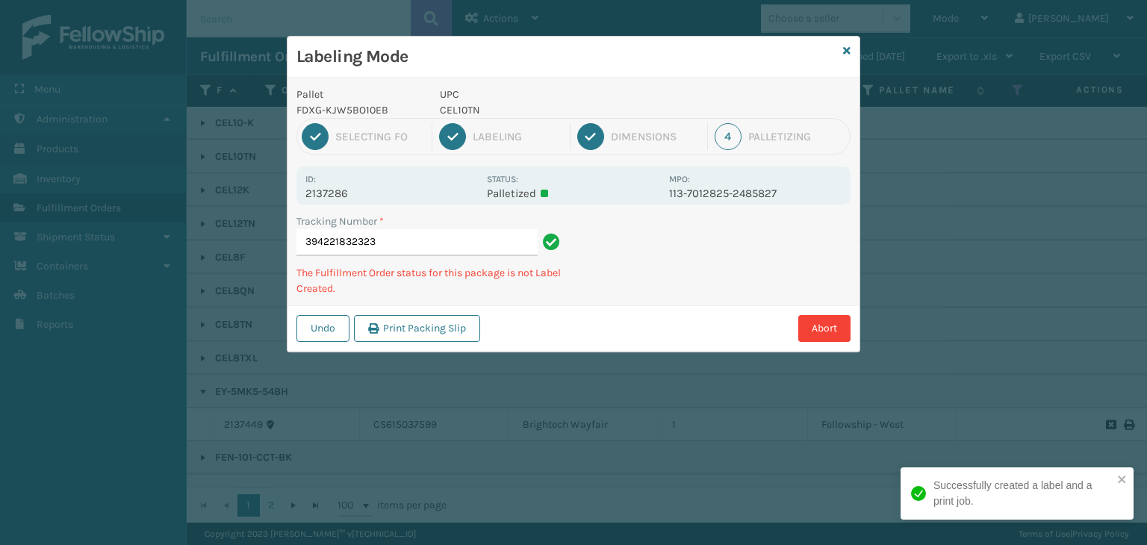
click at [456, 105] on p "CEL10TN" at bounding box center [550, 110] width 220 height 16
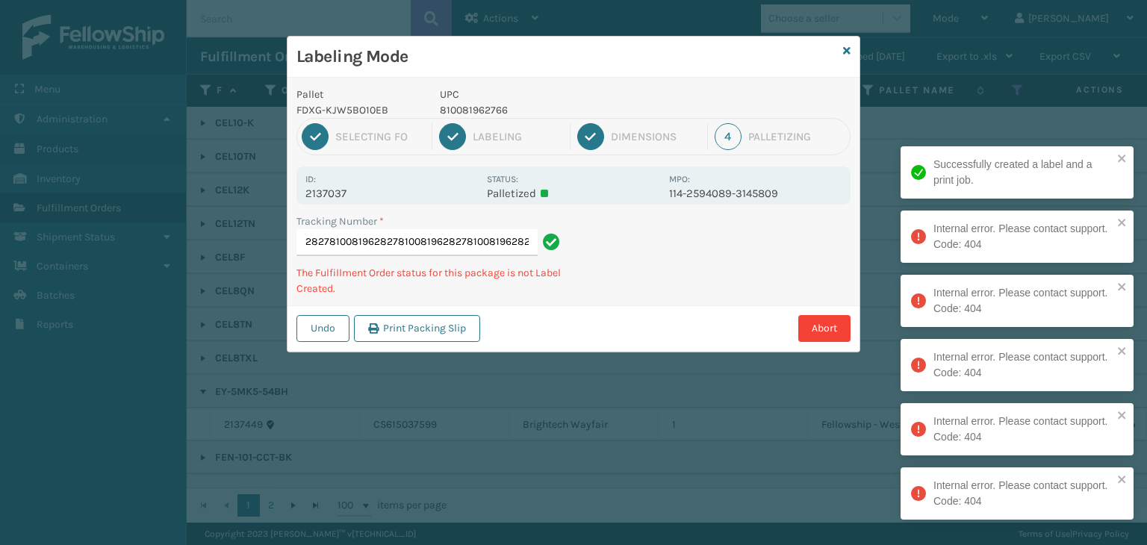
scroll to position [0, 251]
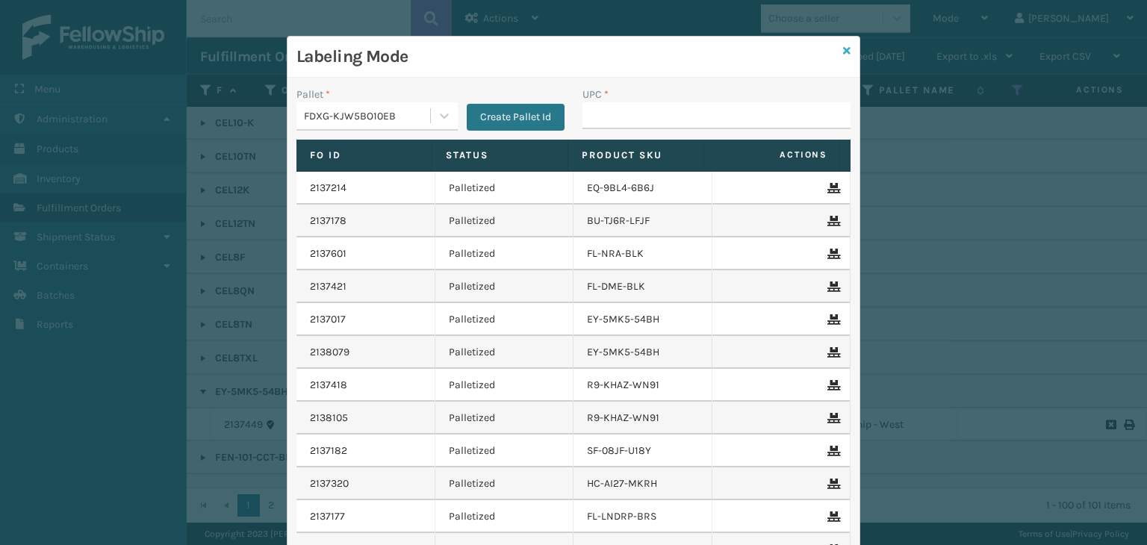
click at [843, 49] on icon at bounding box center [846, 51] width 7 height 10
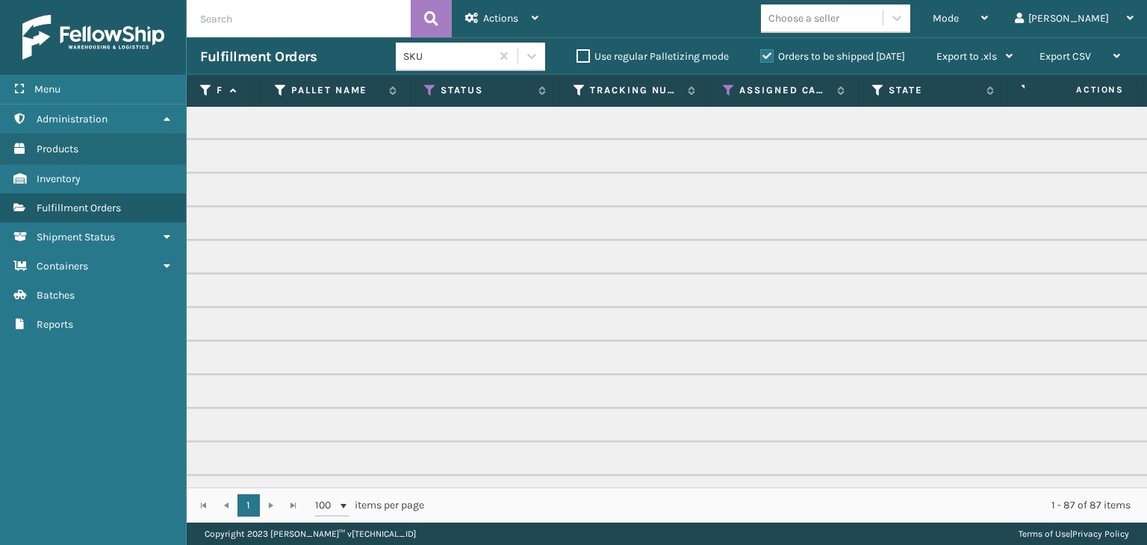
scroll to position [0, 610]
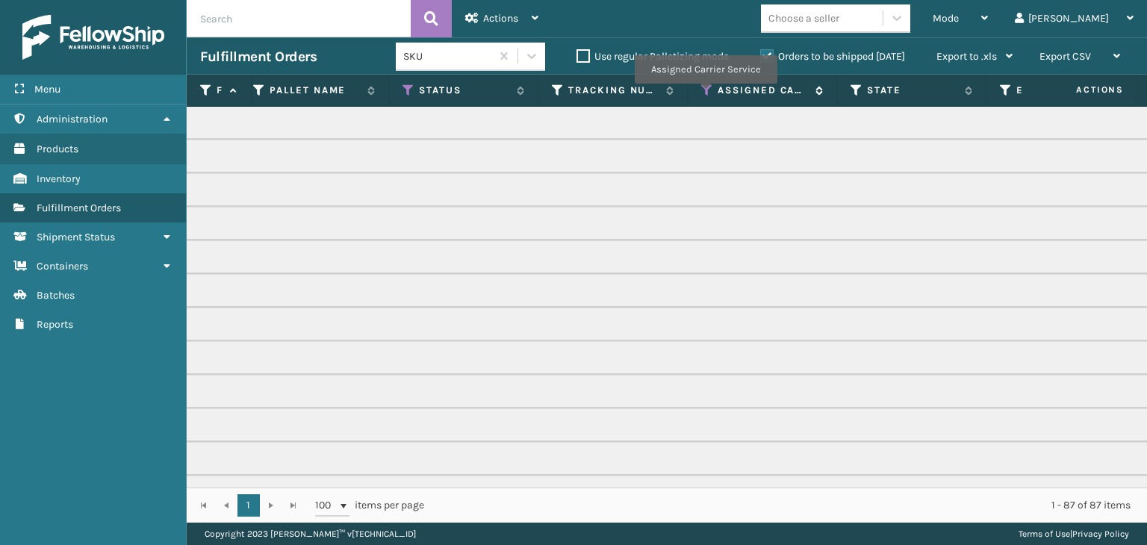
click at [705, 94] on icon at bounding box center [707, 90] width 12 height 13
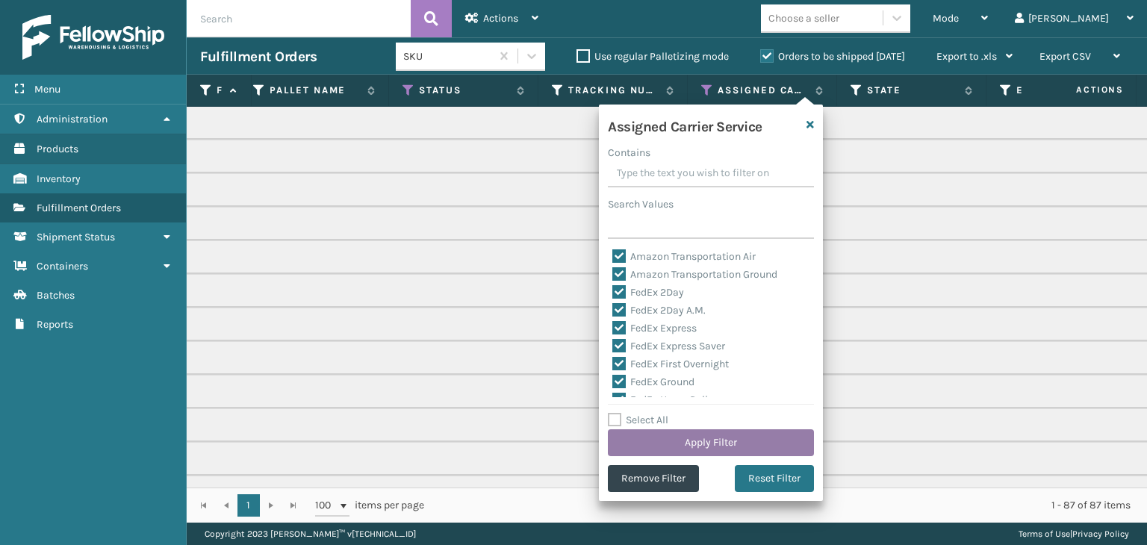
click at [766, 440] on button "Apply Filter" at bounding box center [711, 443] width 206 height 27
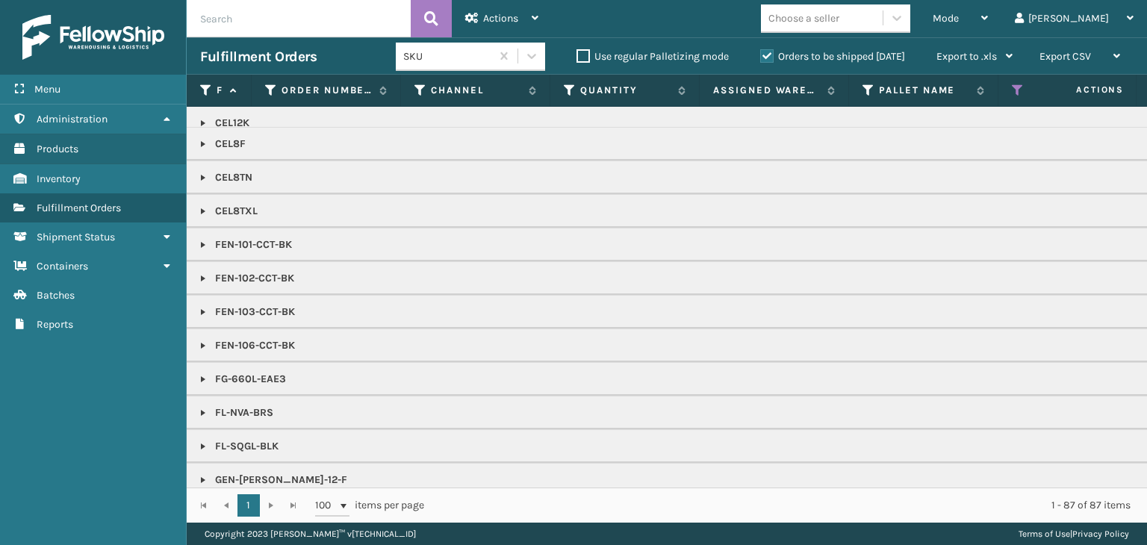
scroll to position [0, 0]
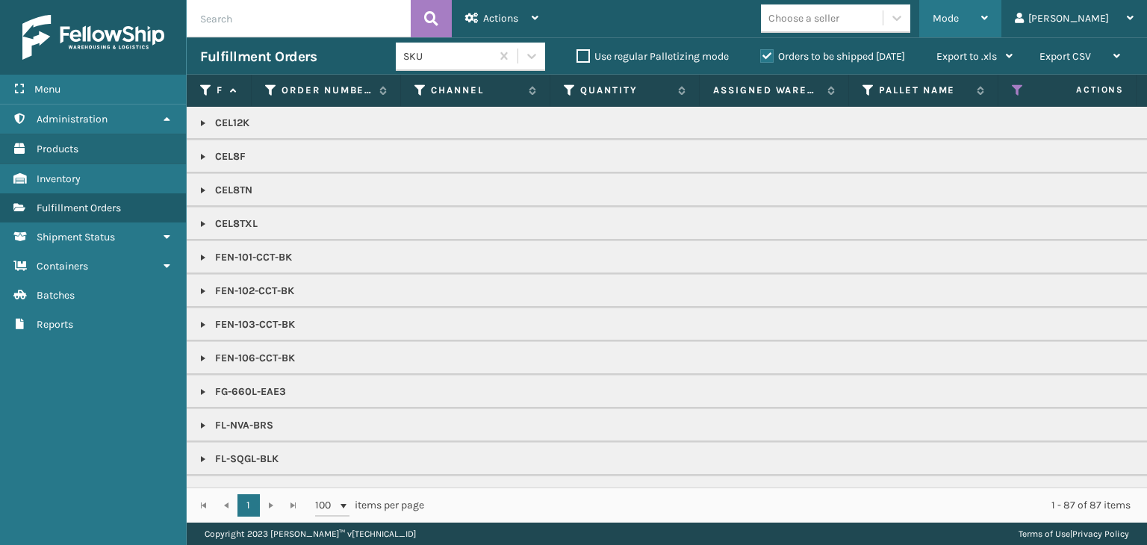
click at [959, 18] on span "Mode" at bounding box center [946, 18] width 26 height 13
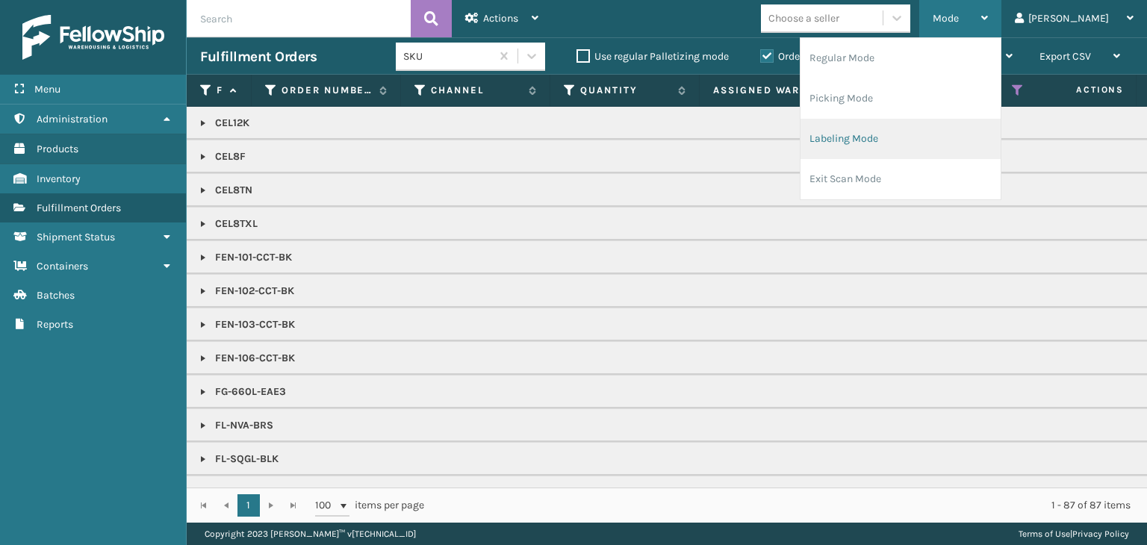
click at [905, 137] on li "Labeling Mode" at bounding box center [901, 139] width 200 height 40
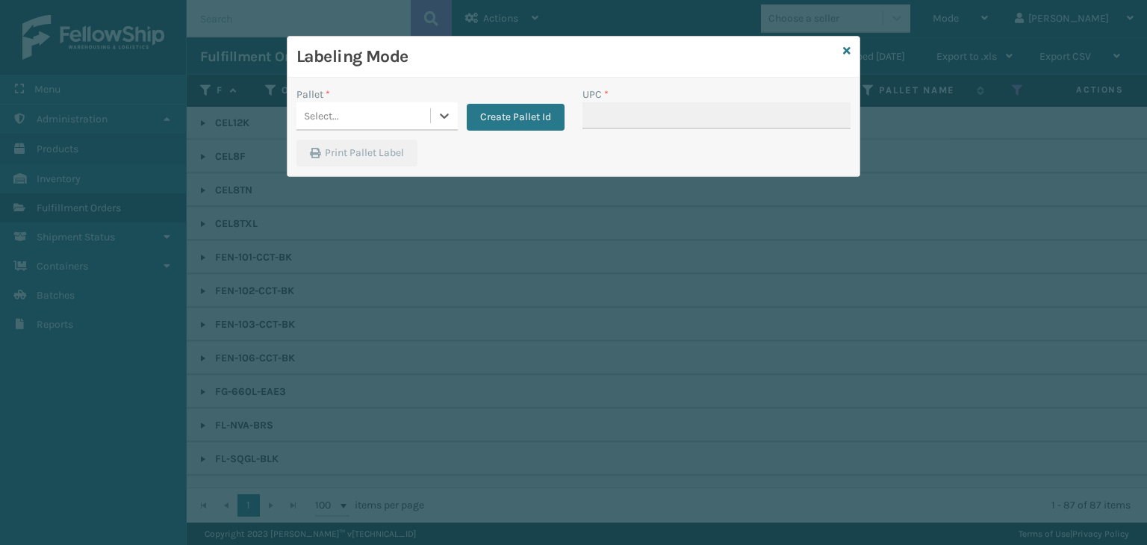
click at [421, 113] on div "Select..." at bounding box center [364, 116] width 134 height 25
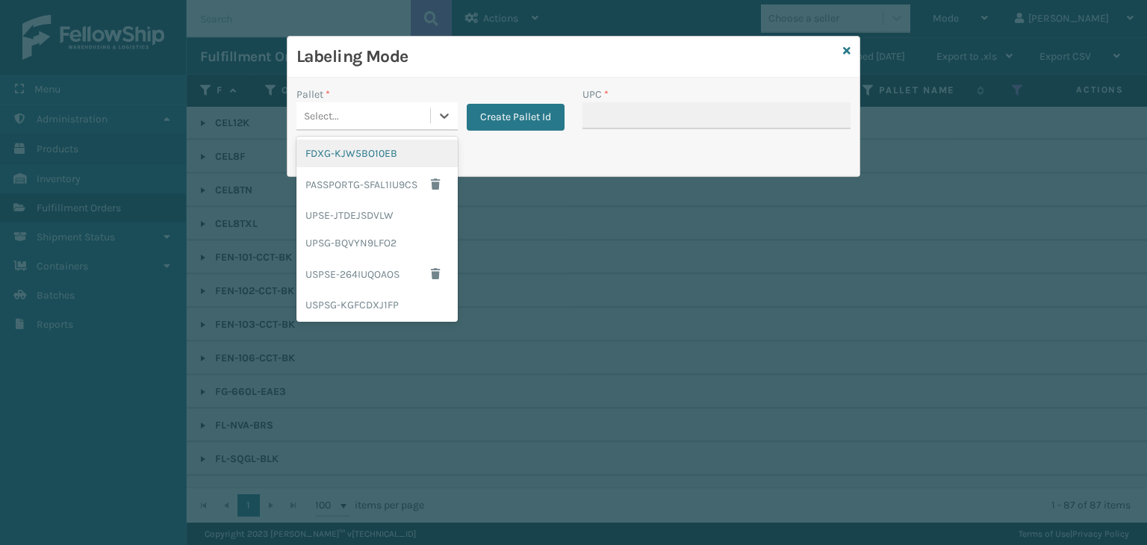
click at [412, 151] on div "FDXG-KJW5BO10EB" at bounding box center [377, 154] width 161 height 28
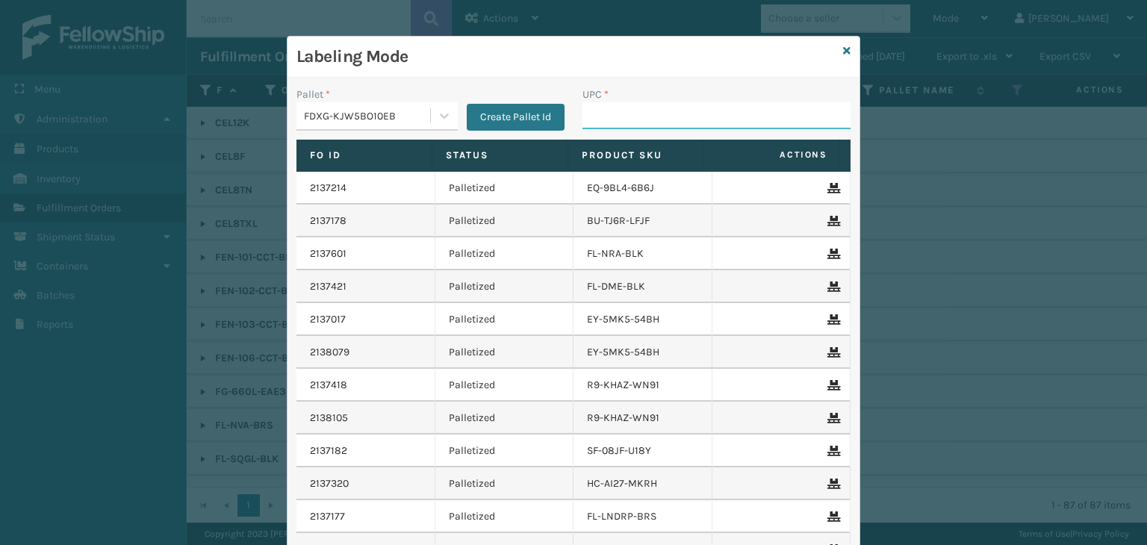
drag, startPoint x: 666, startPoint y: 108, endPoint x: 647, endPoint y: 99, distance: 21.4
click at [666, 108] on input "UPC *" at bounding box center [717, 115] width 268 height 27
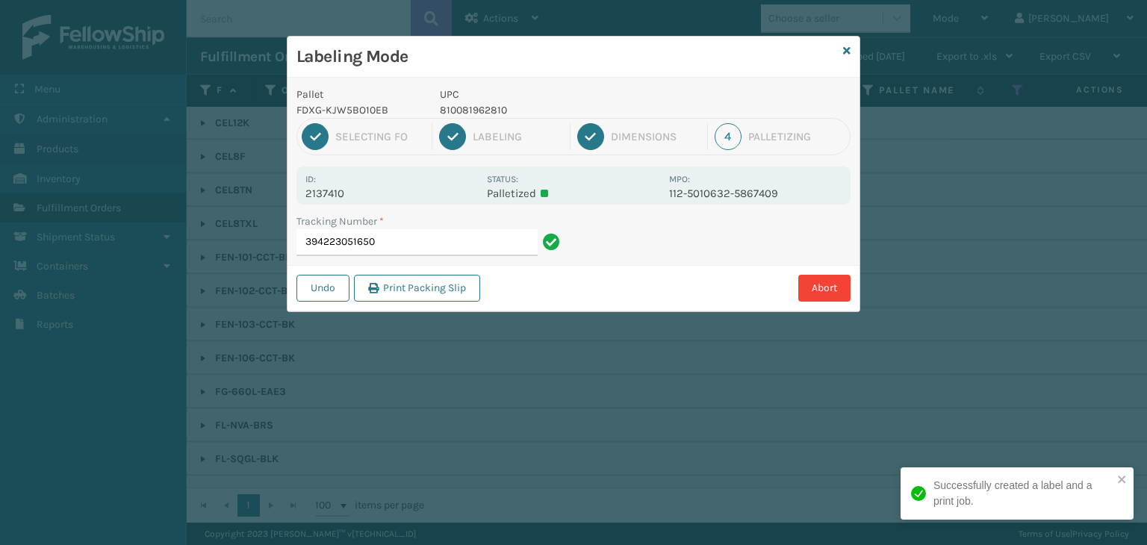
click at [456, 106] on p "810081962810" at bounding box center [550, 110] width 220 height 16
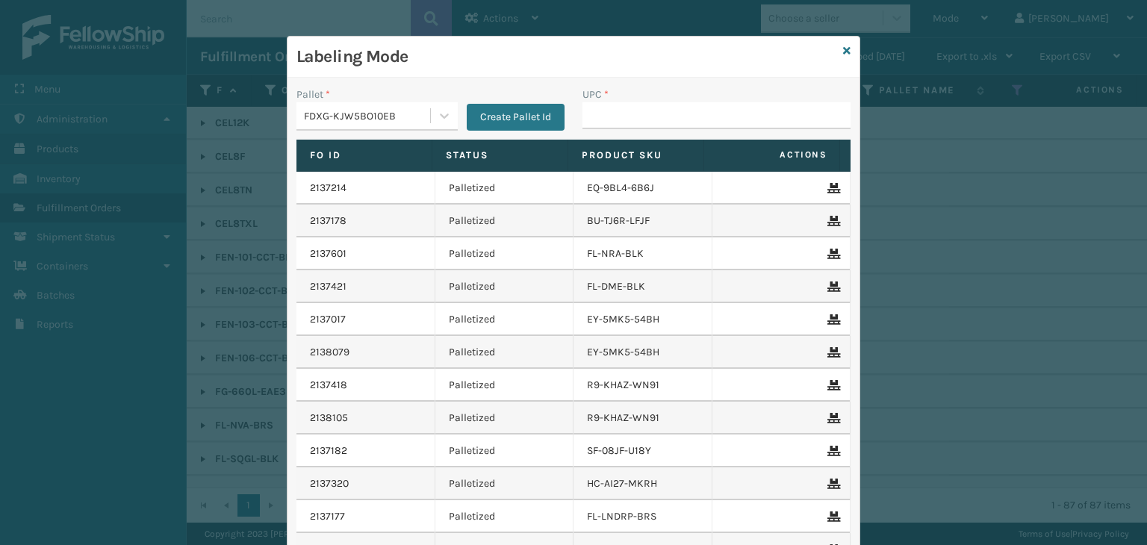
click at [386, 108] on div "FDXG-KJW5BO10EB" at bounding box center [368, 116] width 128 height 16
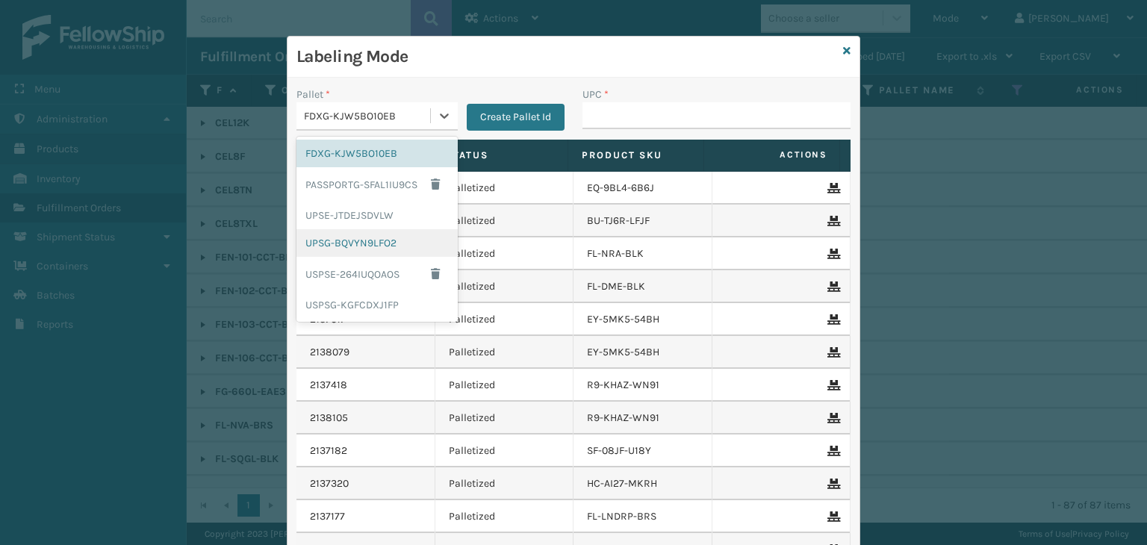
click at [380, 243] on div "UPSG-BQVYN9LFO2" at bounding box center [377, 243] width 161 height 28
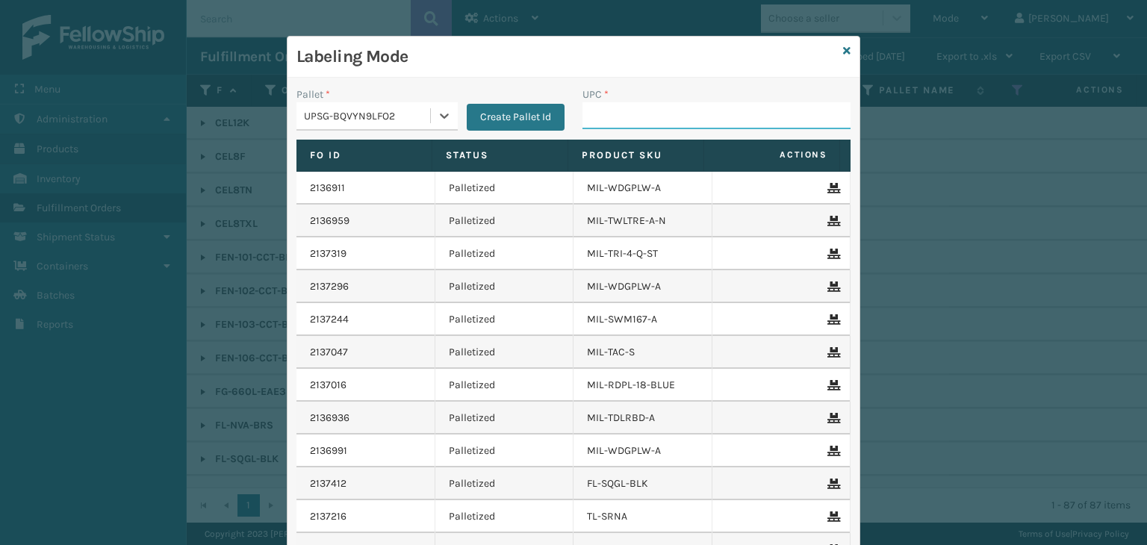
click at [635, 108] on input "UPC *" at bounding box center [717, 115] width 268 height 27
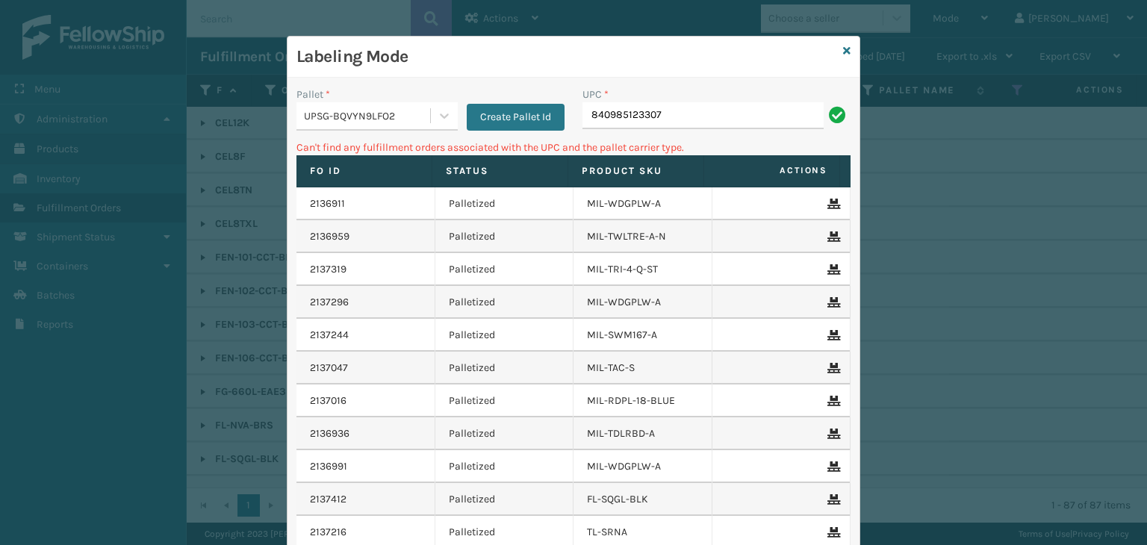
click at [583, 120] on input "840985123307" at bounding box center [703, 115] width 241 height 27
type input "00840985123307"
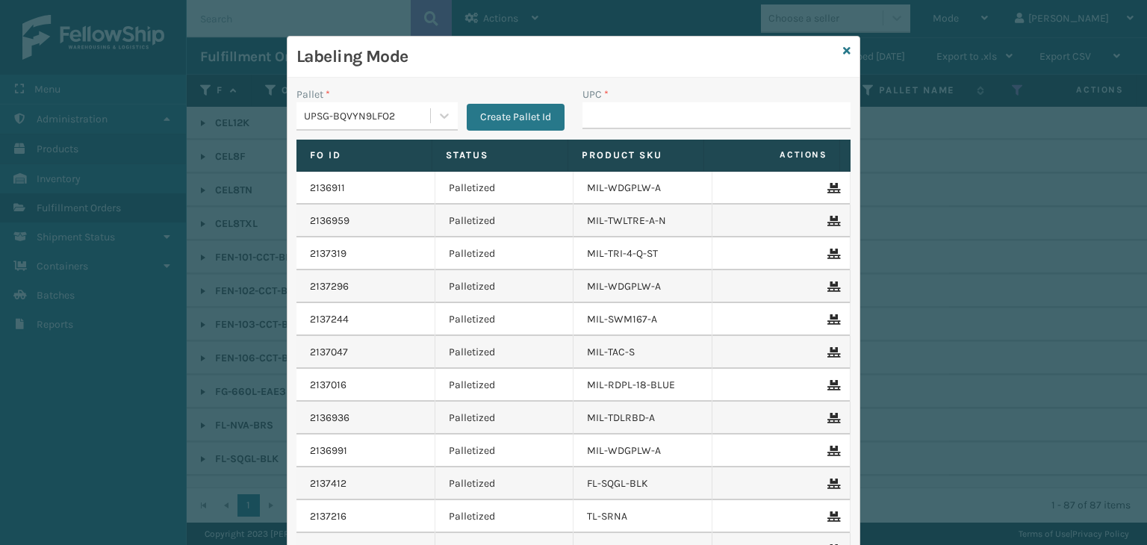
click at [837, 51] on div "Labeling Mode" at bounding box center [574, 57] width 572 height 41
click at [843, 51] on icon at bounding box center [846, 51] width 7 height 10
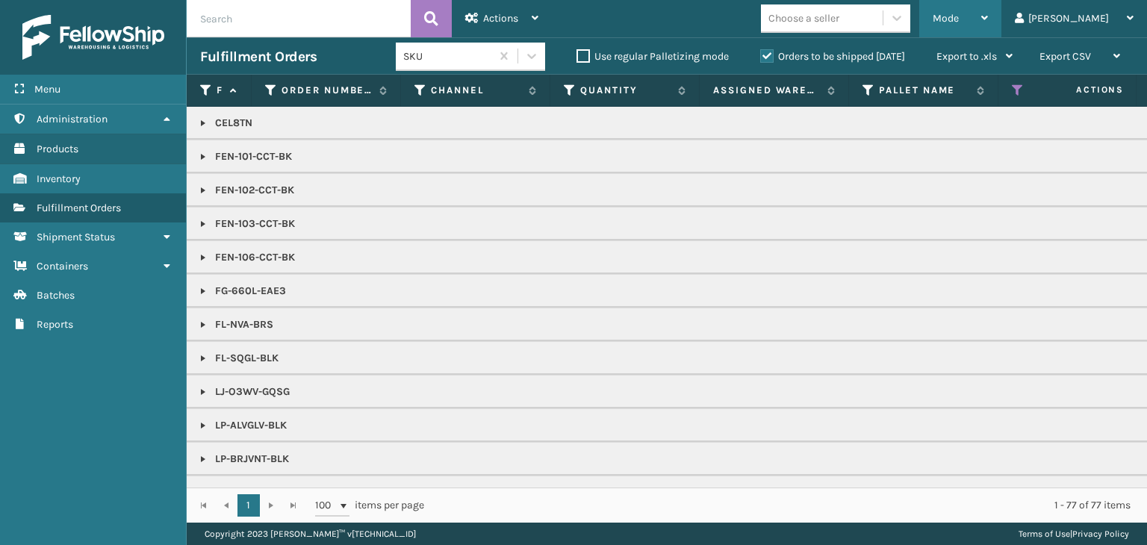
click at [959, 19] on span "Mode" at bounding box center [946, 18] width 26 height 13
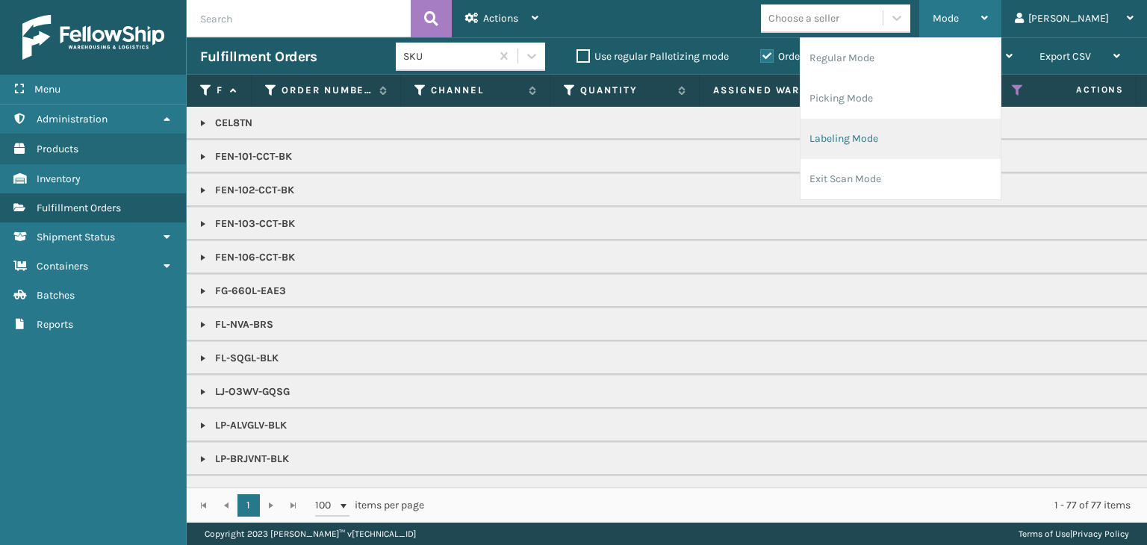
click at [955, 144] on li "Labeling Mode" at bounding box center [901, 139] width 200 height 40
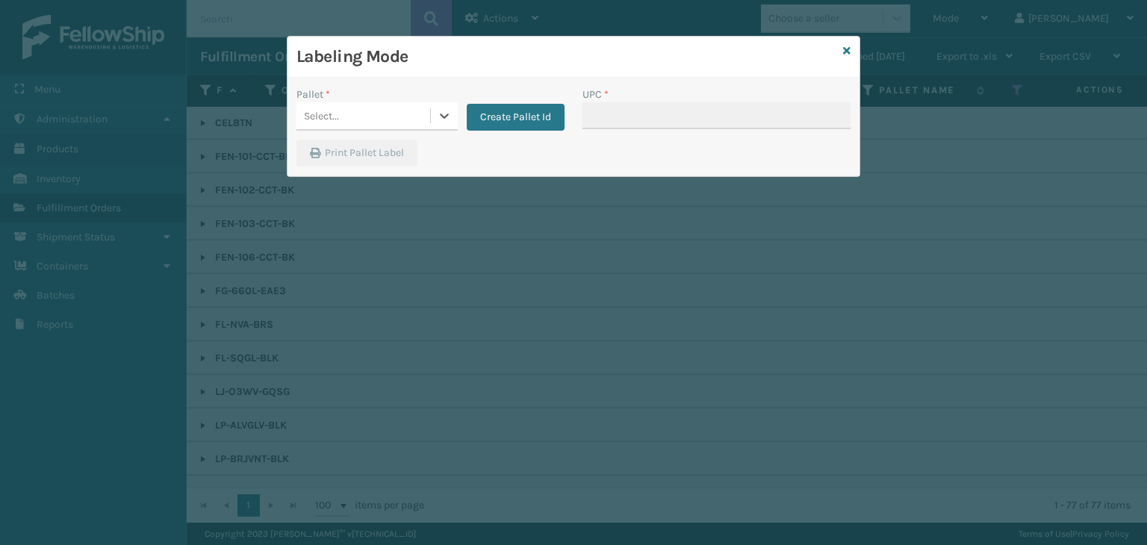
click at [427, 114] on div "Select..." at bounding box center [364, 116] width 134 height 25
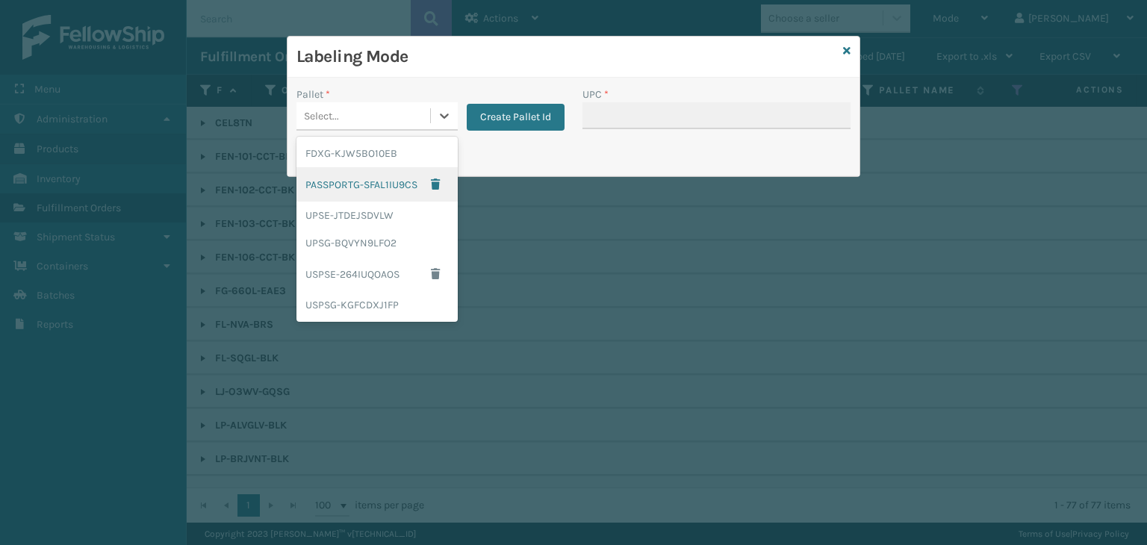
click at [394, 167] on div "PASSPORTG-SFAL1IU9CS" at bounding box center [377, 184] width 161 height 34
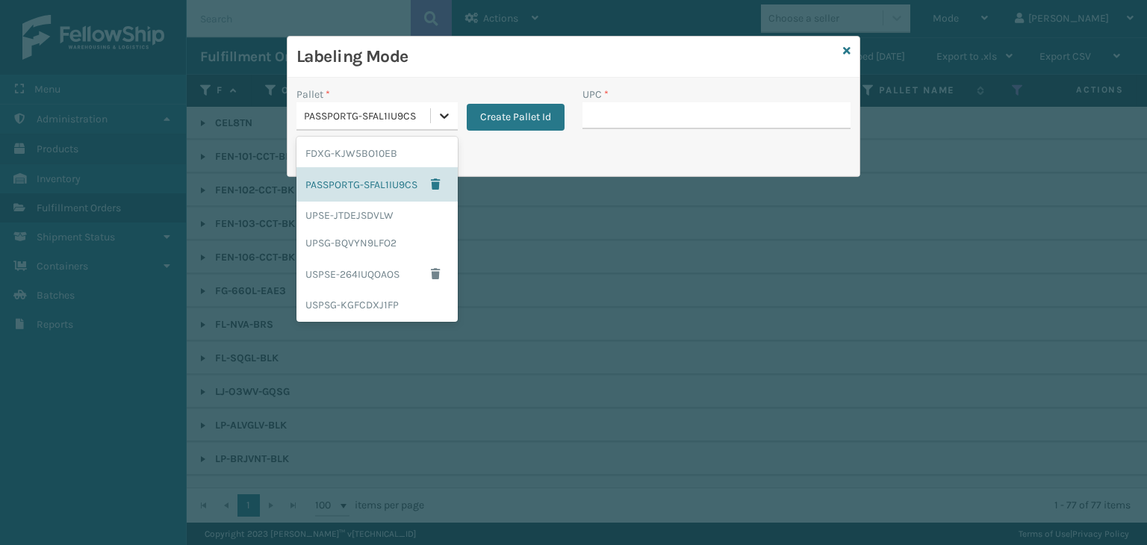
click at [435, 114] on div at bounding box center [444, 115] width 27 height 27
click at [418, 152] on div "FDXG-KJW5BO10EB" at bounding box center [377, 154] width 161 height 28
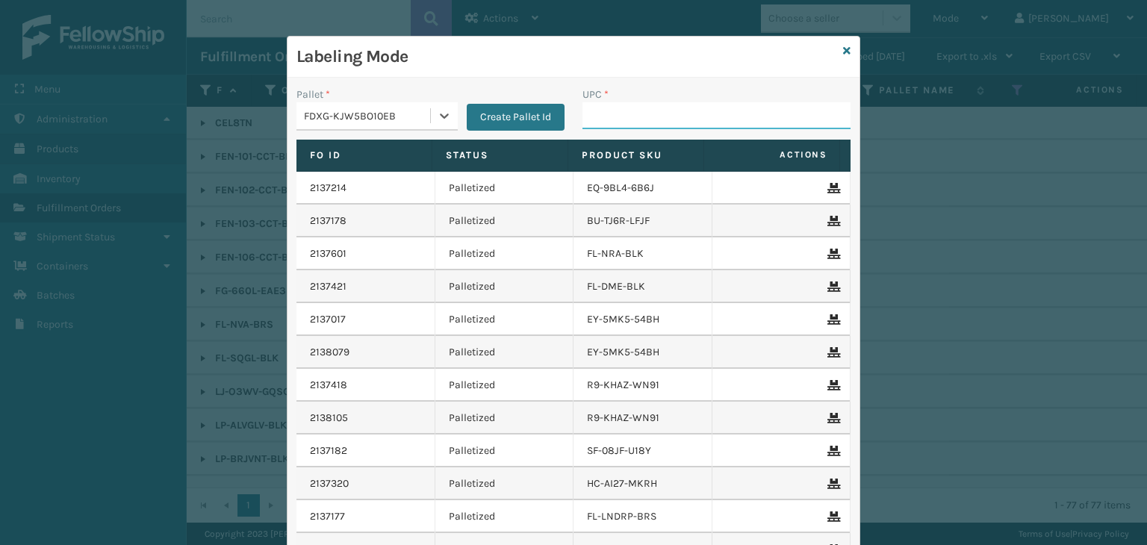
click at [633, 117] on input "UPC *" at bounding box center [717, 115] width 268 height 27
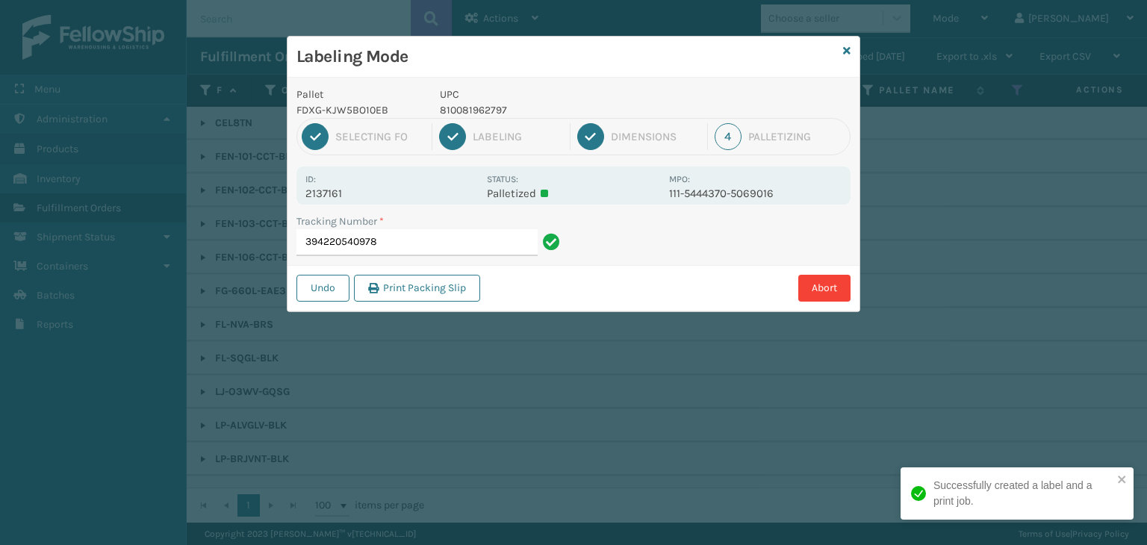
click at [471, 114] on p "810081962797" at bounding box center [550, 110] width 220 height 16
copy p "810081962797"
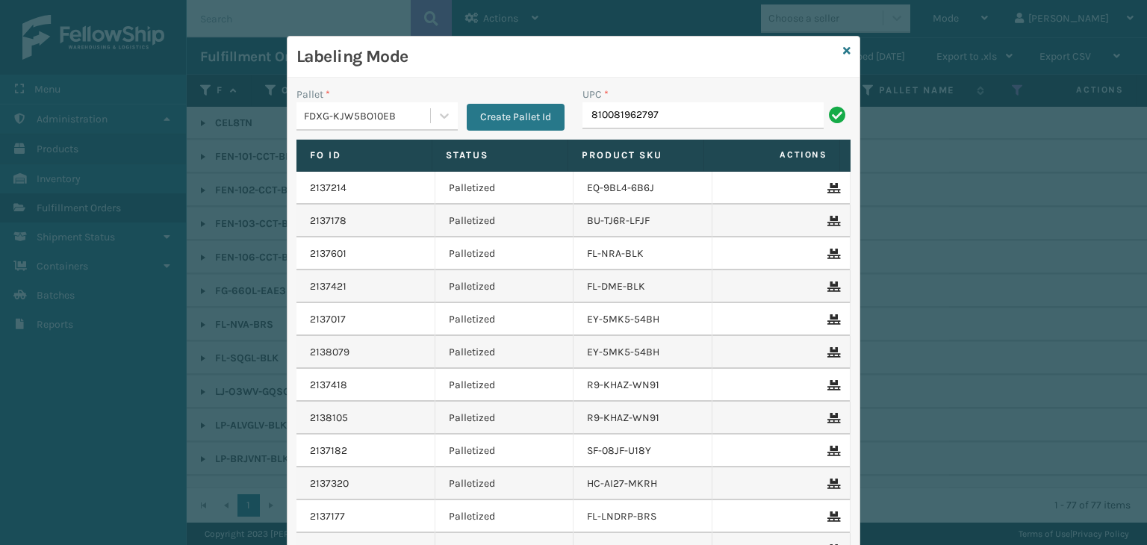
type input "810081962797"
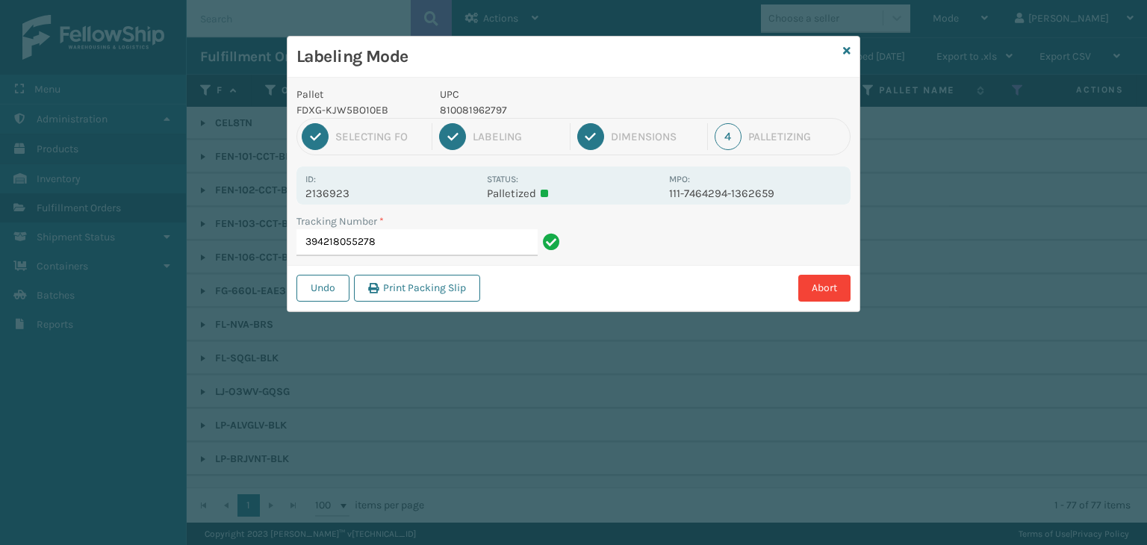
type input "394218055278810081962797"
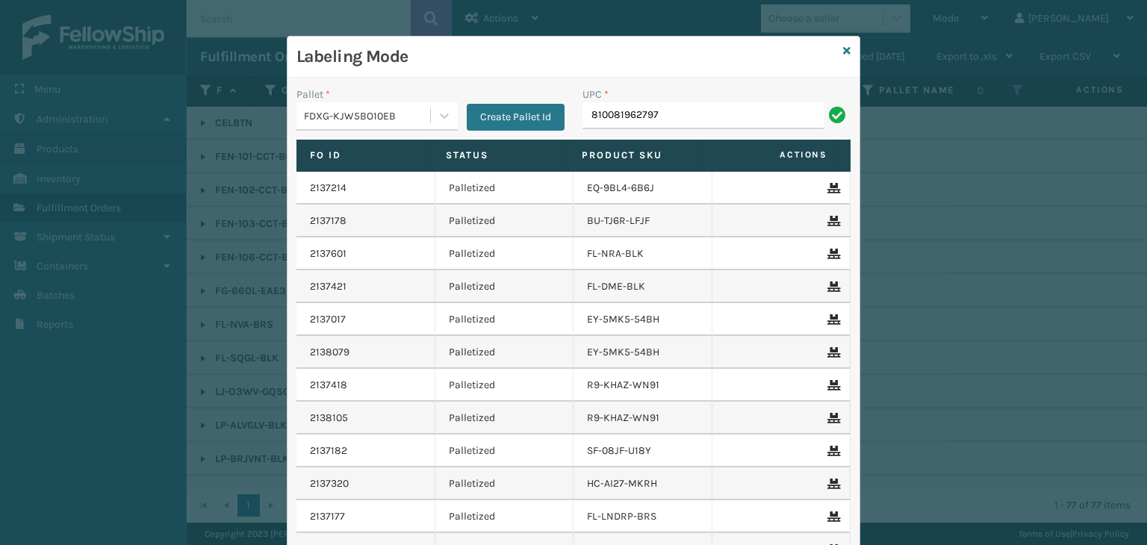
type input "810081962797"
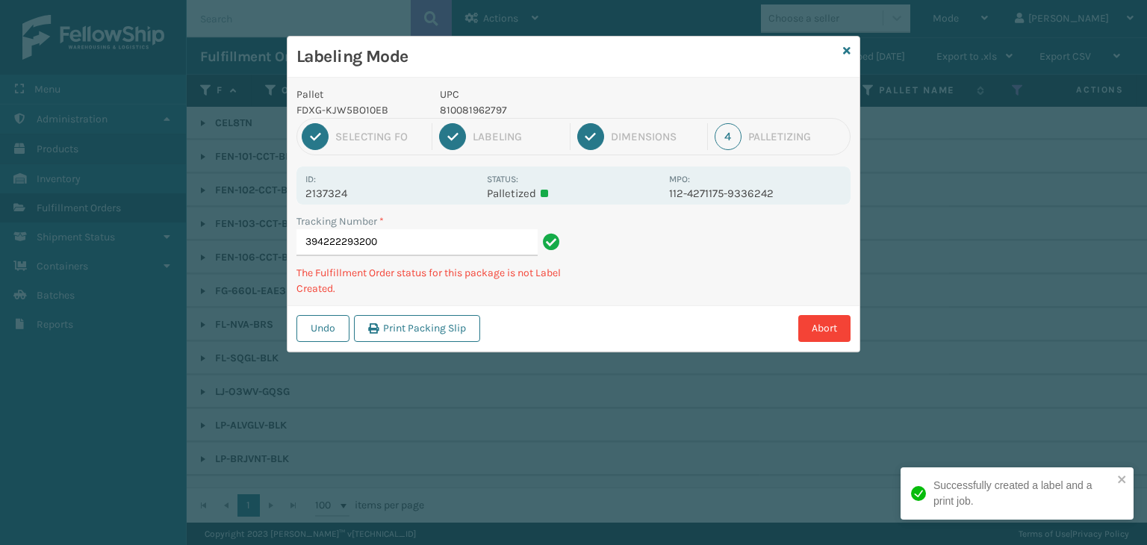
type input "394222293200810081962797"
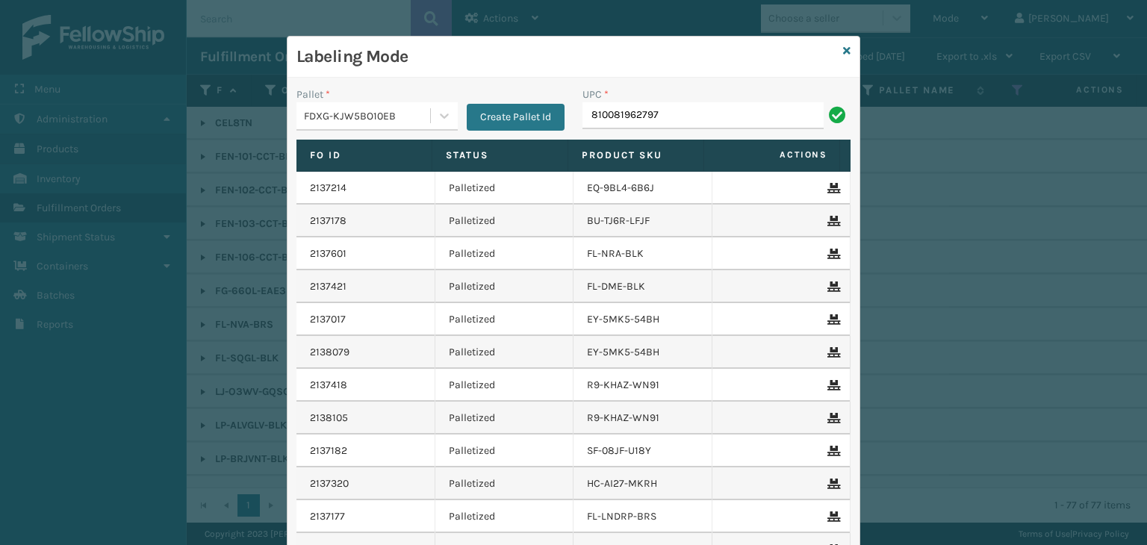
type input "810081962797"
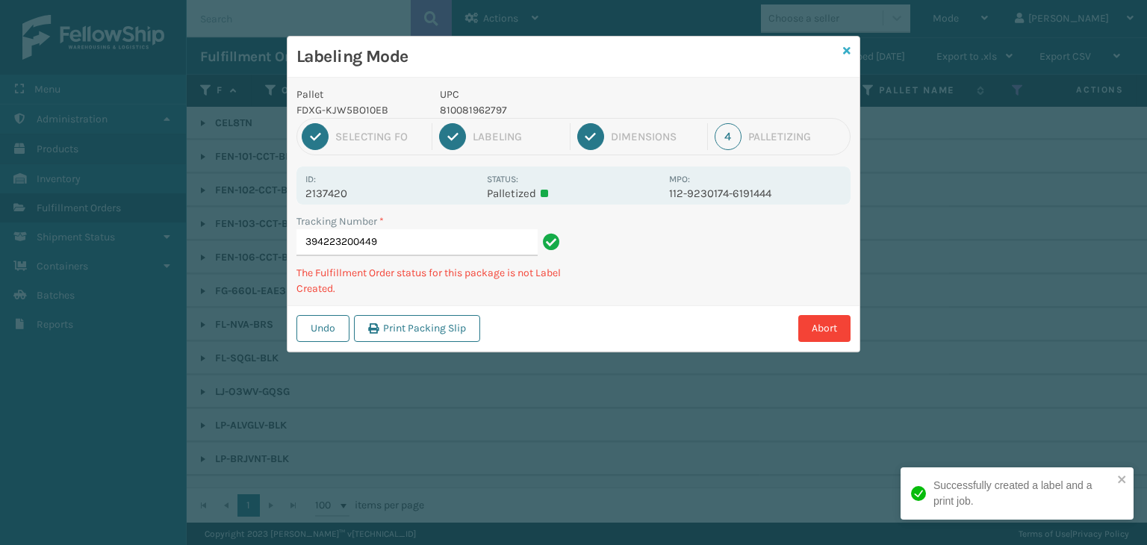
click at [846, 52] on icon at bounding box center [846, 51] width 7 height 10
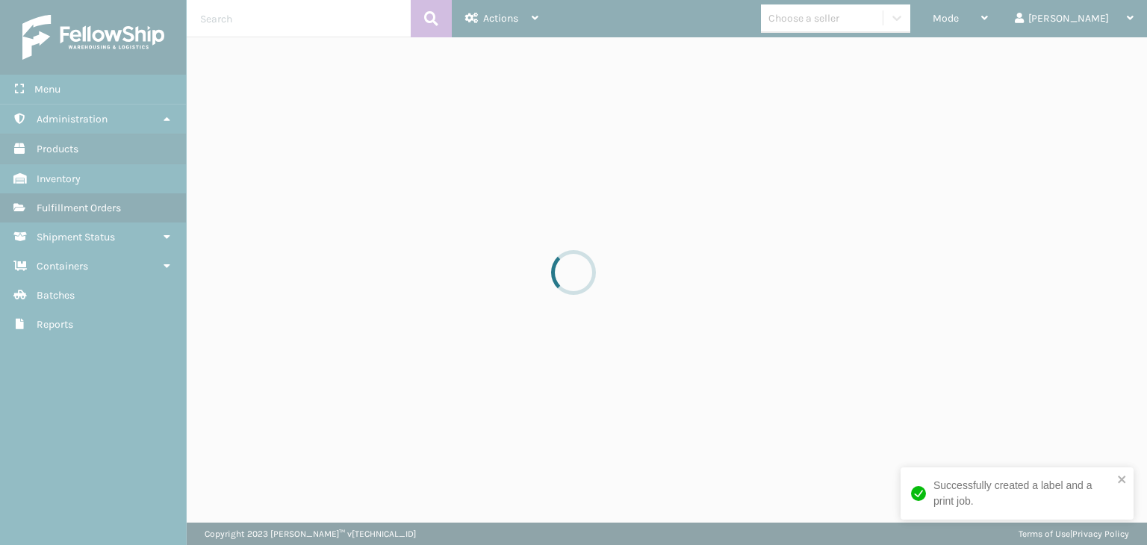
click at [851, 22] on div at bounding box center [573, 272] width 1147 height 545
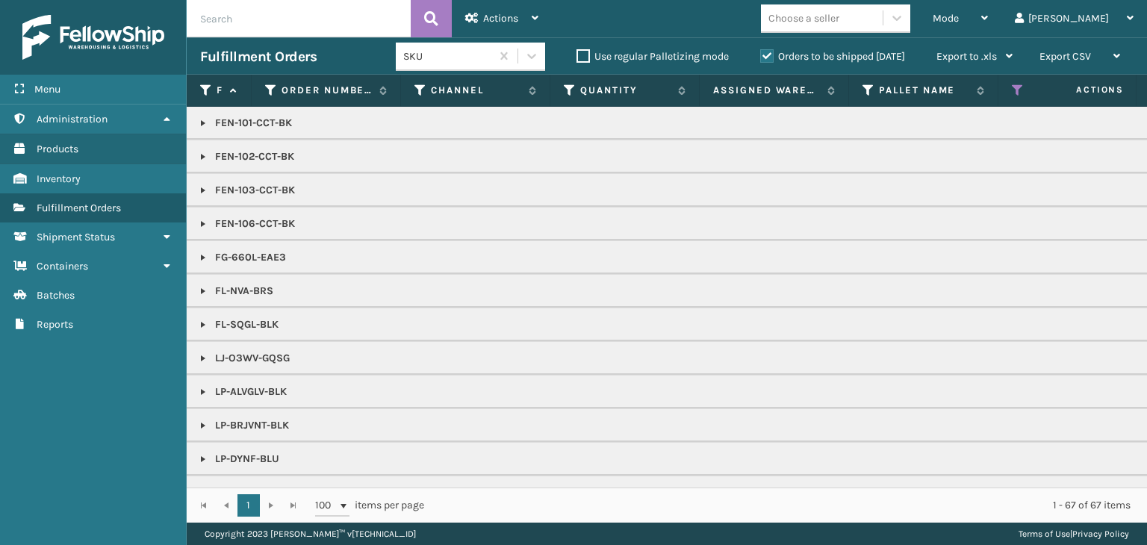
click at [840, 22] on div "Choose a seller" at bounding box center [804, 18] width 71 height 16
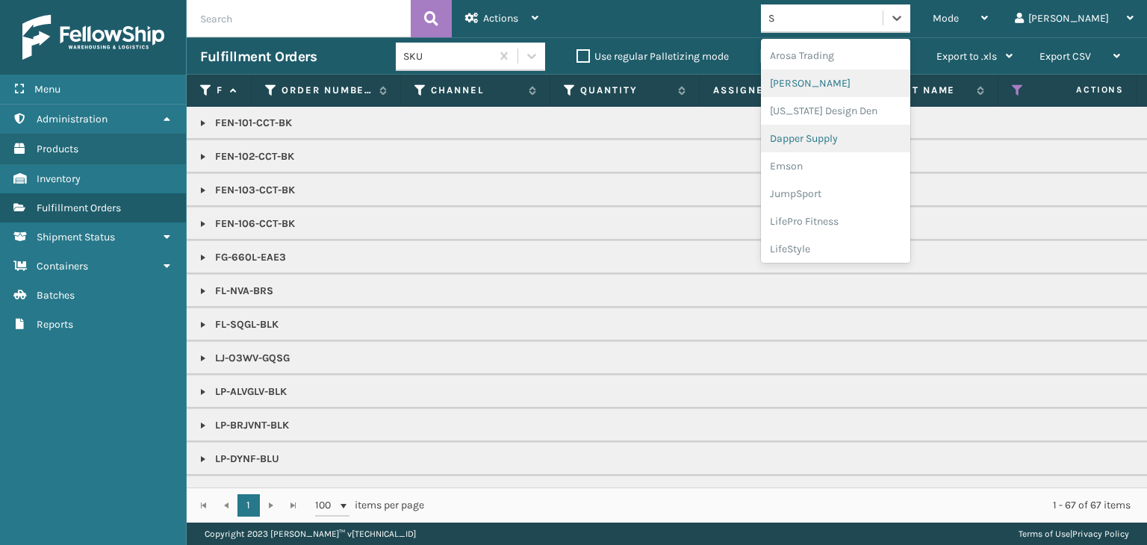
type input "SL"
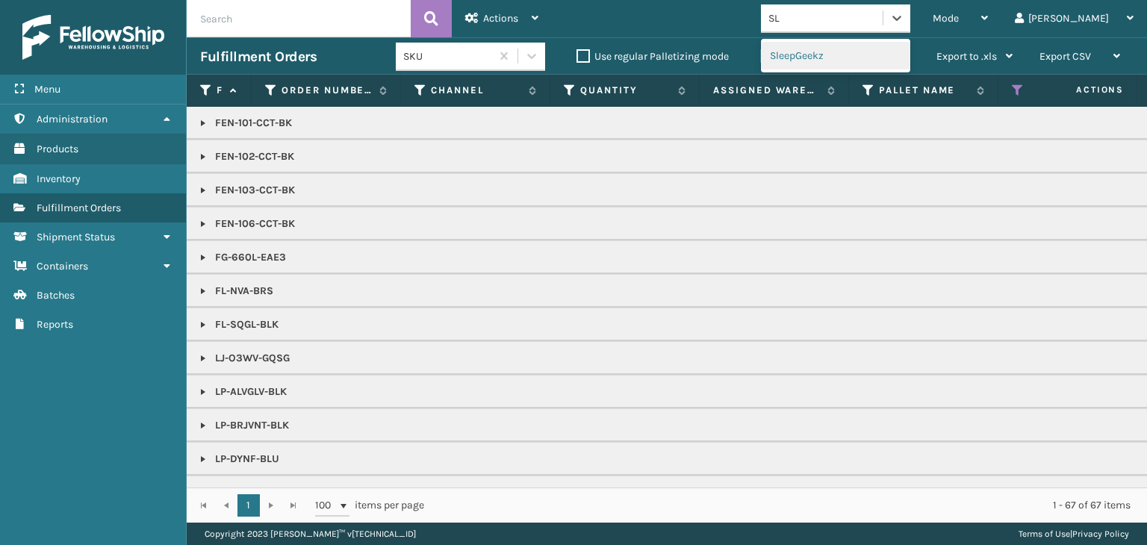
click at [840, 55] on div "SleepGeekz" at bounding box center [835, 56] width 149 height 28
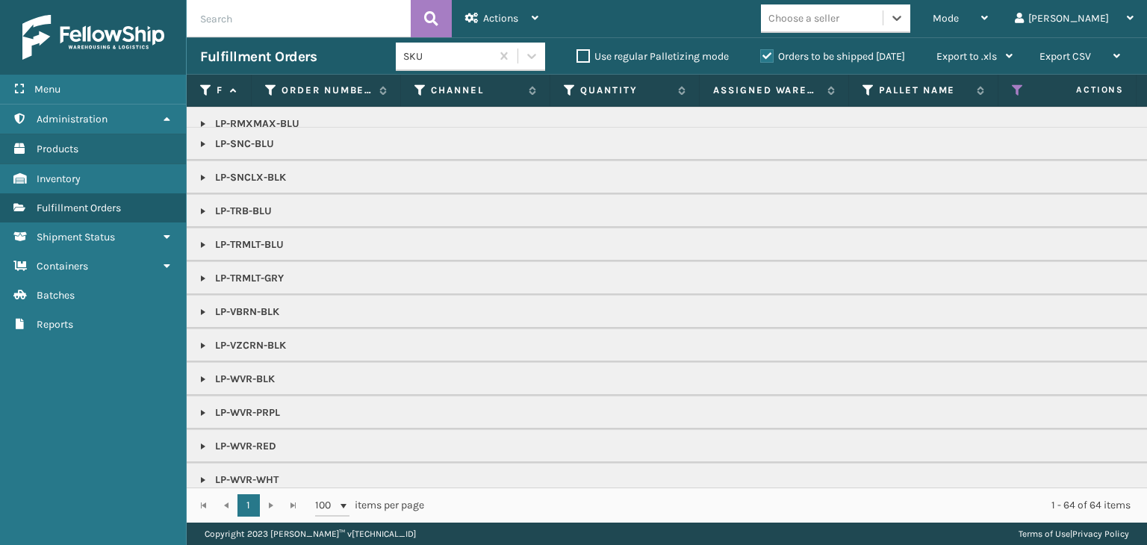
scroll to position [666, 0]
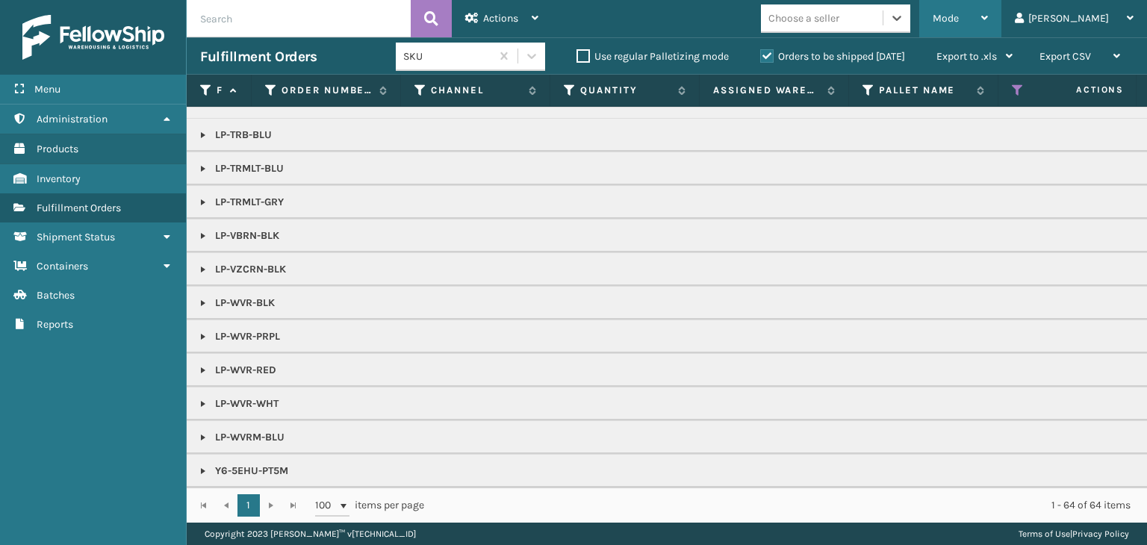
click at [988, 22] on div "Mode" at bounding box center [960, 18] width 55 height 37
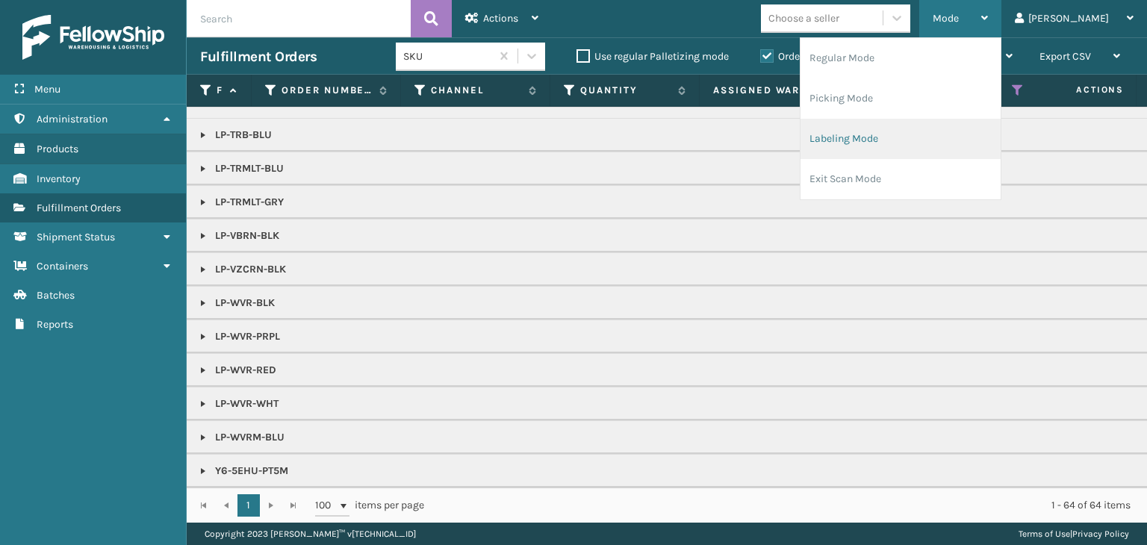
click at [944, 137] on li "Labeling Mode" at bounding box center [901, 139] width 200 height 40
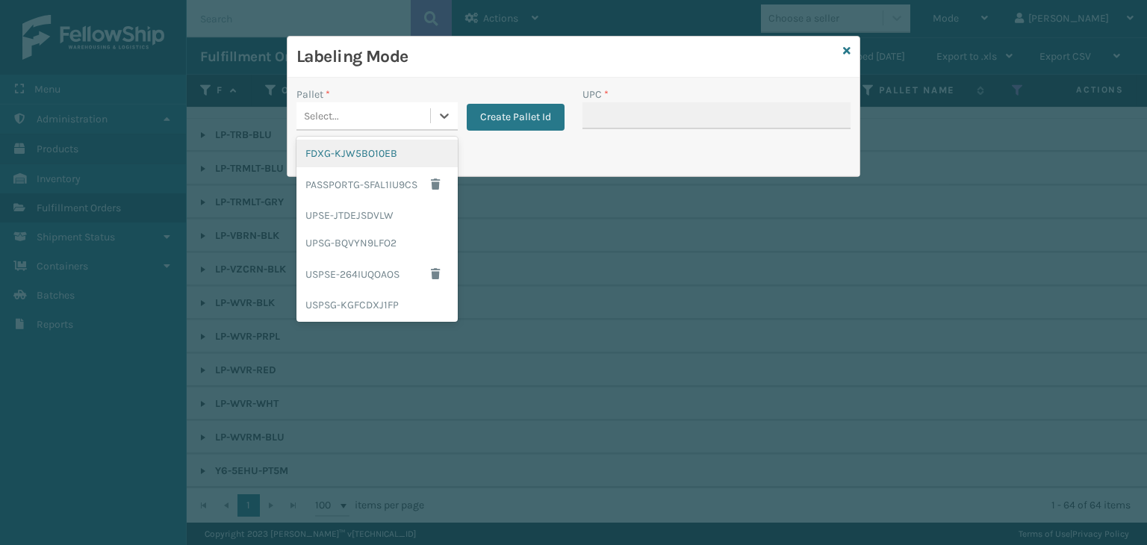
click at [350, 120] on div "Select..." at bounding box center [364, 116] width 134 height 25
click at [359, 150] on div "FDXG-KJW5BO10EB" at bounding box center [377, 154] width 161 height 28
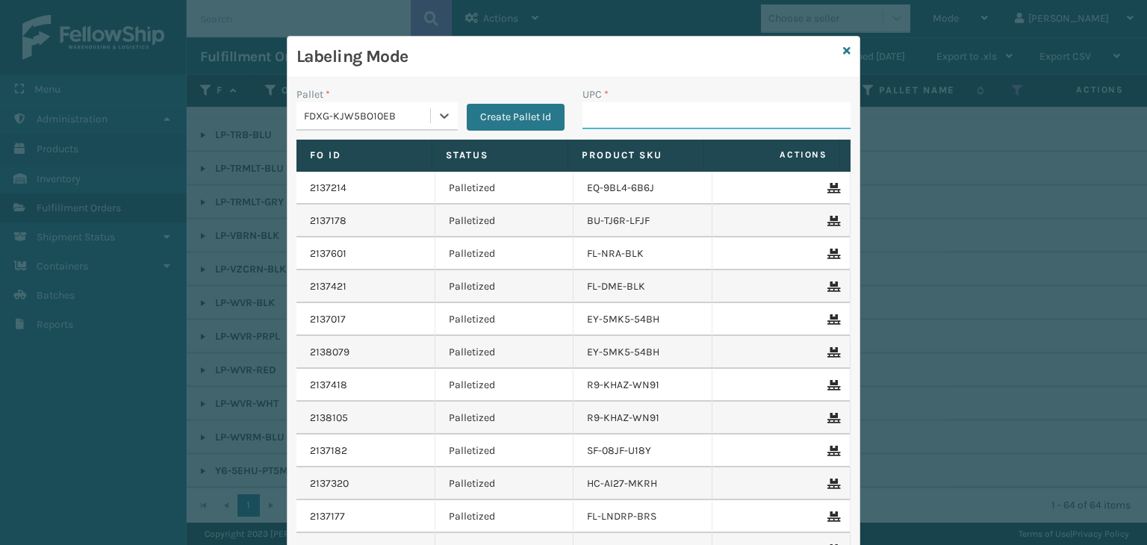
click at [651, 115] on input "UPC *" at bounding box center [717, 115] width 268 height 27
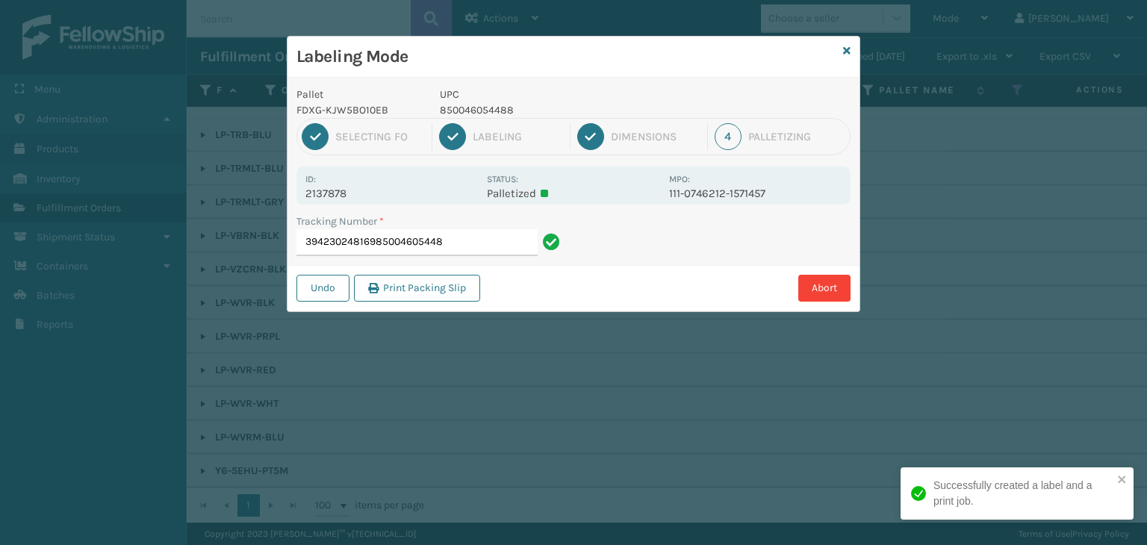
type input "394230248169850046054488"
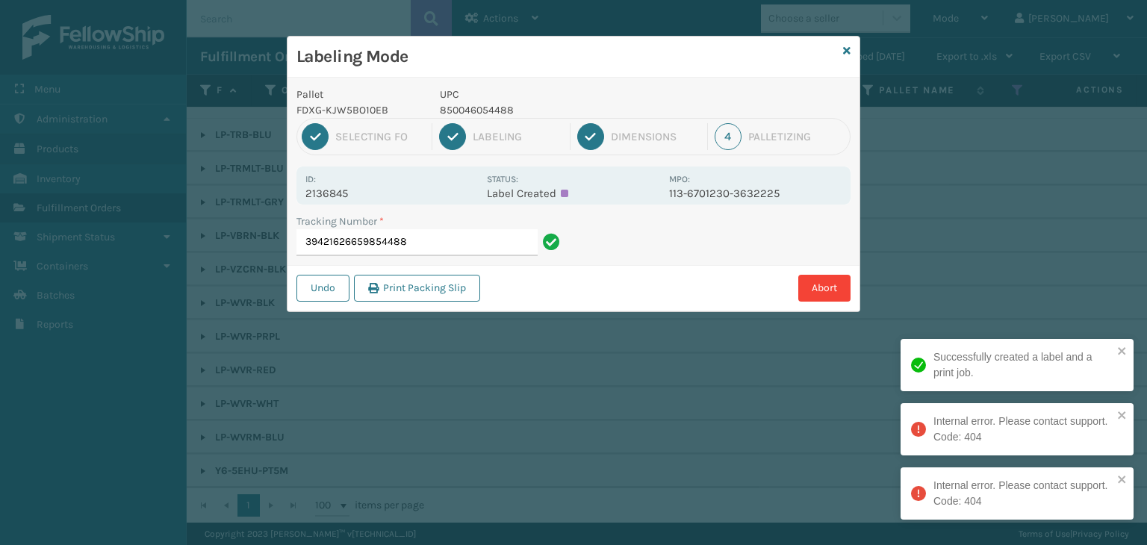
drag, startPoint x: 445, startPoint y: 247, endPoint x: 27, endPoint y: 261, distance: 418.6
click at [0, 249] on div "Labeling Mode Pallet FDXG-KJW5BO10EB UPC 850046054488 1 Selecting FO 2 Labeling…" at bounding box center [573, 272] width 1147 height 545
type input "9622080430009949259000394216266598"
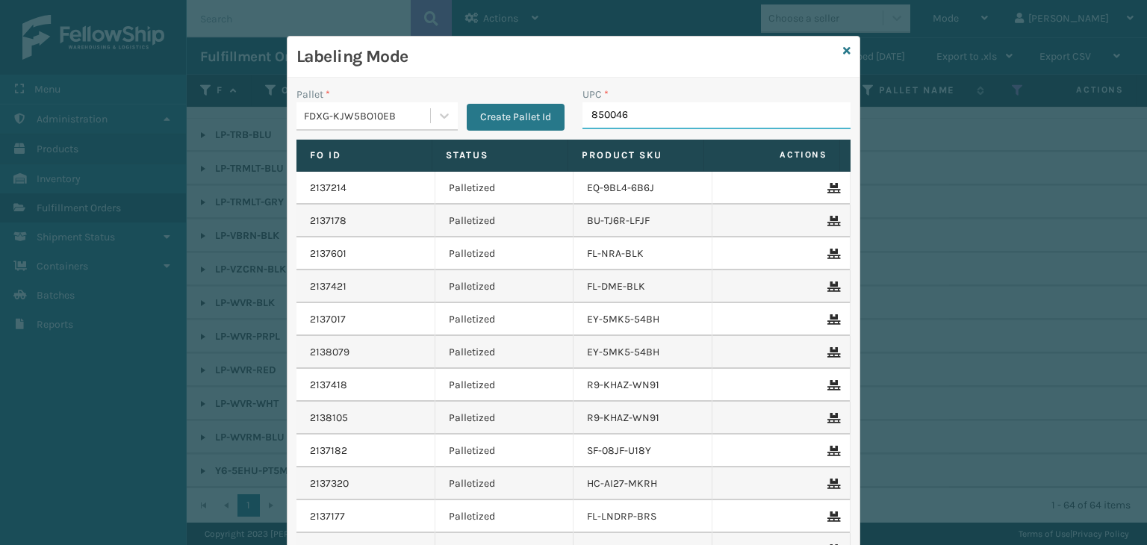
type input "8500460"
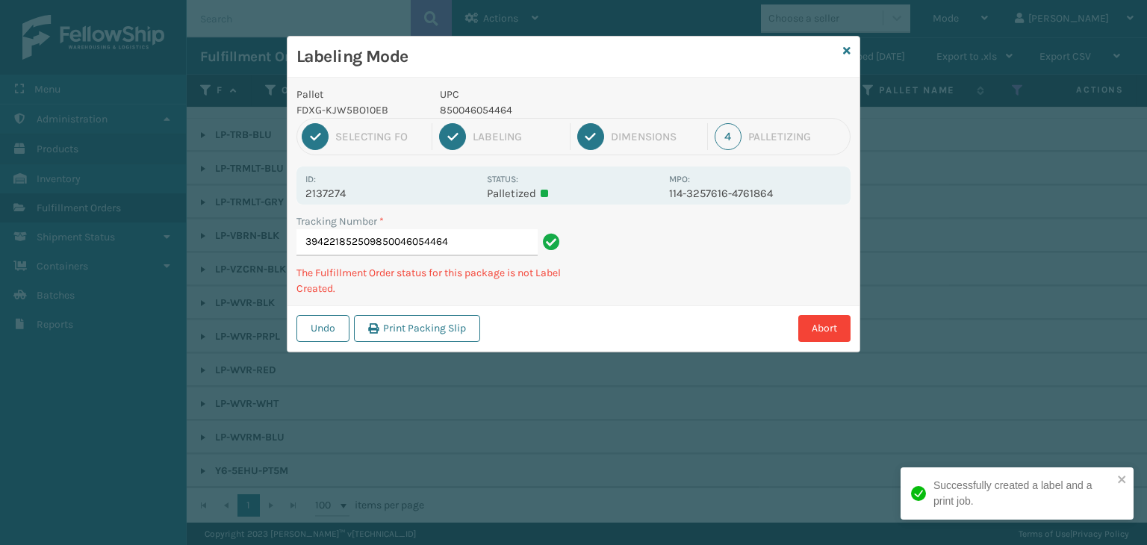
type input "394221852509850046054464"
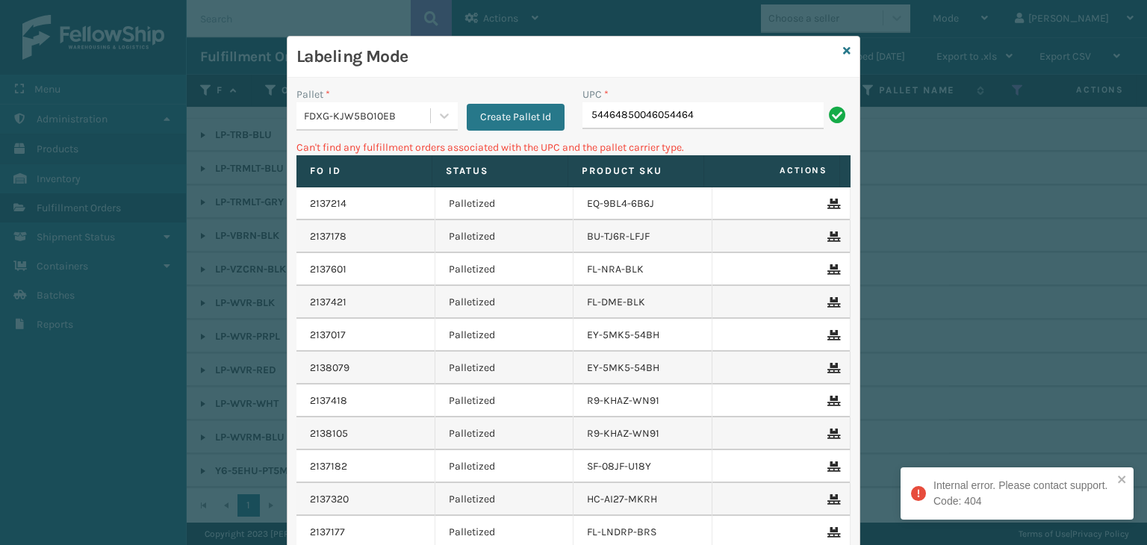
drag, startPoint x: 616, startPoint y: 117, endPoint x: 351, endPoint y: 114, distance: 264.4
click at [359, 117] on div "Pallet * FDXG-KJW5BO10EB Create Pallet Id UPC * 54464850046054464" at bounding box center [574, 113] width 572 height 53
type input "850046054464"
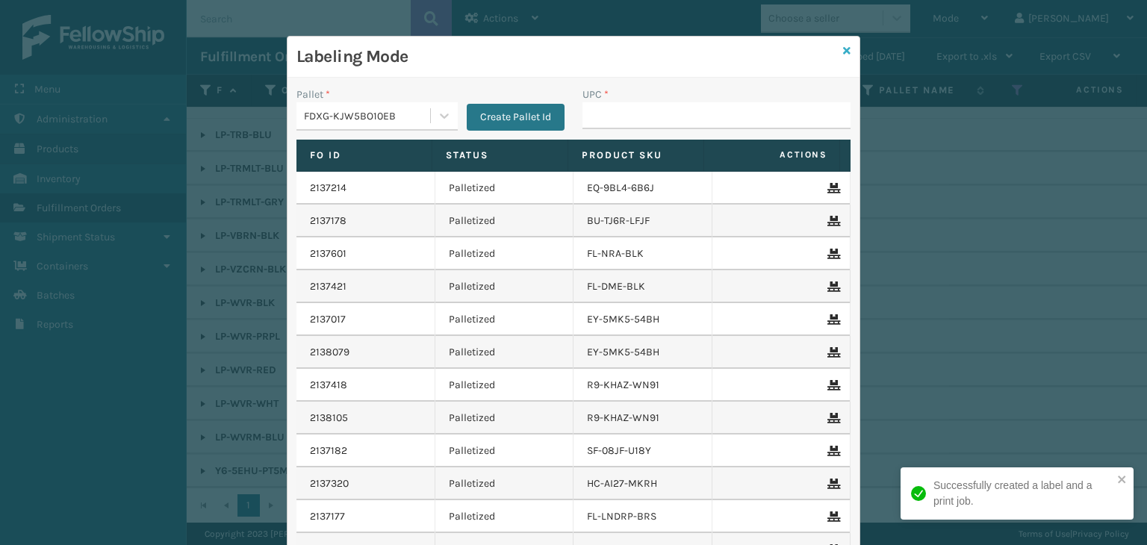
click at [843, 46] on icon at bounding box center [846, 51] width 7 height 10
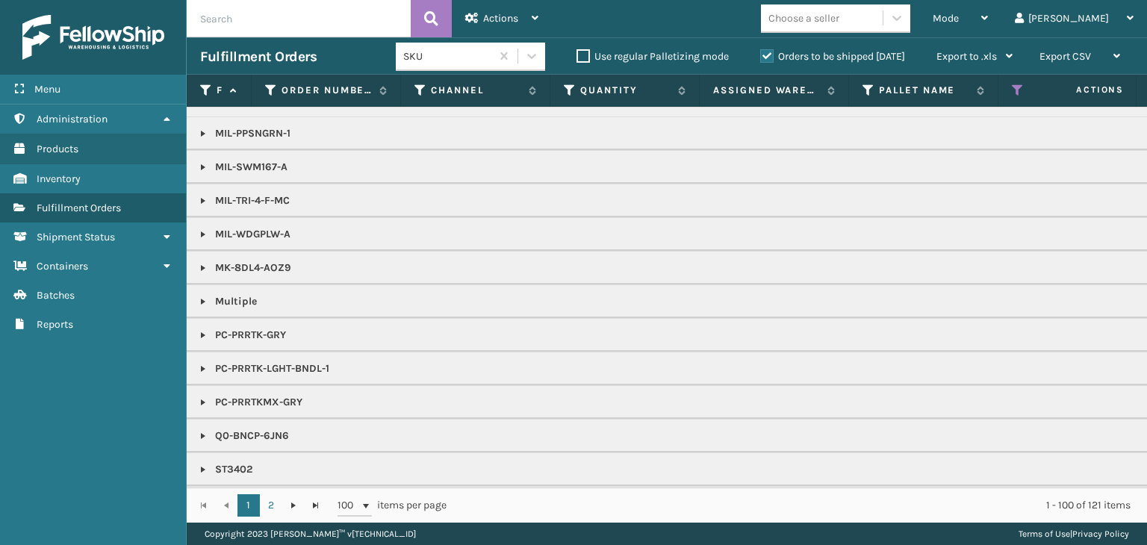
scroll to position [1684, 0]
click at [806, 23] on div "Mode Regular Mode Picking Mode Labeling Mode Exit Scan Mode Choose a seller Pao…" at bounding box center [849, 18] width 595 height 37
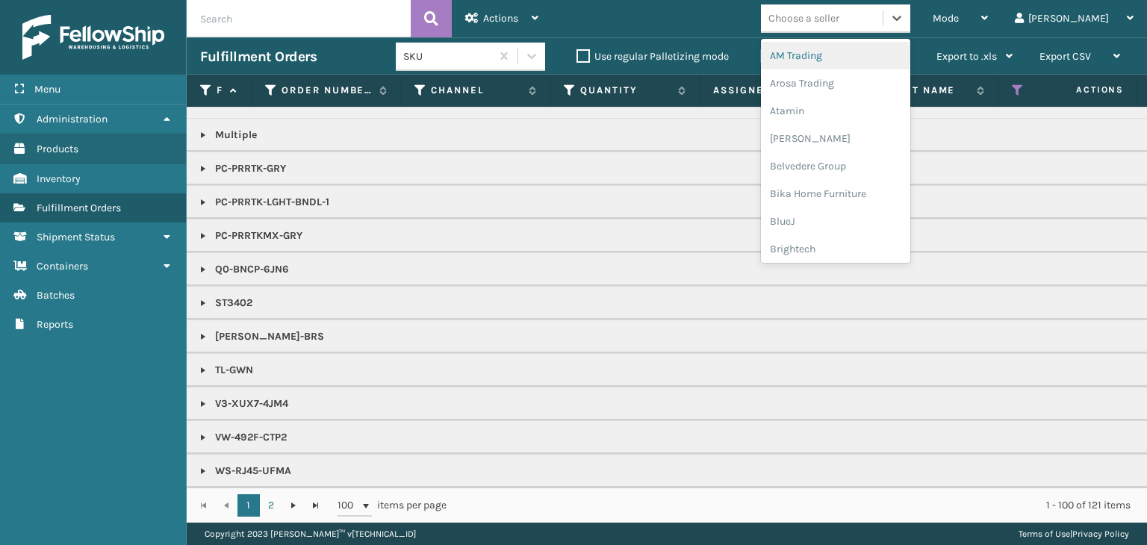
click at [840, 16] on div "Choose a seller" at bounding box center [804, 18] width 71 height 16
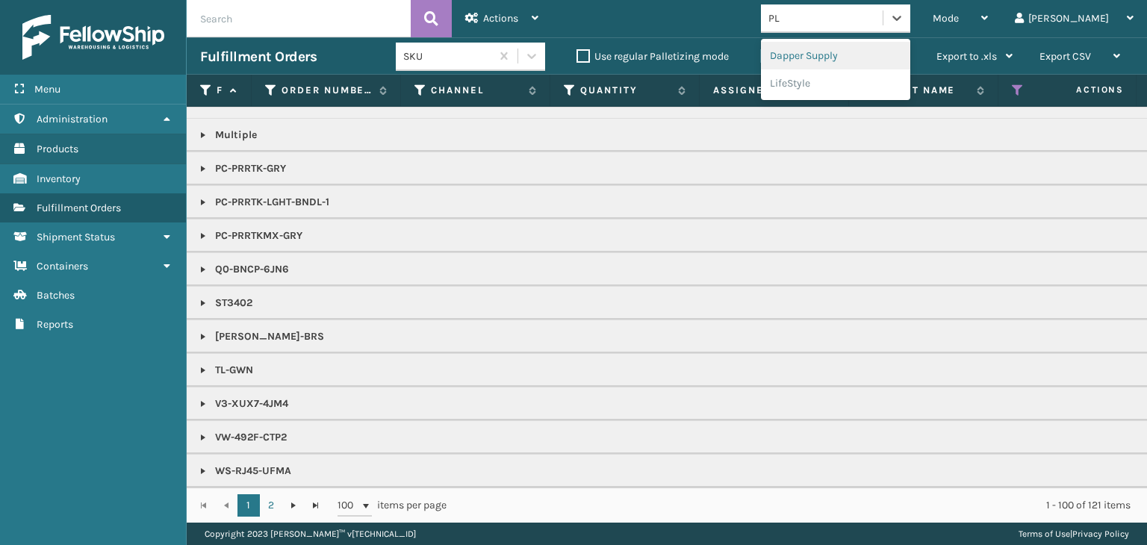
type input "PLA"
click at [861, 54] on div "PlayLearn" at bounding box center [835, 56] width 149 height 28
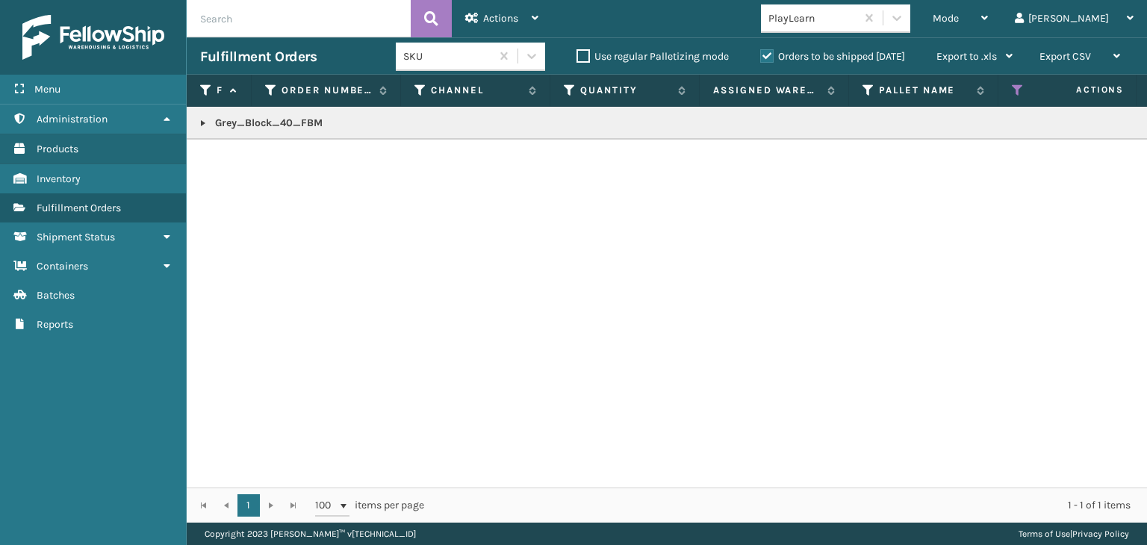
click at [293, 125] on p "Grey_Block_40_FBM" at bounding box center [1151, 123] width 1902 height 15
copy p "Grey_Block_40_FBM"
click at [207, 117] on link at bounding box center [203, 123] width 12 height 12
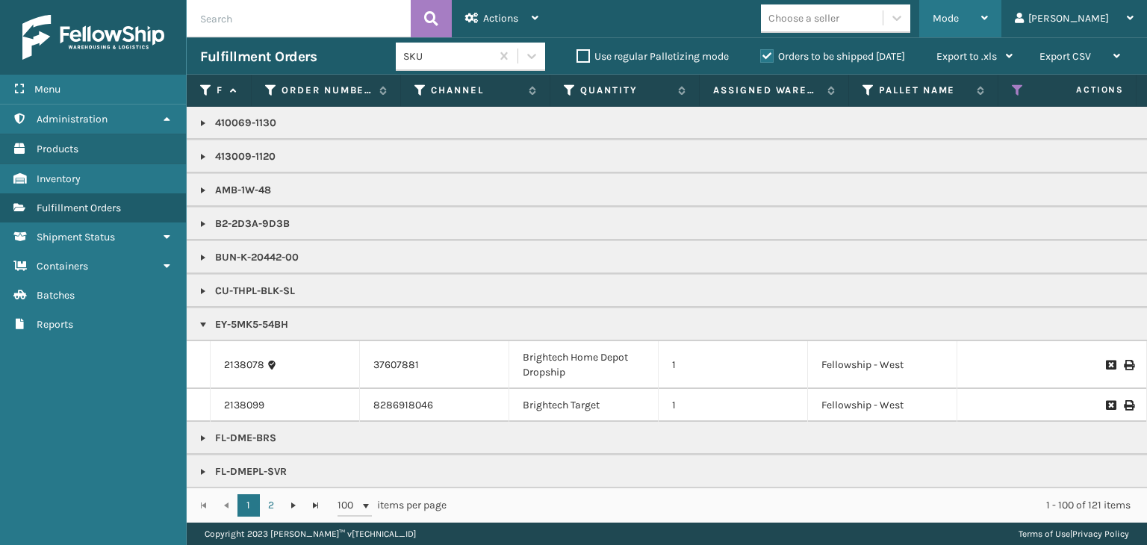
click at [988, 26] on div "Mode" at bounding box center [960, 18] width 55 height 37
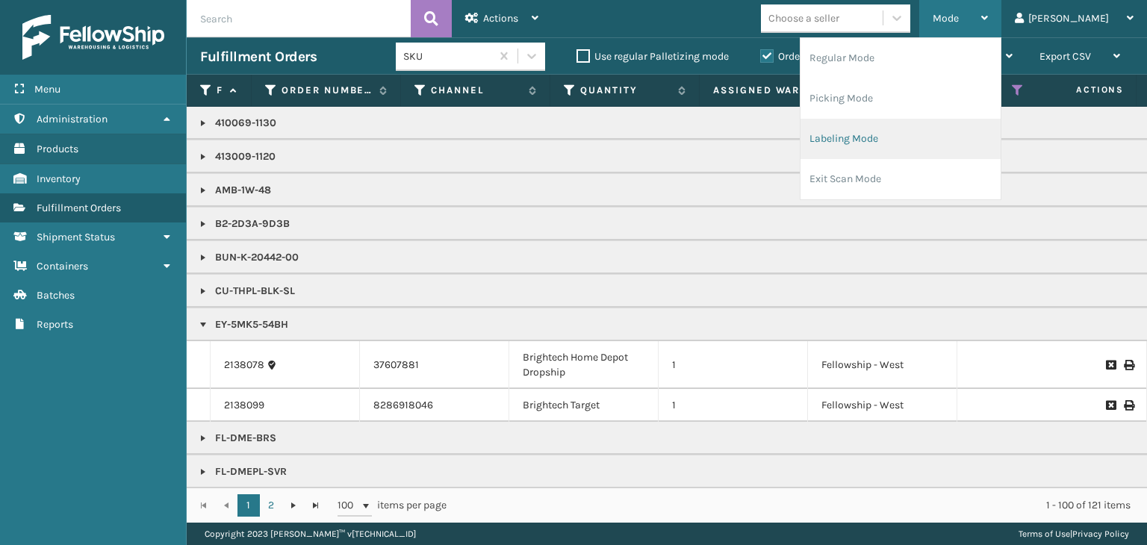
click at [982, 141] on li "Labeling Mode" at bounding box center [901, 139] width 200 height 40
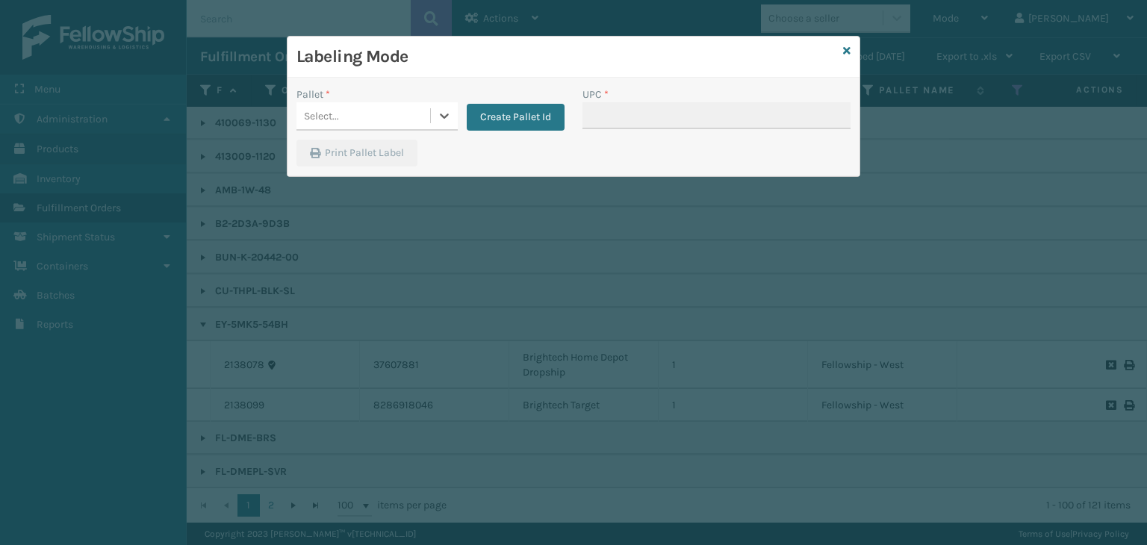
click at [401, 113] on div "Select..." at bounding box center [364, 116] width 134 height 25
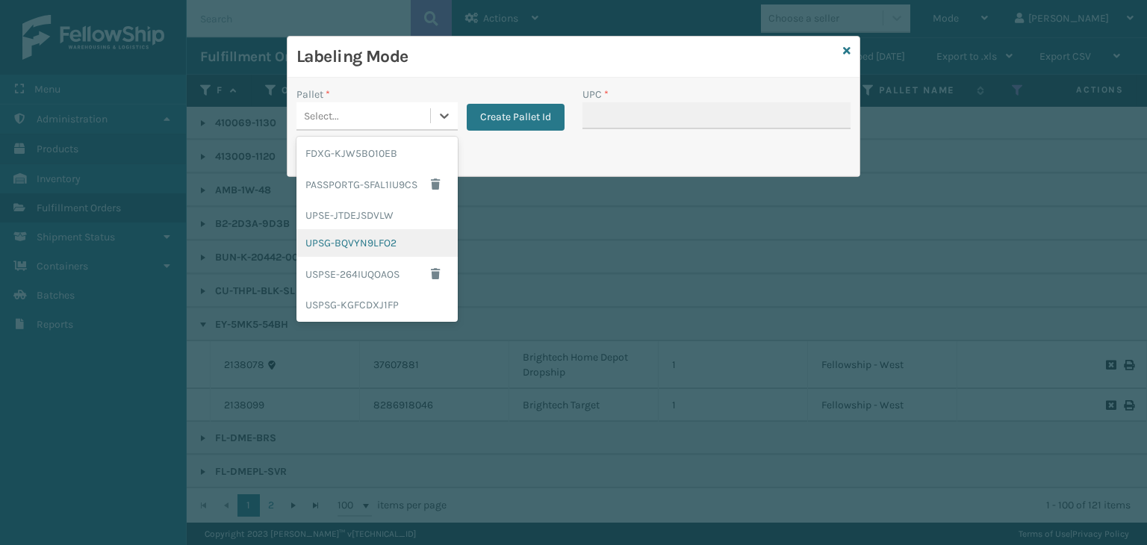
click at [385, 247] on div "UPSG-BQVYN9LFO2" at bounding box center [377, 243] width 161 height 28
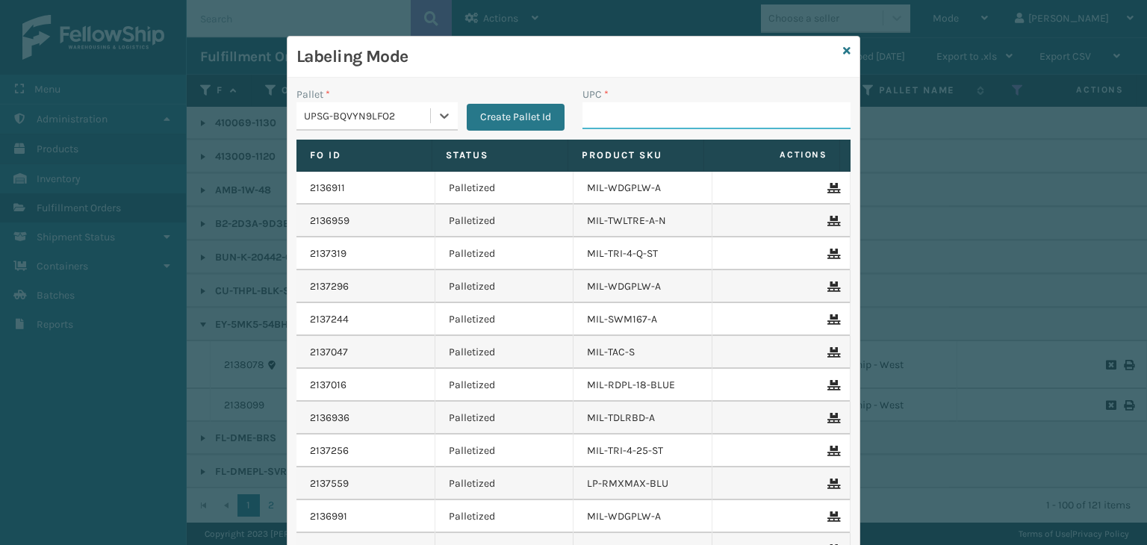
click at [650, 111] on input "UPC *" at bounding box center [717, 115] width 268 height 27
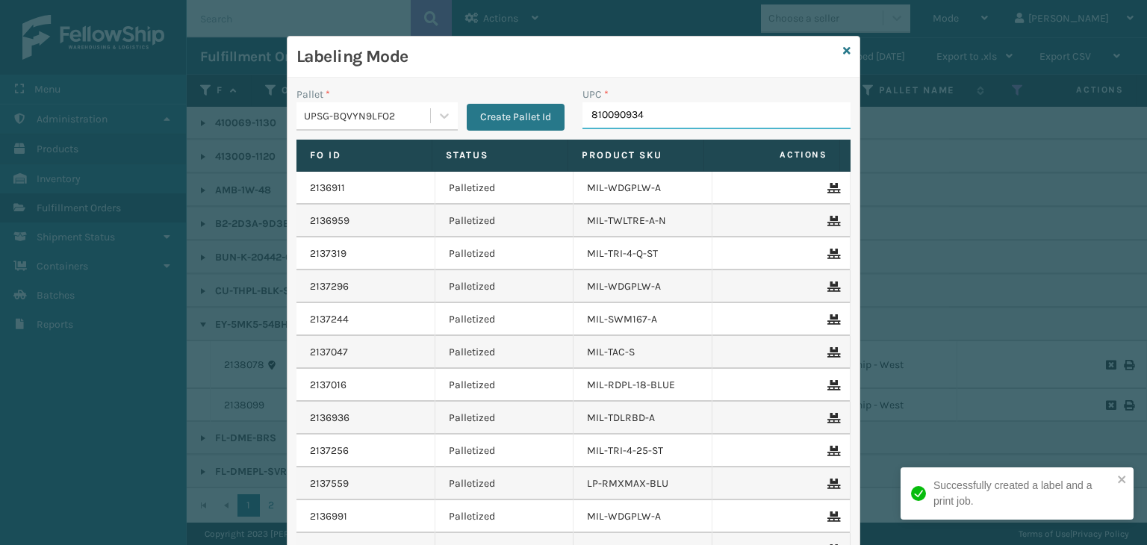
type input "8100909340"
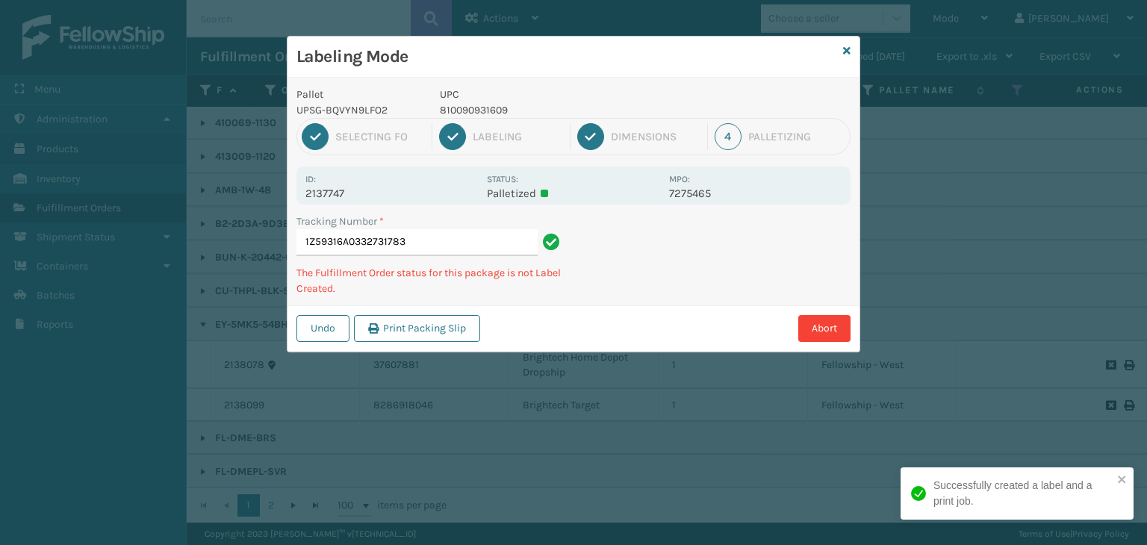
click at [451, 114] on p "810090931609" at bounding box center [550, 110] width 220 height 16
copy p "810090931609"
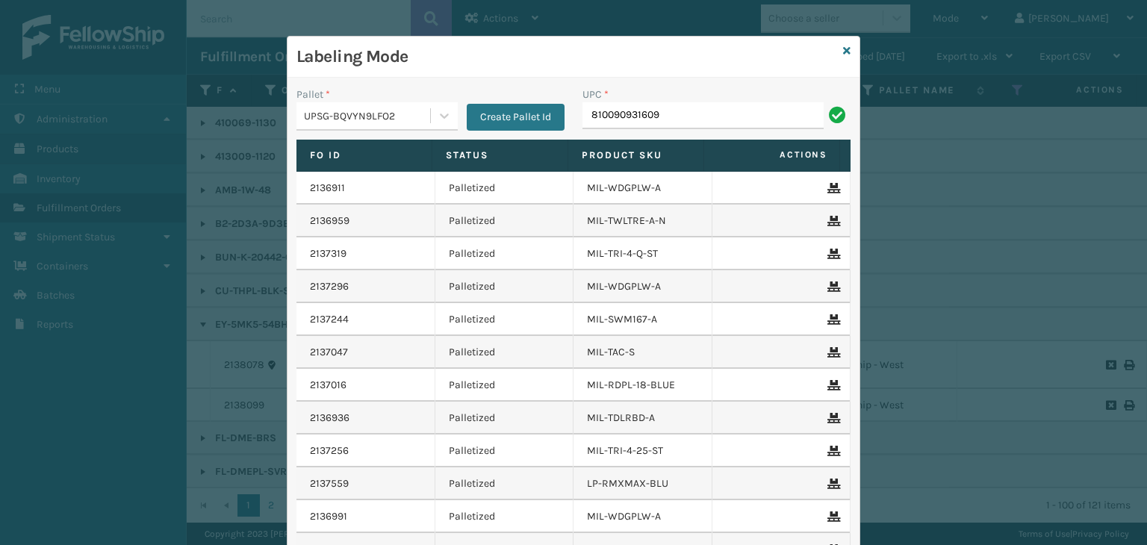
type input "810090931609"
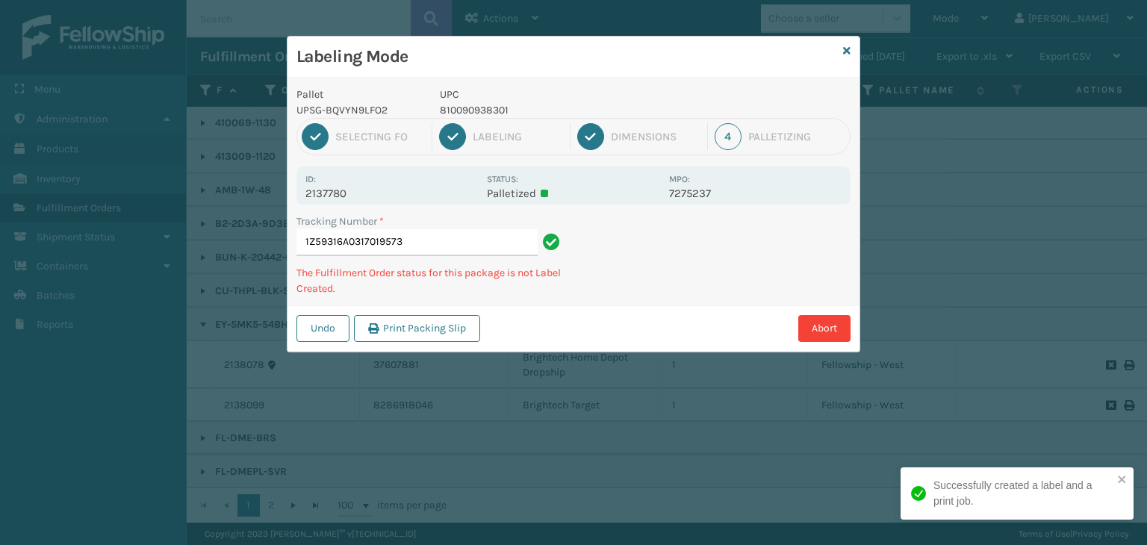
click at [484, 110] on p "810090938301" at bounding box center [550, 110] width 220 height 16
copy p "810090938301"
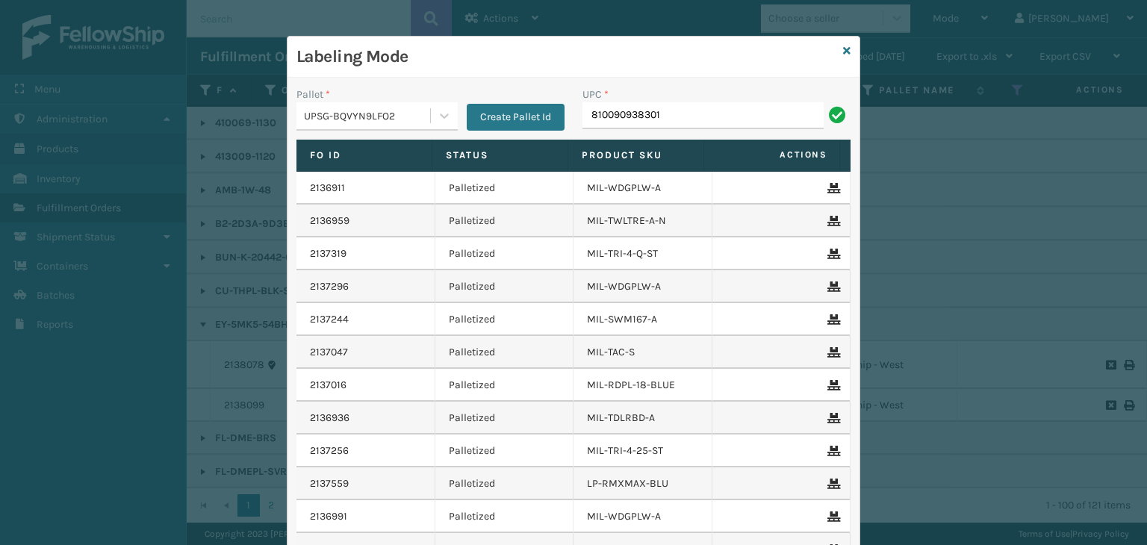
type input "810090938301"
type input "8100909313"
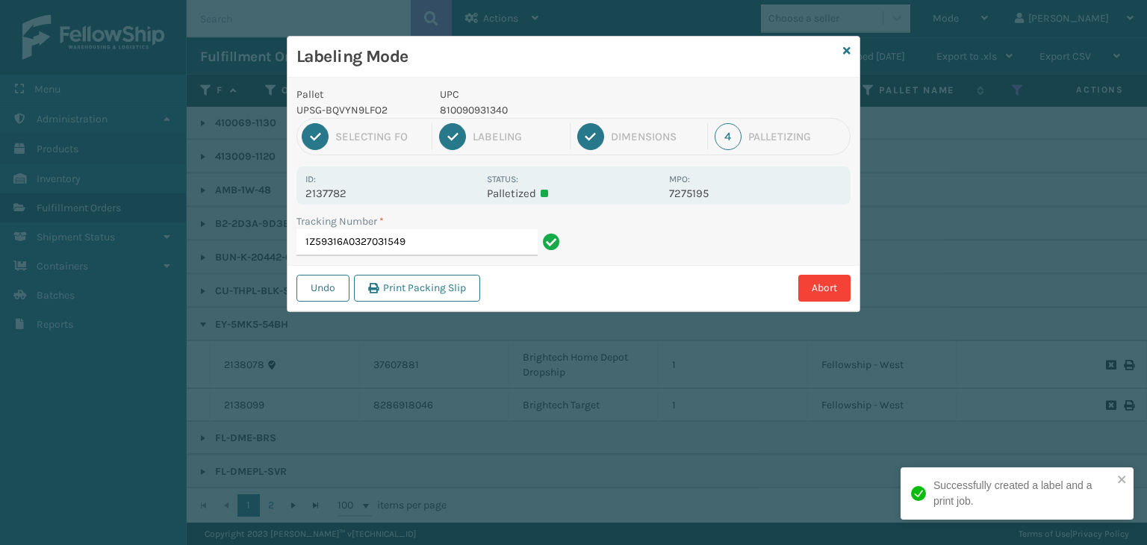
click at [468, 113] on p "810090931340" at bounding box center [550, 110] width 220 height 16
copy p "810090931340"
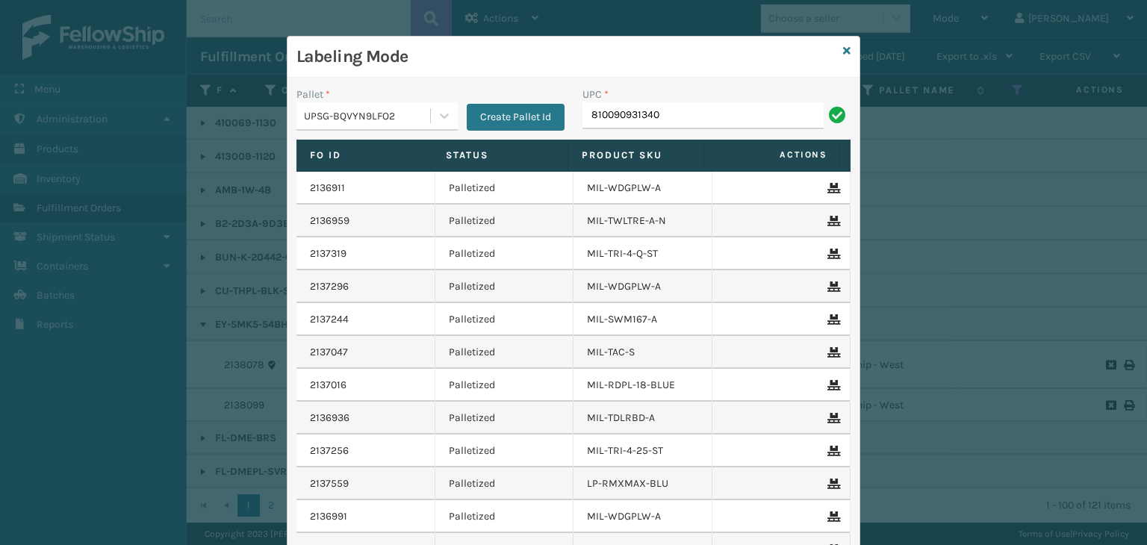
type input "810090931340"
paste input "810090931340"
type input "810090931340"
type input "06888802681"
type input "81009093294"
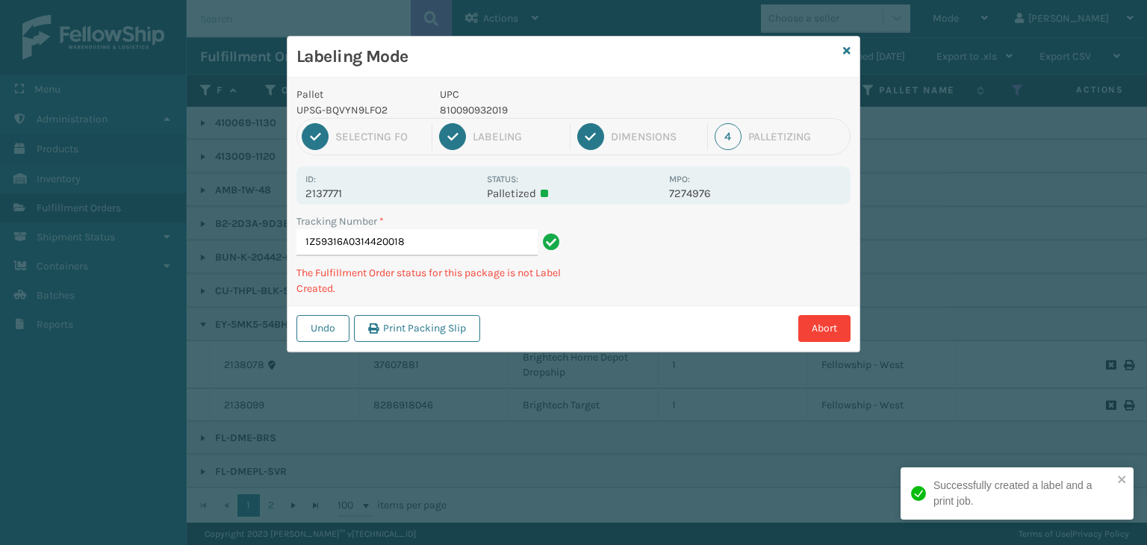
click at [462, 105] on p "810090932019" at bounding box center [550, 110] width 220 height 16
copy p "810090932019"
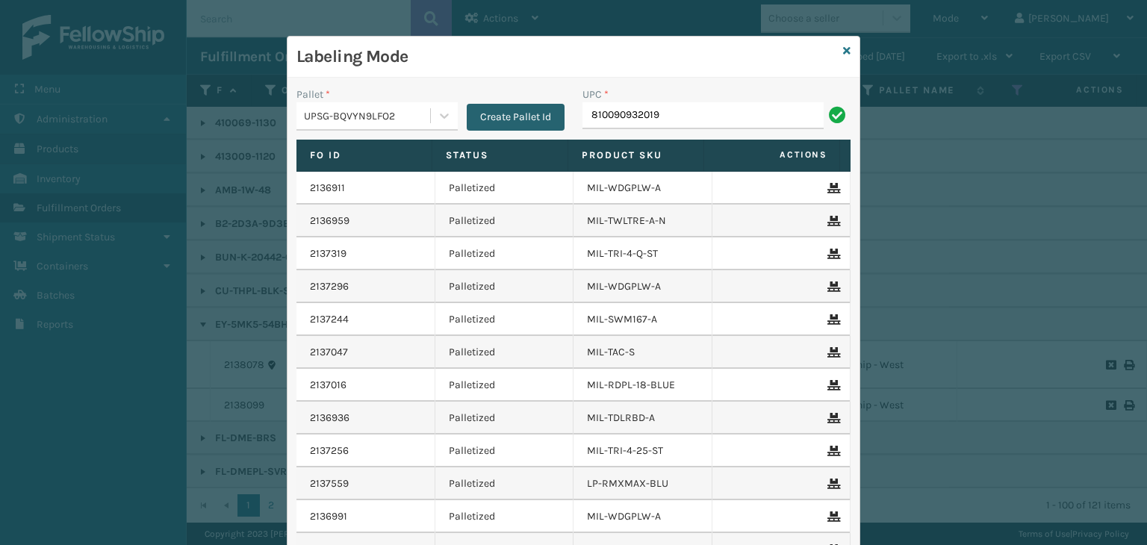
type input "810090932019"
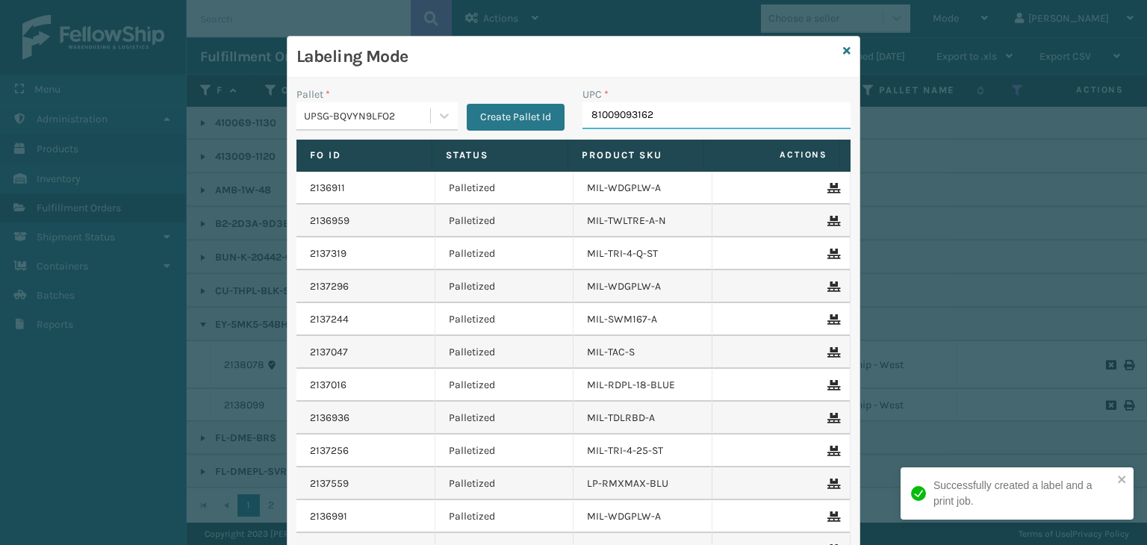
type input "810090931623"
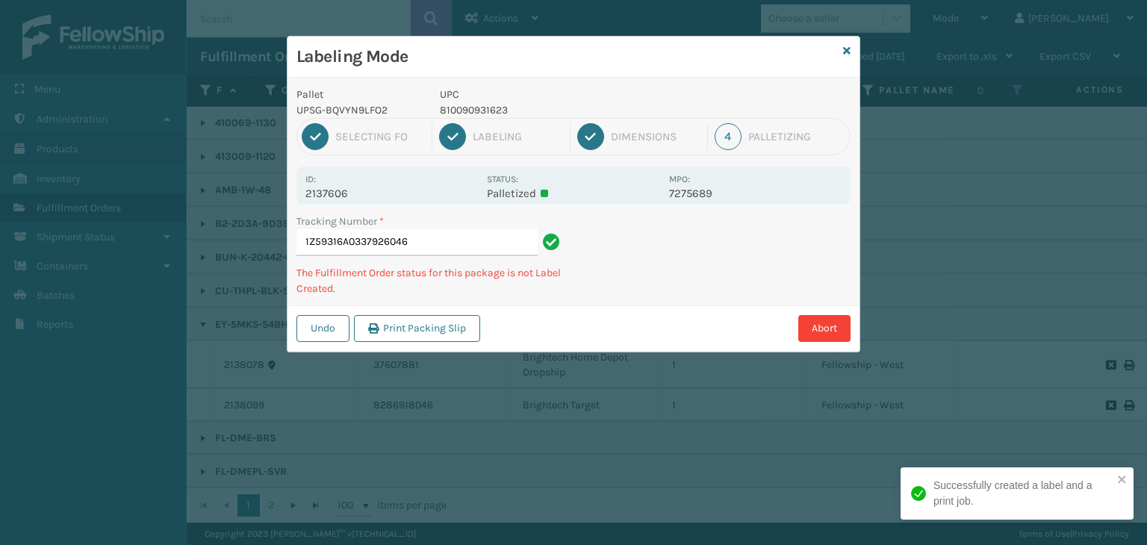
click at [478, 111] on p "810090931623" at bounding box center [550, 110] width 220 height 16
copy p "810090931623"
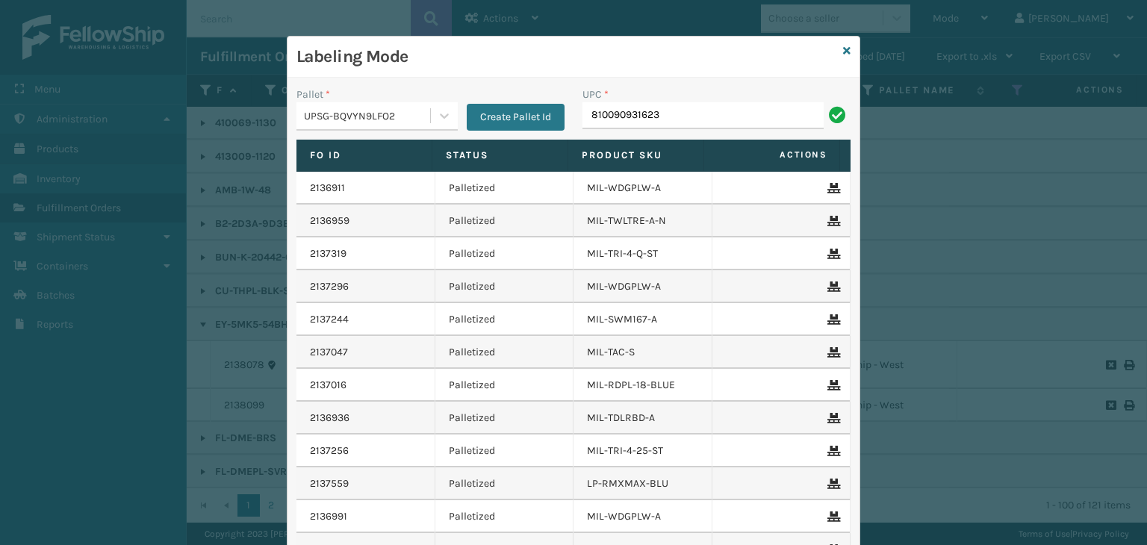
type input "810090931623"
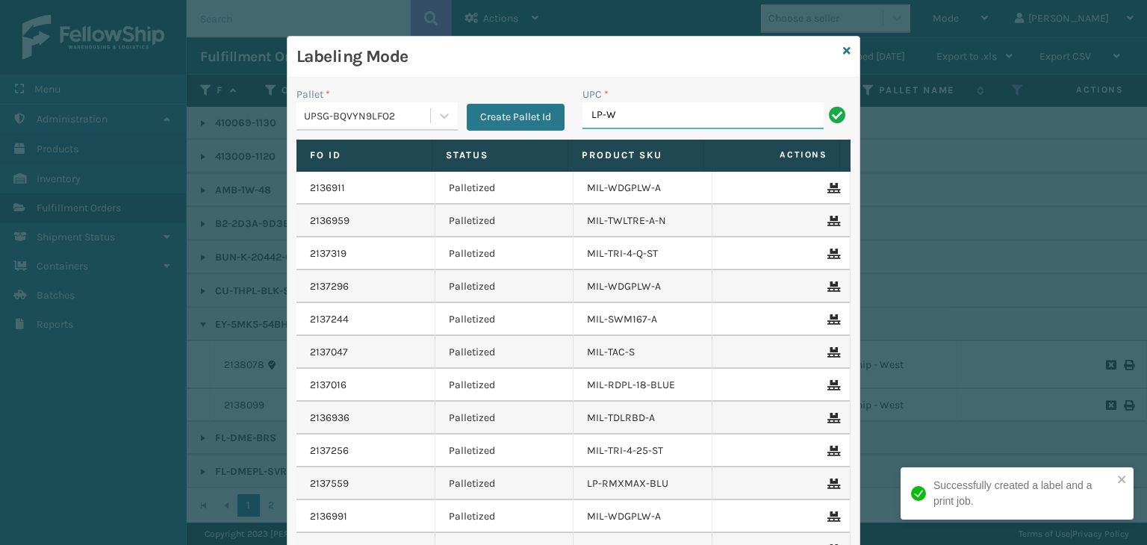
type input "LP-WVR-RED"
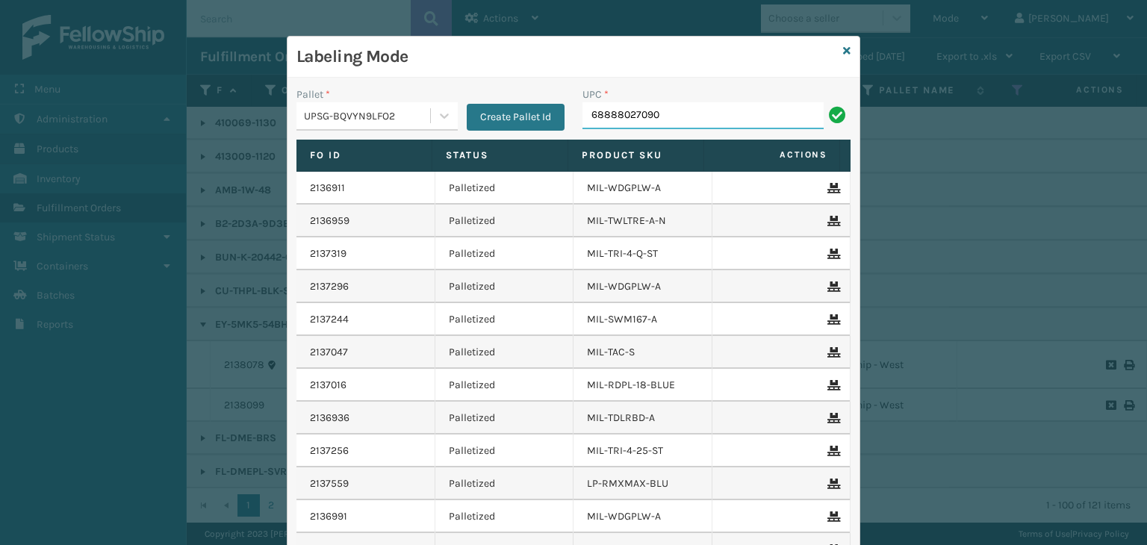
type input "68888027090"
click at [843, 58] on link at bounding box center [846, 51] width 7 height 16
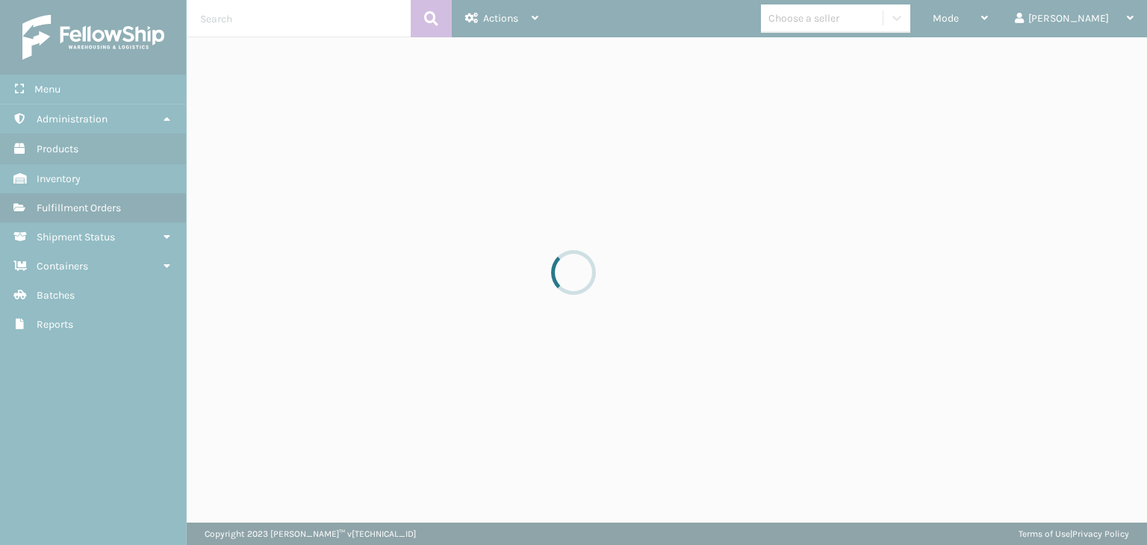
click at [852, 30] on div at bounding box center [573, 272] width 1147 height 545
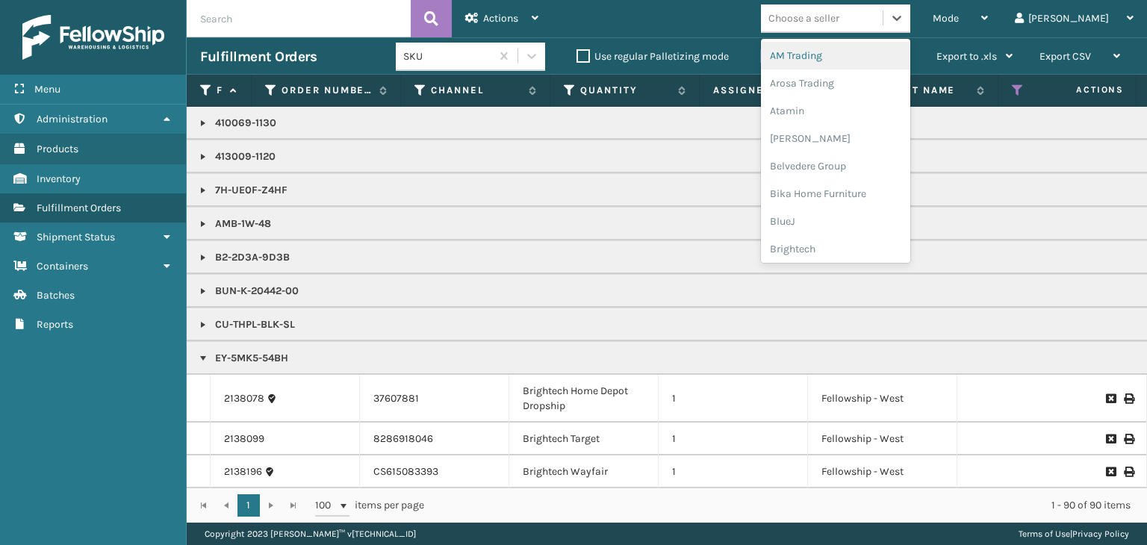
click at [852, 28] on div "Choose a seller" at bounding box center [822, 18] width 122 height 25
type input "LI"
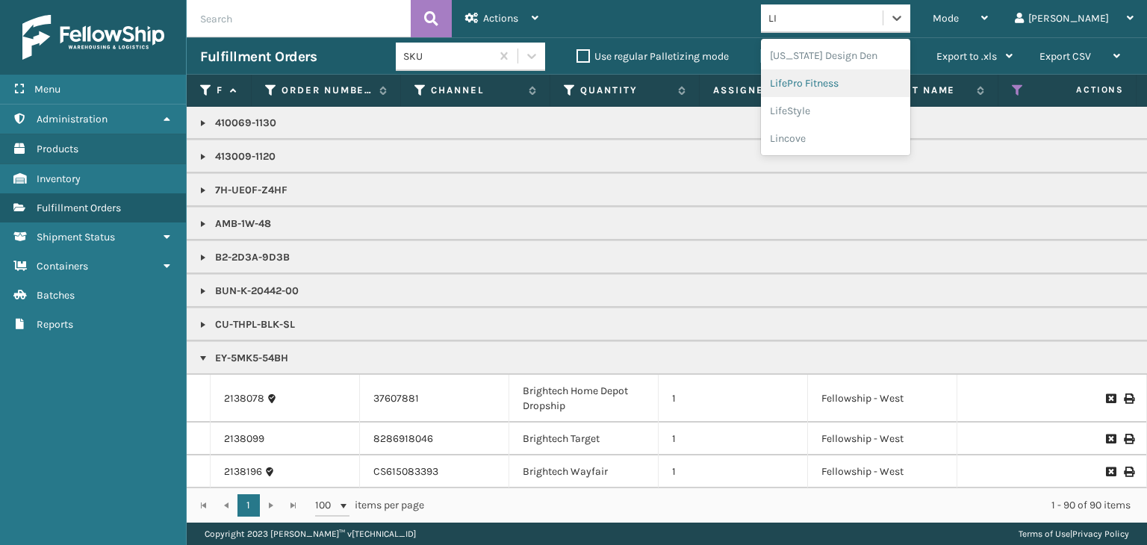
click at [896, 90] on div "LifePro Fitness" at bounding box center [835, 83] width 149 height 28
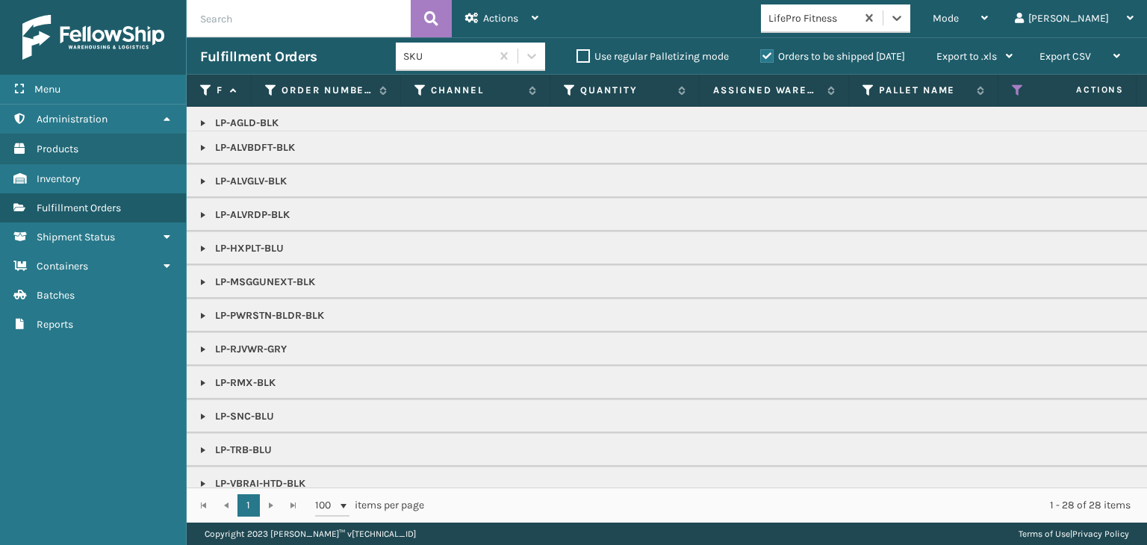
scroll to position [0, 0]
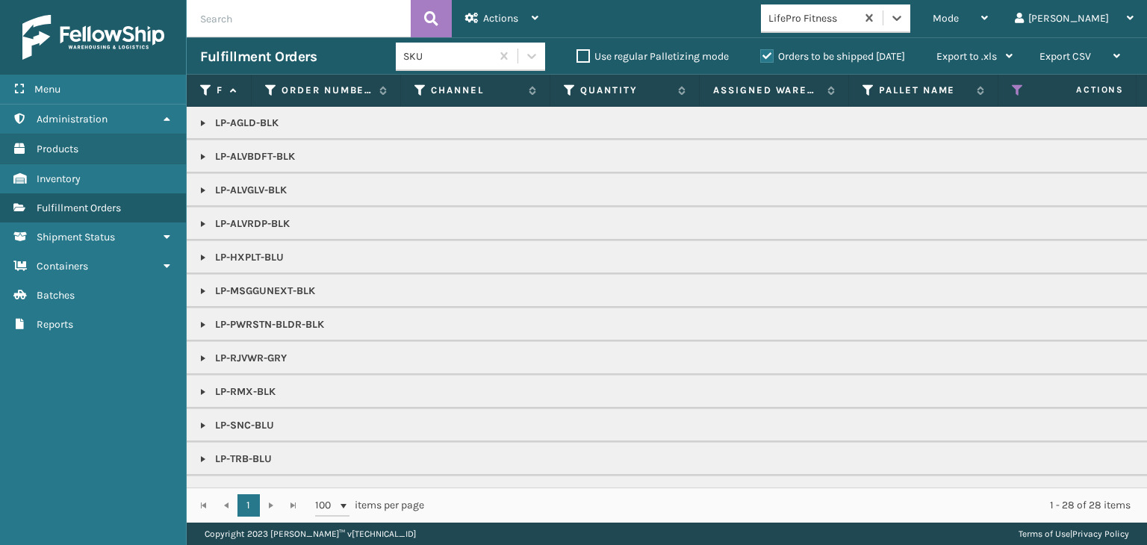
click at [210, 353] on p "LP-RJVWR-GRY" at bounding box center [1151, 358] width 1902 height 15
click at [207, 353] on link at bounding box center [203, 359] width 12 height 12
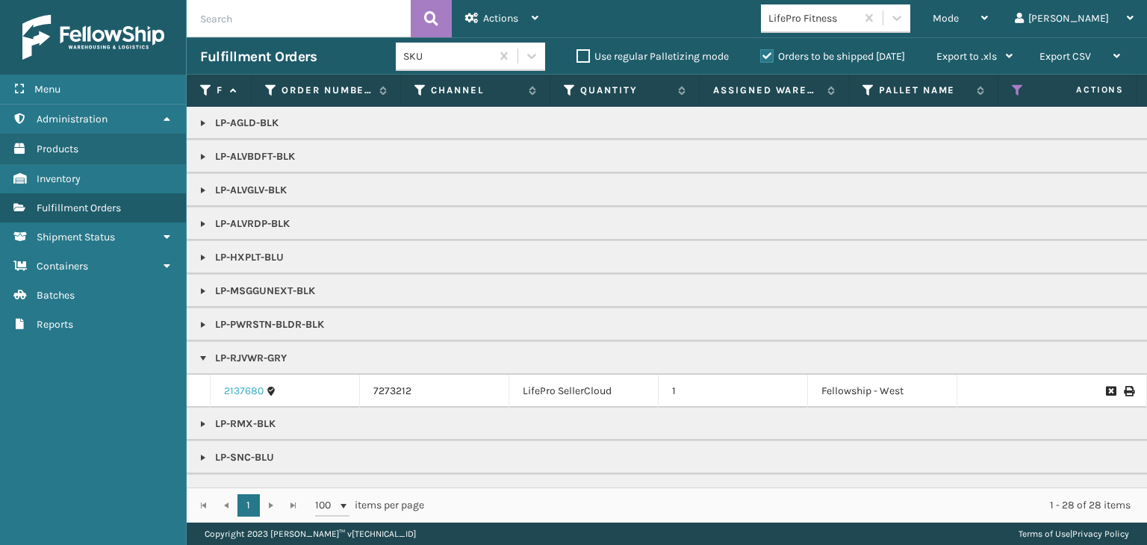
click at [249, 390] on link "2137680" at bounding box center [244, 391] width 40 height 15
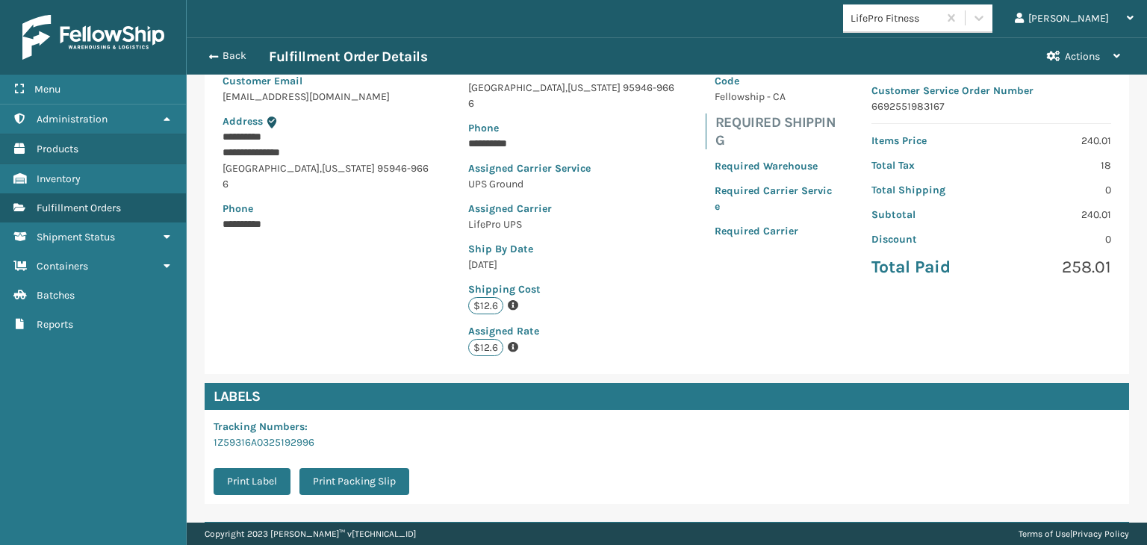
scroll to position [311, 0]
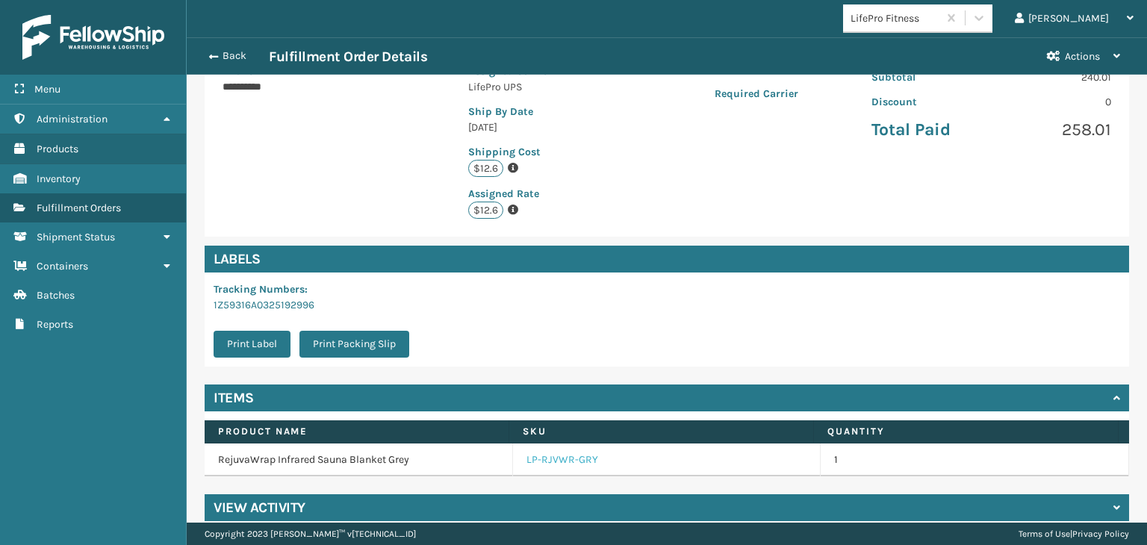
click at [551, 453] on link "LP-RJVWR-GRY" at bounding box center [563, 460] width 72 height 15
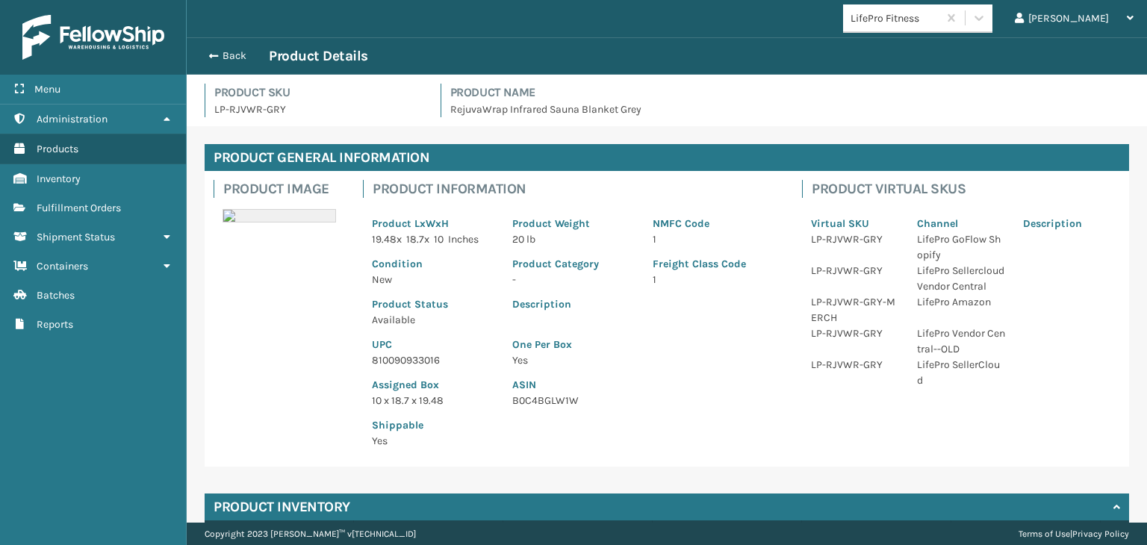
click at [433, 357] on p "810090933016" at bounding box center [433, 361] width 123 height 16
copy p "810090933016"
click at [221, 55] on button "Back" at bounding box center [234, 55] width 69 height 13
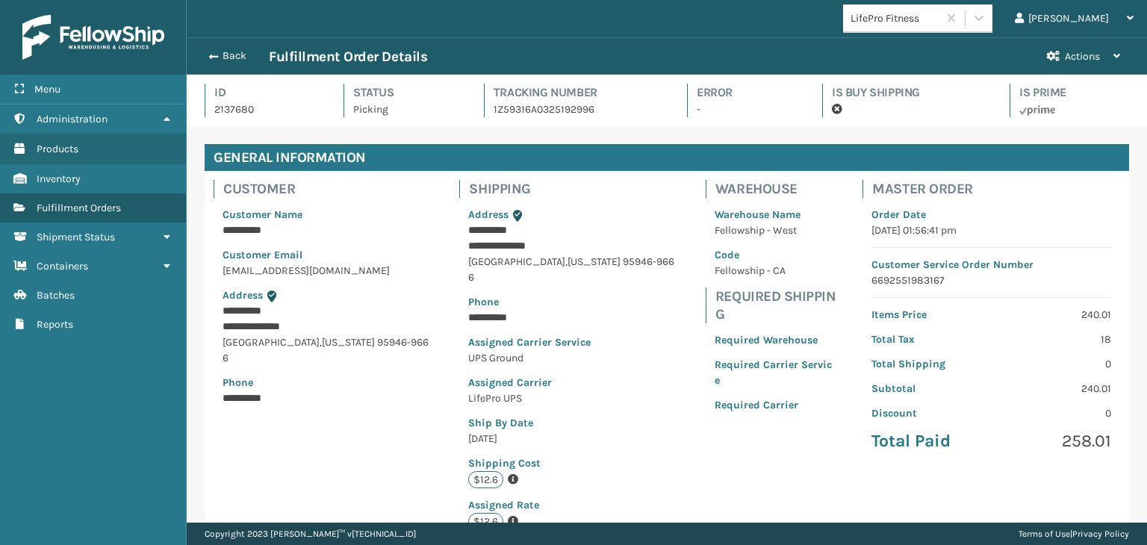
scroll to position [36, 960]
drag, startPoint x: 221, startPoint y: 55, endPoint x: 273, endPoint y: 55, distance: 52.3
click at [229, 55] on button "Back" at bounding box center [234, 55] width 69 height 13
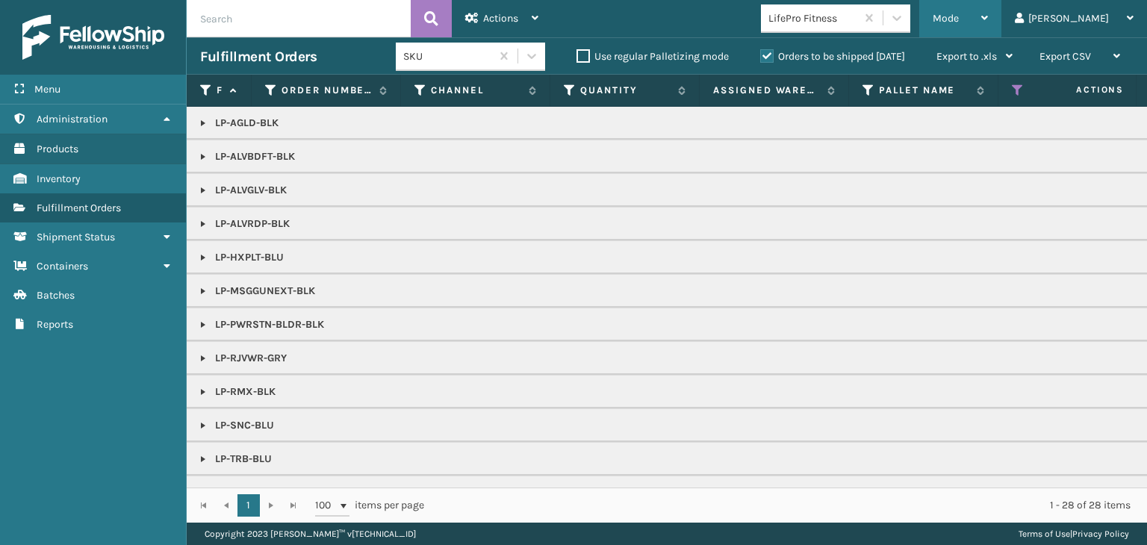
click at [959, 16] on span "Mode" at bounding box center [946, 18] width 26 height 13
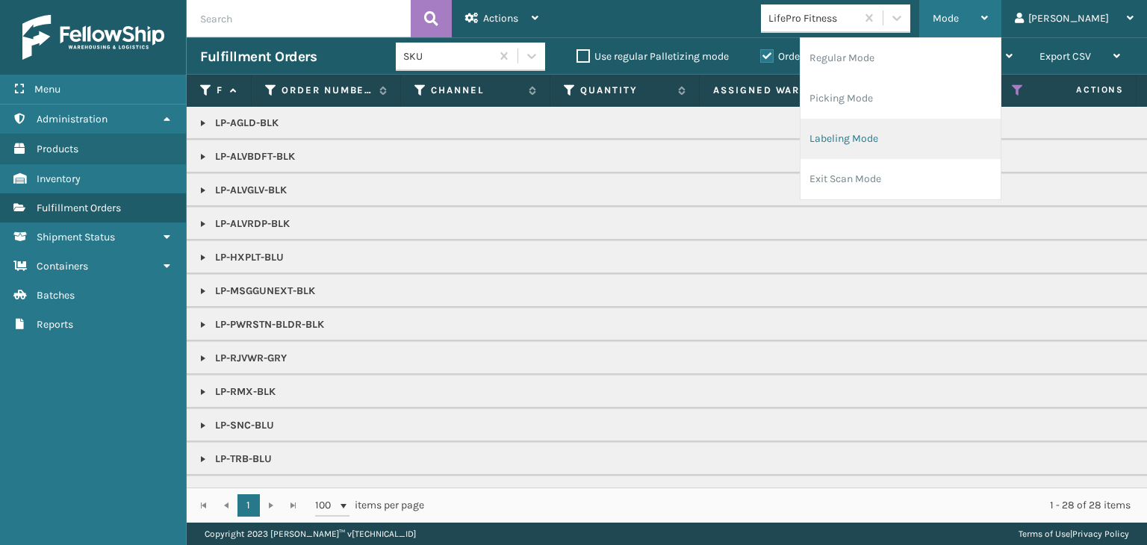
click at [955, 149] on li "Labeling Mode" at bounding box center [901, 139] width 200 height 40
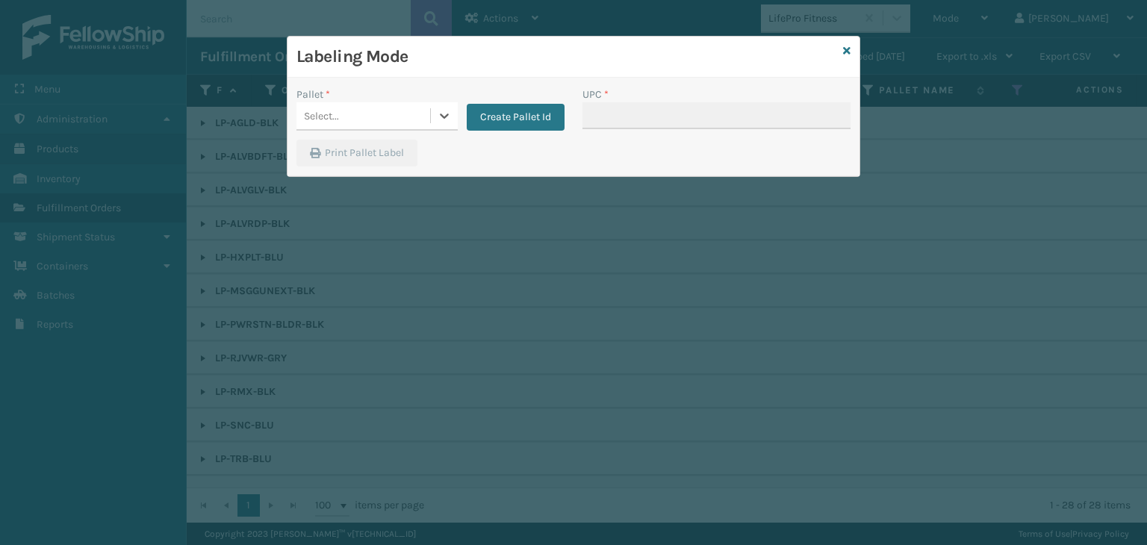
click at [359, 120] on div "Select..." at bounding box center [364, 116] width 134 height 25
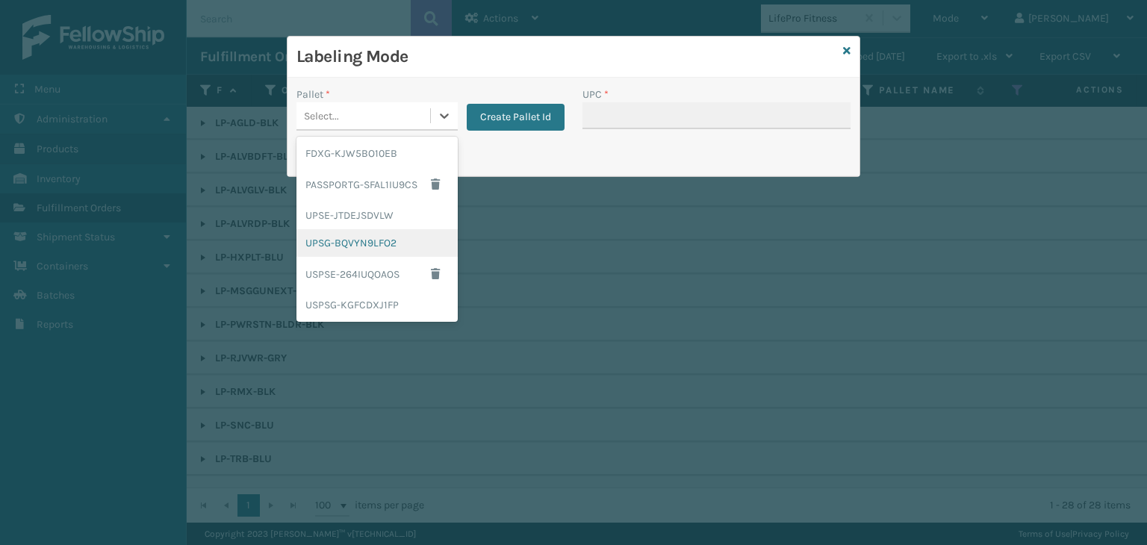
click at [351, 243] on div "UPSG-BQVYN9LFO2" at bounding box center [377, 243] width 161 height 28
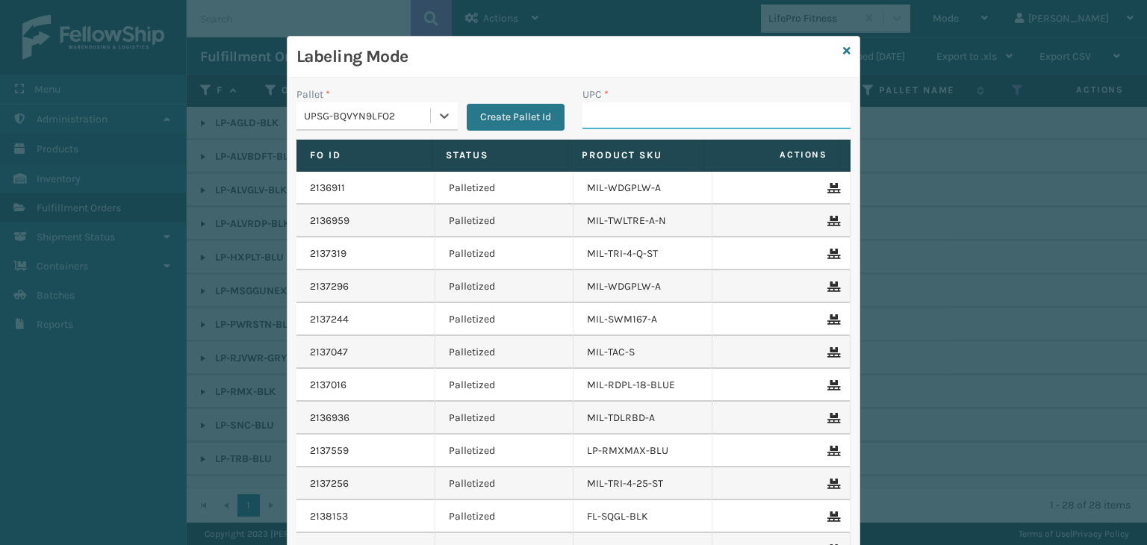
click at [624, 105] on input "UPC *" at bounding box center [717, 115] width 268 height 27
paste input "810090933016"
type input "810090933016"
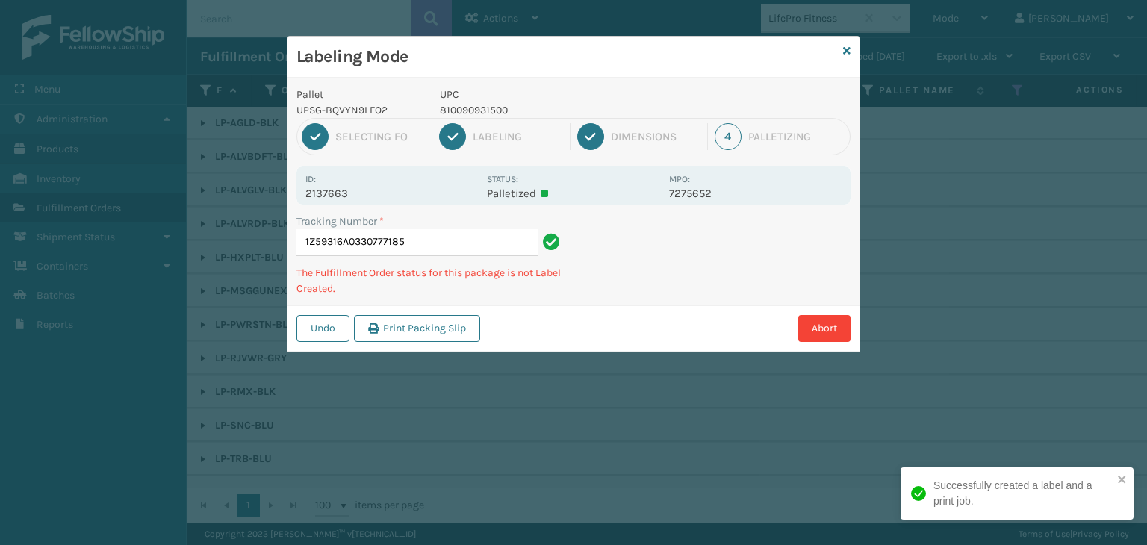
click at [474, 108] on p "810090931500" at bounding box center [550, 110] width 220 height 16
copy p "810090931500"
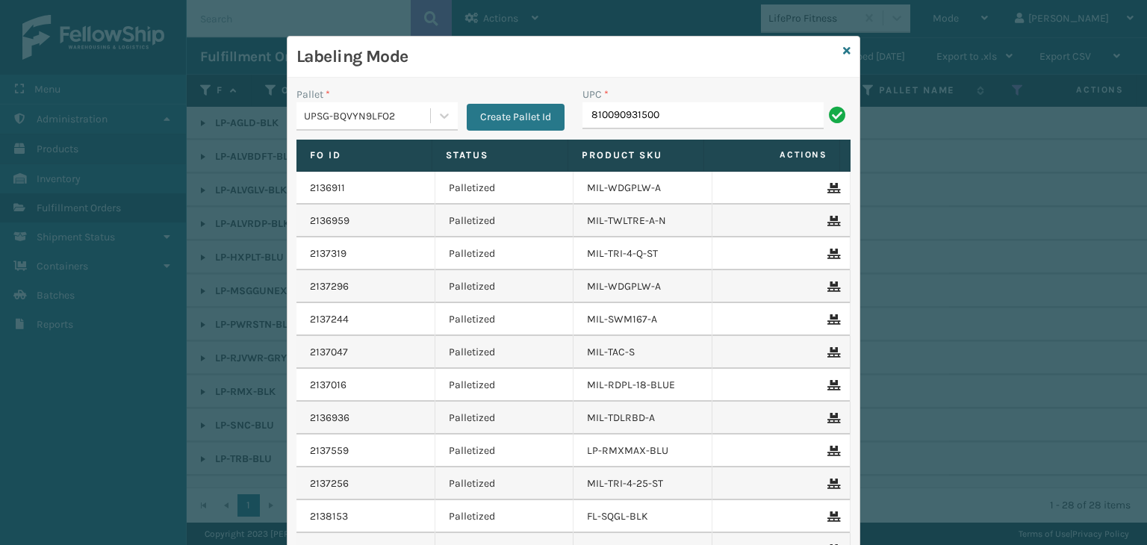
type input "810090931500"
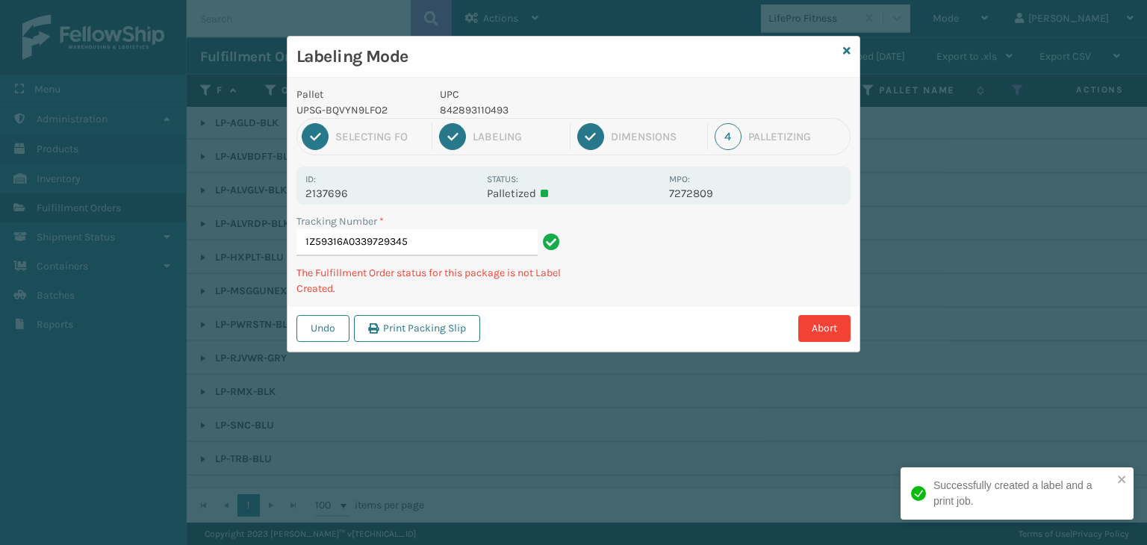
click at [496, 105] on p "842893110493" at bounding box center [550, 110] width 220 height 16
copy p "842893110493"
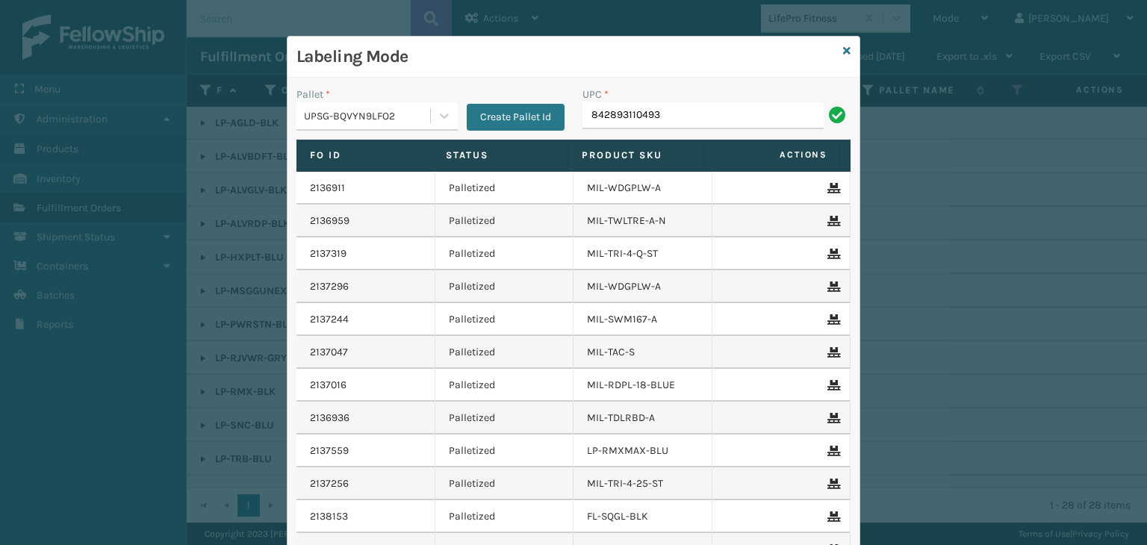
type input "842893110493"
click at [843, 56] on link at bounding box center [846, 51] width 7 height 16
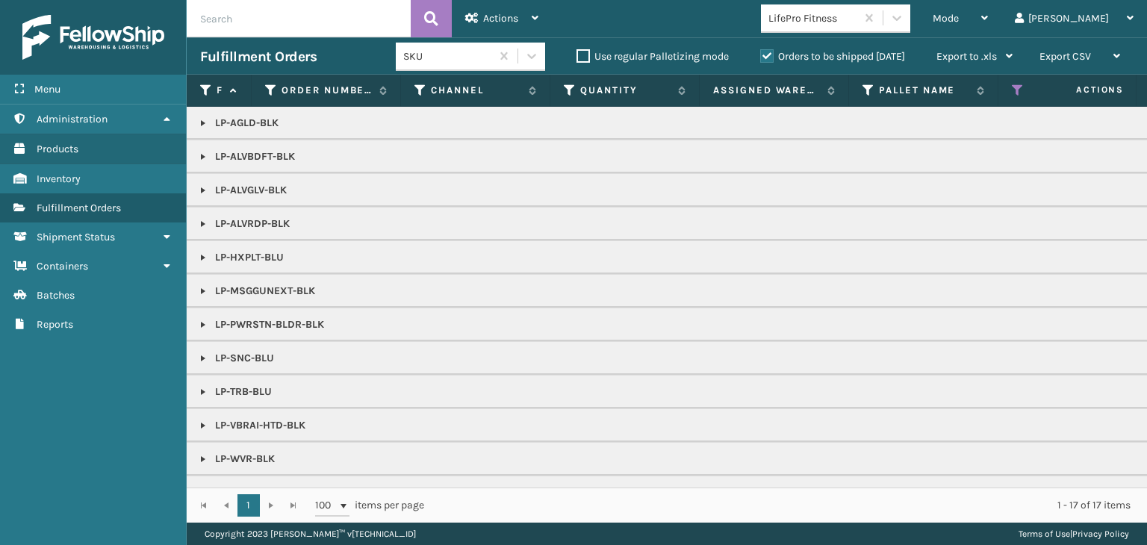
click at [273, 329] on p "LP-PWRSTN-BLDR-BLK" at bounding box center [1151, 324] width 1902 height 15
click at [277, 323] on p "LP-PWRSTN-BLDR-BLK" at bounding box center [1151, 324] width 1902 height 15
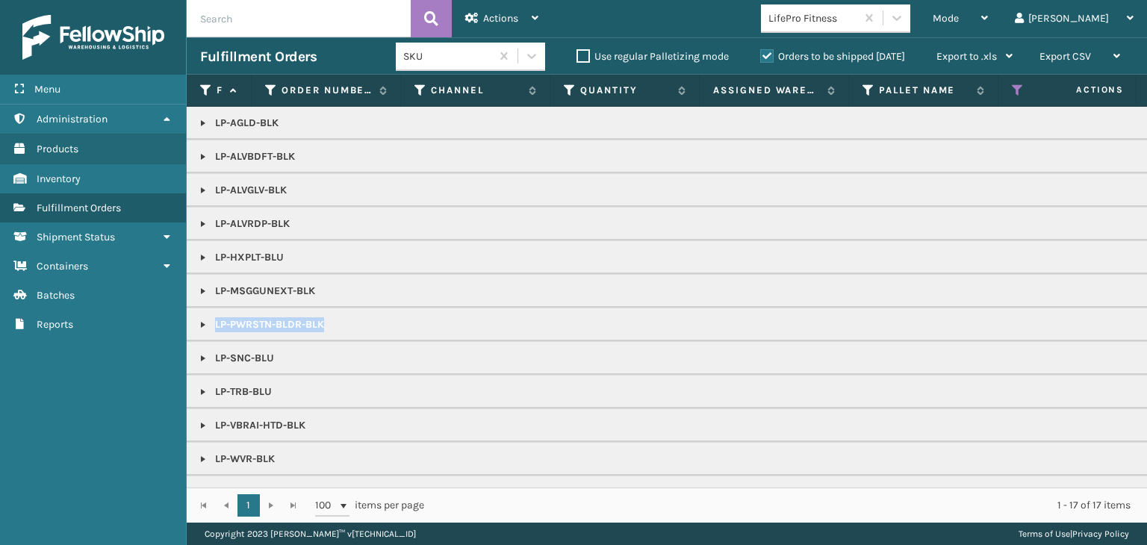
click at [277, 323] on p "LP-PWRSTN-BLDR-BLK" at bounding box center [1151, 324] width 1902 height 15
click at [207, 323] on link at bounding box center [203, 325] width 12 height 12
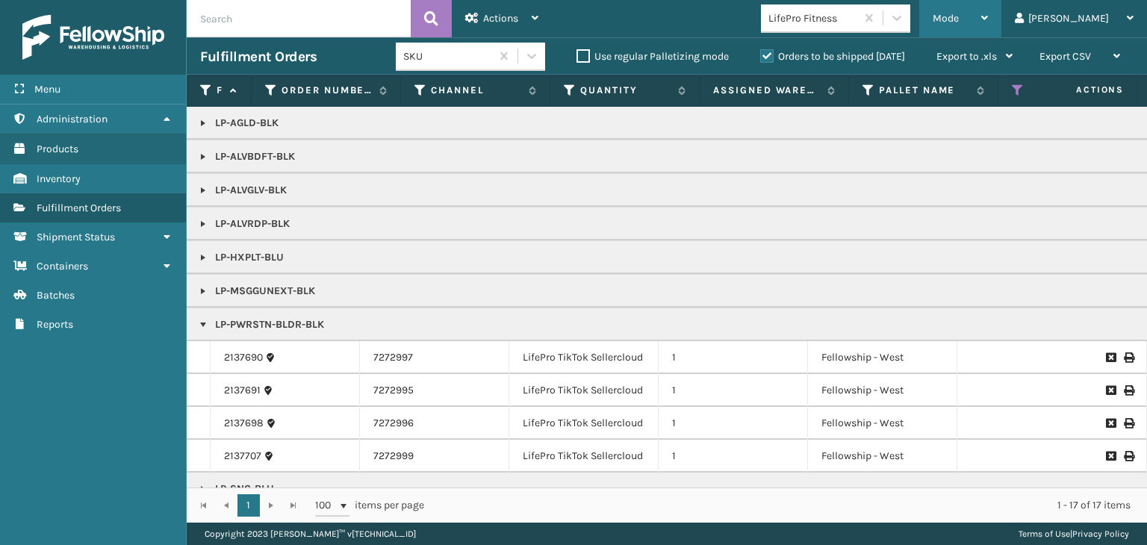
click at [988, 32] on div "Mode" at bounding box center [960, 18] width 55 height 37
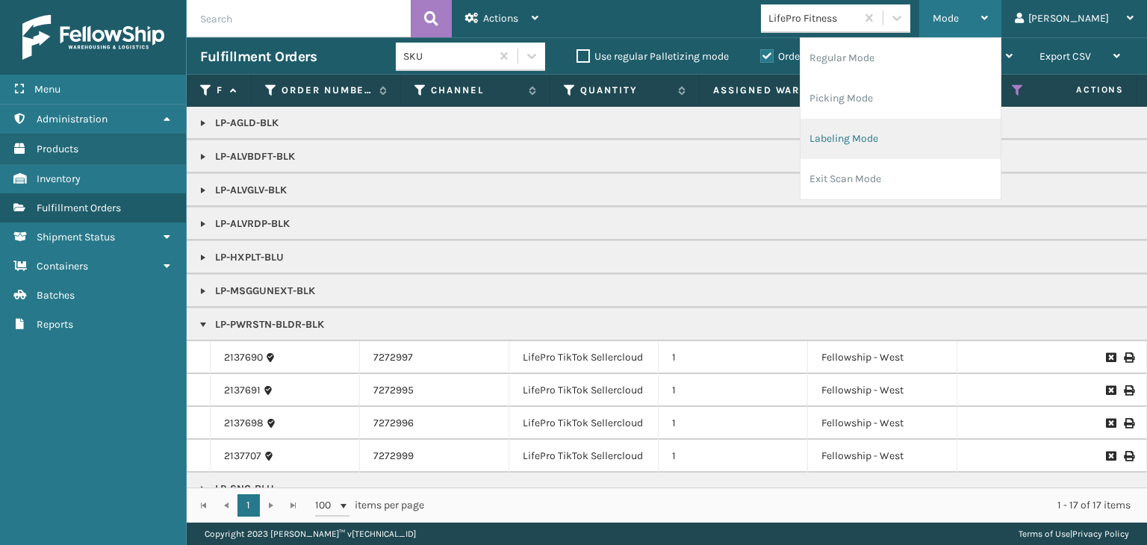
click at [938, 153] on li "Labeling Mode" at bounding box center [901, 139] width 200 height 40
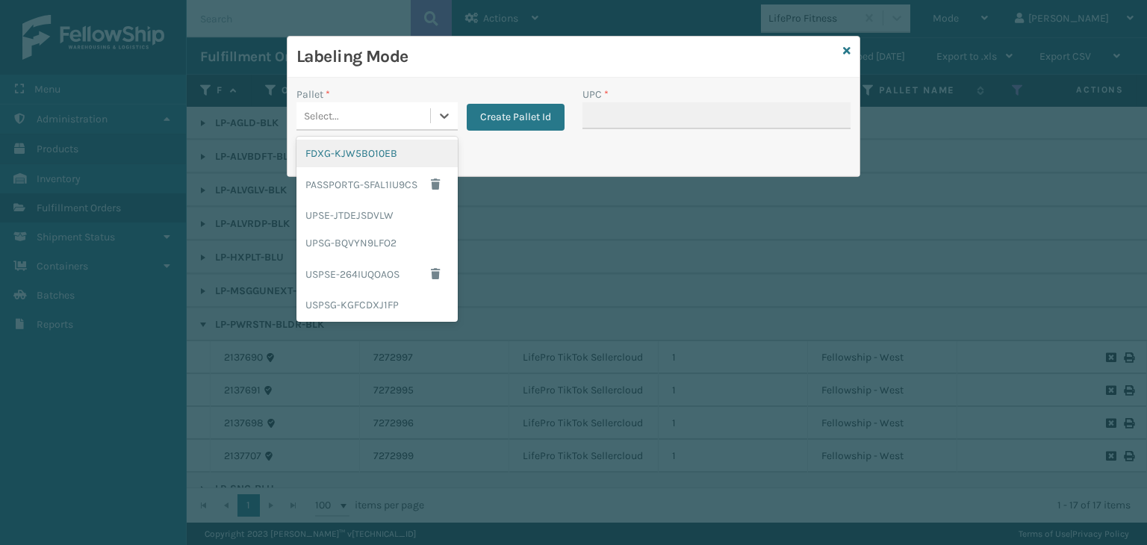
click at [367, 122] on div "Select..." at bounding box center [364, 116] width 134 height 25
click at [343, 244] on div "UPSG-BQVYN9LFO2" at bounding box center [377, 243] width 161 height 28
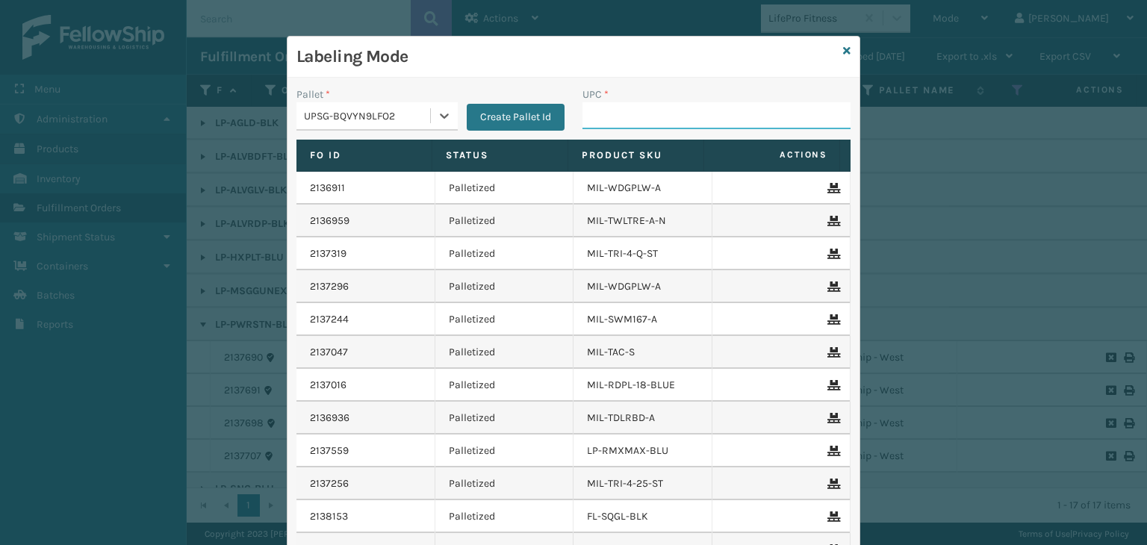
click at [651, 120] on input "UPC *" at bounding box center [717, 115] width 268 height 27
paste input "LP-PWRSTN-BLDR-BLK"
type input "LP-PWRSTN-BLDR-BLK"
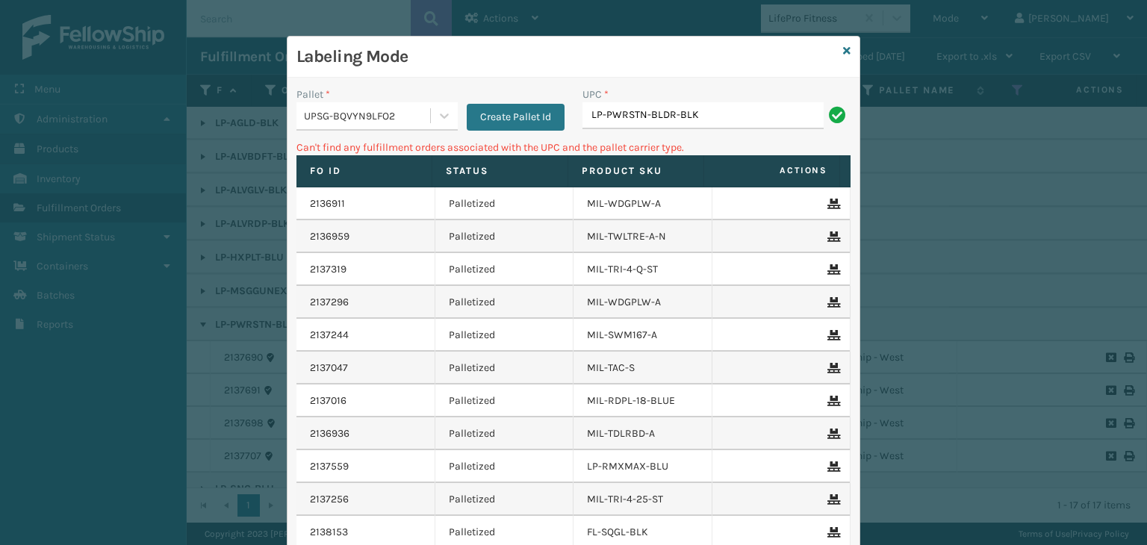
click at [390, 114] on div "UPSG-BQVYN9LFO2" at bounding box center [368, 116] width 128 height 16
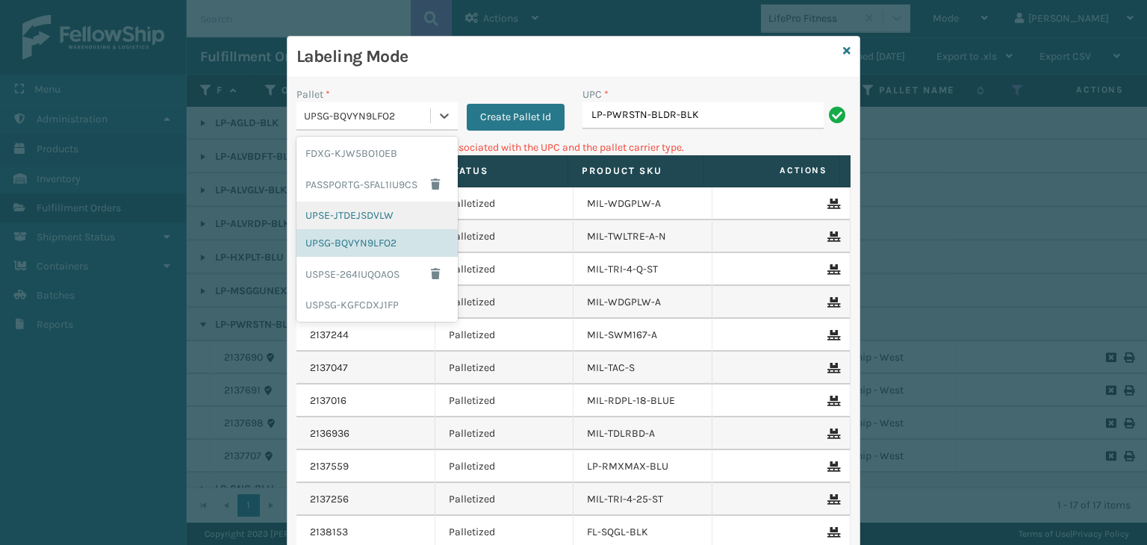
click at [355, 216] on div "UPSE-JTDEJSDVLW" at bounding box center [377, 216] width 161 height 28
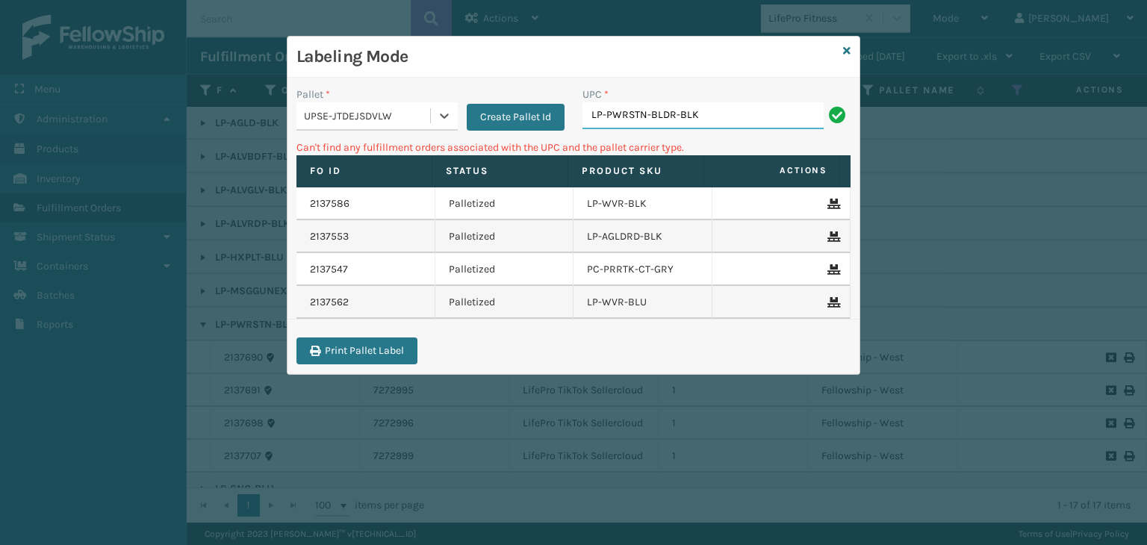
click at [699, 114] on input "LP-PWRSTN-BLDR-BLK" at bounding box center [703, 115] width 241 height 27
drag, startPoint x: 751, startPoint y: 105, endPoint x: 555, endPoint y: 102, distance: 195.7
click at [555, 102] on div "Pallet * UPSE-JTDEJSDVLW Create Pallet Id UPC * LP-PWRSTN-BLDR-BLK" at bounding box center [574, 113] width 572 height 53
click at [403, 114] on div "UPSE-JTDEJSDVLW" at bounding box center [368, 116] width 128 height 16
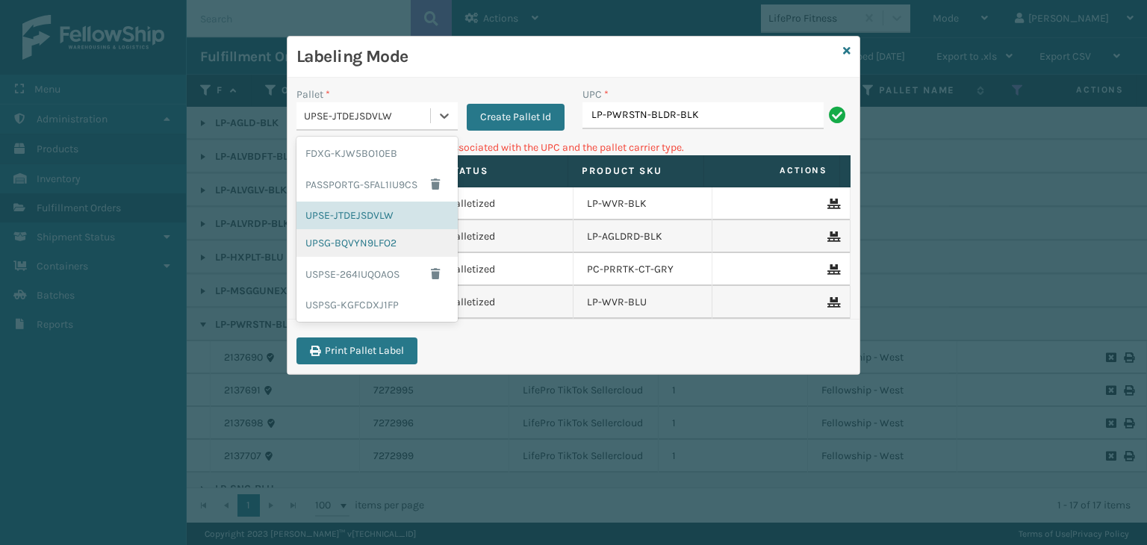
click at [384, 246] on div "UPSG-BQVYN9LFO2" at bounding box center [377, 243] width 161 height 28
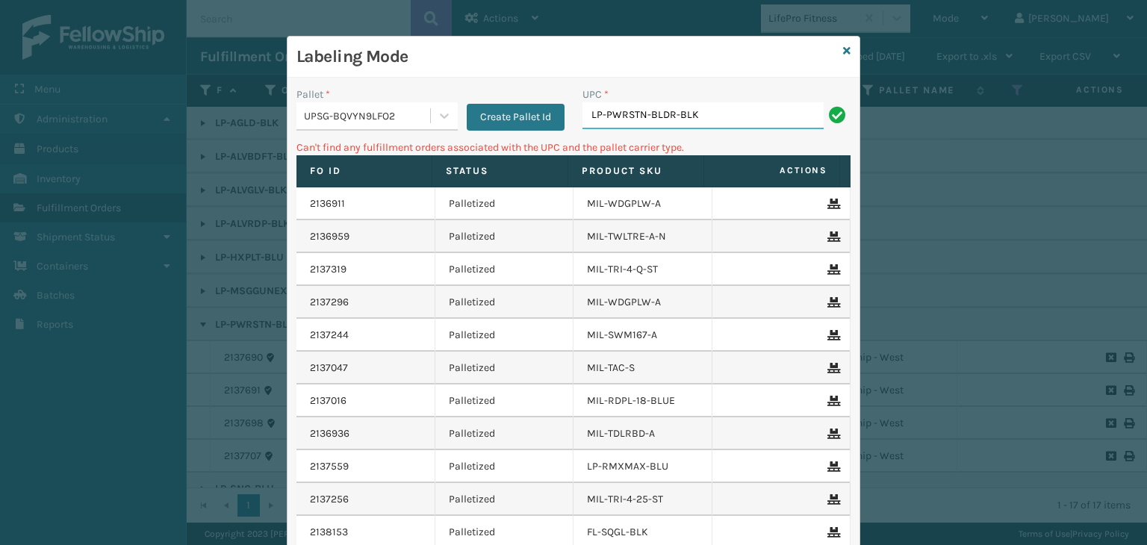
drag, startPoint x: 699, startPoint y: 120, endPoint x: 303, endPoint y: 167, distance: 398.8
click at [303, 167] on div "Pallet * UPSG-BQVYN9LFO2 Create Pallet Id UPC * LP-PWRSTN-BLDR-BLK Can't find a…" at bounding box center [574, 368] width 572 height 581
type input "81016133"
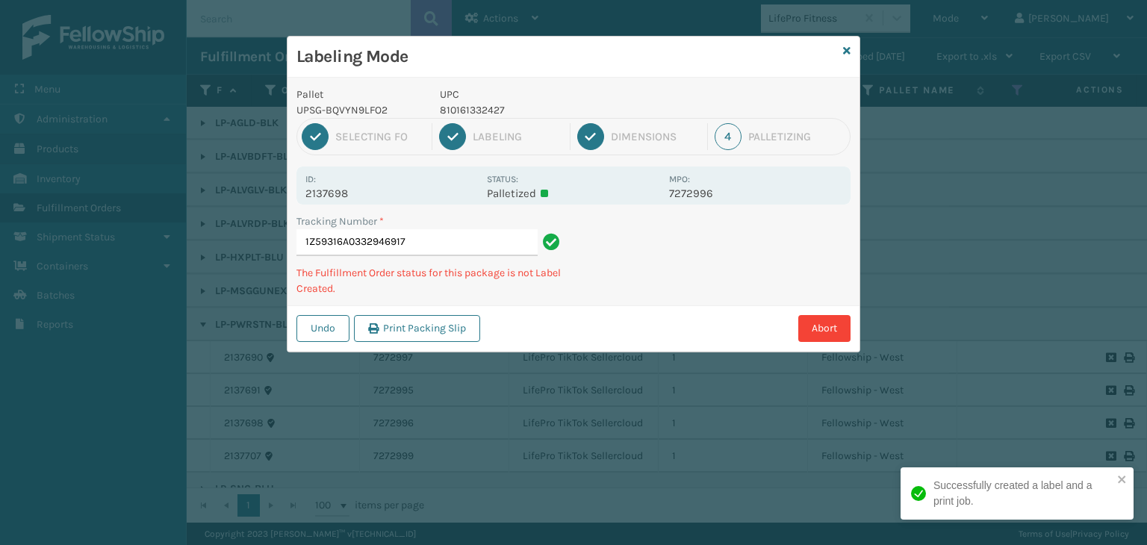
click at [481, 111] on p "810161332427" at bounding box center [550, 110] width 220 height 16
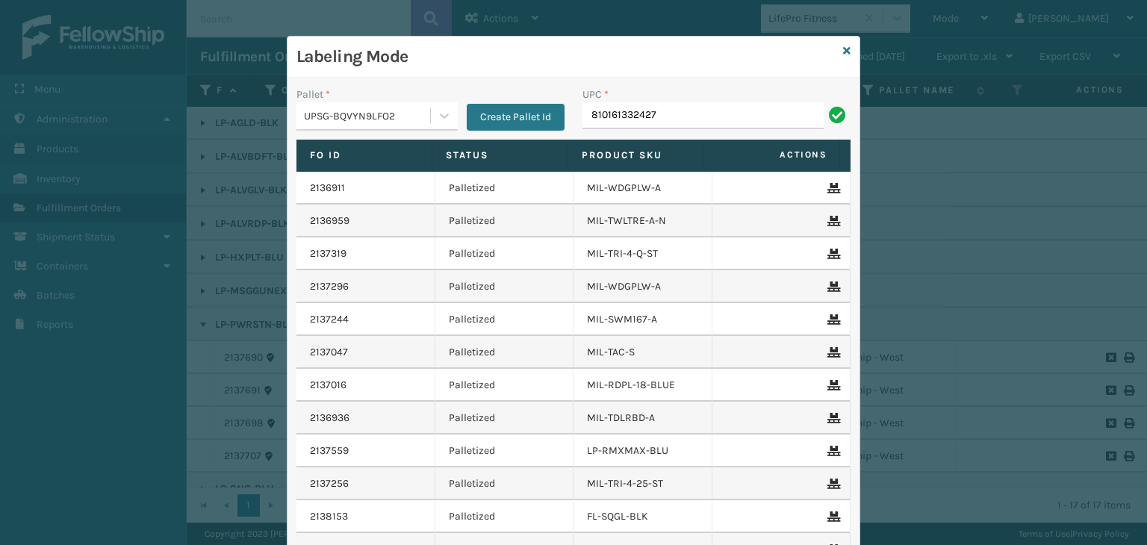
type input "810161332427"
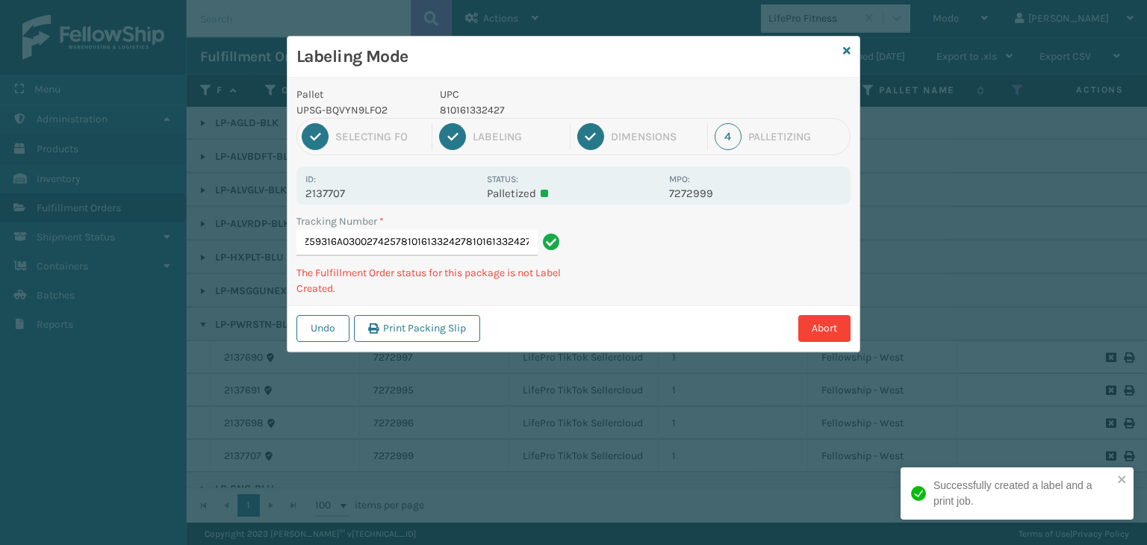
type input "1Z59316A0300274257810161332427810161332427810161332427"
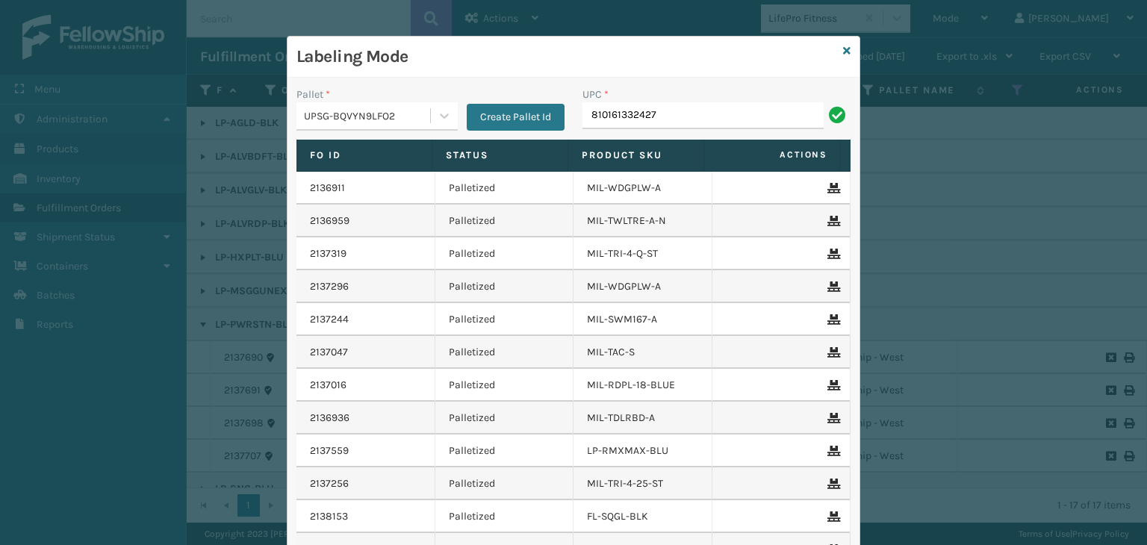
type input "810161332427"
click at [843, 49] on icon at bounding box center [846, 51] width 7 height 10
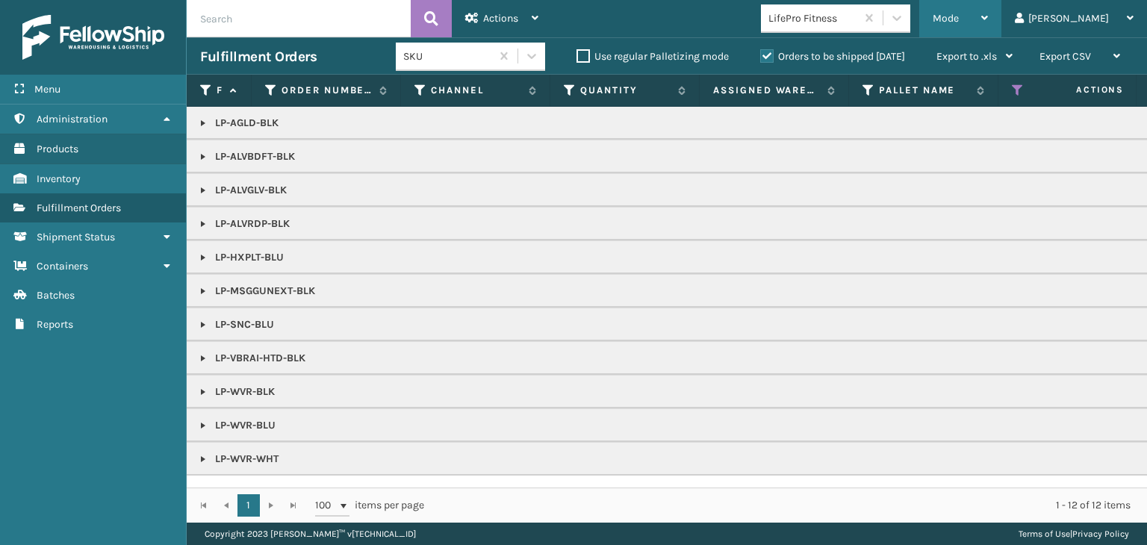
click at [959, 21] on span "Mode" at bounding box center [946, 18] width 26 height 13
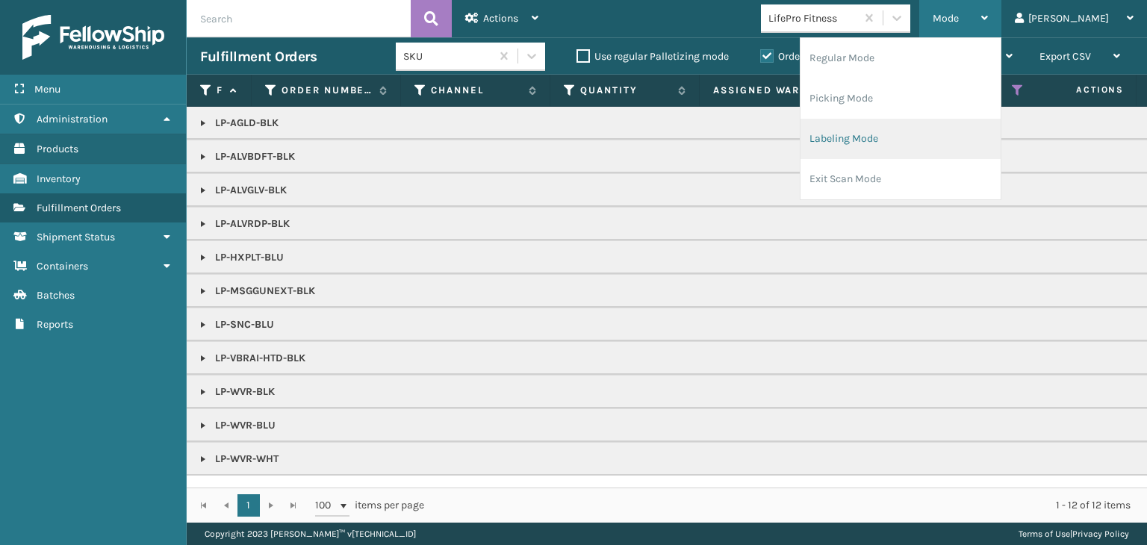
click at [953, 136] on li "Labeling Mode" at bounding box center [901, 139] width 200 height 40
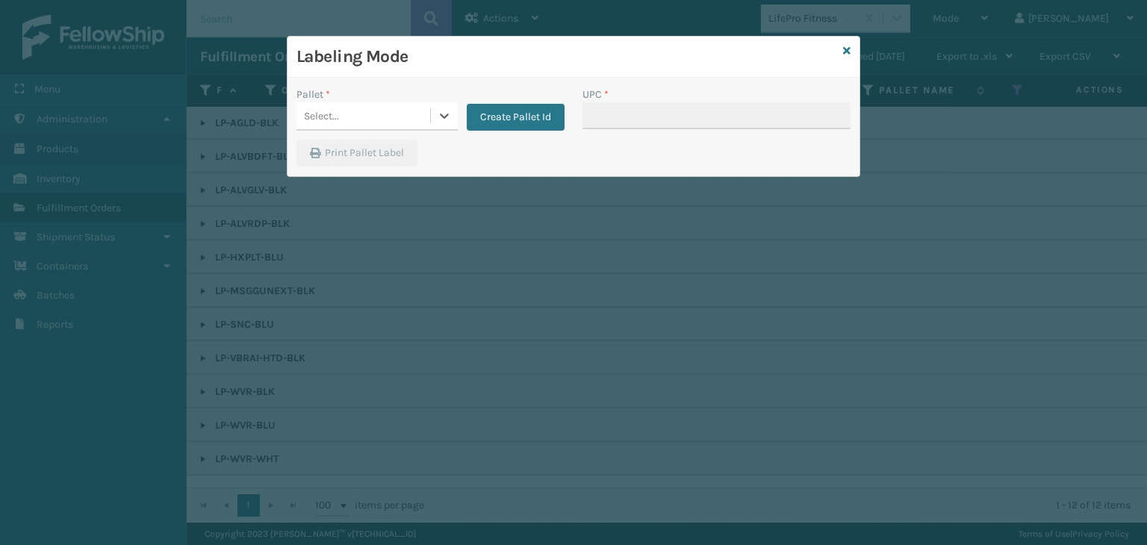
click at [353, 114] on div "Select..." at bounding box center [364, 116] width 134 height 25
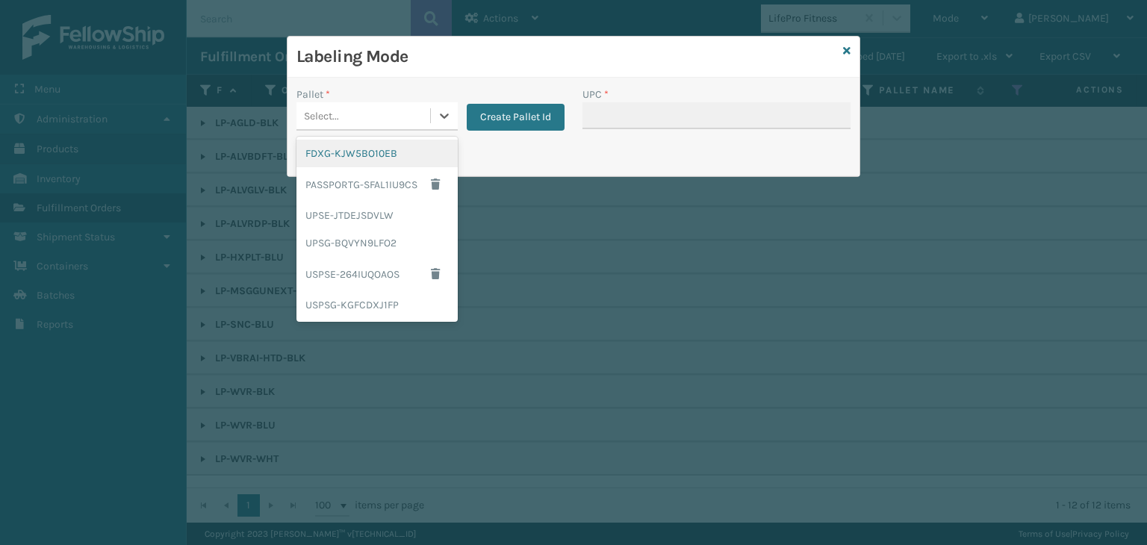
click at [365, 155] on div "FDXG-KJW5BO10EB" at bounding box center [377, 154] width 161 height 28
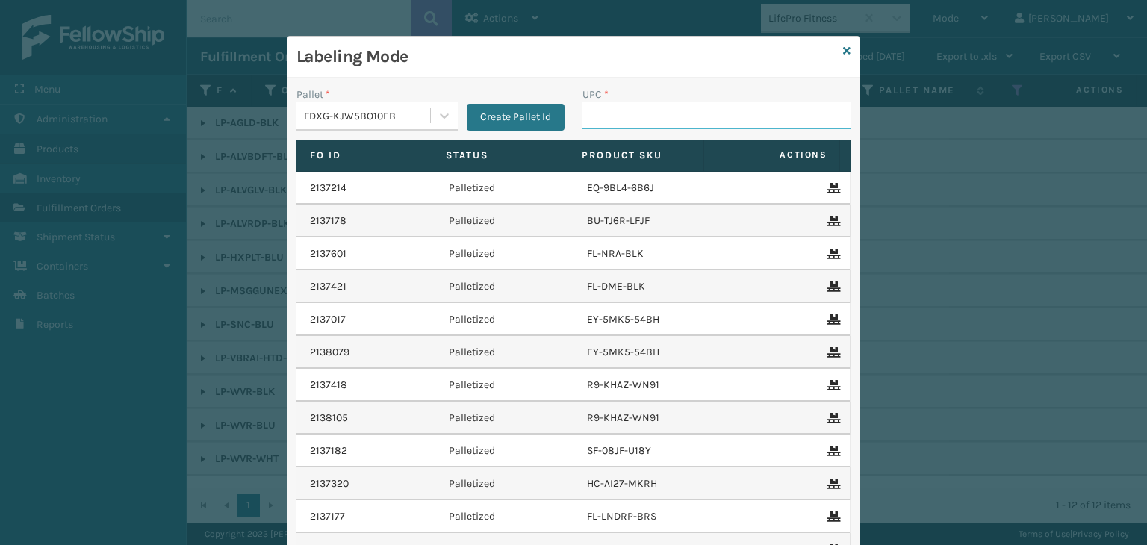
click at [677, 125] on input "UPC *" at bounding box center [717, 115] width 268 height 27
type input "850012486138"
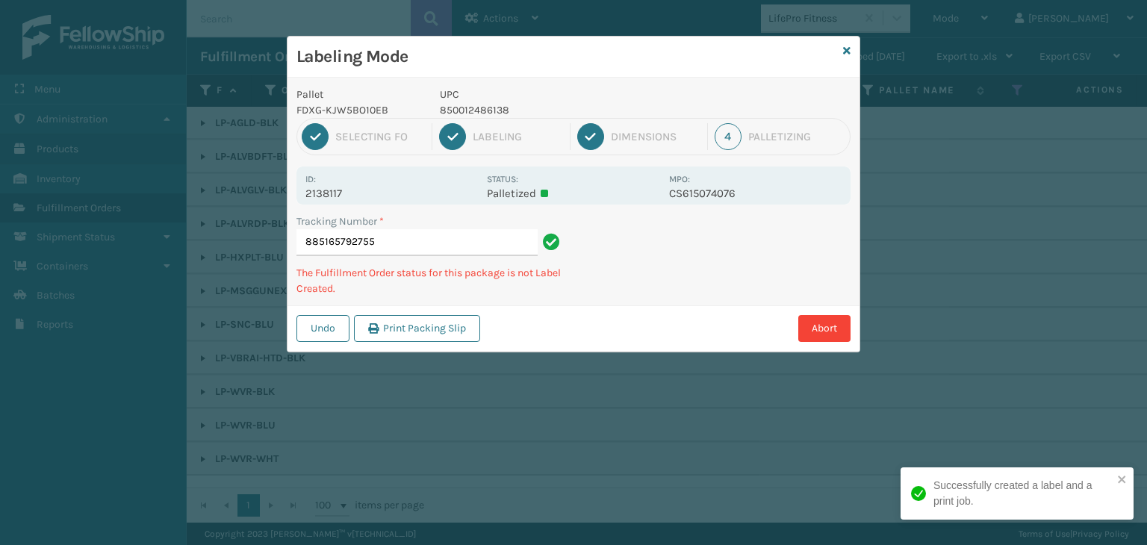
click at [491, 103] on p "850012486138" at bounding box center [550, 110] width 220 height 16
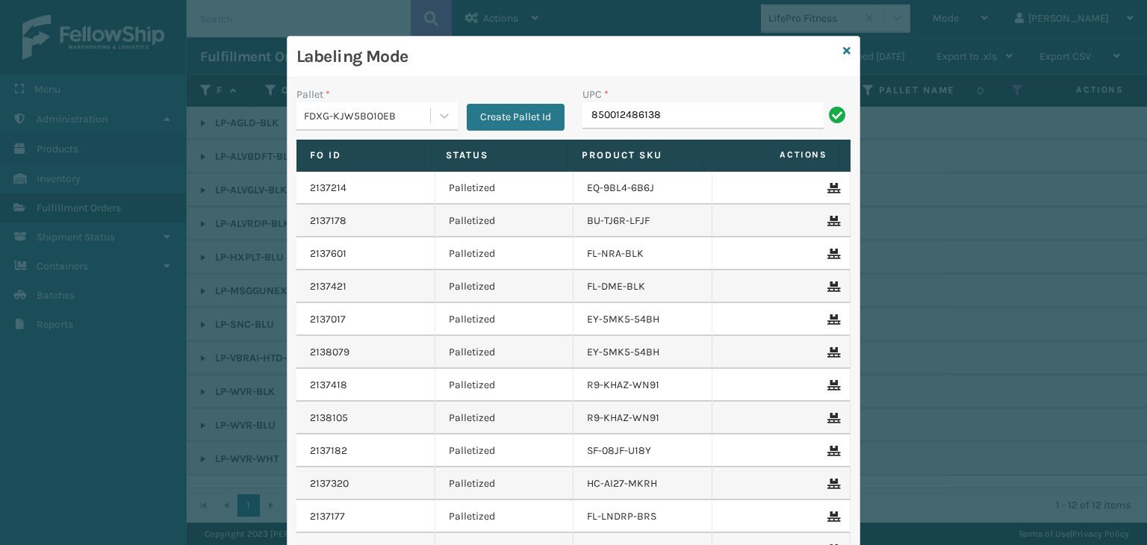
type input "850012486138"
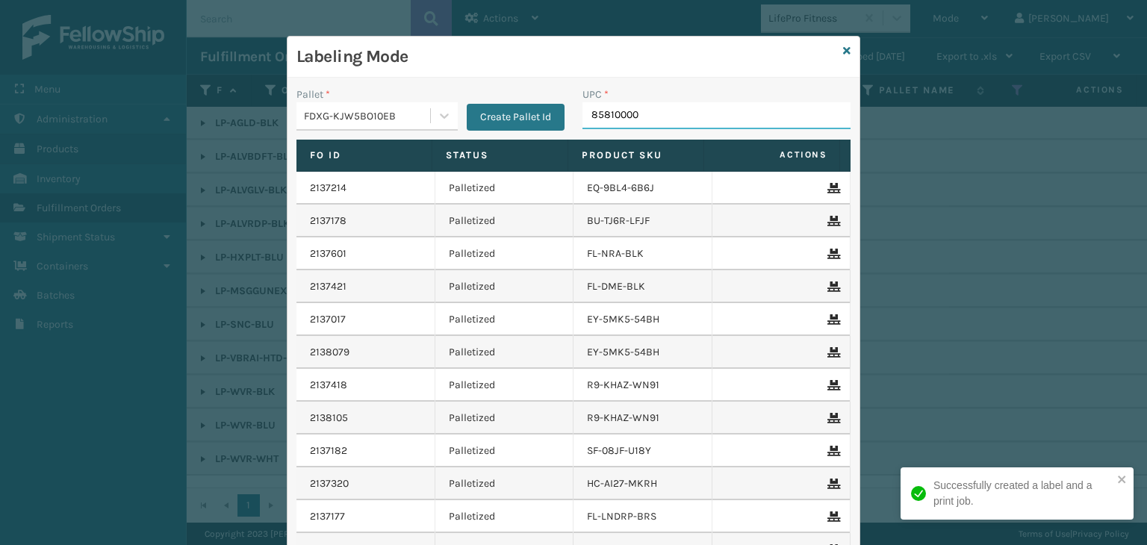
type input "858100007"
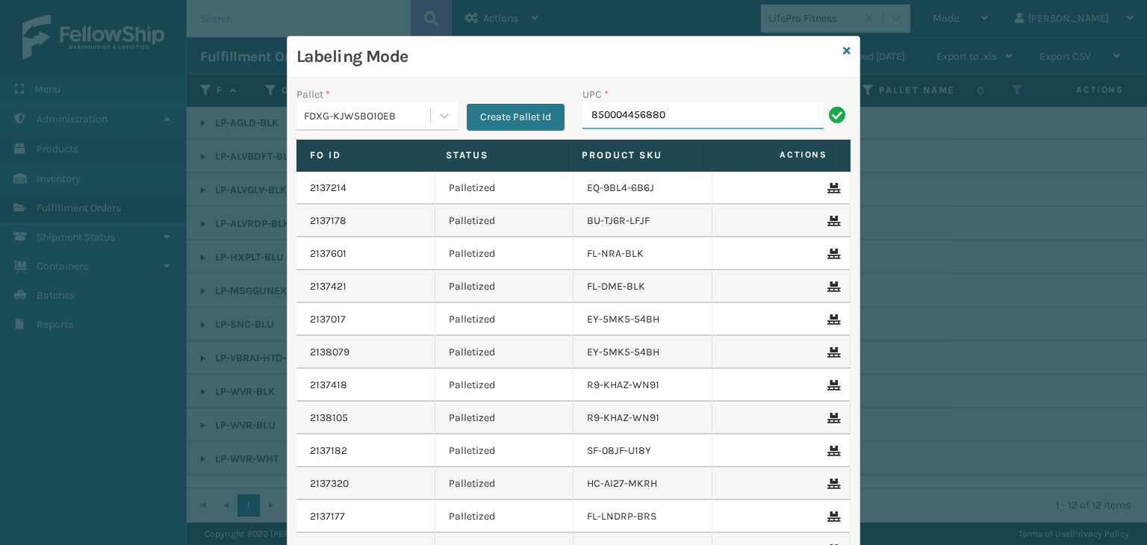
type input "850004456880"
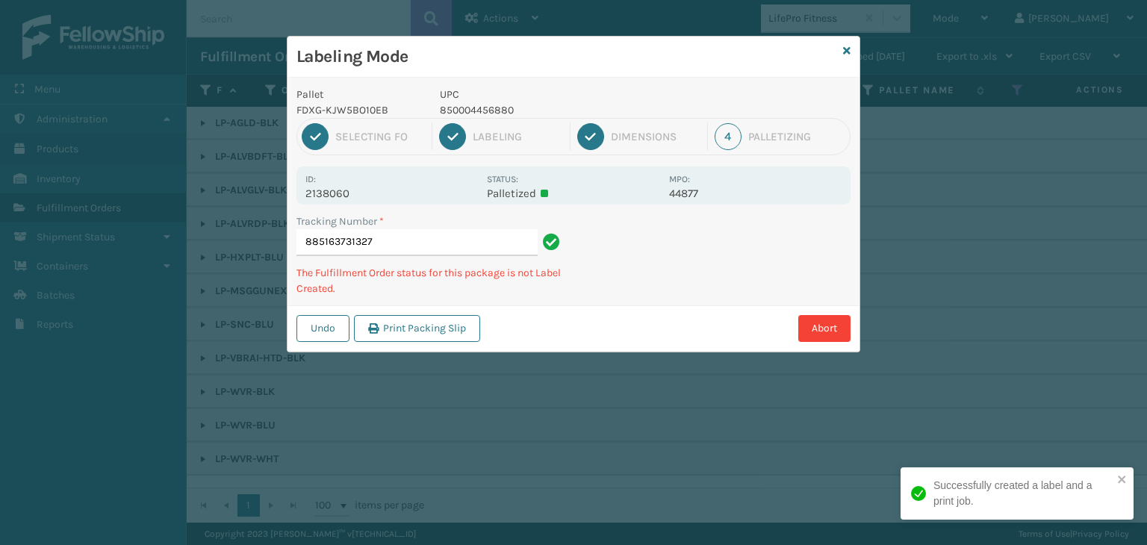
click at [488, 113] on p "850004456880" at bounding box center [550, 110] width 220 height 16
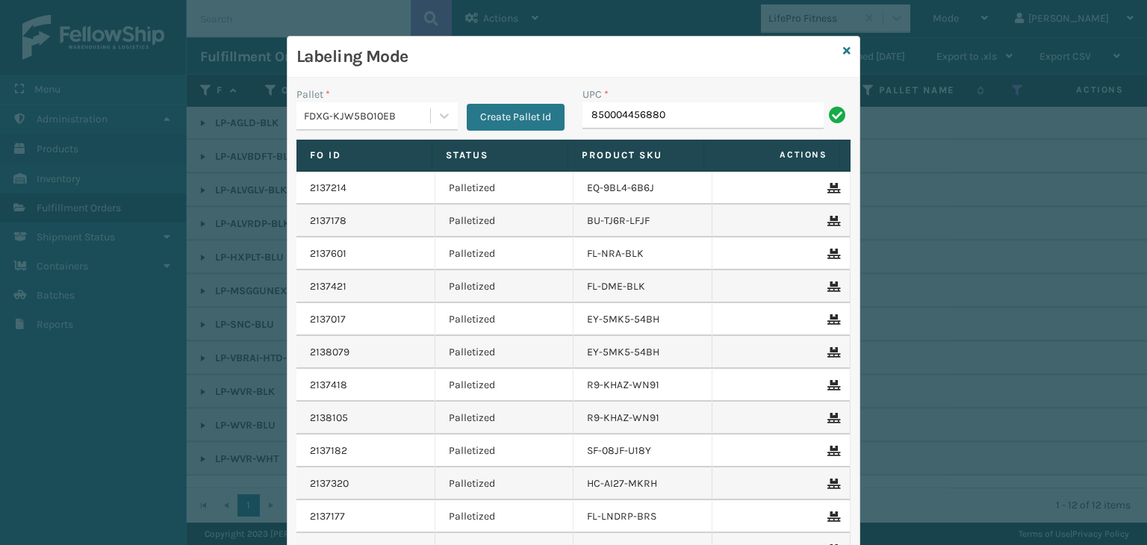
type input "850004456880"
type input "8581000073"
type input "850068315086"
click at [843, 49] on icon at bounding box center [846, 51] width 7 height 10
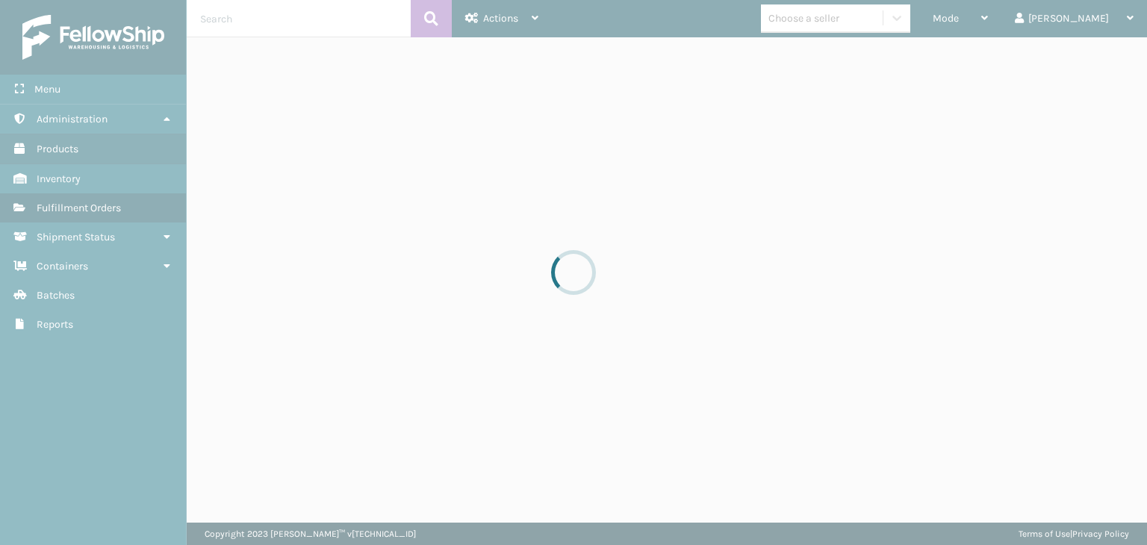
click at [877, 22] on div at bounding box center [573, 272] width 1147 height 545
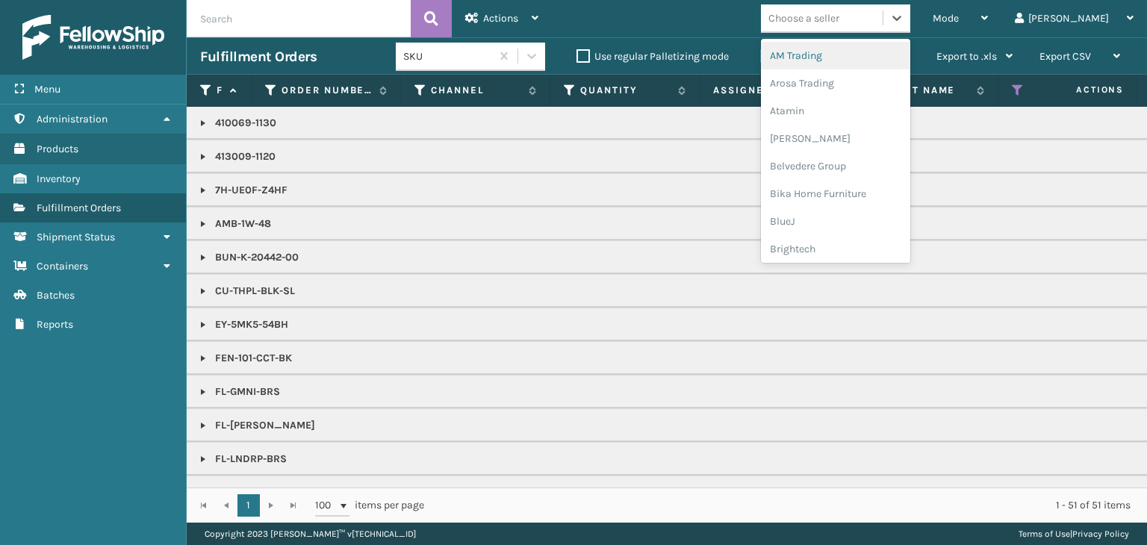
click at [840, 22] on div "Choose a seller" at bounding box center [804, 18] width 71 height 16
type input "BR"
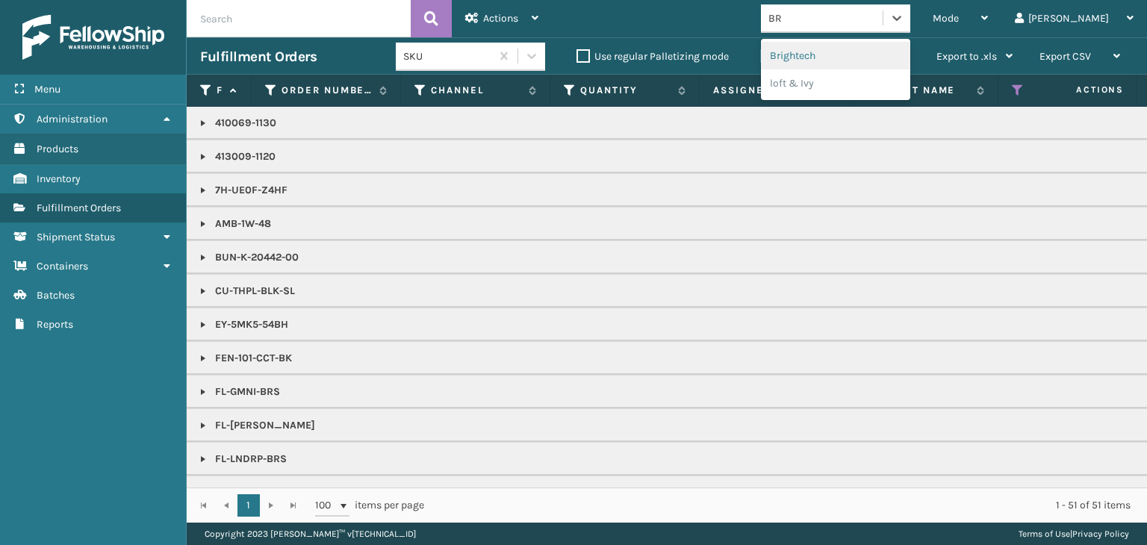
click at [867, 53] on div "Brightech" at bounding box center [835, 56] width 149 height 28
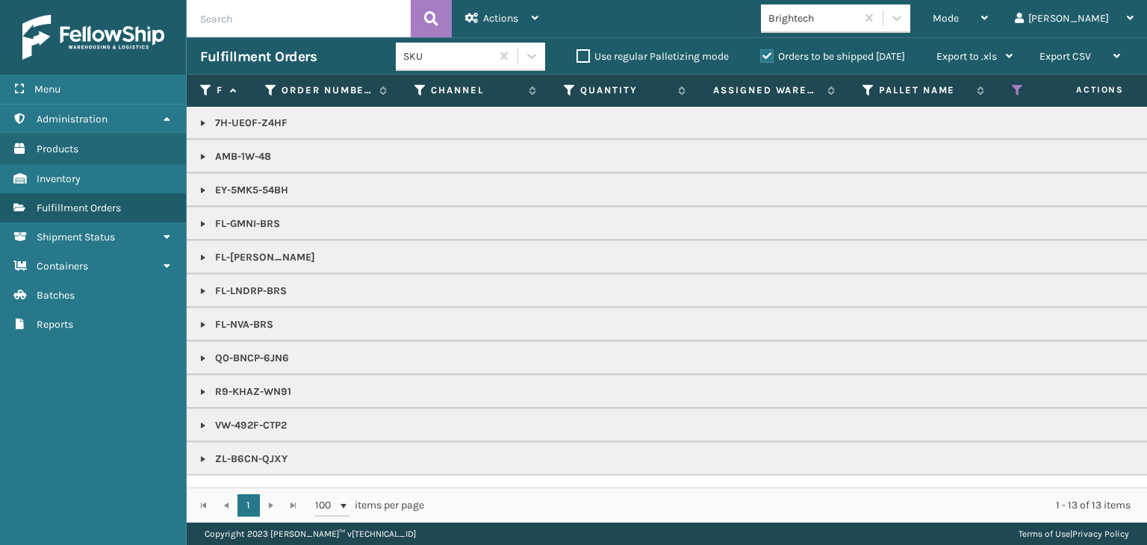
click at [202, 363] on p "Q0-BNCP-6JN6" at bounding box center [1151, 358] width 1902 height 15
drag, startPoint x: 206, startPoint y: 459, endPoint x: 214, endPoint y: 445, distance: 15.8
click at [206, 459] on link at bounding box center [203, 459] width 12 height 12
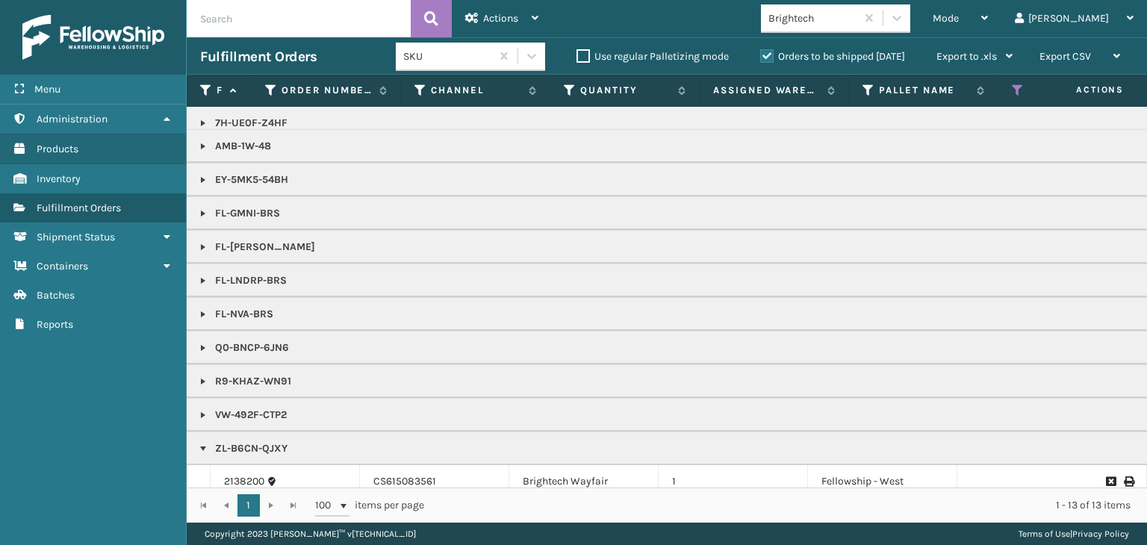
scroll to position [0, 0]
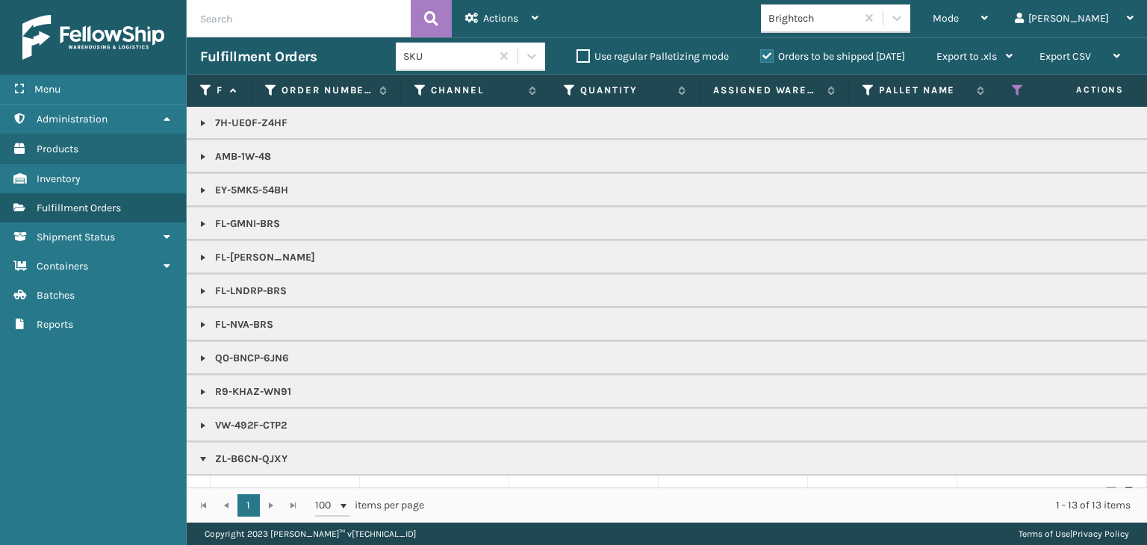
click at [202, 287] on link at bounding box center [203, 291] width 12 height 12
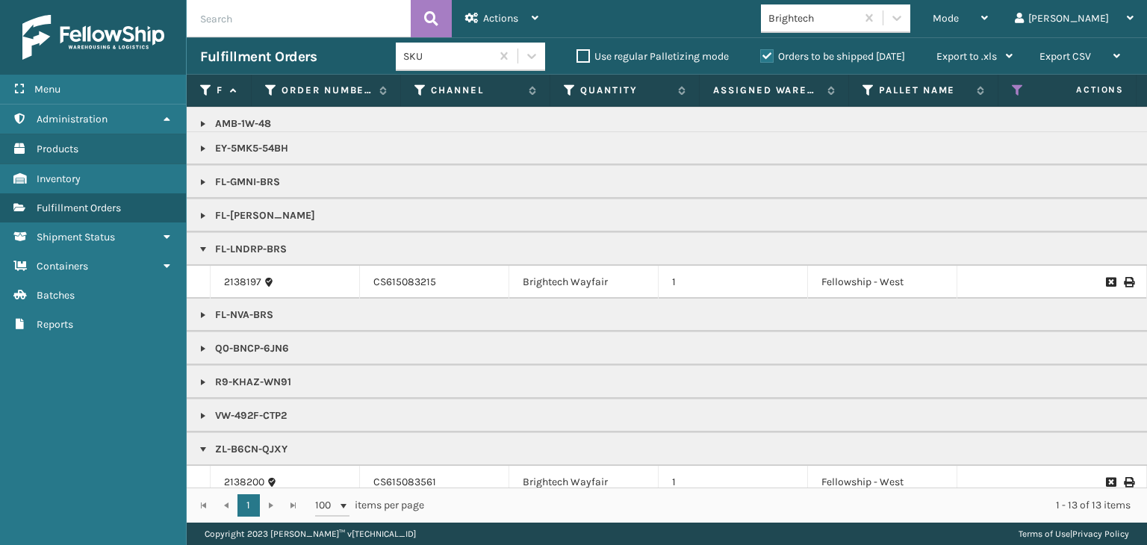
scroll to position [63, 0]
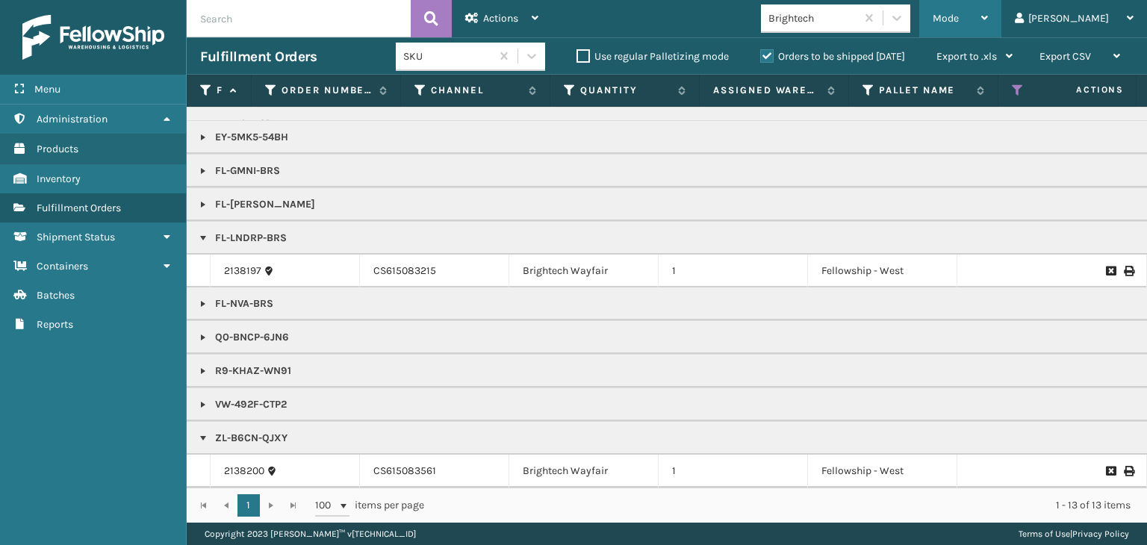
click at [959, 22] on span "Mode" at bounding box center [946, 18] width 26 height 13
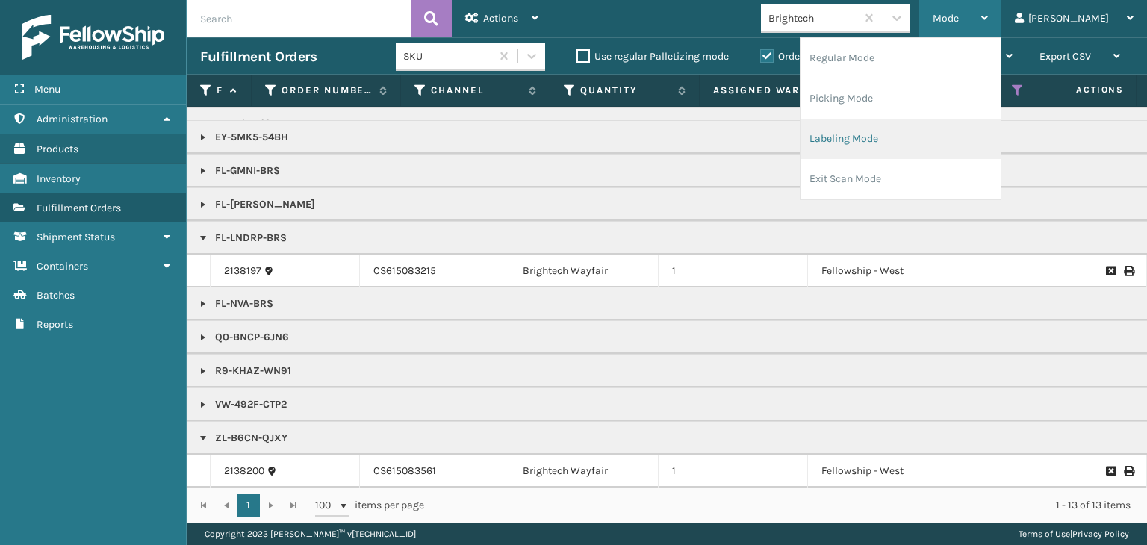
click at [949, 135] on li "Labeling Mode" at bounding box center [901, 139] width 200 height 40
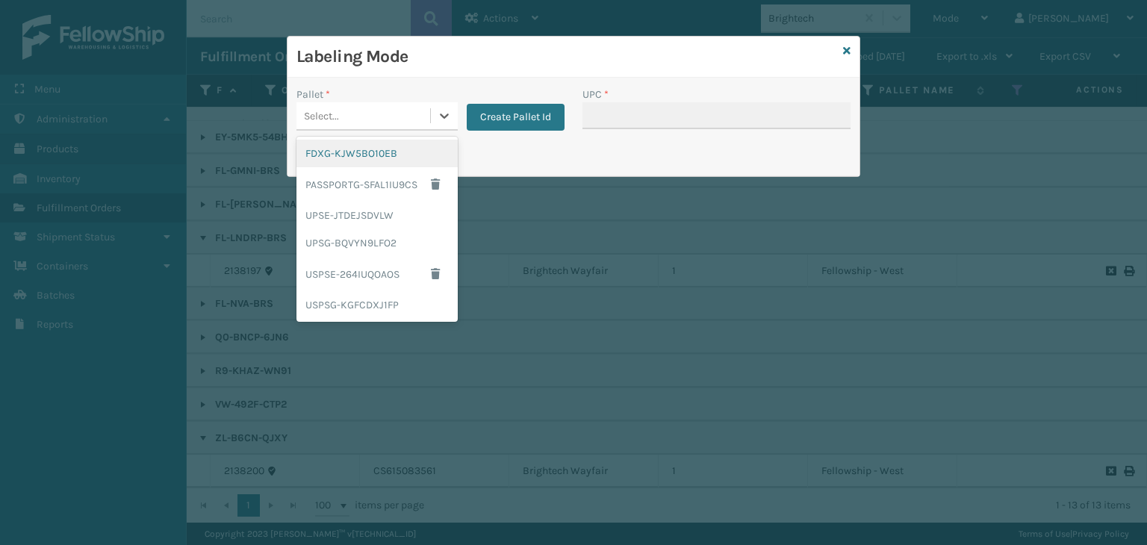
click at [388, 117] on div "Select..." at bounding box center [364, 116] width 134 height 25
click at [392, 162] on div "FDXG-KJW5BO10EB" at bounding box center [377, 154] width 161 height 28
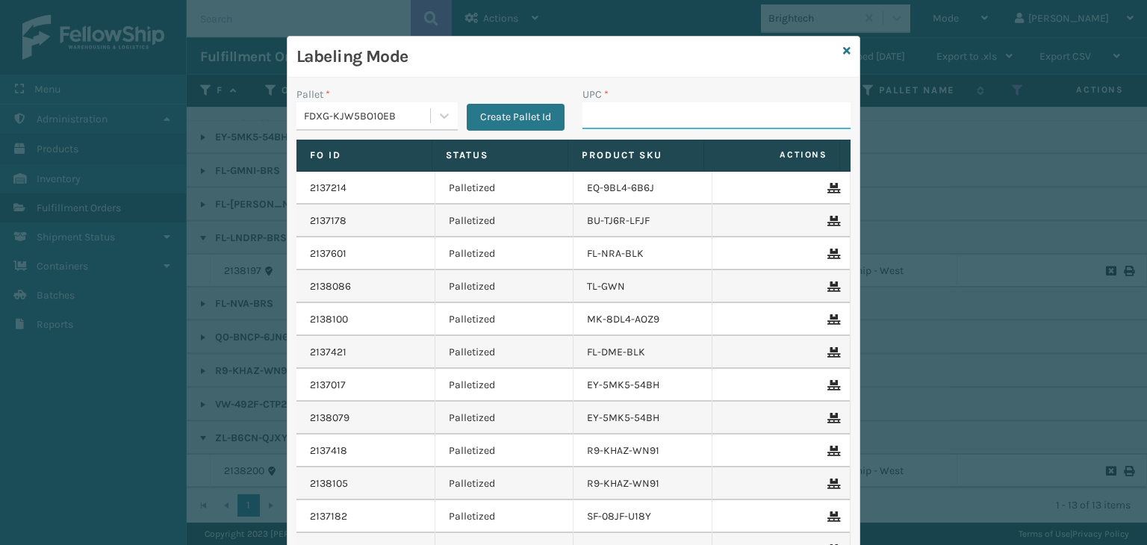
click at [710, 104] on input "UPC *" at bounding box center [717, 115] width 268 height 27
type input "850046054464"
type input "853913008072"
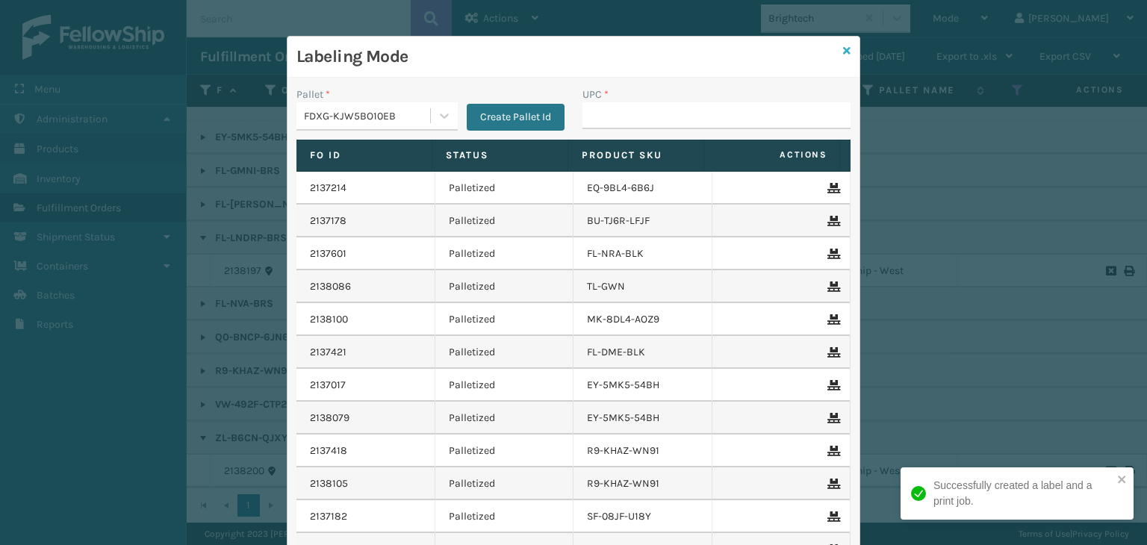
click at [843, 52] on icon at bounding box center [846, 51] width 7 height 10
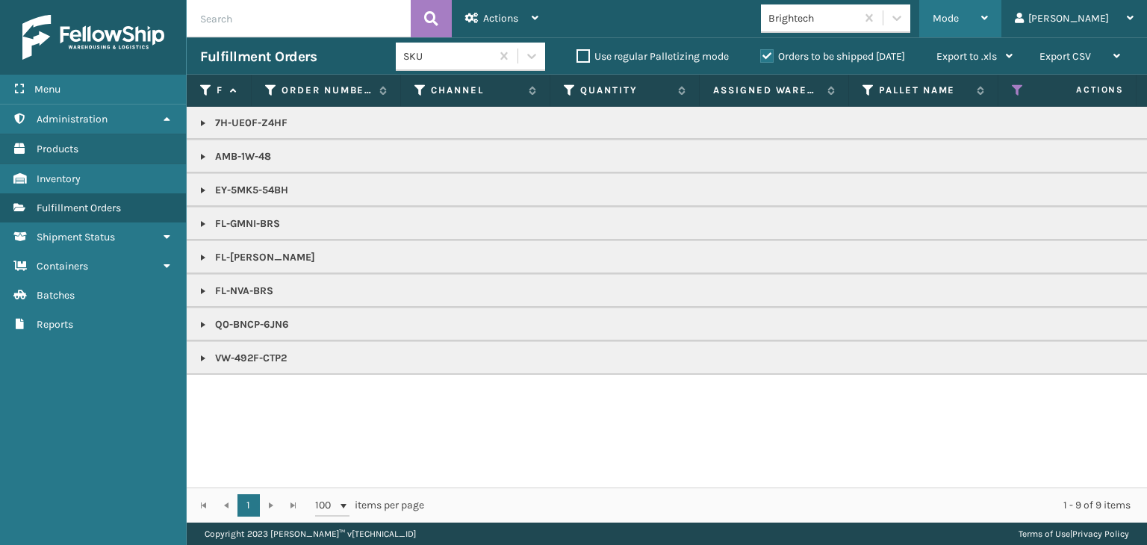
click at [982, 20] on div "Mode Regular Mode Picking Mode Labeling Mode Exit Scan Mode" at bounding box center [961, 18] width 82 height 37
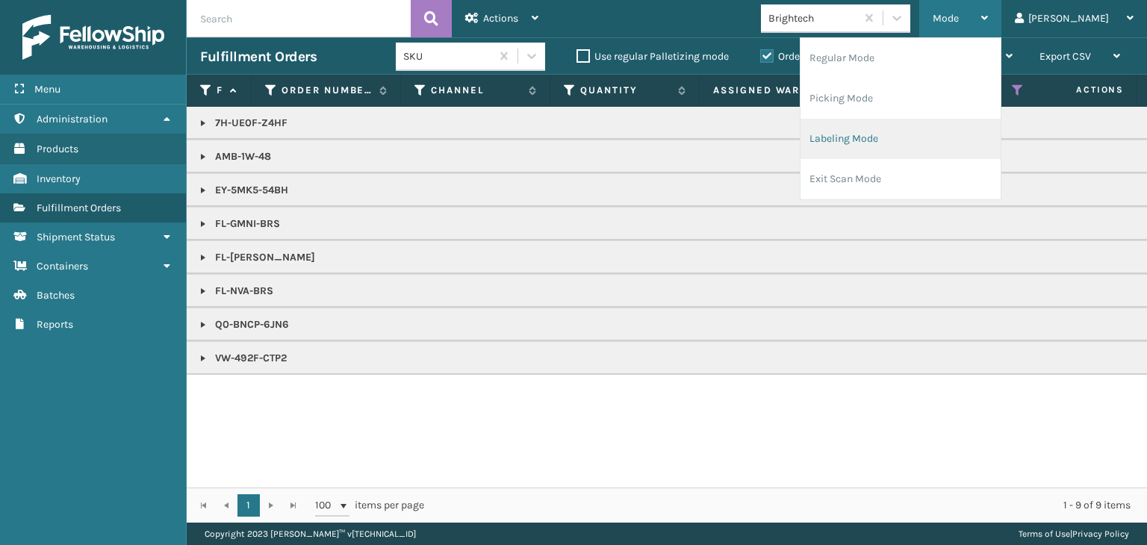
click at [916, 147] on li "Labeling Mode" at bounding box center [901, 139] width 200 height 40
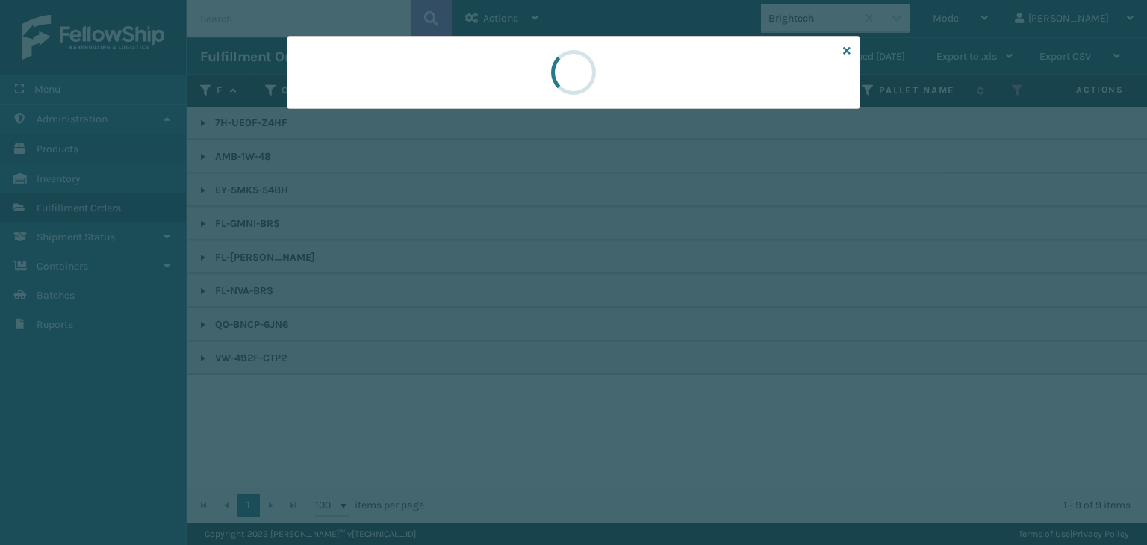
click at [326, 108] on div at bounding box center [573, 272] width 1147 height 545
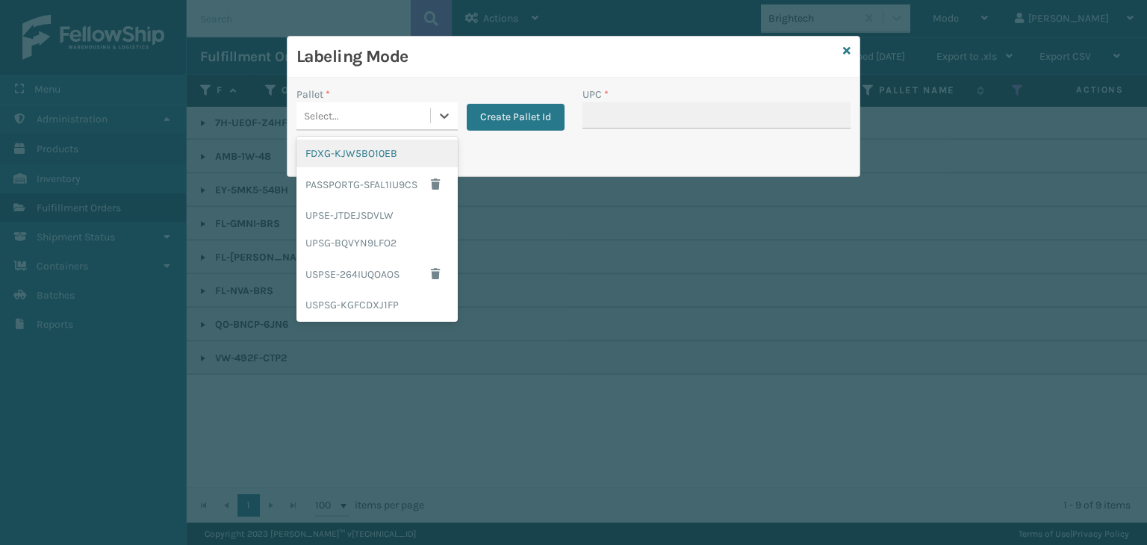
click at [326, 108] on div "Select..." at bounding box center [321, 116] width 35 height 16
click at [334, 238] on div "UPSG-BQVYN9LFO2" at bounding box center [377, 243] width 161 height 28
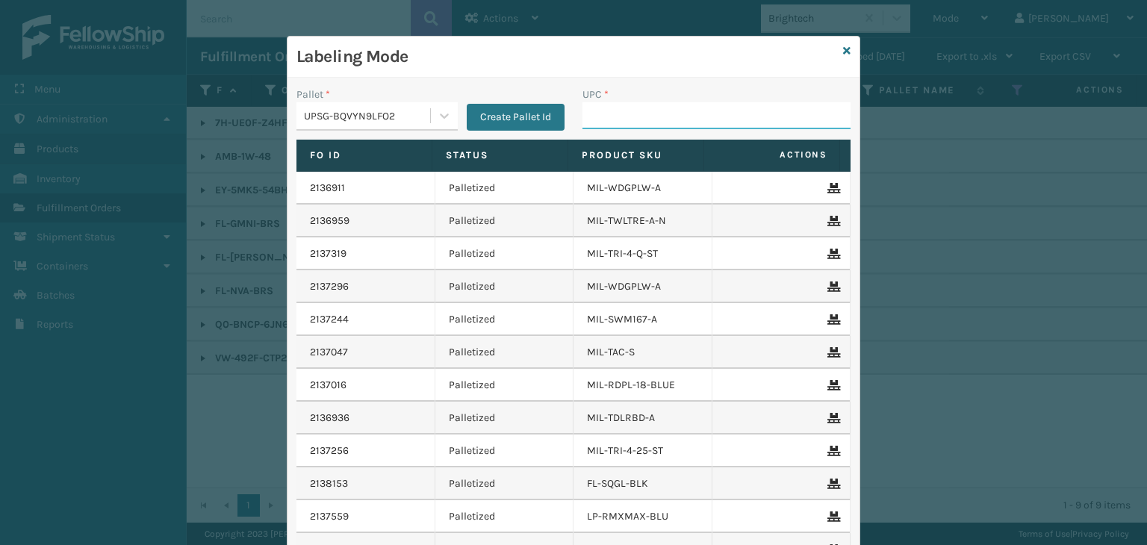
drag, startPoint x: 604, startPoint y: 118, endPoint x: 595, endPoint y: 130, distance: 14.9
click at [604, 118] on input "UPC *" at bounding box center [717, 115] width 268 height 27
type input "LP-MSGGUNEXT-BLK"
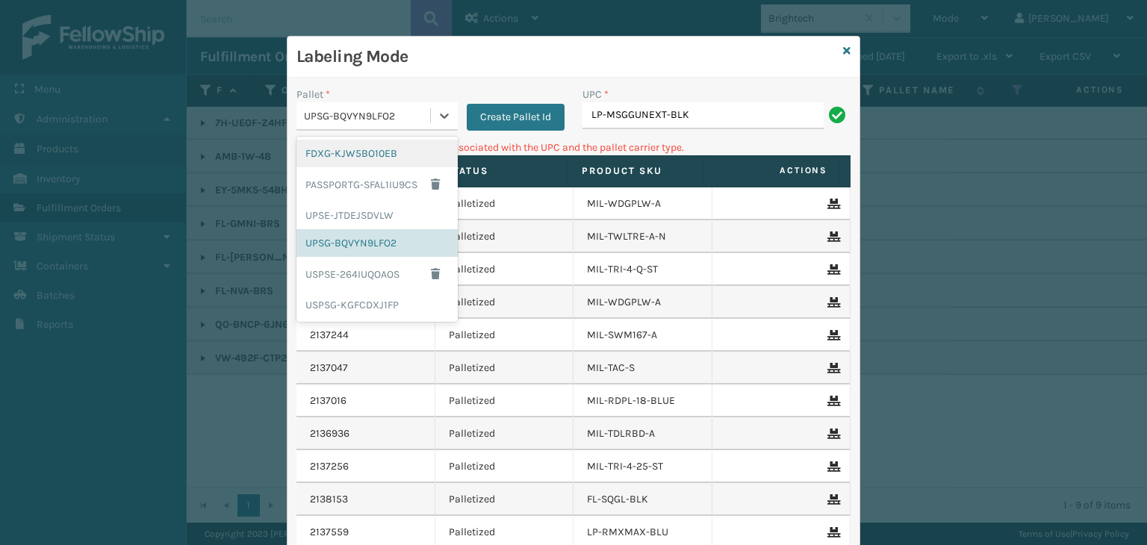
click at [316, 115] on div "UPSG-BQVYN9LFO2" at bounding box center [368, 116] width 128 height 16
click at [350, 205] on div "UPSE-JTDEJSDVLW" at bounding box center [377, 216] width 161 height 28
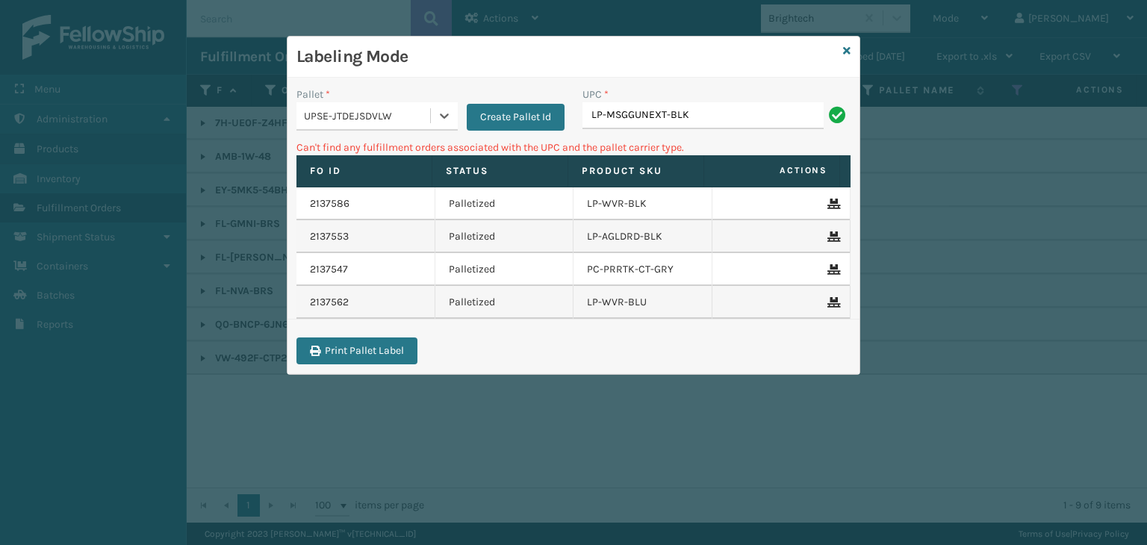
click at [737, 129] on div "UPC * LP-MSGGUNEXT-BLK" at bounding box center [717, 113] width 286 height 53
click at [735, 122] on input "LP-MSGGUNEXT-BLK" at bounding box center [703, 115] width 241 height 27
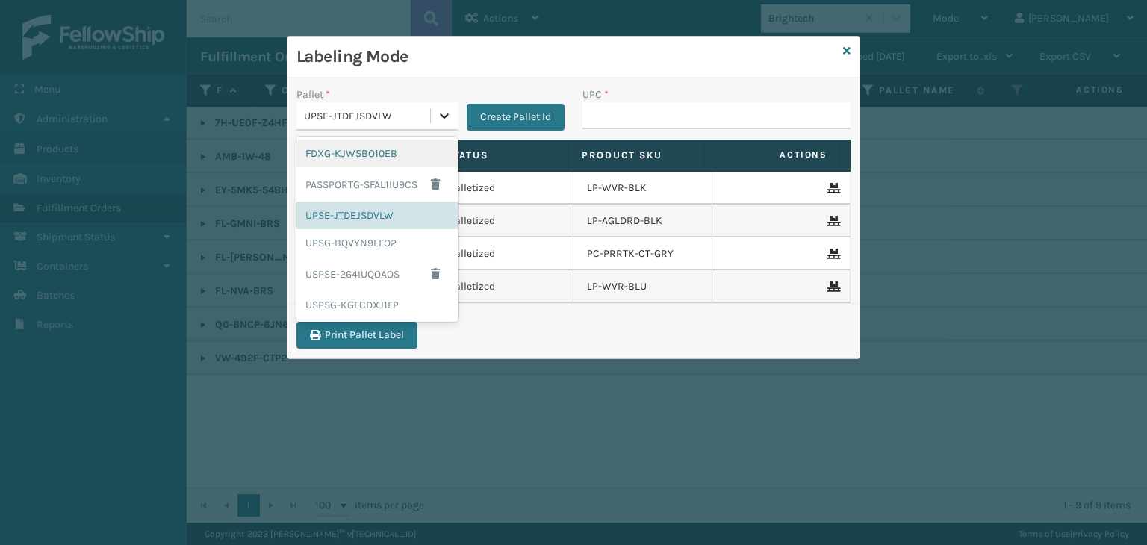
click at [450, 108] on icon at bounding box center [444, 115] width 15 height 15
click at [410, 236] on div "UPSG-BQVYN9LFO2" at bounding box center [377, 243] width 161 height 28
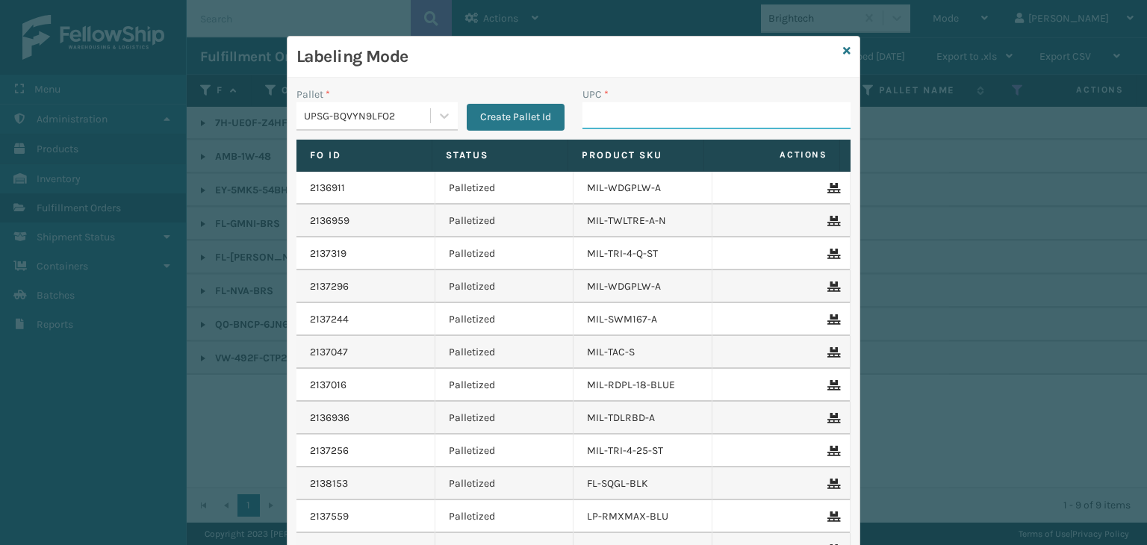
drag, startPoint x: 611, startPoint y: 118, endPoint x: 636, endPoint y: 128, distance: 26.8
click at [611, 118] on input "UPC *" at bounding box center [717, 115] width 268 height 27
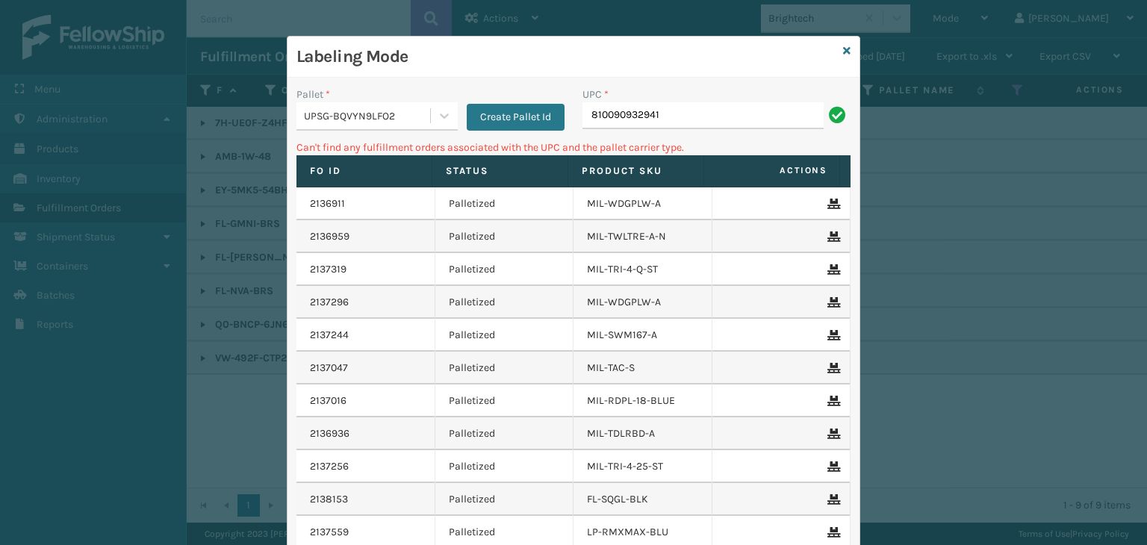
click at [353, 114] on div "UPSG-BQVYN9LFO2" at bounding box center [368, 116] width 128 height 16
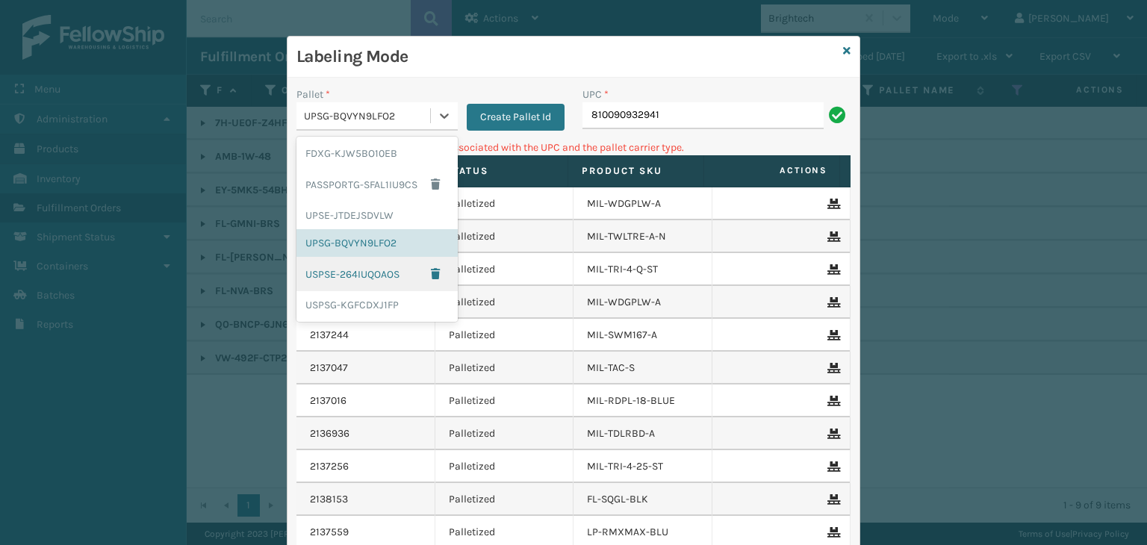
click at [361, 267] on div "USPSE-264IUQOAOS" at bounding box center [377, 274] width 161 height 34
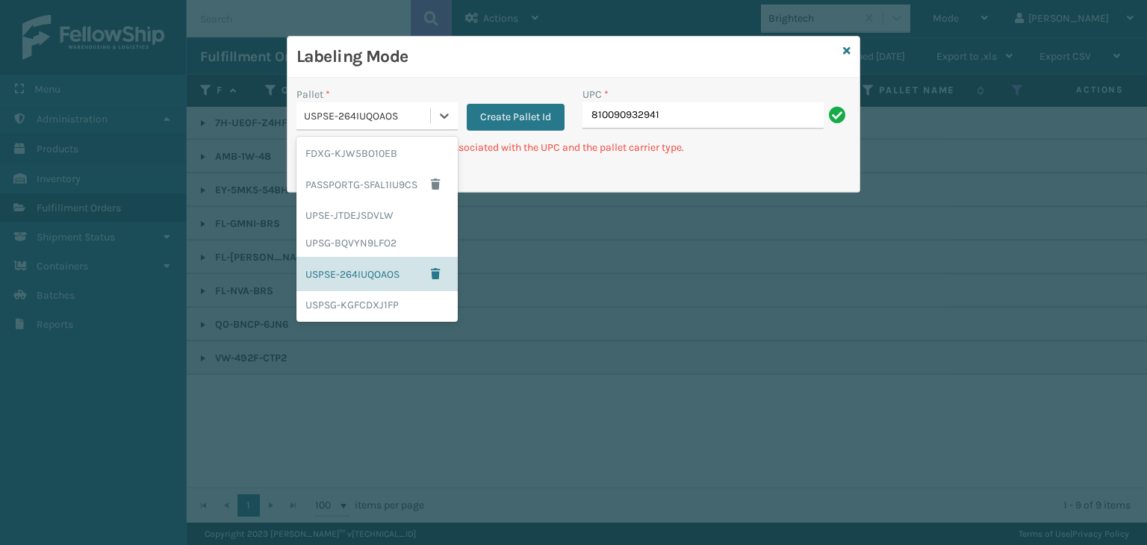
click at [360, 127] on div "USPSE-264IUQOAOS" at bounding box center [364, 116] width 134 height 25
click at [373, 217] on div "UPSE-JTDEJSDVLW" at bounding box center [377, 216] width 161 height 28
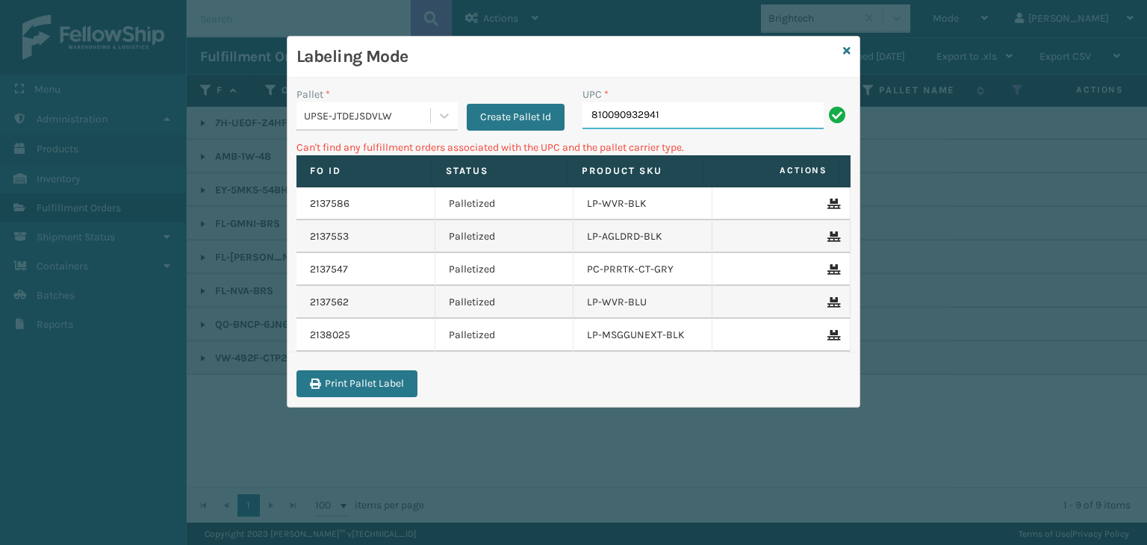
click at [702, 111] on input "810090932941" at bounding box center [703, 115] width 241 height 27
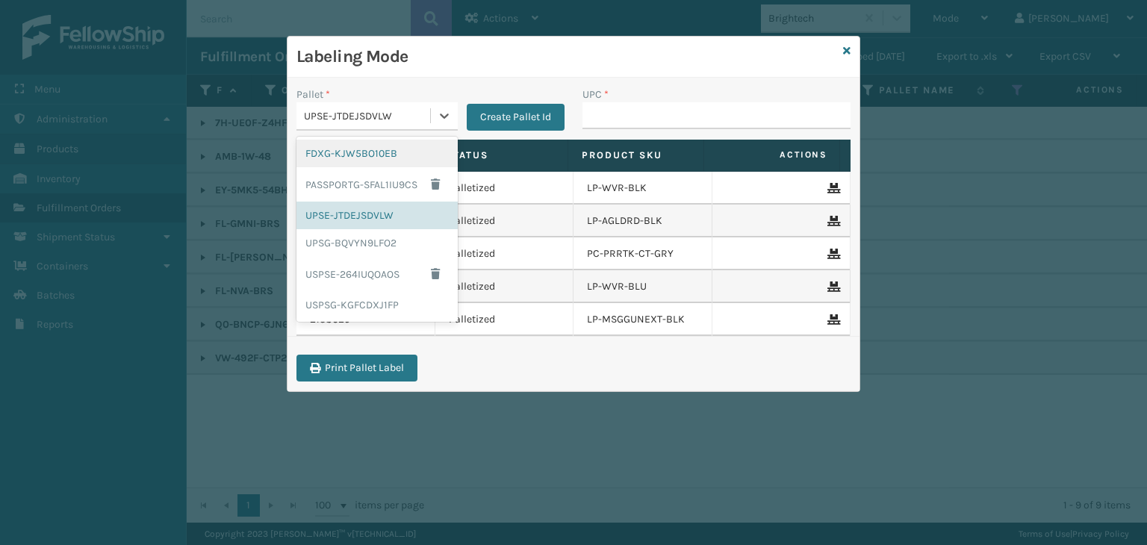
click at [330, 113] on div "UPSE-JTDEJSDVLW" at bounding box center [368, 116] width 128 height 16
click at [385, 243] on div "UPSG-BQVYN9LFO2" at bounding box center [377, 243] width 161 height 28
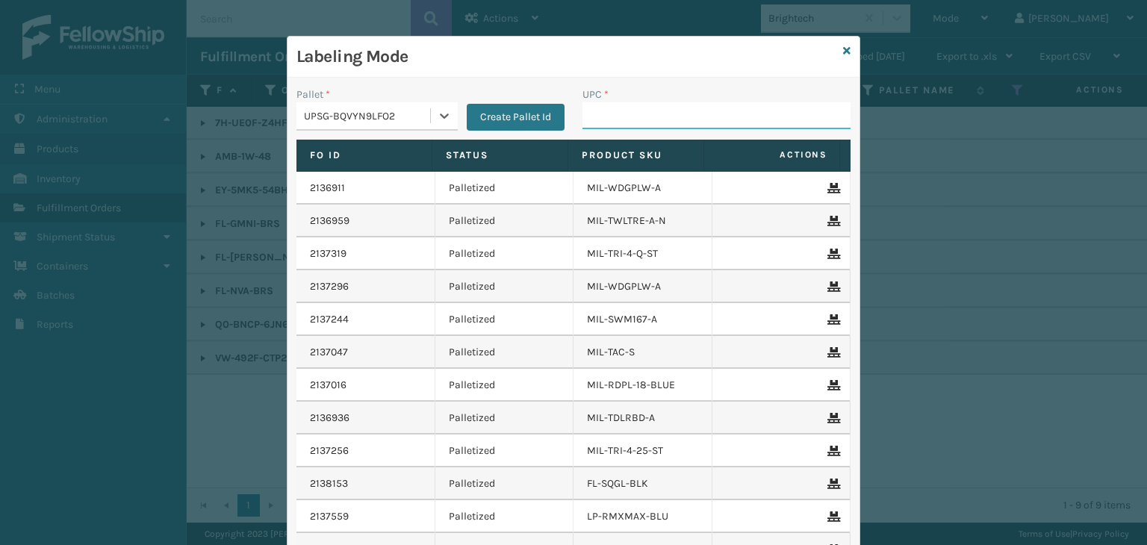
click at [604, 125] on input "UPC *" at bounding box center [717, 115] width 268 height 27
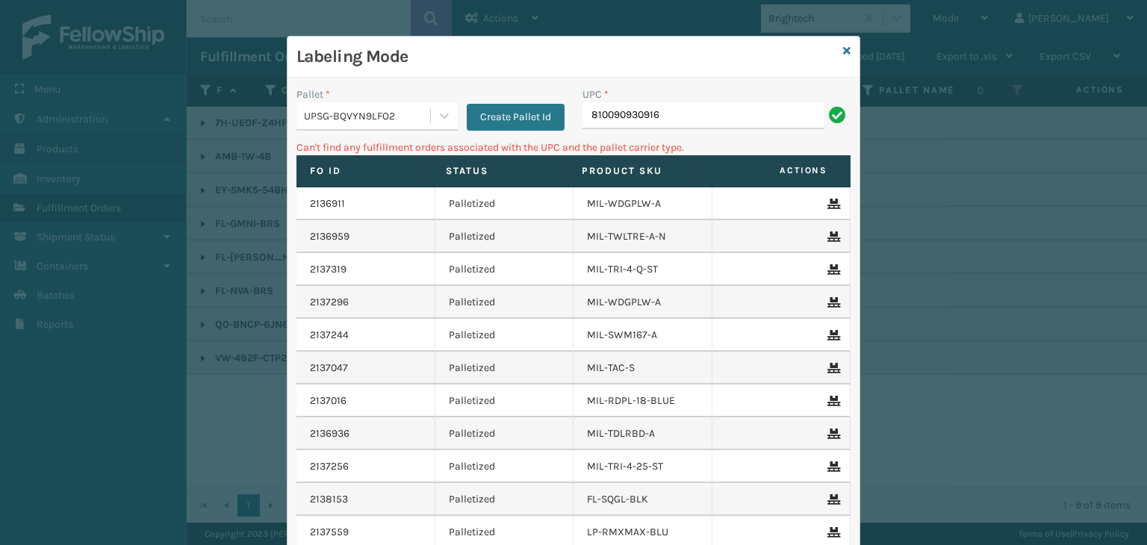
drag, startPoint x: 342, startPoint y: 114, endPoint x: 341, endPoint y: 126, distance: 12.0
click at [342, 115] on div "UPSG-BQVYN9LFO2" at bounding box center [368, 116] width 128 height 16
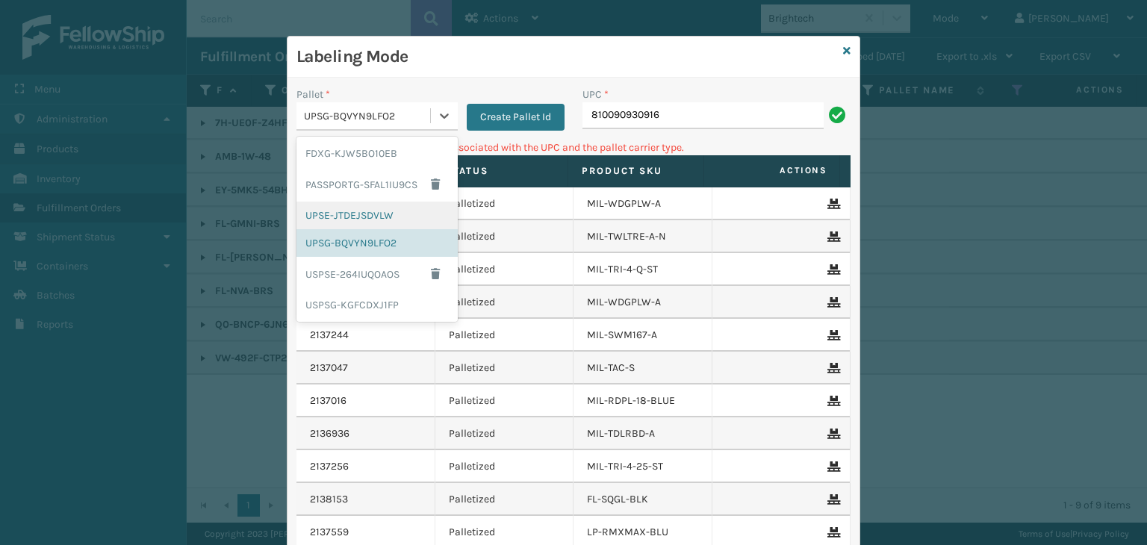
click at [363, 217] on div "UPSE-JTDEJSDVLW" at bounding box center [377, 216] width 161 height 28
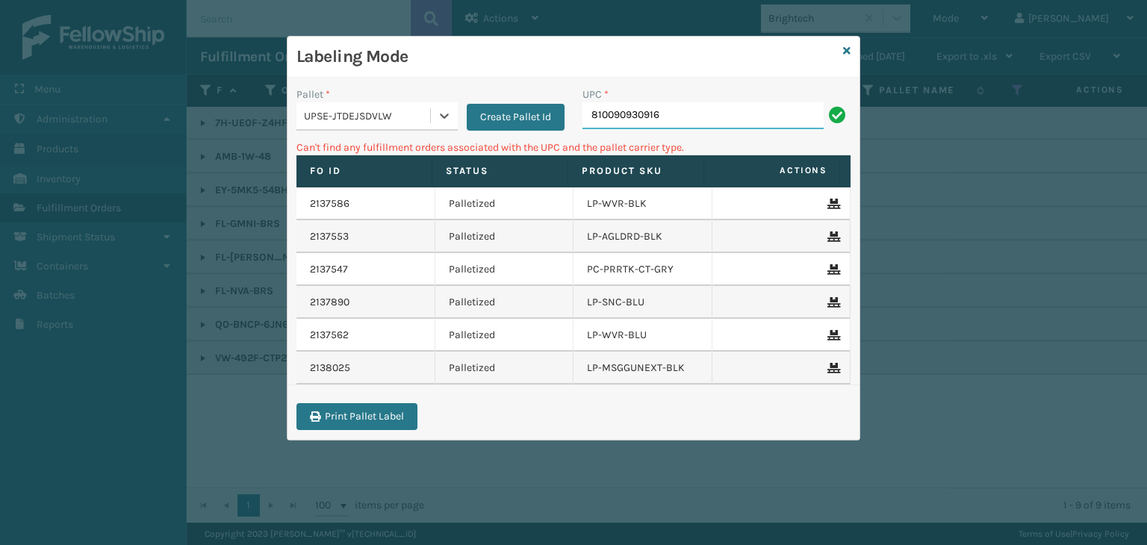
click at [658, 122] on input "810090930916" at bounding box center [703, 115] width 241 height 27
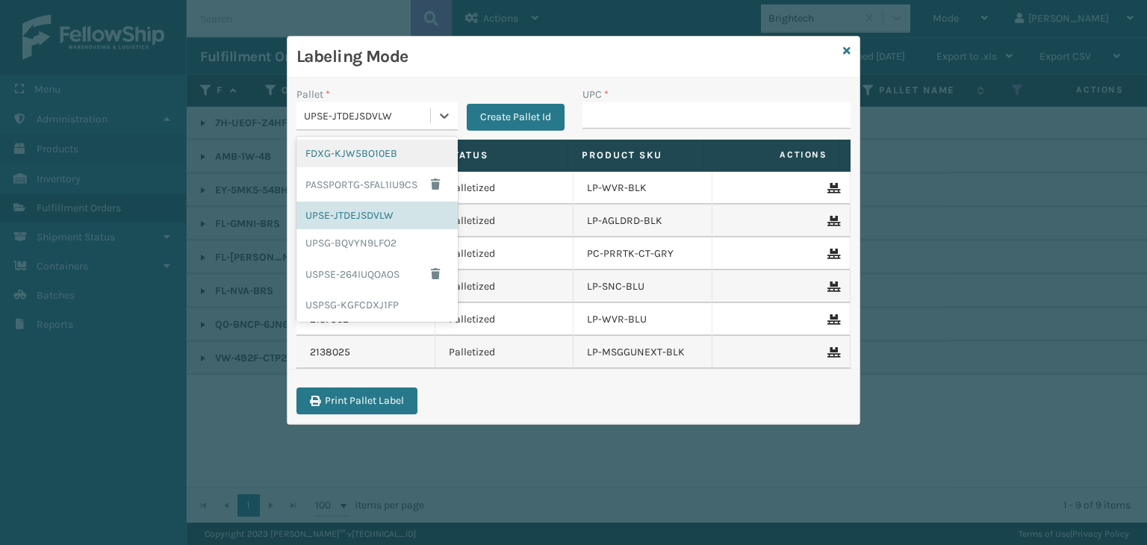
drag, startPoint x: 394, startPoint y: 105, endPoint x: 421, endPoint y: 168, distance: 69.0
click at [396, 110] on div "UPSE-JTDEJSDVLW" at bounding box center [364, 116] width 134 height 25
drag, startPoint x: 415, startPoint y: 247, endPoint x: 648, endPoint y: 138, distance: 257.3
click at [422, 244] on div "UPSG-BQVYN9LFO2" at bounding box center [377, 243] width 161 height 28
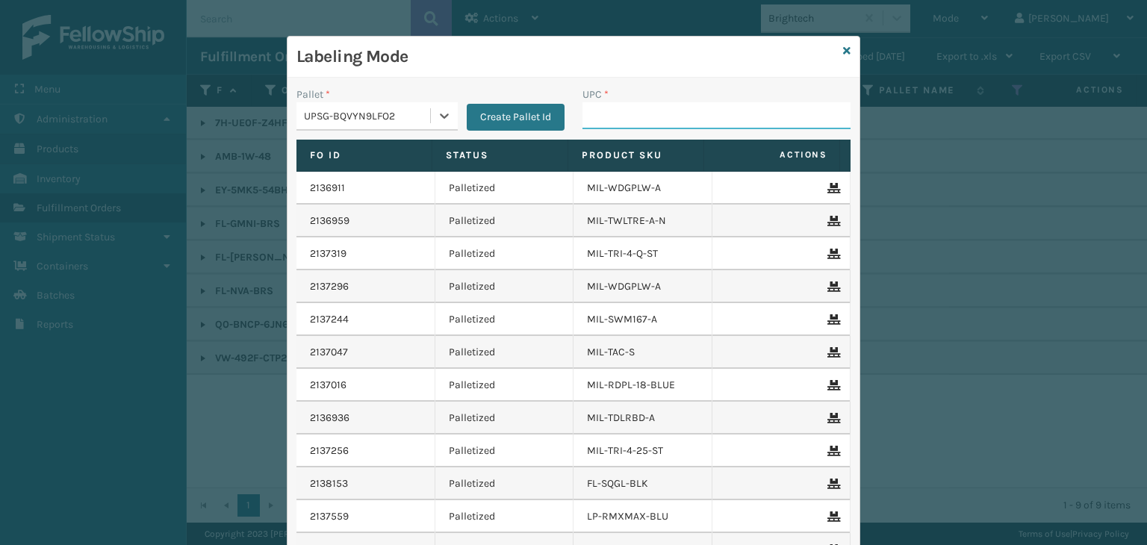
click at [695, 124] on input "UPC *" at bounding box center [717, 115] width 268 height 27
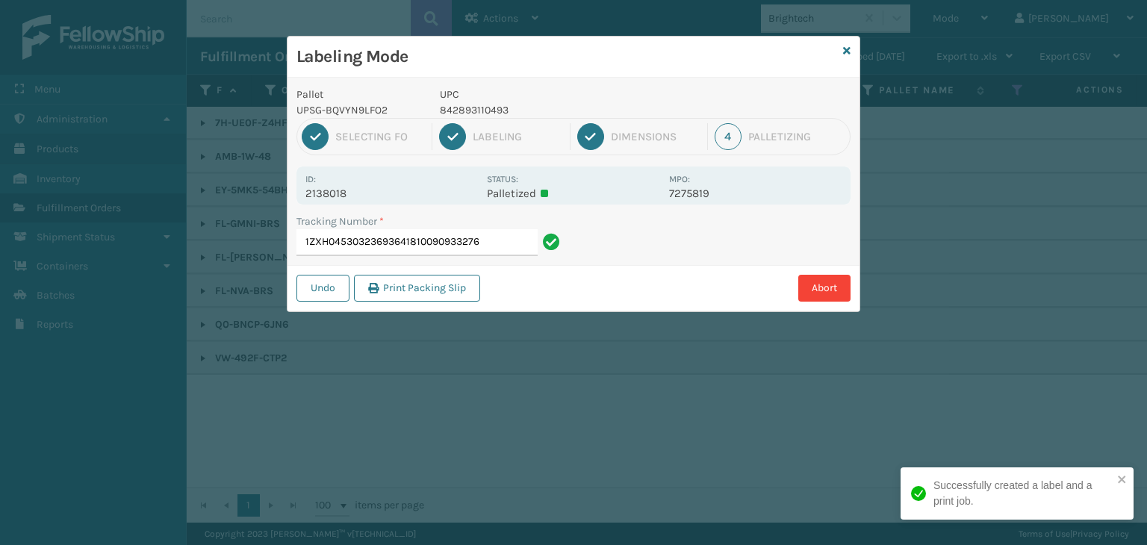
type input "1ZXH04530323693641810090933276"
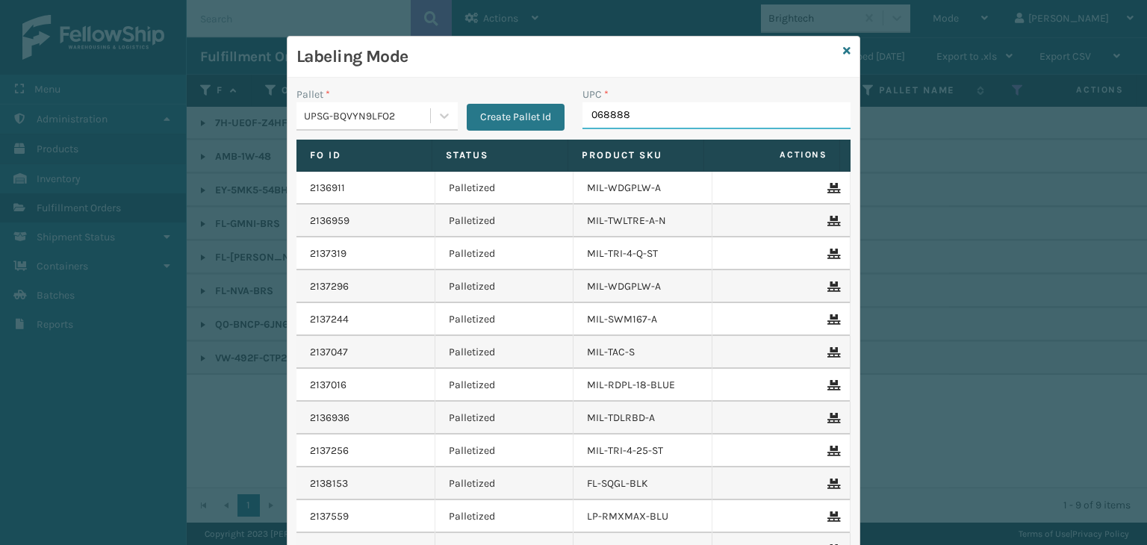
type input "0688887"
click at [840, 50] on div "Labeling Mode Pallet * UPSG-BQVYN9LFO2 Create Pallet Id UPC * Fo Id Status Prod…" at bounding box center [574, 340] width 574 height 608
click at [843, 50] on icon at bounding box center [846, 51] width 7 height 10
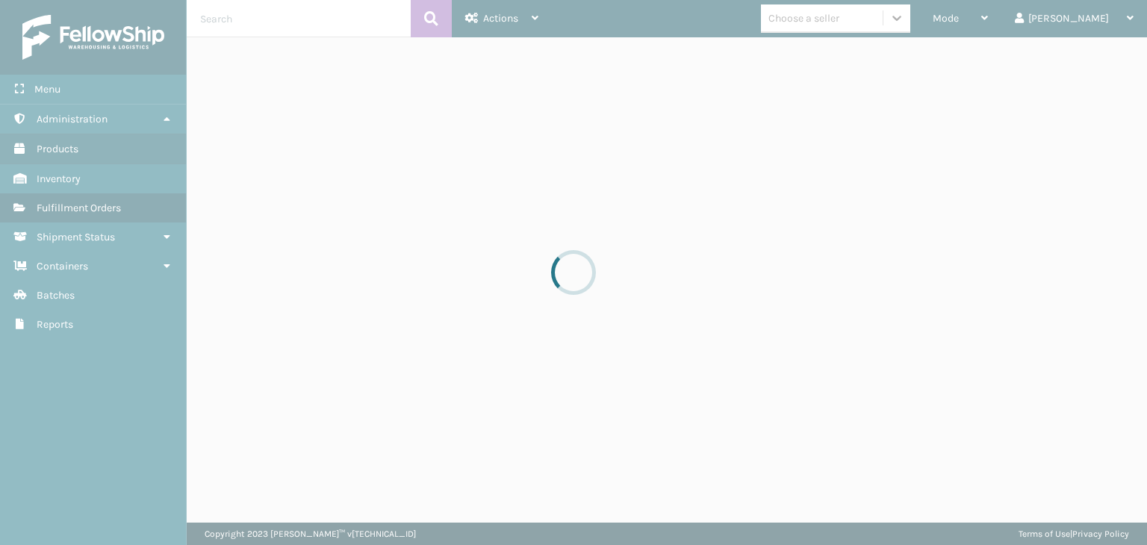
drag, startPoint x: 920, startPoint y: 17, endPoint x: 855, endPoint y: 63, distance: 80.0
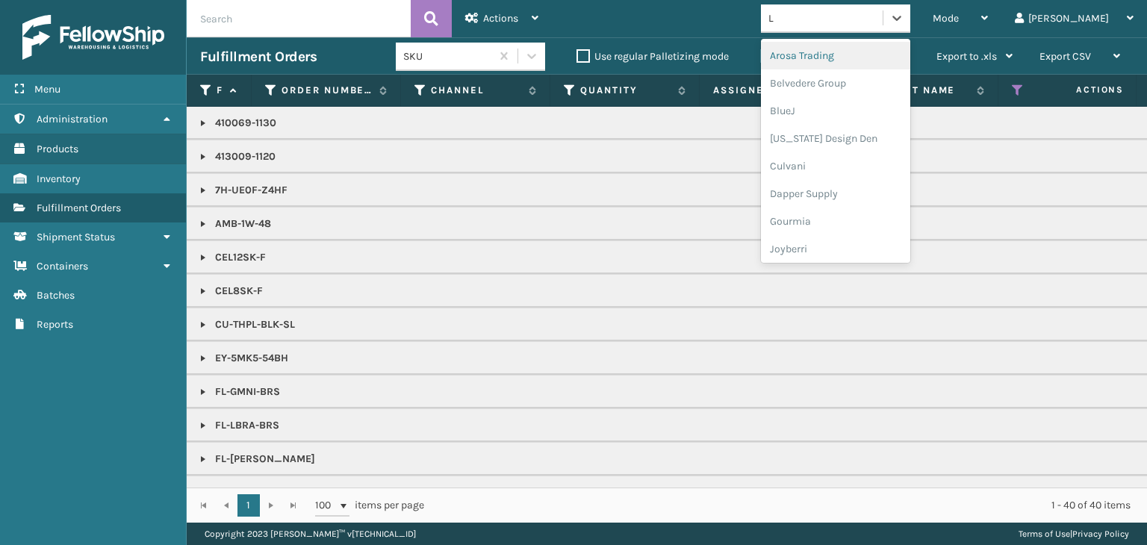
type input "LI"
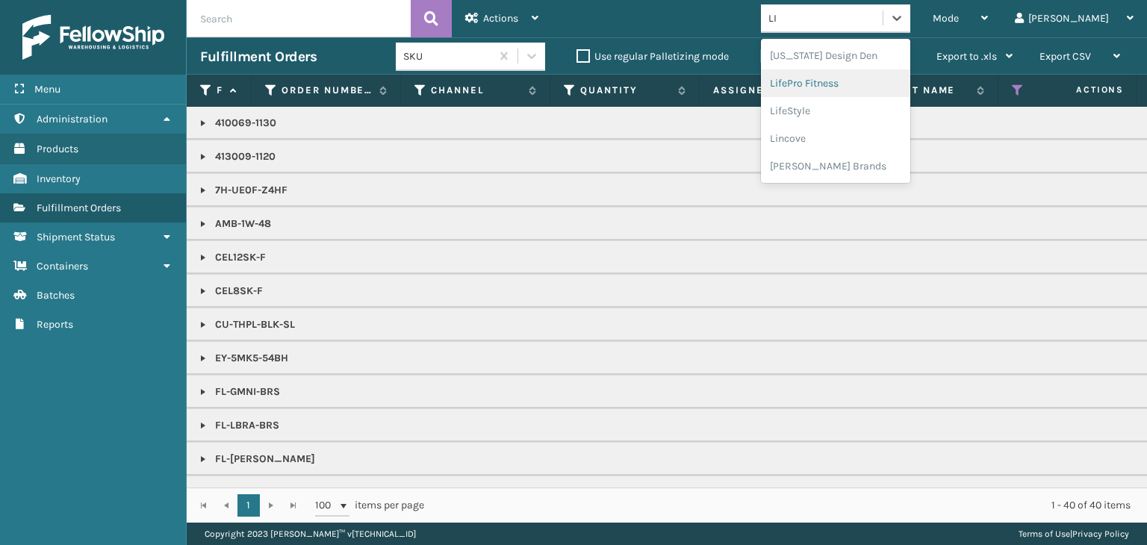
click at [840, 81] on div "LifePro Fitness" at bounding box center [835, 83] width 149 height 28
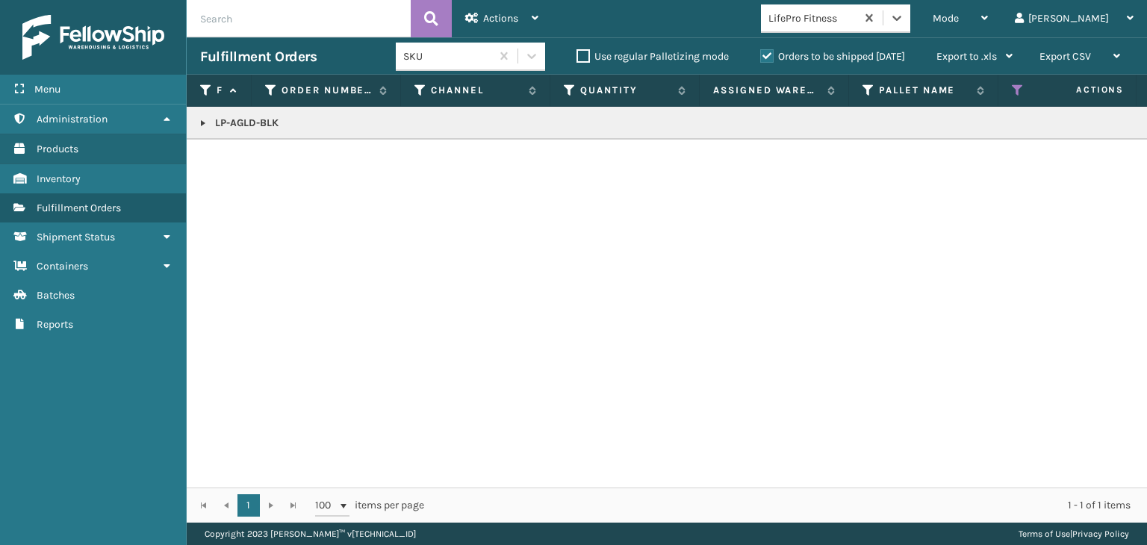
click at [236, 114] on td "LP-AGLD-BLK" at bounding box center [1151, 123] width 1929 height 33
click at [245, 122] on p "LP-AGLD-BLK" at bounding box center [1151, 123] width 1902 height 15
click at [261, 128] on p "LP-AGLD-BLK" at bounding box center [1151, 123] width 1902 height 15
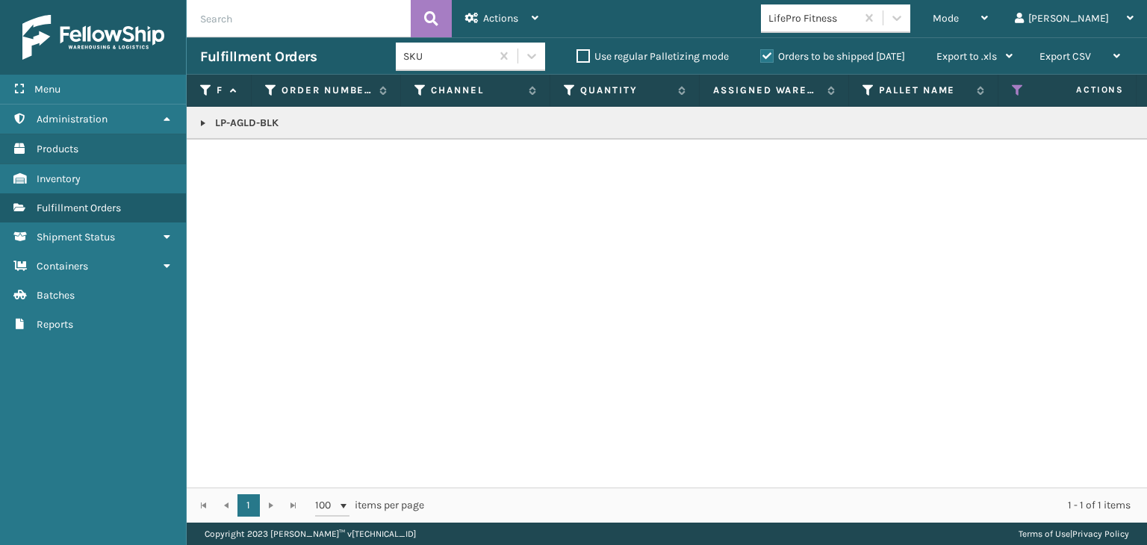
click at [261, 128] on p "LP-AGLD-BLK" at bounding box center [1151, 123] width 1902 height 15
click at [260, 123] on p "LP-AGLD-BLK" at bounding box center [1151, 123] width 1902 height 15
click at [959, 19] on span "Mode" at bounding box center [946, 18] width 26 height 13
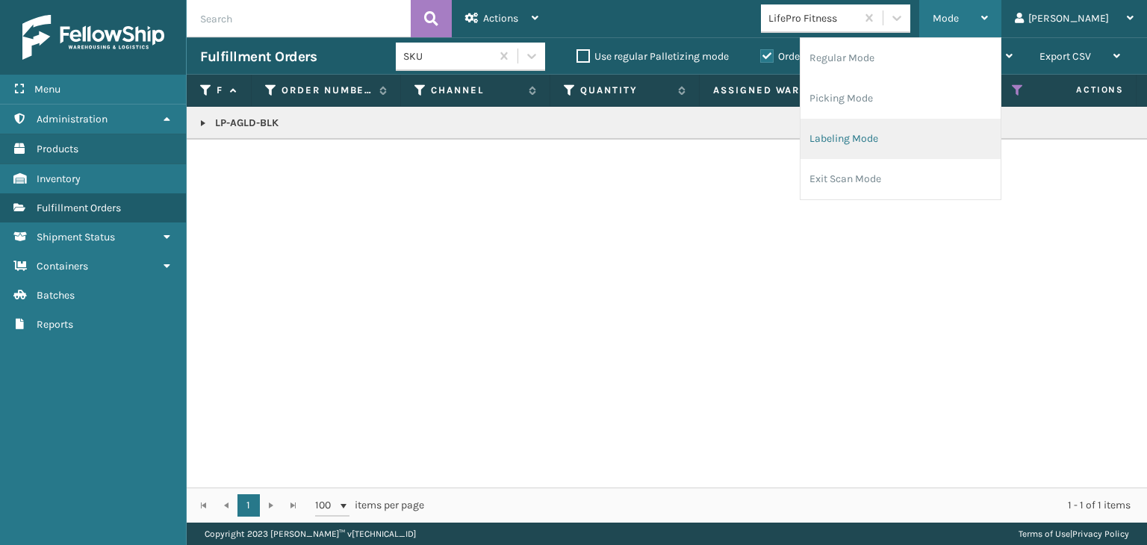
click at [953, 135] on li "Labeling Mode" at bounding box center [901, 139] width 200 height 40
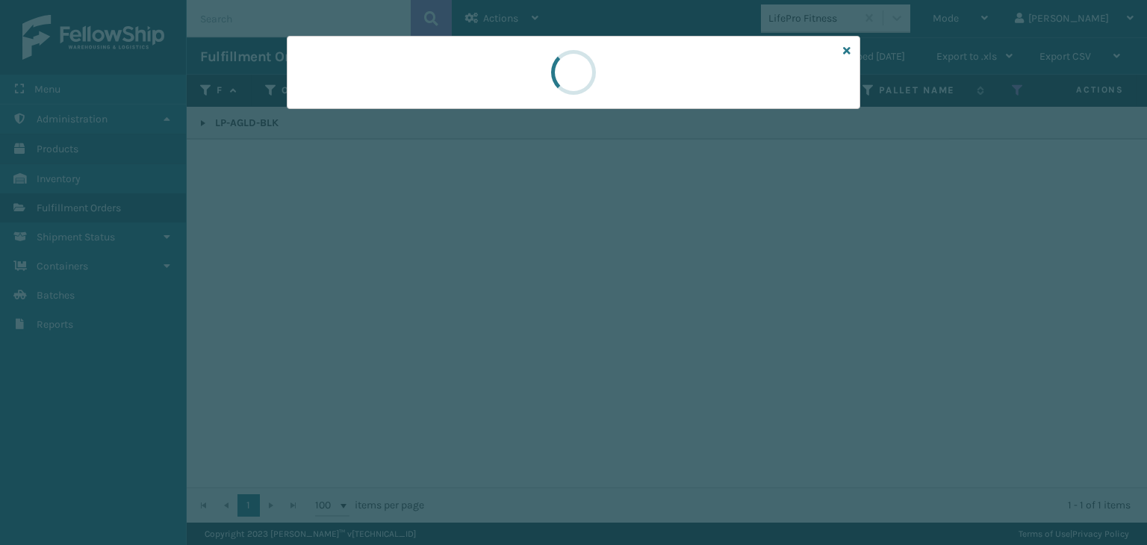
click at [397, 111] on div at bounding box center [573, 272] width 1147 height 545
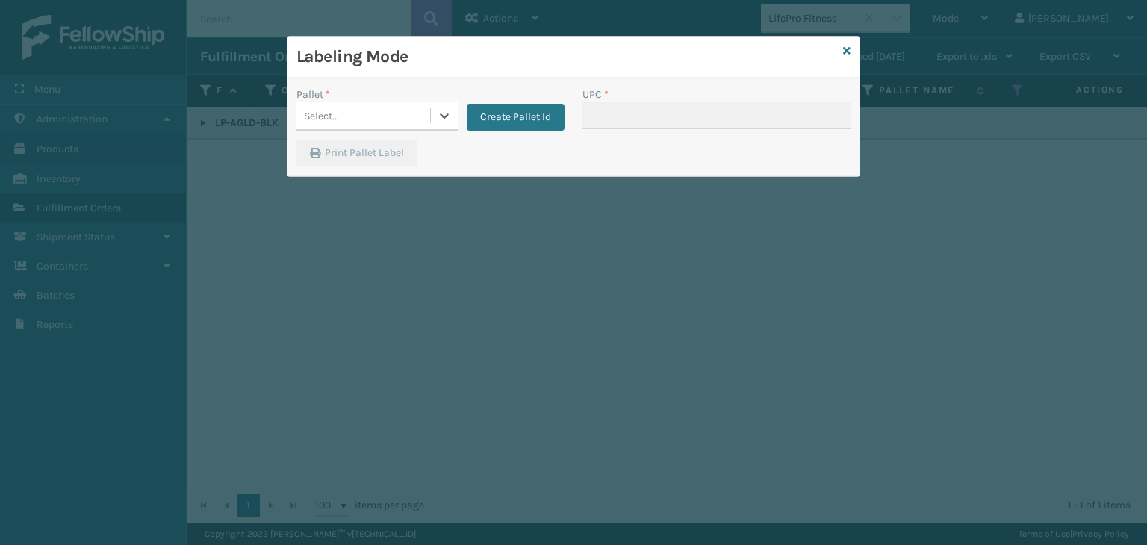
click at [394, 113] on div "Select..." at bounding box center [364, 116] width 134 height 25
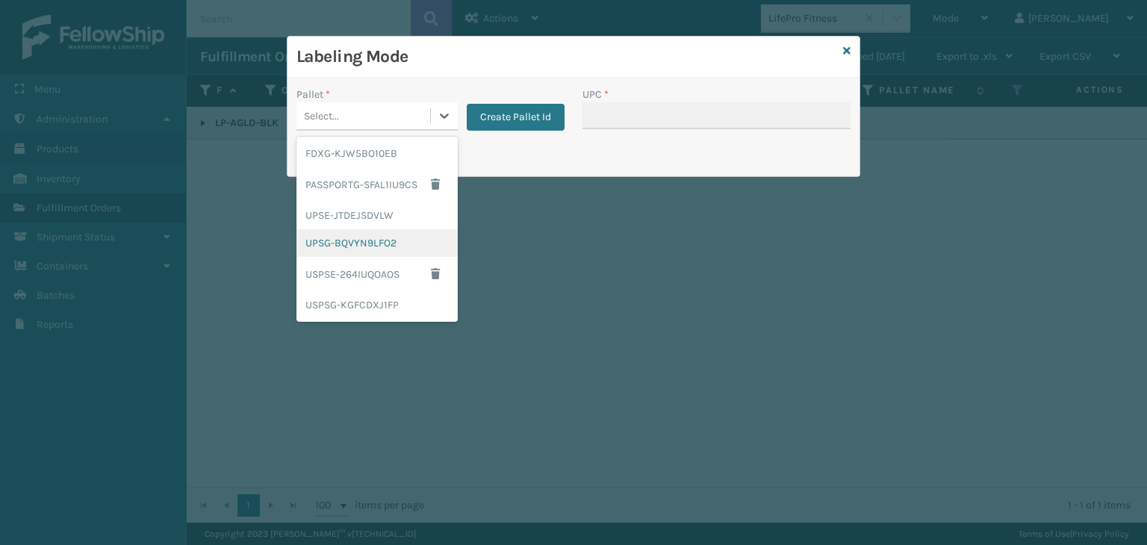
click at [371, 237] on div "UPSG-BQVYN9LFO2" at bounding box center [377, 243] width 161 height 28
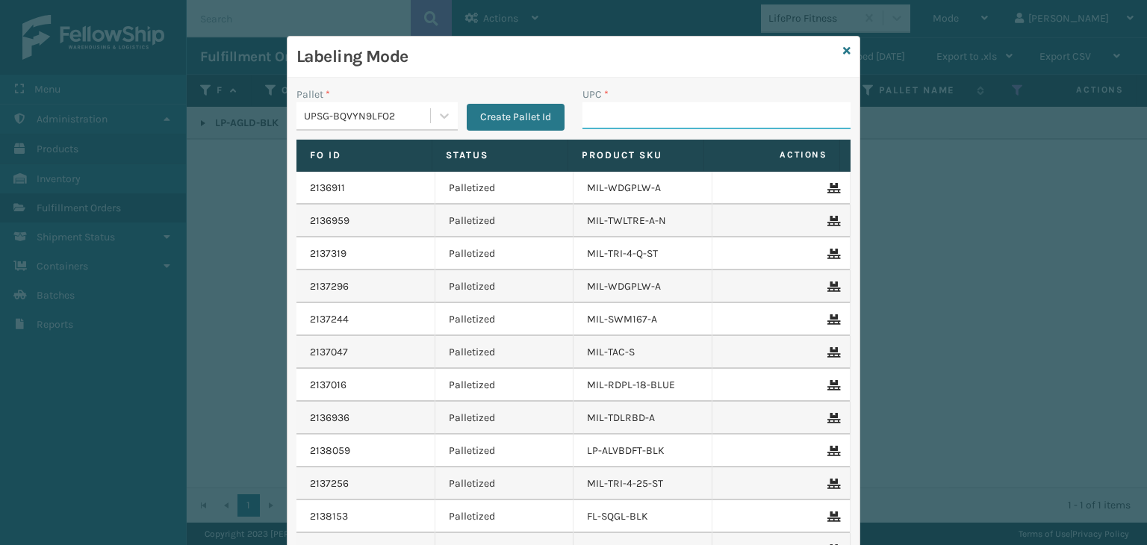
click at [598, 115] on input "UPC *" at bounding box center [717, 115] width 268 height 27
paste input "LP-AGLD-BLK"
type input "LP-AGLD-BLK"
click at [843, 46] on icon at bounding box center [846, 51] width 7 height 10
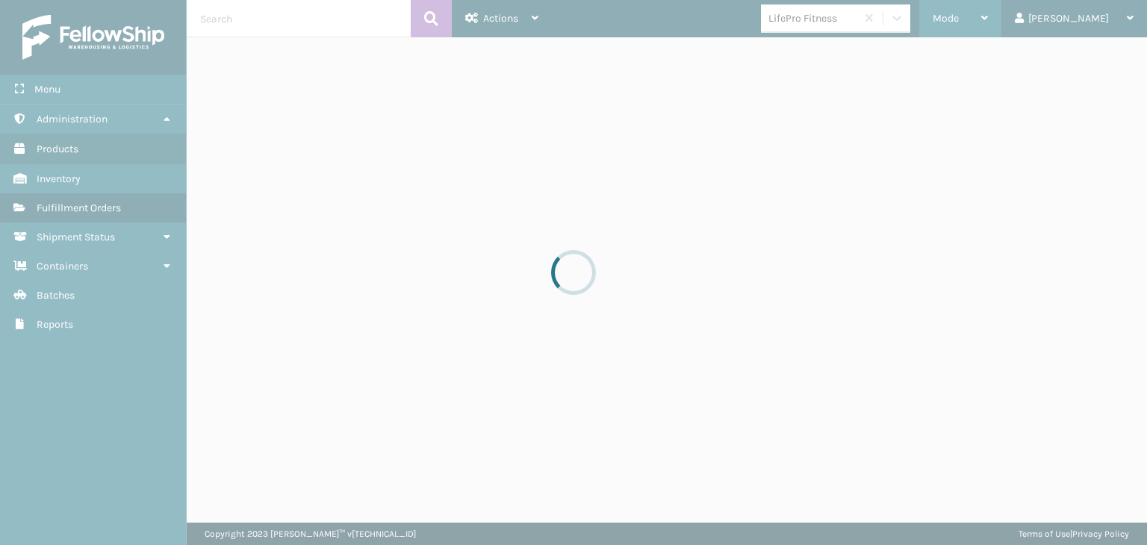
click at [988, 19] on div "Mode" at bounding box center [960, 18] width 55 height 37
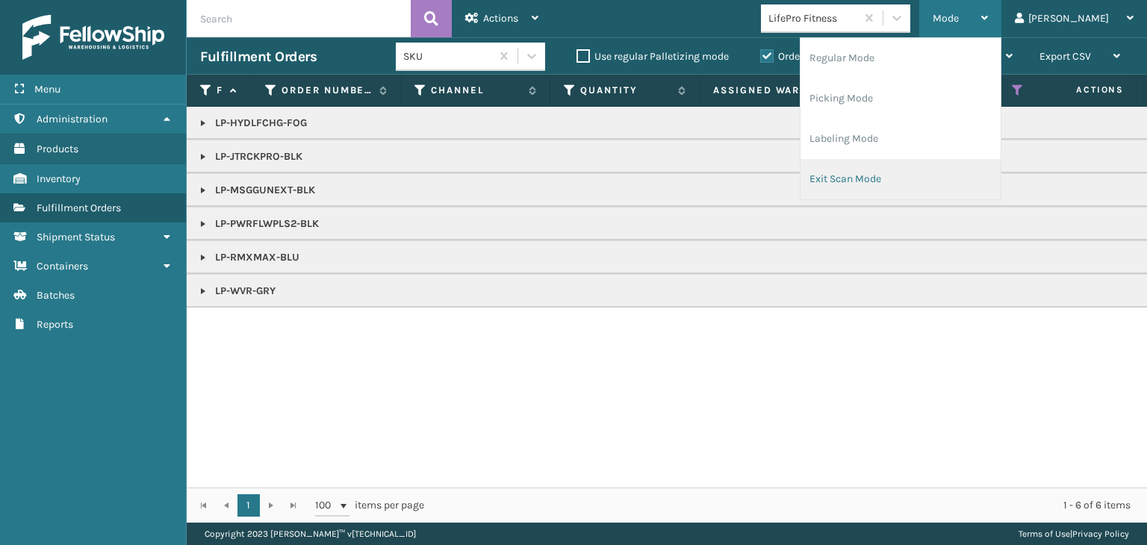
click at [948, 177] on li "Exit Scan Mode" at bounding box center [901, 179] width 200 height 40
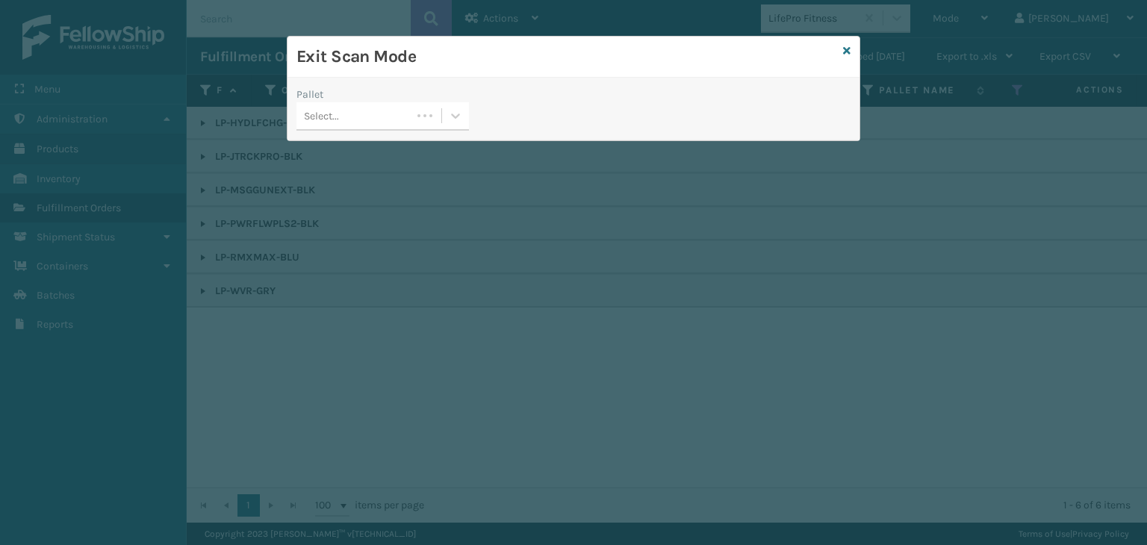
click at [338, 123] on div "Select..." at bounding box center [354, 116] width 115 height 25
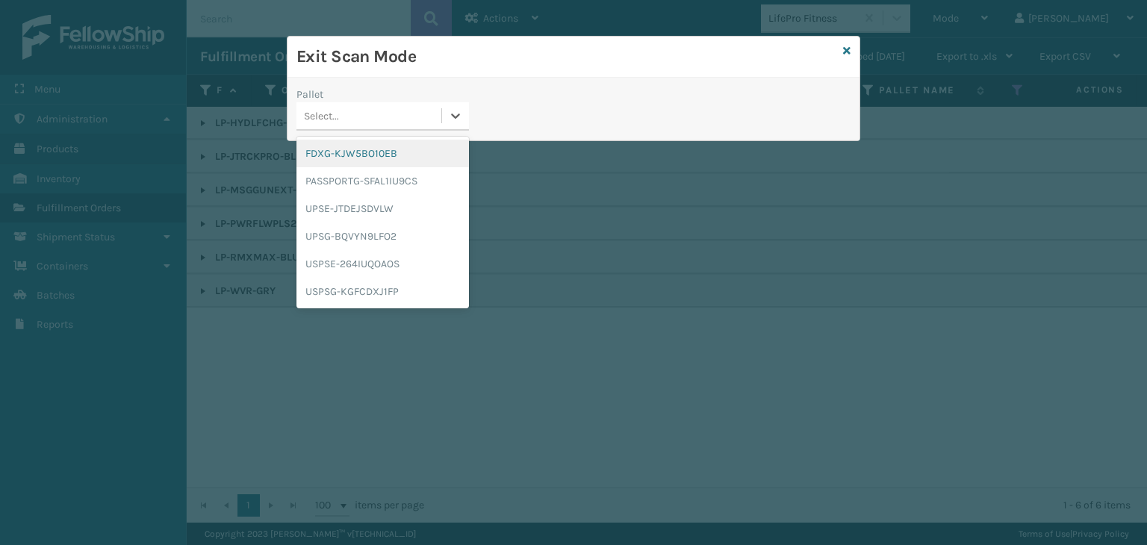
drag, startPoint x: 329, startPoint y: 150, endPoint x: 278, endPoint y: 123, distance: 57.8
click at [329, 149] on div "FDXG-KJW5BO10EB" at bounding box center [383, 154] width 173 height 28
